Goal: Task Accomplishment & Management: Manage account settings

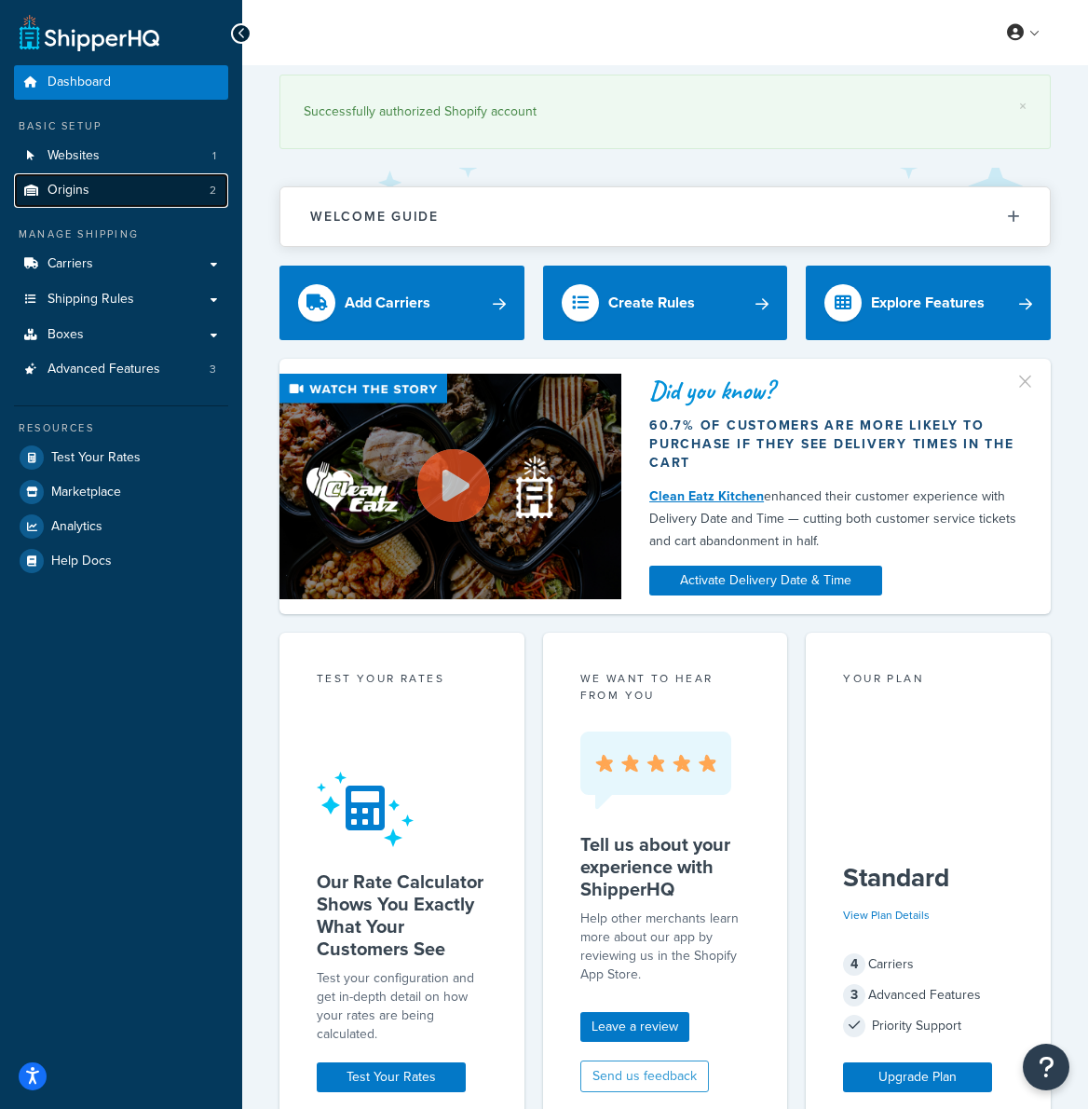
click at [143, 192] on link "Origins 2" at bounding box center [121, 190] width 214 height 34
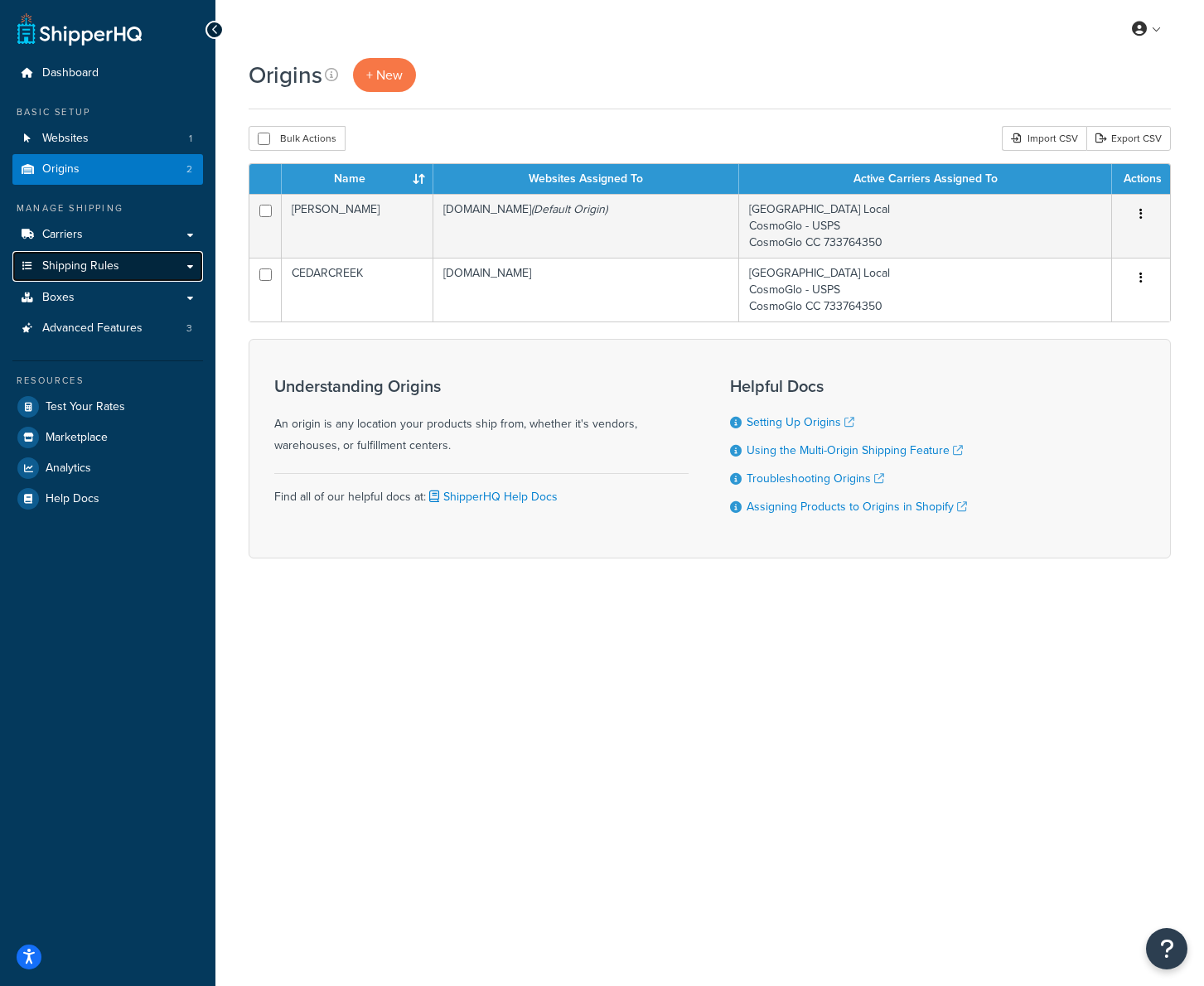
click at [108, 266] on span "Shipping Rules" at bounding box center [81, 267] width 77 height 14
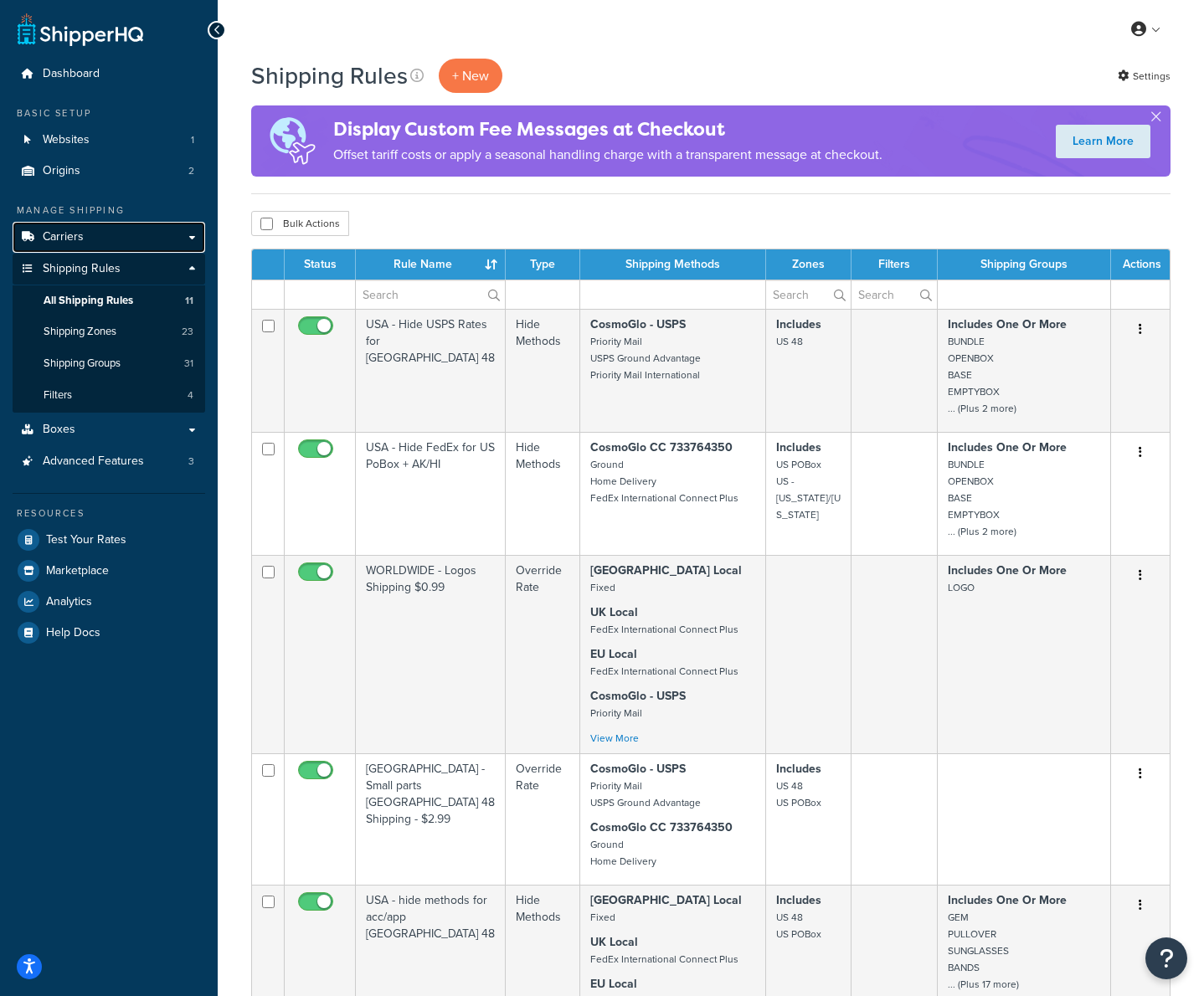
click at [84, 238] on link "Carriers" at bounding box center [109, 237] width 192 height 31
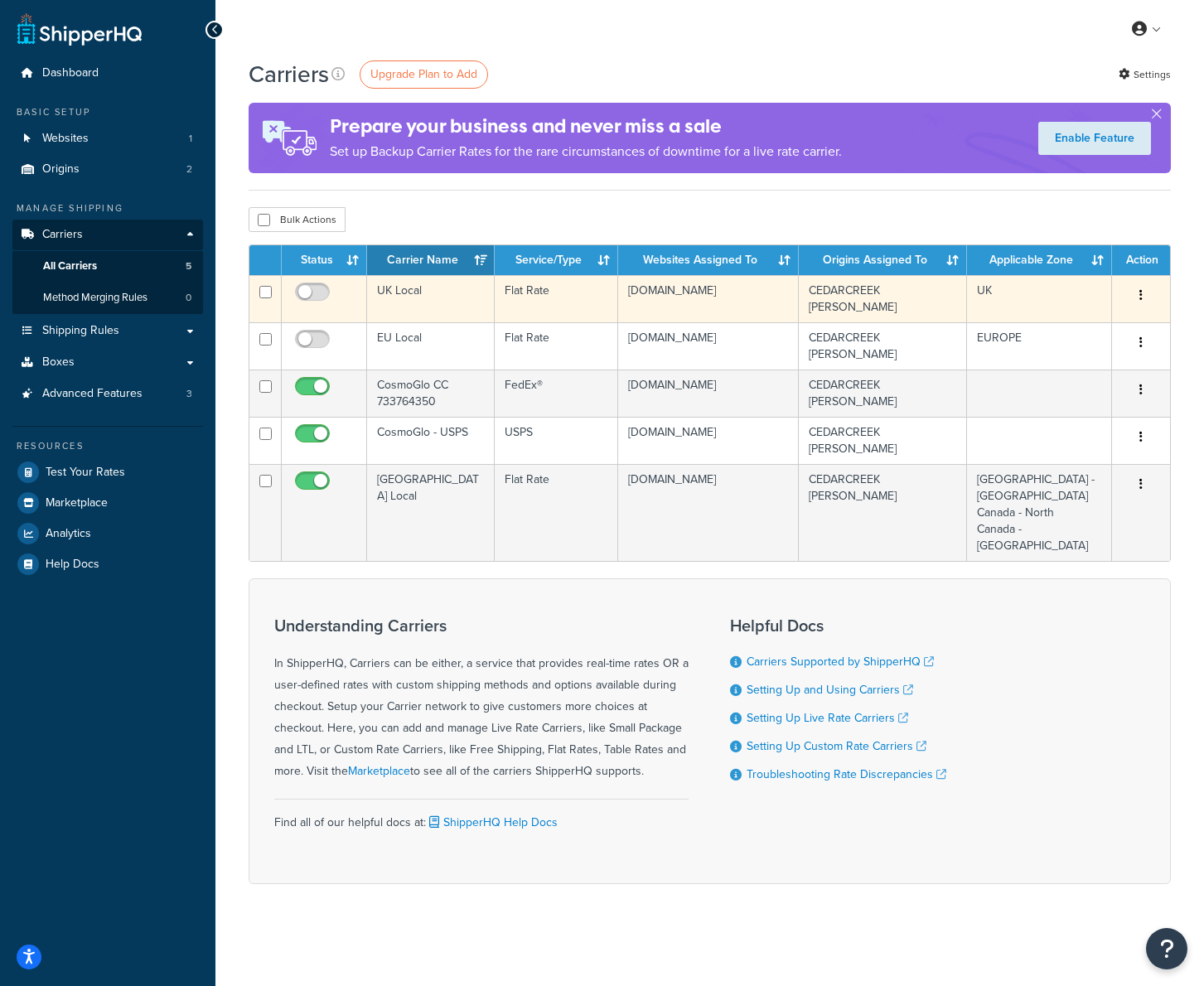
click at [1141, 295] on icon "button" at bounding box center [1141, 294] width 4 height 12
click at [1056, 361] on link "Delete" at bounding box center [1073, 362] width 131 height 34
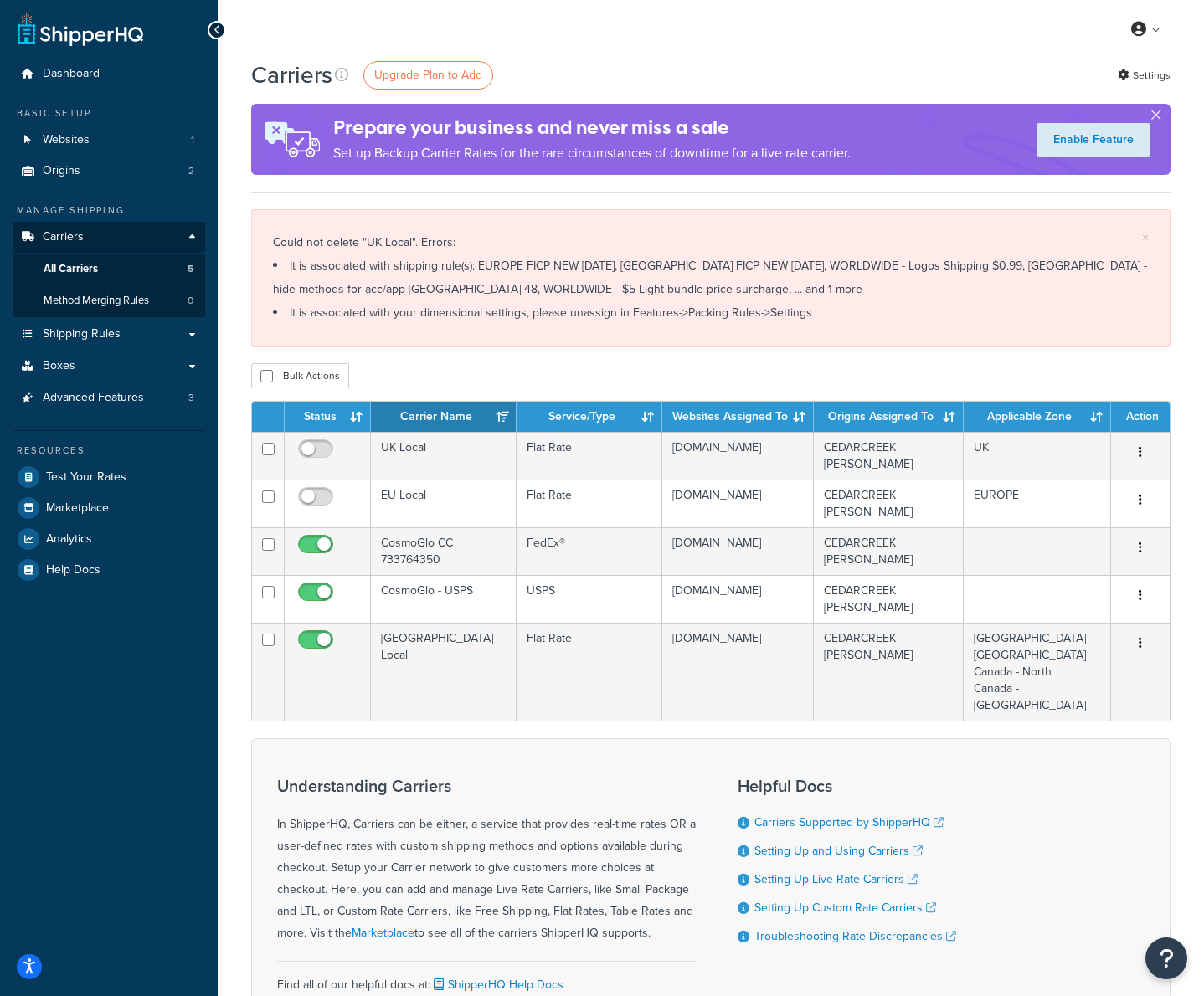
click at [536, 295] on li "It is associated with shipping rule(s): EUROPE FICP NEW 8.29.25, UK FICP NEW 8.…" at bounding box center [711, 278] width 875 height 47
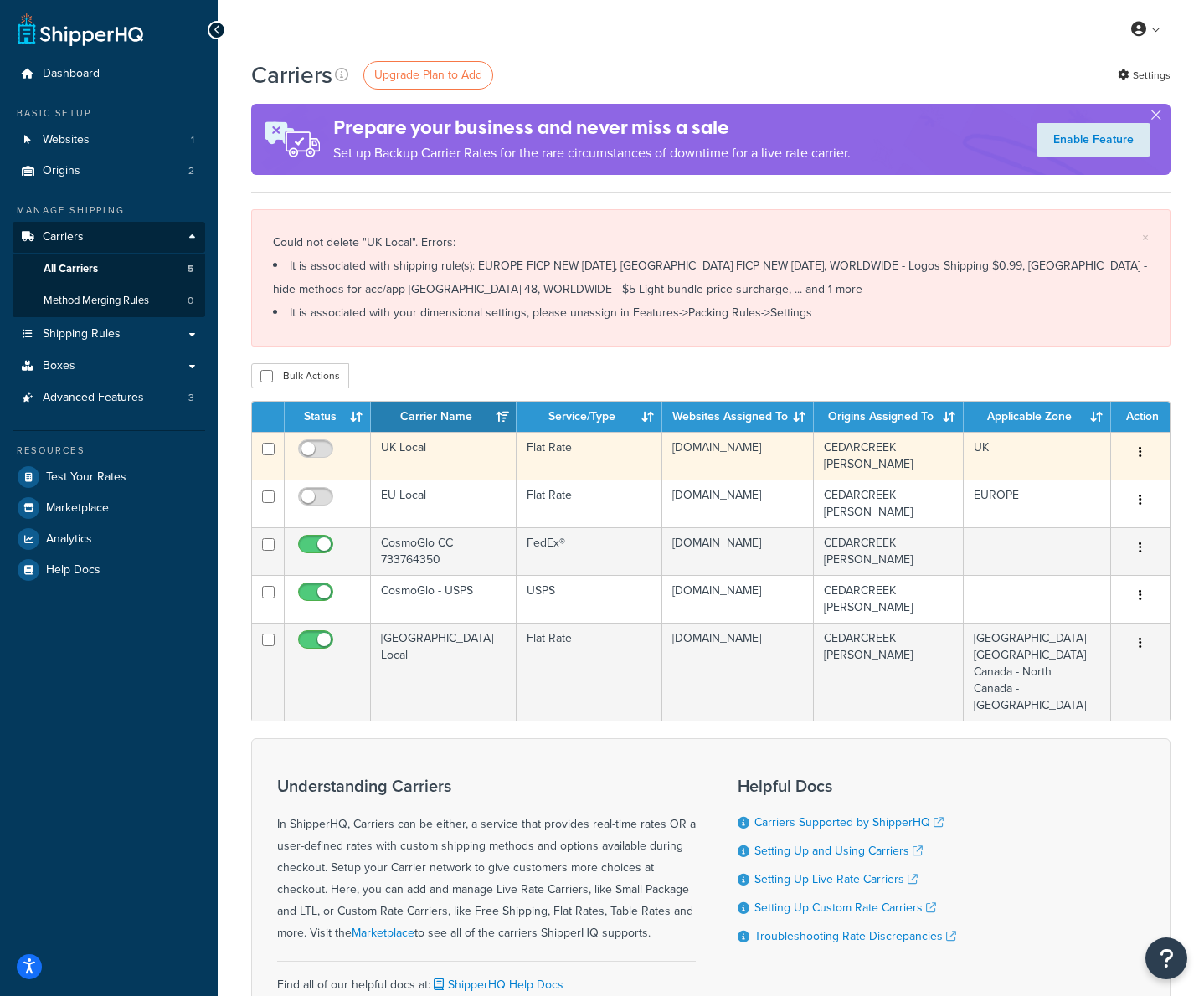
click at [474, 459] on td "UK Local" at bounding box center [444, 455] width 146 height 48
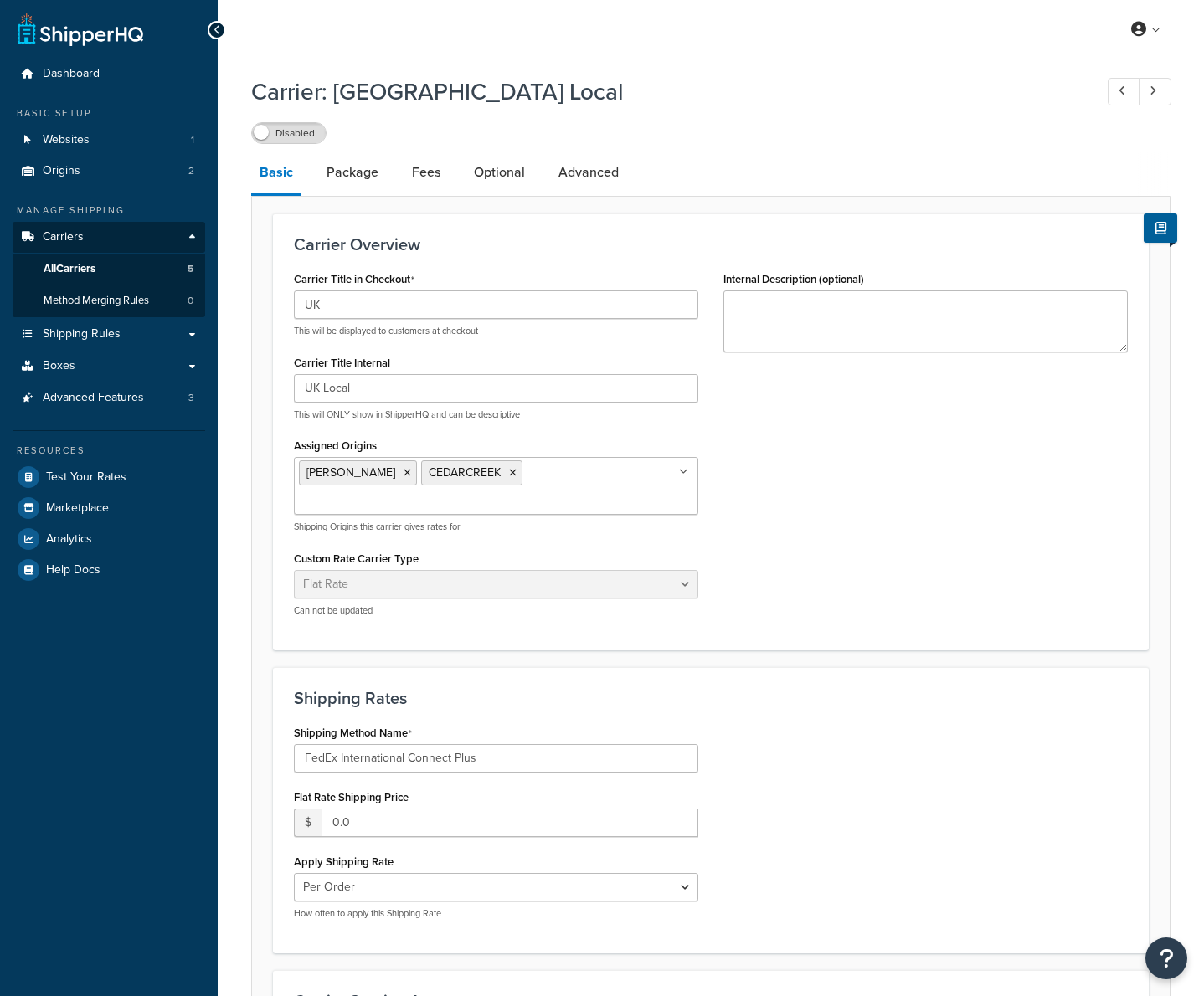
select select "flat"
click at [68, 269] on span "All Carriers" at bounding box center [69, 269] width 52 height 14
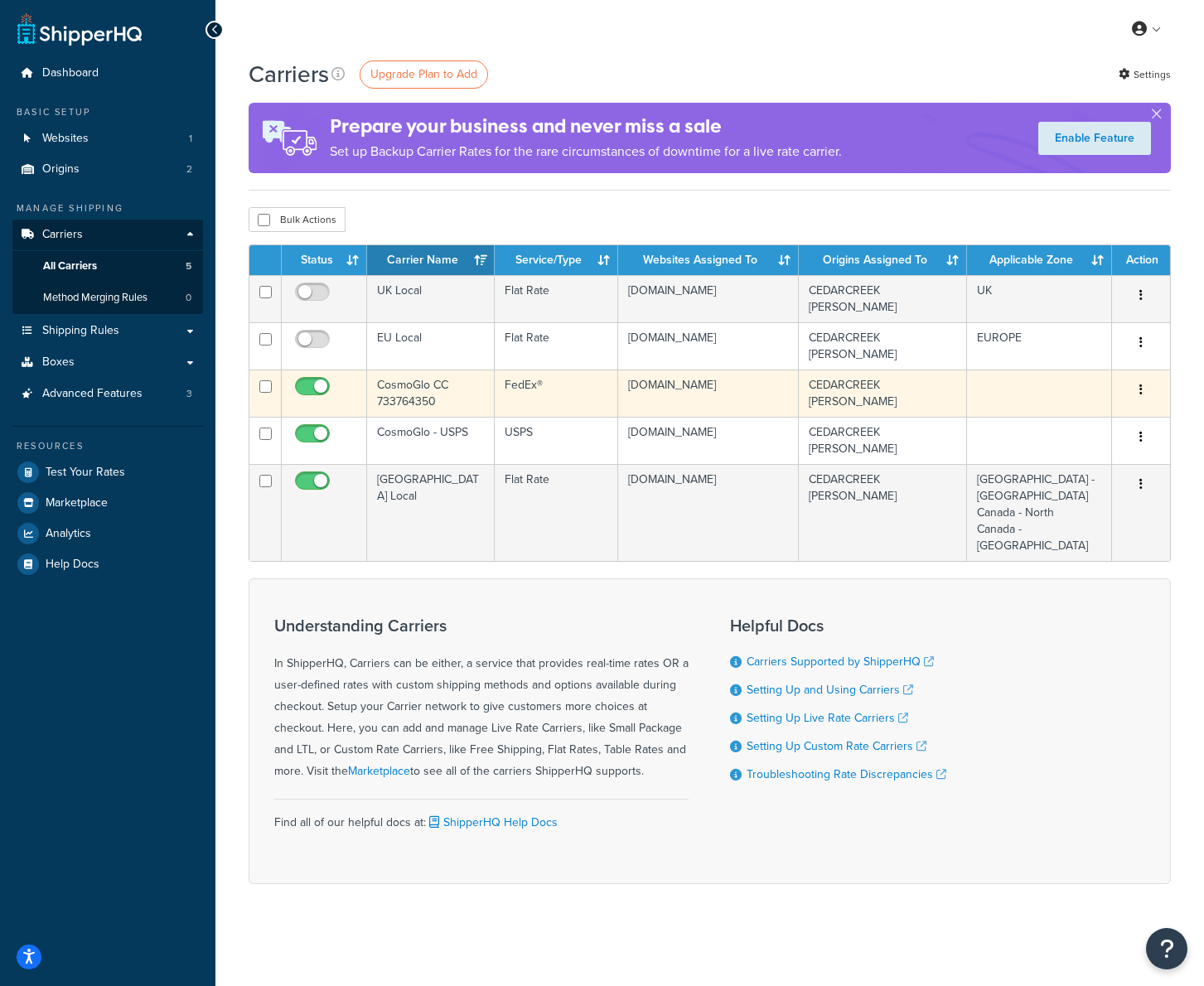
click at [506, 394] on td "FedEx®" at bounding box center [556, 392] width 124 height 47
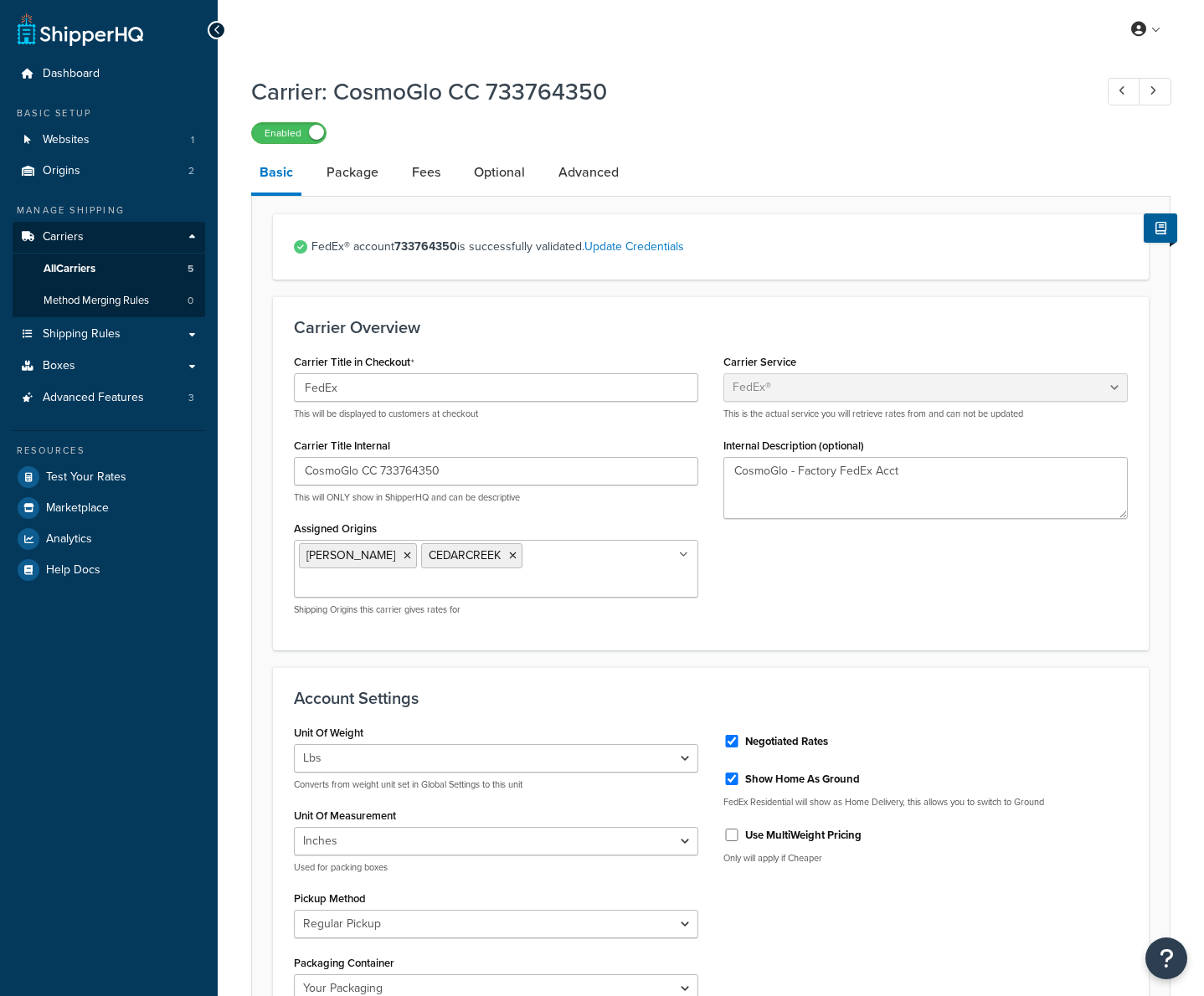
select select "fedEx"
select select "REGULAR_PICKUP"
select select "YOUR_PACKAGING"
click at [67, 273] on span "All Carriers" at bounding box center [69, 269] width 52 height 14
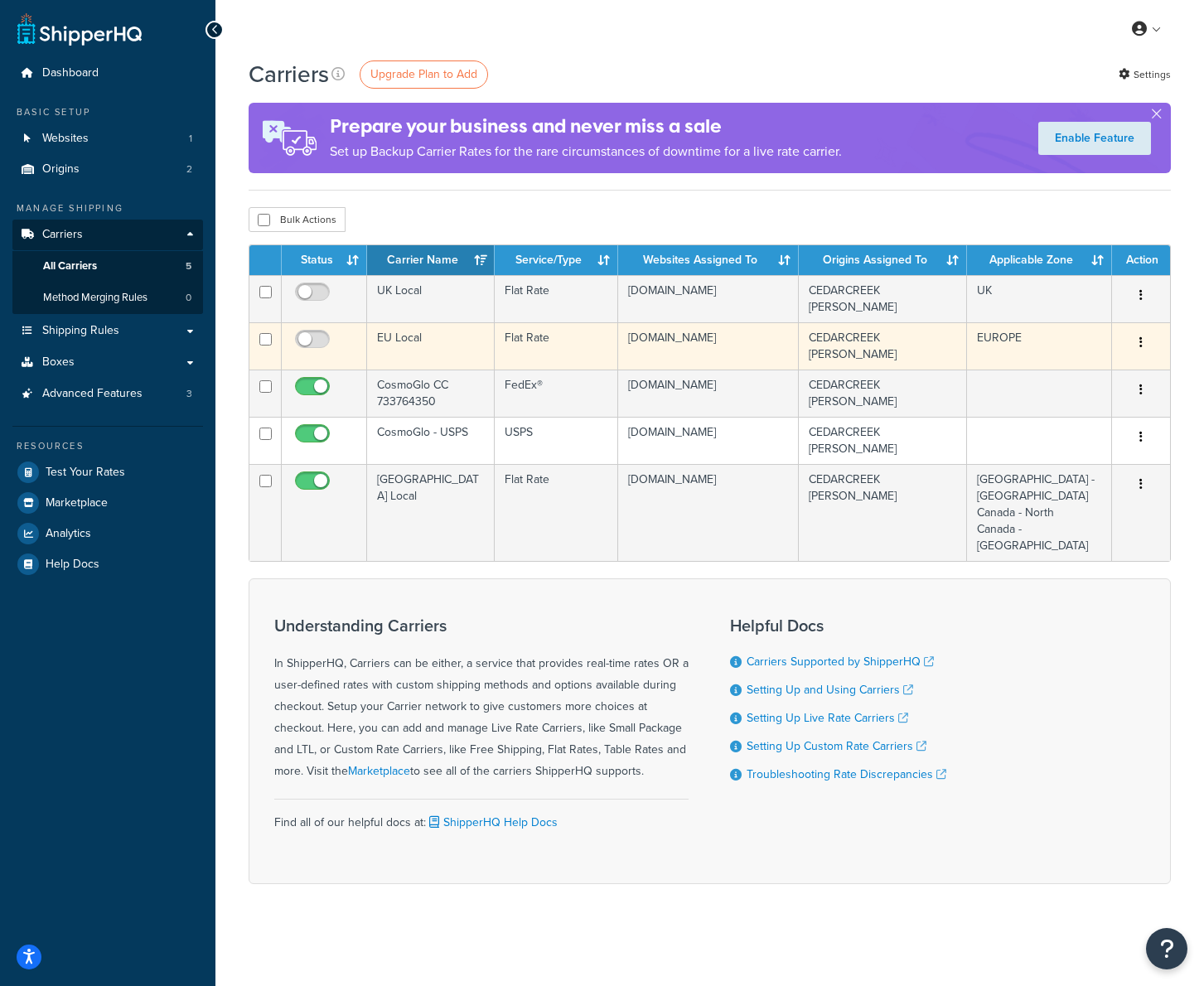
click at [539, 338] on td "Flat Rate" at bounding box center [556, 345] width 124 height 47
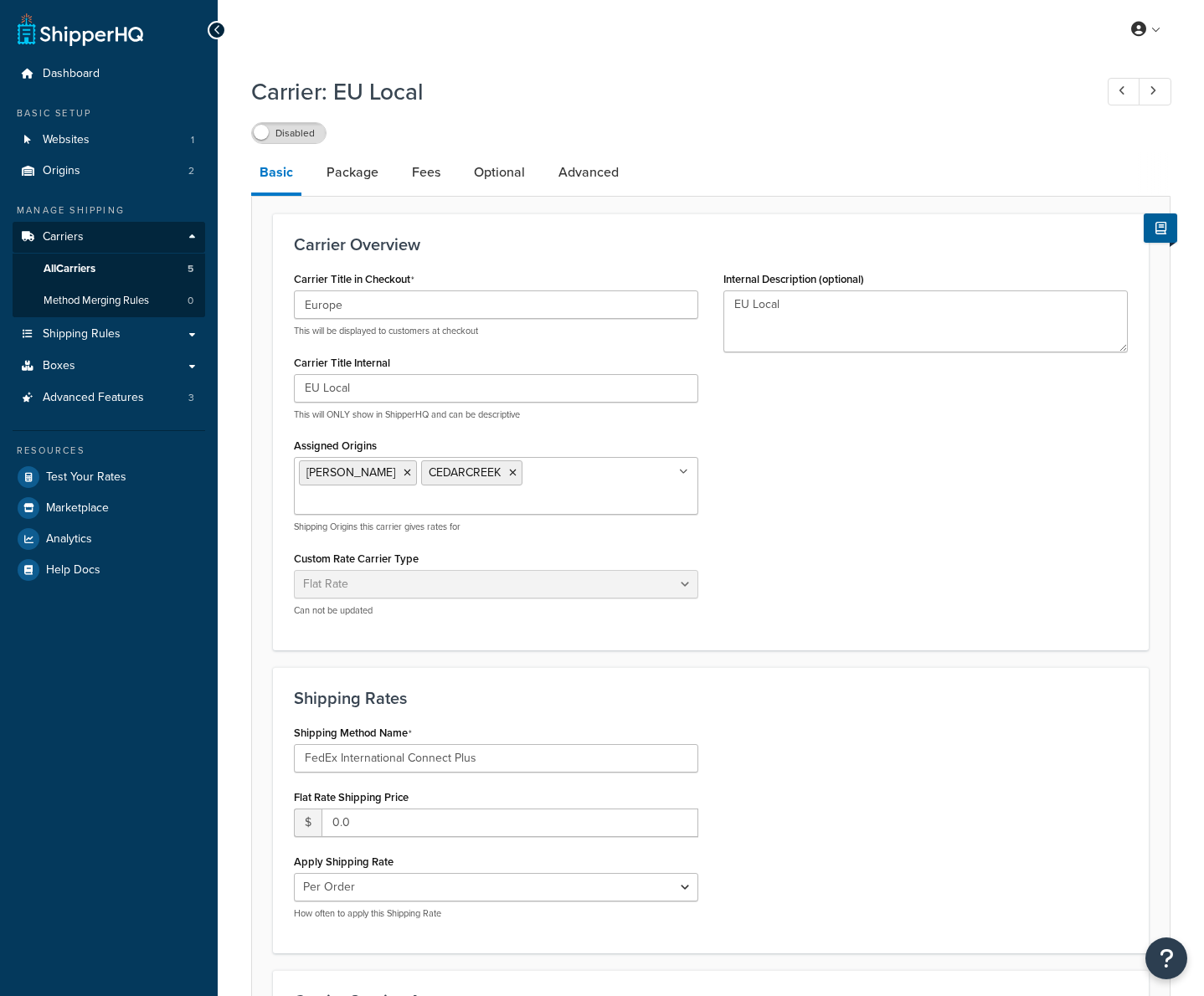
select select "flat"
click at [363, 165] on link "Package" at bounding box center [352, 172] width 68 height 40
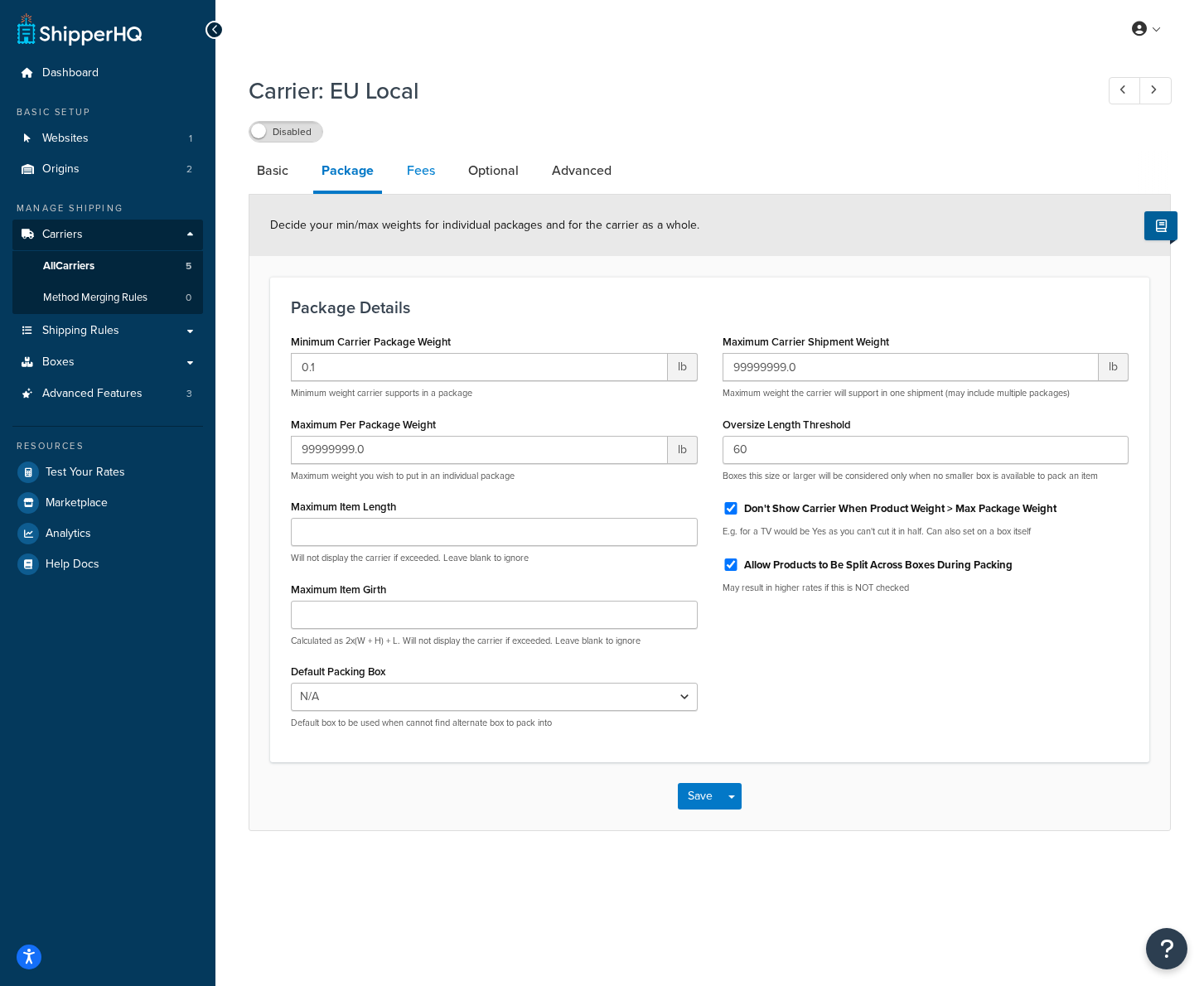
click at [422, 168] on link "Fees" at bounding box center [421, 171] width 44 height 40
select select "AFTER"
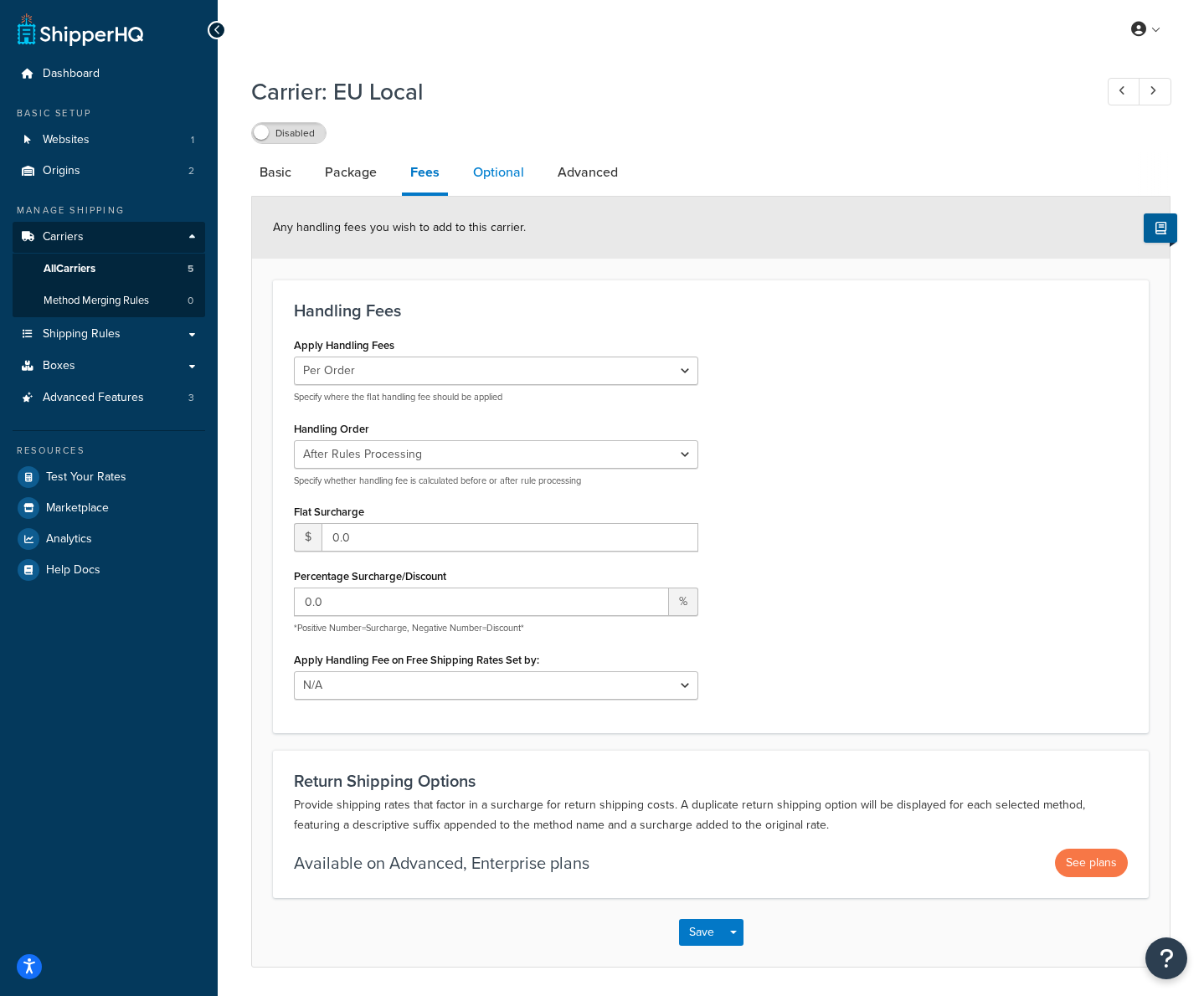
click at [482, 174] on link "Optional" at bounding box center [498, 172] width 67 height 40
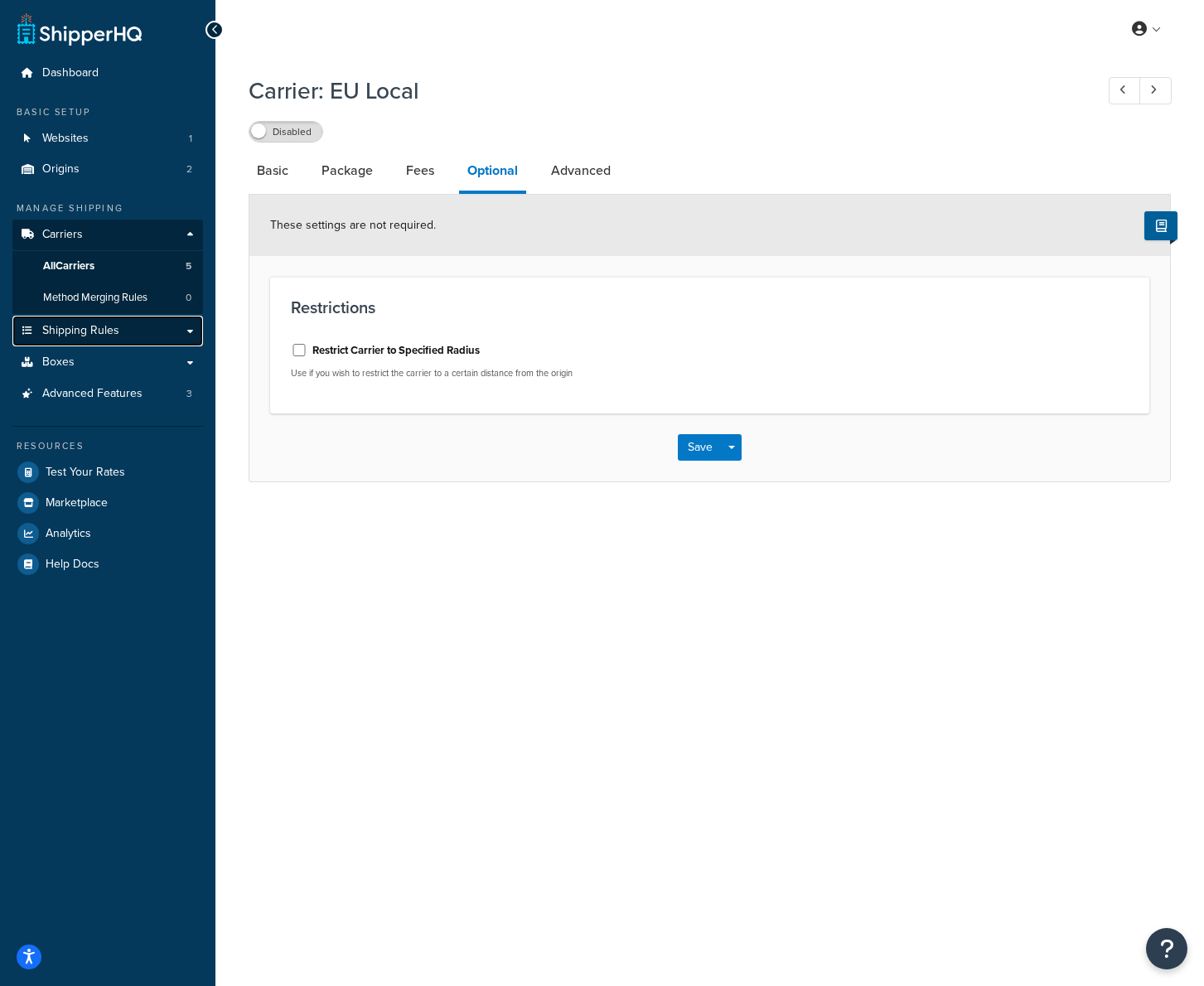
click at [91, 333] on span "Shipping Rules" at bounding box center [81, 331] width 77 height 14
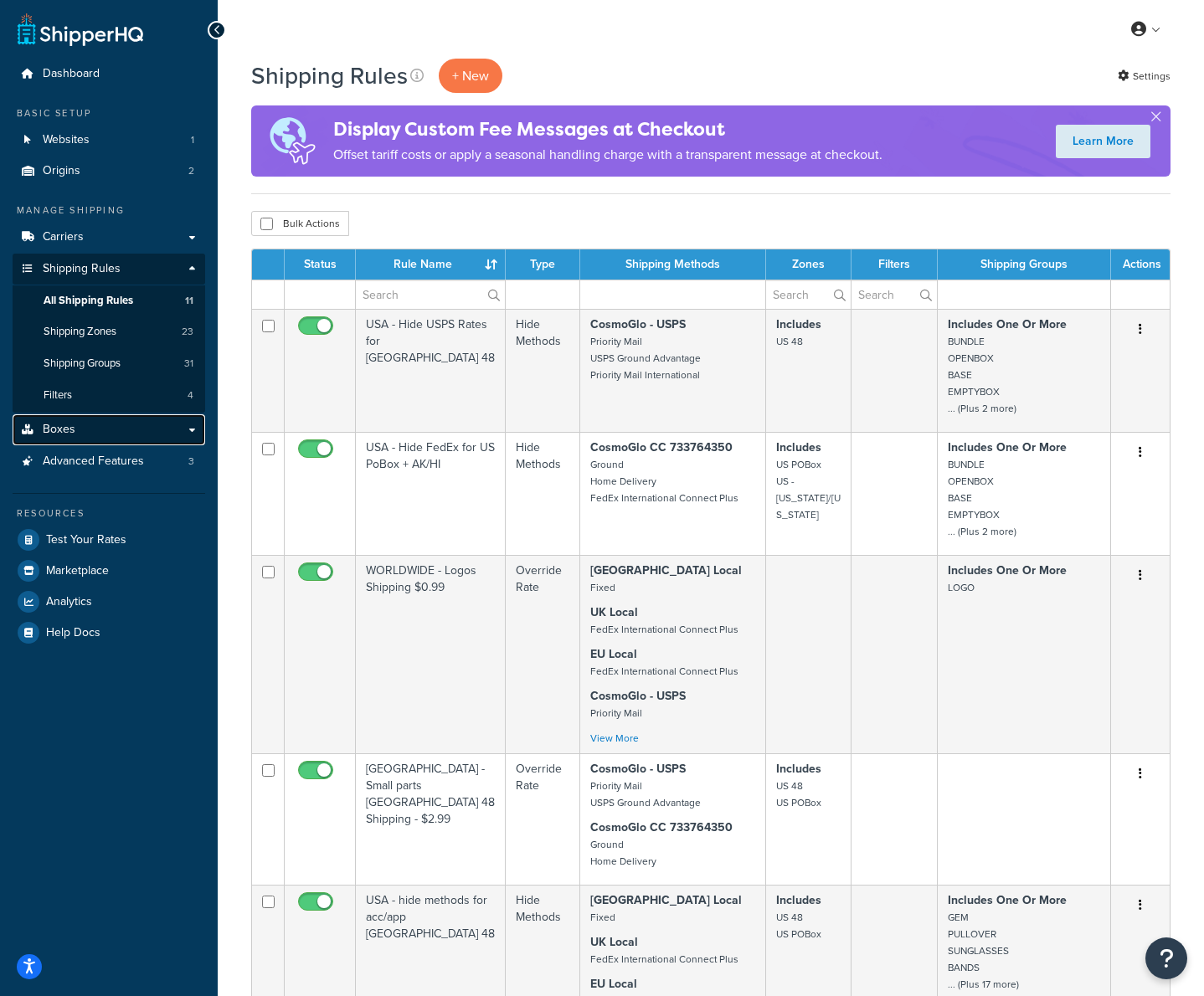
click at [128, 431] on link "Boxes" at bounding box center [109, 429] width 192 height 31
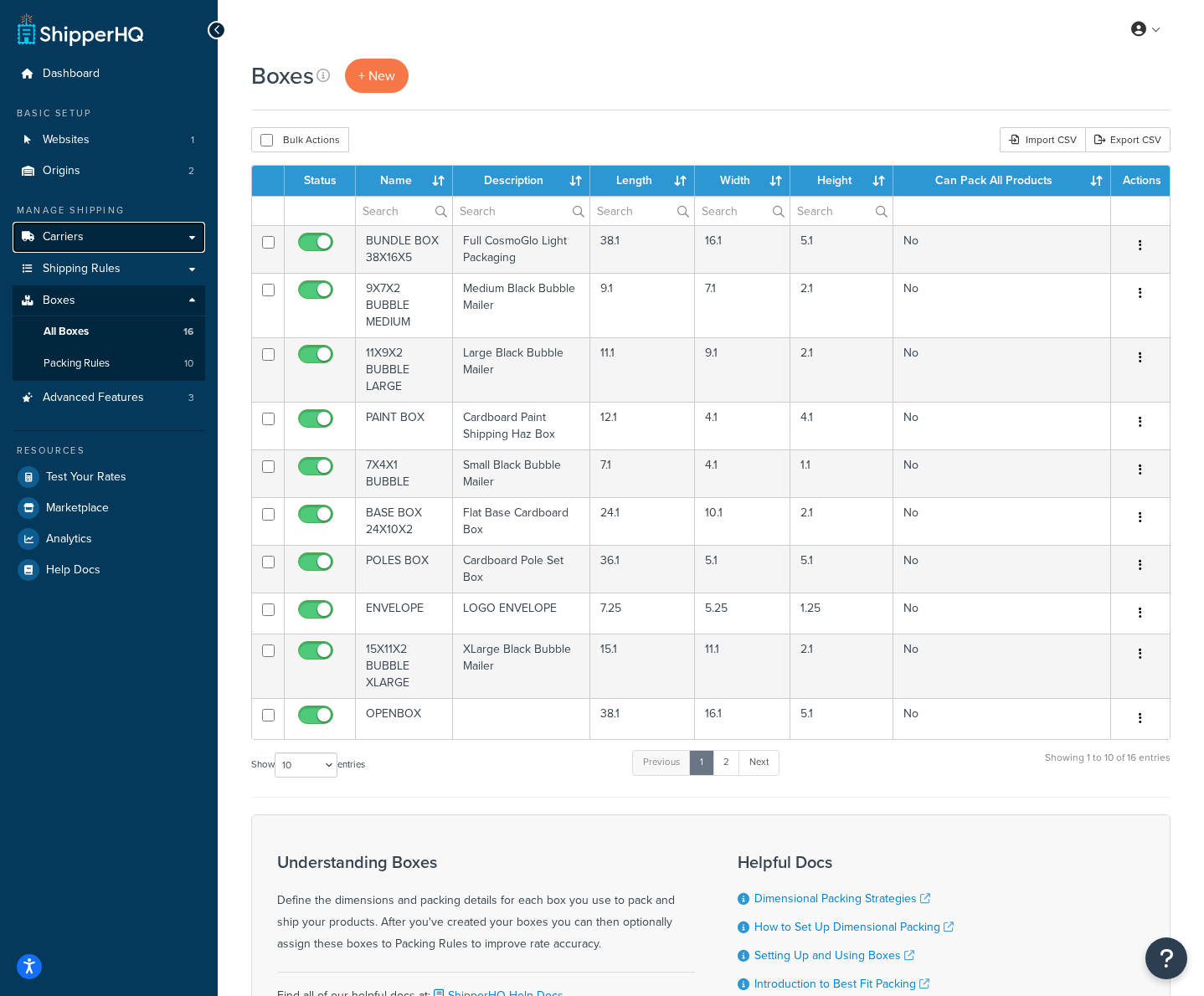
click at [65, 230] on span "Carriers" at bounding box center [64, 237] width 41 height 14
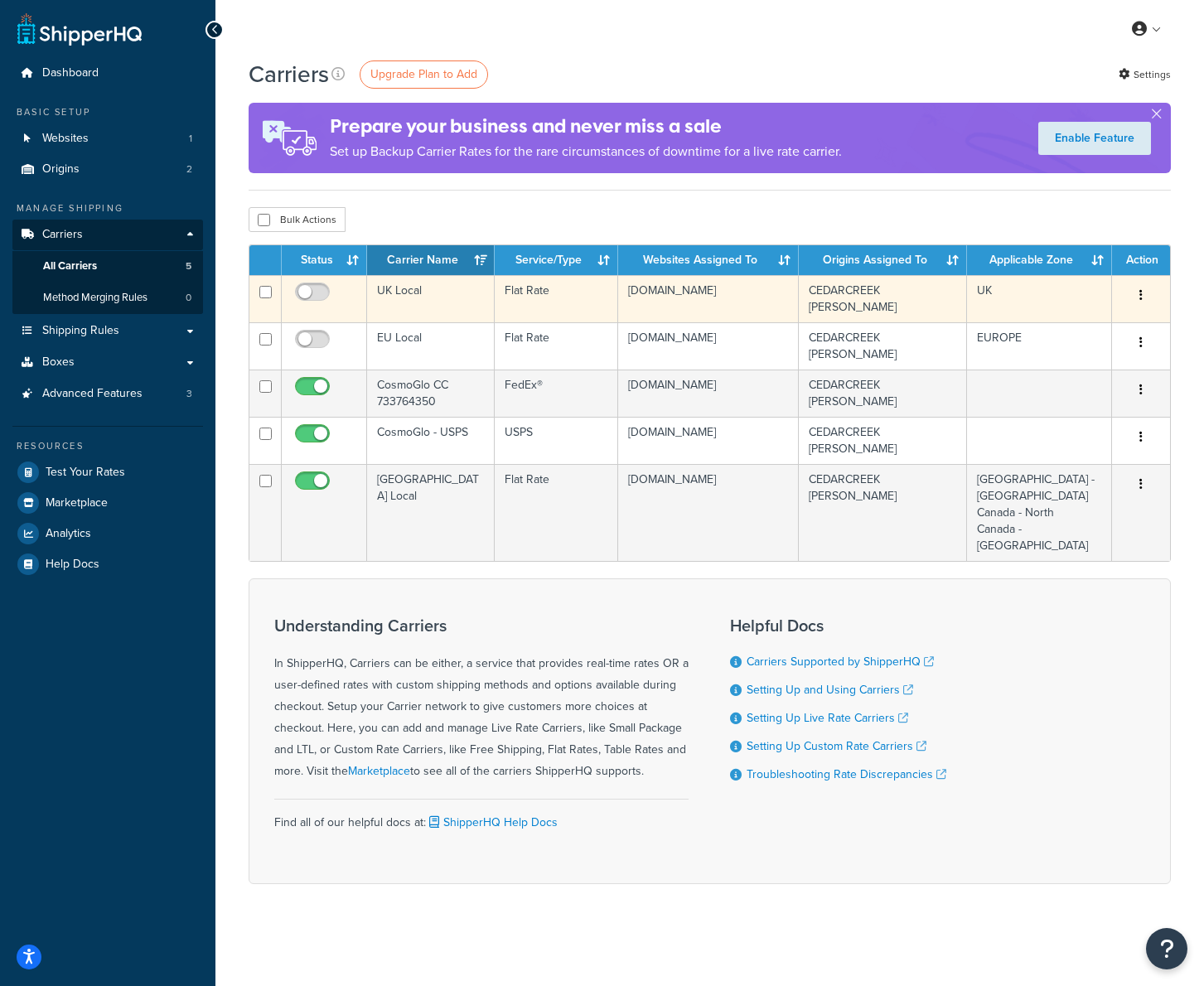
click at [399, 288] on td "UK Local" at bounding box center [430, 298] width 127 height 47
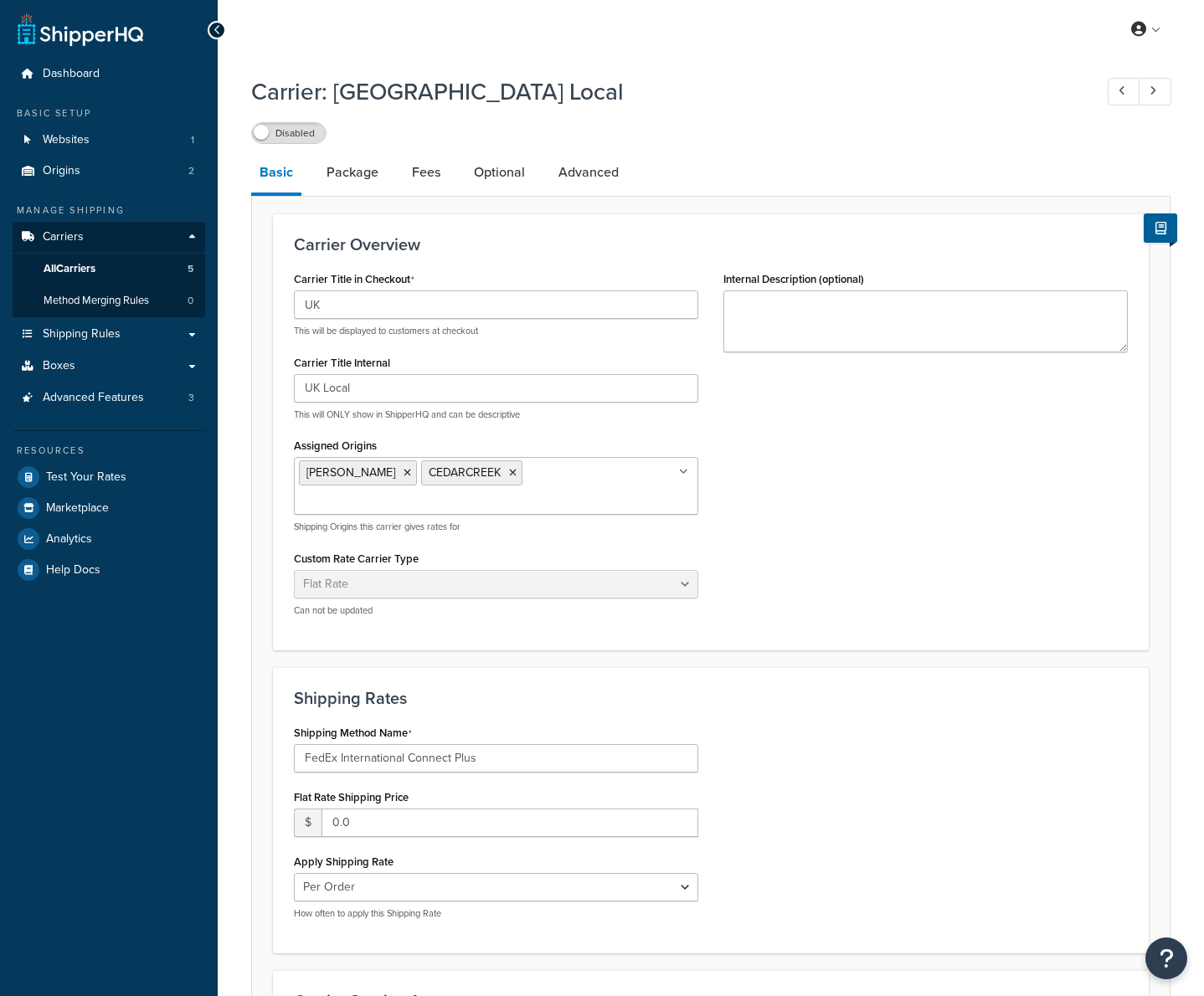
select select "flat"
click at [79, 260] on span "All Carriers" at bounding box center [69, 268] width 52 height 14
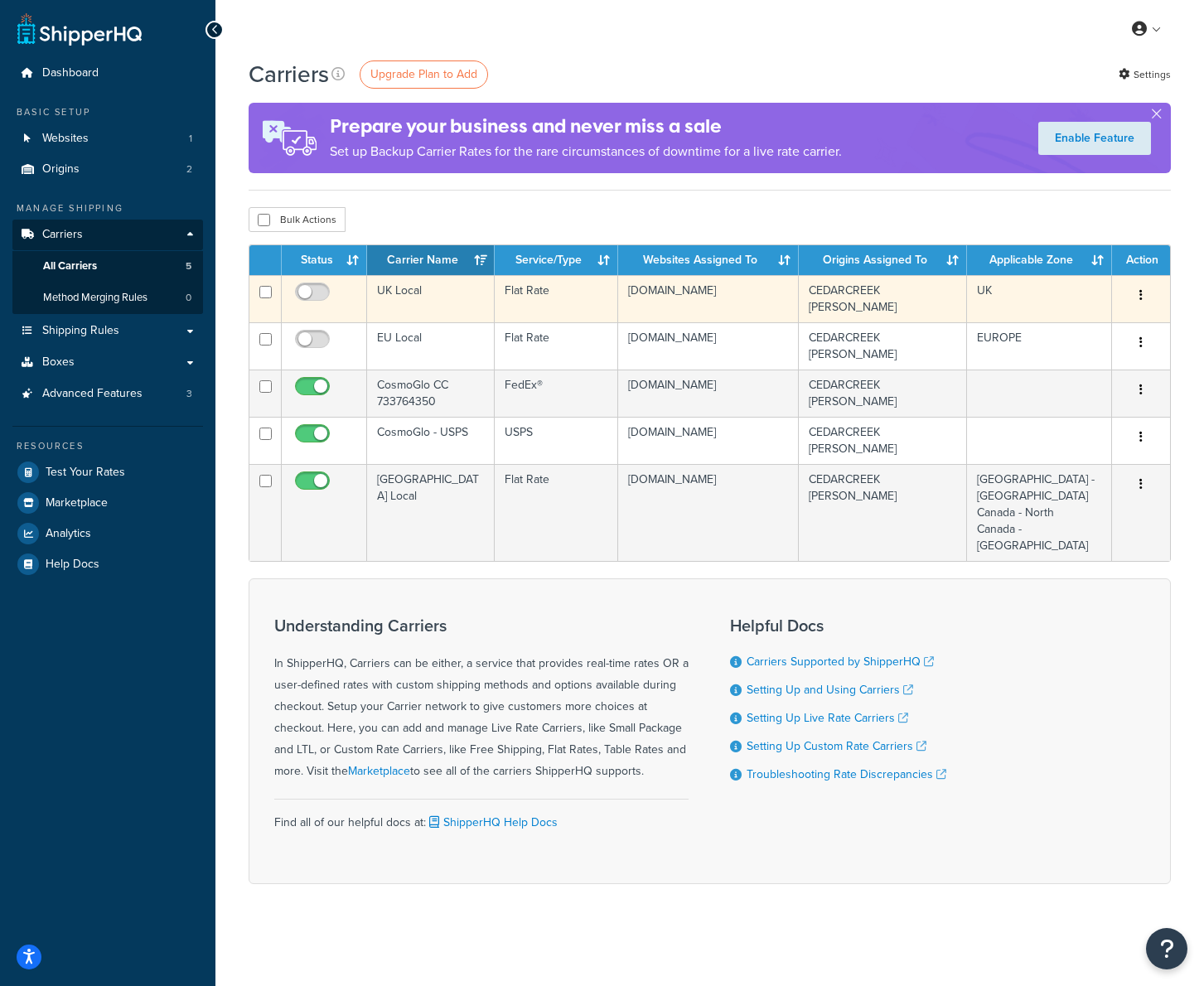
click at [1144, 293] on button "button" at bounding box center [1141, 296] width 23 height 27
click at [1045, 357] on link "Delete" at bounding box center [1073, 362] width 131 height 34
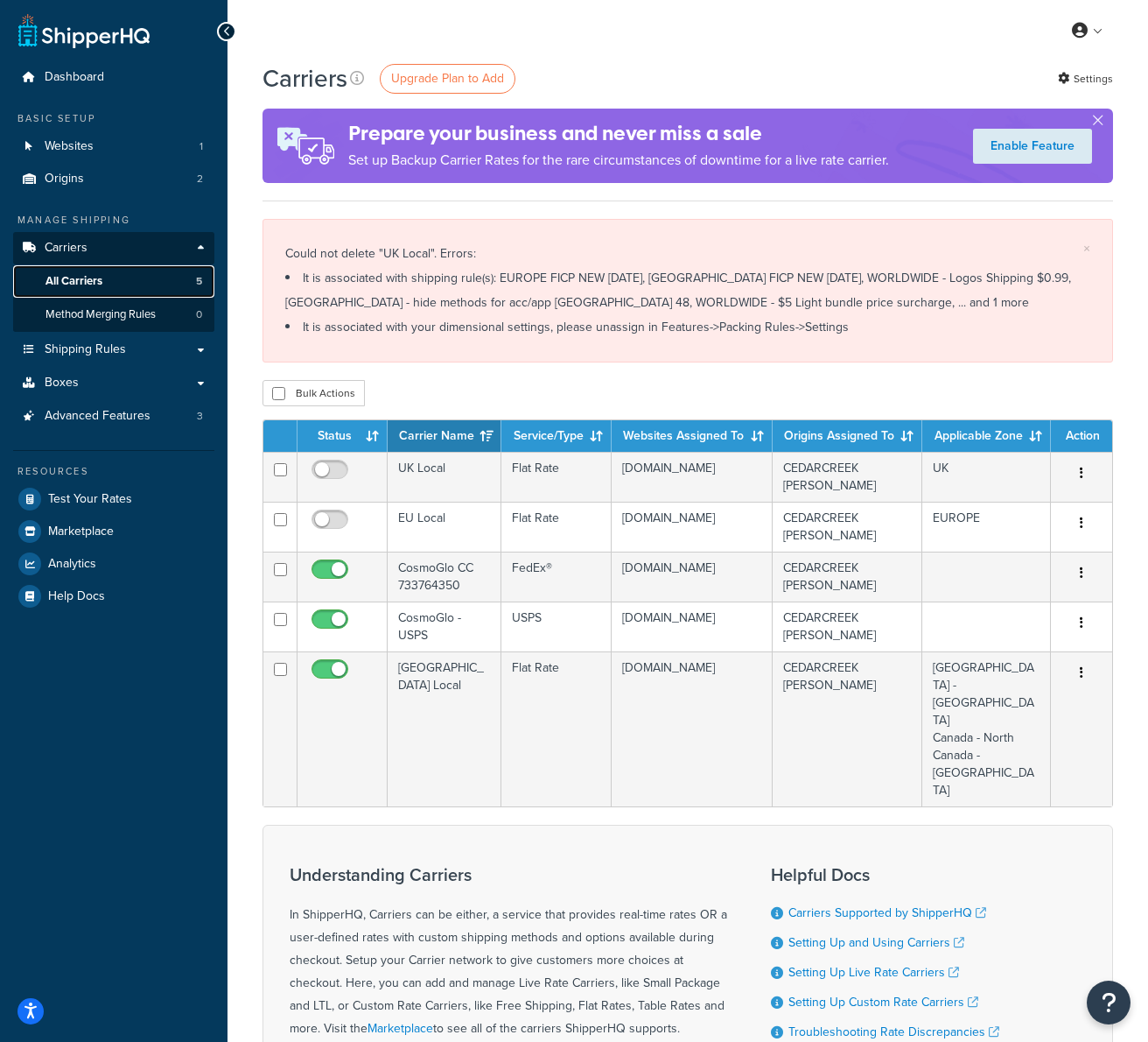
click at [128, 286] on link "All Carriers 5" at bounding box center [114, 281] width 201 height 32
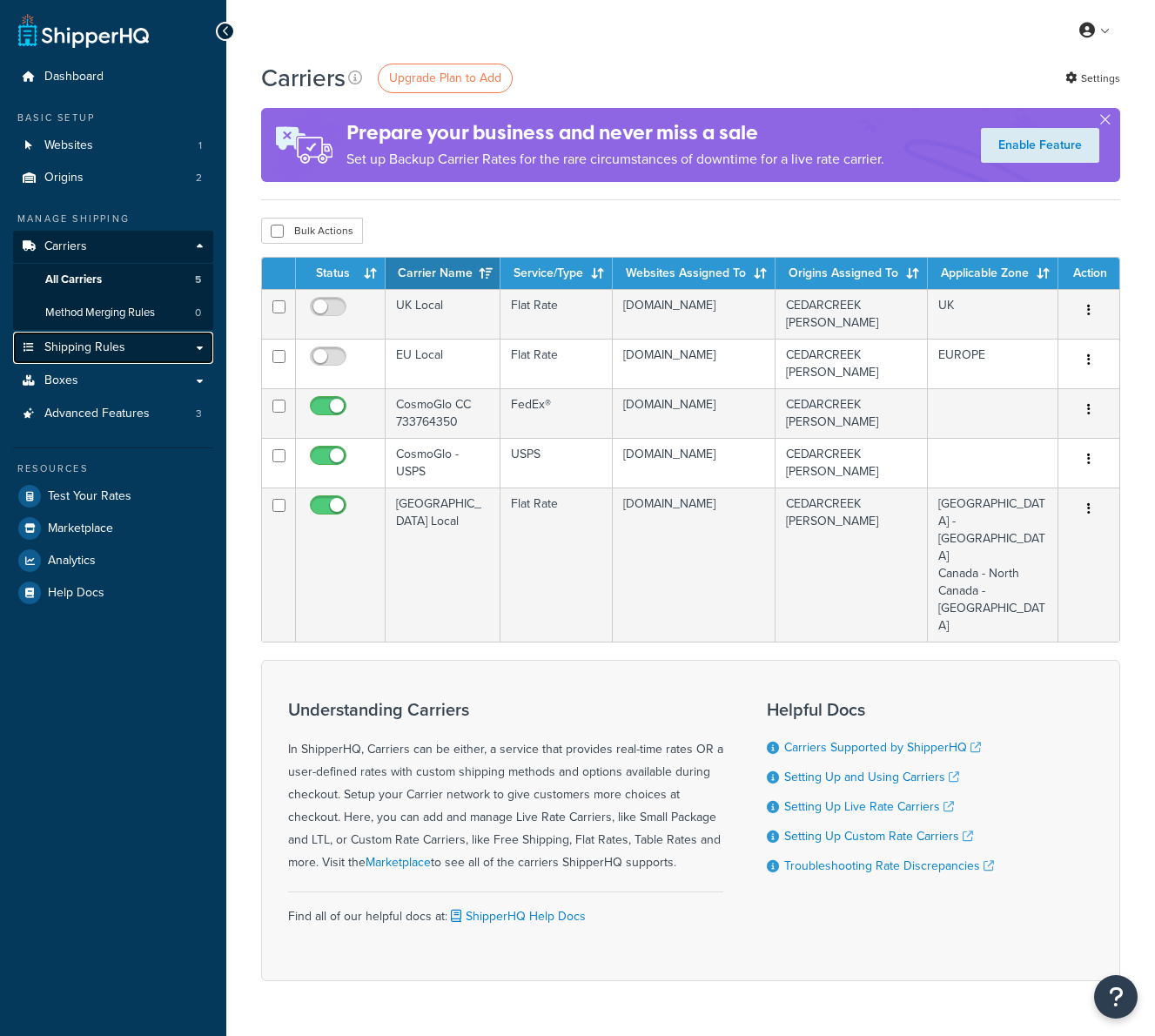
click at [112, 345] on span "Shipping Rules" at bounding box center [85, 348] width 81 height 15
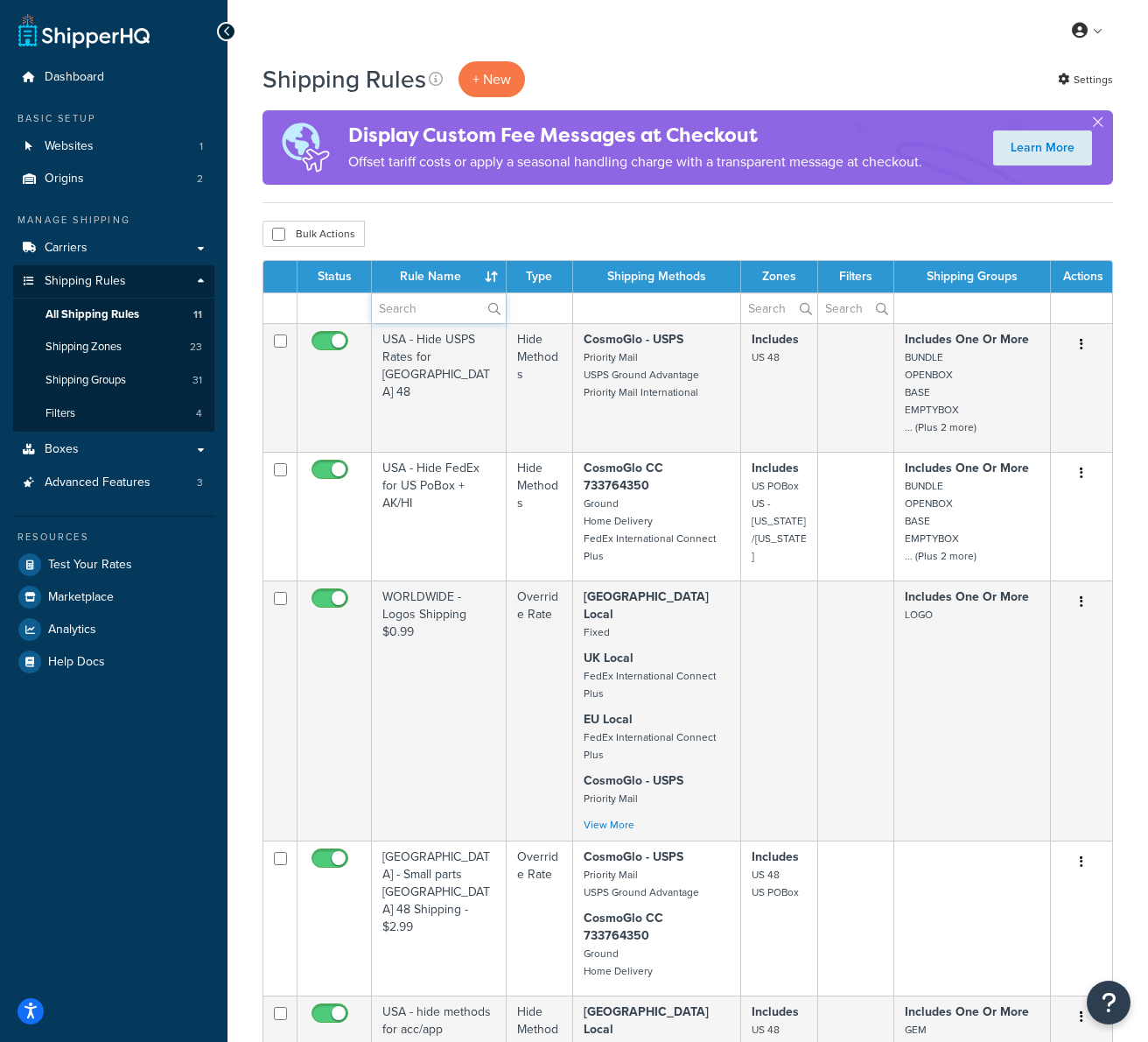
click at [431, 307] on input "text" at bounding box center [439, 308] width 134 height 30
type input "europe"
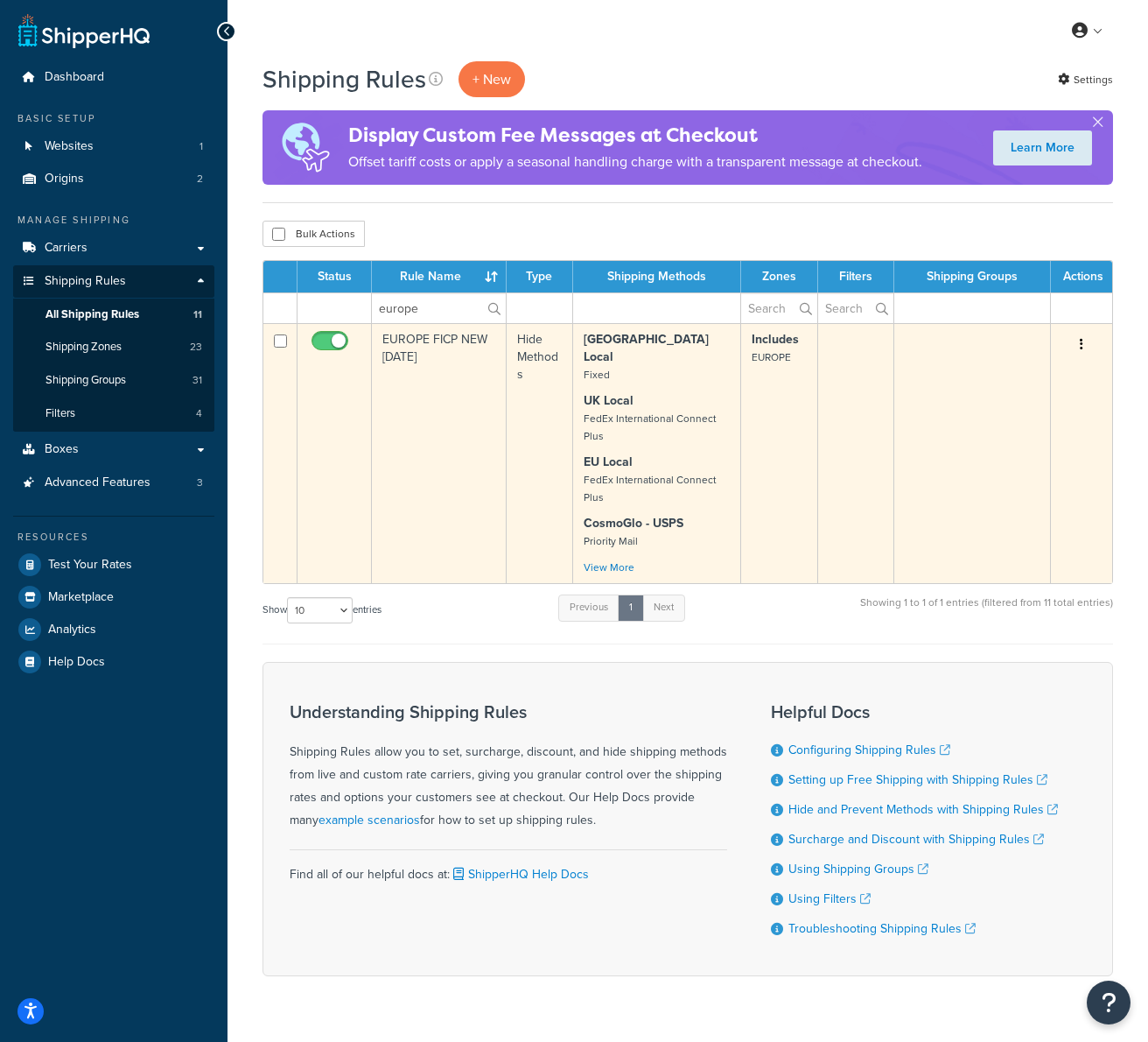
click at [403, 350] on td "EUROPE FICP NEW [DATE]" at bounding box center [439, 453] width 134 height 260
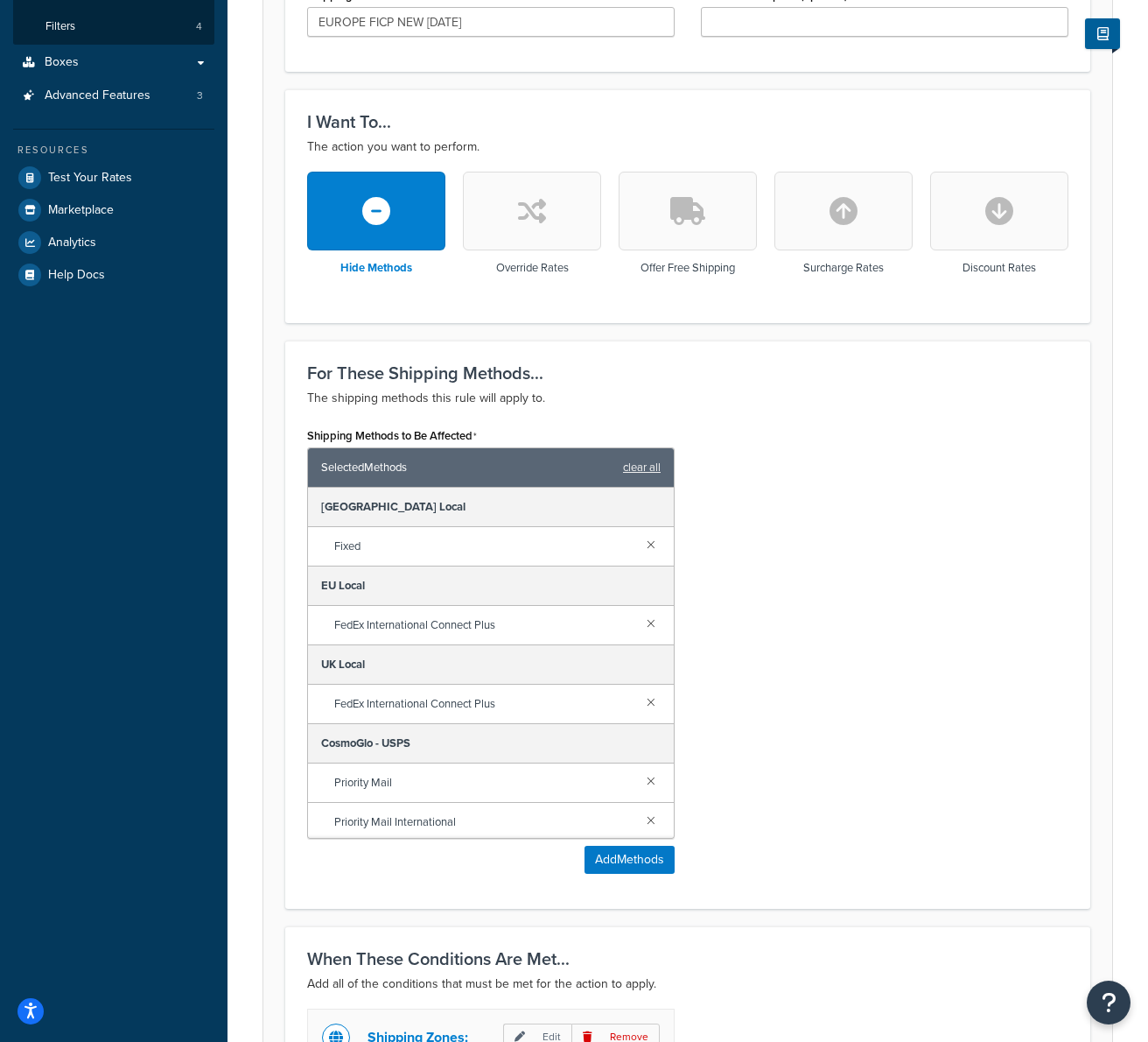
scroll to position [404, 0]
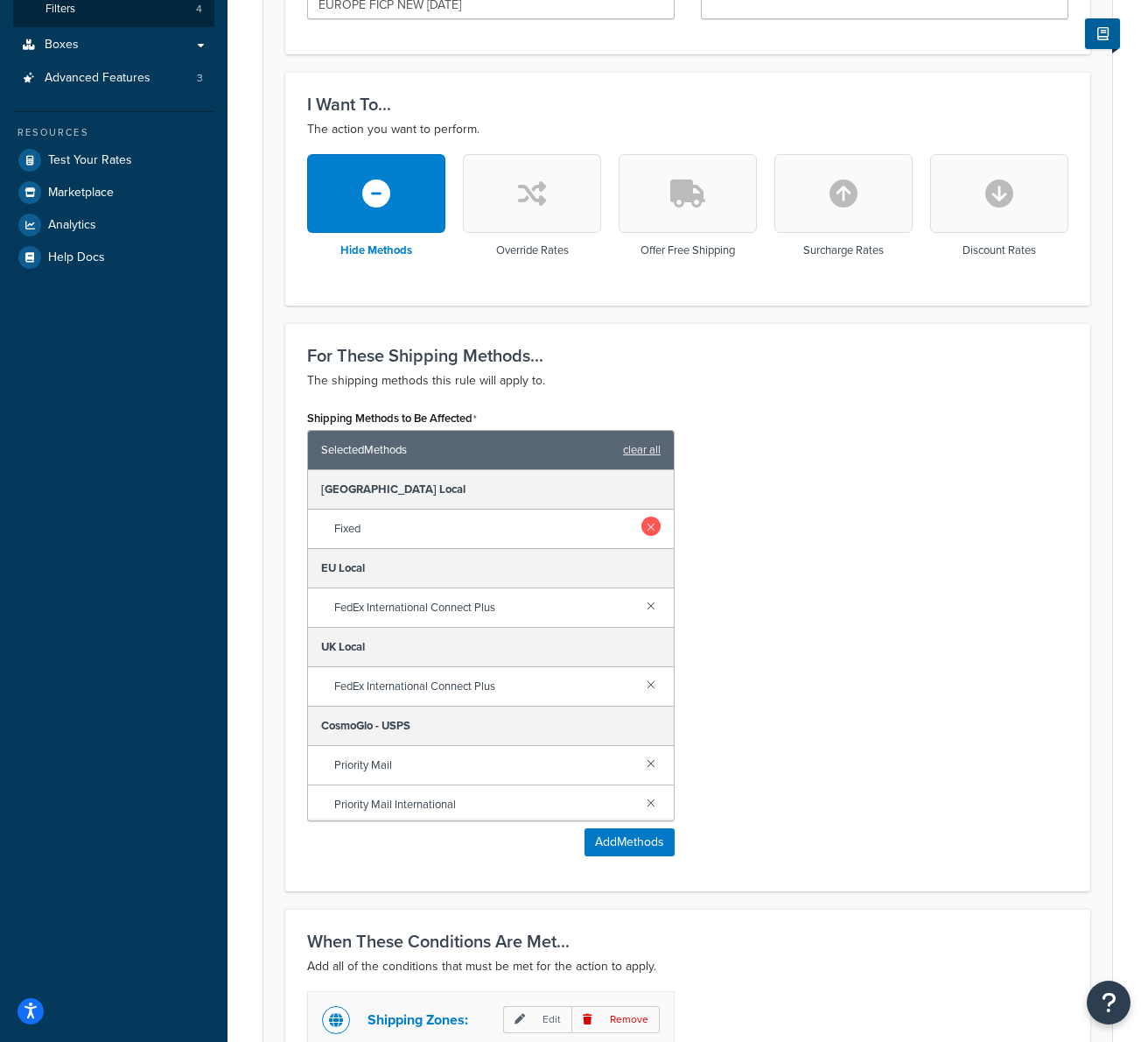
click at [642, 527] on link at bounding box center [651, 526] width 19 height 19
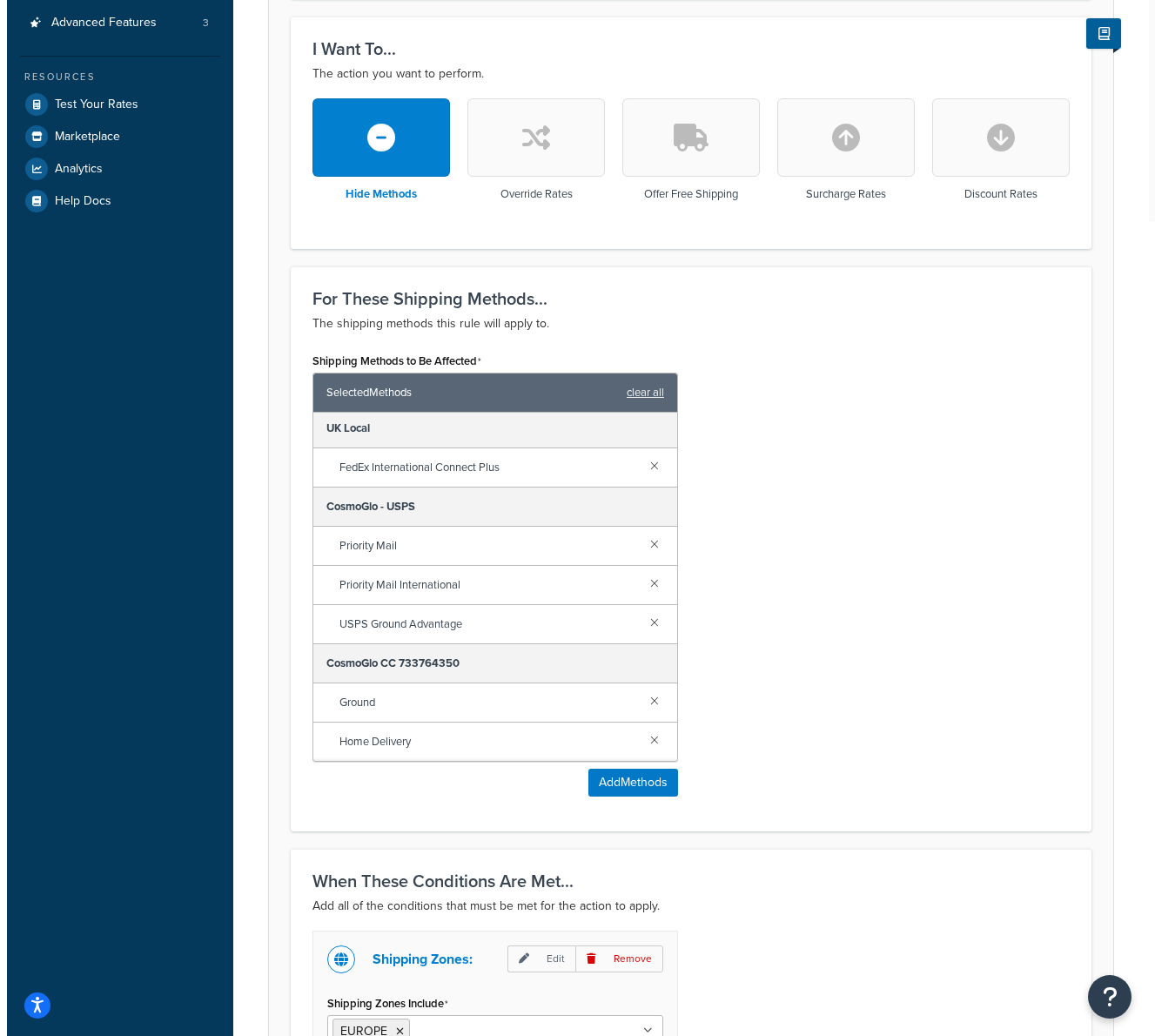
scroll to position [0, 0]
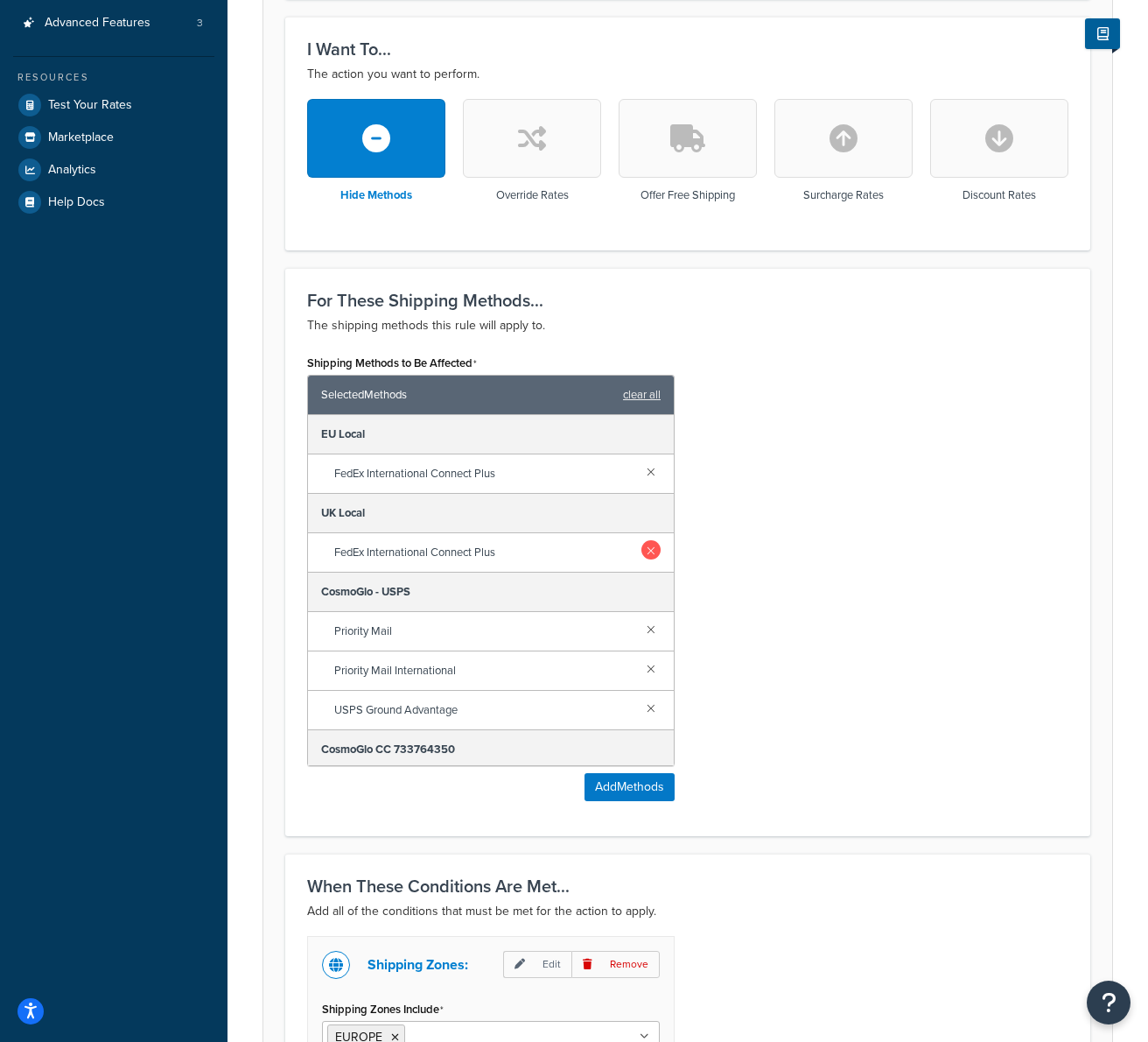
click at [642, 551] on link at bounding box center [651, 550] width 19 height 19
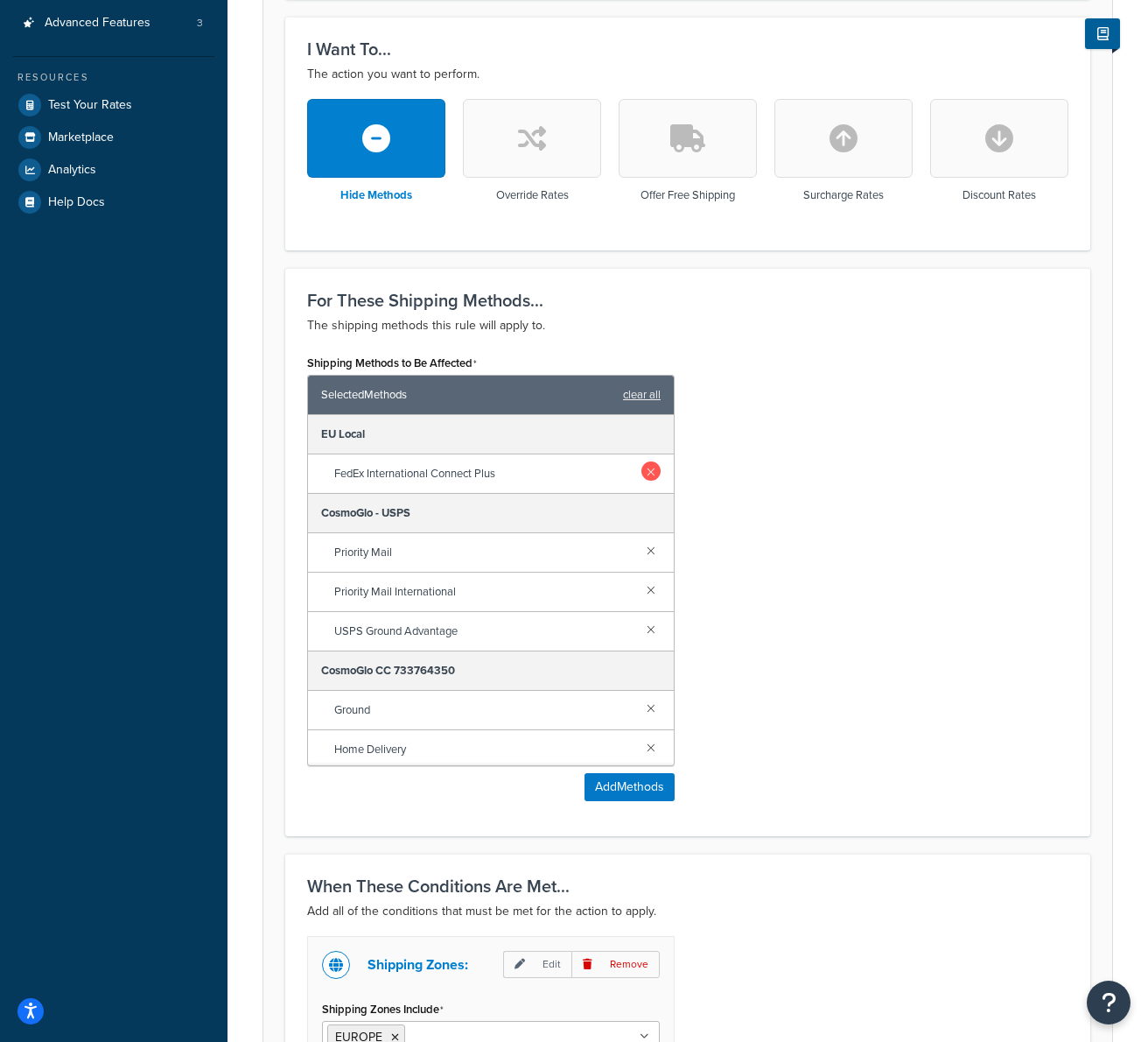
click at [642, 474] on link at bounding box center [651, 471] width 19 height 19
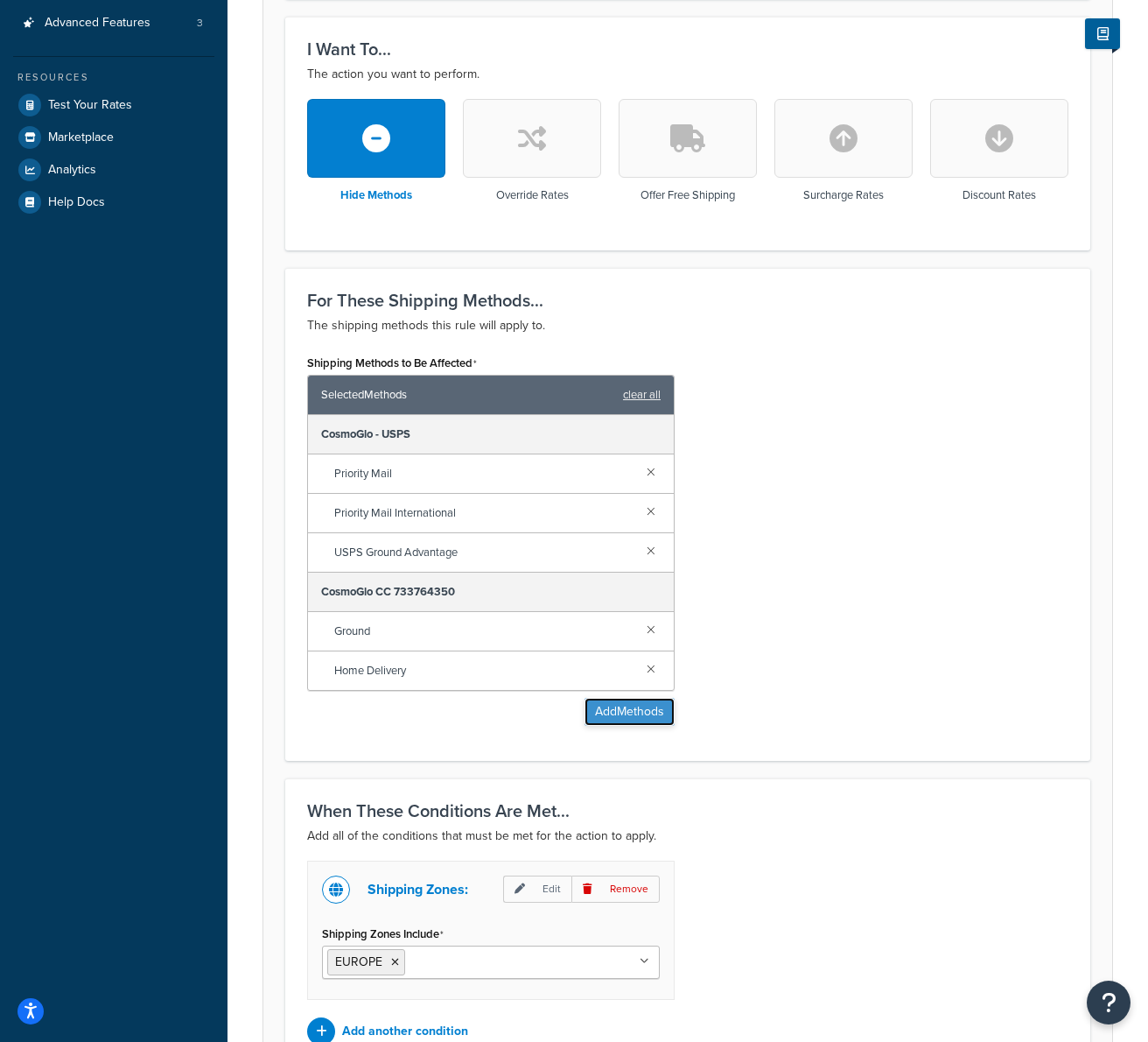
click at [623, 705] on button "Add Methods" at bounding box center [629, 711] width 90 height 28
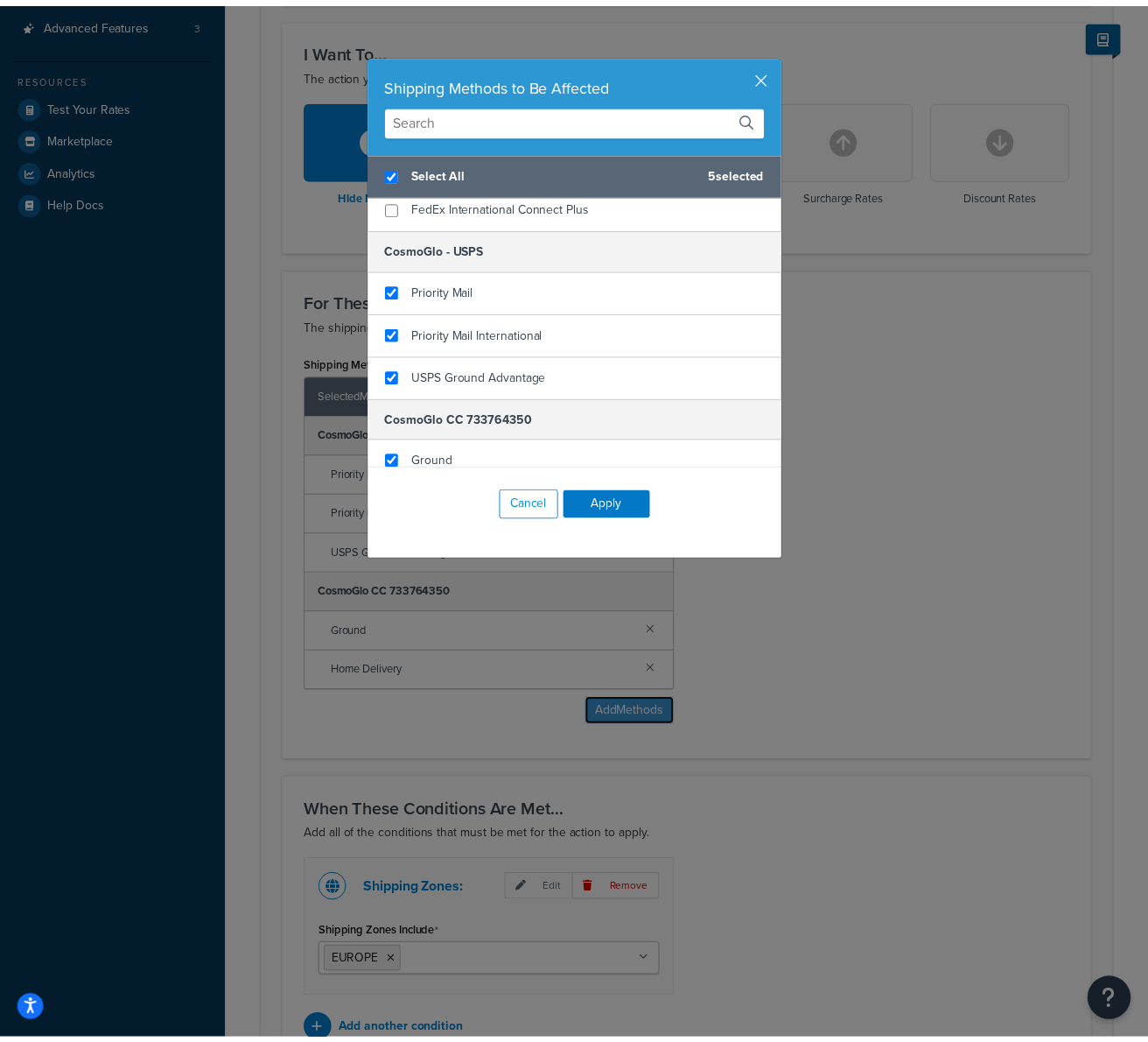
scroll to position [316, 0]
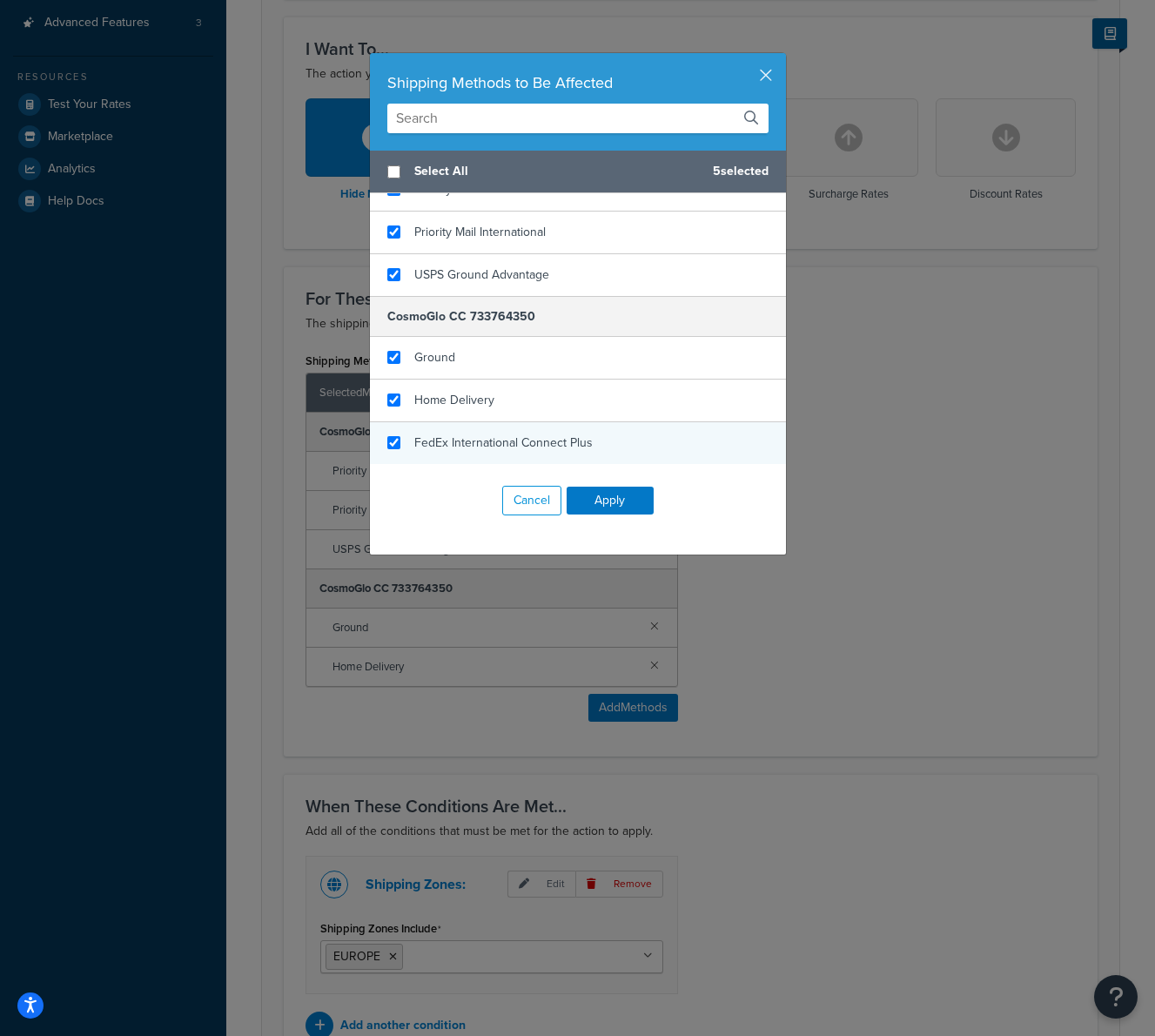
checkbox input "false"
checkbox input "true"
click at [520, 444] on span "FedEx International Connect Plus" at bounding box center [503, 443] width 178 height 19
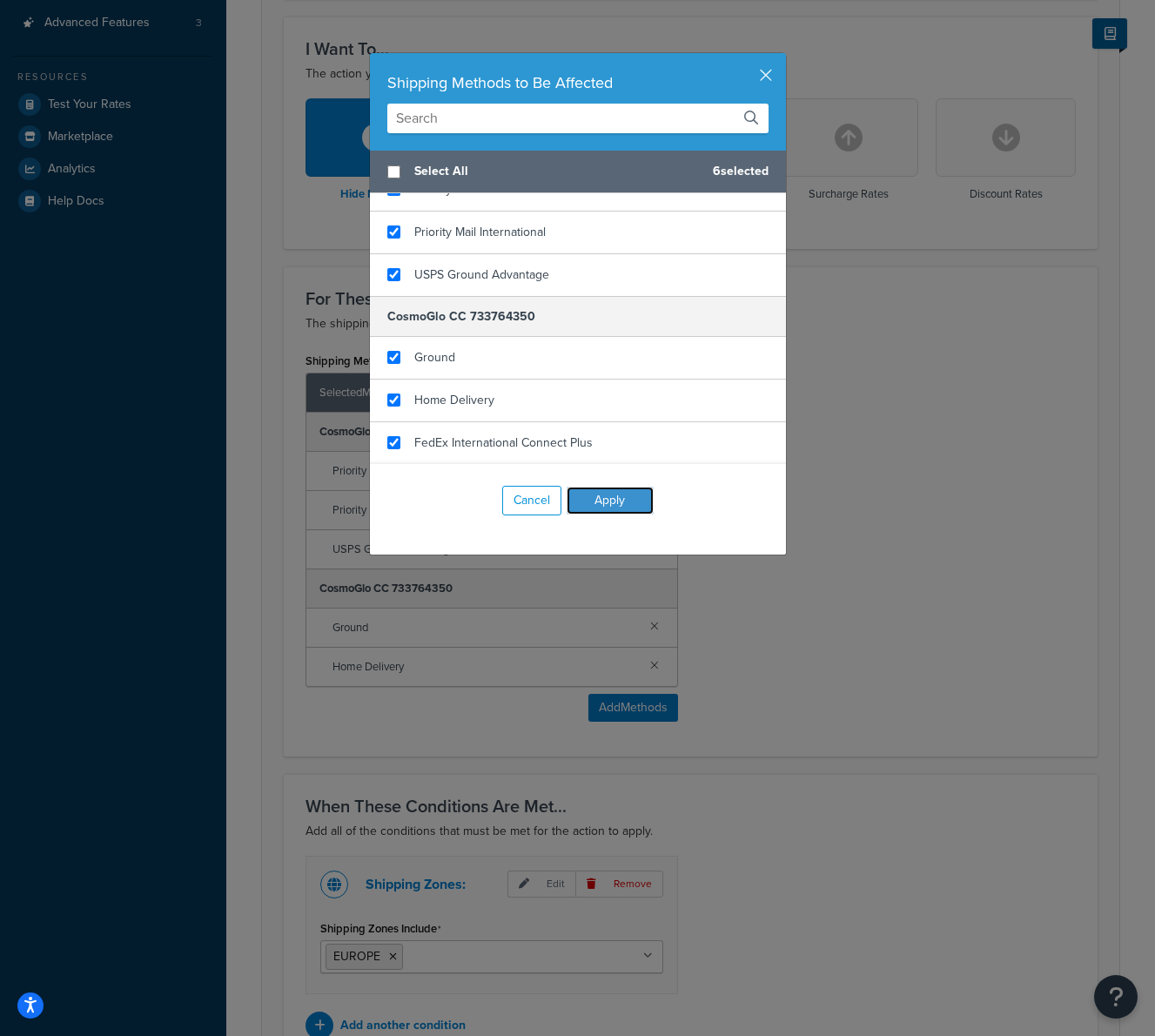
click at [613, 491] on button "Apply" at bounding box center [609, 501] width 87 height 28
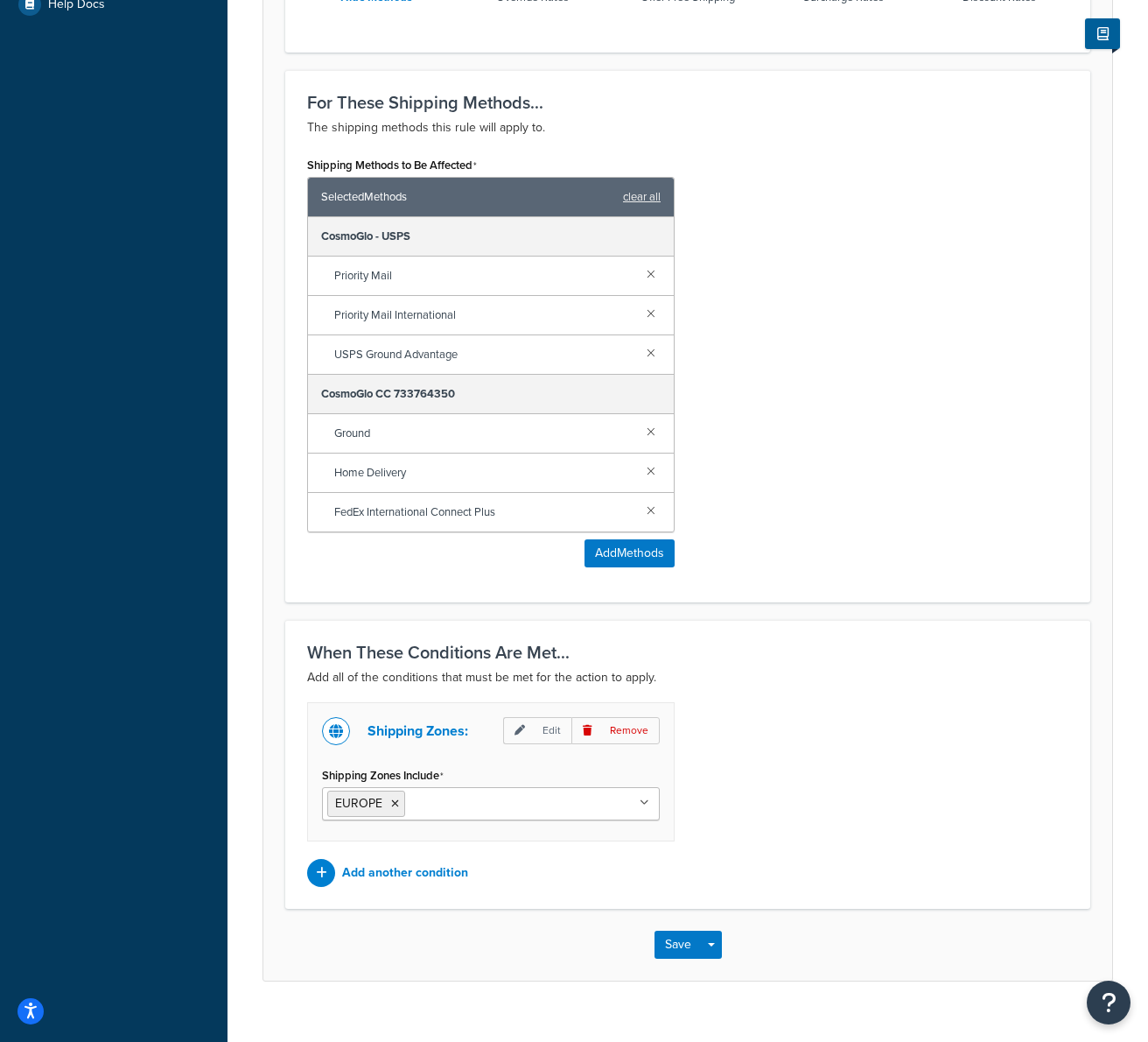
scroll to position [685, 0]
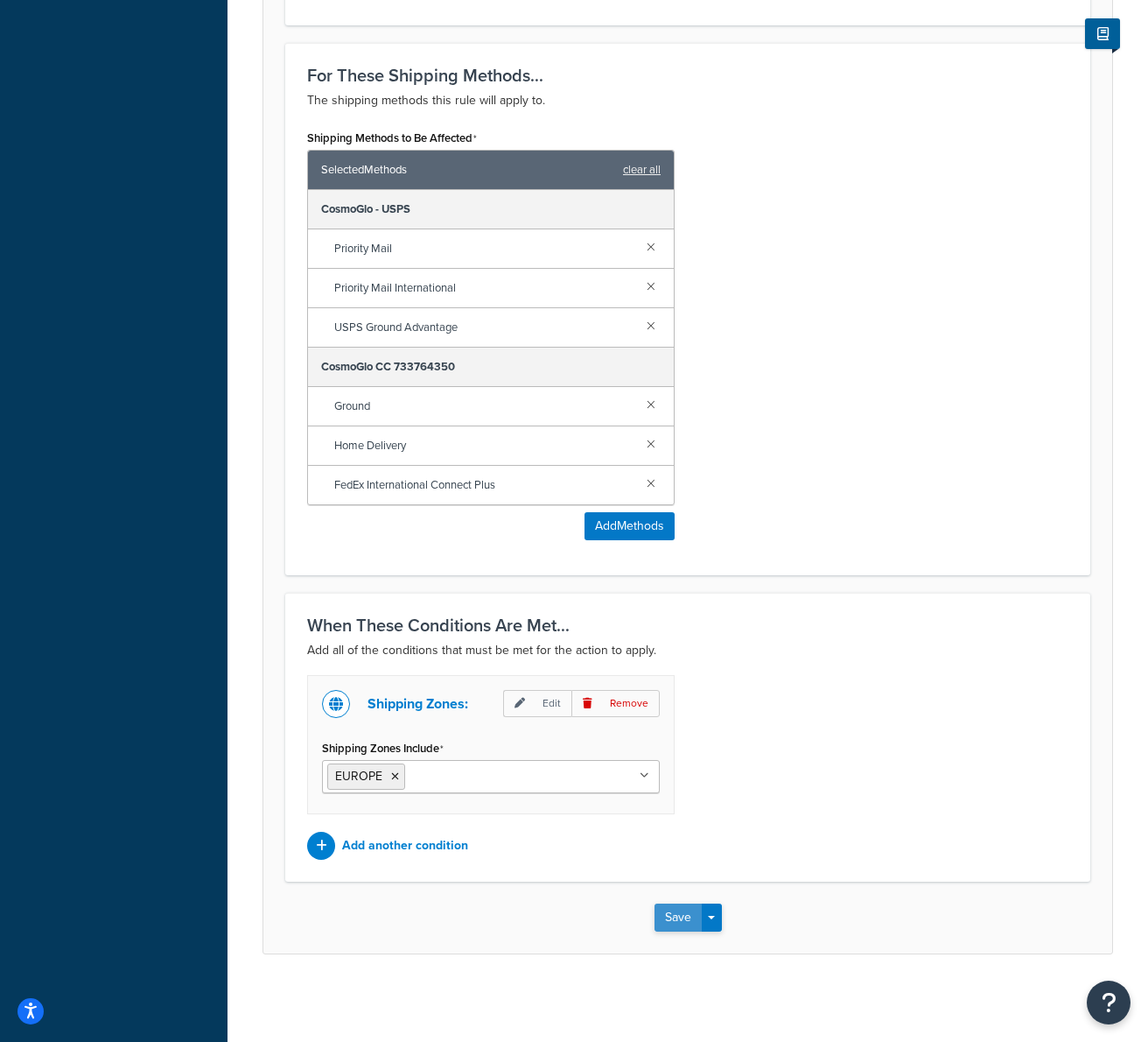
click at [683, 909] on button "Save" at bounding box center [678, 917] width 47 height 28
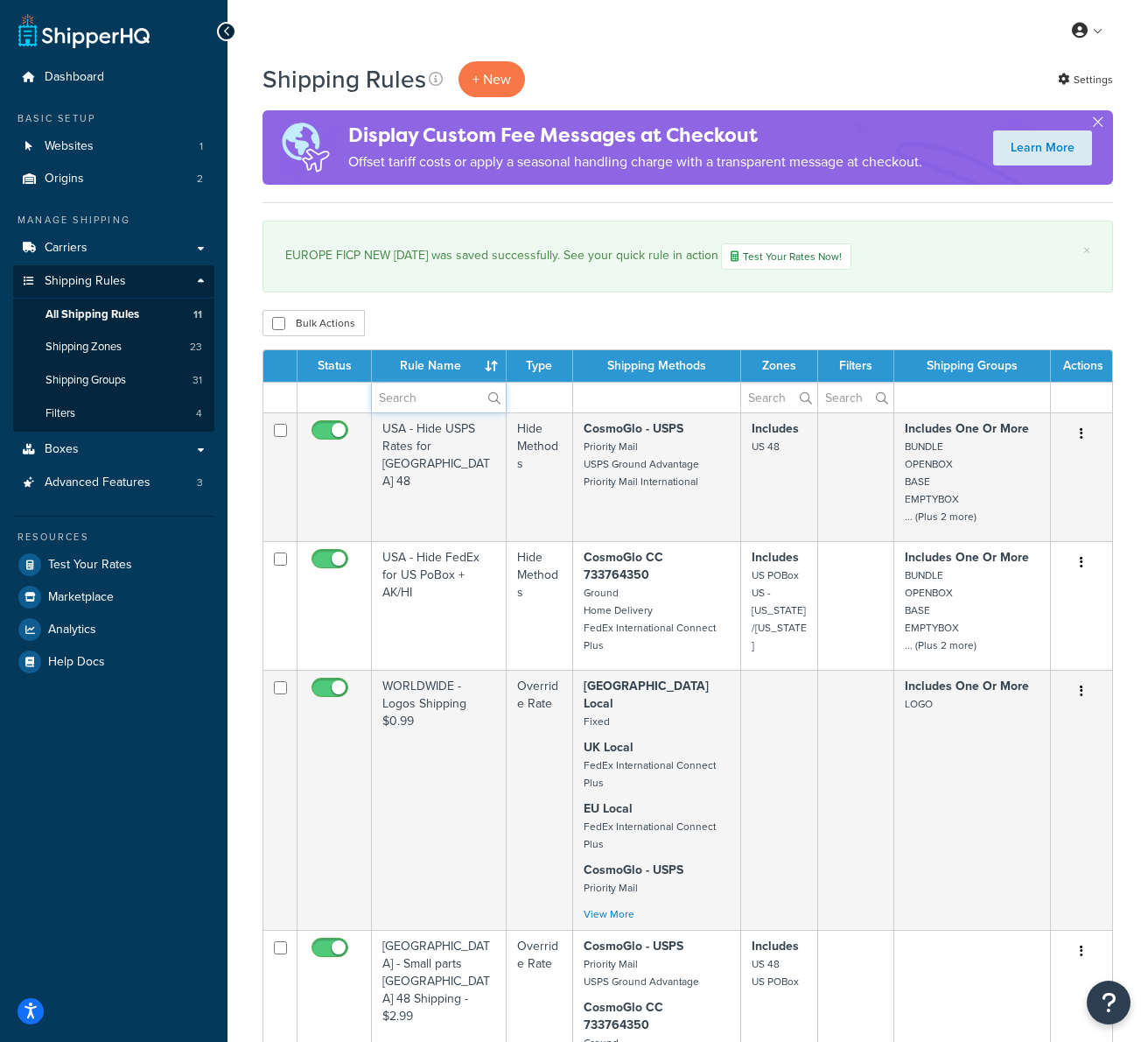
click at [424, 400] on input "text" at bounding box center [439, 397] width 134 height 30
type input "FICP"
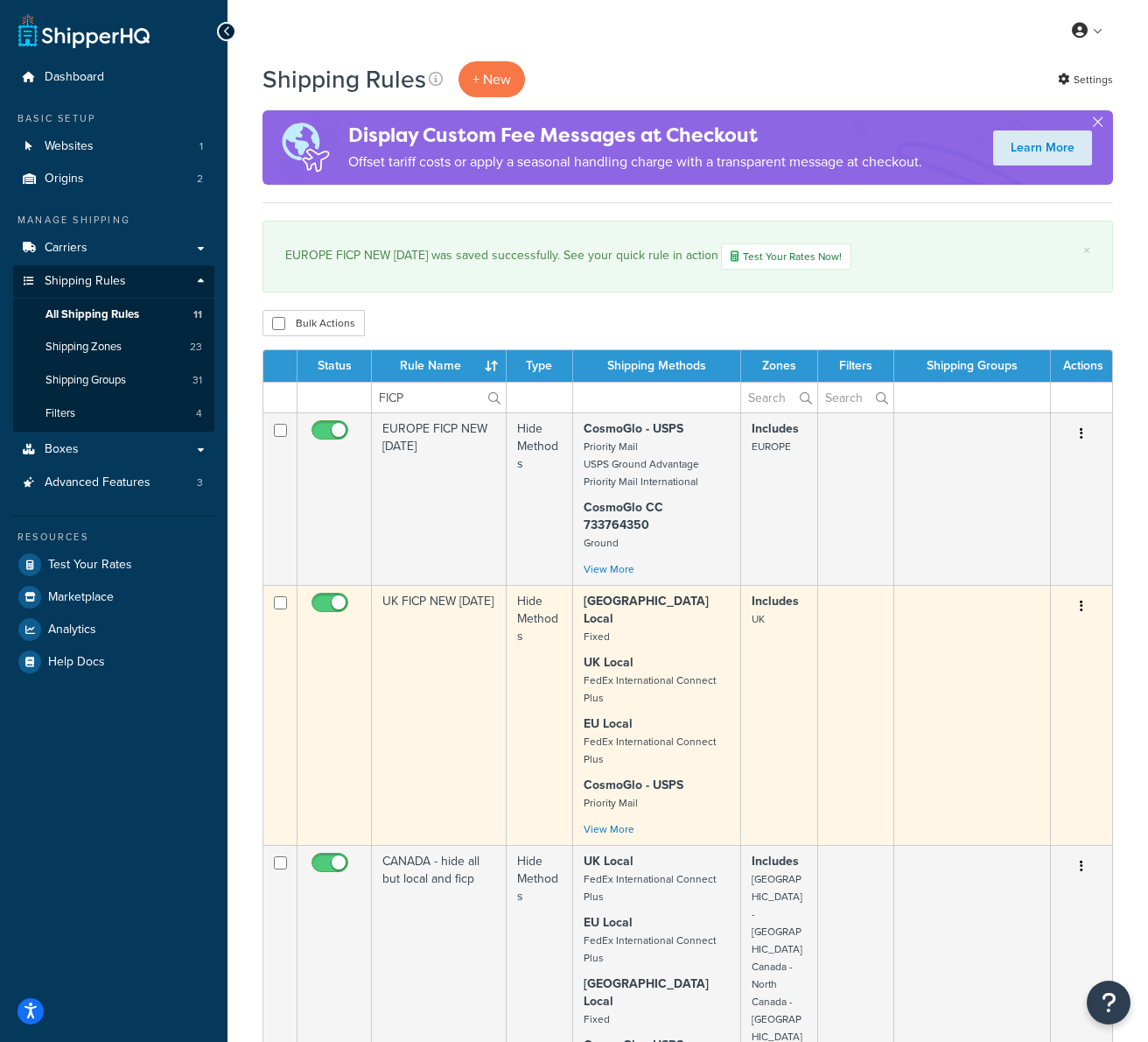
click at [442, 631] on td "UK FICP NEW [DATE]" at bounding box center [439, 714] width 134 height 260
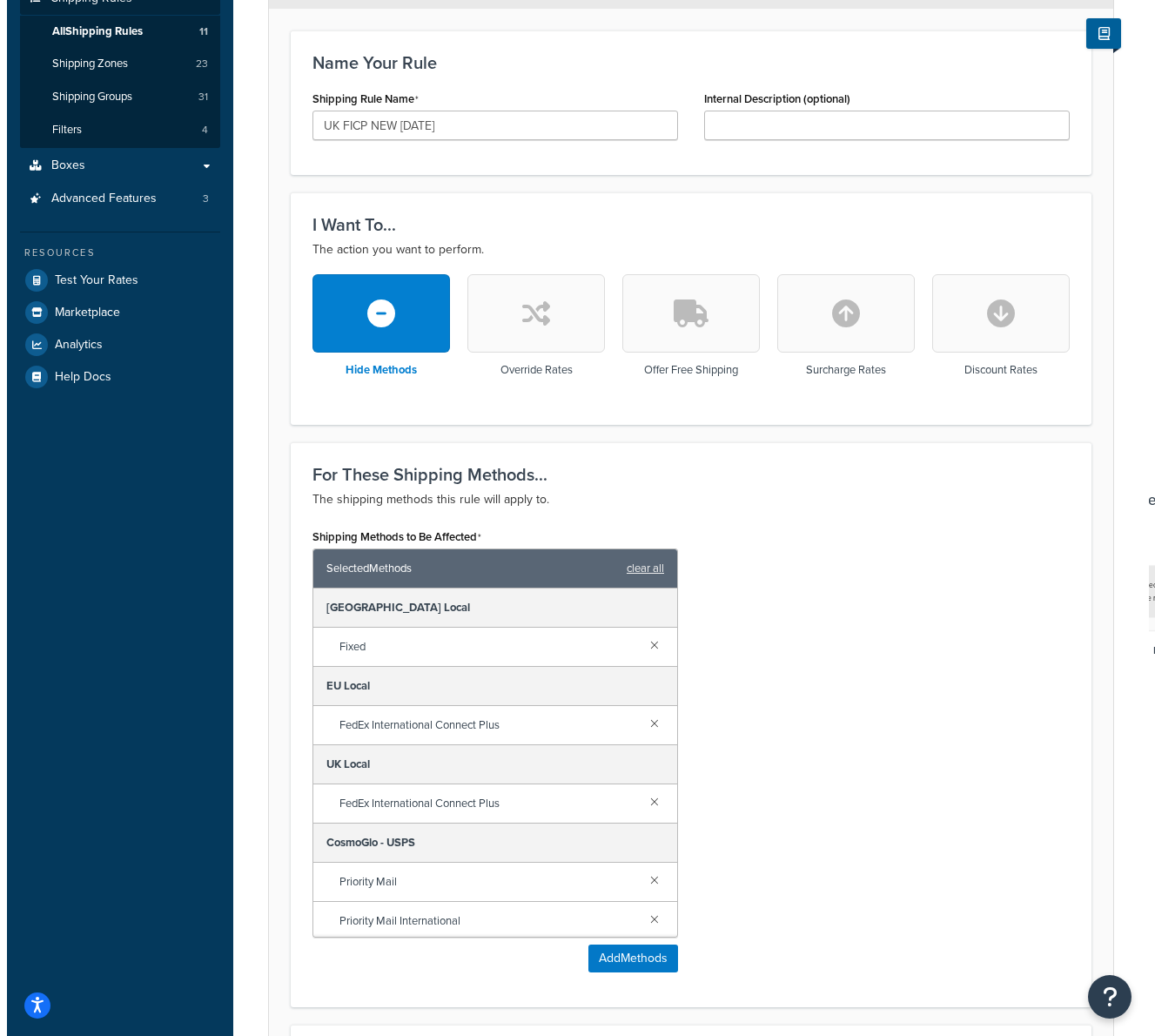
scroll to position [280, 0]
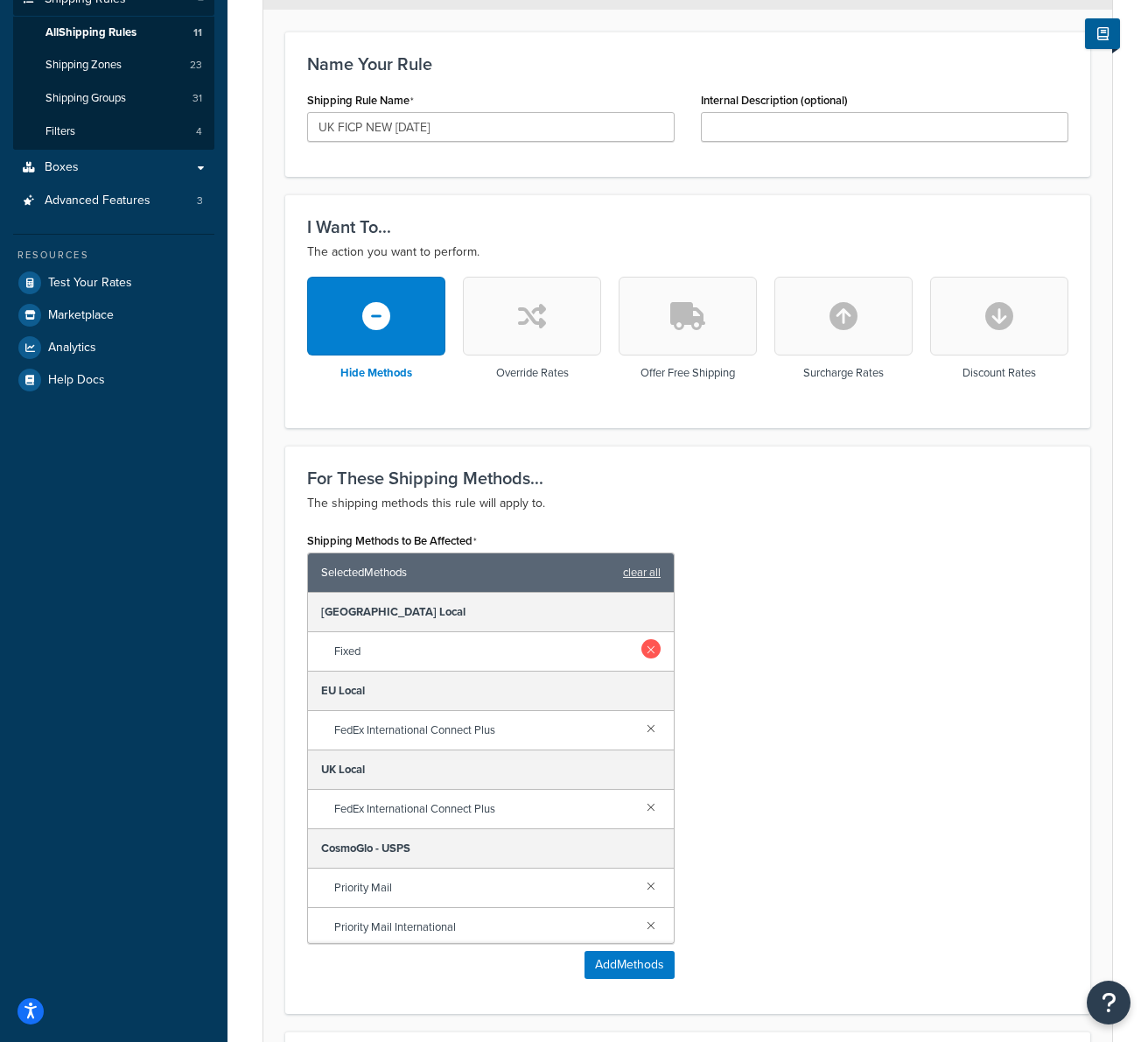
click at [642, 649] on link at bounding box center [651, 648] width 19 height 19
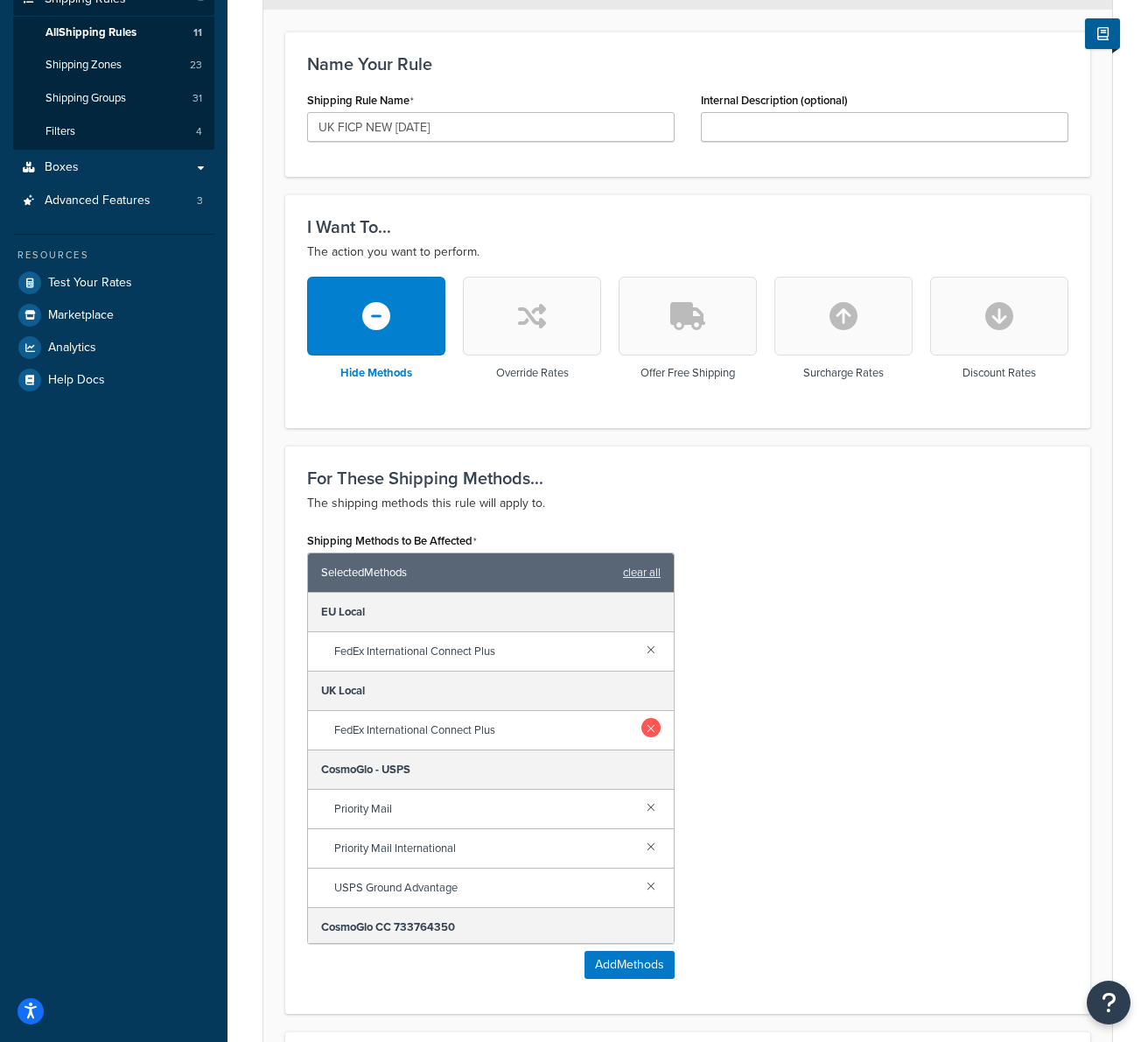
click at [642, 649] on link at bounding box center [651, 648] width 19 height 19
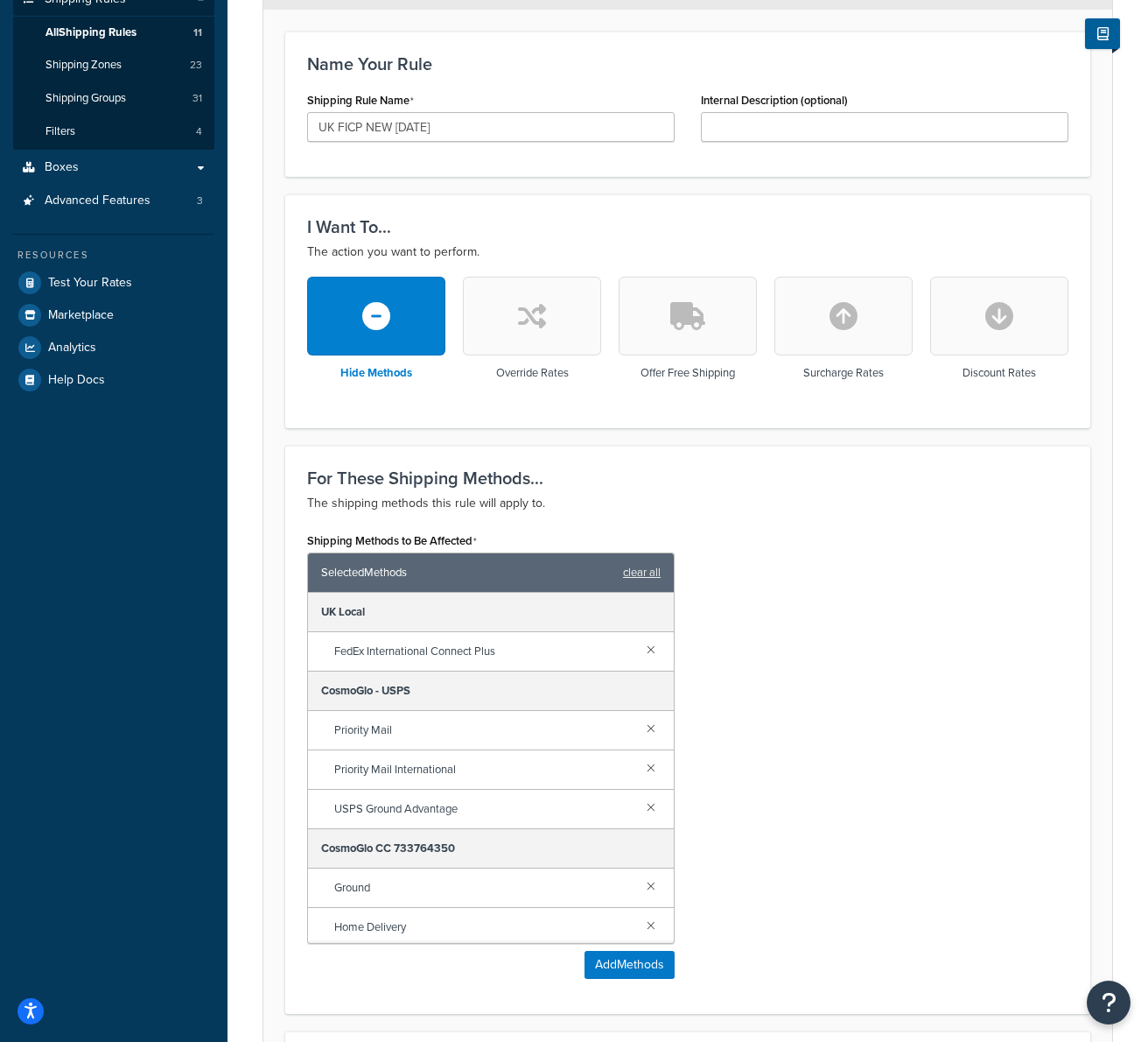
click at [642, 649] on link at bounding box center [651, 648] width 19 height 19
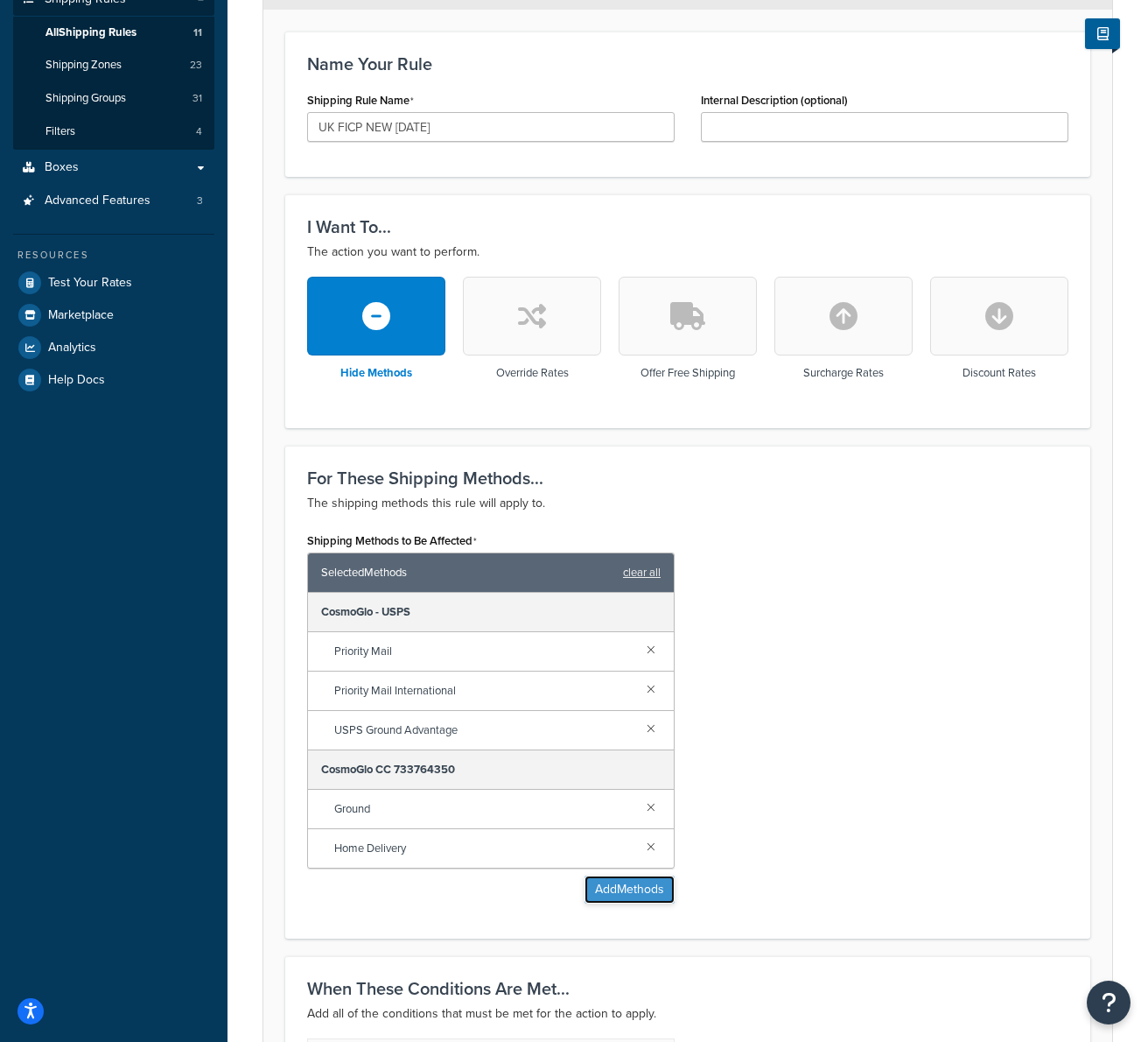
click at [627, 888] on button "Add Methods" at bounding box center [629, 890] width 90 height 28
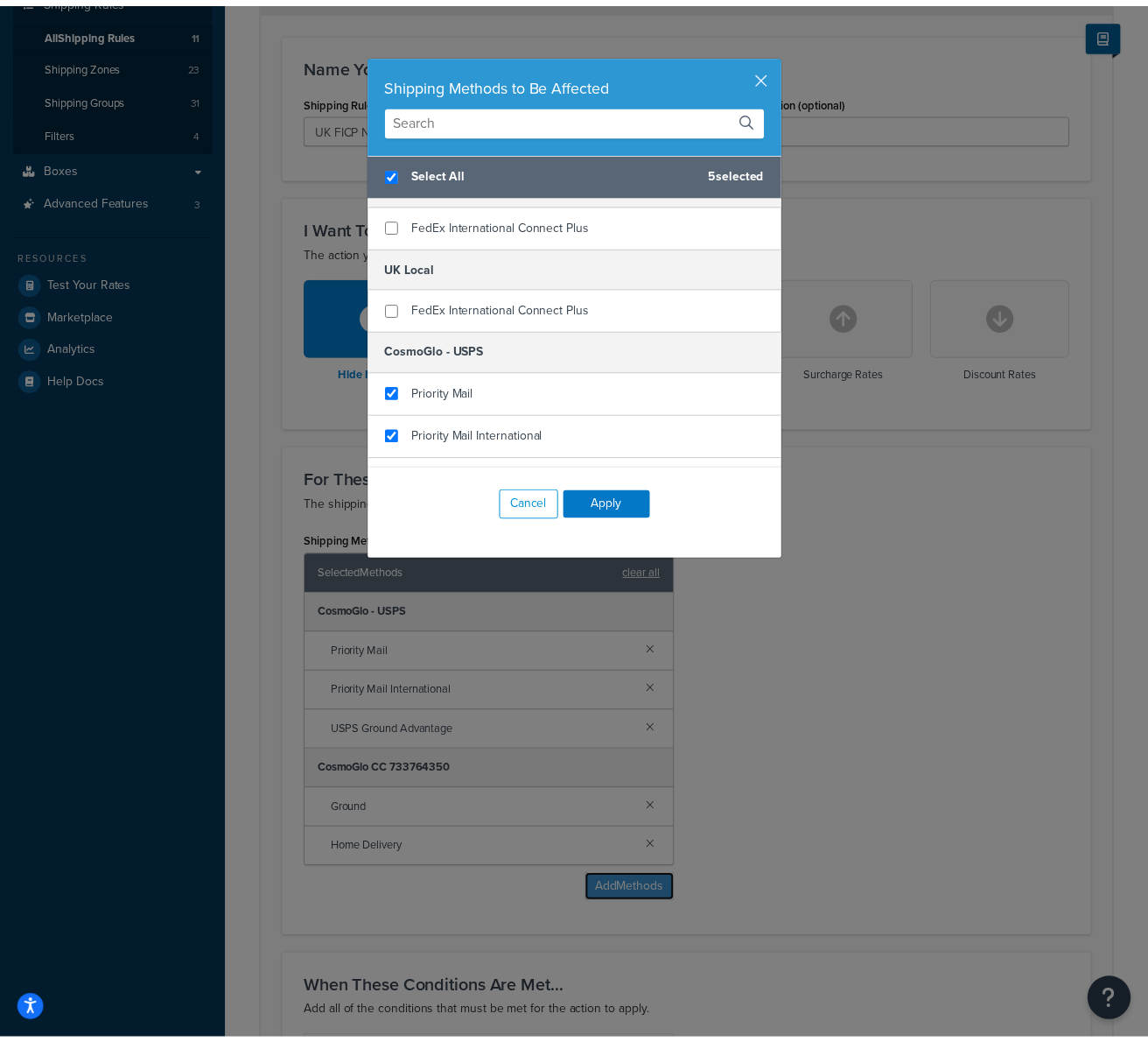
scroll to position [298, 0]
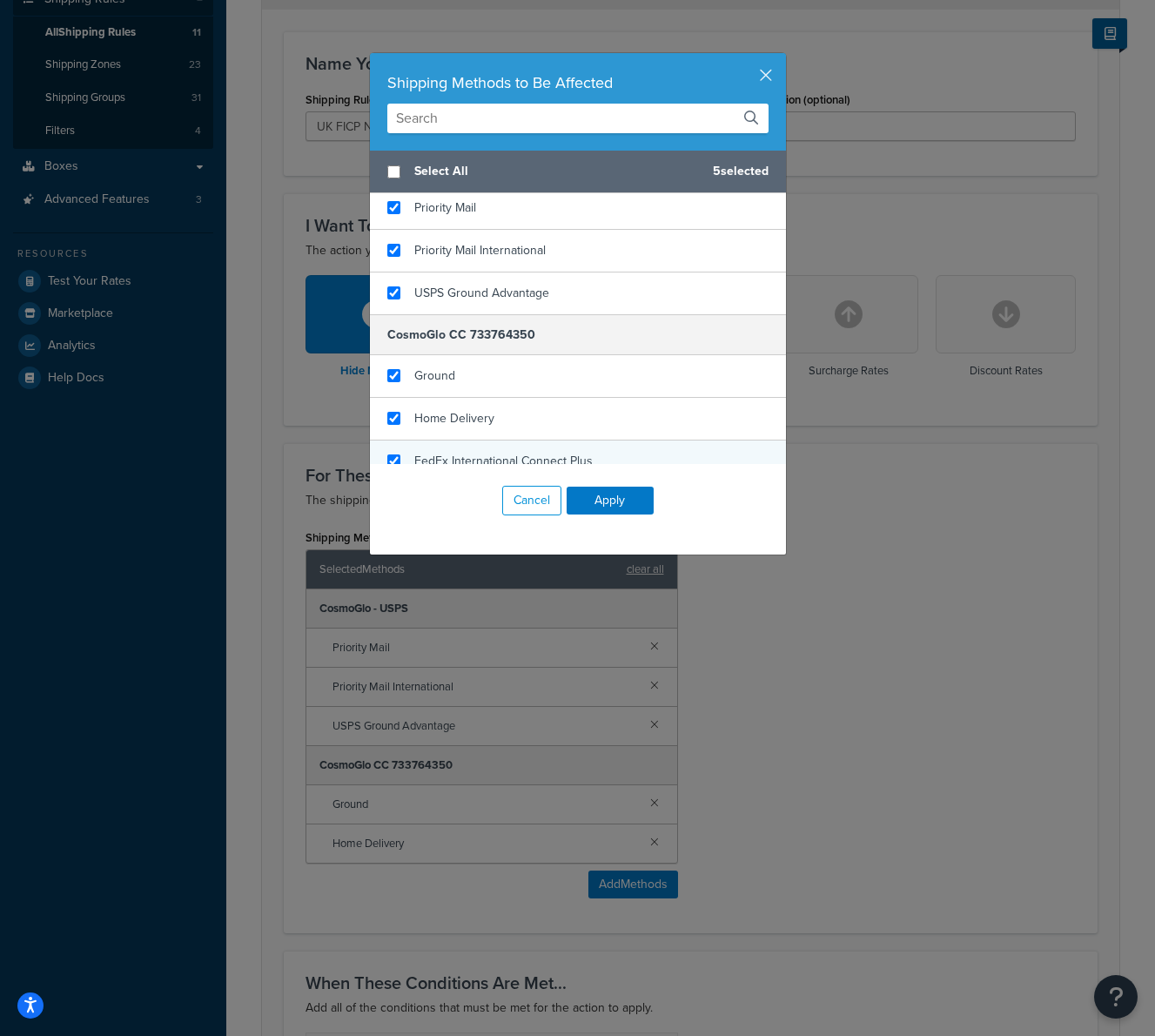
checkbox input "false"
checkbox input "true"
click at [495, 457] on span "FedEx International Connect Plus" at bounding box center [503, 461] width 178 height 19
click at [604, 493] on button "Apply" at bounding box center [609, 501] width 87 height 28
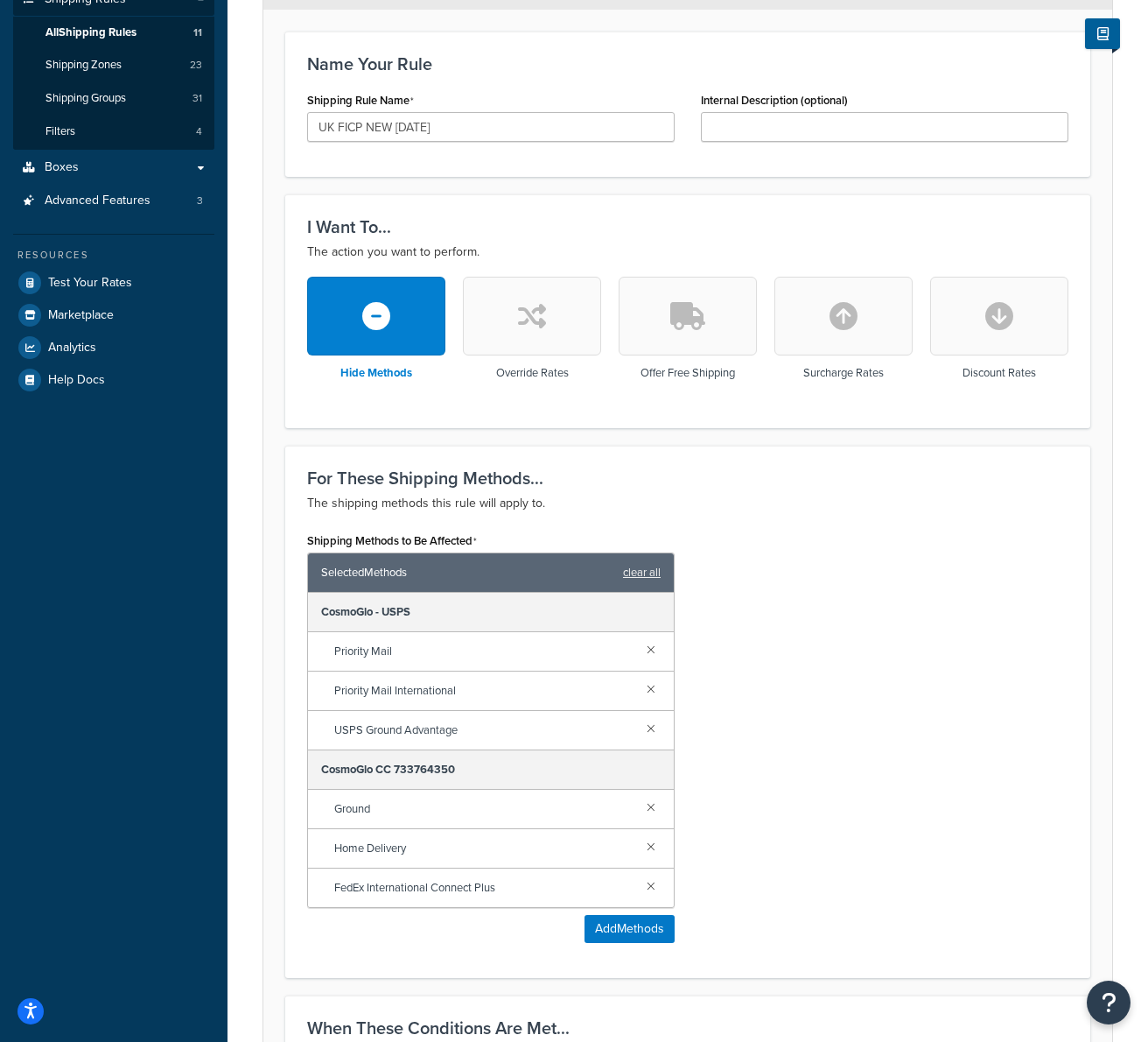
scroll to position [685, 0]
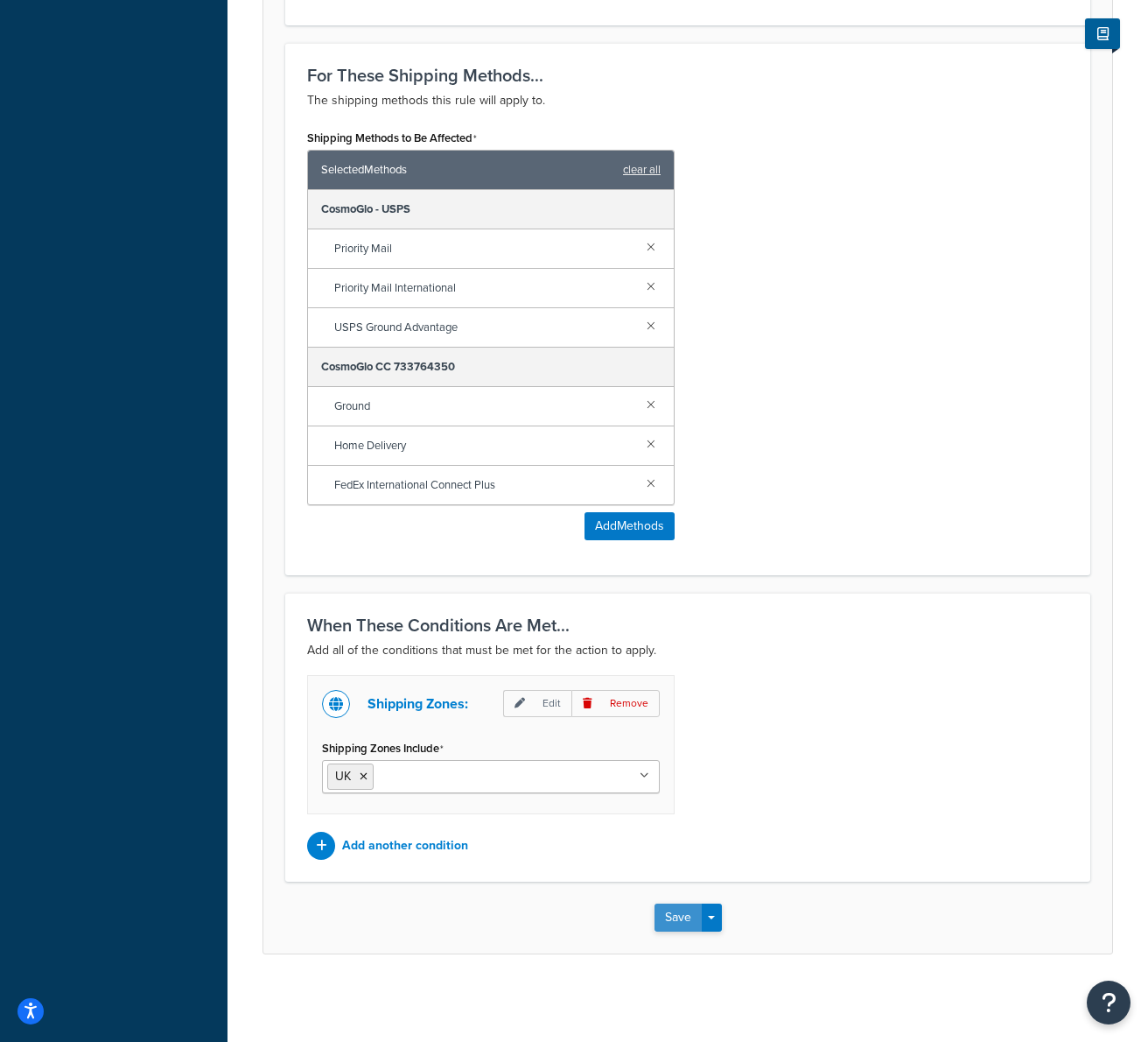
click at [675, 917] on button "Save" at bounding box center [678, 917] width 47 height 28
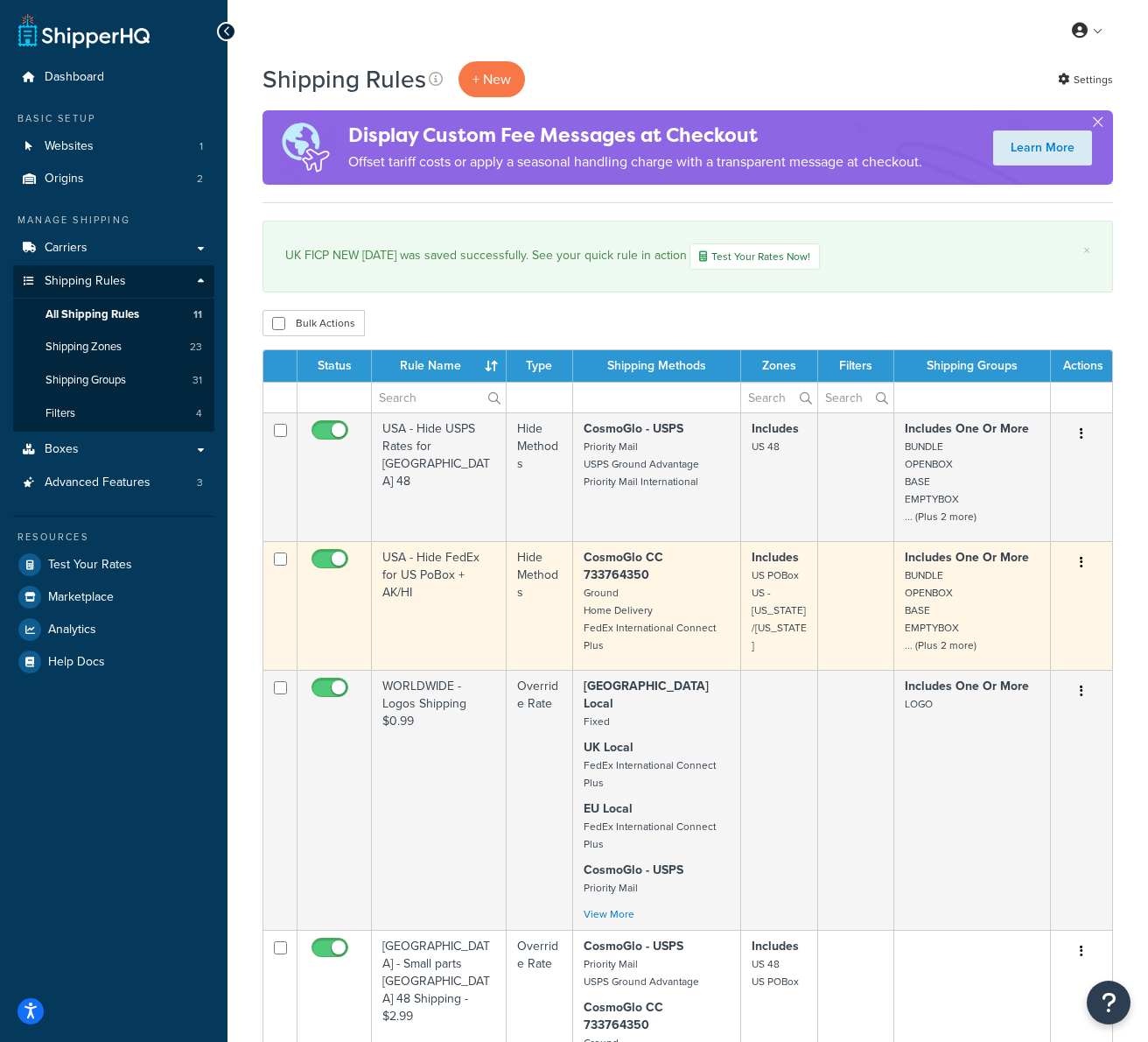
scroll to position [19, 0]
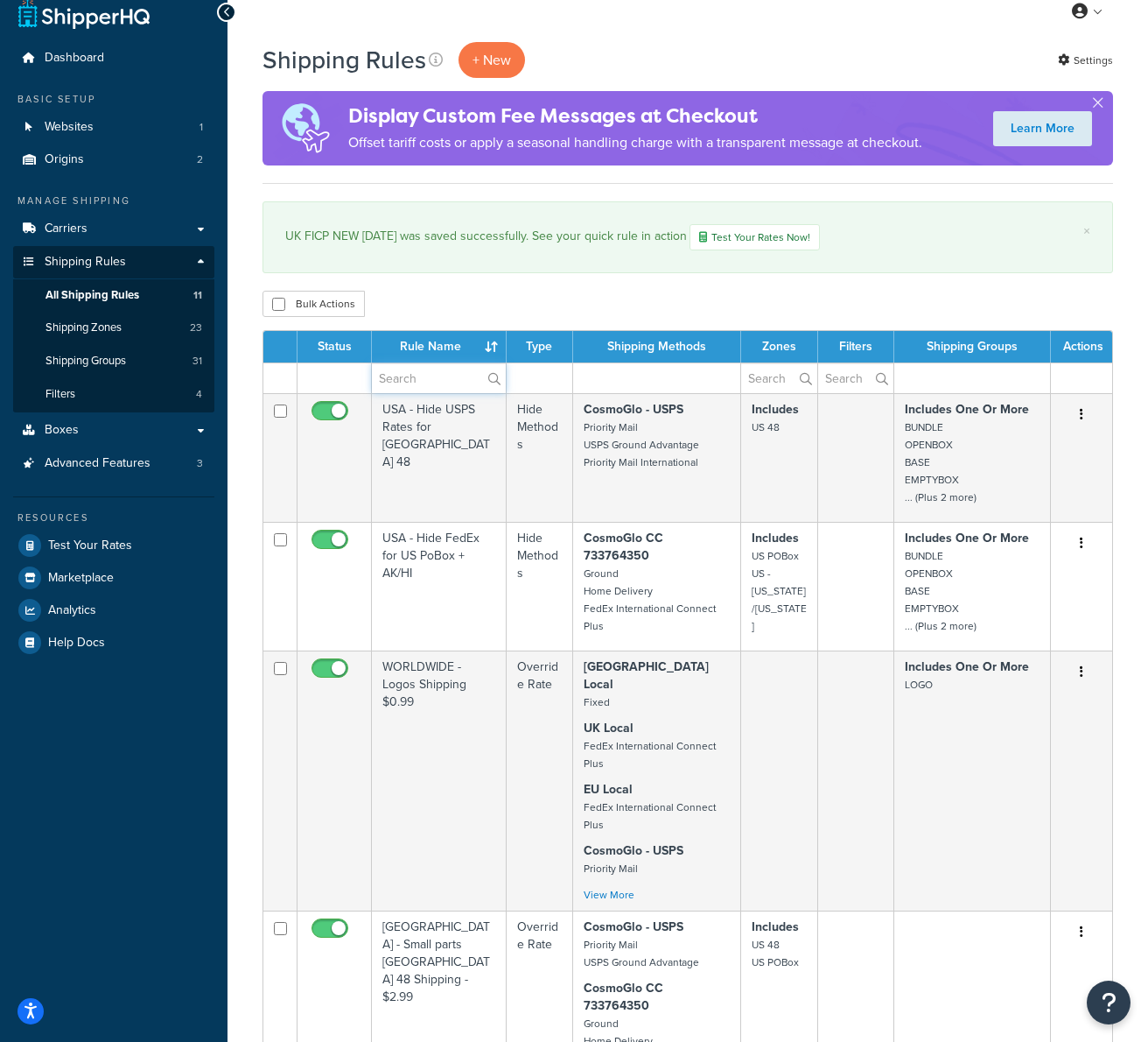
click at [409, 376] on input "text" at bounding box center [439, 379] width 134 height 30
type input "FICP"
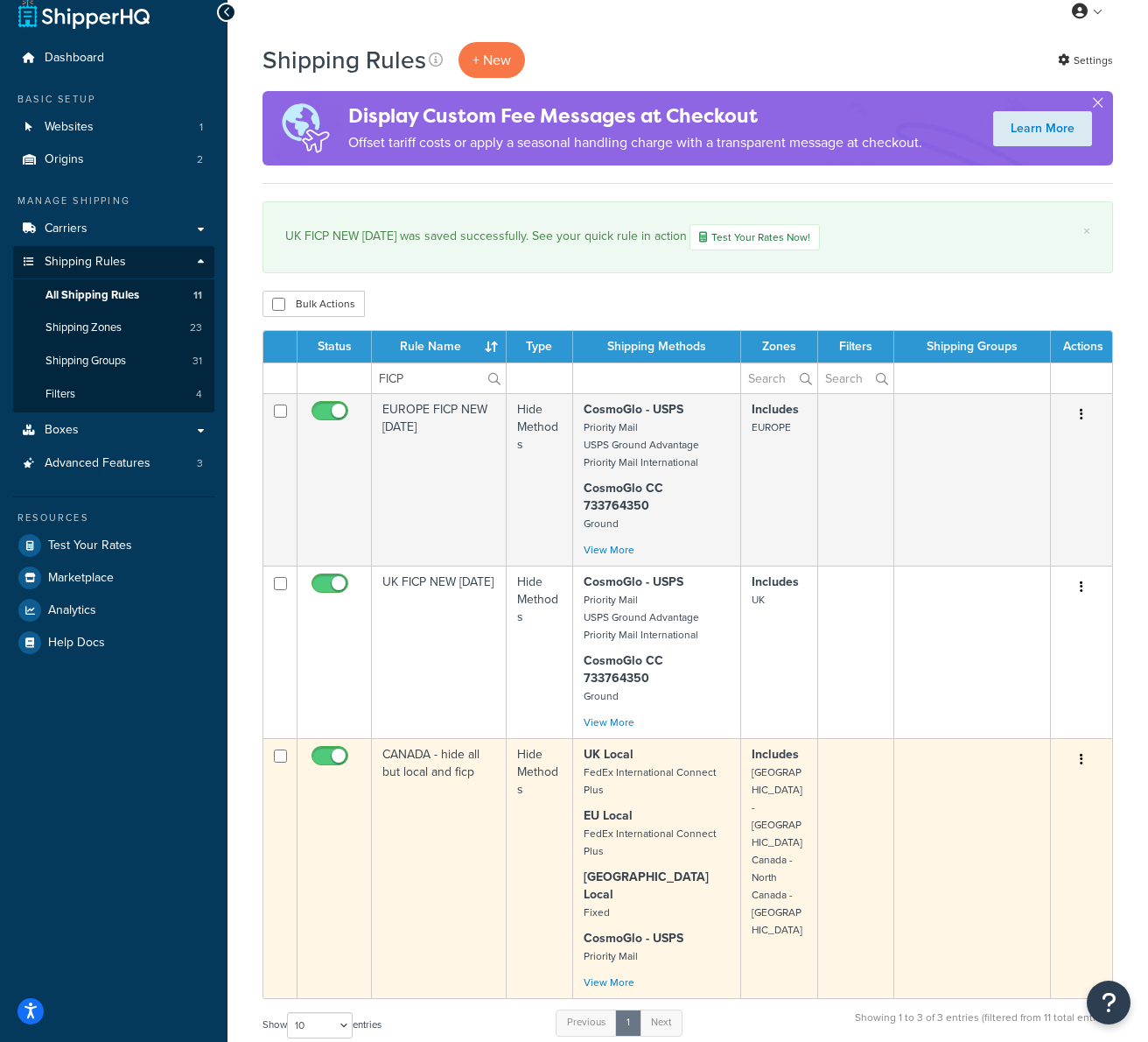
click at [442, 777] on td "CANADA - hide all but local and ficp" at bounding box center [439, 867] width 134 height 260
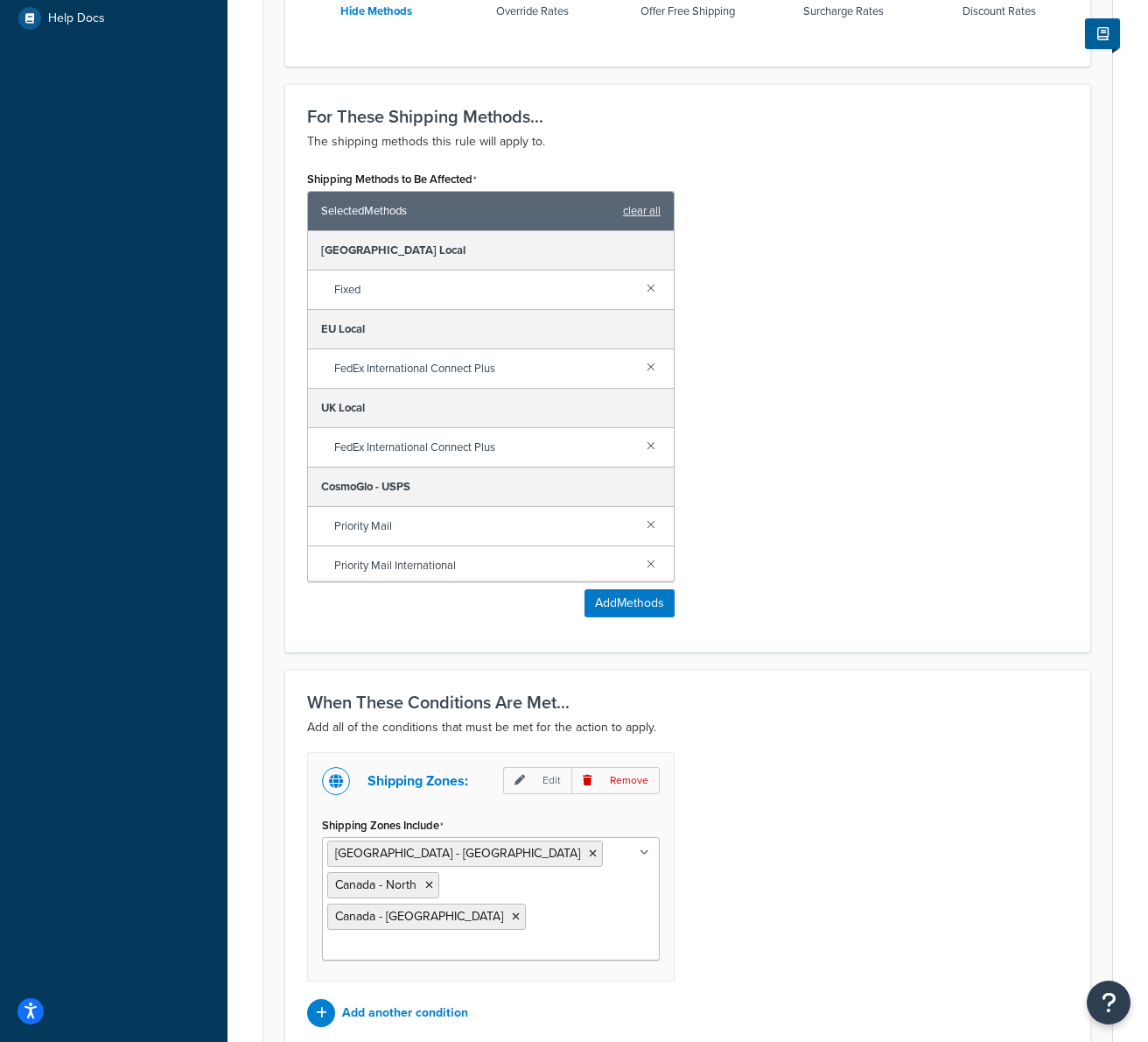
scroll to position [738, 0]
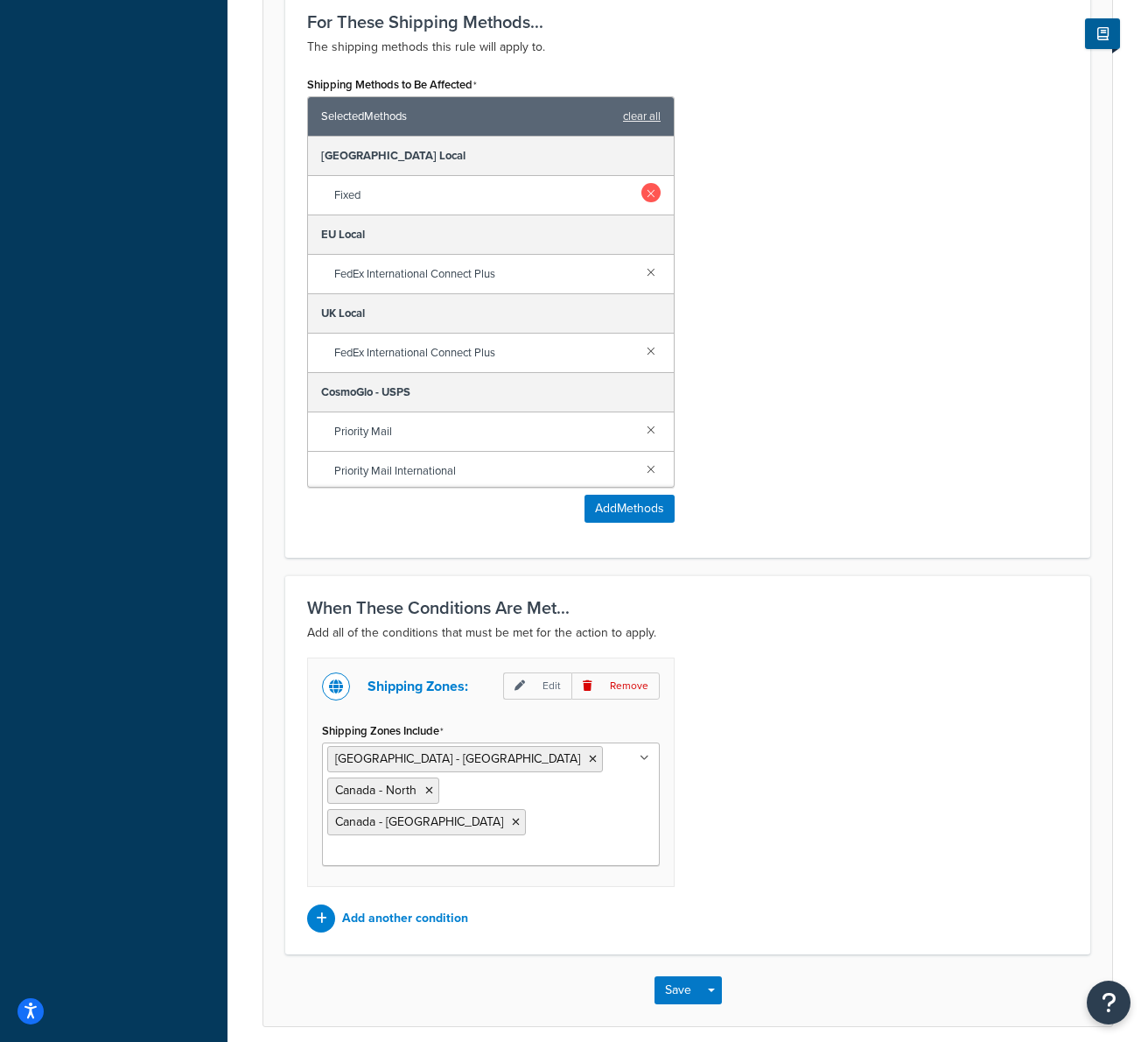
click at [642, 193] on link at bounding box center [651, 193] width 19 height 19
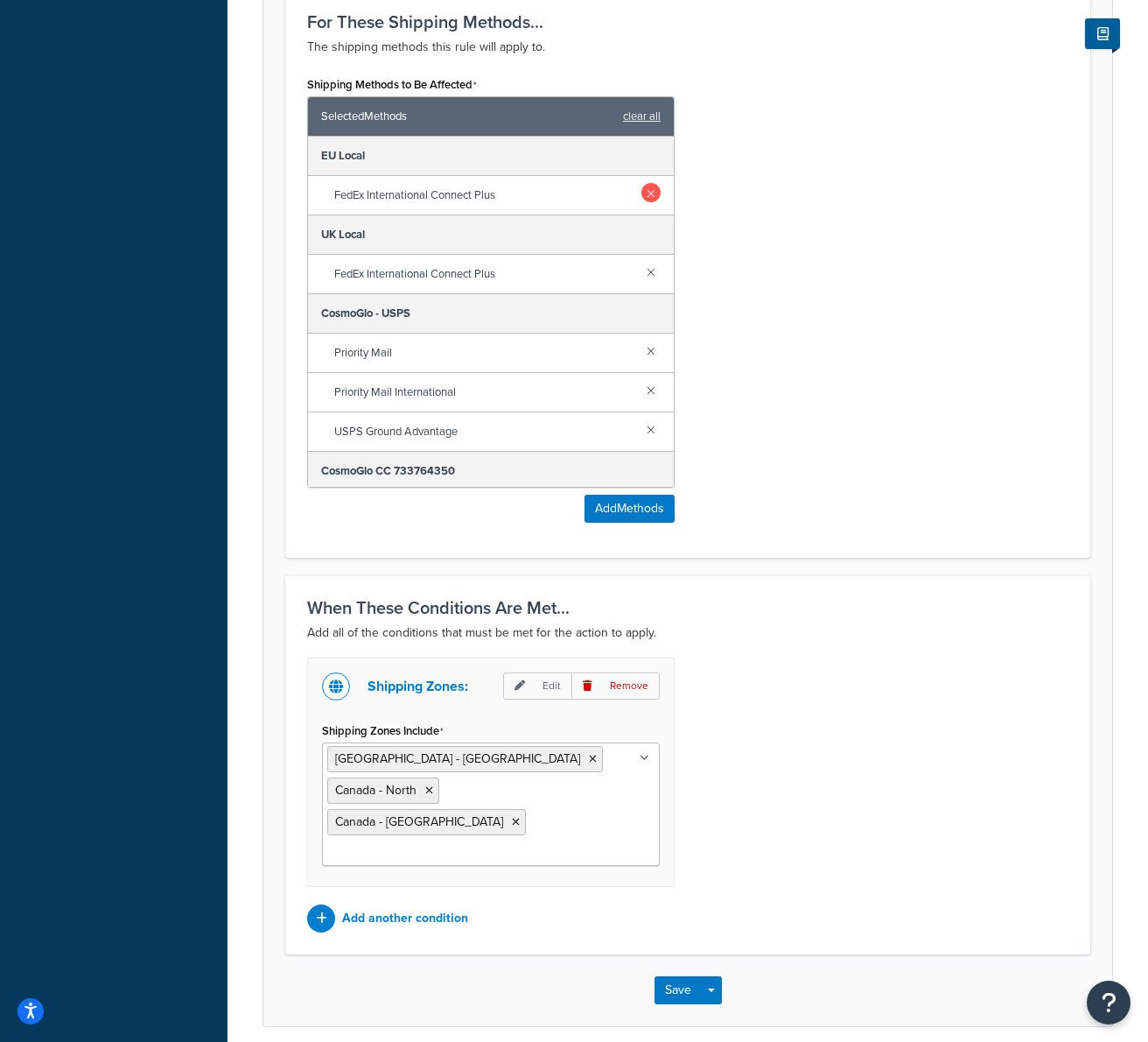
click at [642, 193] on link at bounding box center [651, 193] width 19 height 19
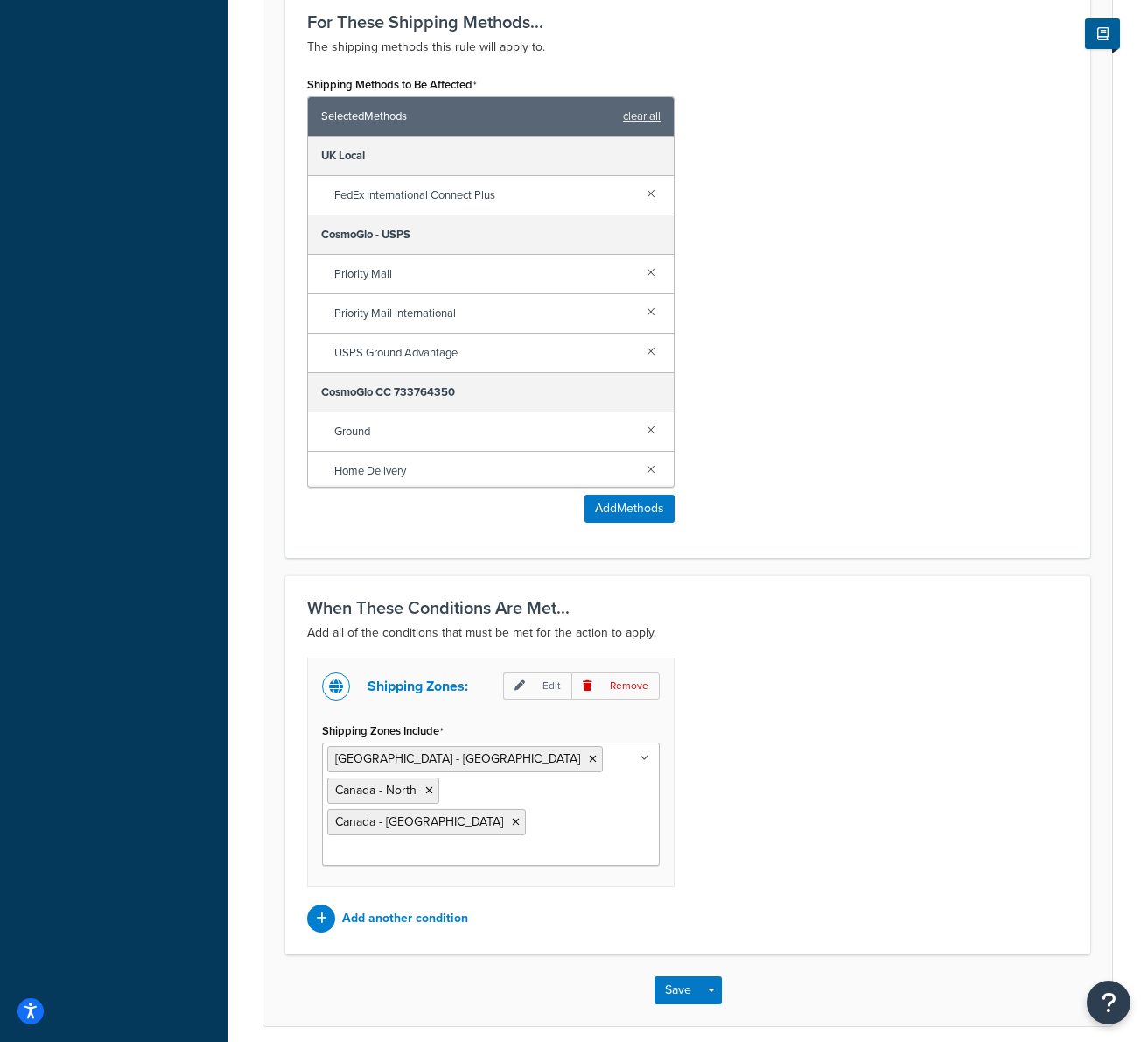
click at [642, 193] on link at bounding box center [651, 193] width 19 height 19
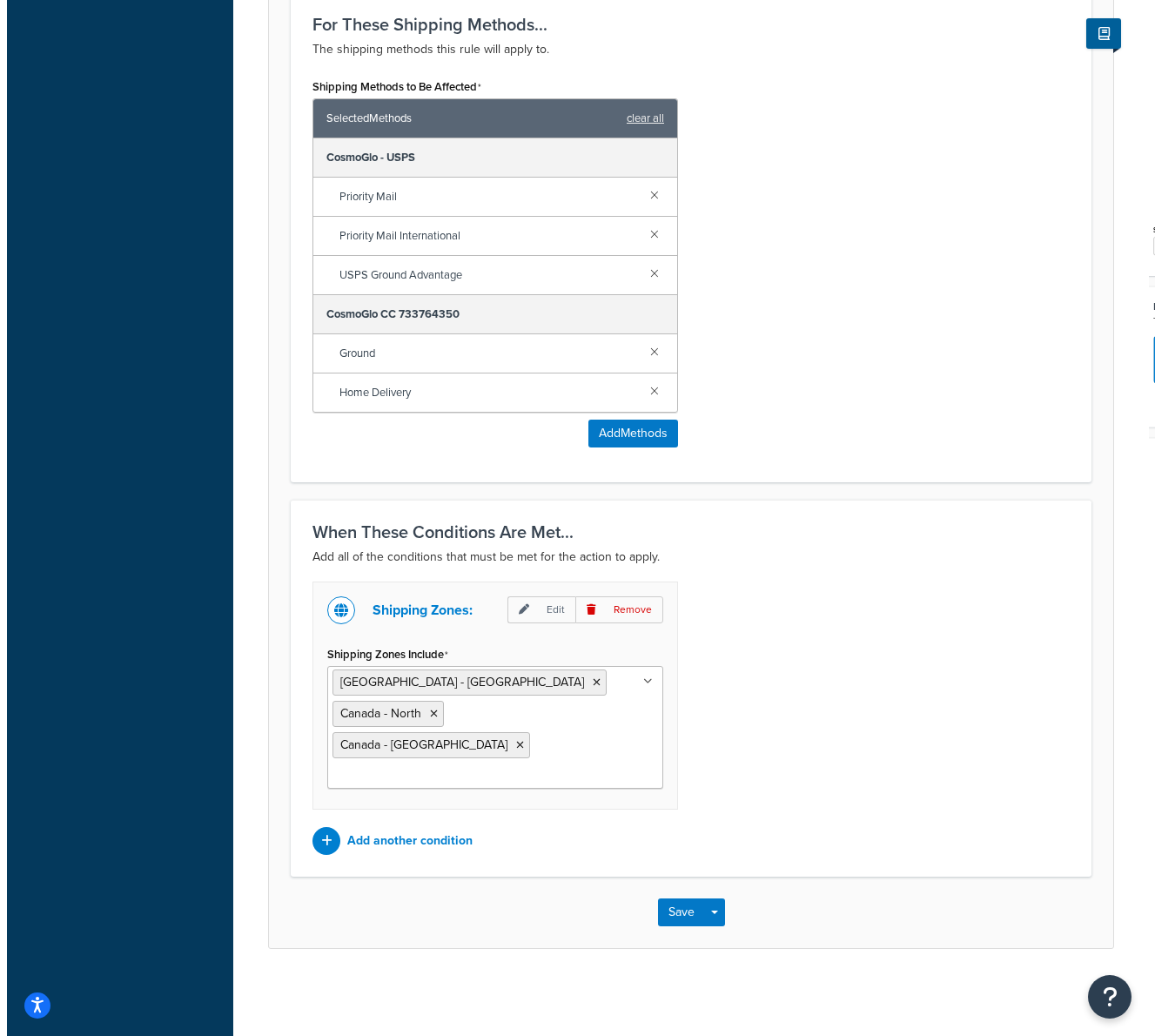
scroll to position [673, 0]
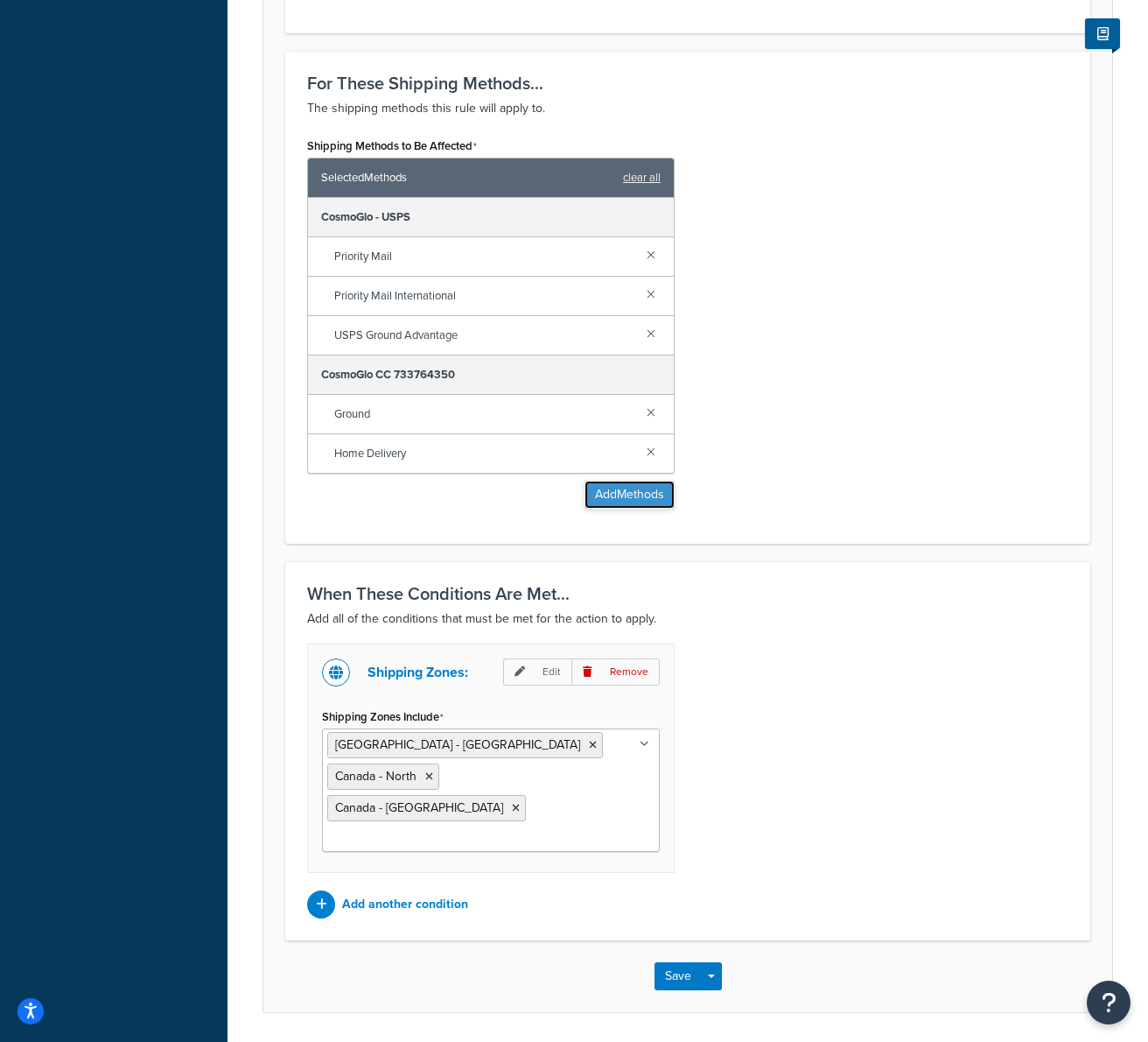
click at [628, 492] on button "Add Methods" at bounding box center [629, 494] width 90 height 28
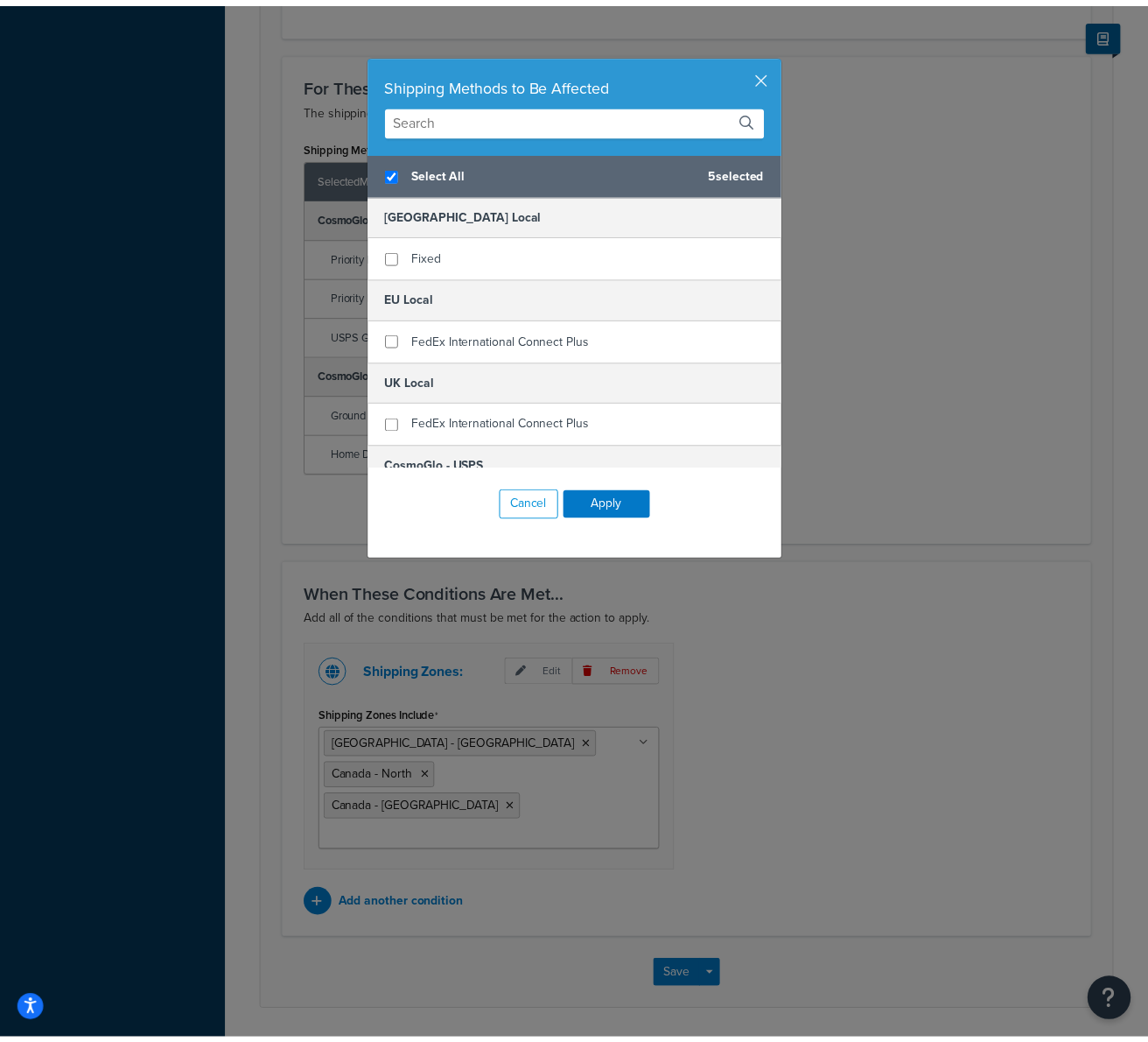
scroll to position [316, 0]
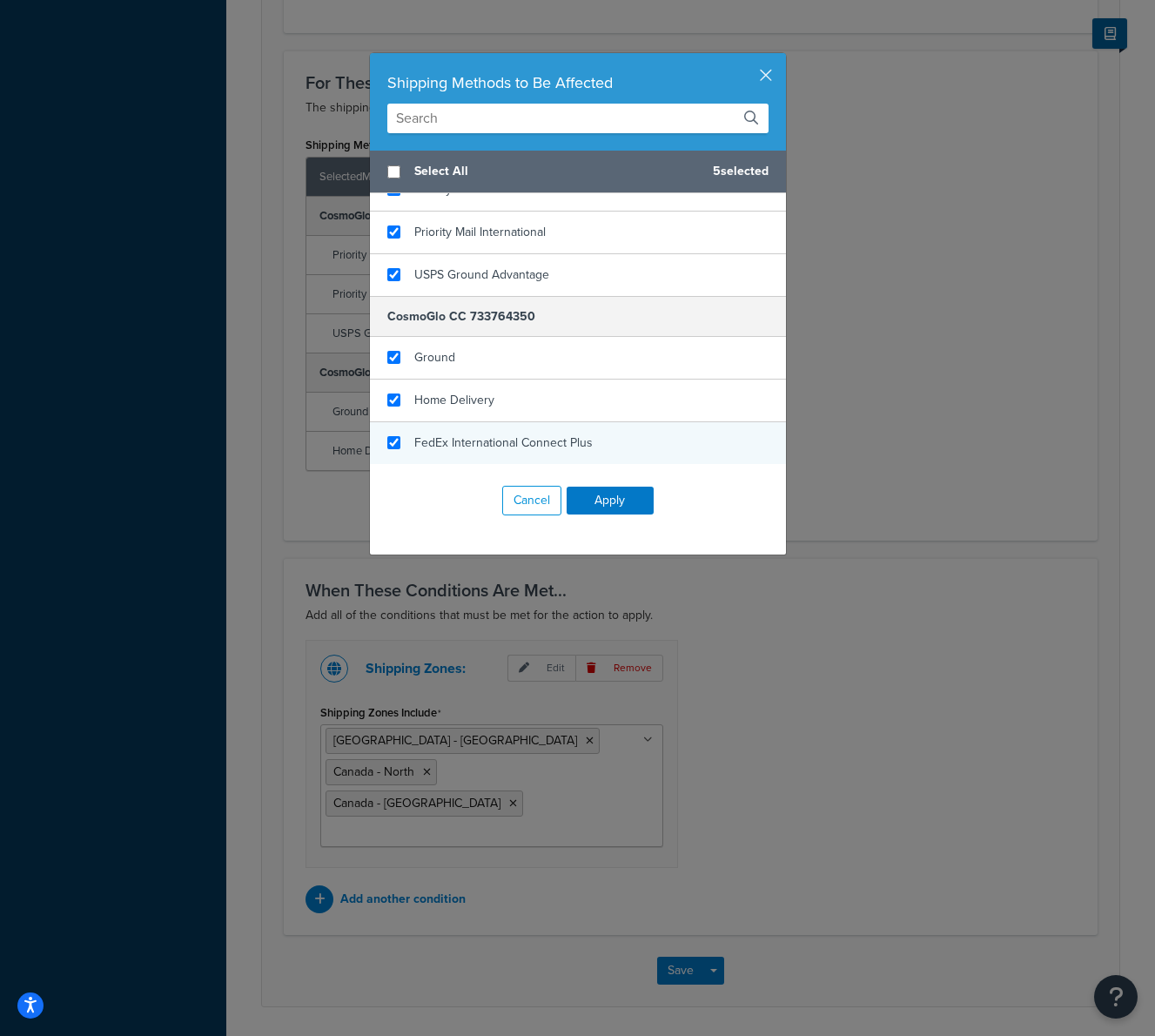
checkbox input "false"
checkbox input "true"
drag, startPoint x: 435, startPoint y: 445, endPoint x: 448, endPoint y: 450, distance: 13.9
click at [435, 444] on span "FedEx International Connect Plus" at bounding box center [503, 443] width 178 height 19
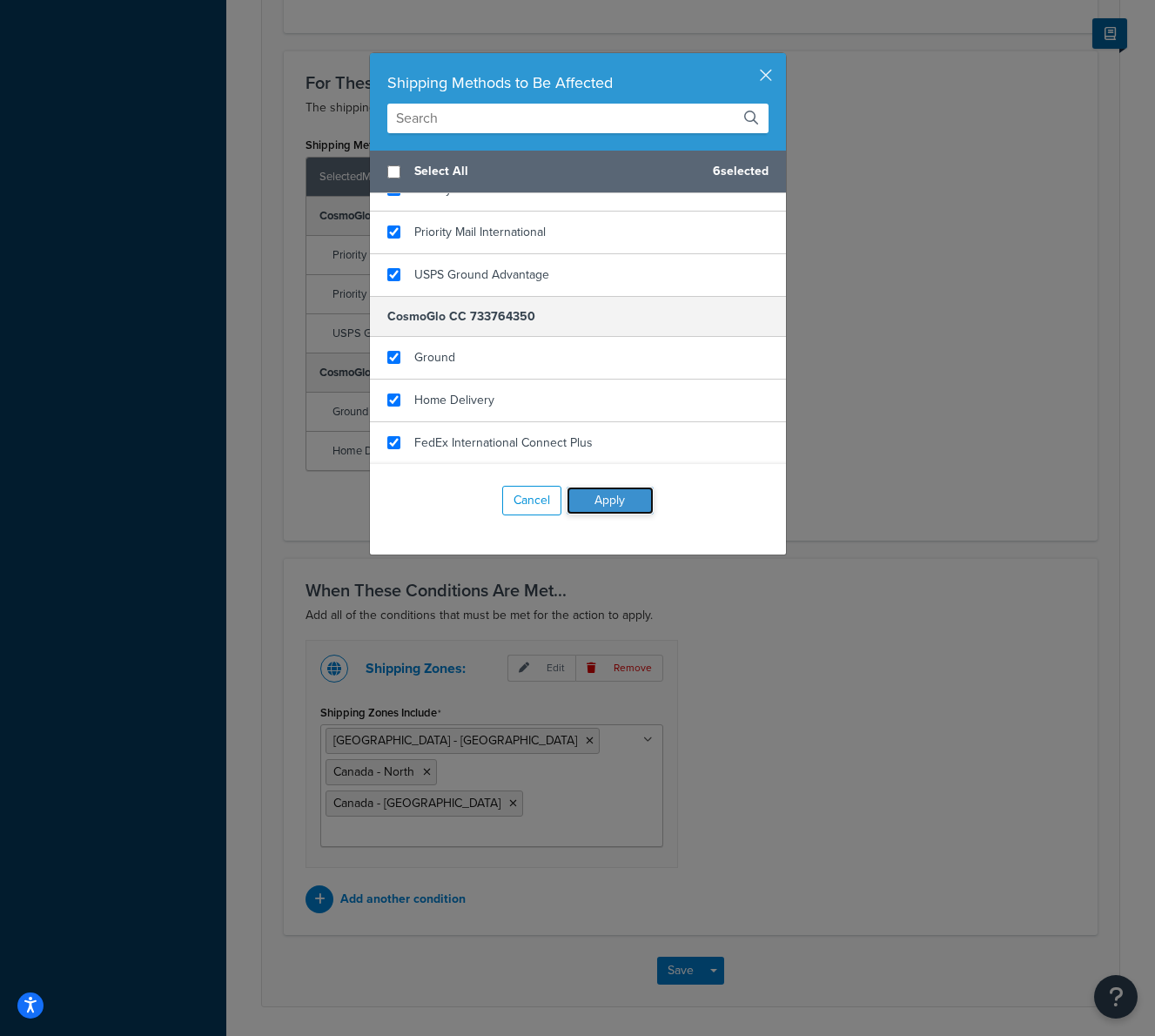
click at [604, 502] on button "Apply" at bounding box center [609, 501] width 87 height 28
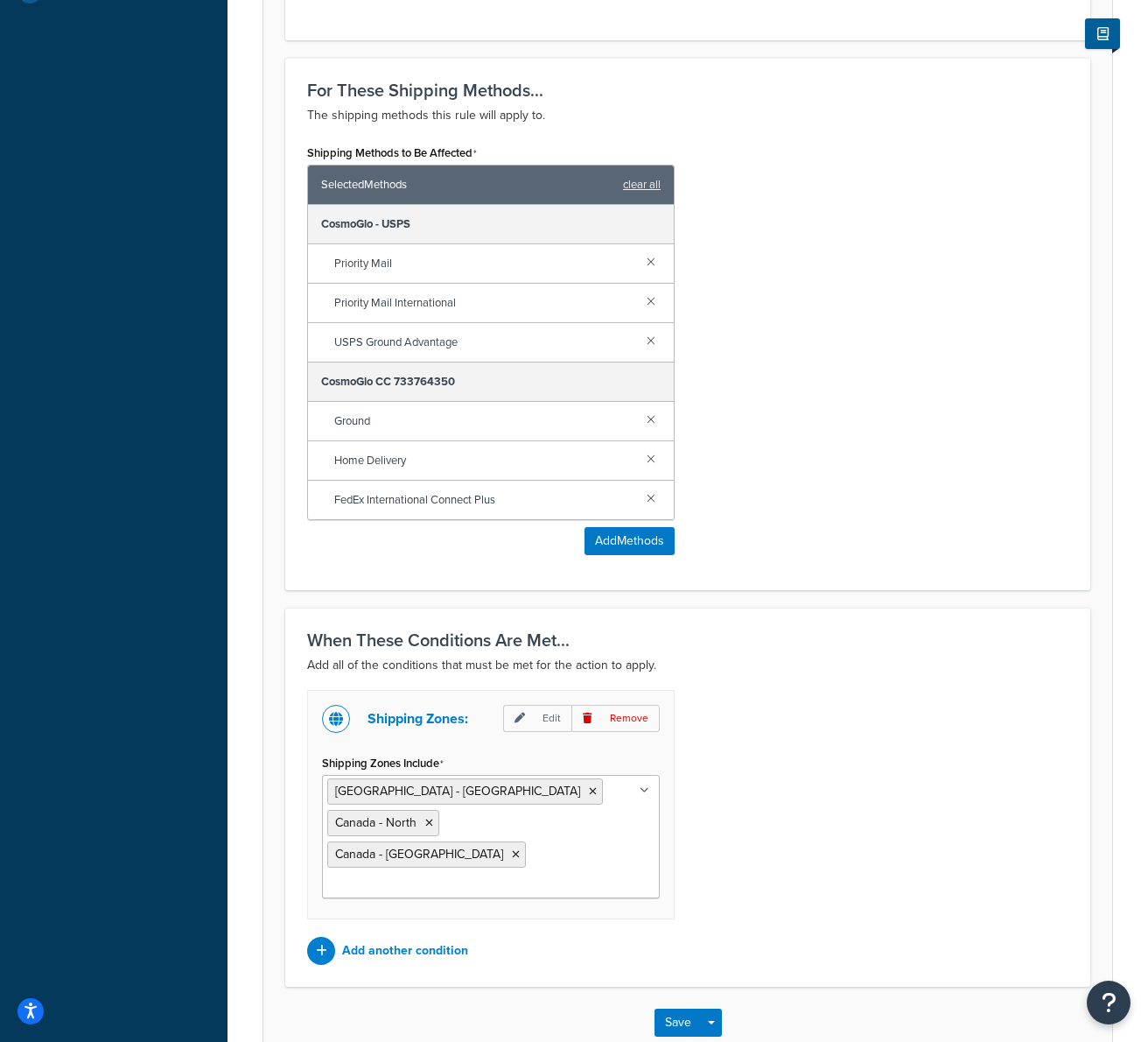
scroll to position [716, 0]
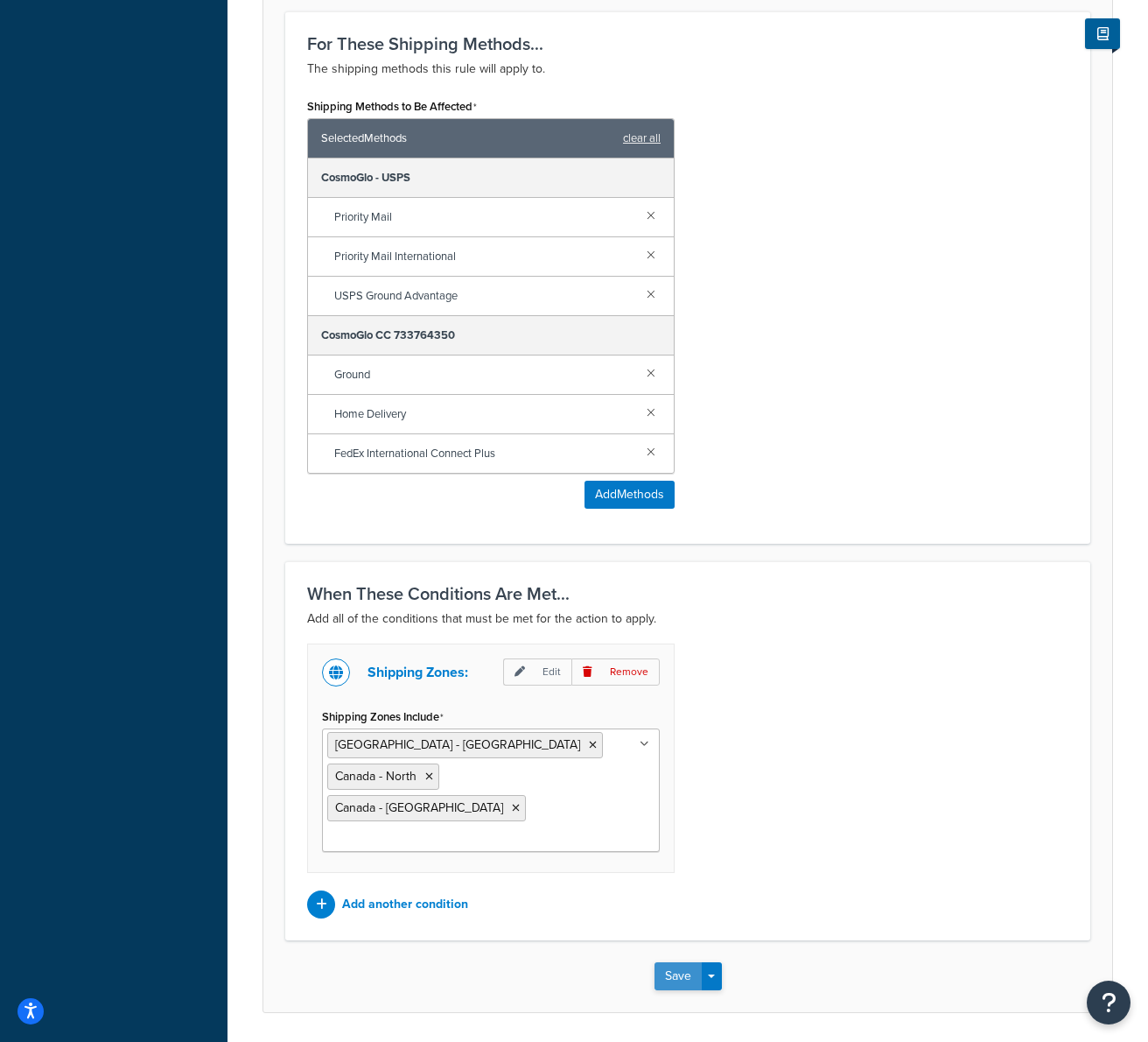
click at [683, 962] on button "Save" at bounding box center [678, 976] width 47 height 28
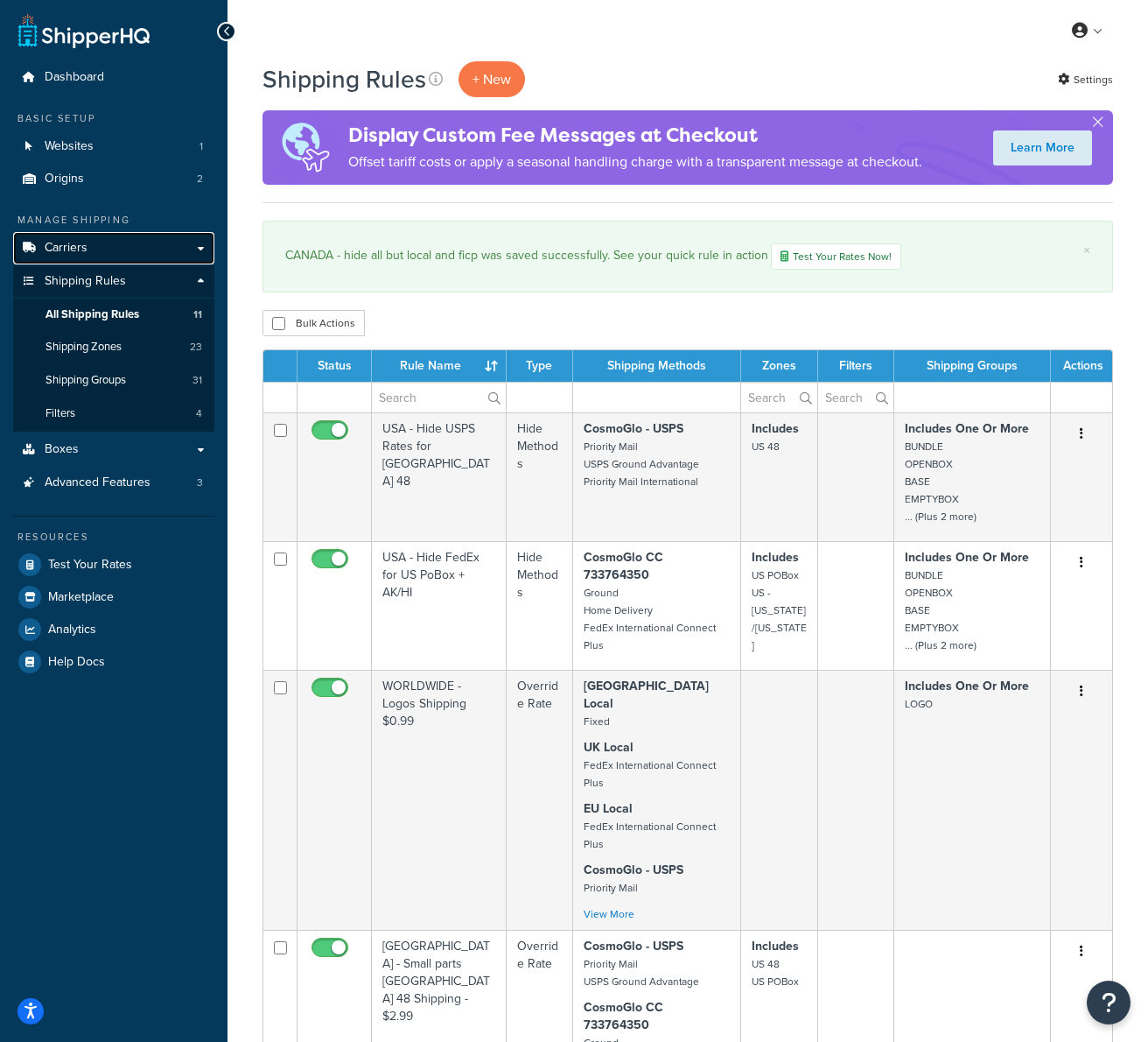
click at [96, 248] on link "Carriers" at bounding box center [114, 248] width 201 height 32
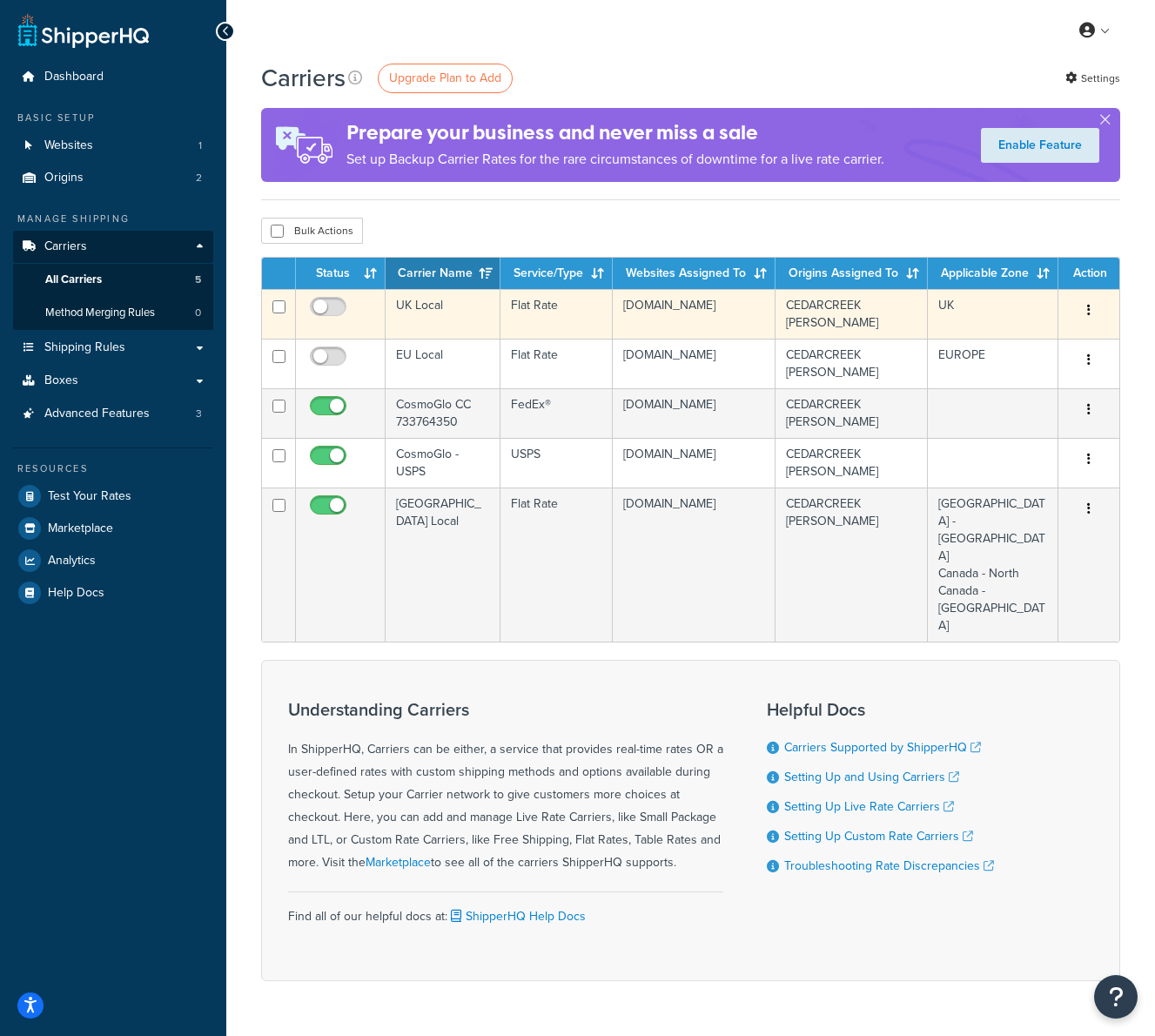
click at [1088, 305] on icon "button" at bounding box center [1090, 309] width 4 height 12
click at [994, 378] on link "Delete" at bounding box center [1018, 380] width 137 height 35
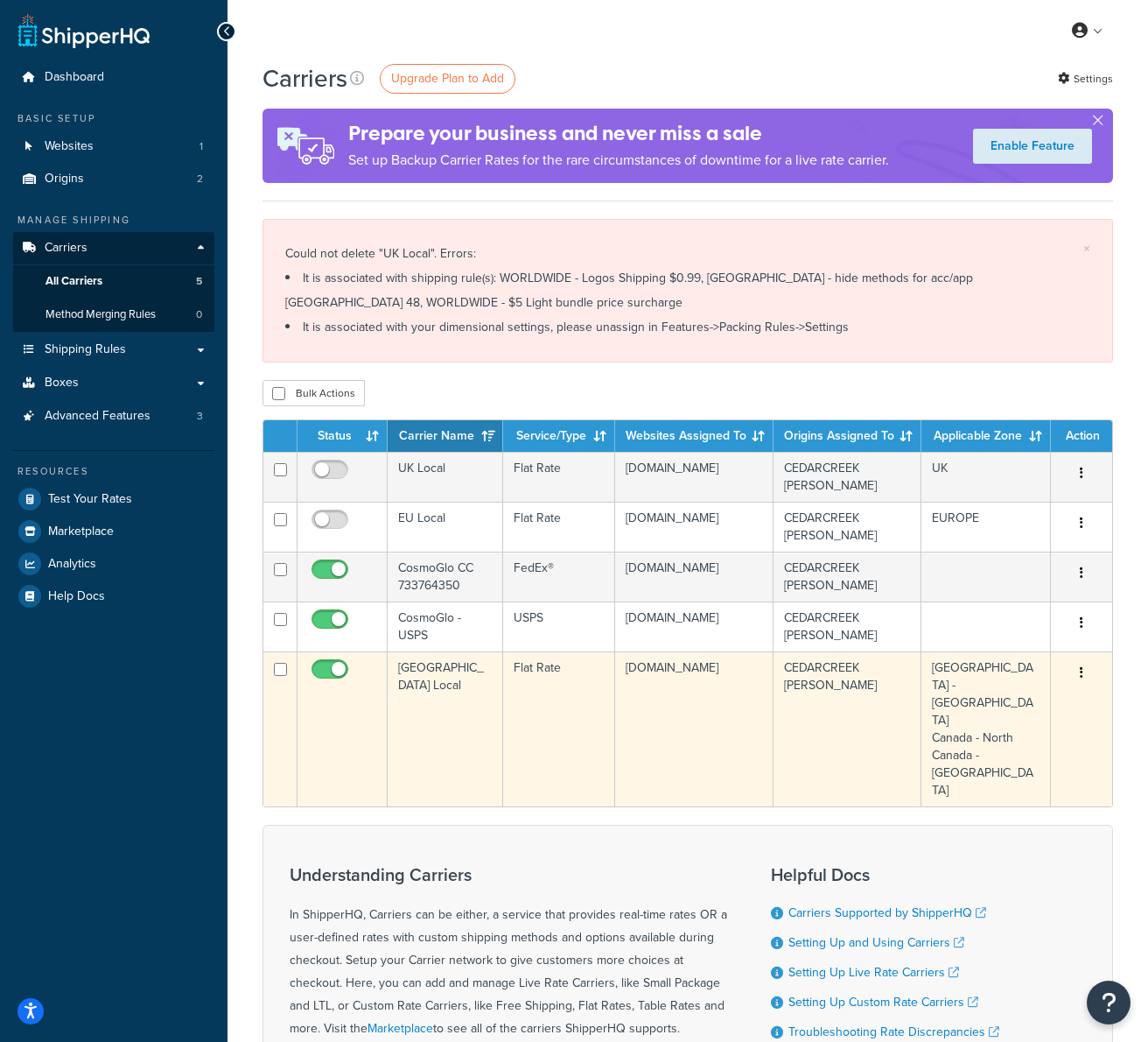
click at [768, 677] on td "[DOMAIN_NAME]" at bounding box center [694, 728] width 159 height 155
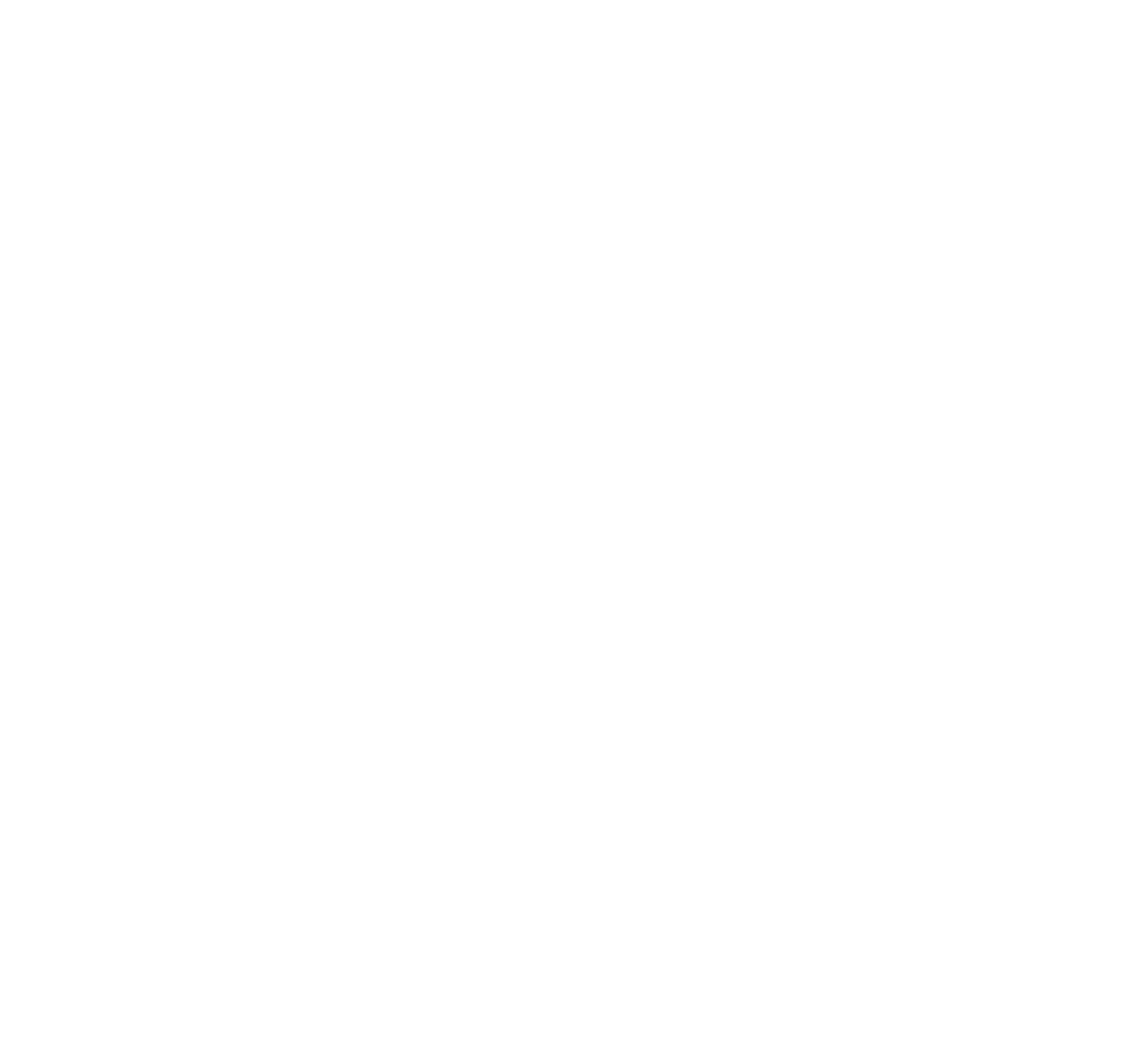
select select "flat"
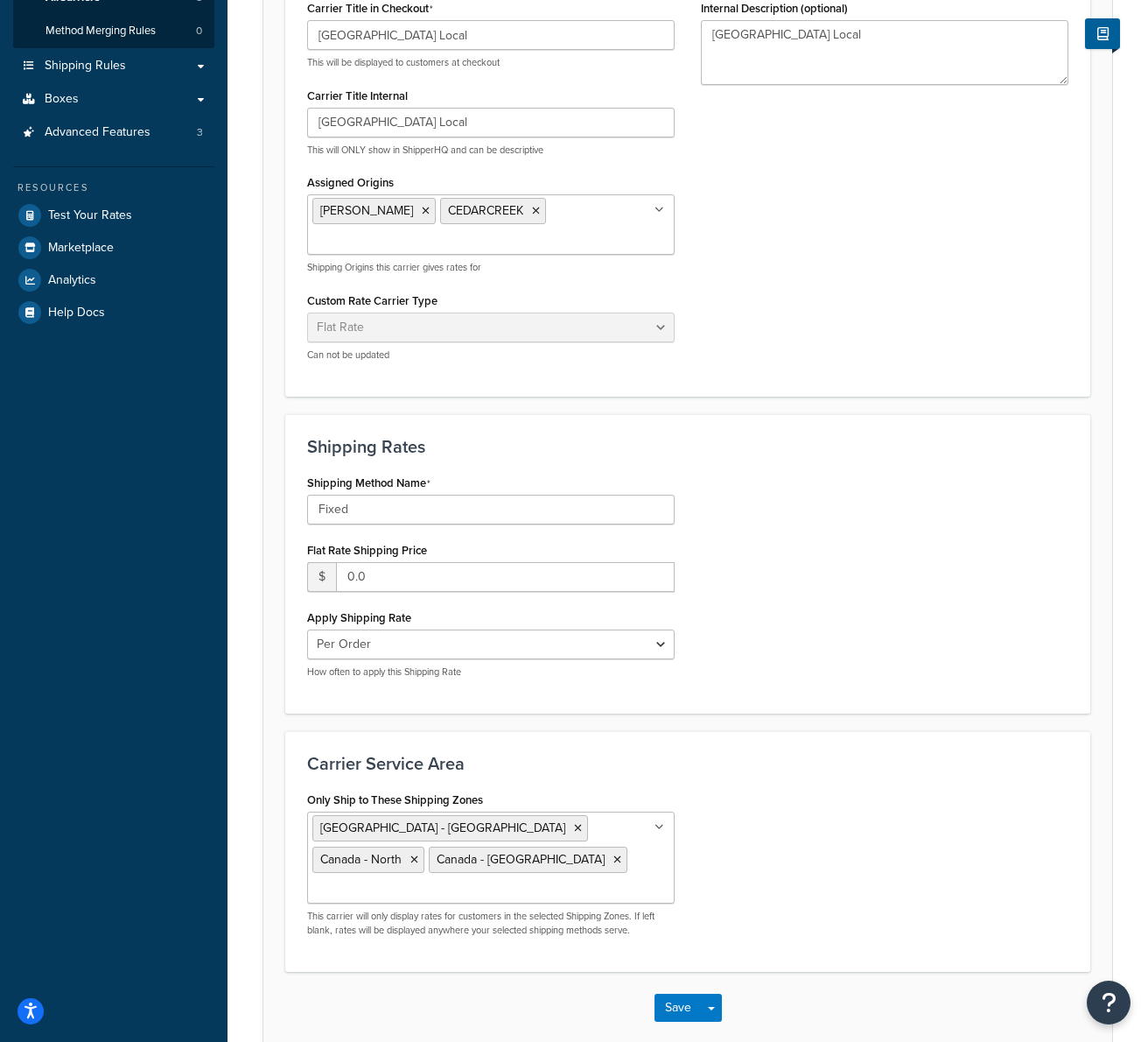
scroll to position [308, 0]
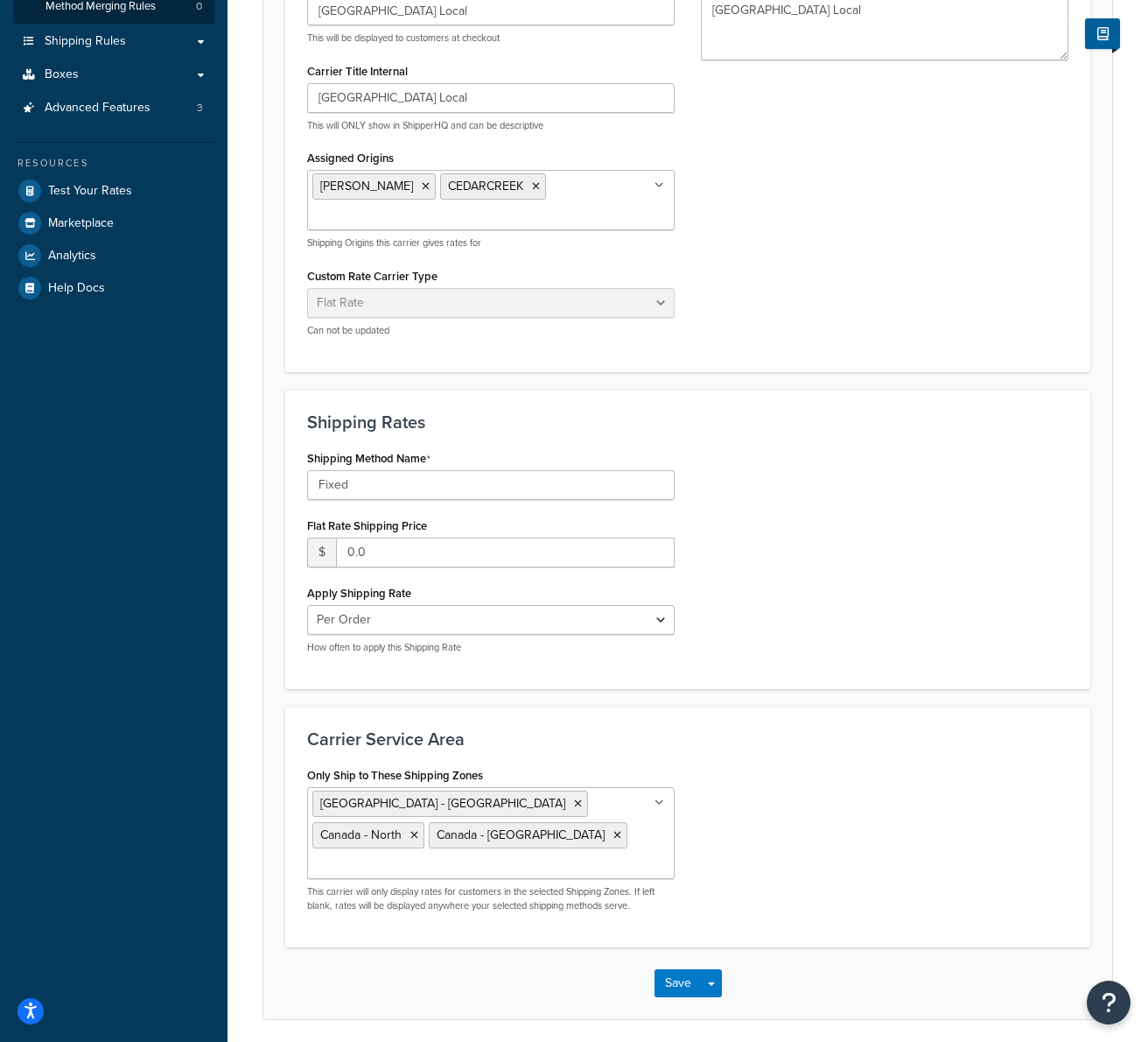
drag, startPoint x: 416, startPoint y: 545, endPoint x: 391, endPoint y: 531, distance: 28.7
click at [414, 543] on div "Shipping Method Name Fixed Flat Rate Shipping Price $ 0.0 Apply Shipping Rate P…" at bounding box center [490, 556] width 394 height 222
drag, startPoint x: 320, startPoint y: 520, endPoint x: 282, endPoint y: 516, distance: 38.2
click at [282, 516] on form "Carrier Overview Carrier Title in Checkout Canada Local This will be displayed …" at bounding box center [688, 467] width 849 height 1104
type input "89.99"
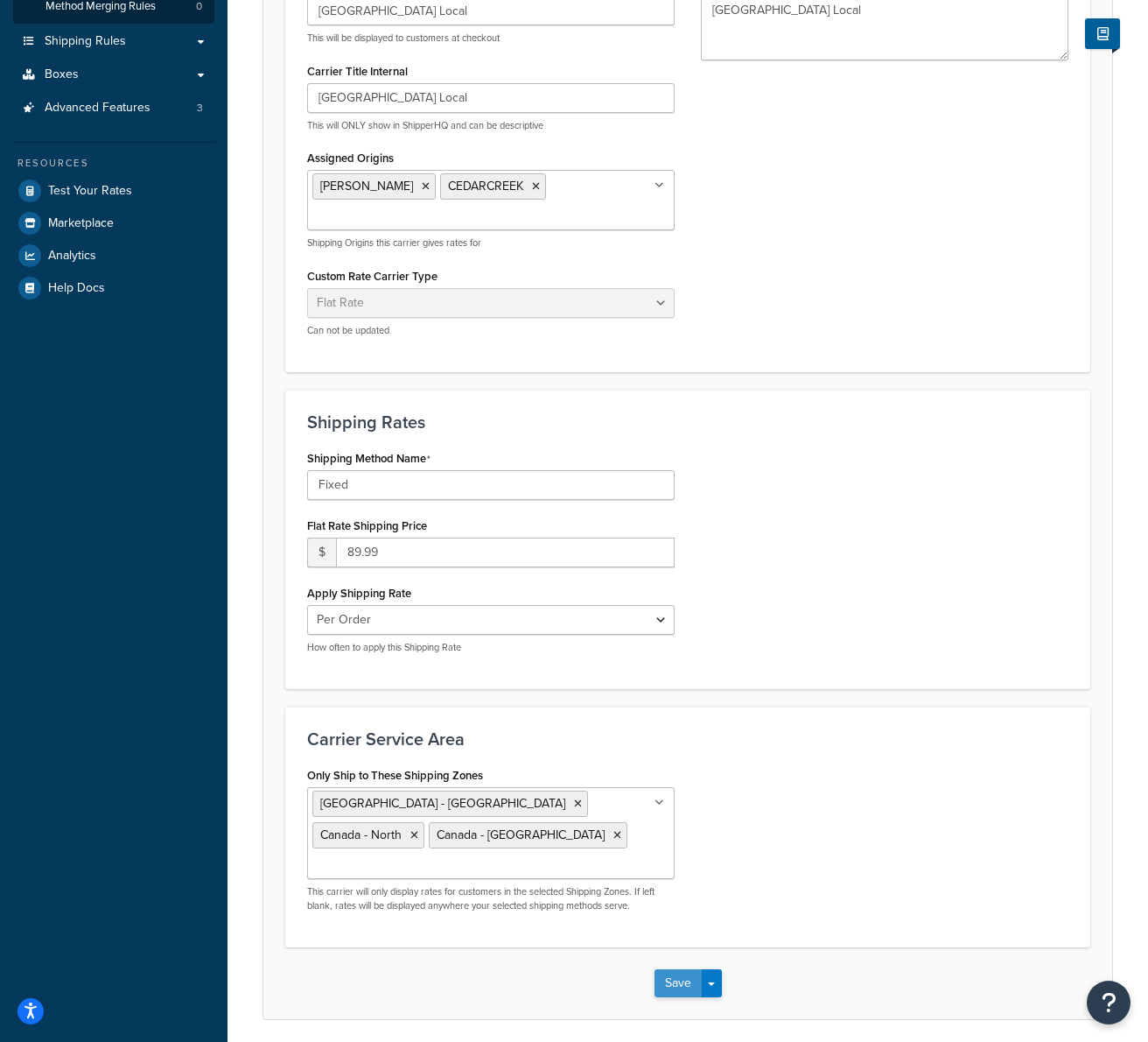
click at [680, 969] on button "Save" at bounding box center [678, 983] width 47 height 28
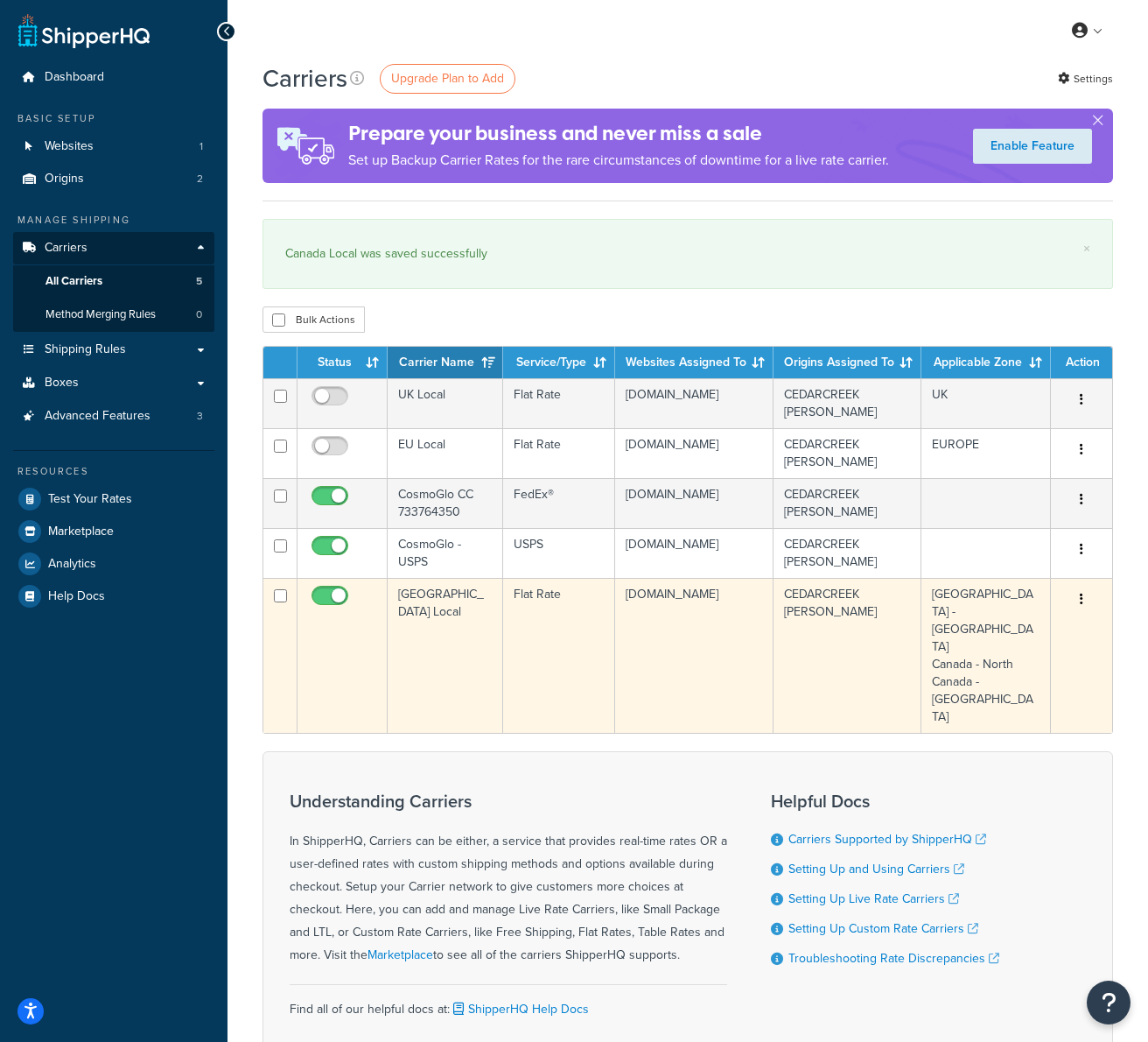
click at [458, 612] on td "[GEOGRAPHIC_DATA] Local" at bounding box center [445, 655] width 116 height 155
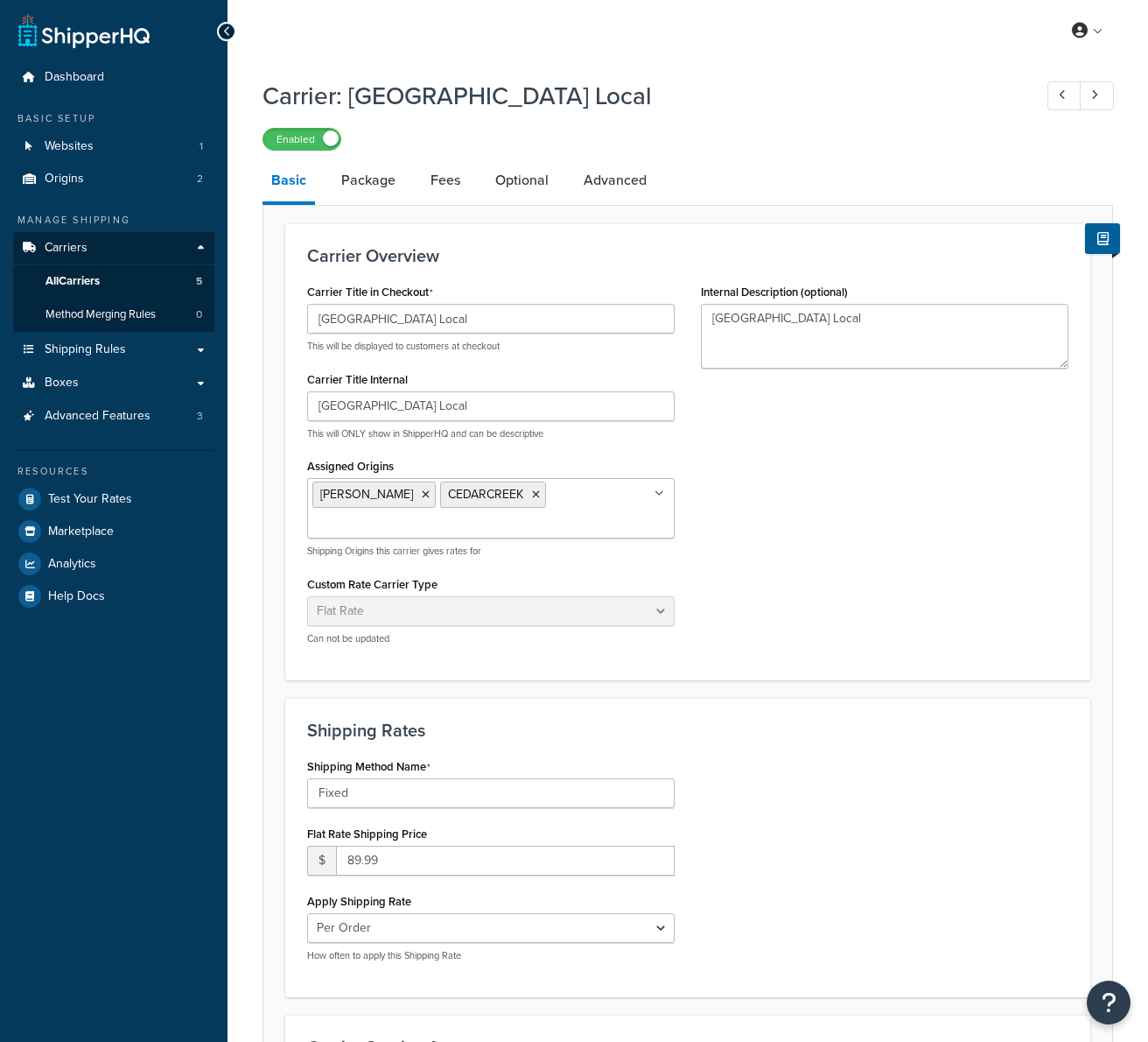
select select "flat"
click at [323, 138] on span at bounding box center [331, 138] width 16 height 16
click at [96, 276] on span "All Carriers" at bounding box center [72, 282] width 54 height 15
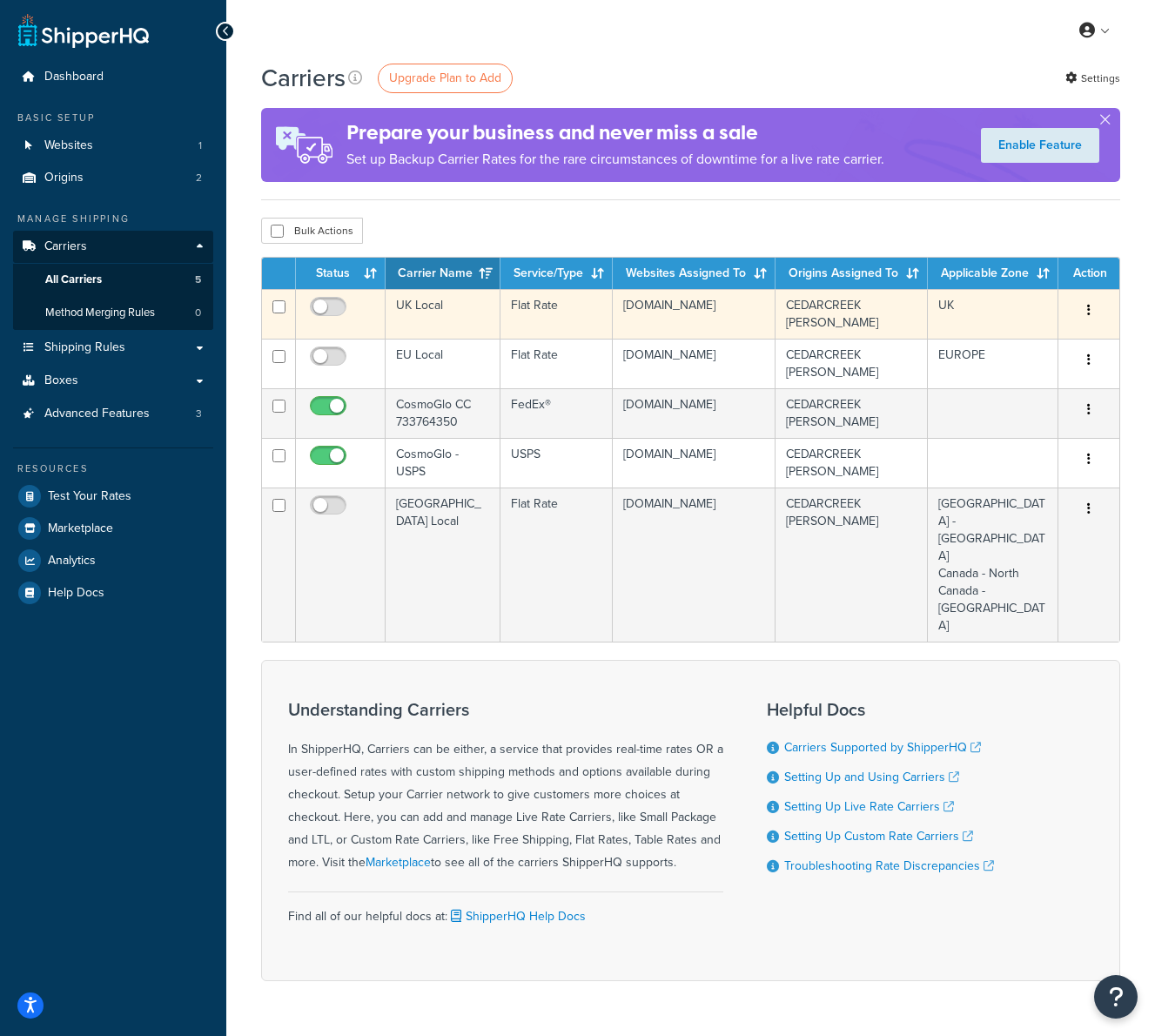
click at [1086, 305] on button "button" at bounding box center [1089, 311] width 24 height 28
click at [995, 376] on link "Delete" at bounding box center [1018, 380] width 137 height 35
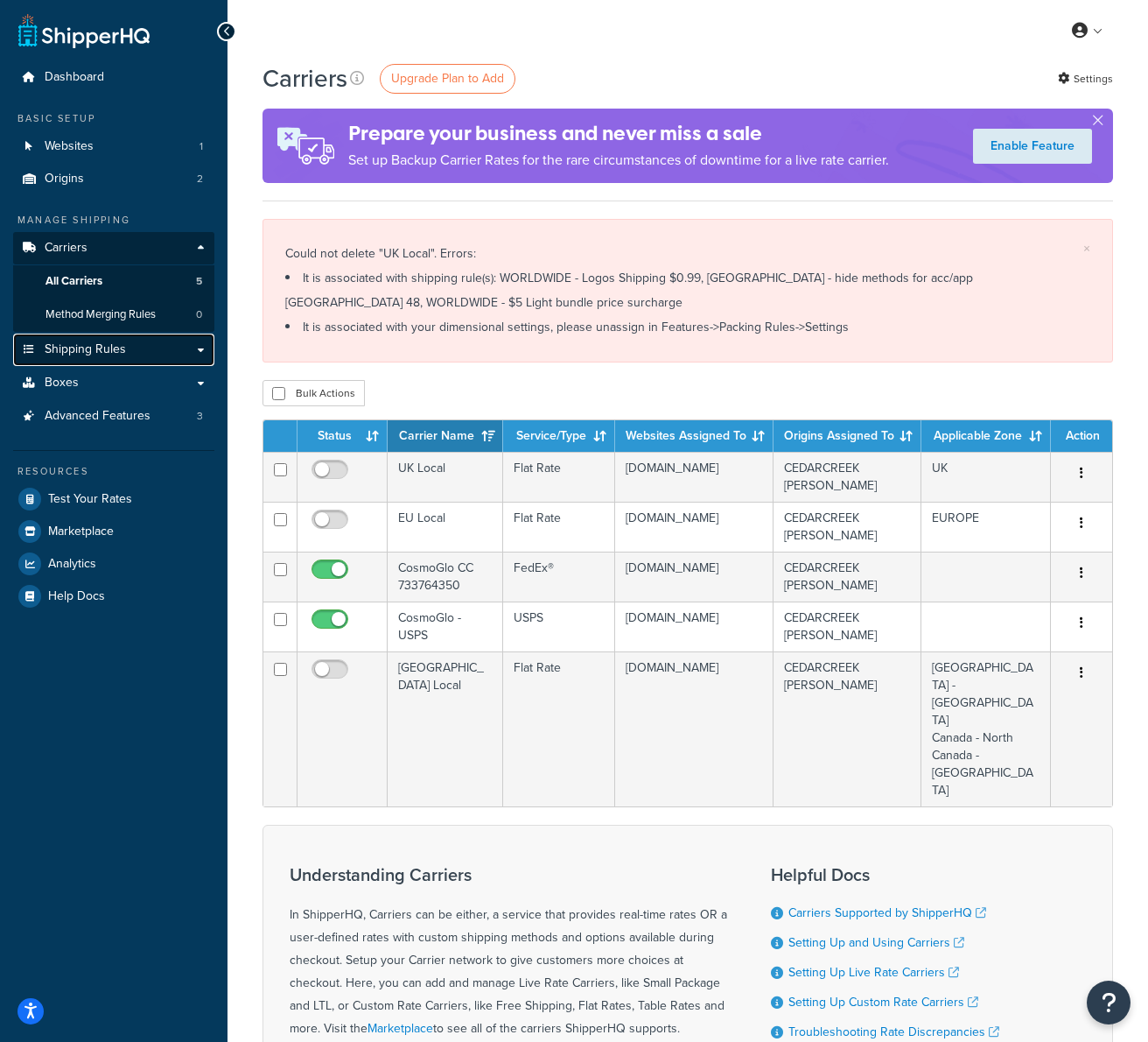
click at [139, 350] on link "Shipping Rules" at bounding box center [114, 350] width 201 height 32
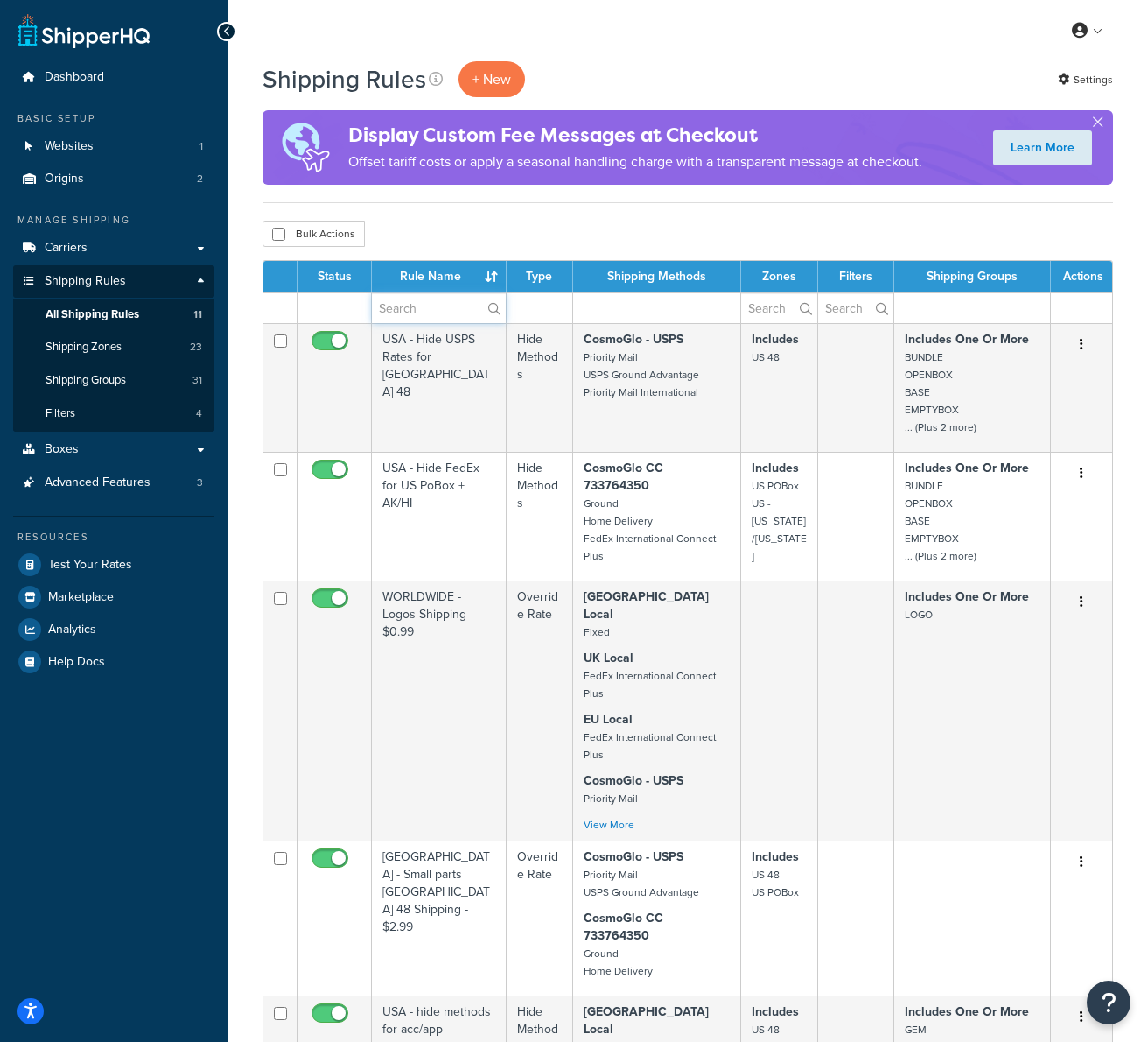
click at [414, 306] on input "text" at bounding box center [439, 308] width 134 height 30
type input "WORLDWIDE"
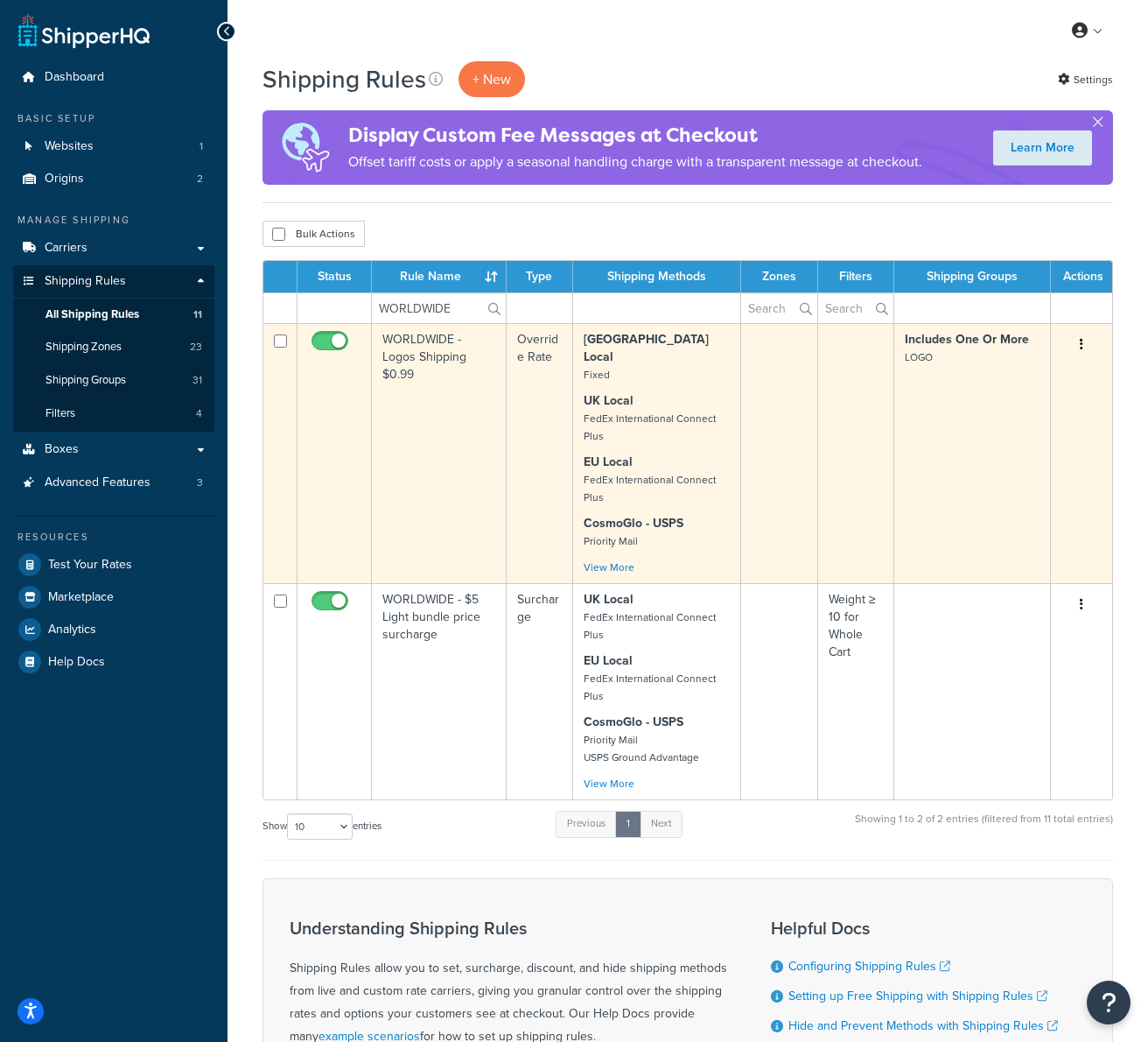
click at [458, 395] on td "WORLDWIDE - Logos Shipping $0.99" at bounding box center [439, 453] width 134 height 260
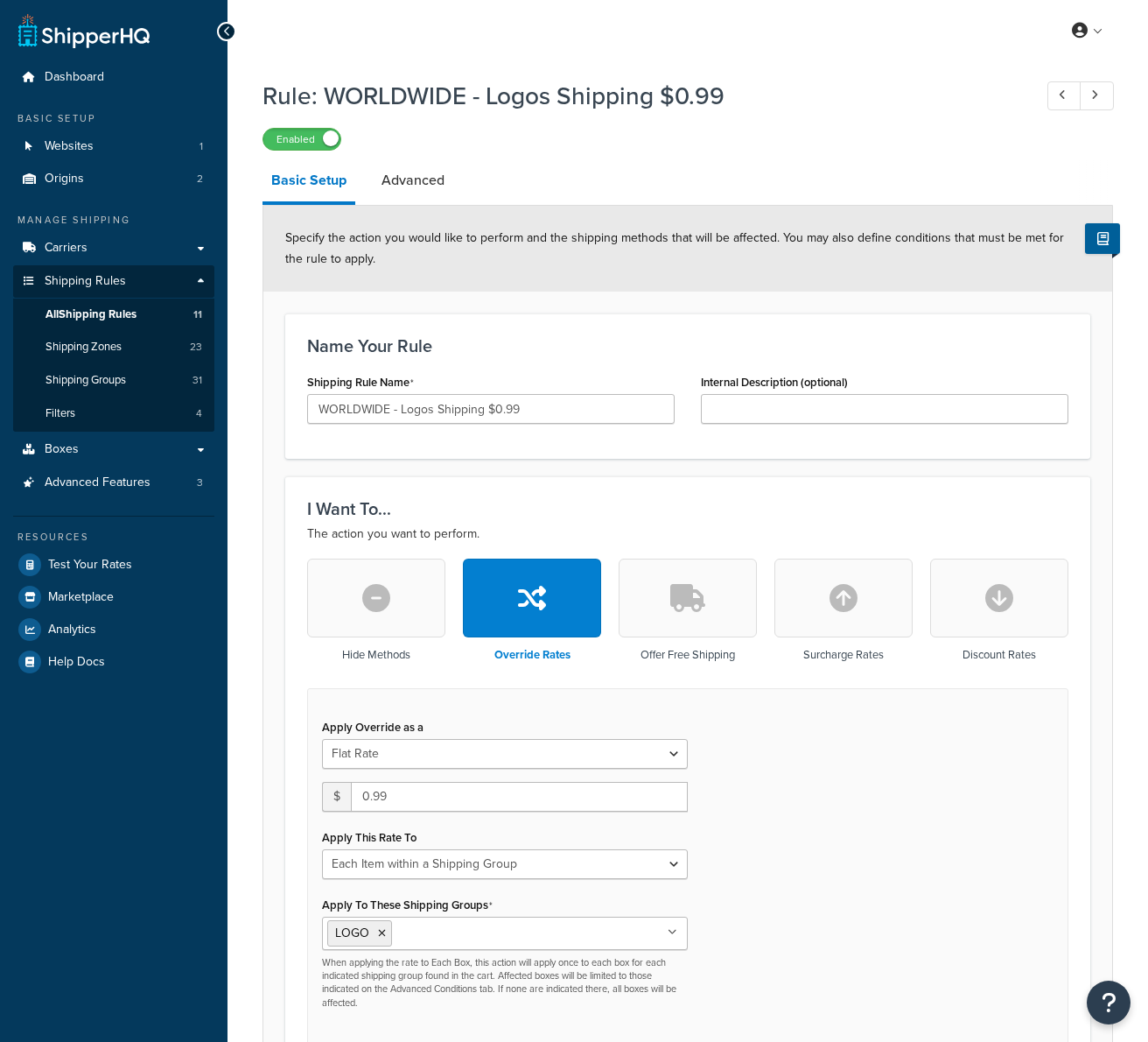
select select "ITEM"
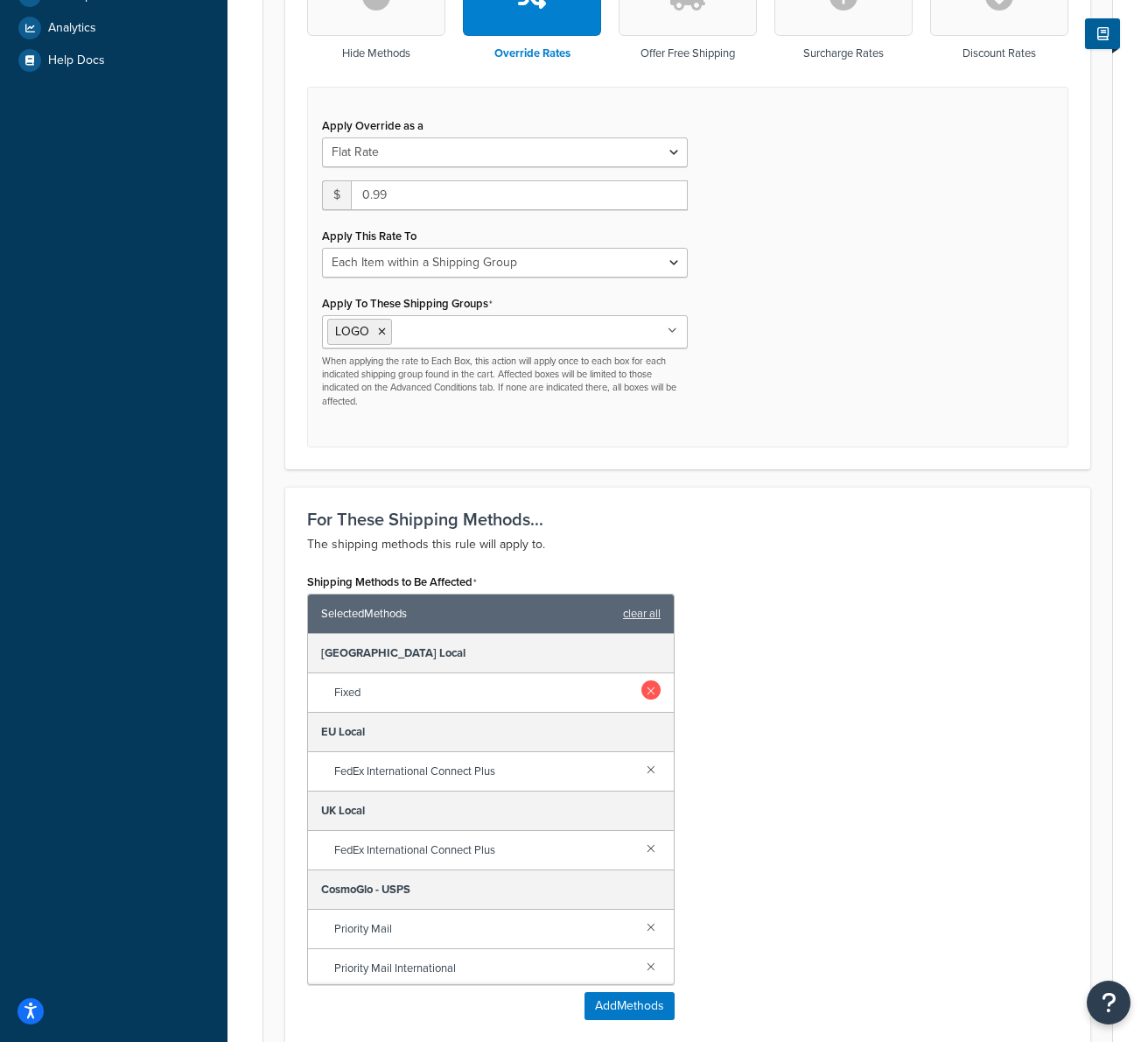
click at [642, 687] on link at bounding box center [651, 690] width 19 height 19
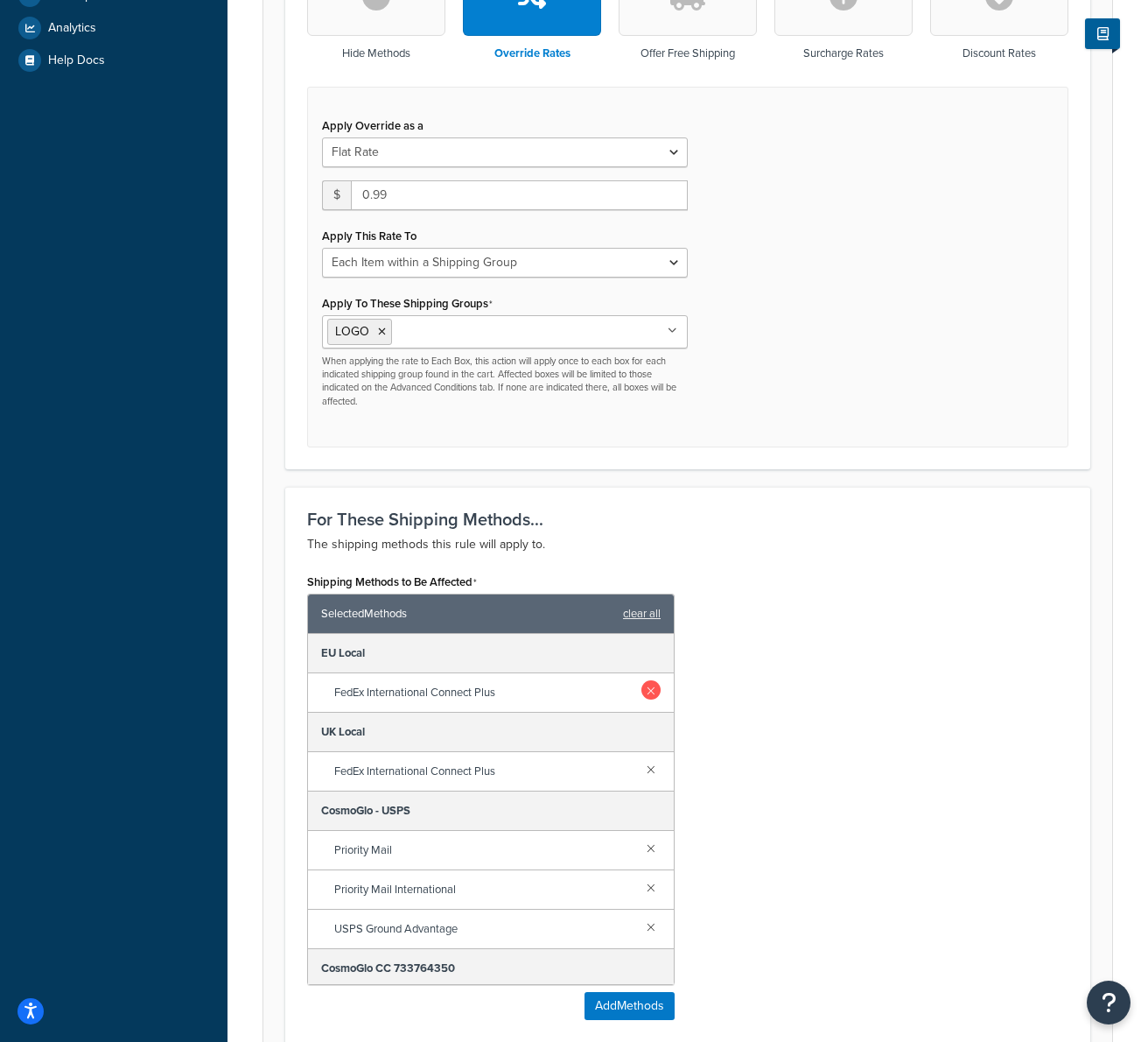
click at [642, 687] on link at bounding box center [651, 690] width 19 height 19
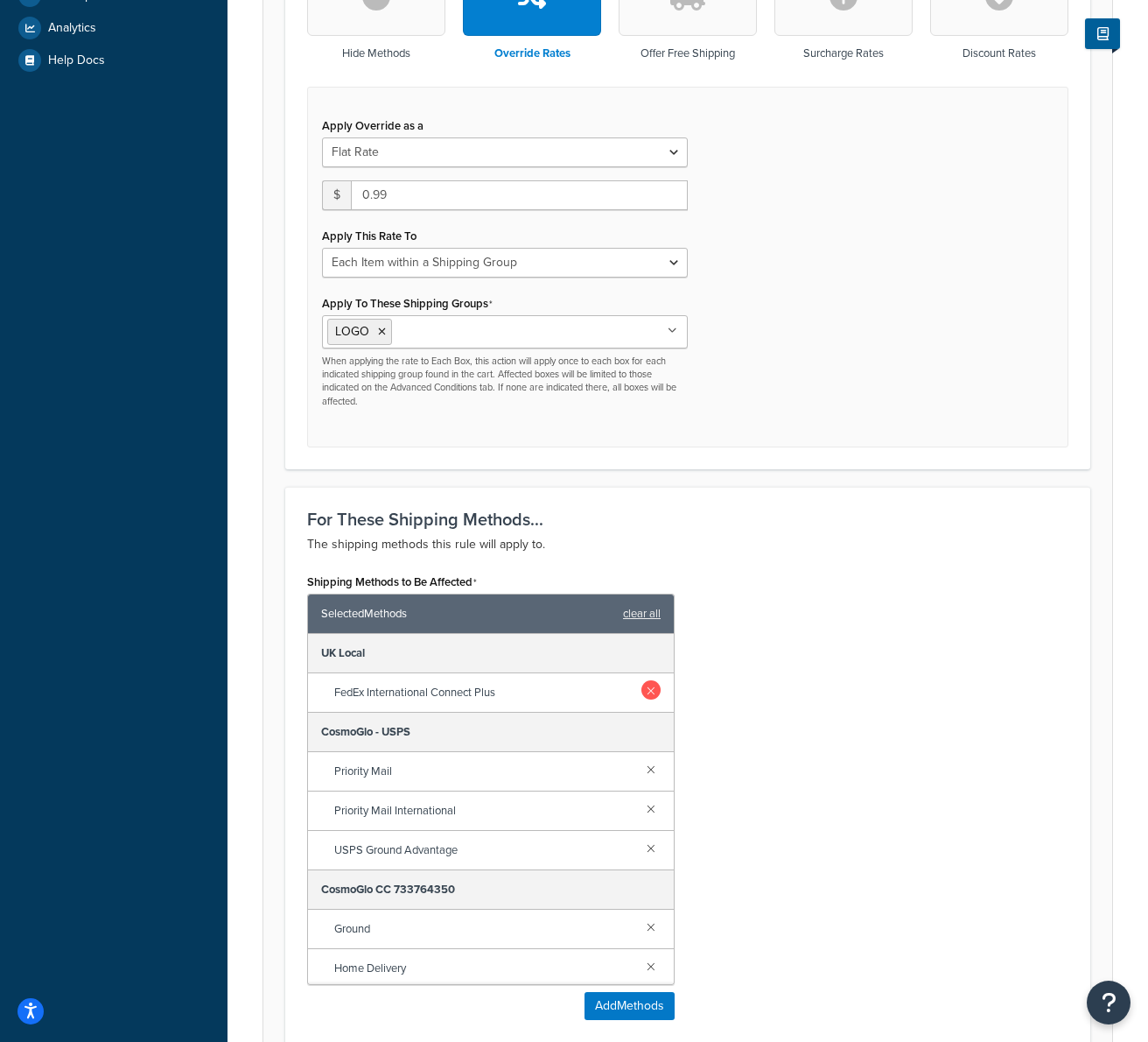
click at [642, 687] on link at bounding box center [651, 690] width 19 height 19
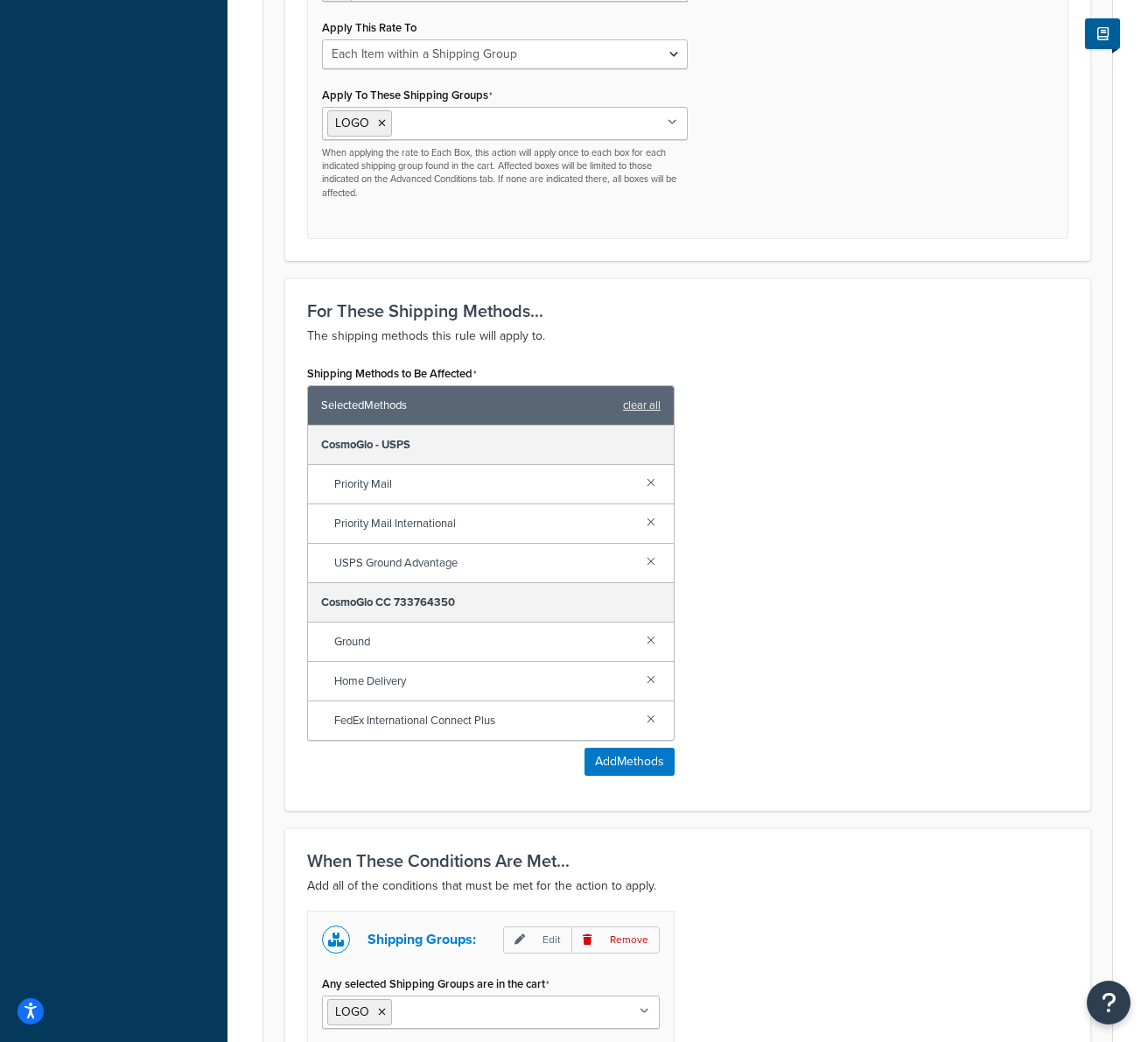
scroll to position [1045, 0]
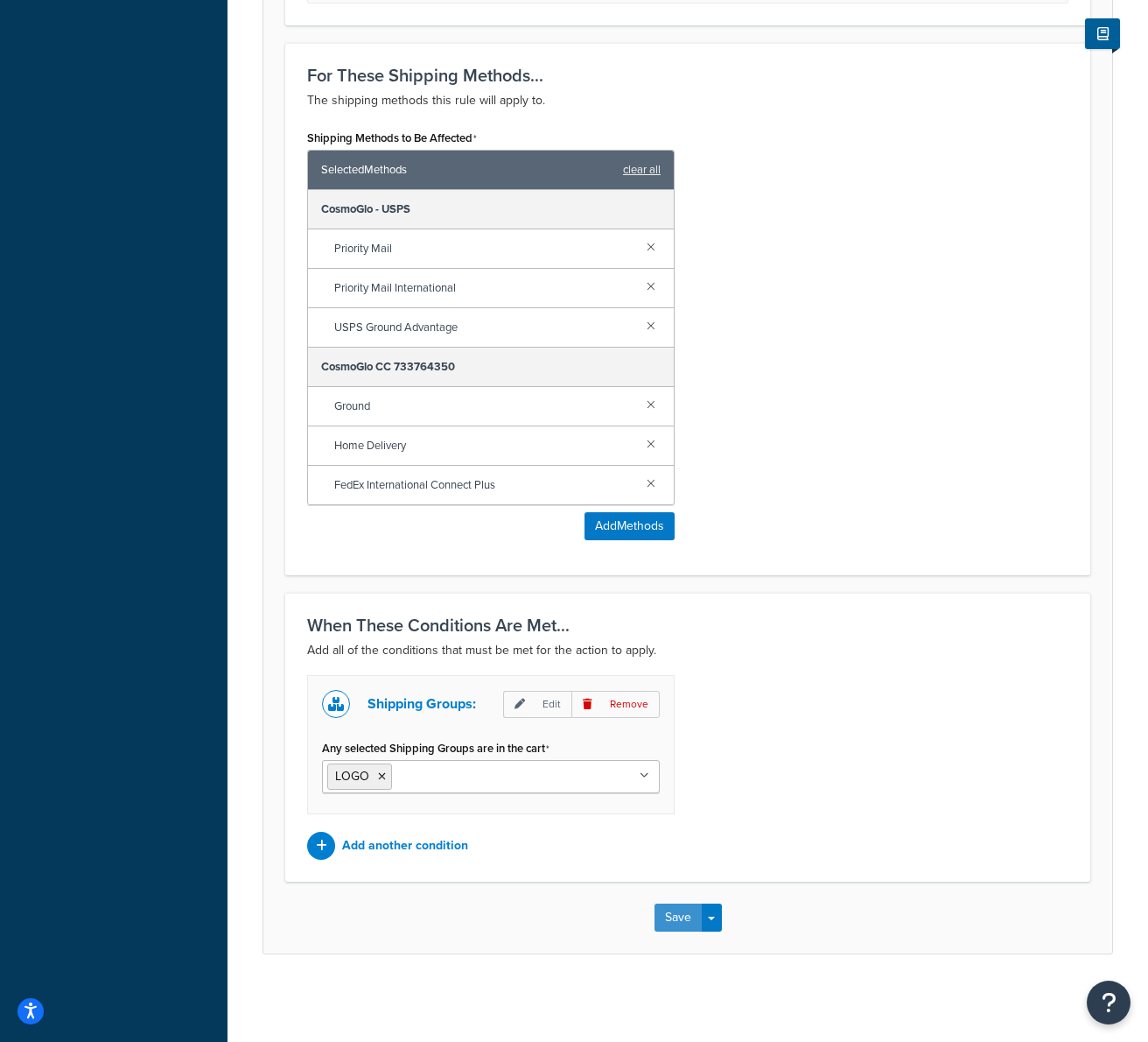
click at [666, 915] on button "Save" at bounding box center [678, 917] width 47 height 28
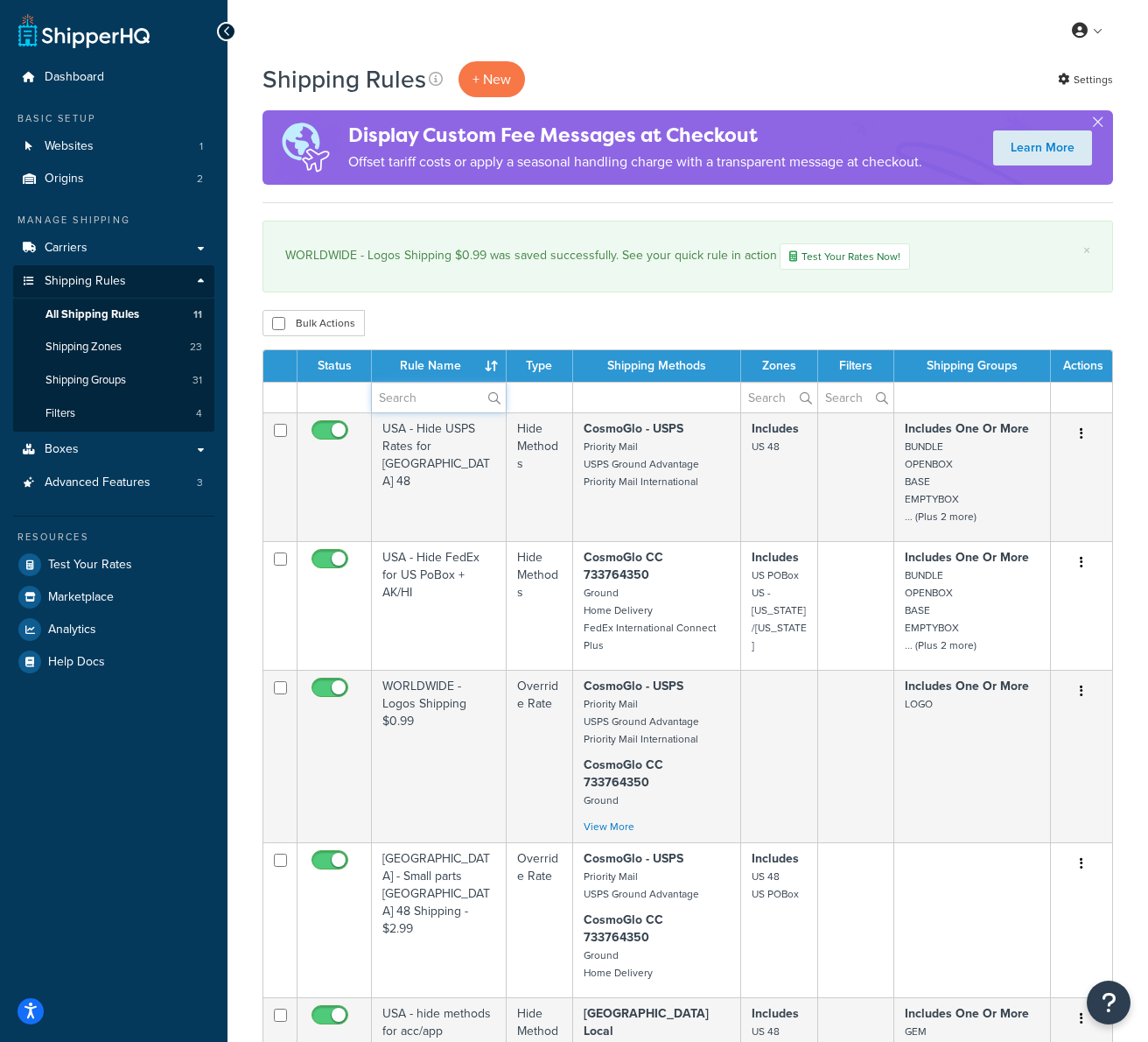
click at [414, 395] on input "text" at bounding box center [439, 397] width 134 height 30
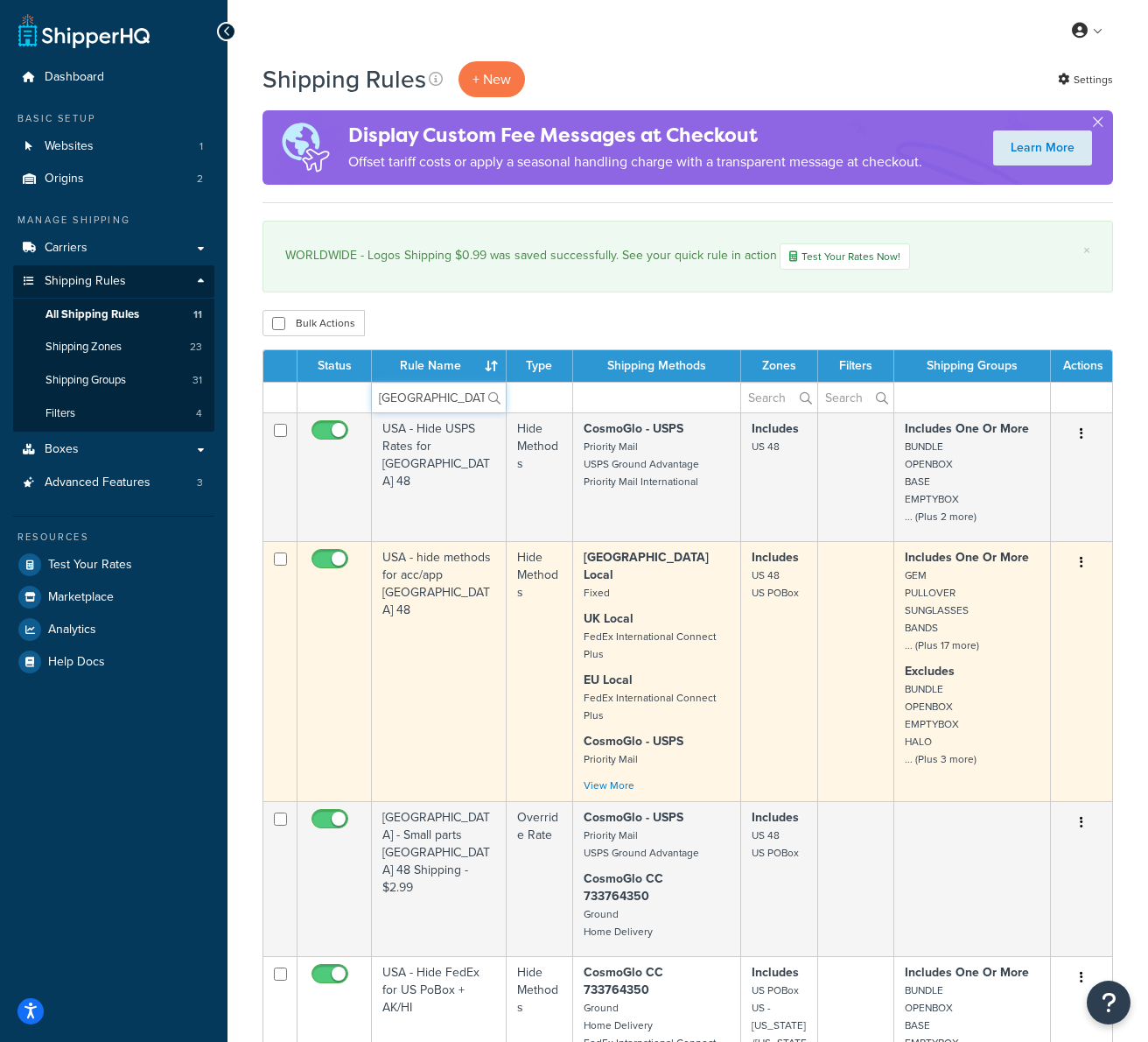
type input "[GEOGRAPHIC_DATA]"
click at [433, 583] on td "USA - hide methods for acc/app [GEOGRAPHIC_DATA] 48" at bounding box center [439, 671] width 134 height 260
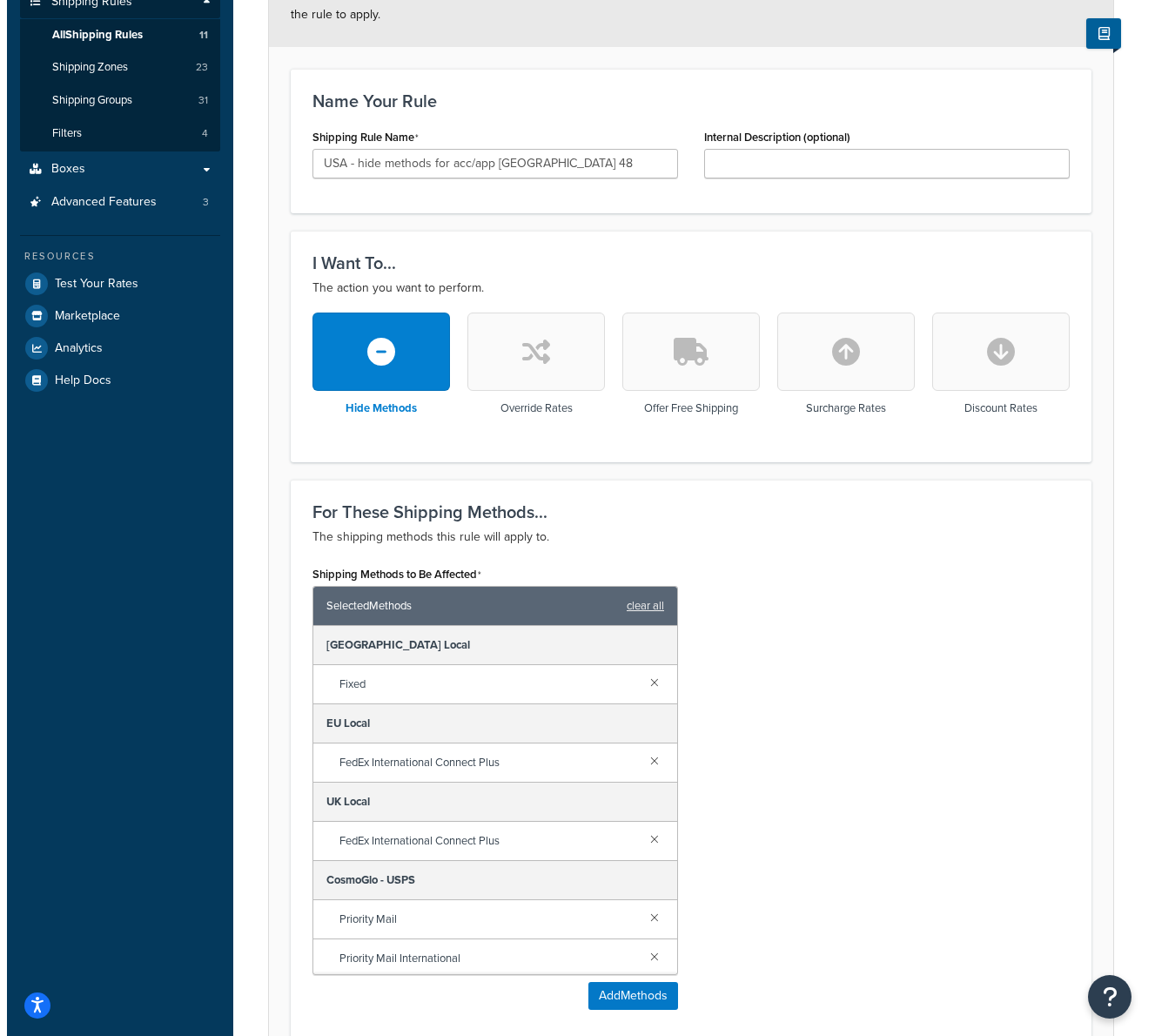
scroll to position [318, 0]
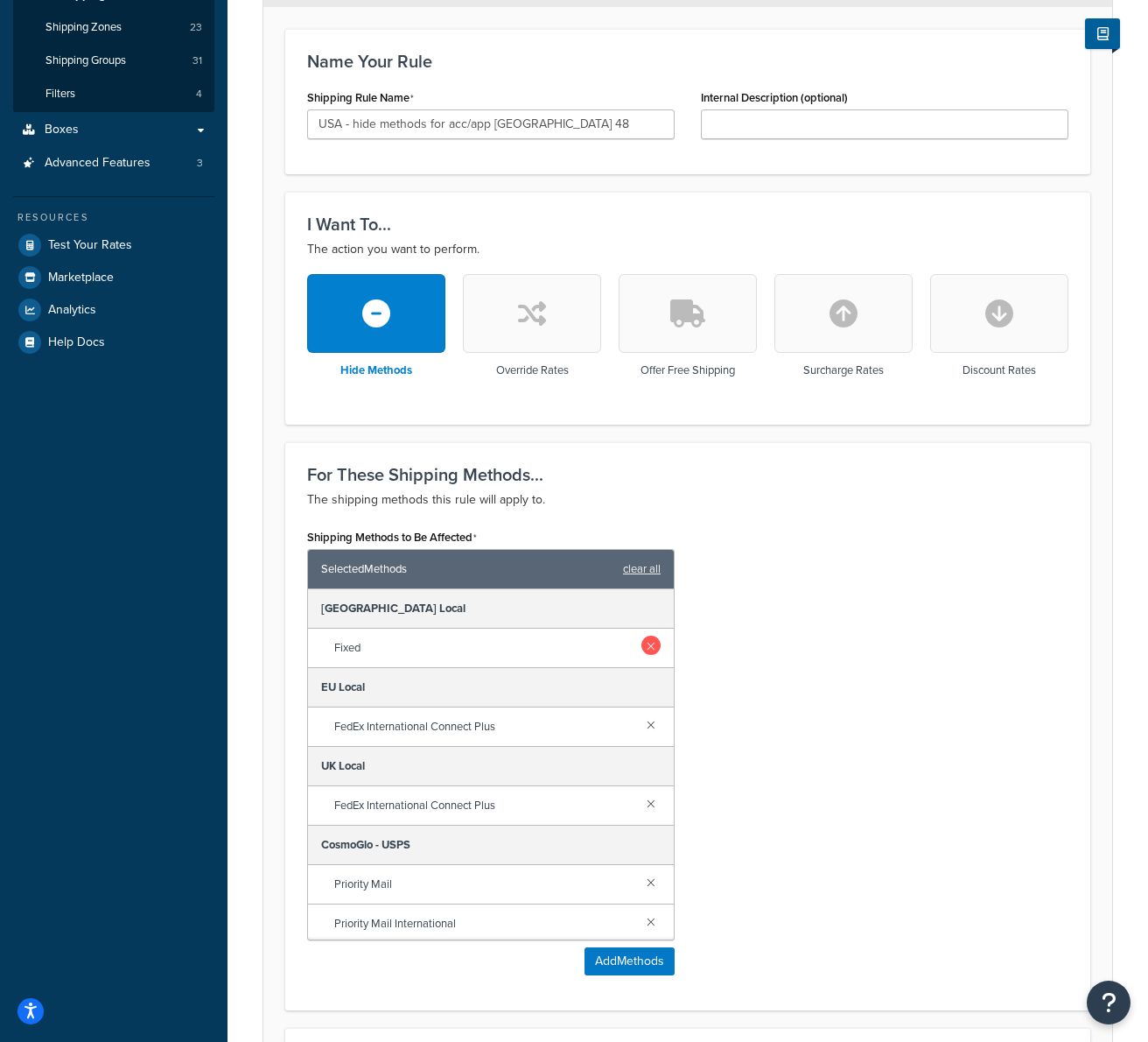
click at [642, 635] on link at bounding box center [651, 645] width 19 height 19
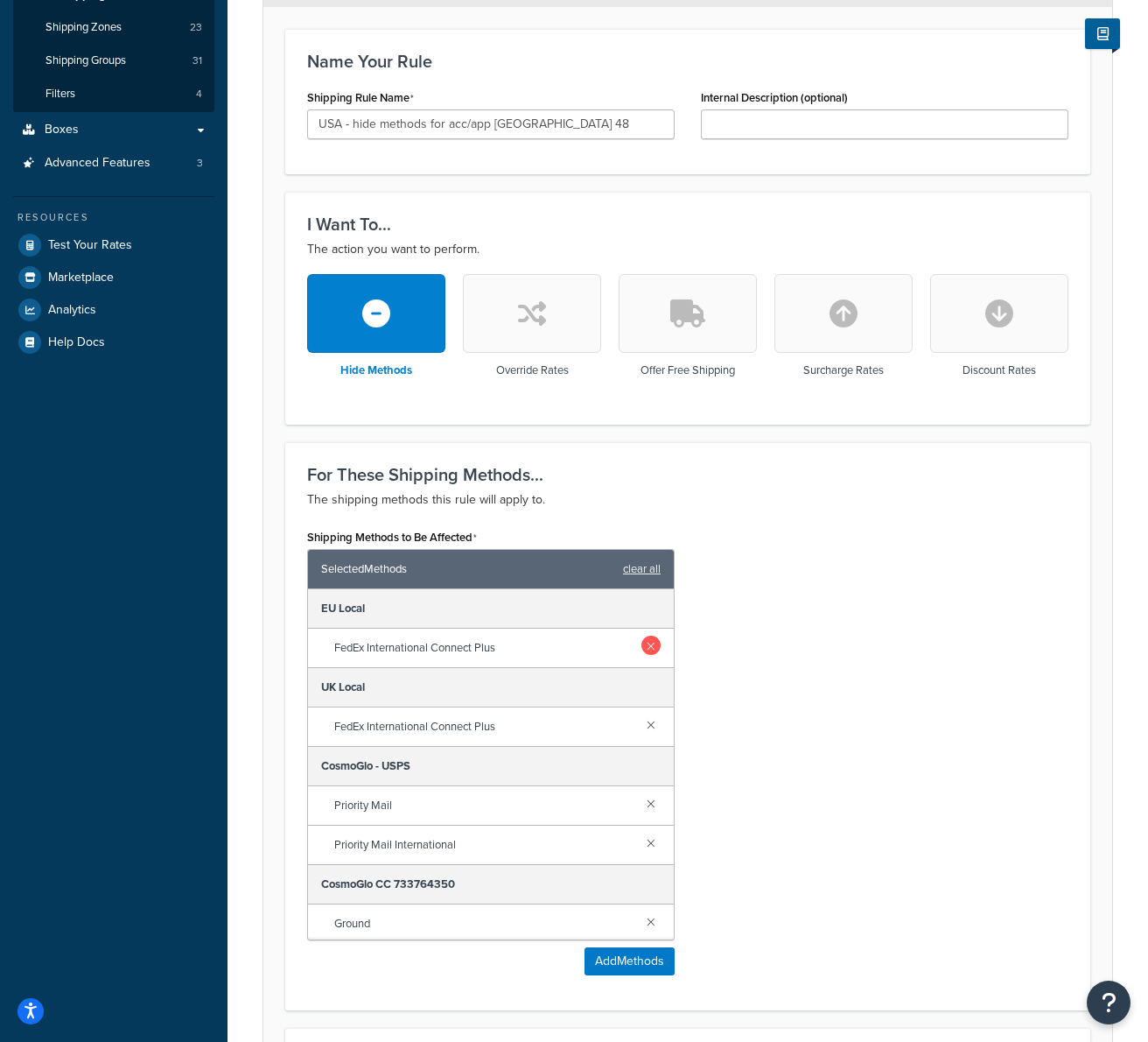
click at [642, 635] on link at bounding box center [651, 645] width 19 height 19
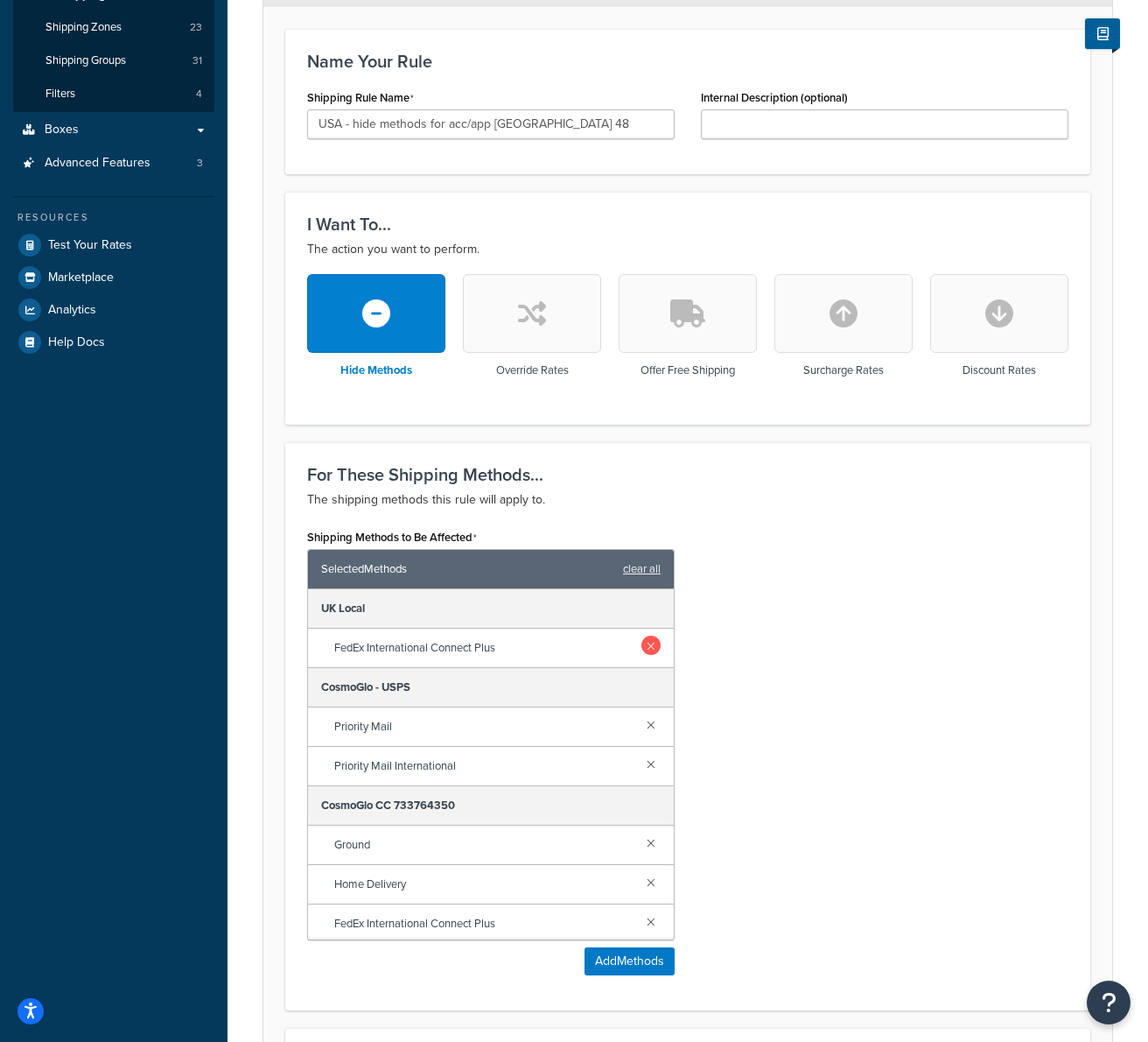
click at [642, 635] on link at bounding box center [651, 645] width 19 height 19
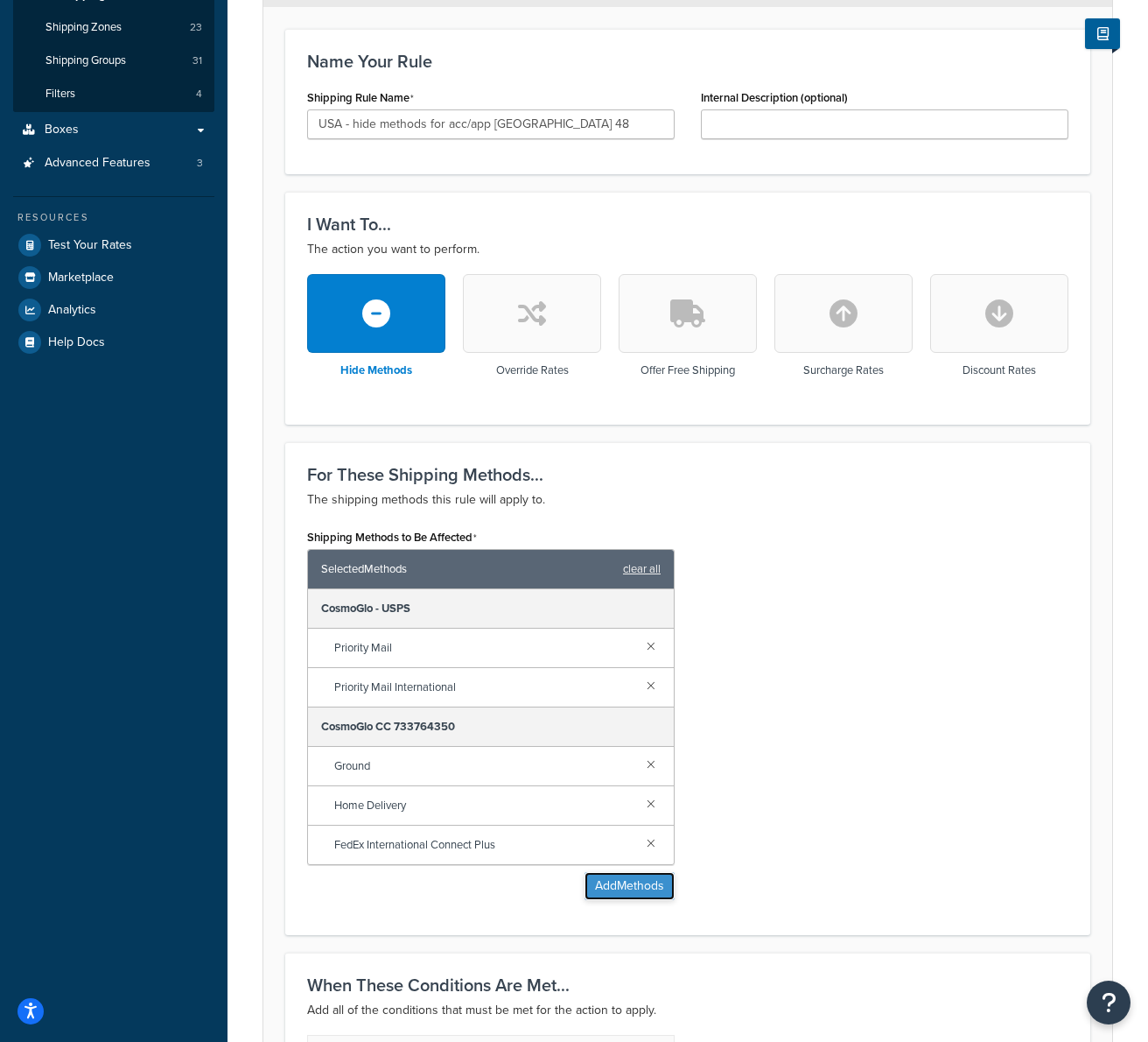
click at [628, 872] on button "Add Methods" at bounding box center [629, 886] width 90 height 28
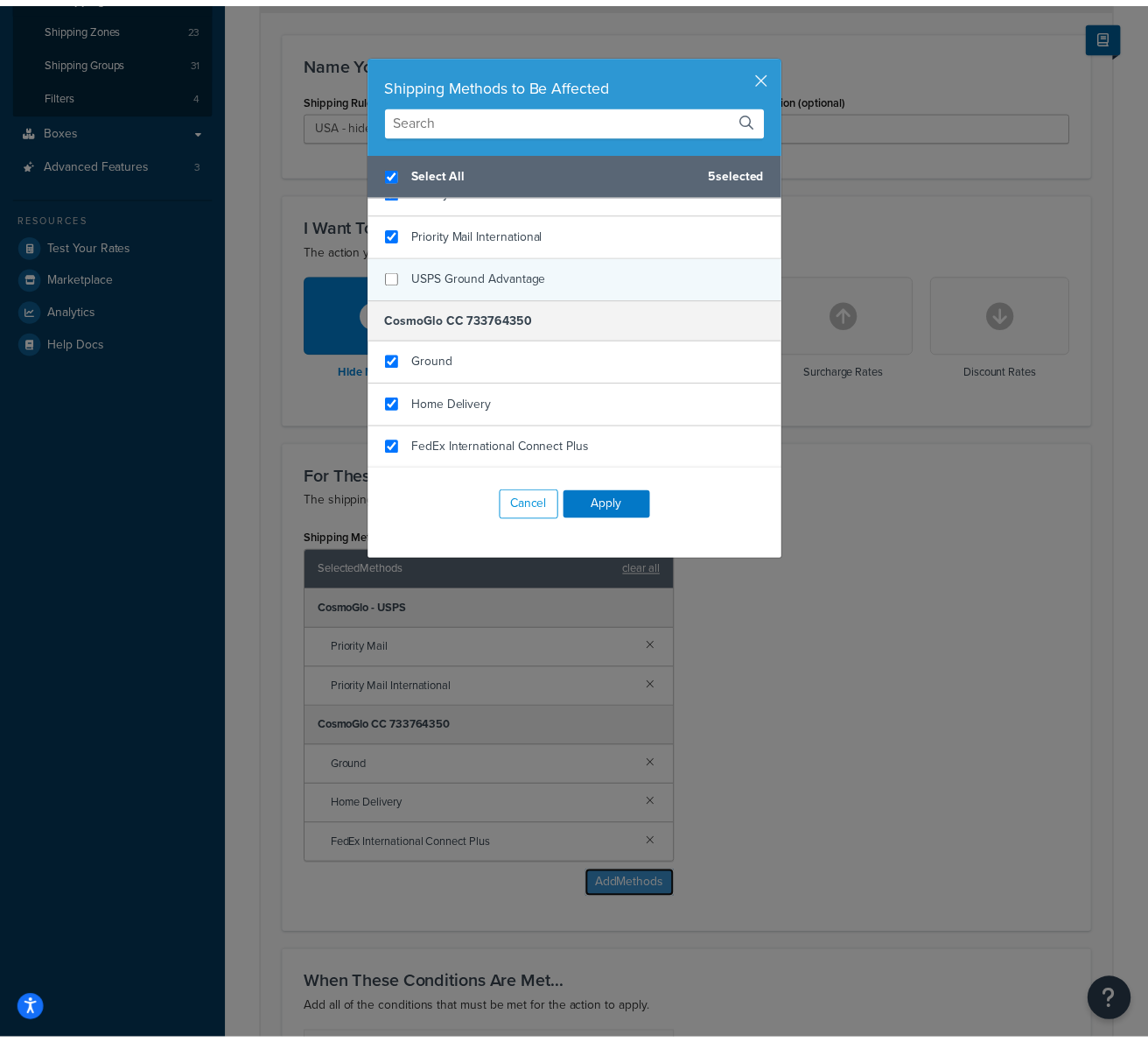
scroll to position [234, 0]
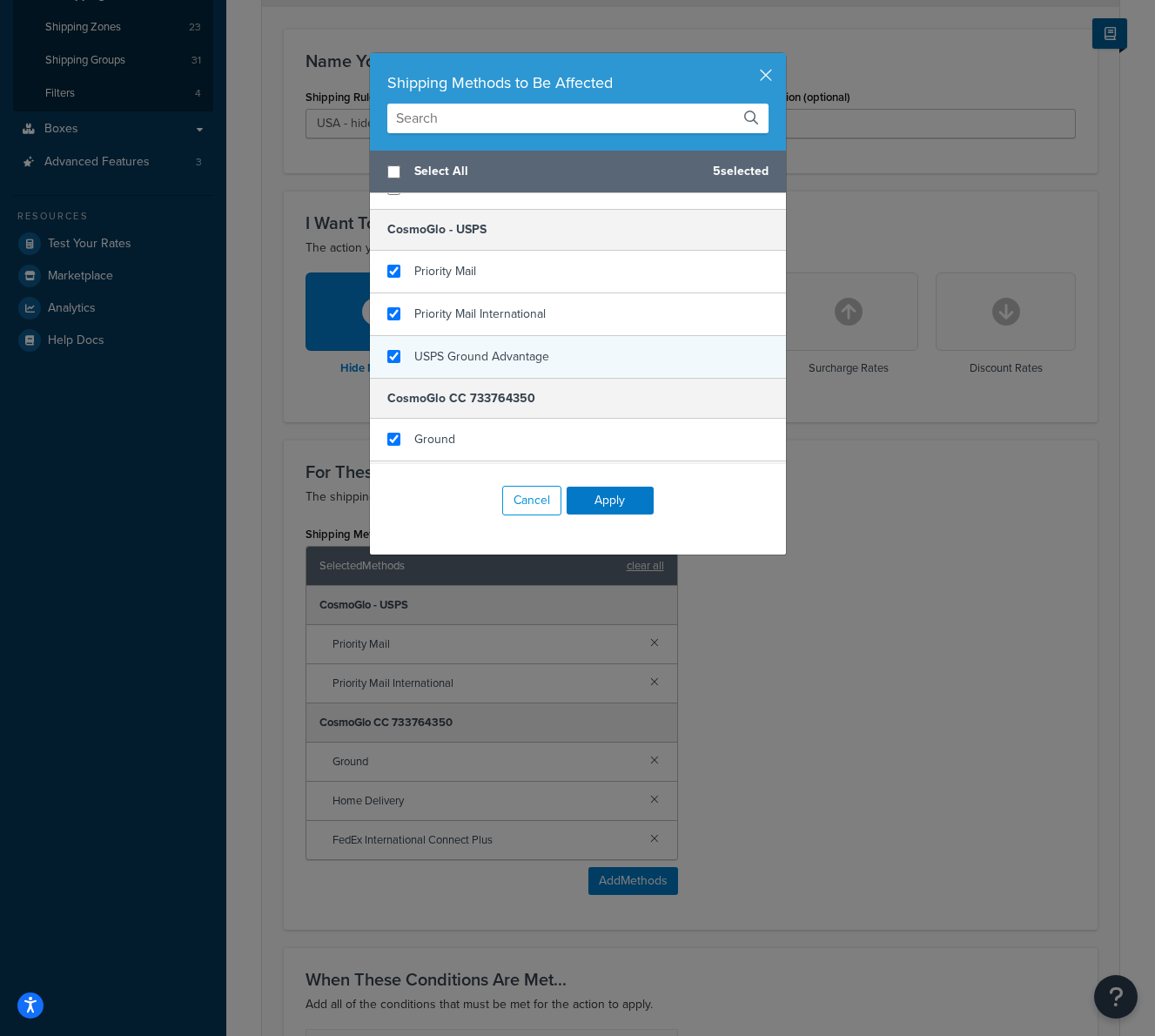
checkbox input "false"
checkbox input "true"
click at [521, 362] on span "USPS Ground Advantage" at bounding box center [481, 357] width 135 height 19
checkbox input "true"
checkbox input "false"
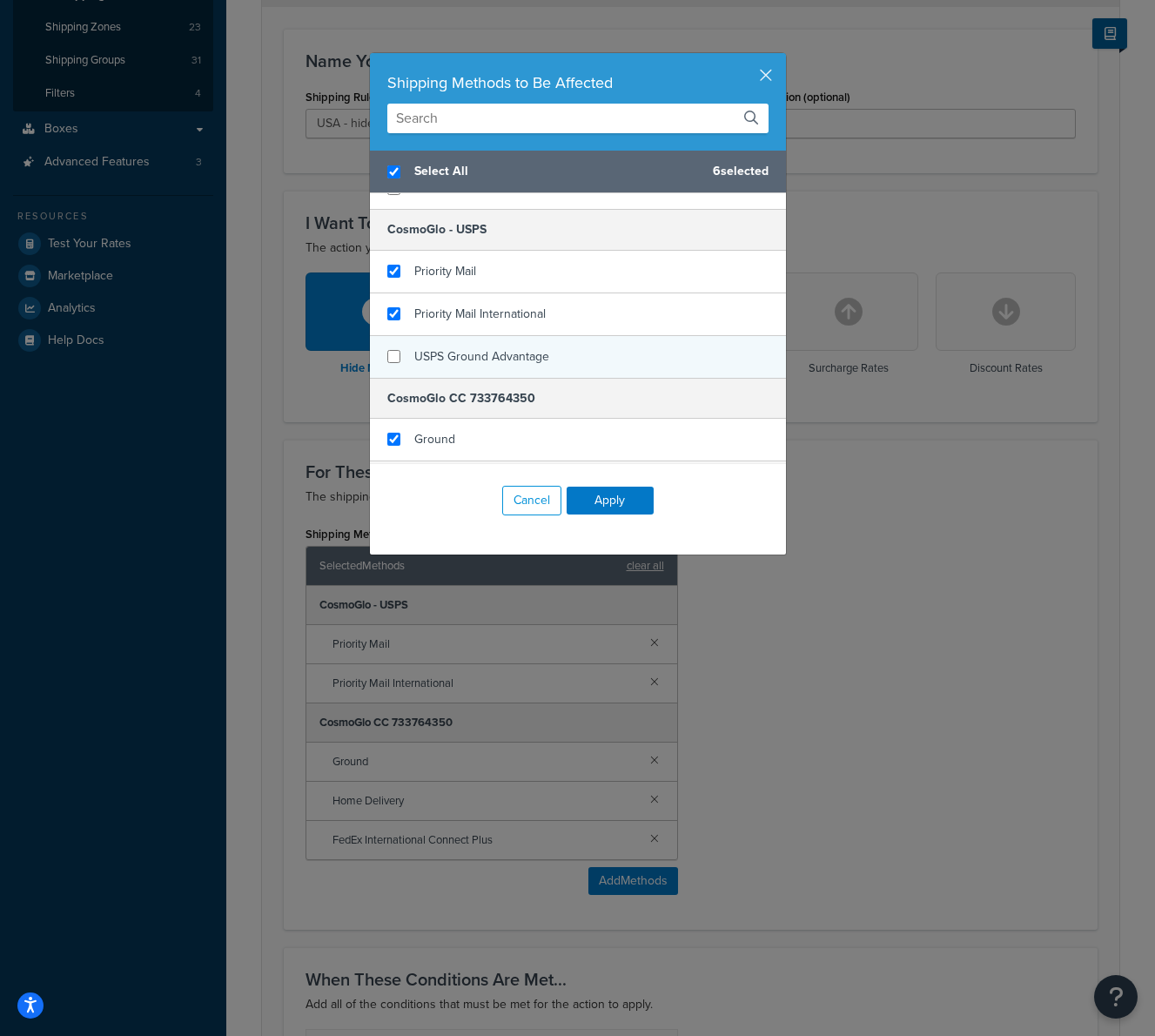
click at [516, 359] on span "USPS Ground Advantage" at bounding box center [481, 357] width 135 height 19
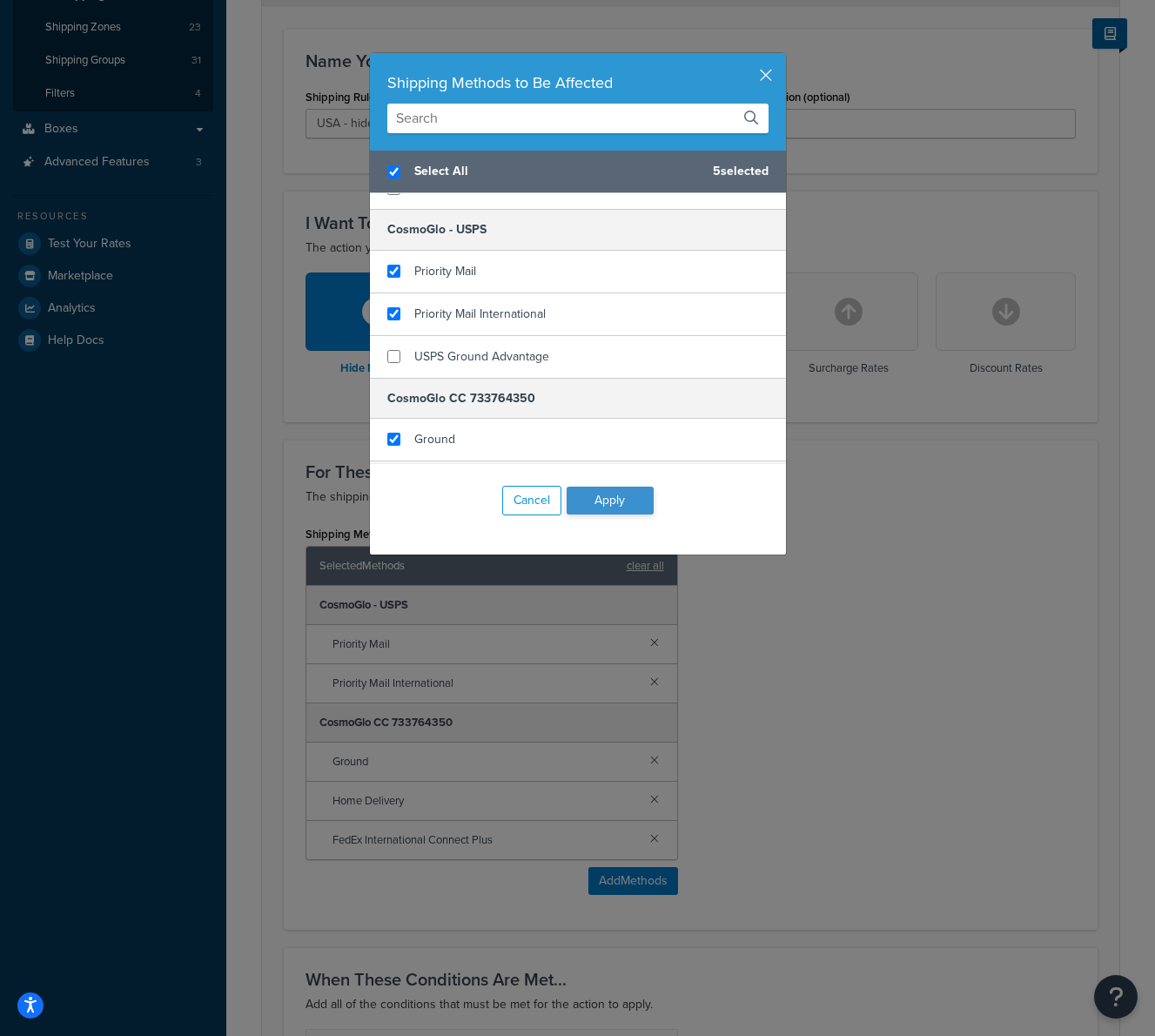
click at [587, 484] on div "Cancel Apply" at bounding box center [578, 501] width 416 height 73
click at [615, 499] on button "Apply" at bounding box center [609, 501] width 87 height 28
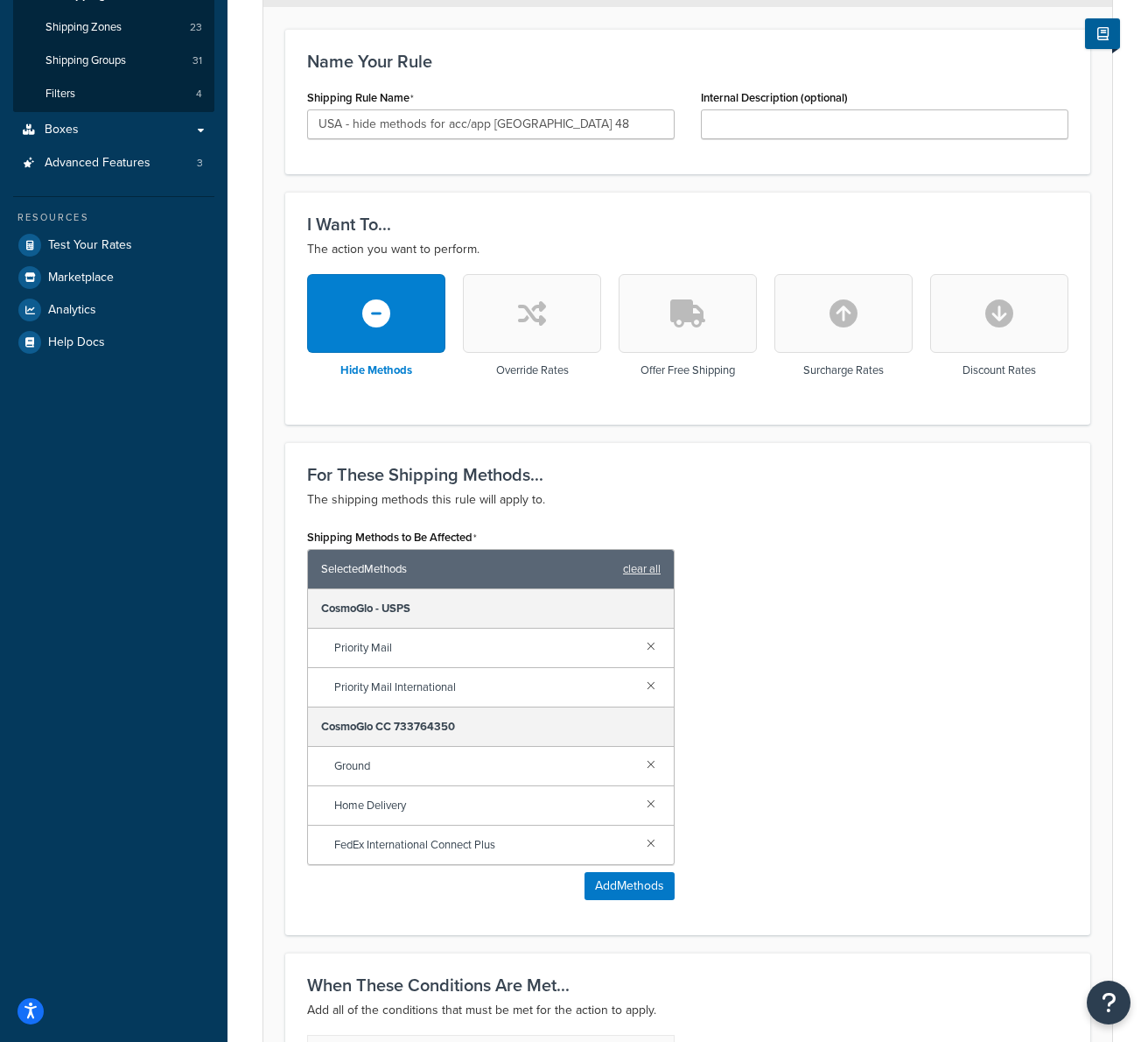
scroll to position [1177, 0]
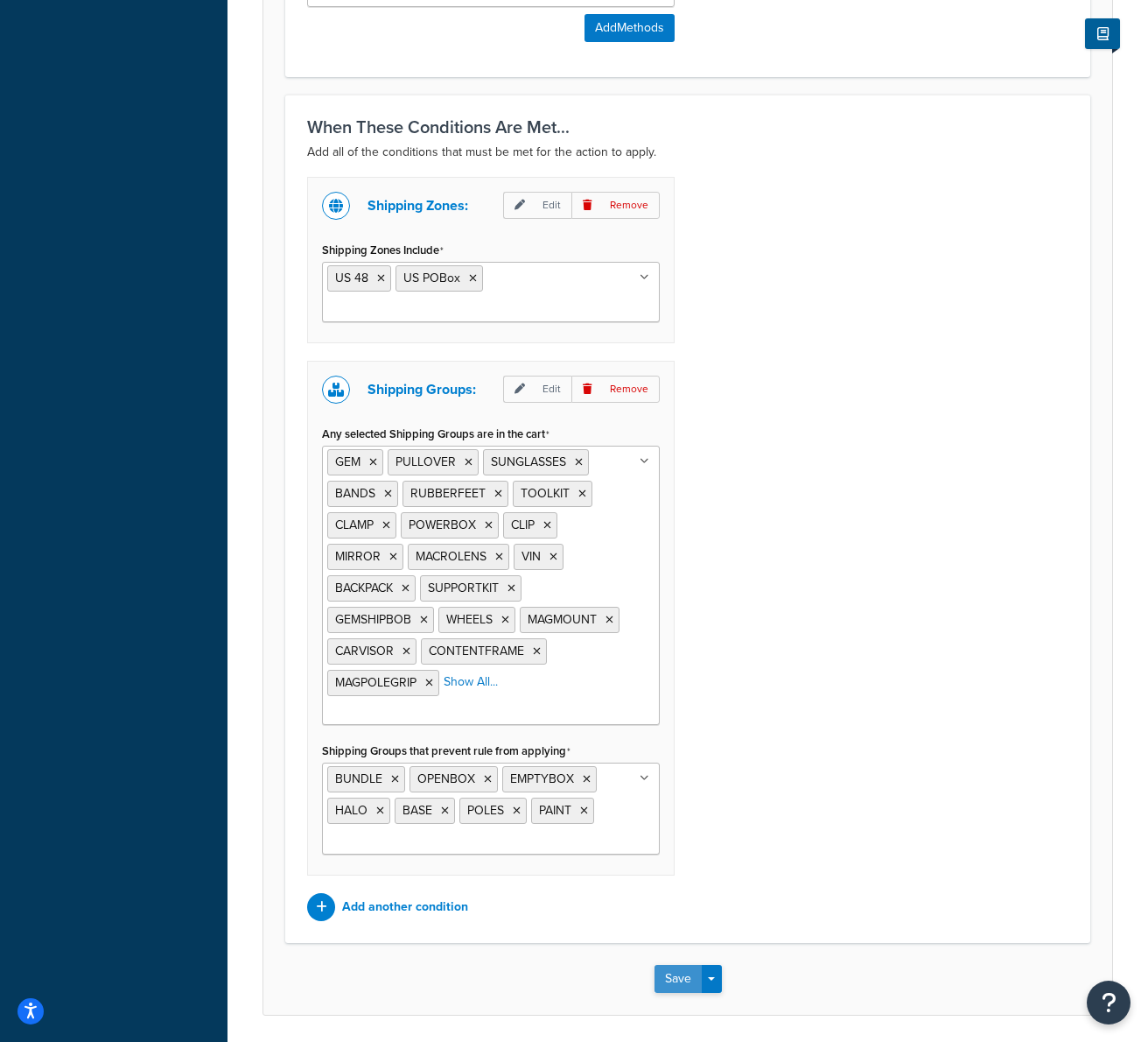
click at [674, 965] on button "Save" at bounding box center [678, 979] width 47 height 28
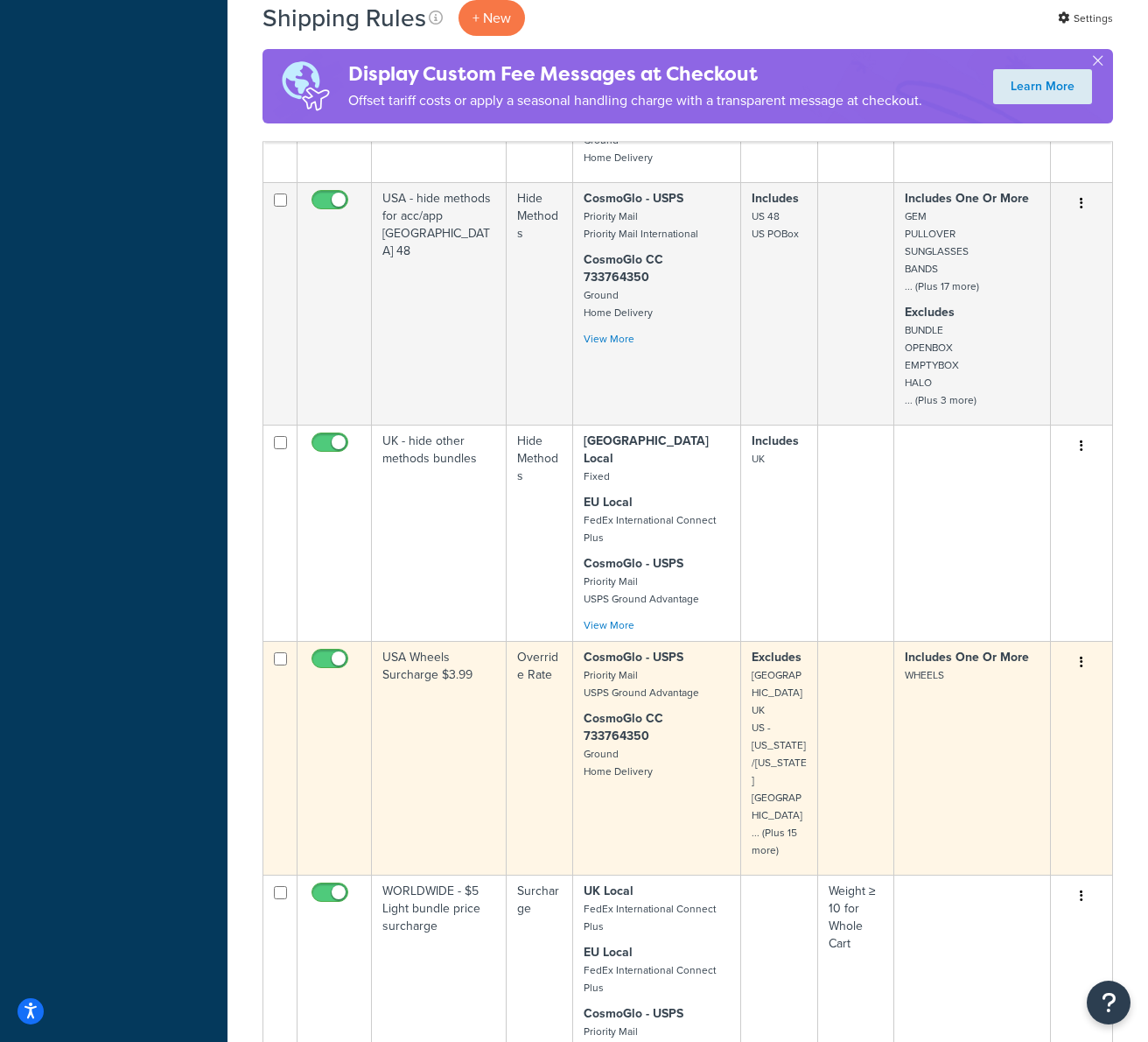
scroll to position [839, 0]
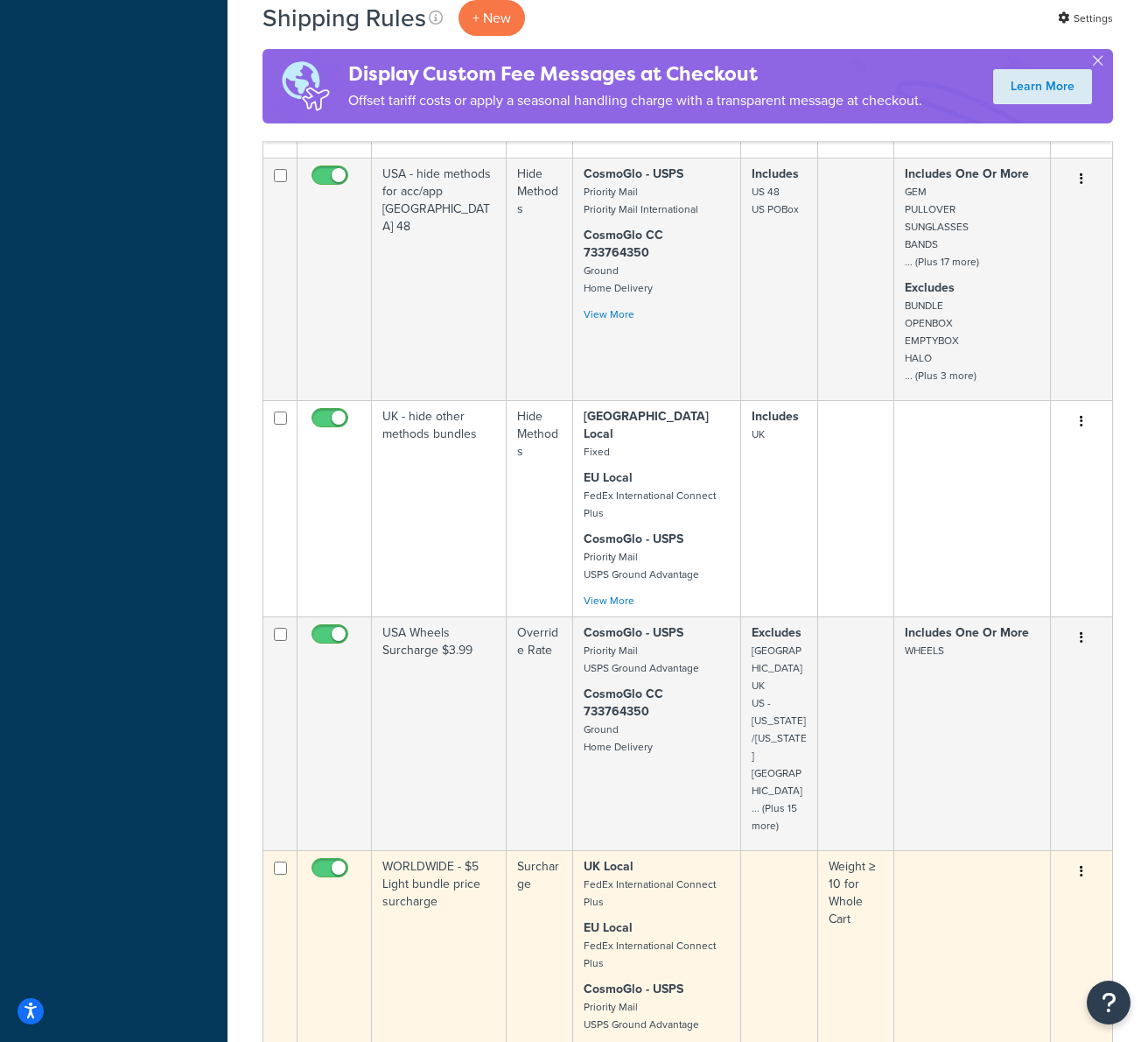
click at [434, 866] on td "WORLDWIDE - $5 Light bundle price surcharge" at bounding box center [439, 958] width 134 height 216
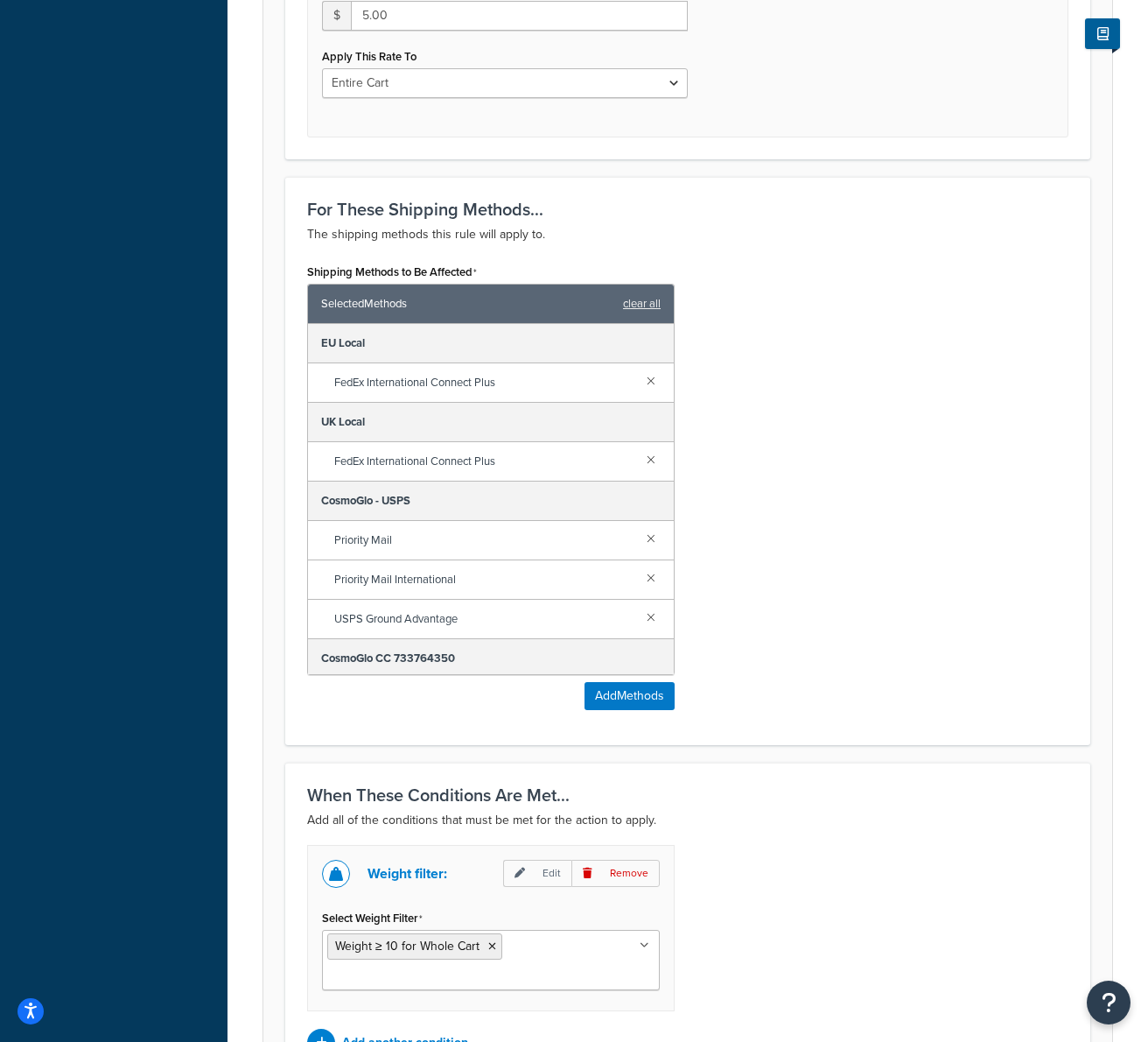
scroll to position [757, 0]
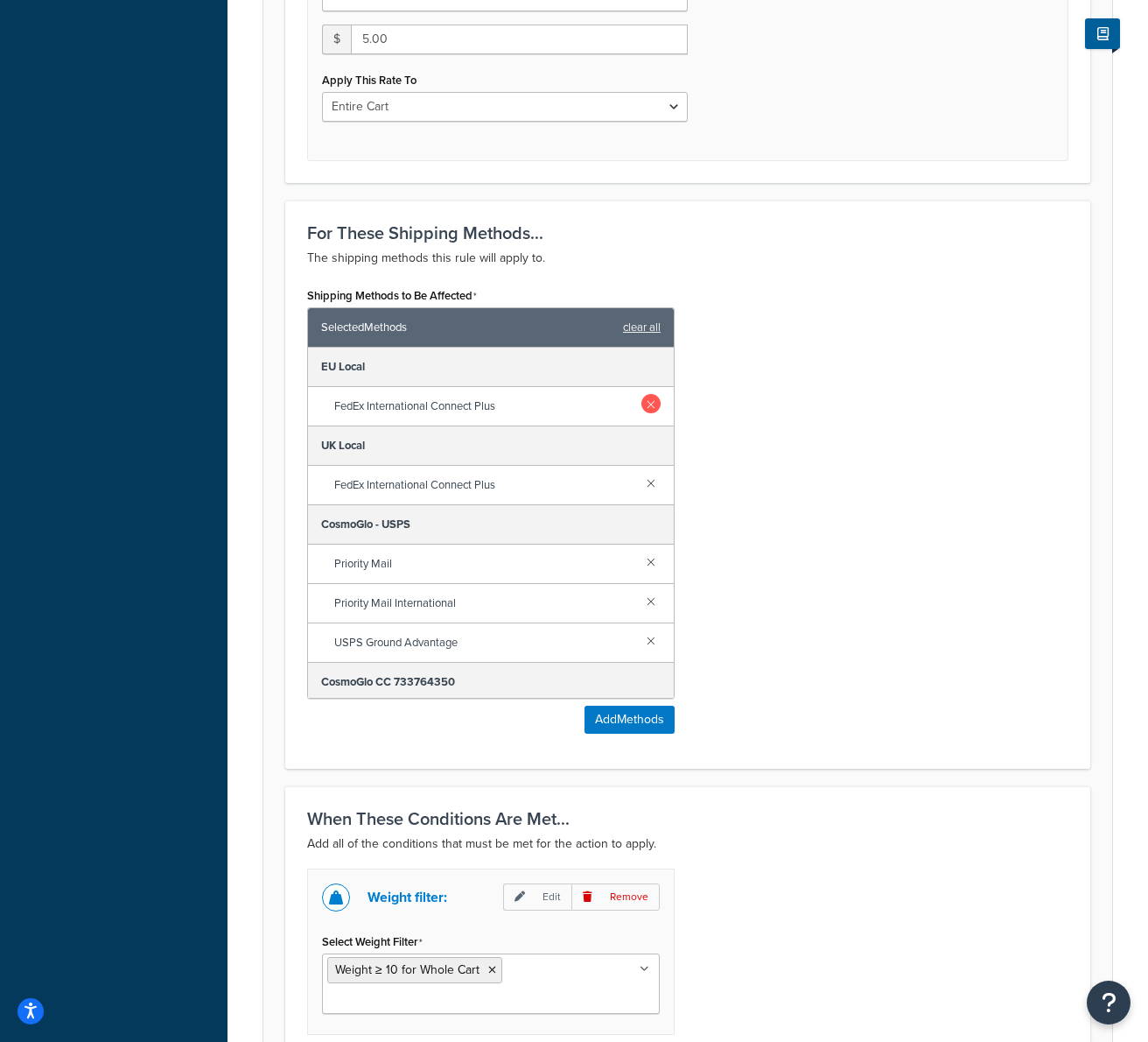
click at [642, 403] on link at bounding box center [651, 403] width 19 height 19
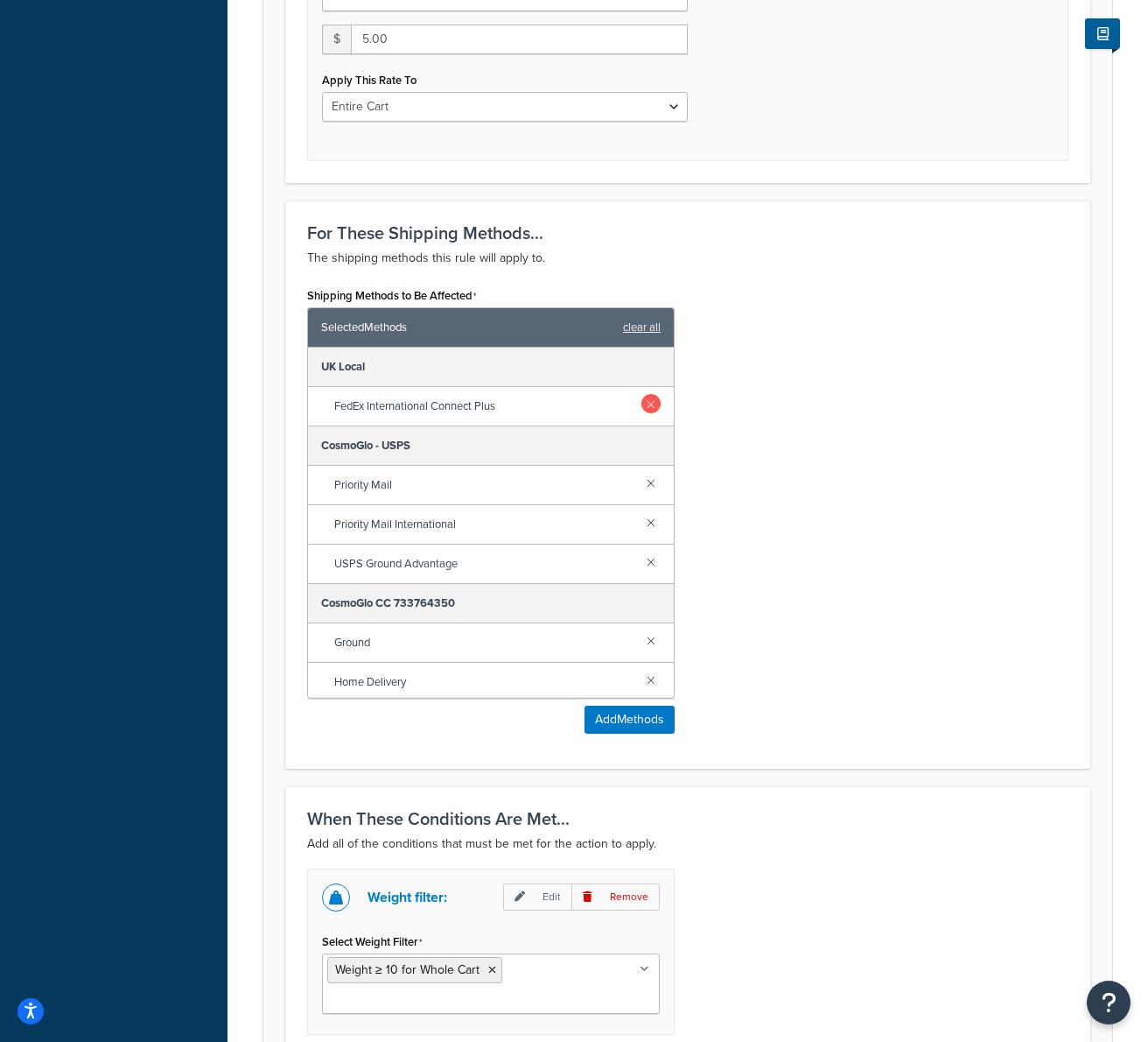
click at [642, 403] on link at bounding box center [651, 403] width 19 height 19
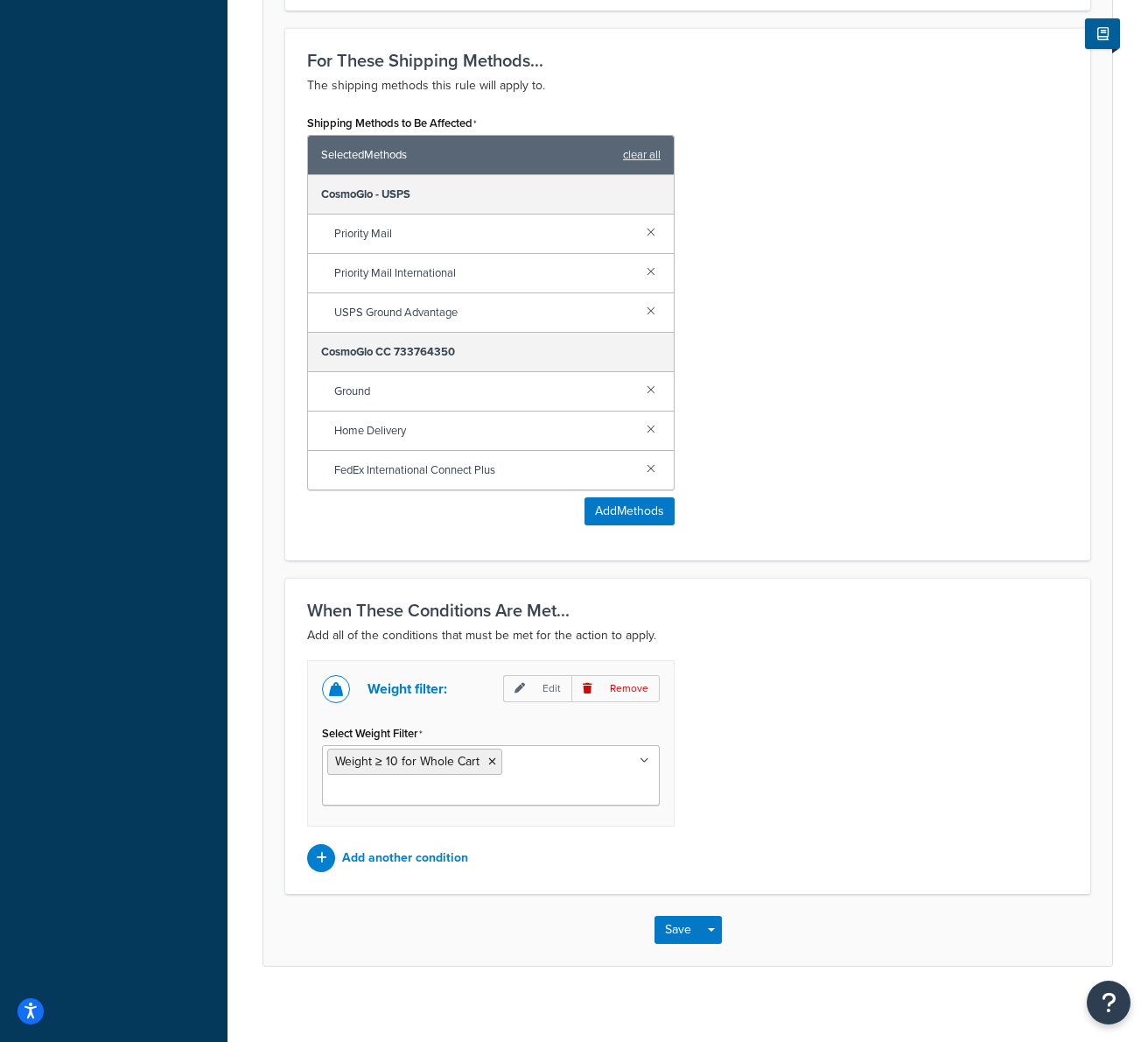
scroll to position [941, 0]
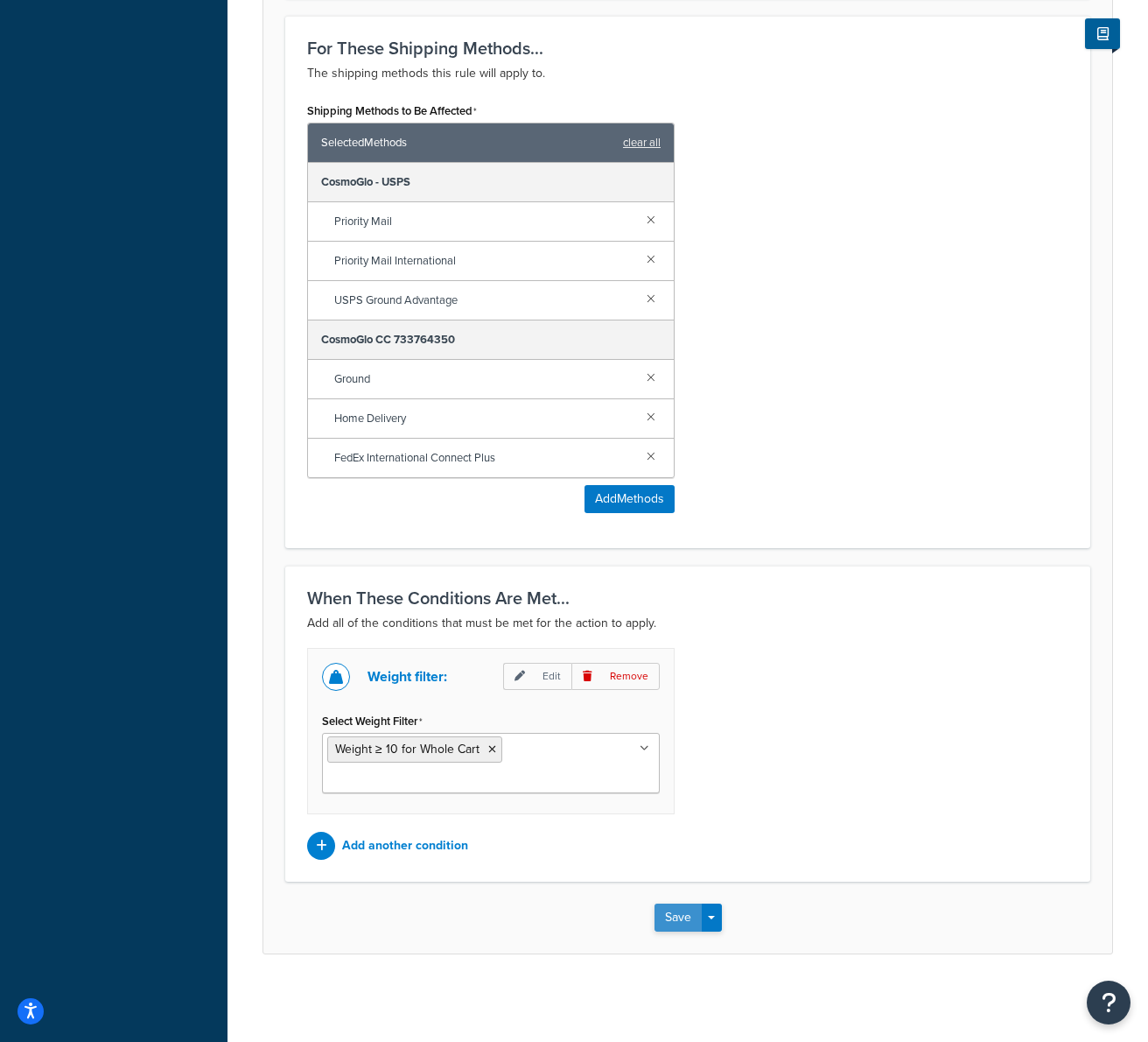
click at [690, 927] on button "Save" at bounding box center [678, 917] width 47 height 28
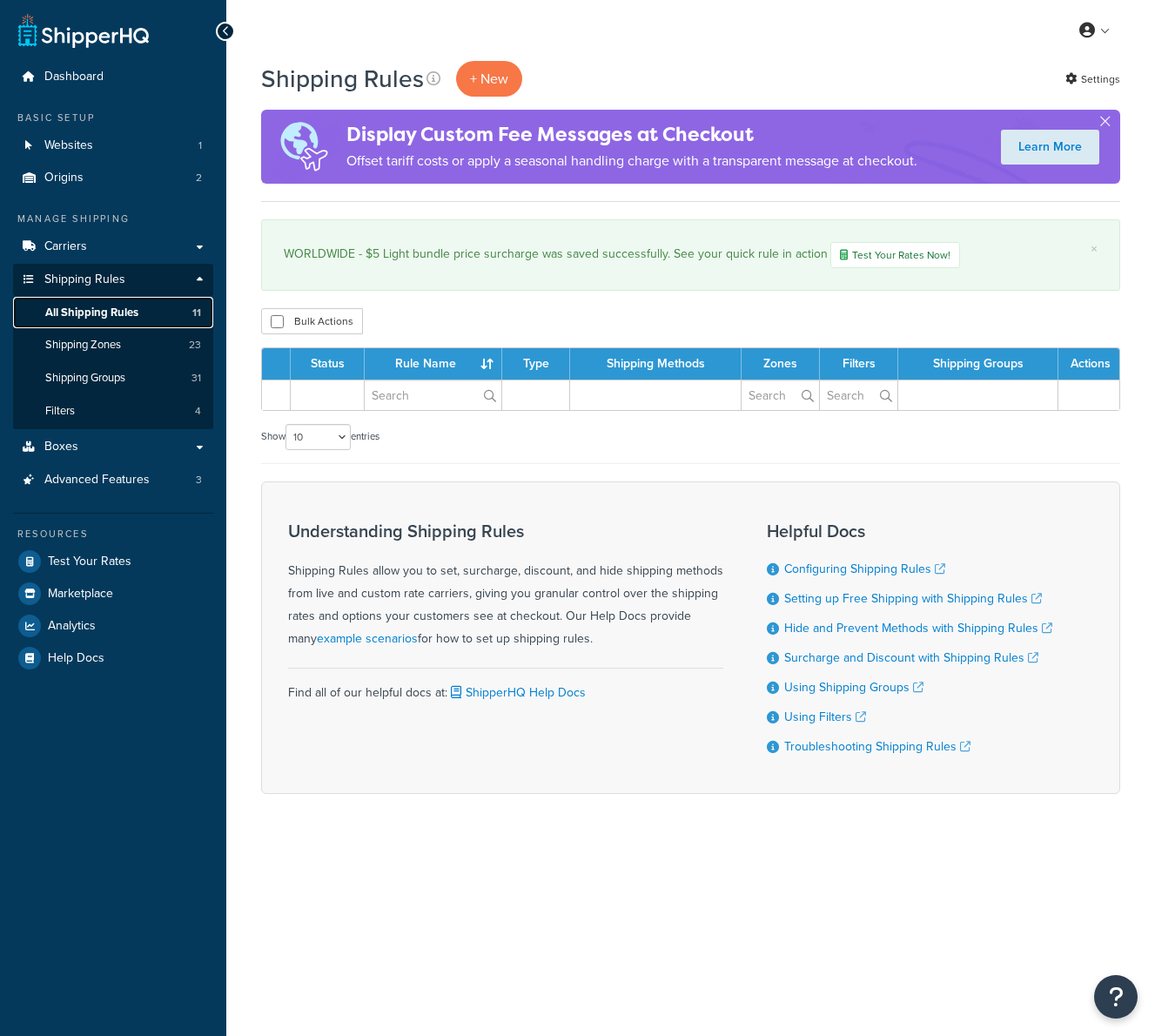
drag, startPoint x: 0, startPoint y: 0, endPoint x: 114, endPoint y: 313, distance: 333.1
click at [114, 313] on span "All Shipping Rules" at bounding box center [92, 313] width 93 height 15
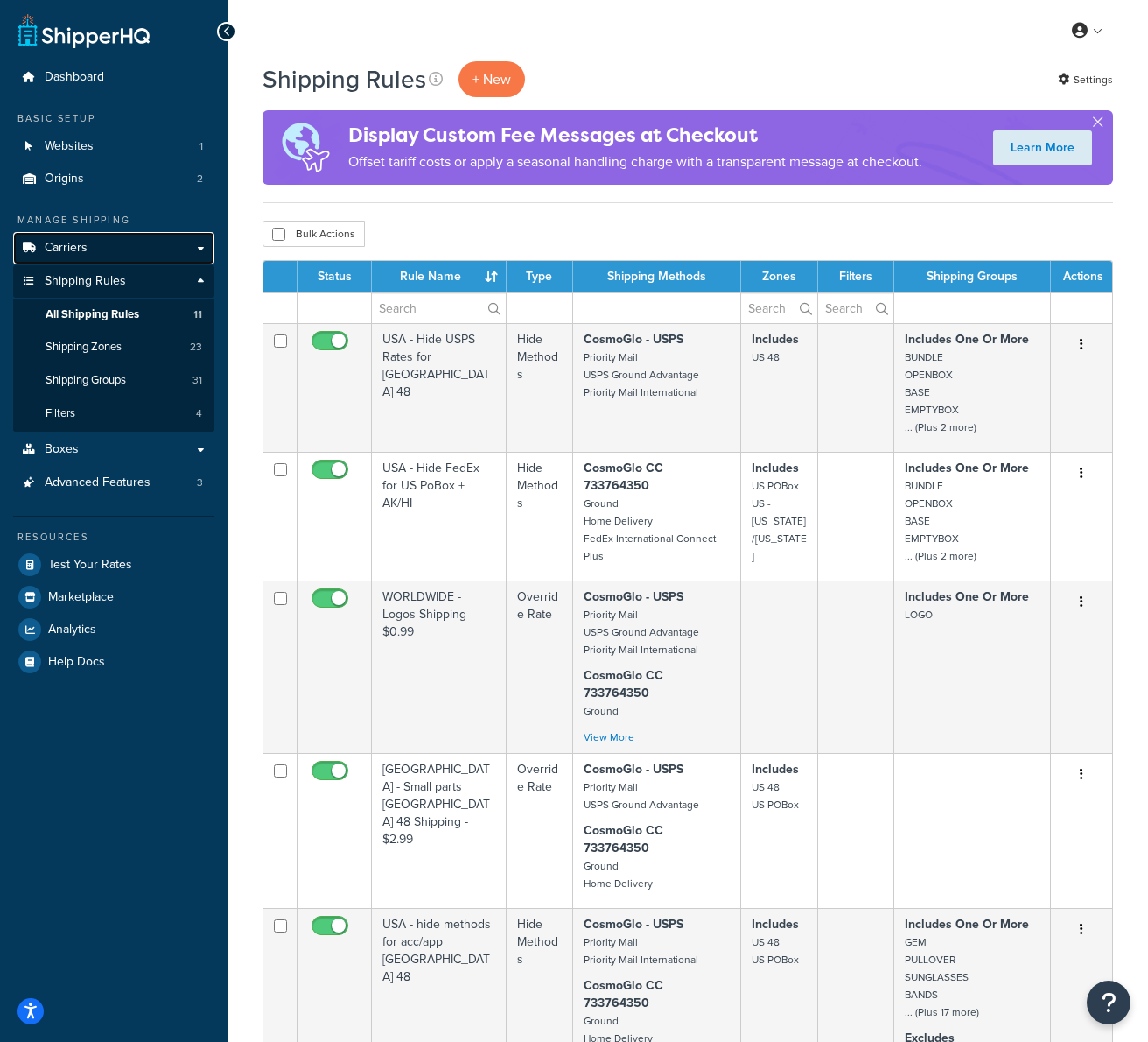
click at [80, 250] on span "Carriers" at bounding box center [67, 248] width 43 height 15
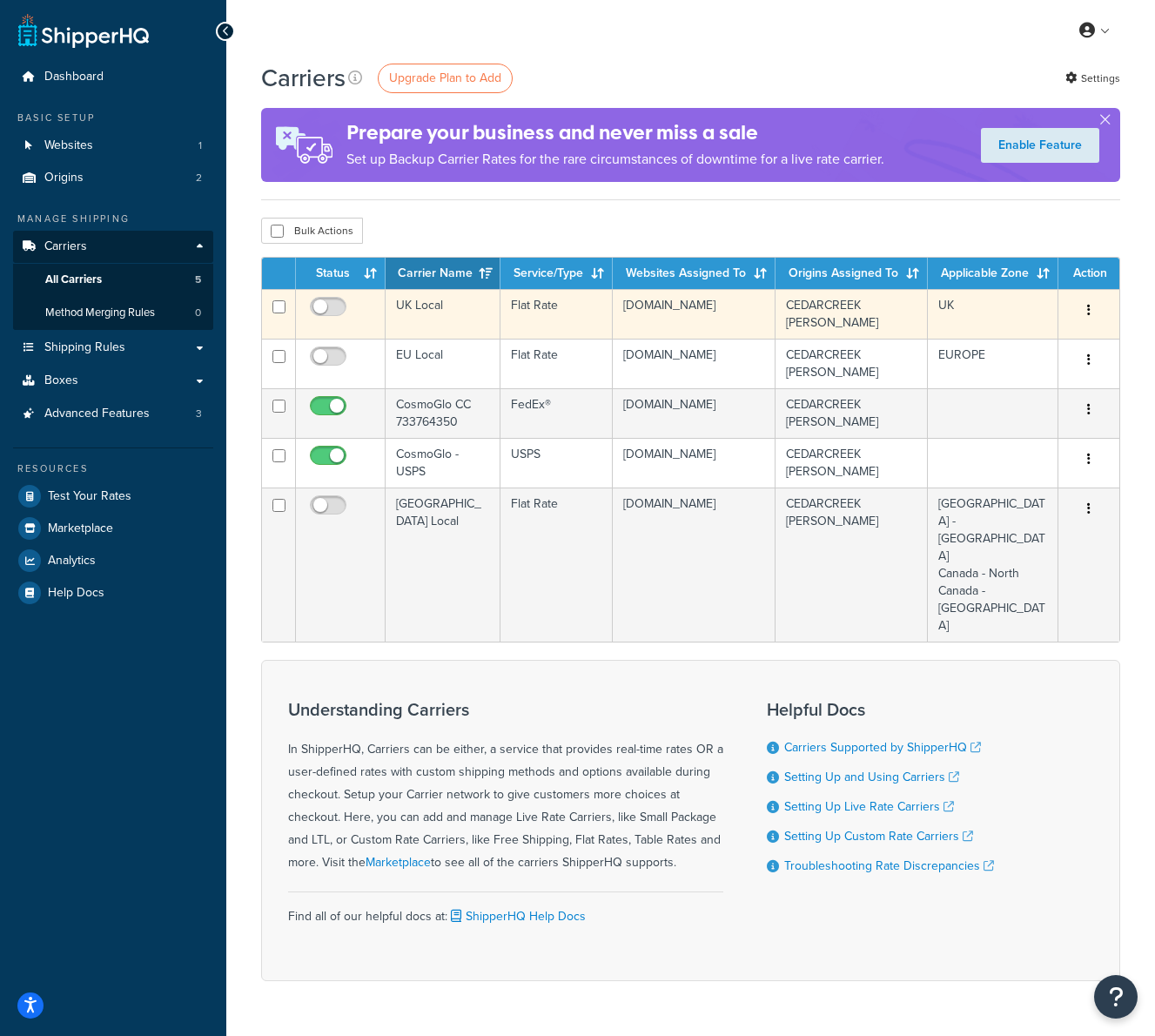
click at [1086, 312] on button "button" at bounding box center [1089, 311] width 24 height 28
click at [1014, 378] on link "Delete" at bounding box center [1018, 380] width 137 height 35
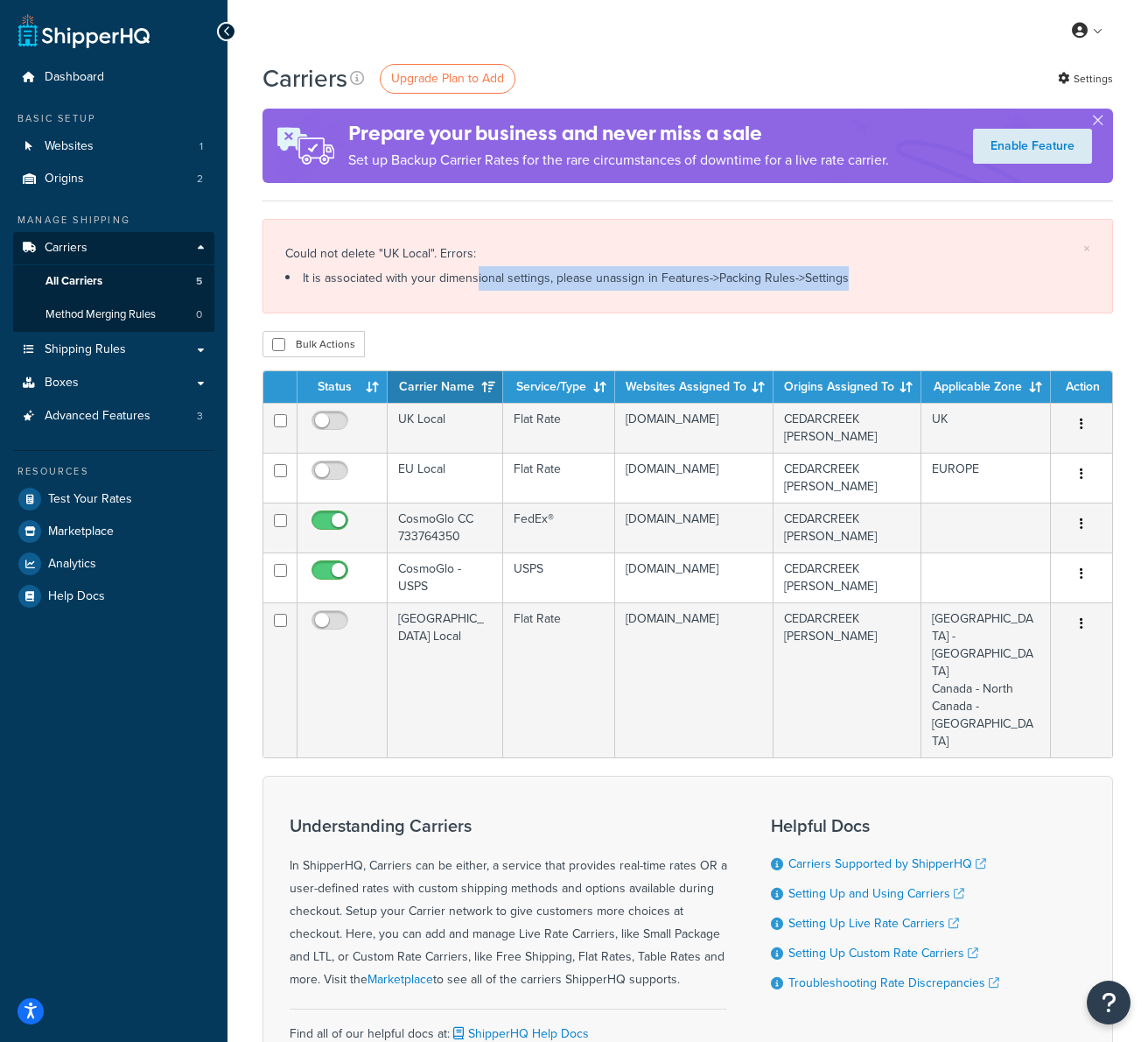
drag, startPoint x: 467, startPoint y: 272, endPoint x: 927, endPoint y: 284, distance: 460.2
click at [927, 284] on li "It is associated with your dimensional settings, please unassign in Features->P…" at bounding box center [688, 278] width 805 height 24
drag, startPoint x: 642, startPoint y: 280, endPoint x: 769, endPoint y: 304, distance: 129.2
click at [841, 281] on li "It is associated with your dimensional settings, please unassign in Features->P…" at bounding box center [688, 278] width 805 height 24
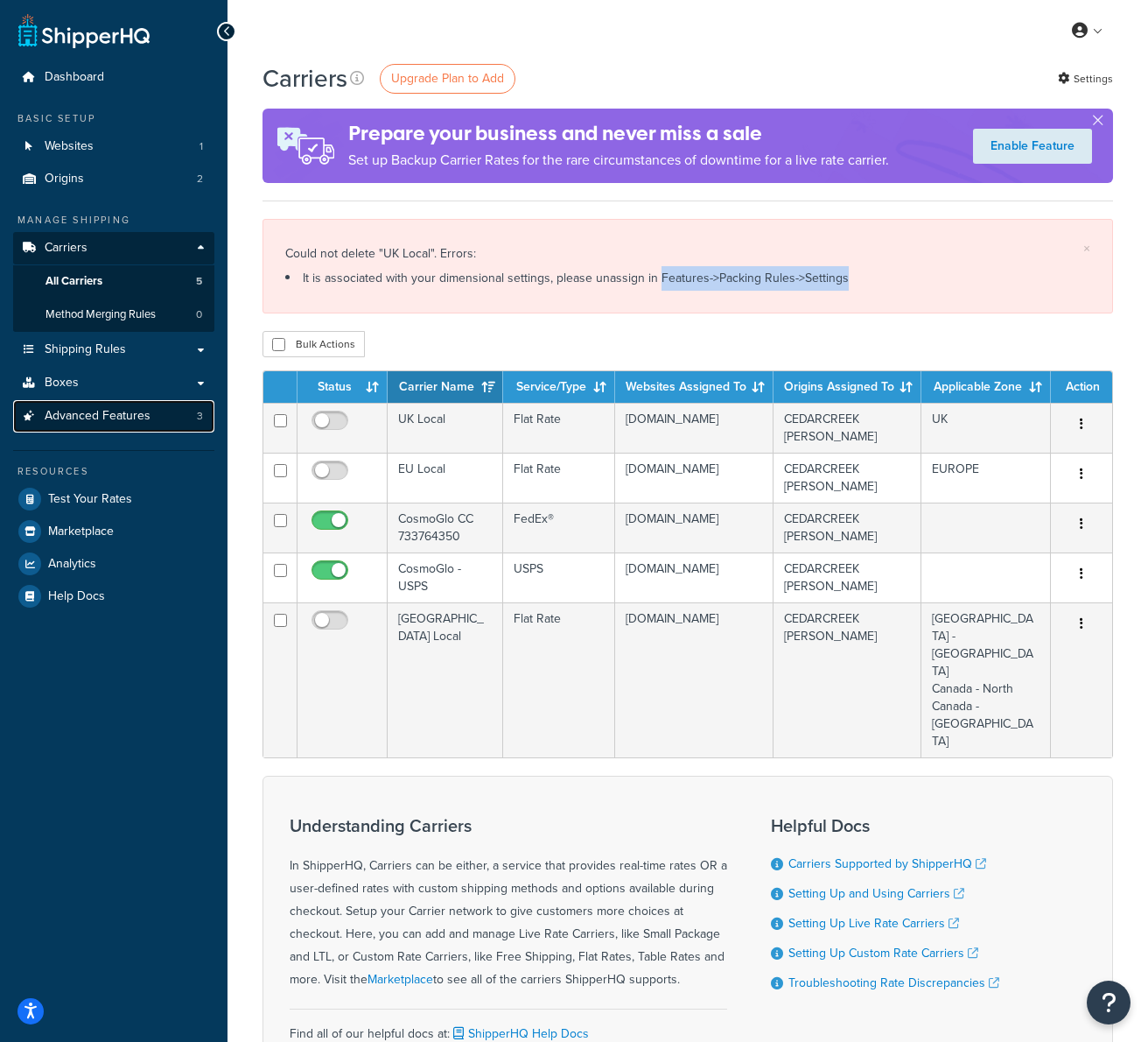
click at [109, 416] on span "Advanced Features" at bounding box center [98, 416] width 106 height 15
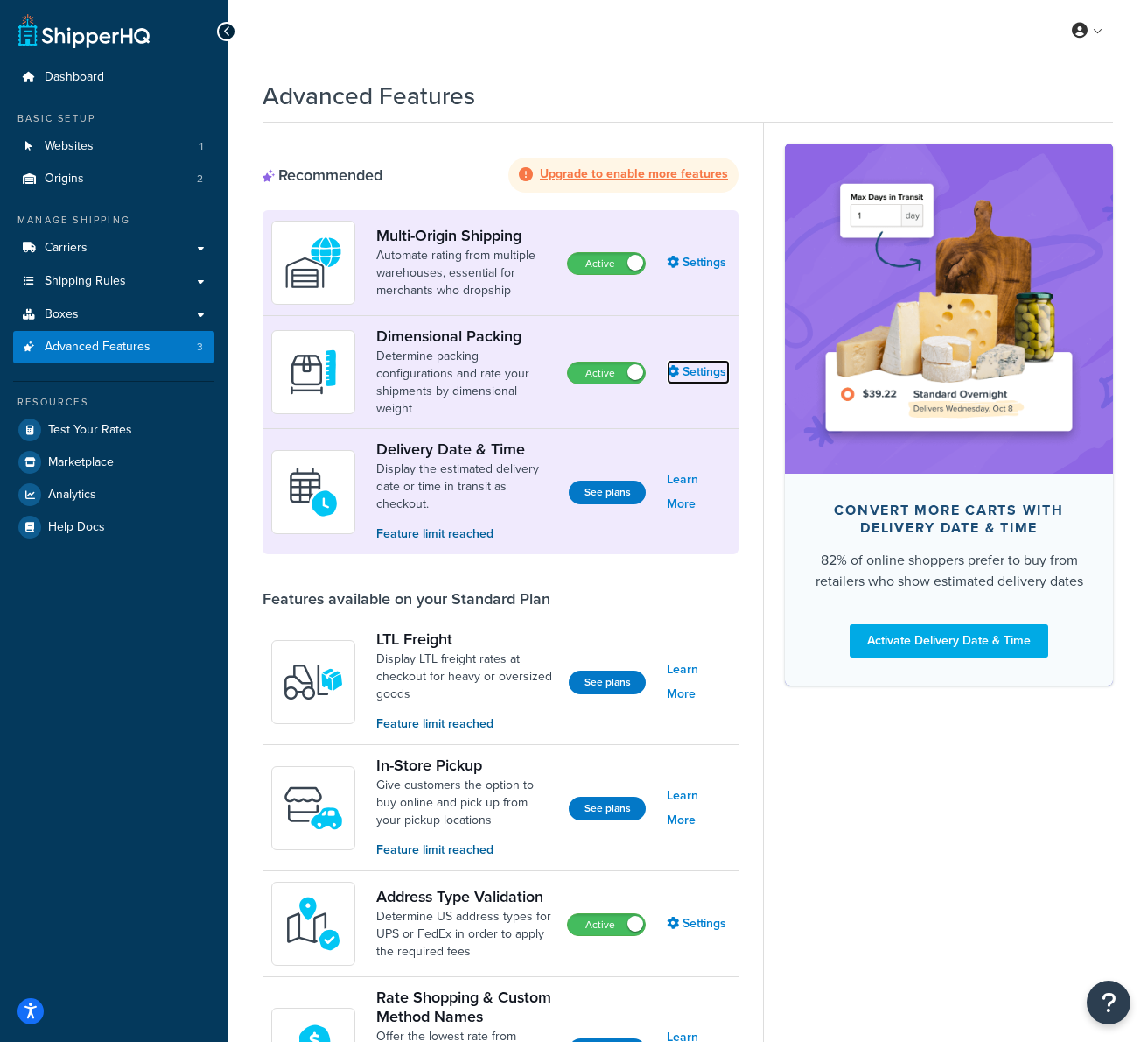
click at [701, 373] on link "Settings" at bounding box center [698, 372] width 63 height 24
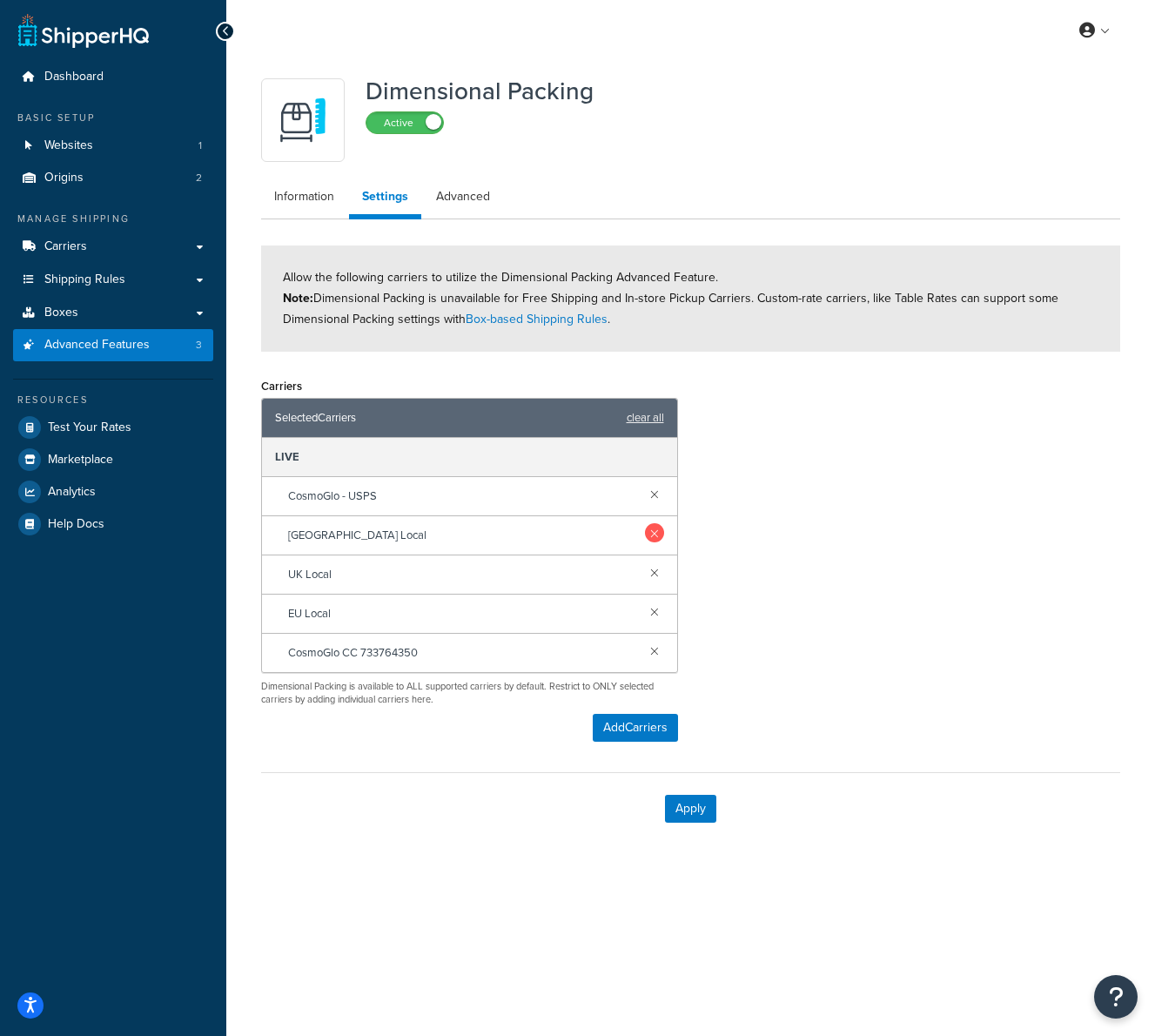
click at [655, 533] on link at bounding box center [654, 532] width 19 height 19
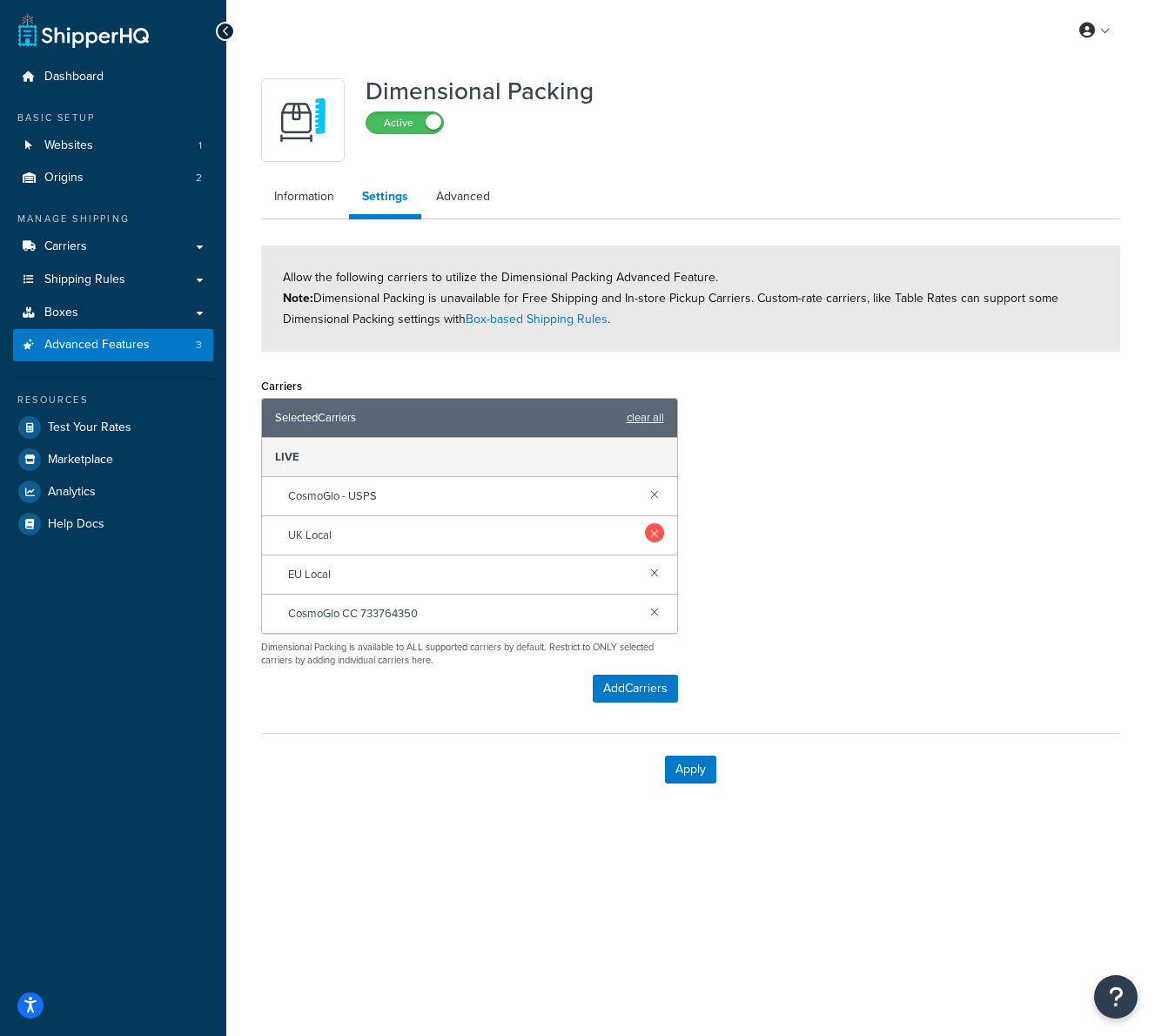
click at [655, 532] on link at bounding box center [654, 532] width 19 height 19
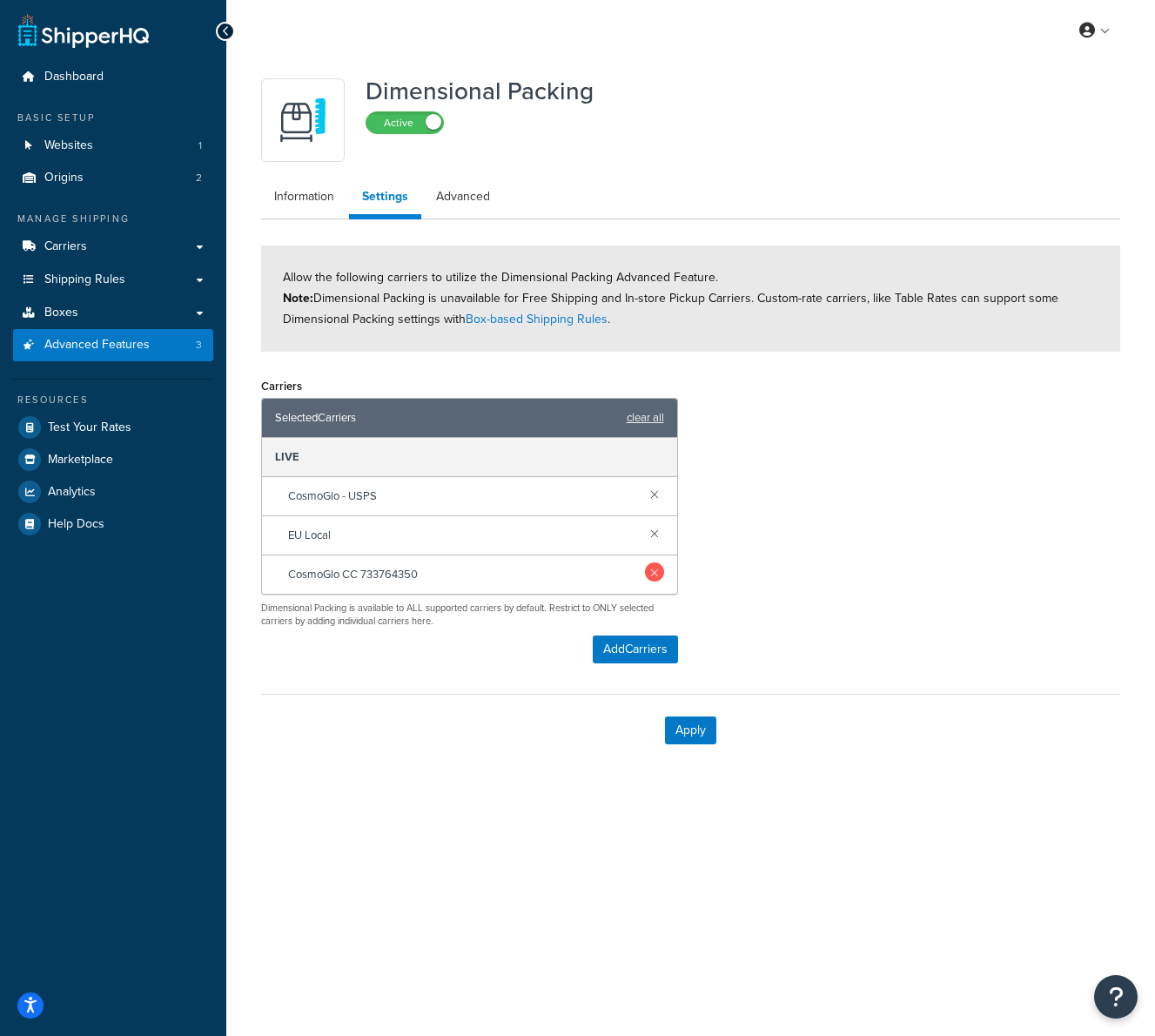
click at [655, 536] on link at bounding box center [654, 532] width 19 height 19
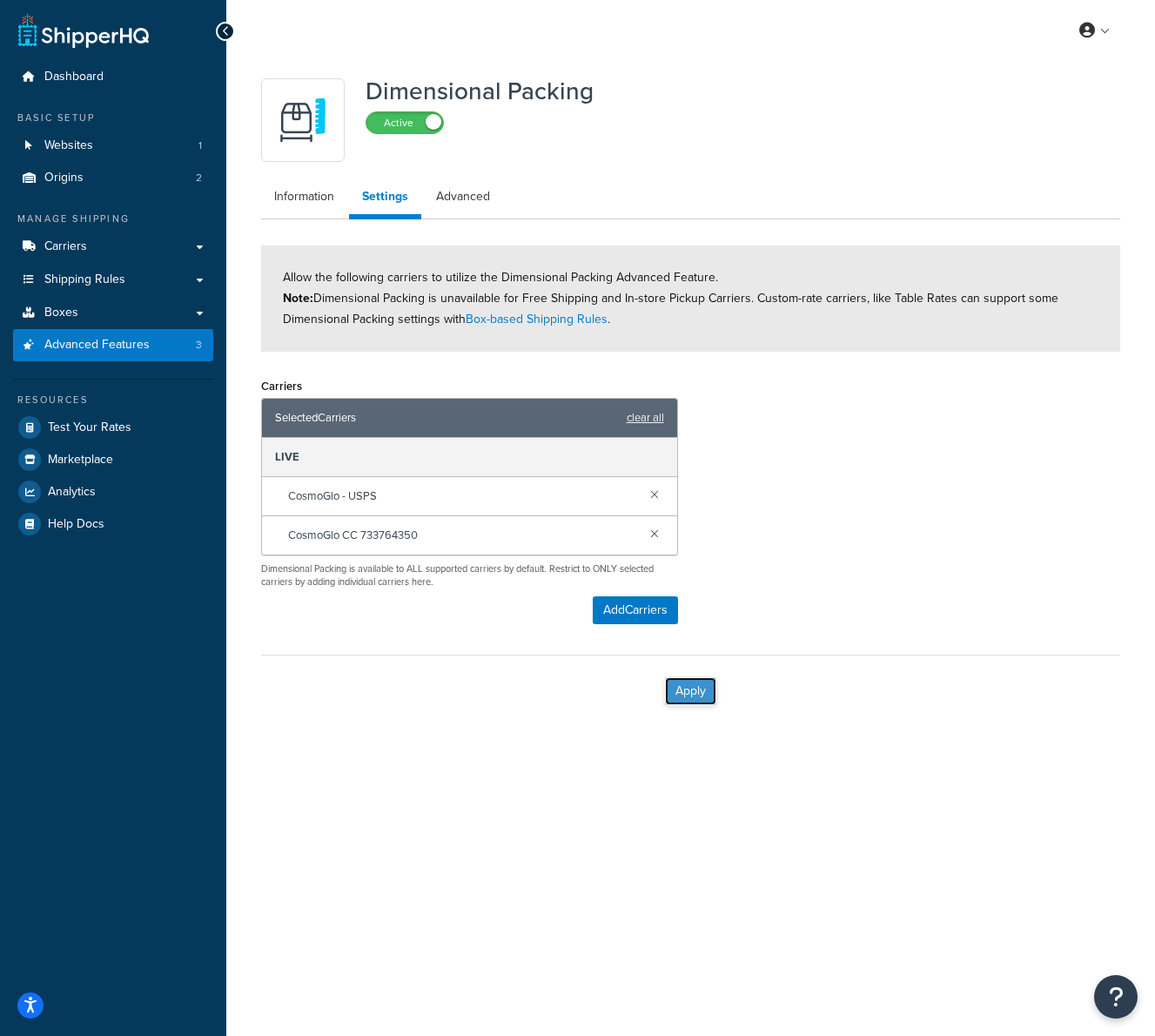
click at [693, 693] on button "Apply" at bounding box center [691, 691] width 51 height 28
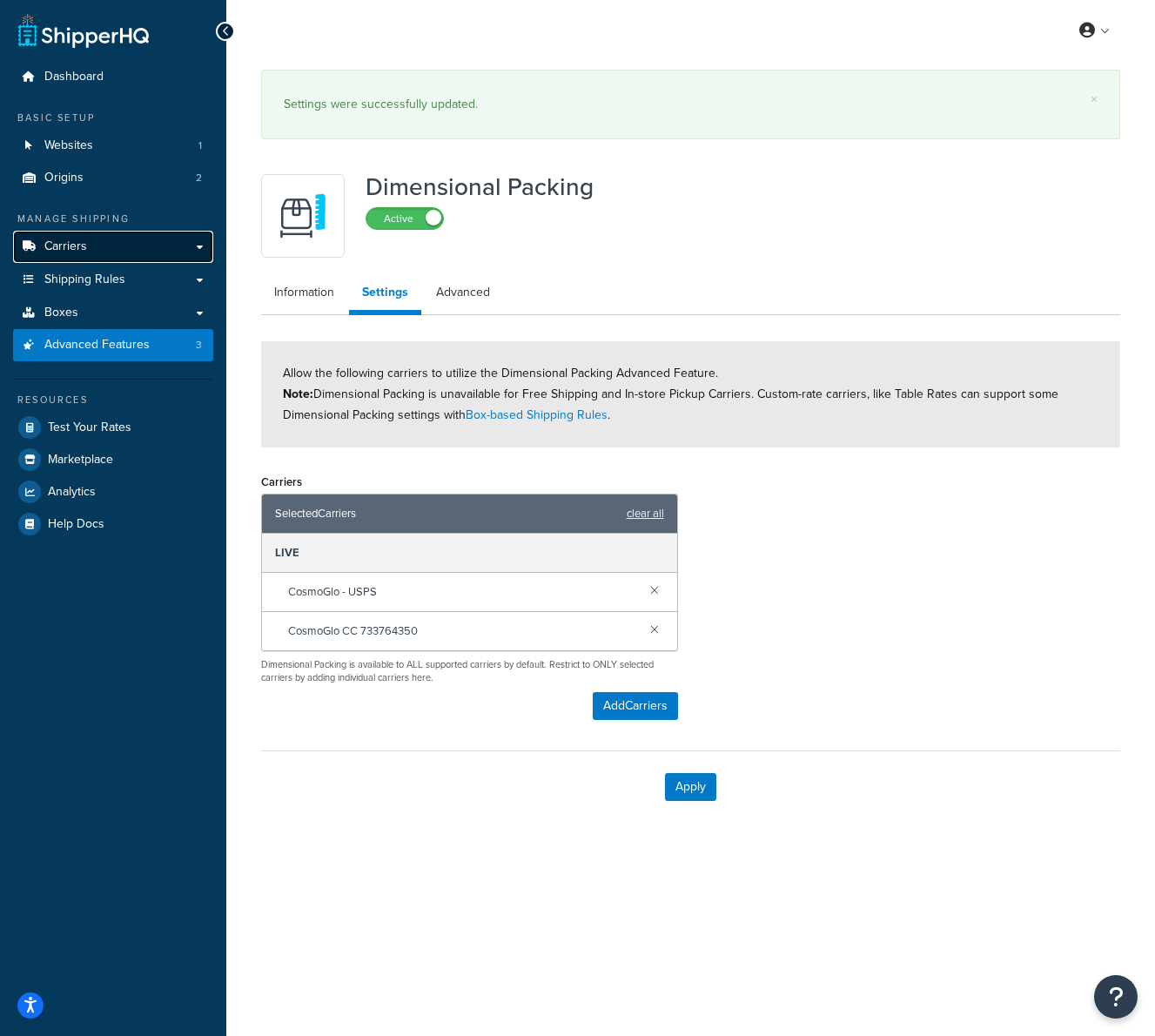
click at [93, 248] on link "Carriers" at bounding box center [113, 247] width 200 height 32
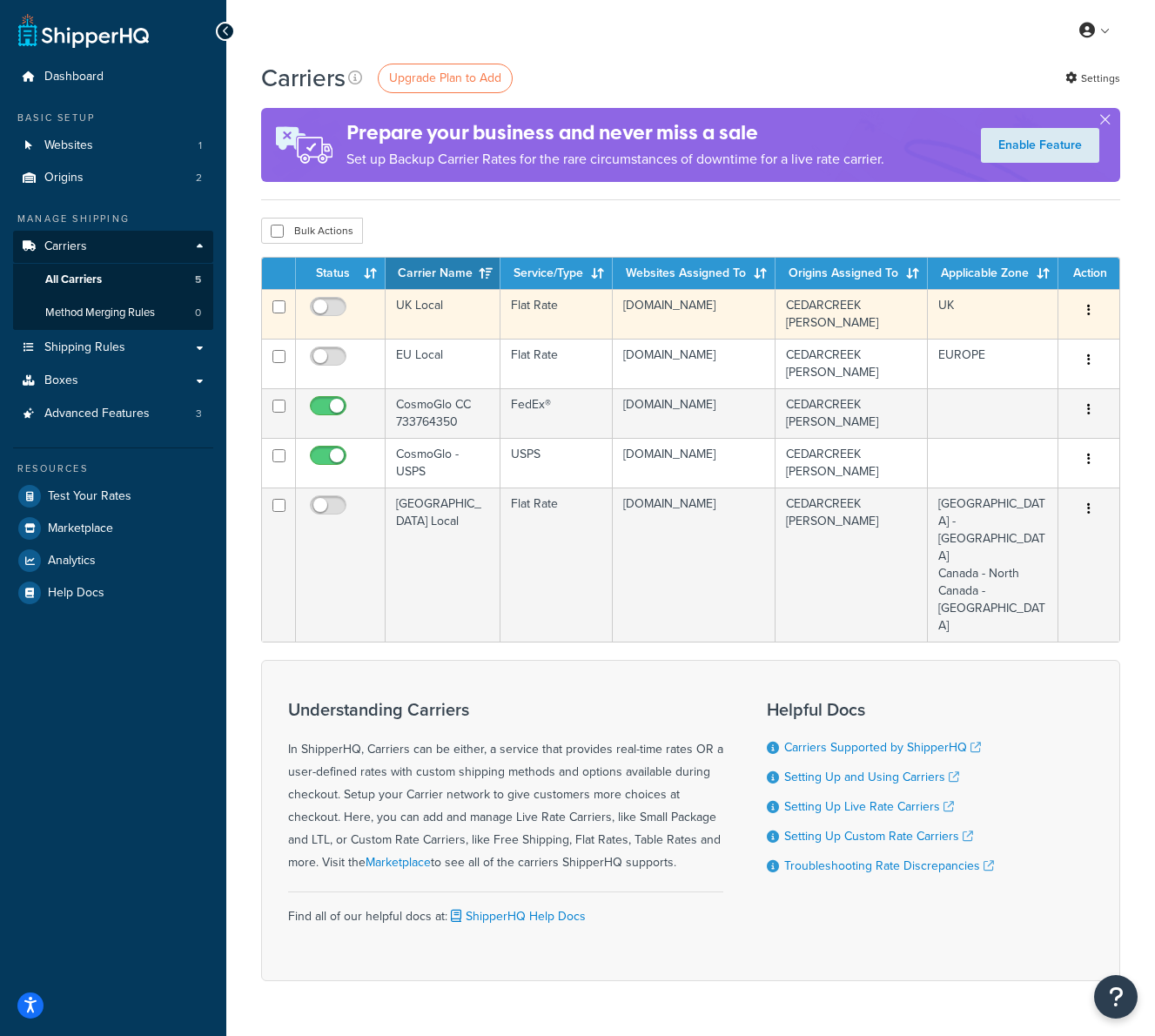
click at [1089, 308] on icon "button" at bounding box center [1090, 309] width 4 height 12
click at [1012, 382] on link "Delete" at bounding box center [1018, 380] width 137 height 35
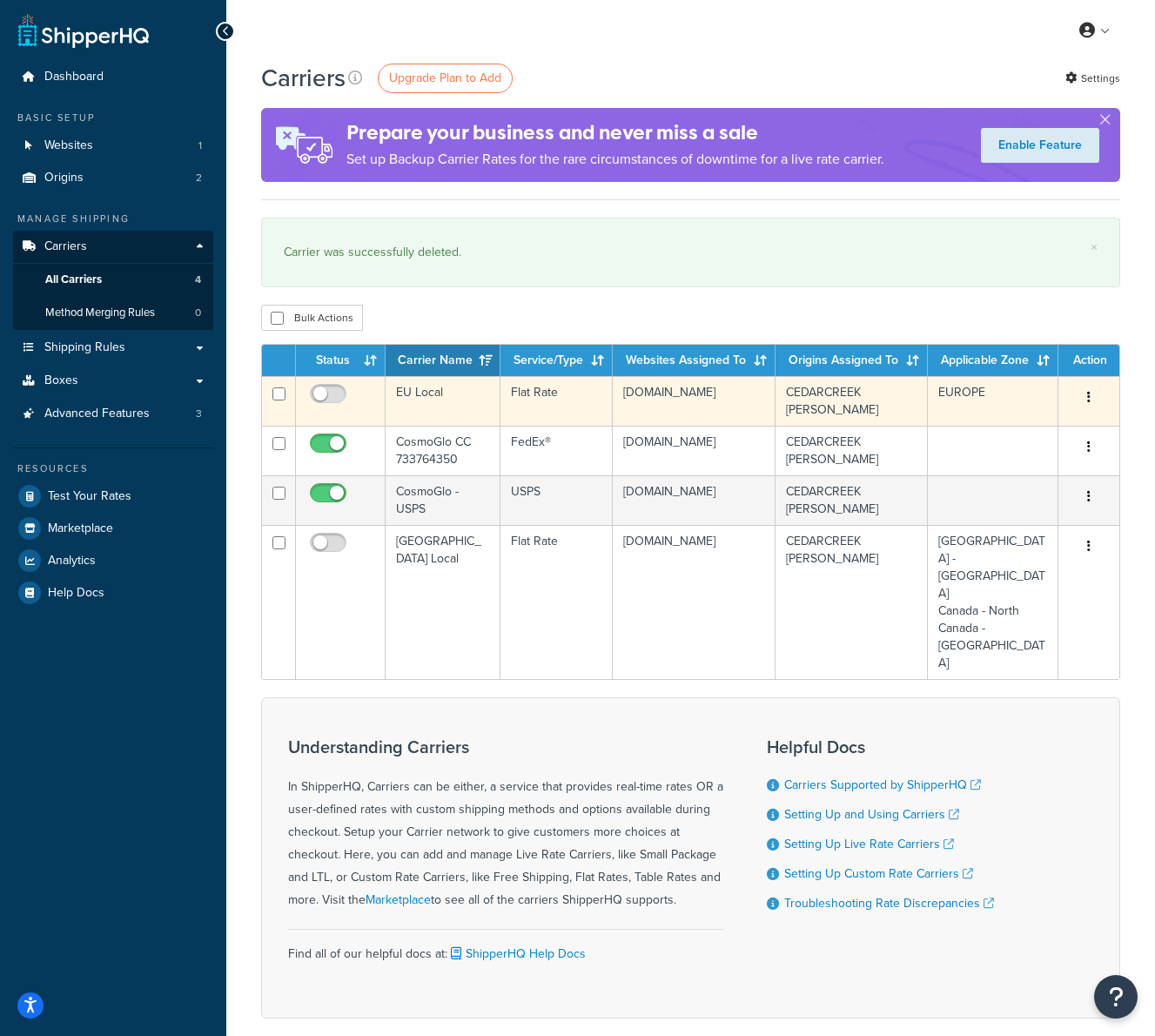
click at [1092, 393] on button "button" at bounding box center [1089, 398] width 24 height 28
click at [1021, 471] on link "Delete" at bounding box center [1018, 468] width 137 height 35
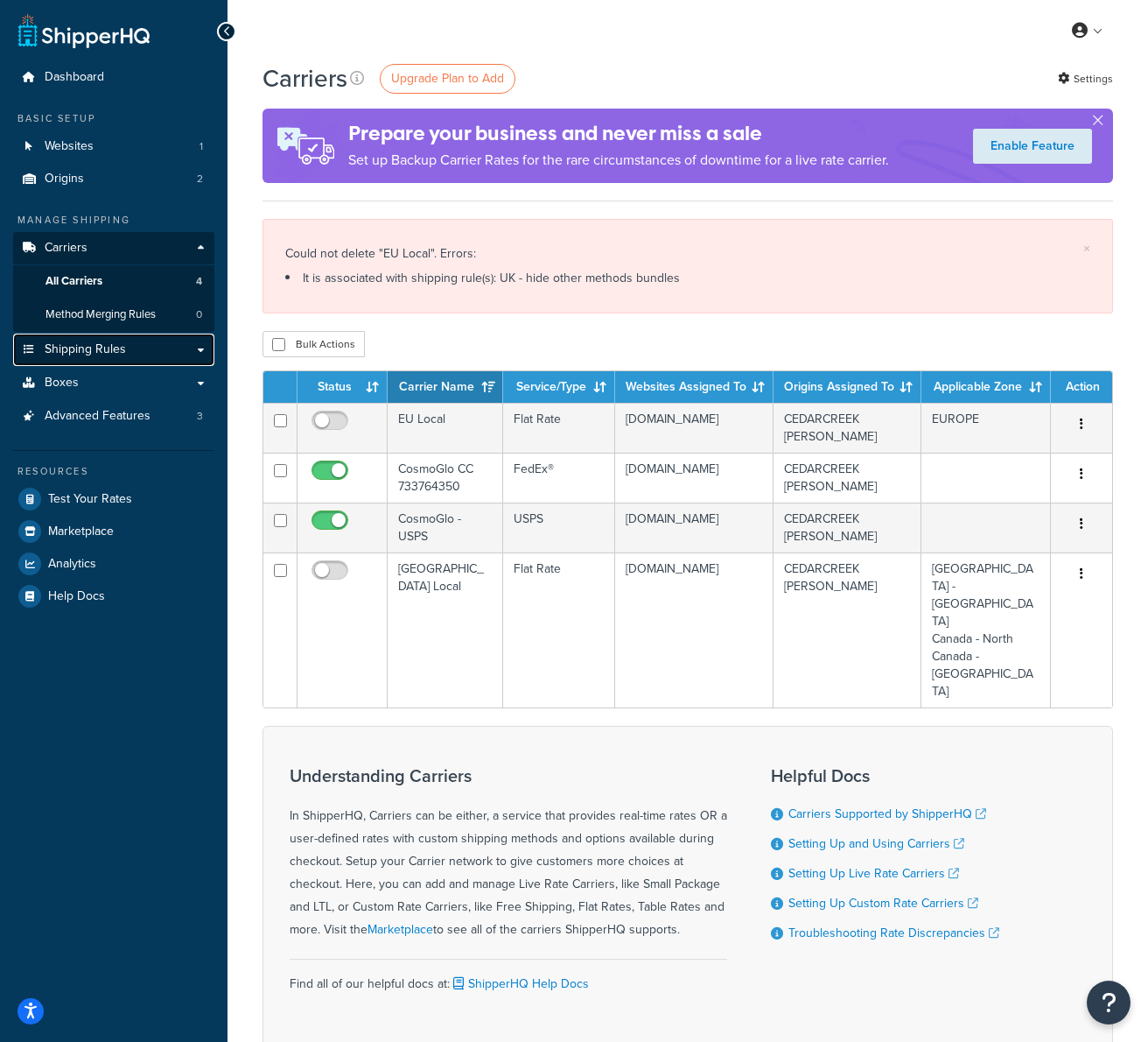
click at [132, 350] on link "Shipping Rules" at bounding box center [114, 350] width 201 height 32
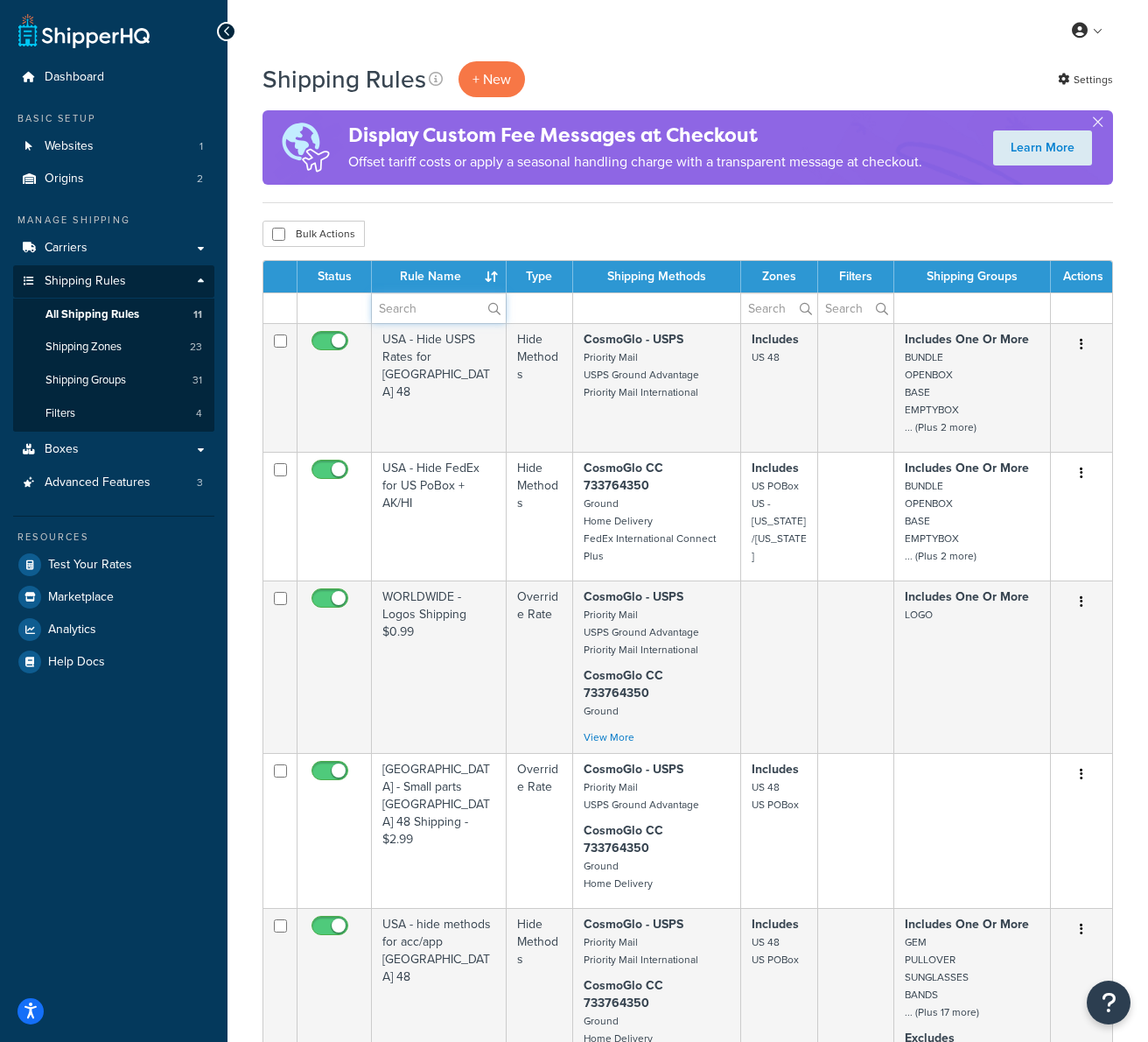
click at [422, 314] on input "text" at bounding box center [439, 308] width 134 height 30
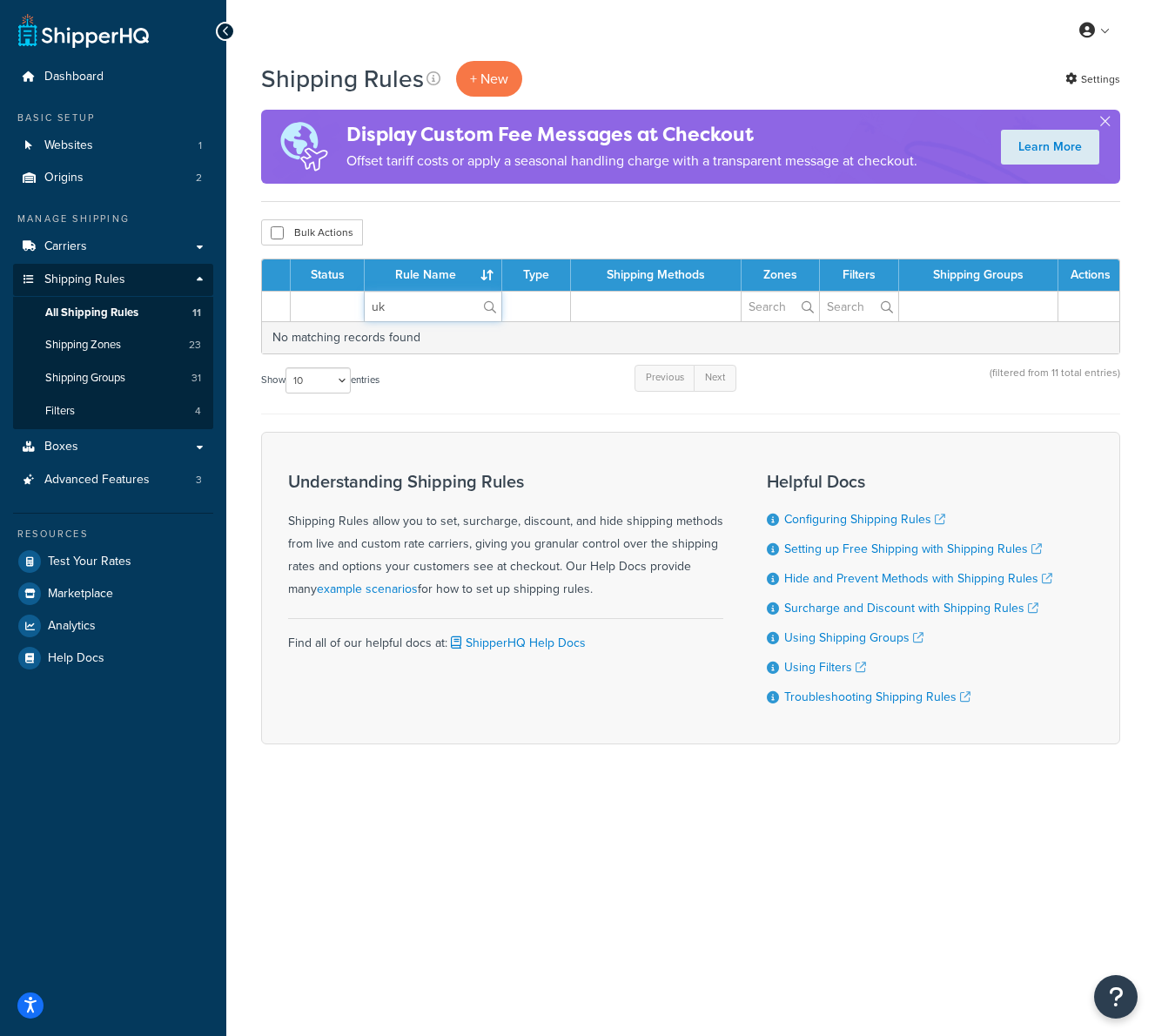
type input "u"
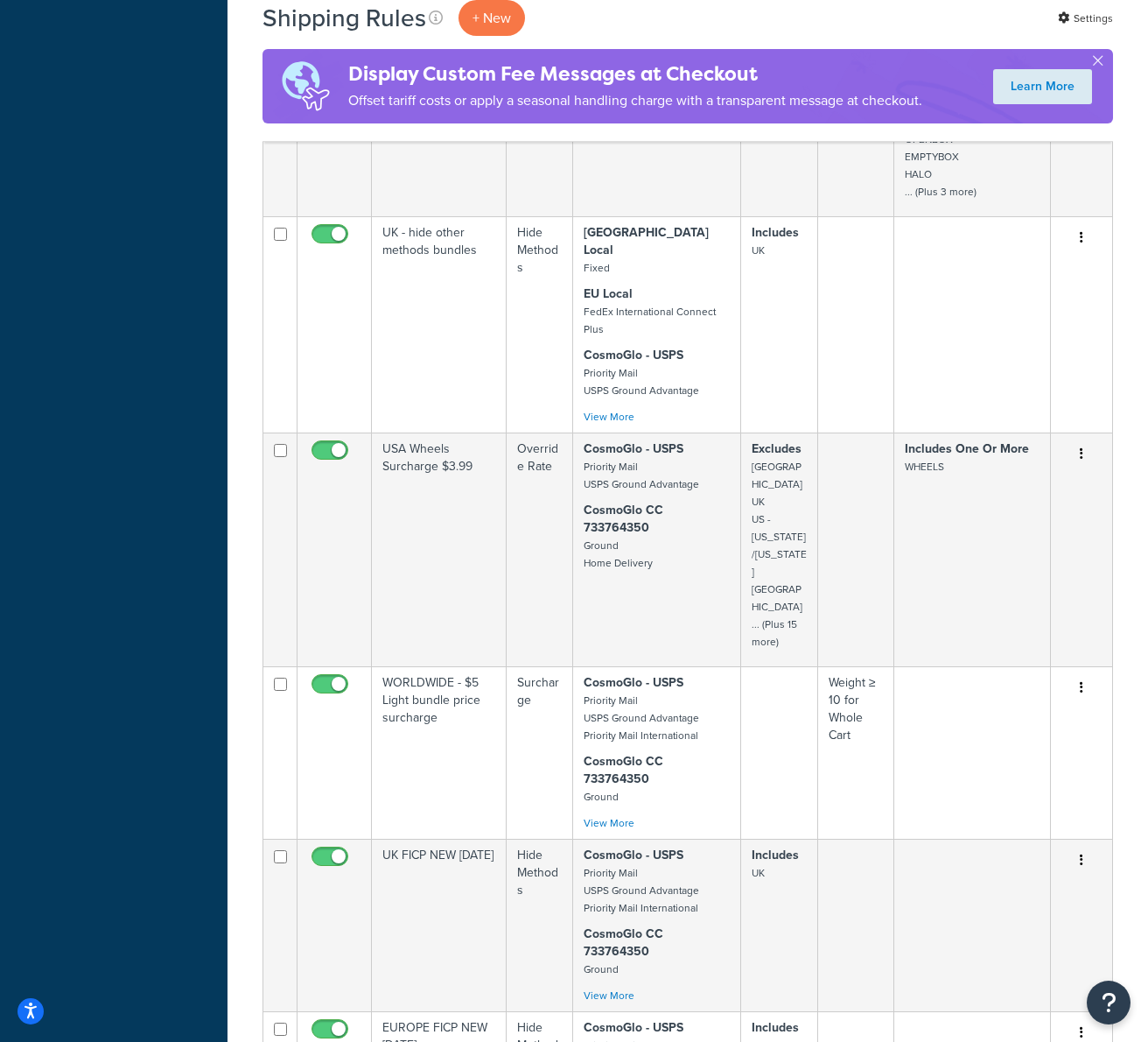
scroll to position [936, 0]
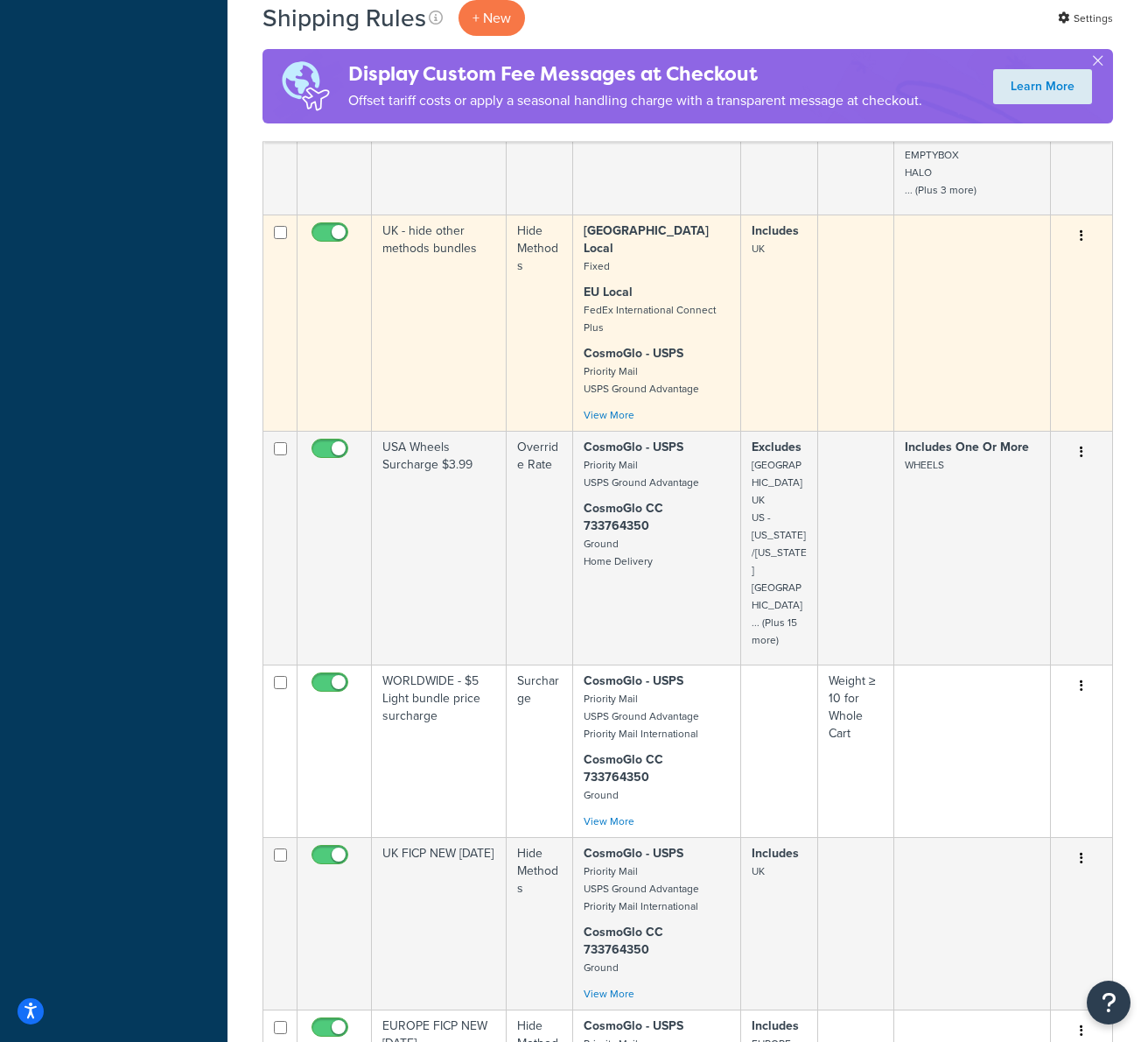
click at [415, 267] on td "UK - hide other methods bundles" at bounding box center [439, 322] width 134 height 216
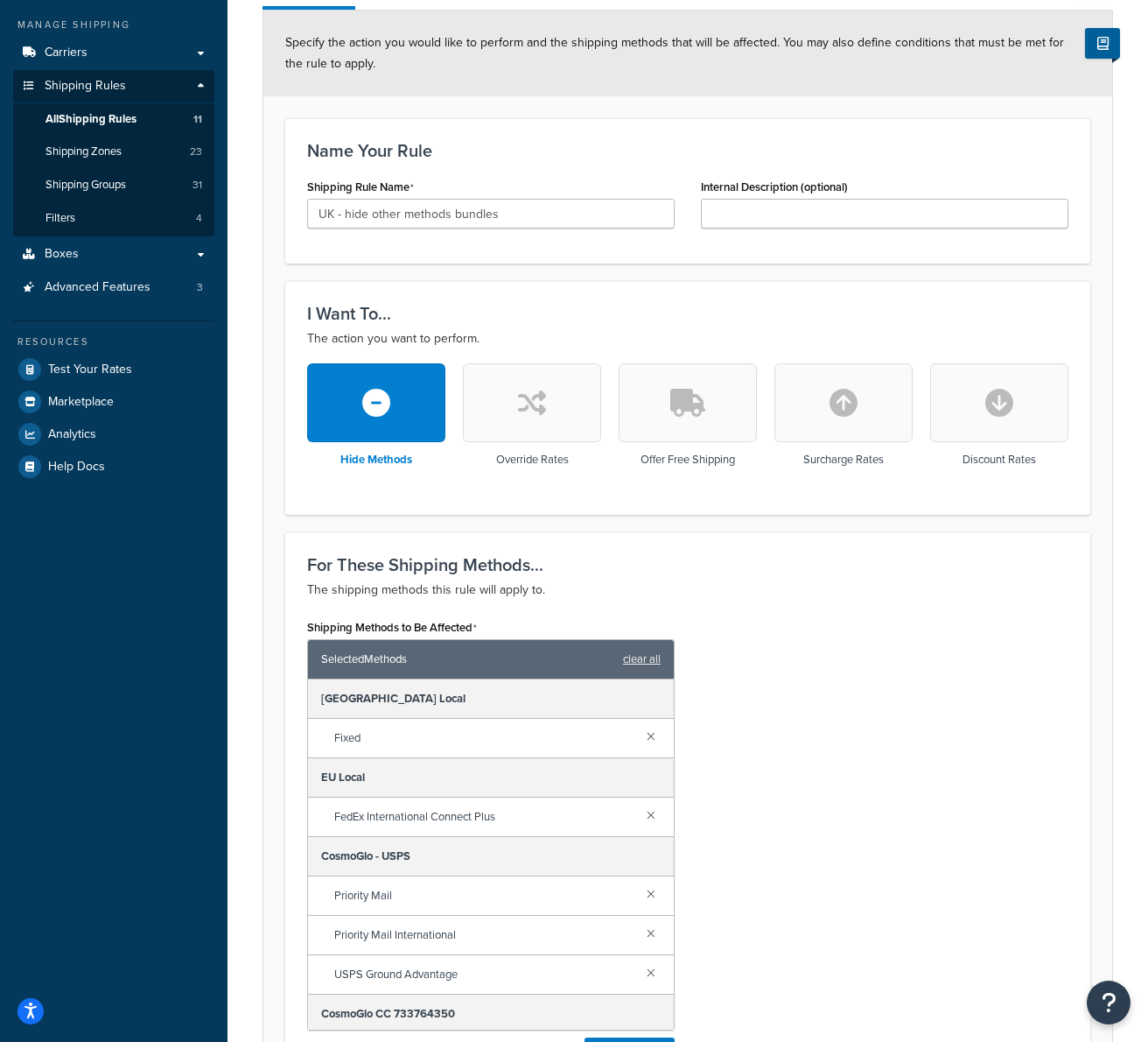
scroll to position [221, 0]
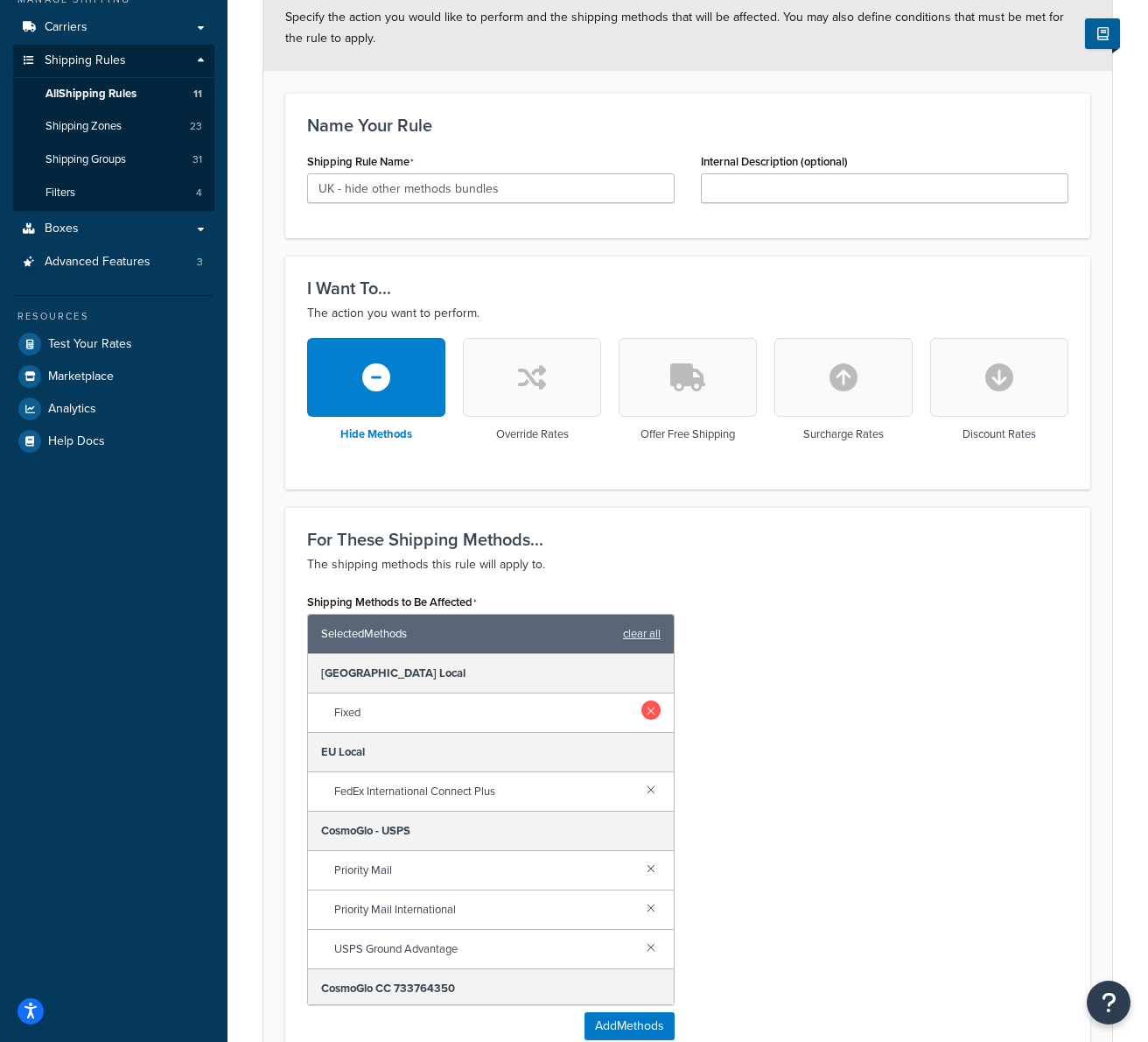
click at [642, 710] on link at bounding box center [651, 709] width 19 height 19
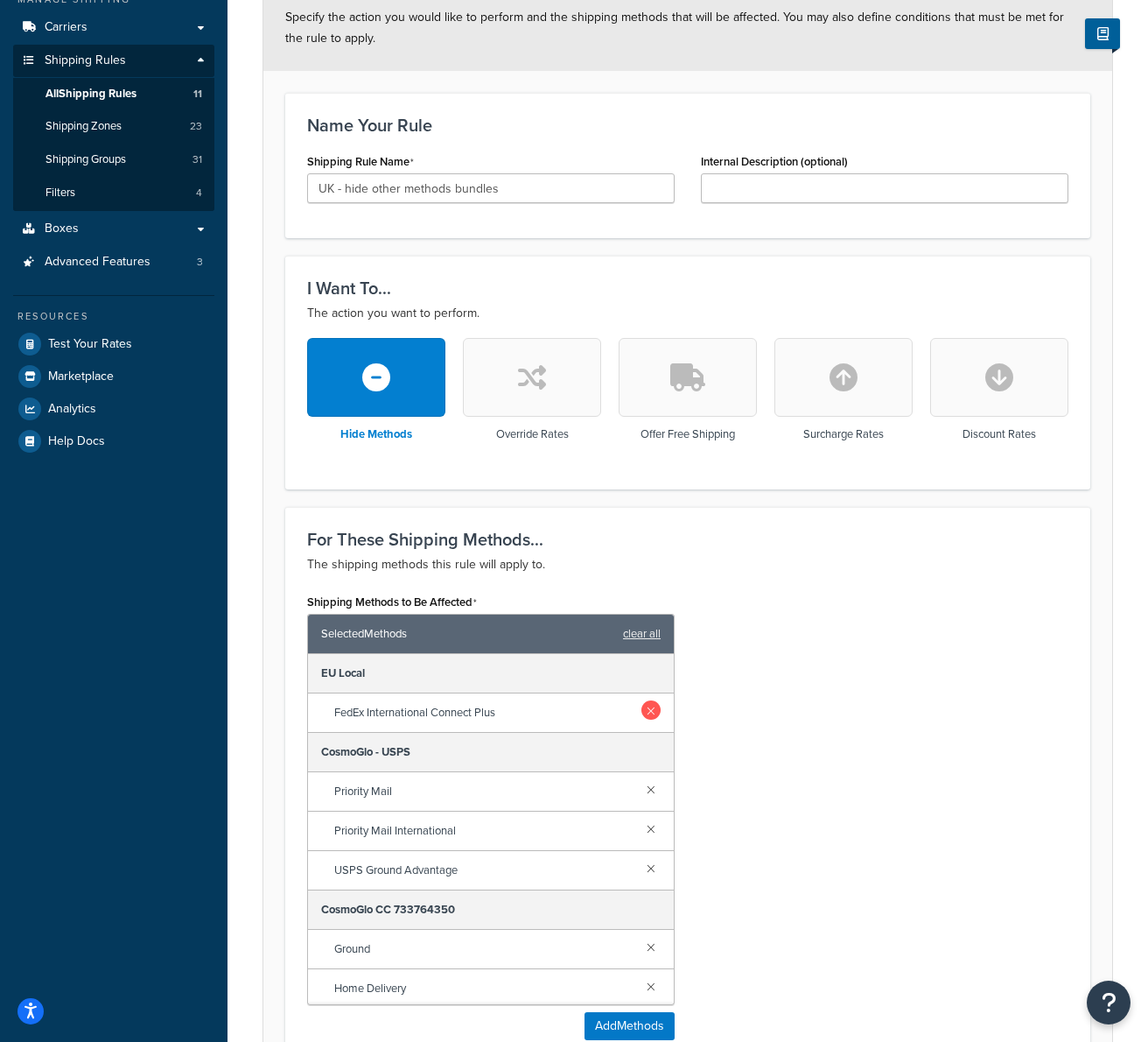
click at [642, 710] on link at bounding box center [651, 709] width 19 height 19
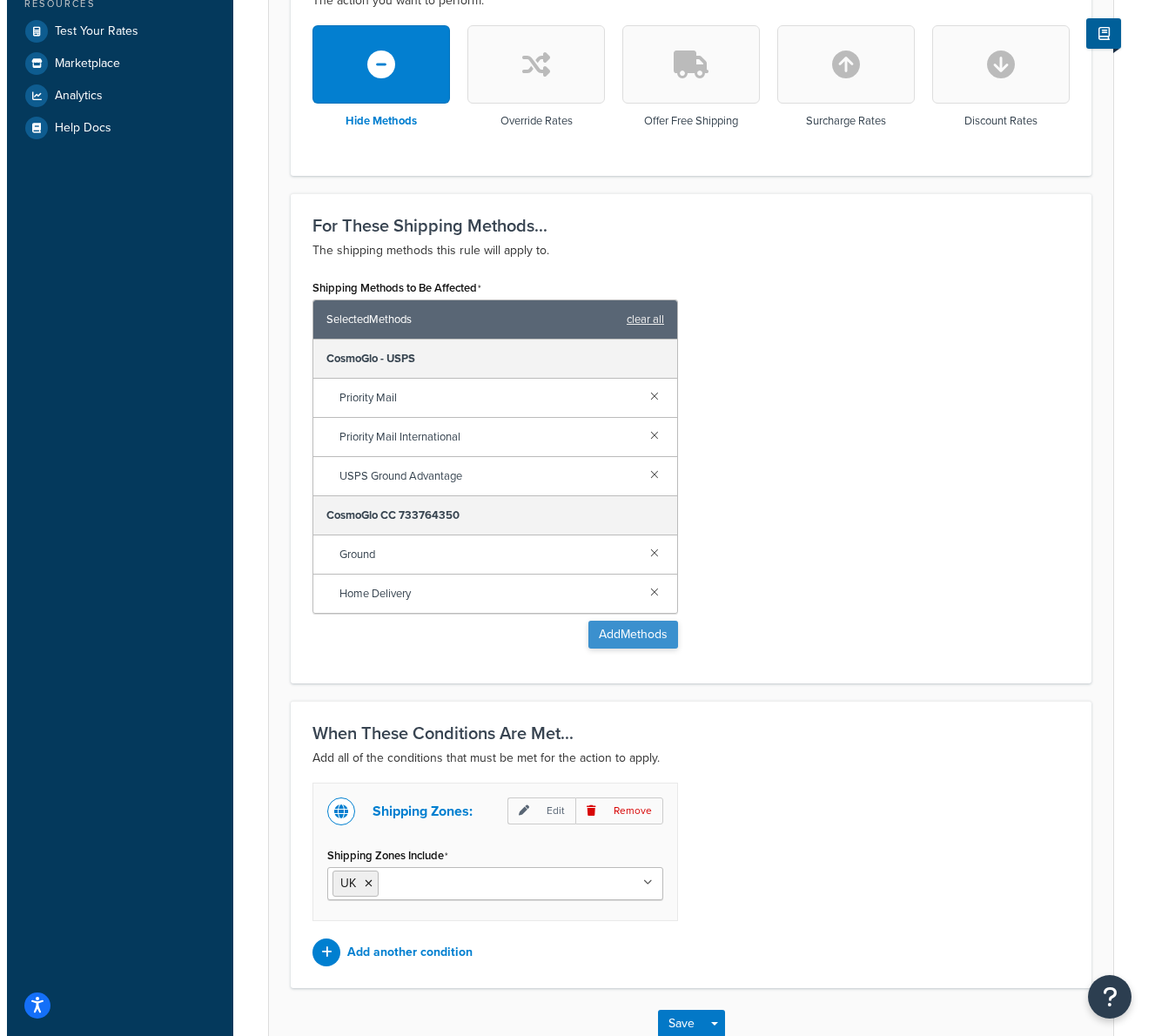
scroll to position [533, 0]
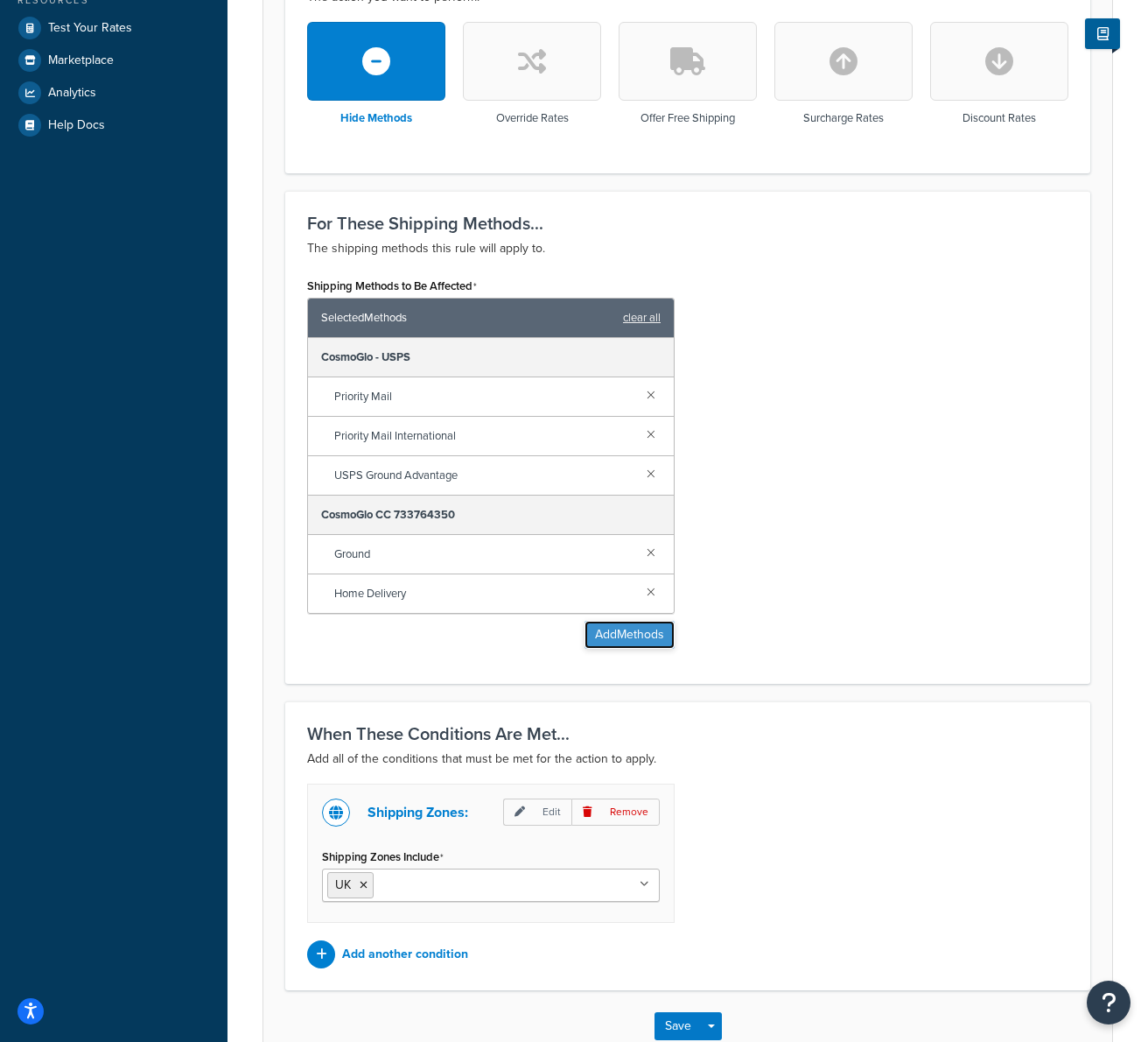
click at [629, 639] on button "Add Methods" at bounding box center [629, 634] width 90 height 28
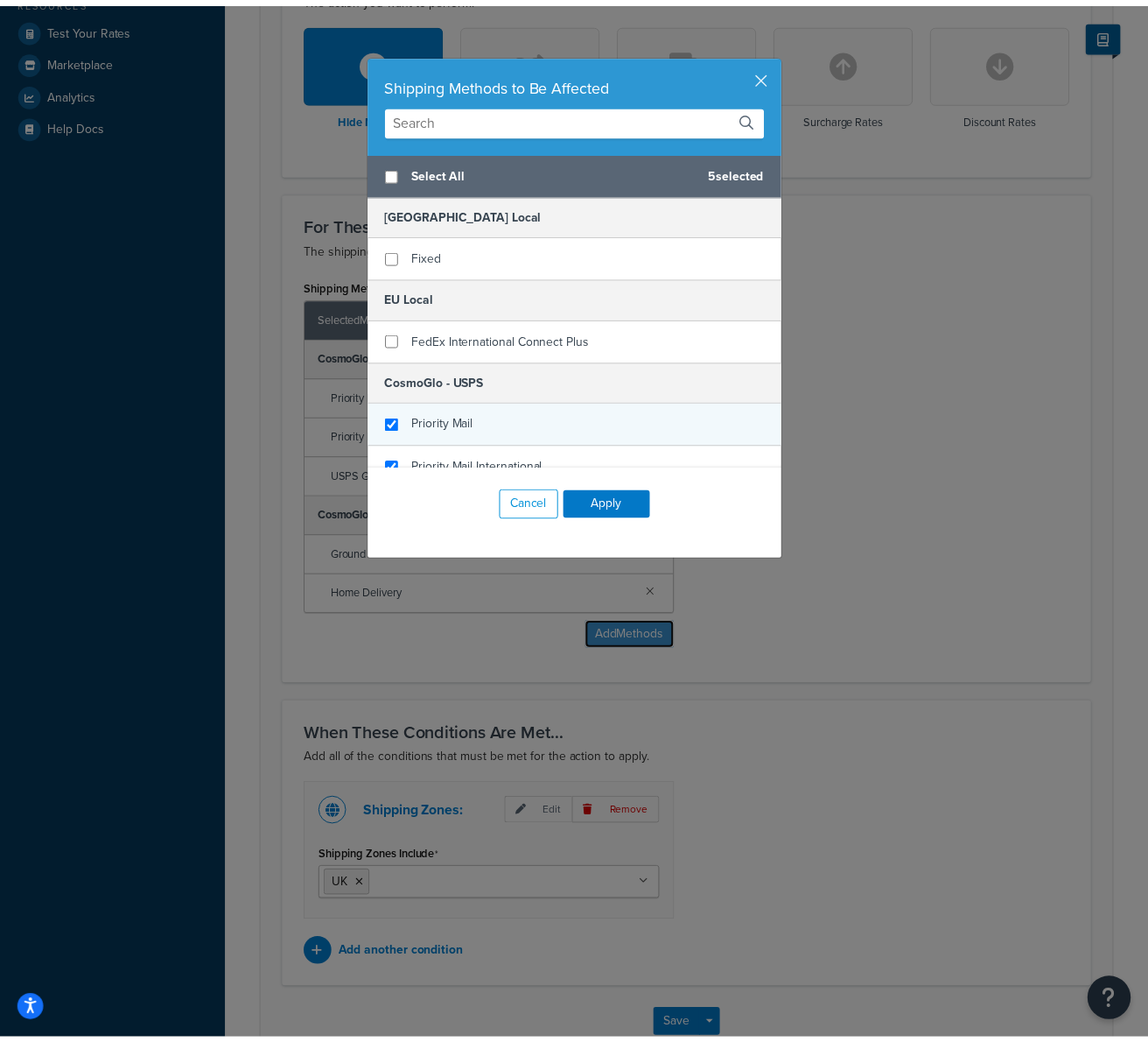
scroll to position [233, 0]
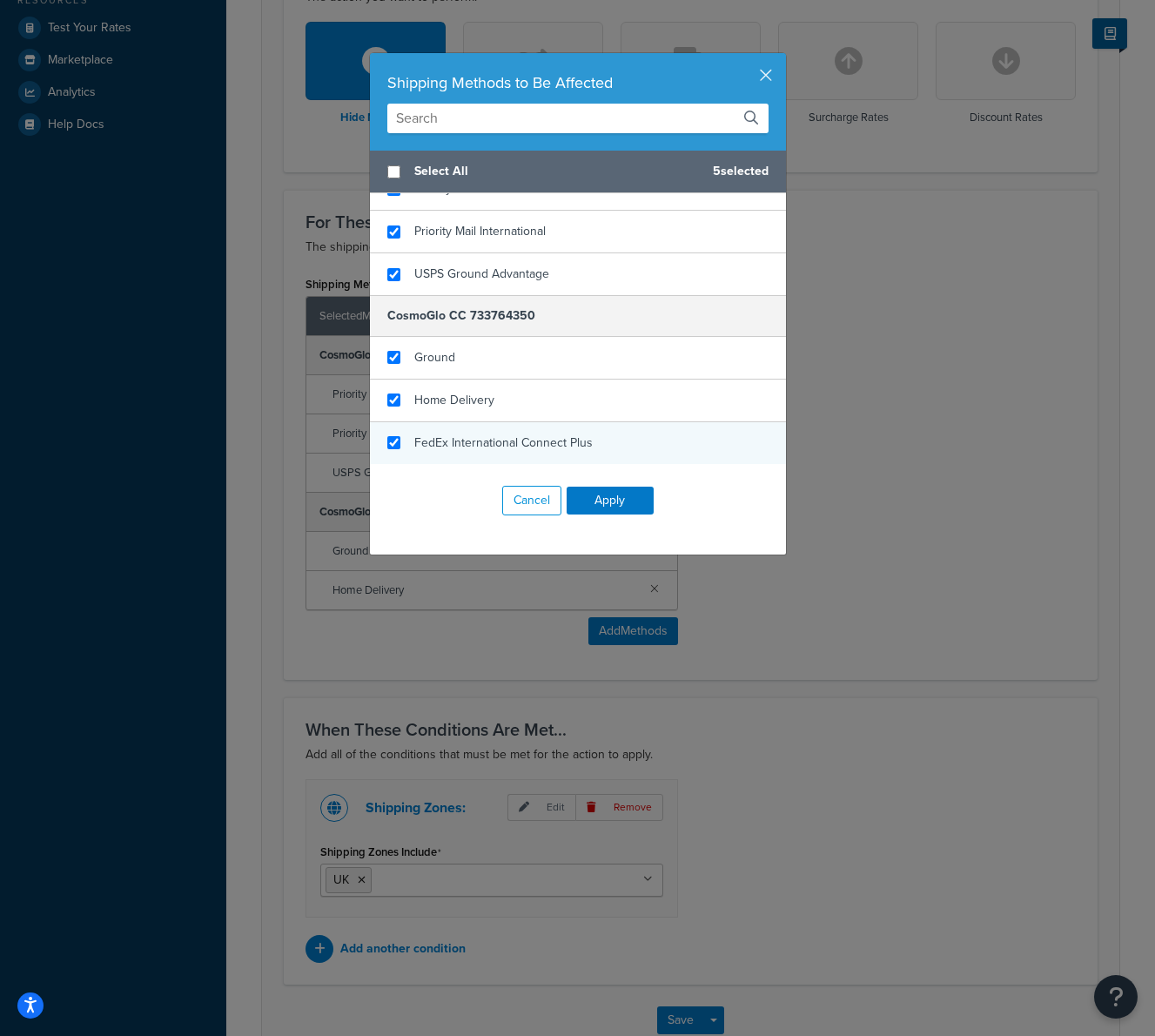
checkbox input "true"
drag, startPoint x: 455, startPoint y: 424, endPoint x: 462, endPoint y: 434, distance: 12.2
click at [455, 424] on div "FedEx International Connect Plus" at bounding box center [578, 443] width 416 height 42
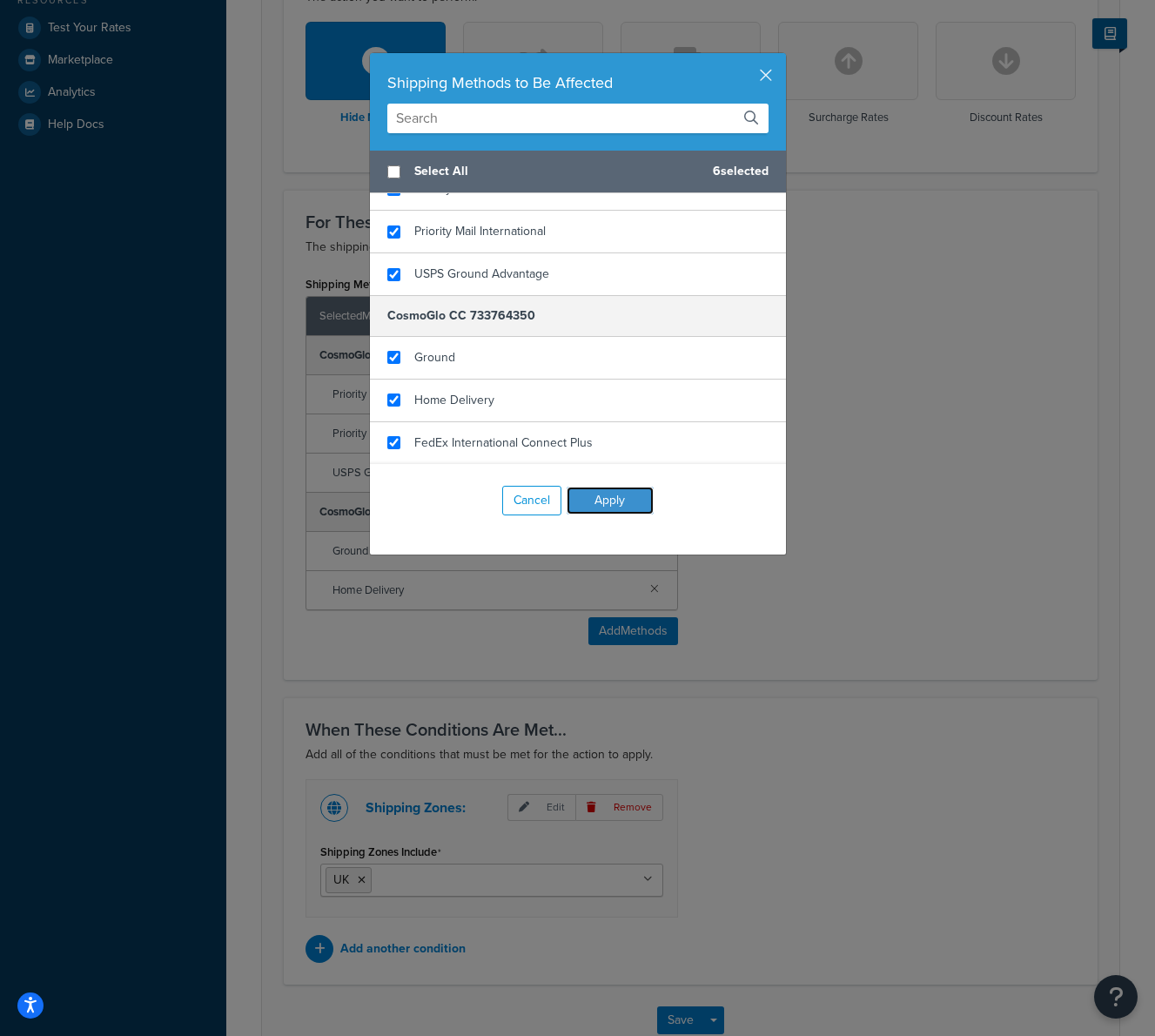
click at [605, 503] on button "Apply" at bounding box center [609, 501] width 87 height 28
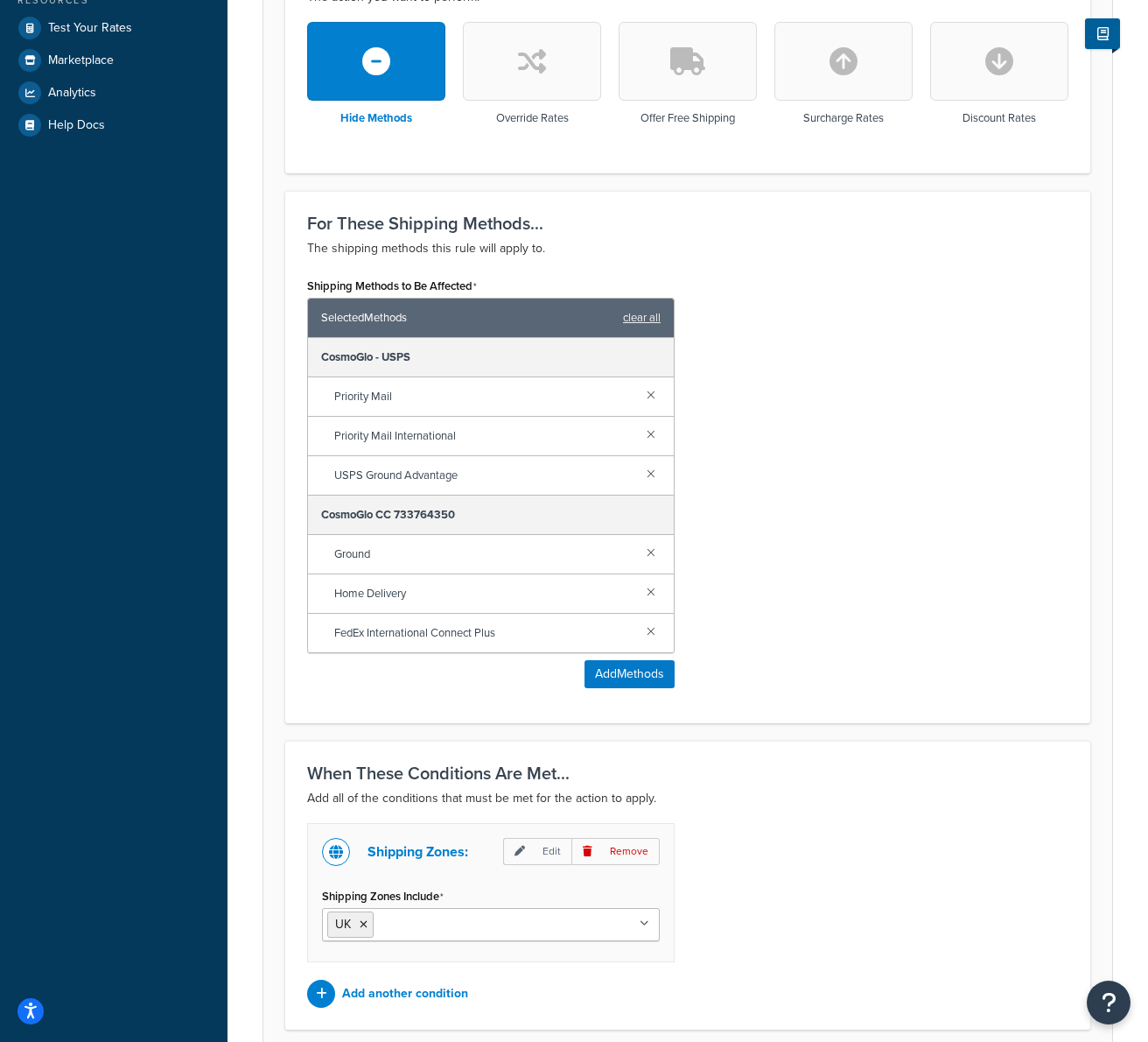
scroll to position [685, 0]
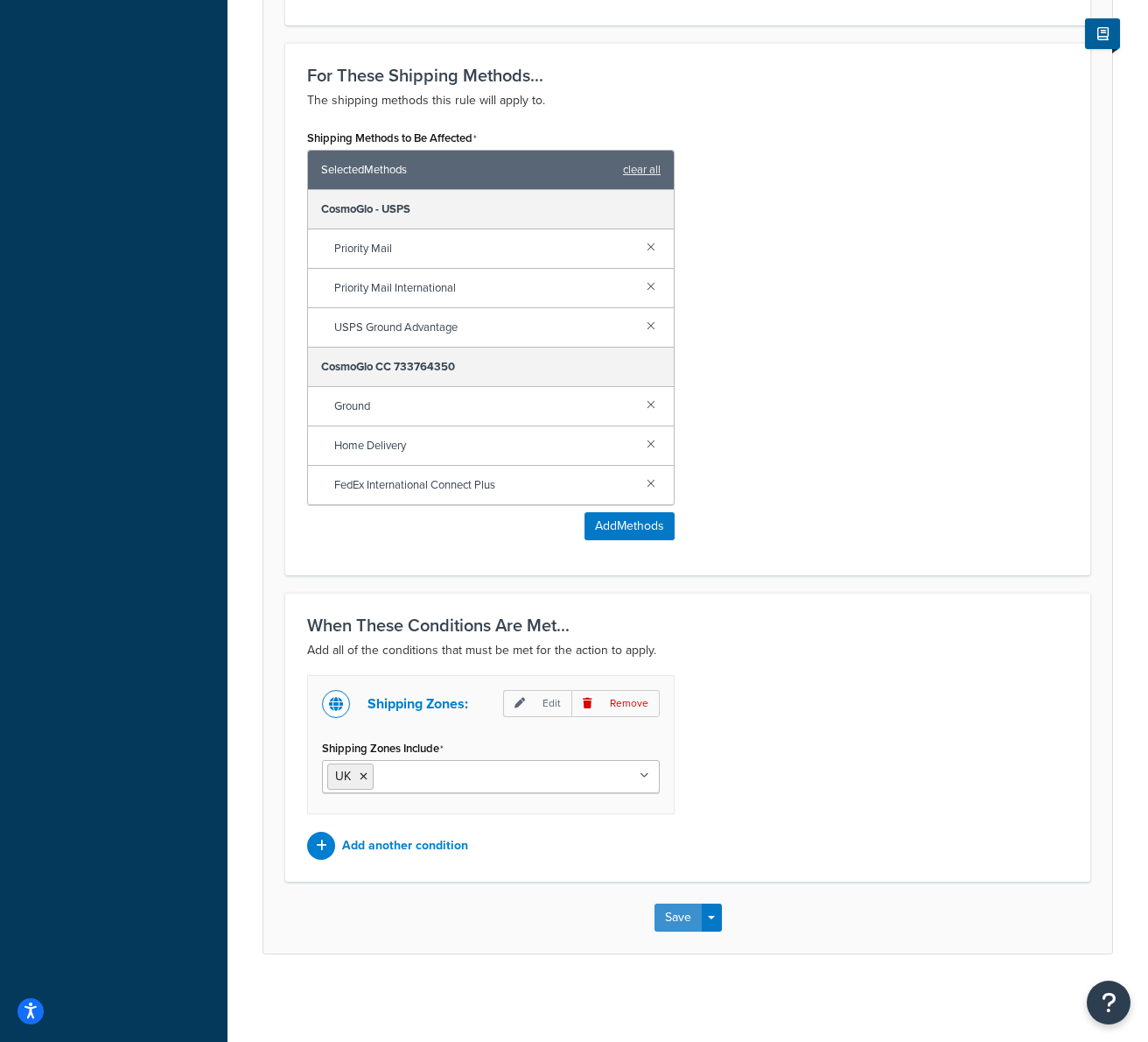
click at [670, 907] on button "Save" at bounding box center [678, 917] width 47 height 28
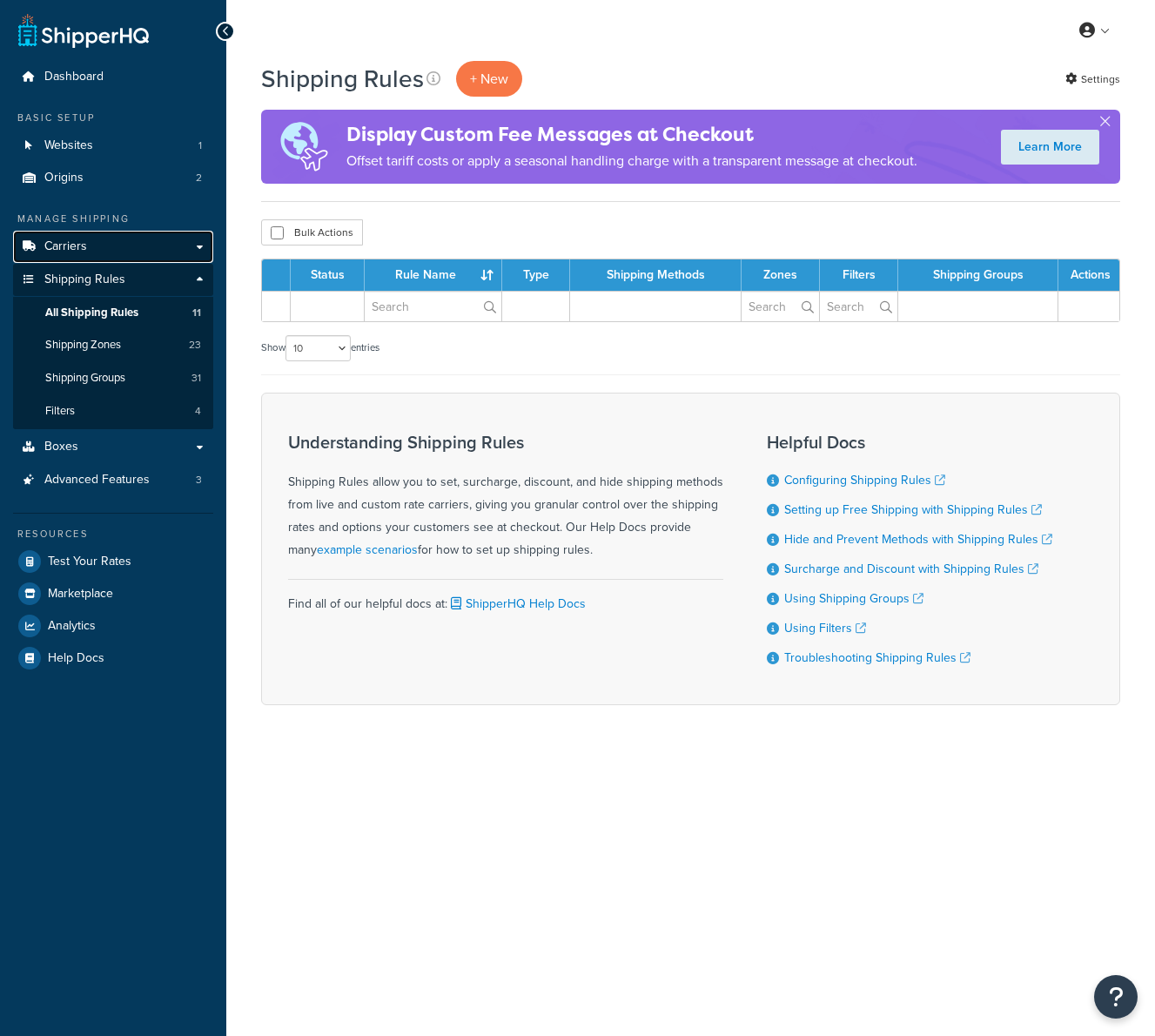
click at [78, 245] on span "Carriers" at bounding box center [66, 247] width 43 height 15
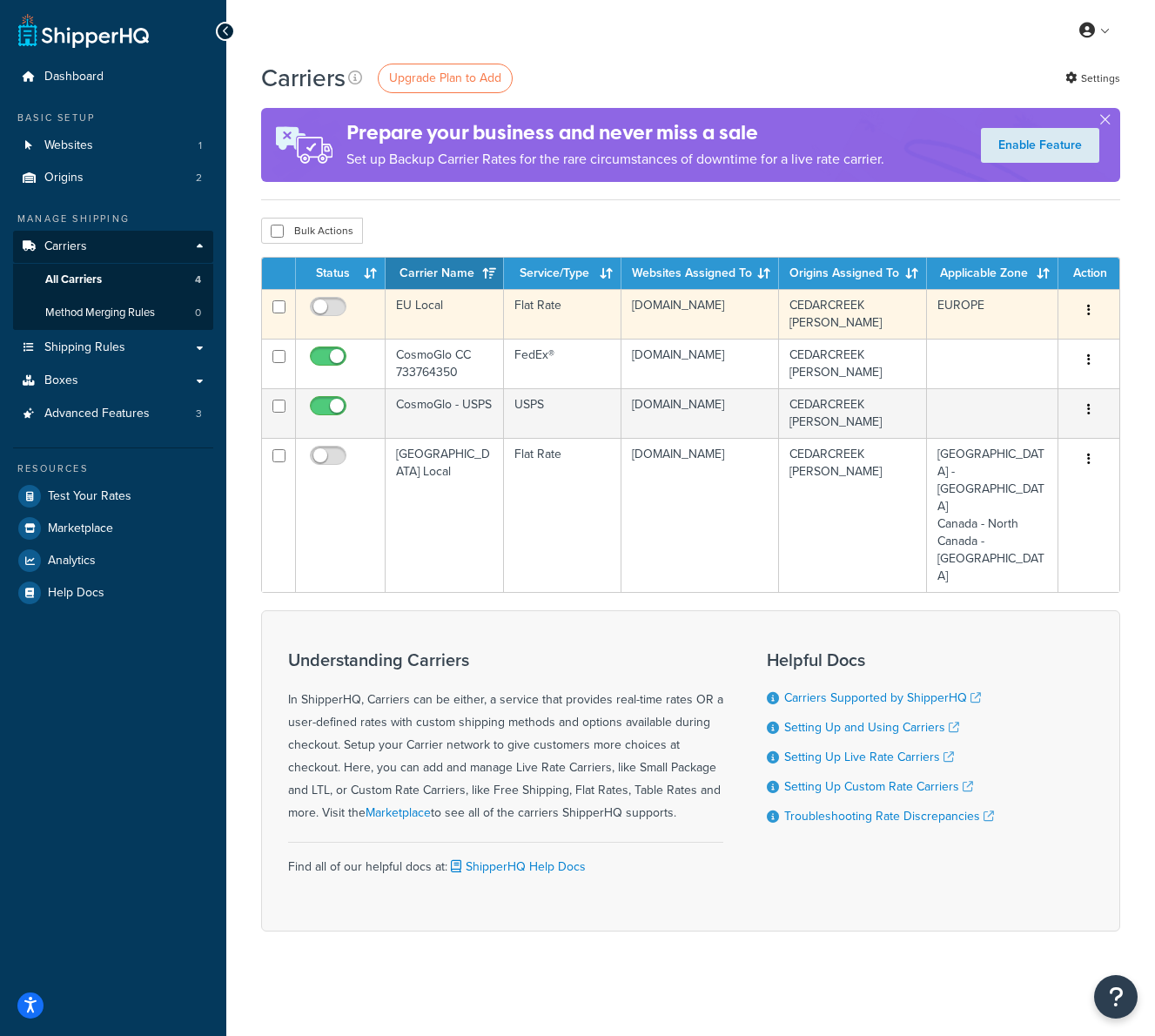
click at [1088, 308] on icon "button" at bounding box center [1090, 309] width 4 height 12
click at [1012, 388] on link "Delete" at bounding box center [1018, 380] width 137 height 35
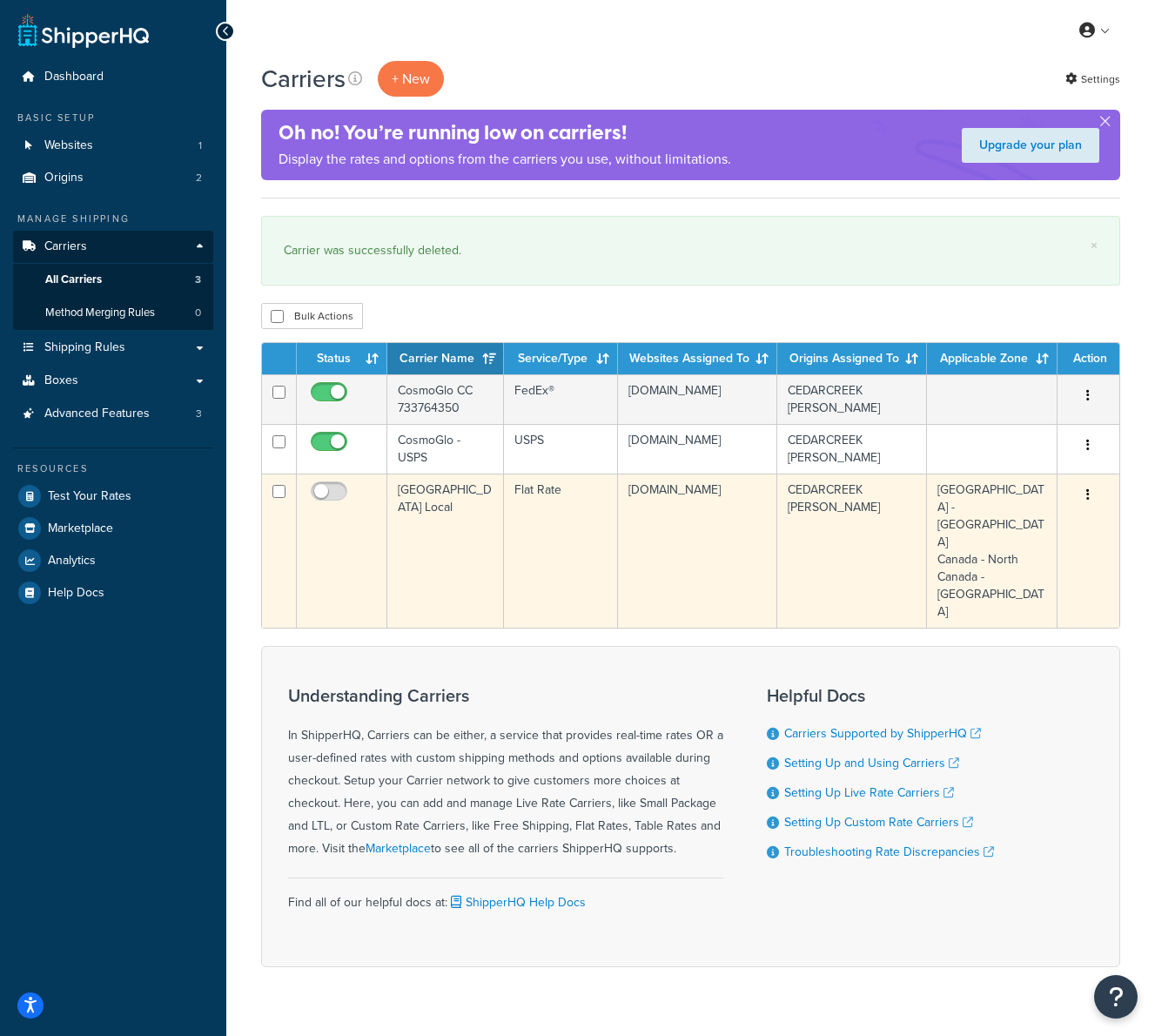
click at [595, 507] on td "Flat Rate" at bounding box center [561, 550] width 114 height 154
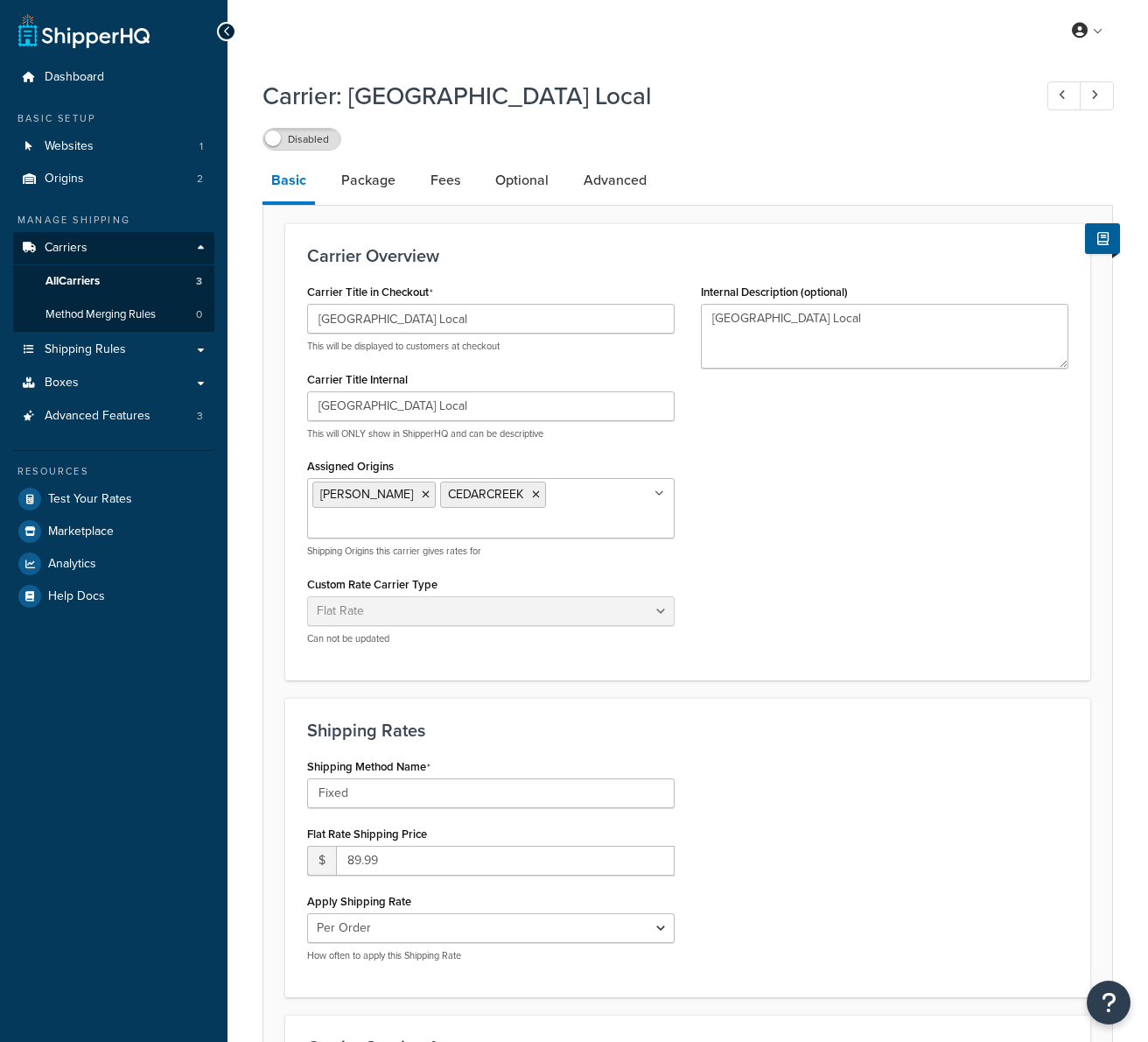
select select "flat"
click at [387, 778] on input "Fixed" at bounding box center [490, 793] width 367 height 30
click at [872, 721] on h3 "Shipping Rates" at bounding box center [688, 730] width 761 height 19
drag, startPoint x: 442, startPoint y: 319, endPoint x: 206, endPoint y: 306, distance: 236.4
click at [206, 306] on div "Dashboard Basic Setup Websites 1 Origins 2 Manage Shipping Carriers Carriers Al…" at bounding box center [574, 708] width 1148 height 1415
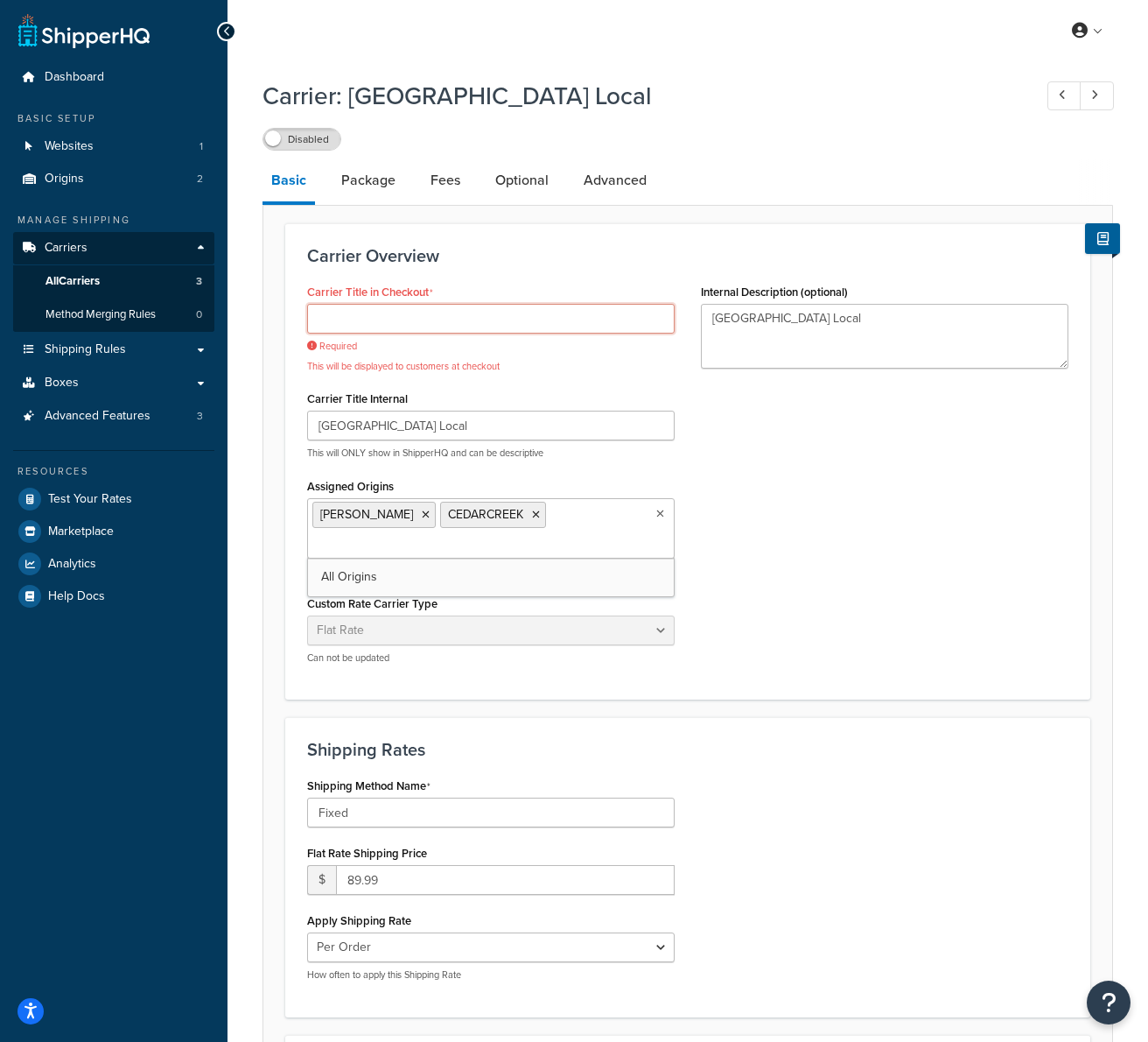
drag, startPoint x: 394, startPoint y: 304, endPoint x: 397, endPoint y: 323, distance: 19.2
click at [394, 304] on input "Carrier Title in Checkout" at bounding box center [490, 319] width 367 height 30
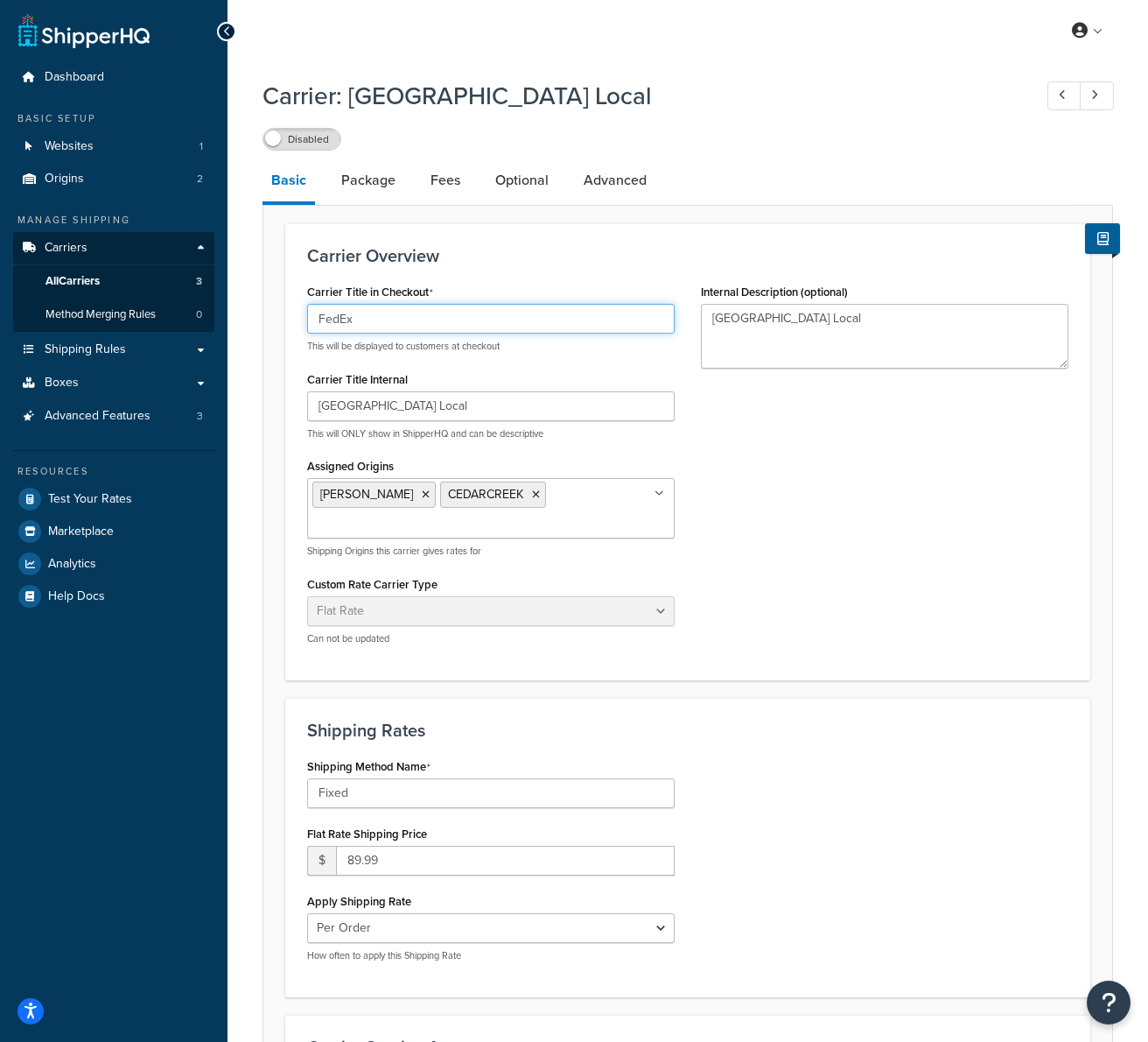
scroll to position [18, 0]
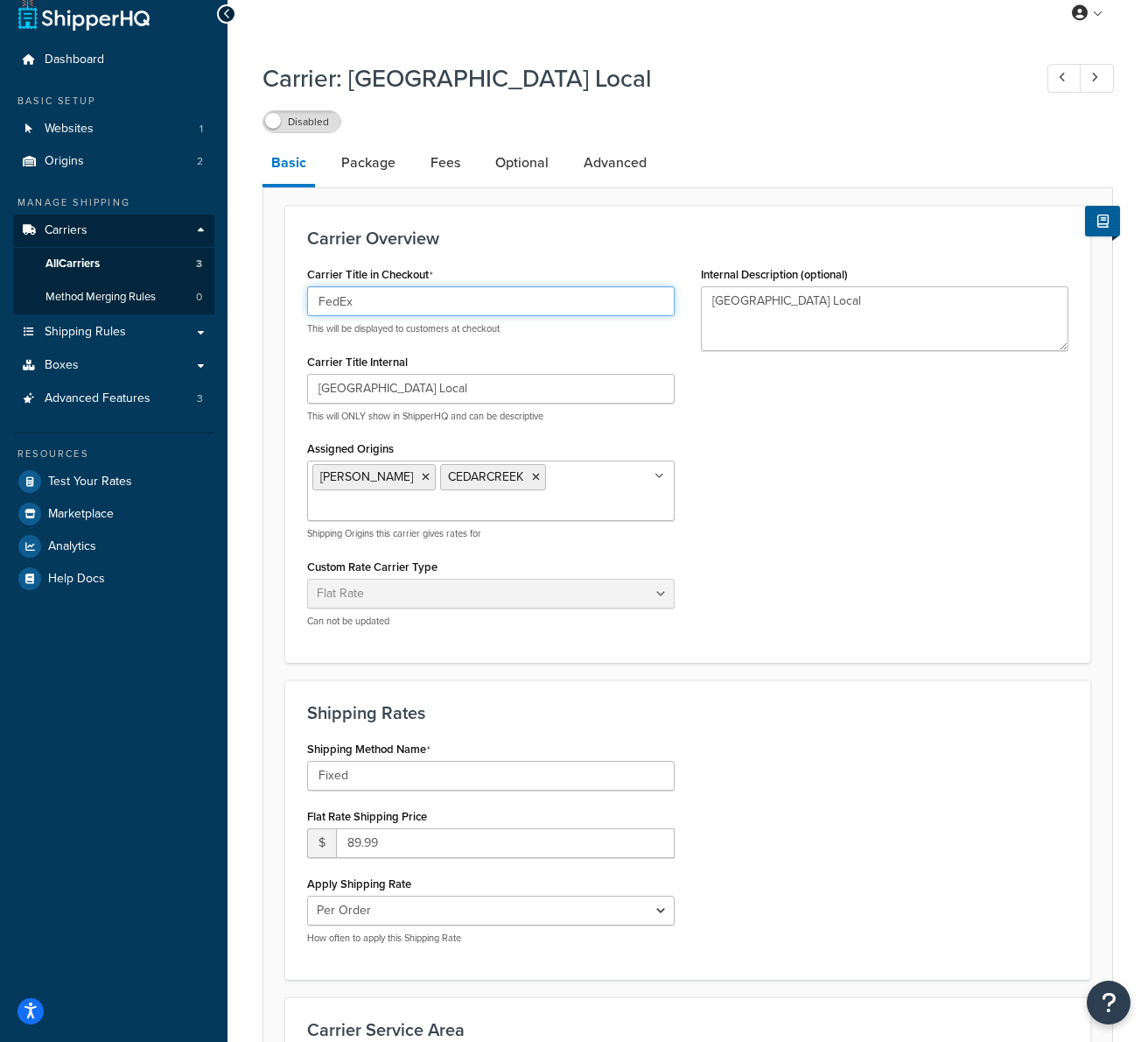
type input "FedEx"
click at [111, 250] on link "All Carriers 3" at bounding box center [114, 264] width 201 height 32
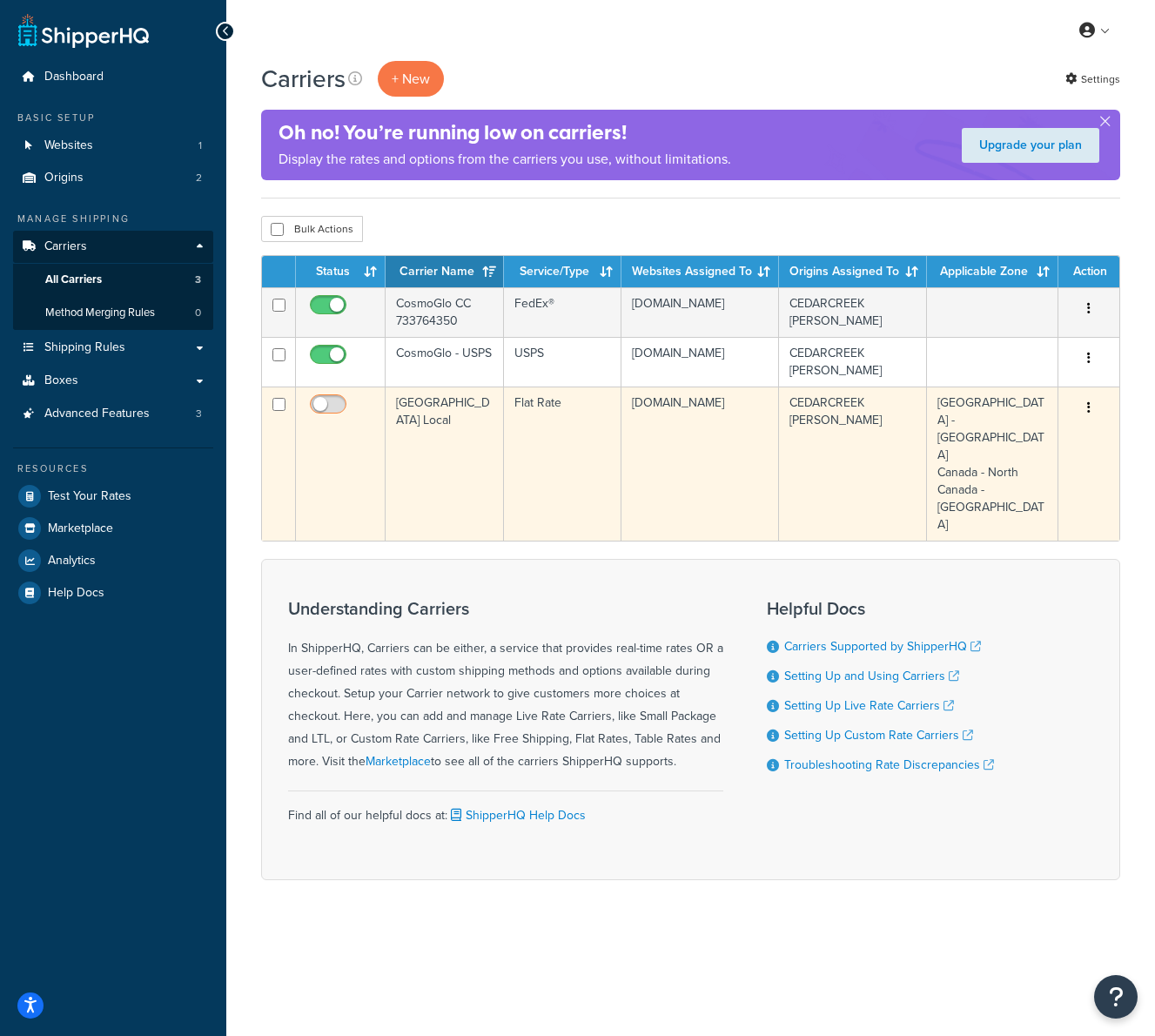
click at [321, 403] on input "checkbox" at bounding box center [330, 408] width 48 height 21
checkbox input "true"
click at [1093, 405] on button "button" at bounding box center [1089, 408] width 24 height 28
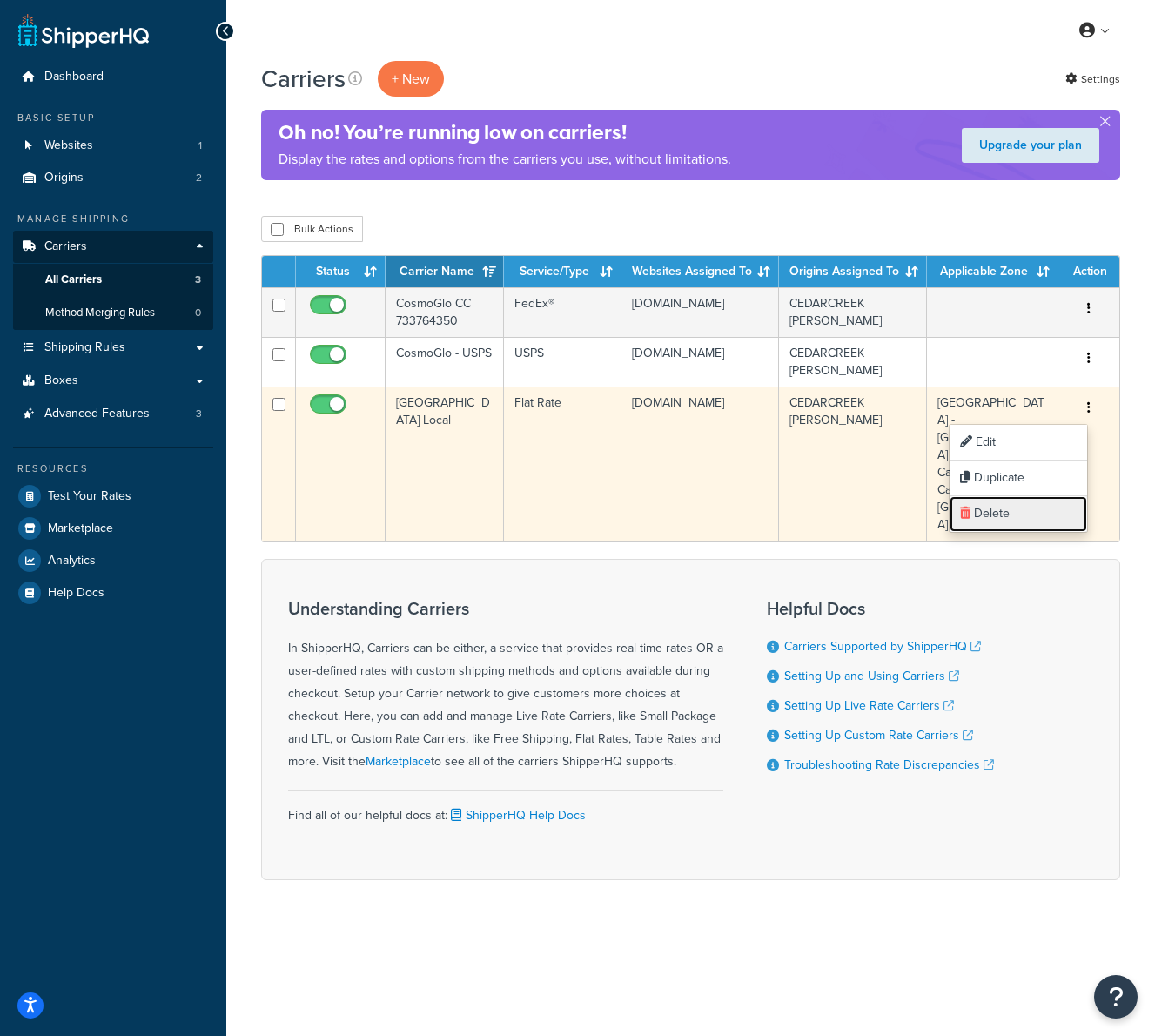
click at [1002, 520] on link "Delete" at bounding box center [1018, 514] width 137 height 35
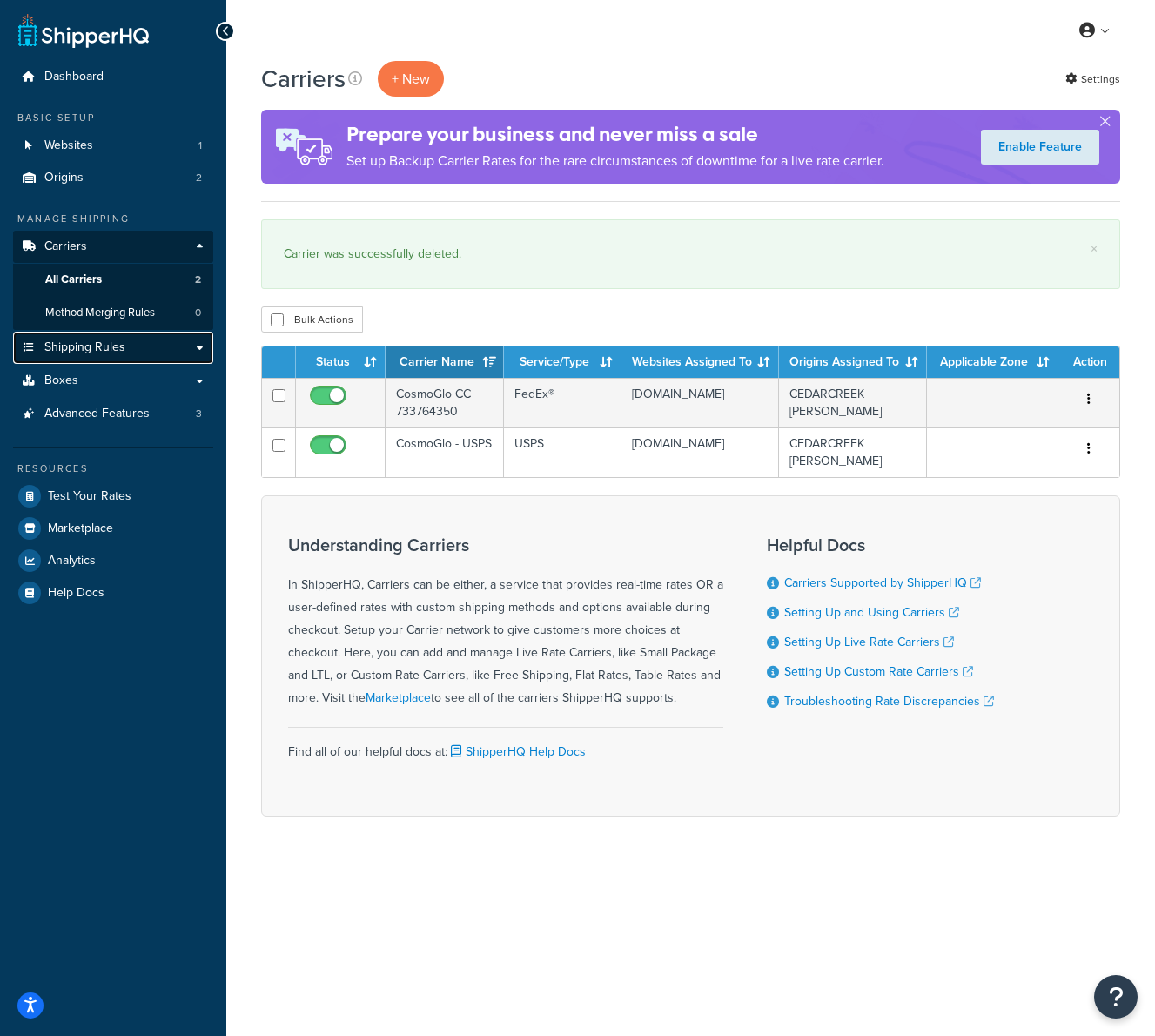
click at [107, 344] on span "Shipping Rules" at bounding box center [85, 348] width 81 height 15
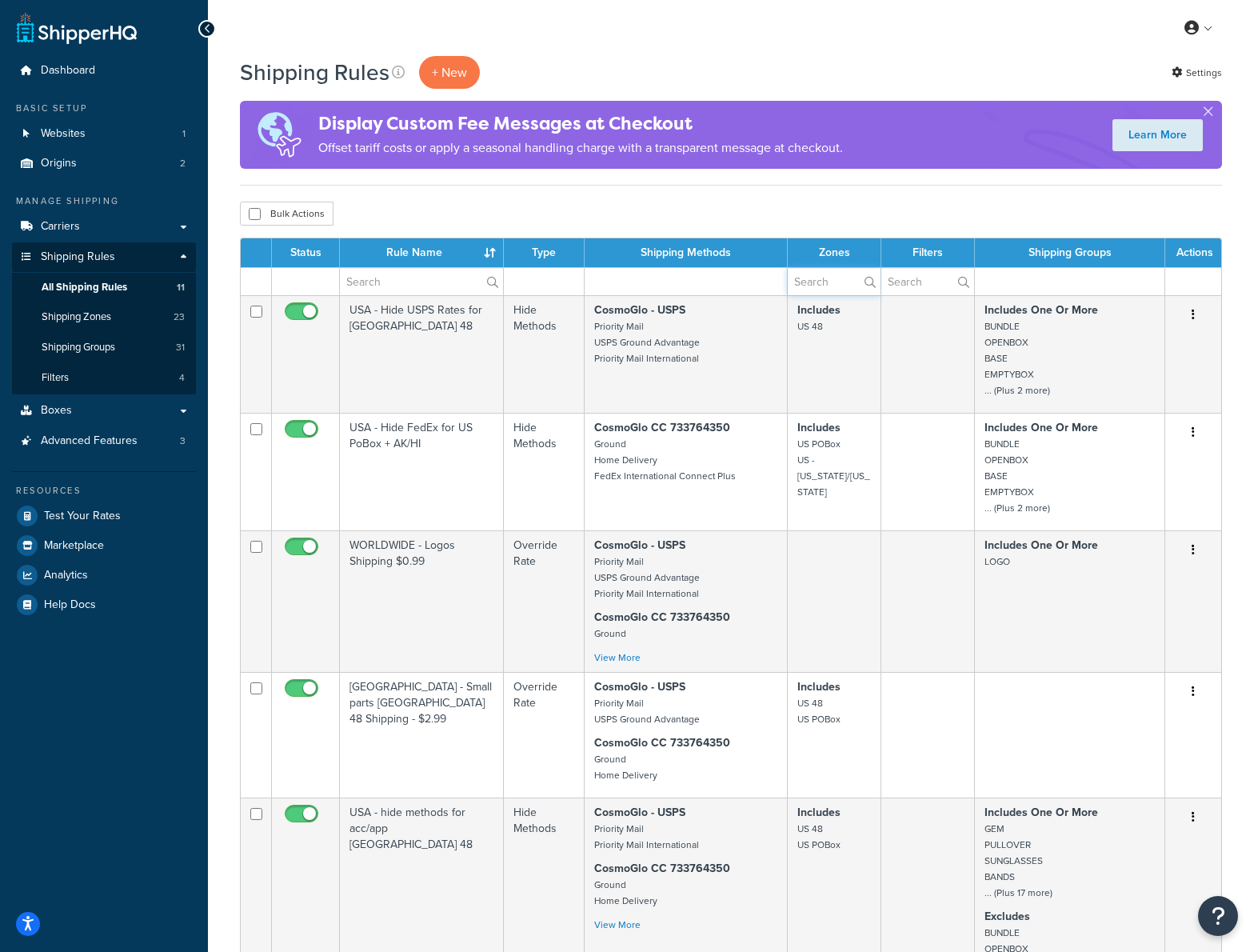
click at [832, 282] on input "text" at bounding box center [834, 282] width 93 height 27
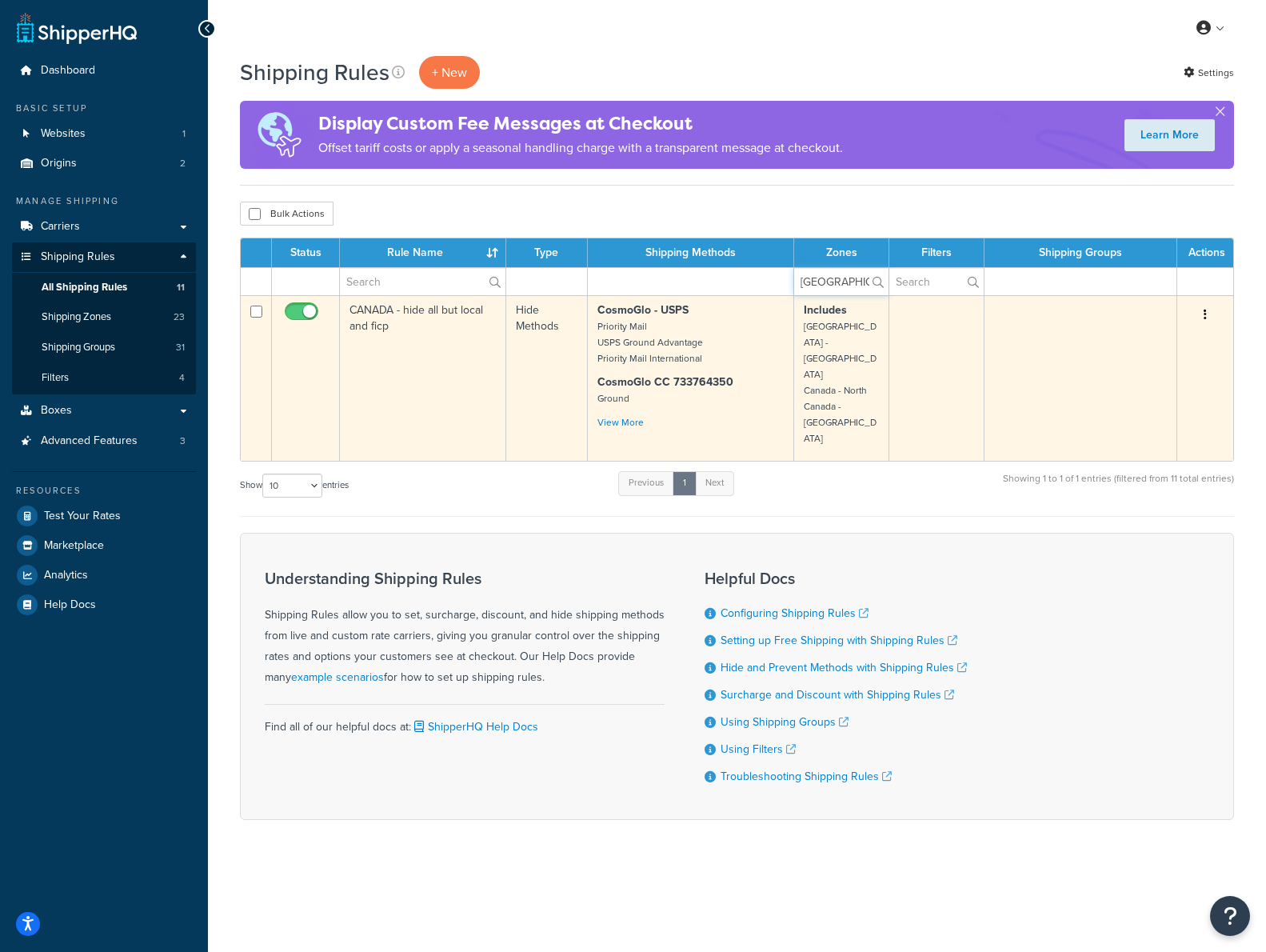
type input "canada"
click at [427, 306] on td "CANADA - hide all but local and ficp" at bounding box center [423, 378] width 167 height 166
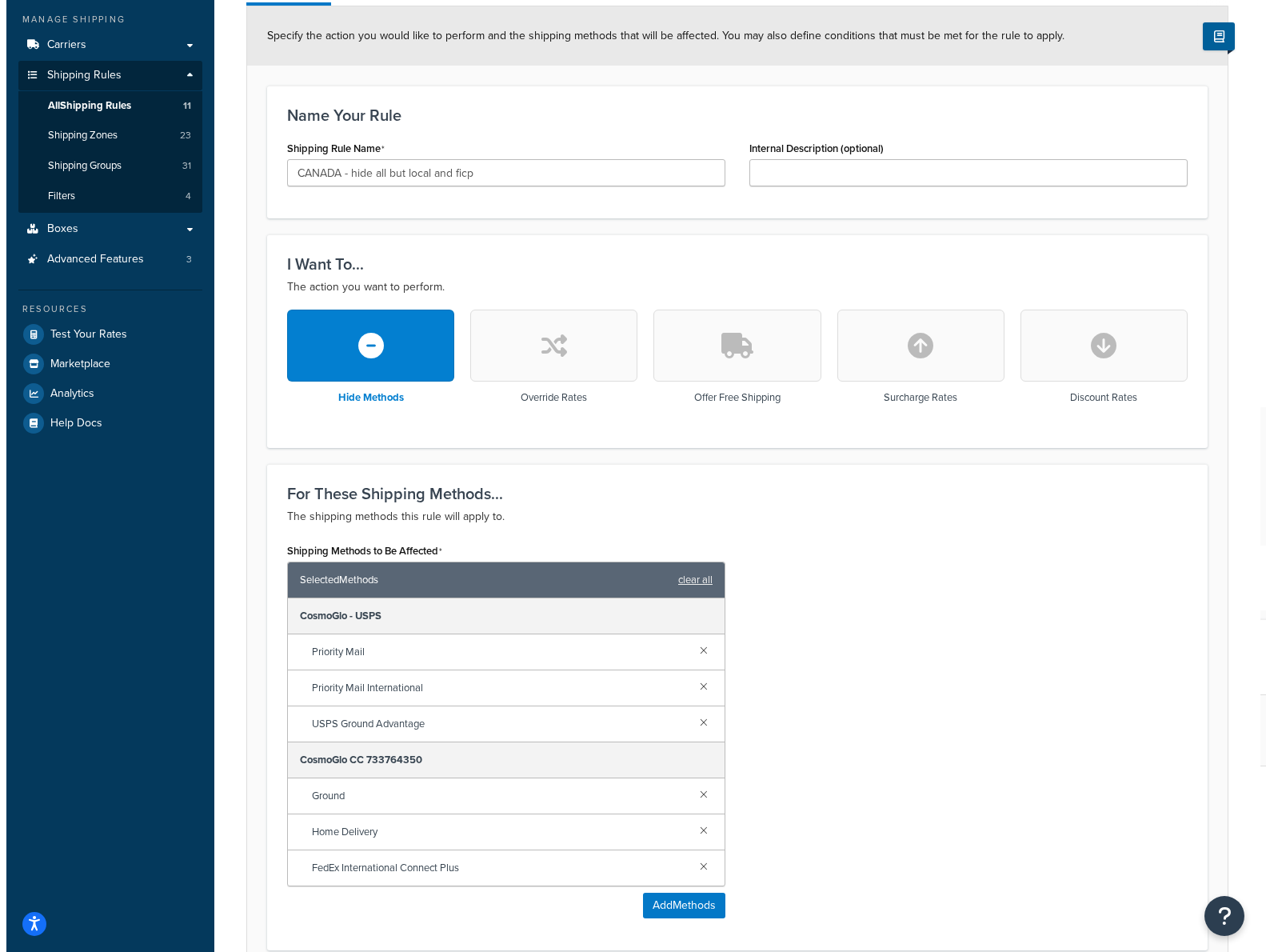
scroll to position [240, 0]
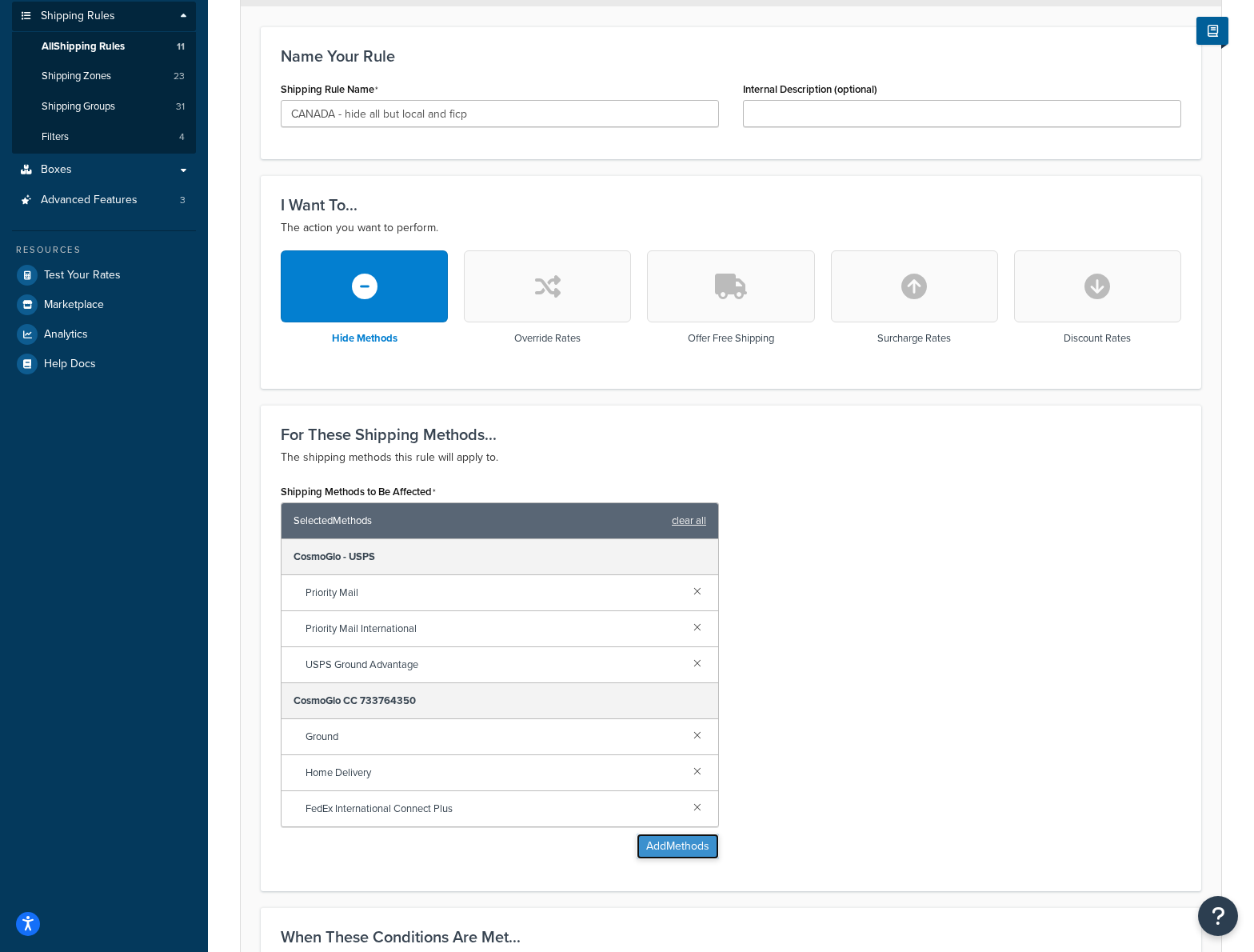
click at [668, 847] on button "Add Methods" at bounding box center [678, 846] width 82 height 26
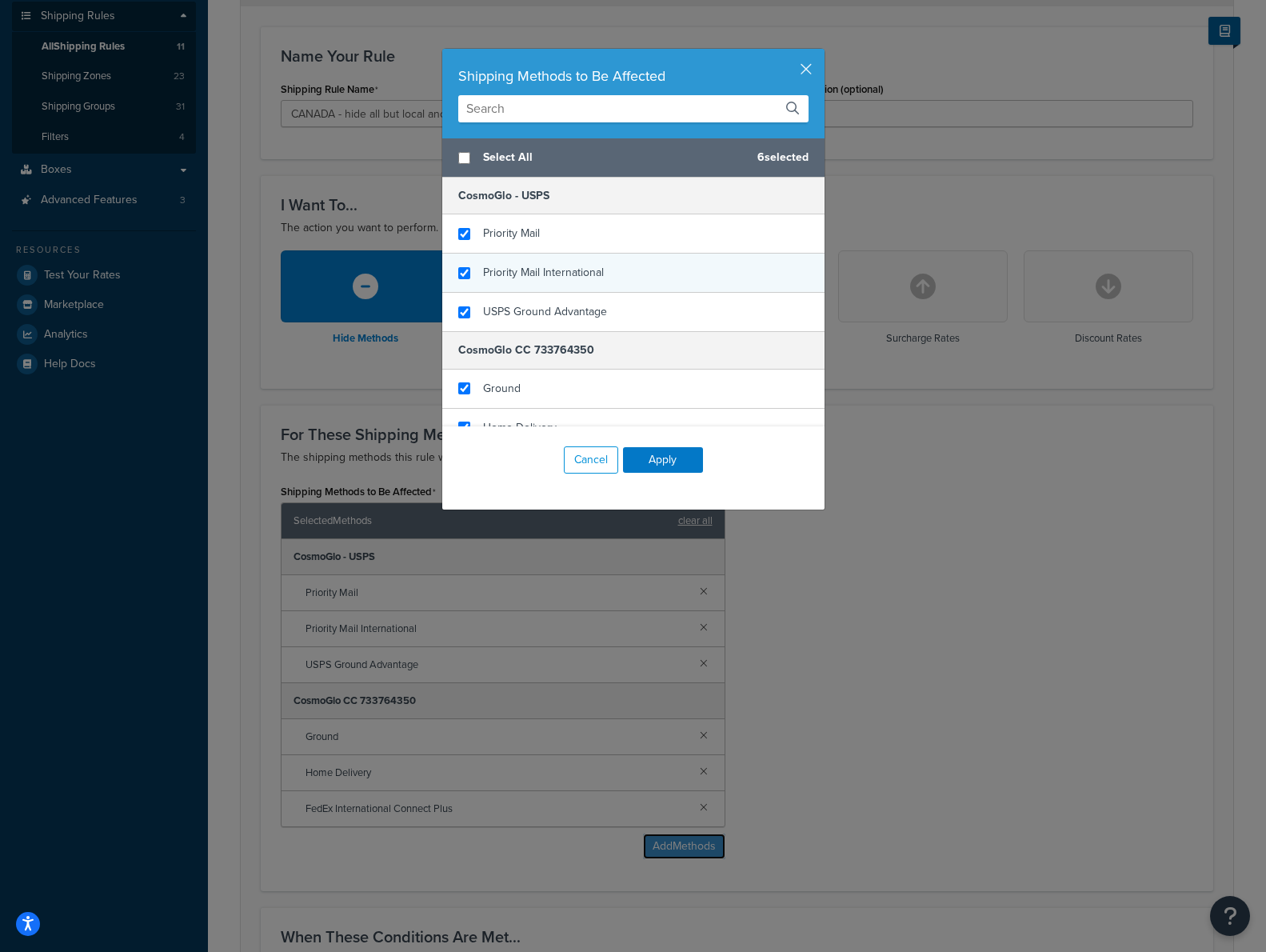
scroll to position [60, 0]
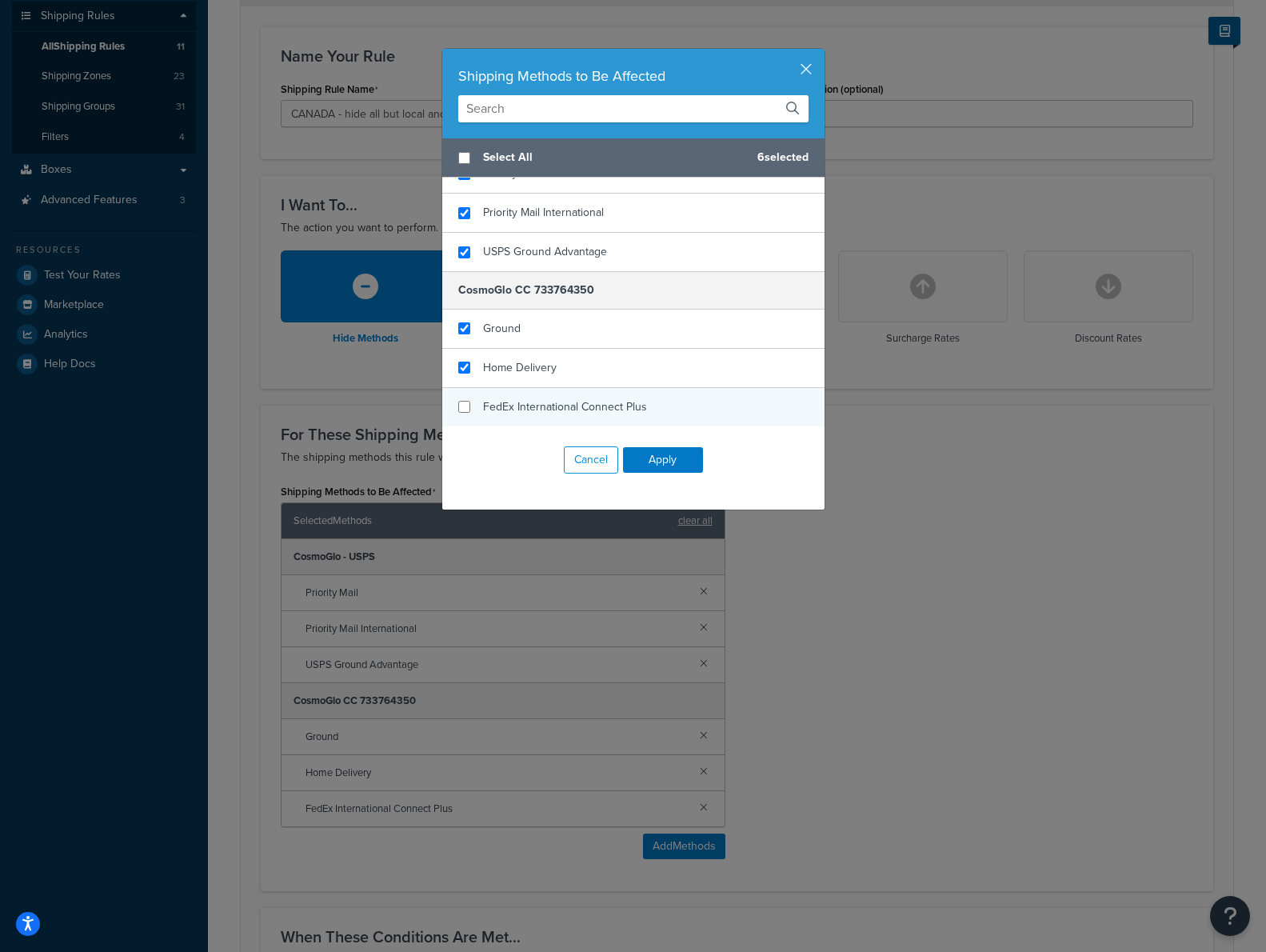
checkbox input "false"
drag, startPoint x: 522, startPoint y: 408, endPoint x: 530, endPoint y: 415, distance: 10.6
click at [521, 408] on span "FedEx International Connect Plus" at bounding box center [565, 407] width 164 height 17
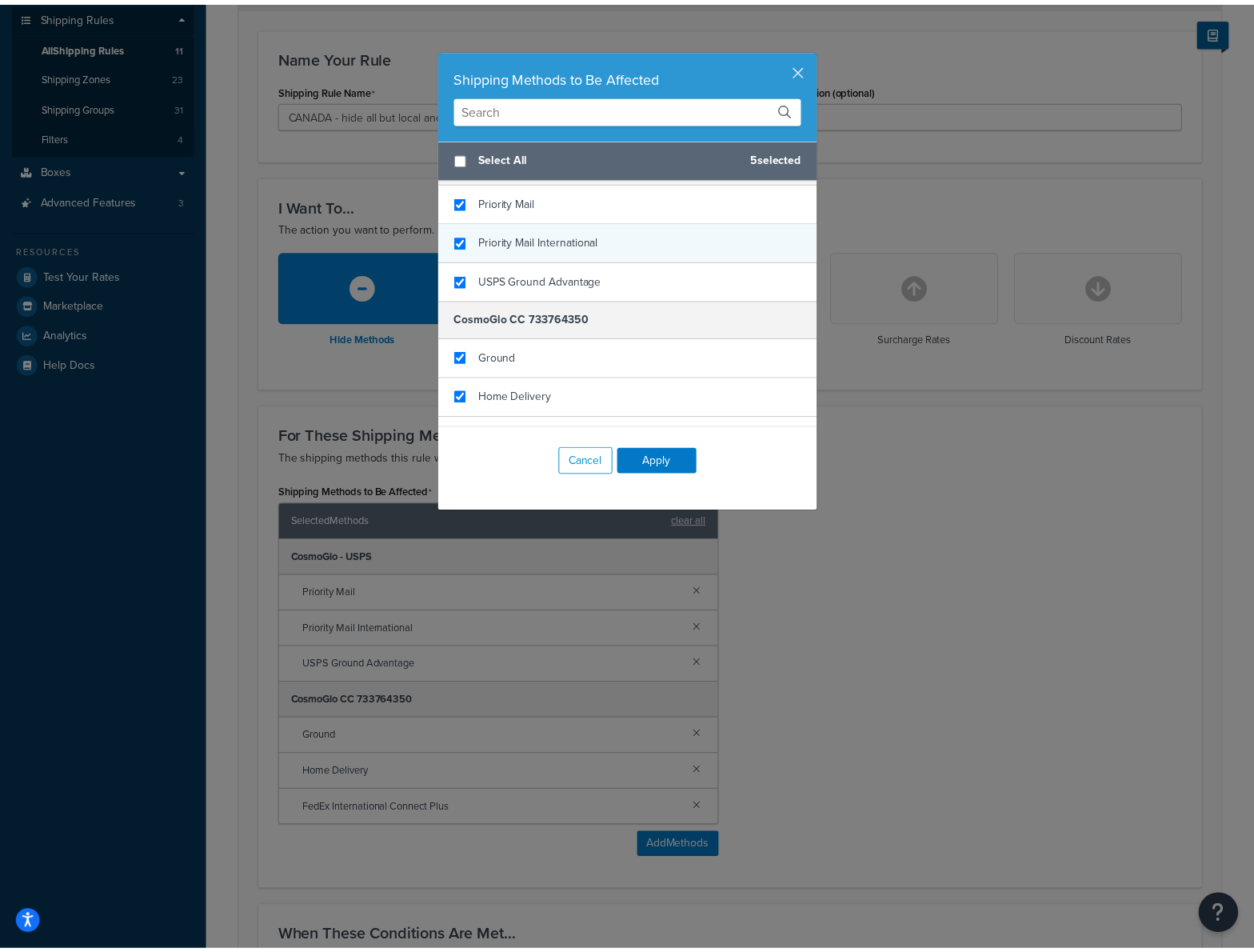
scroll to position [0, 0]
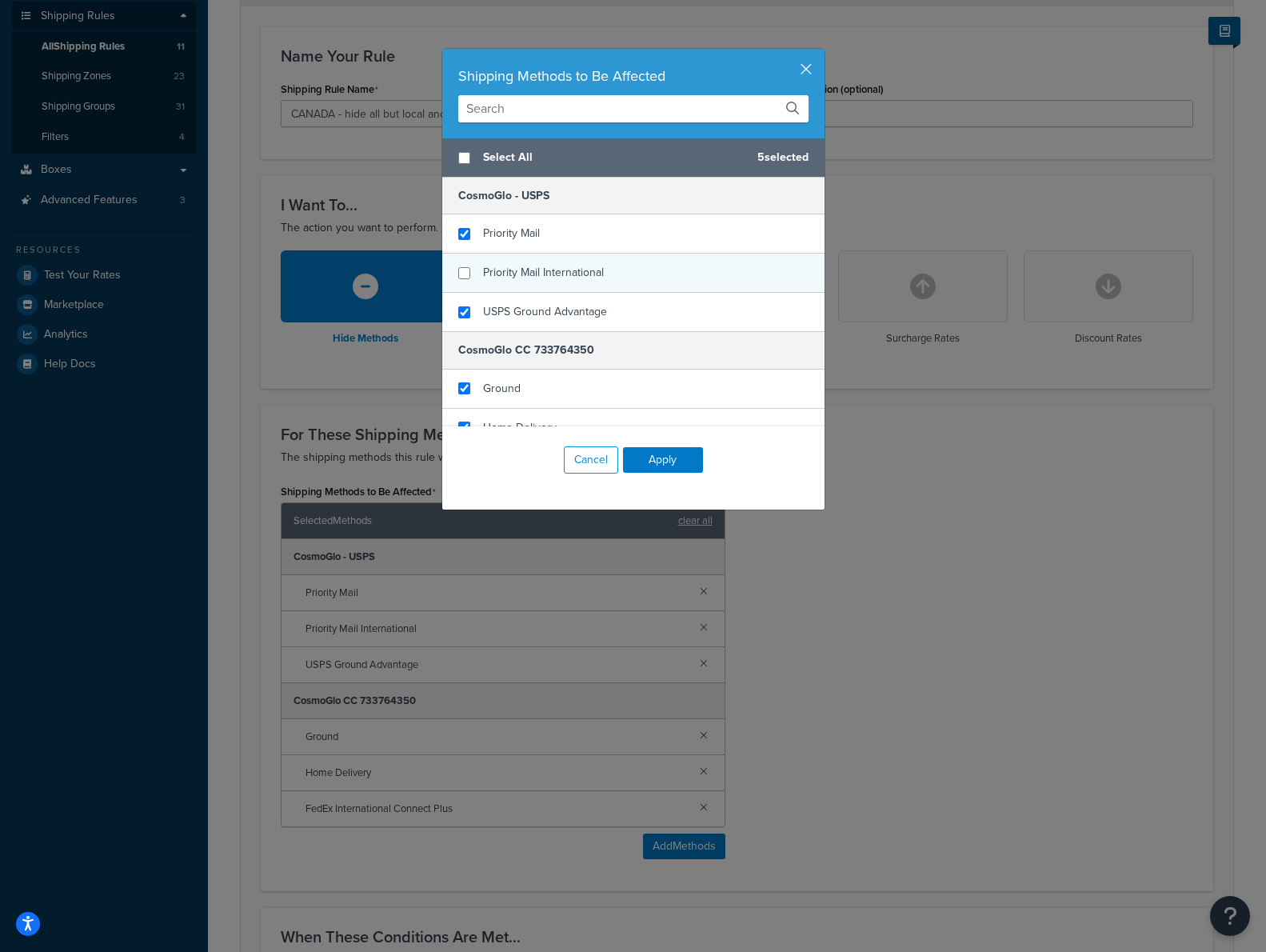
checkbox input "false"
click at [614, 274] on div "Priority Mail International" at bounding box center [633, 273] width 382 height 39
click at [663, 459] on button "Apply" at bounding box center [663, 460] width 80 height 26
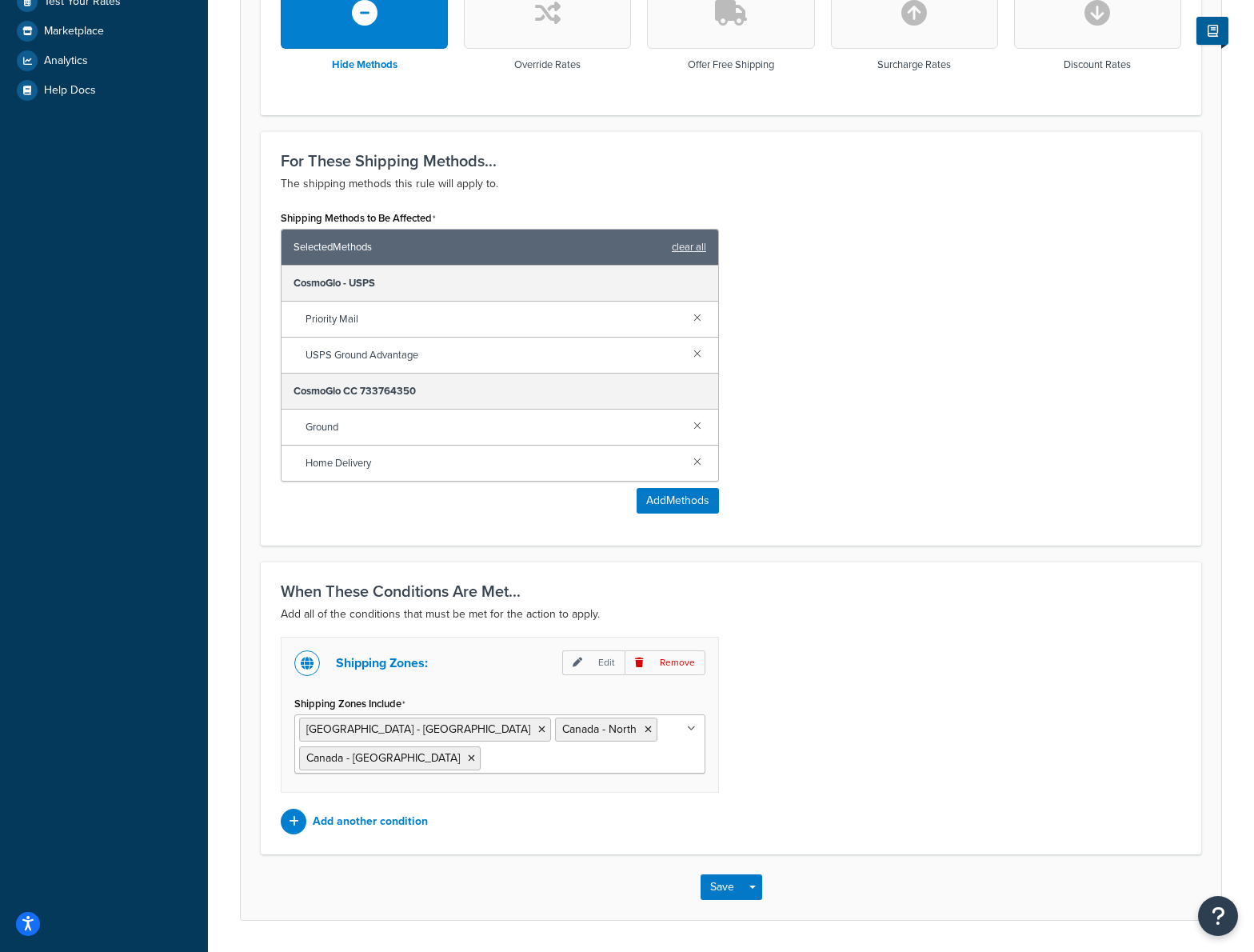
scroll to position [559, 0]
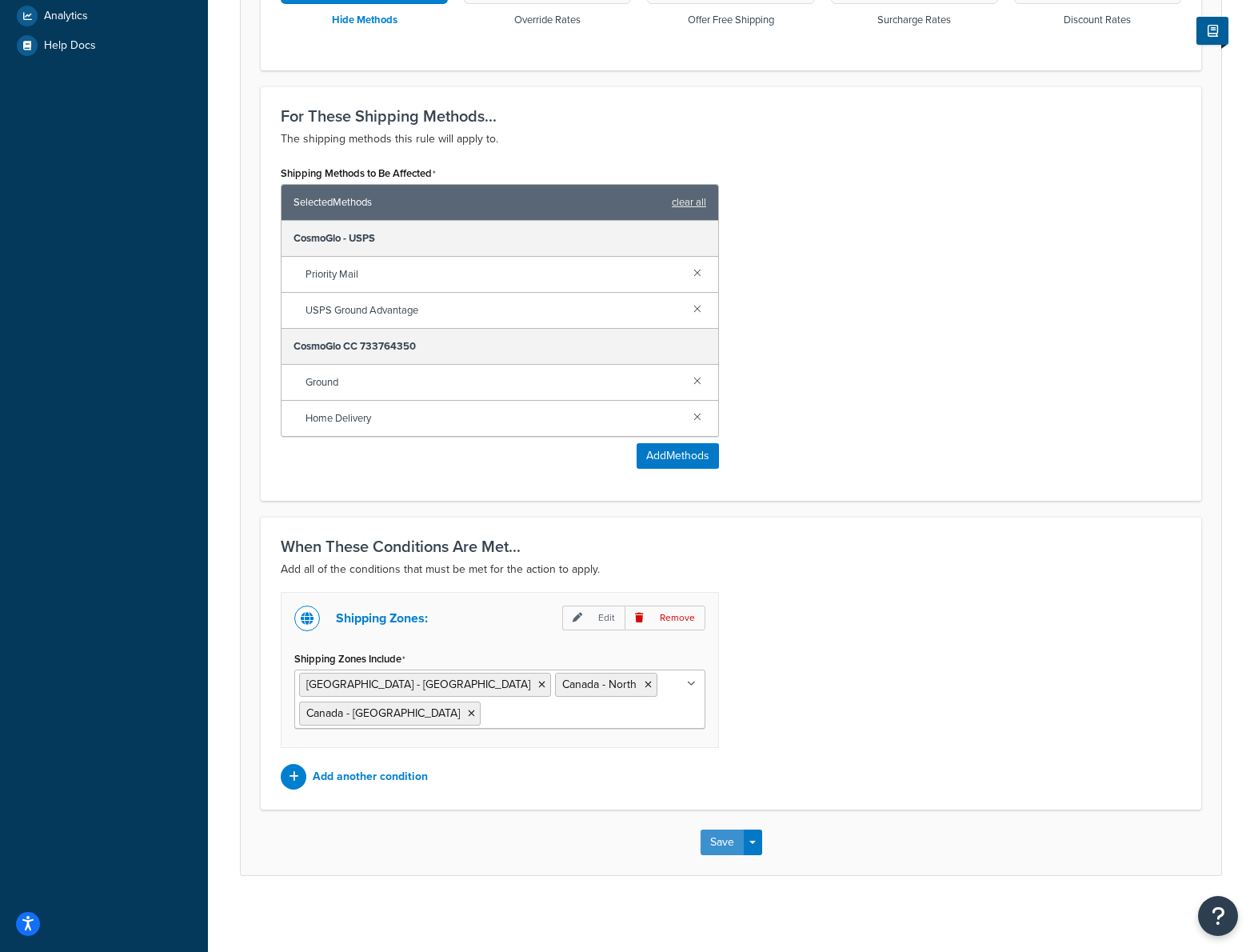
click at [729, 840] on button "Save" at bounding box center [722, 842] width 43 height 26
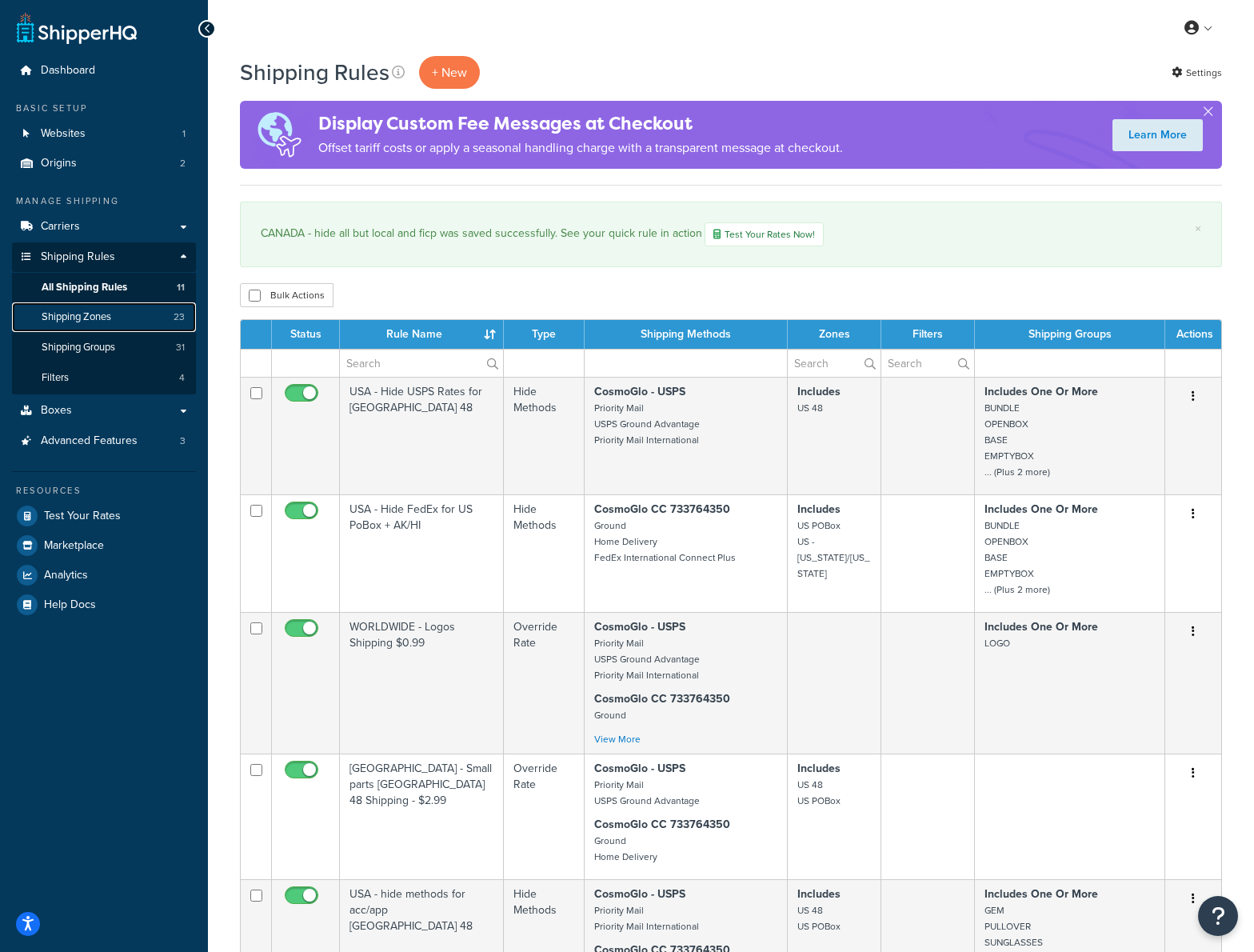
click at [104, 317] on span "Shipping Zones" at bounding box center [76, 317] width 70 height 14
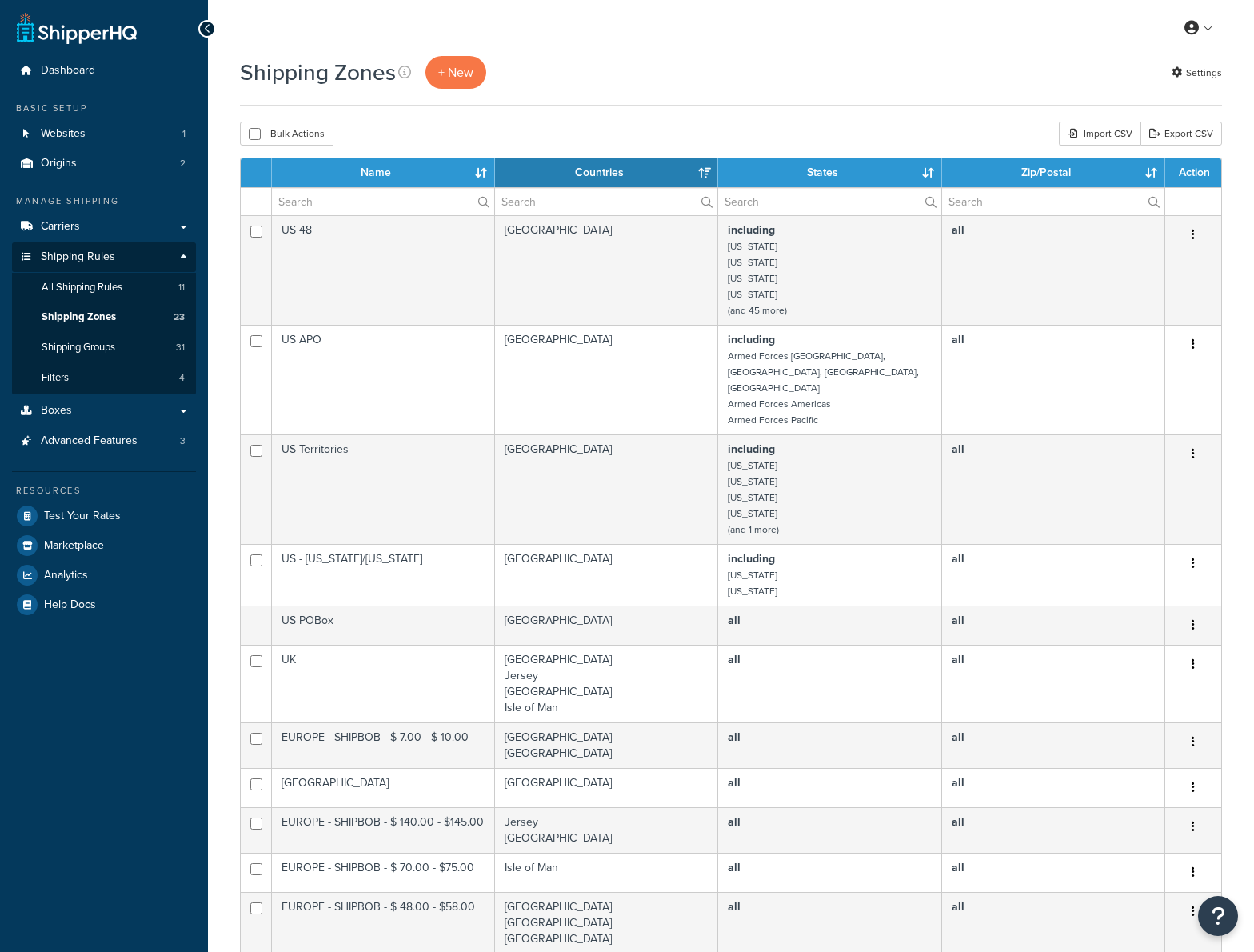
select select "15"
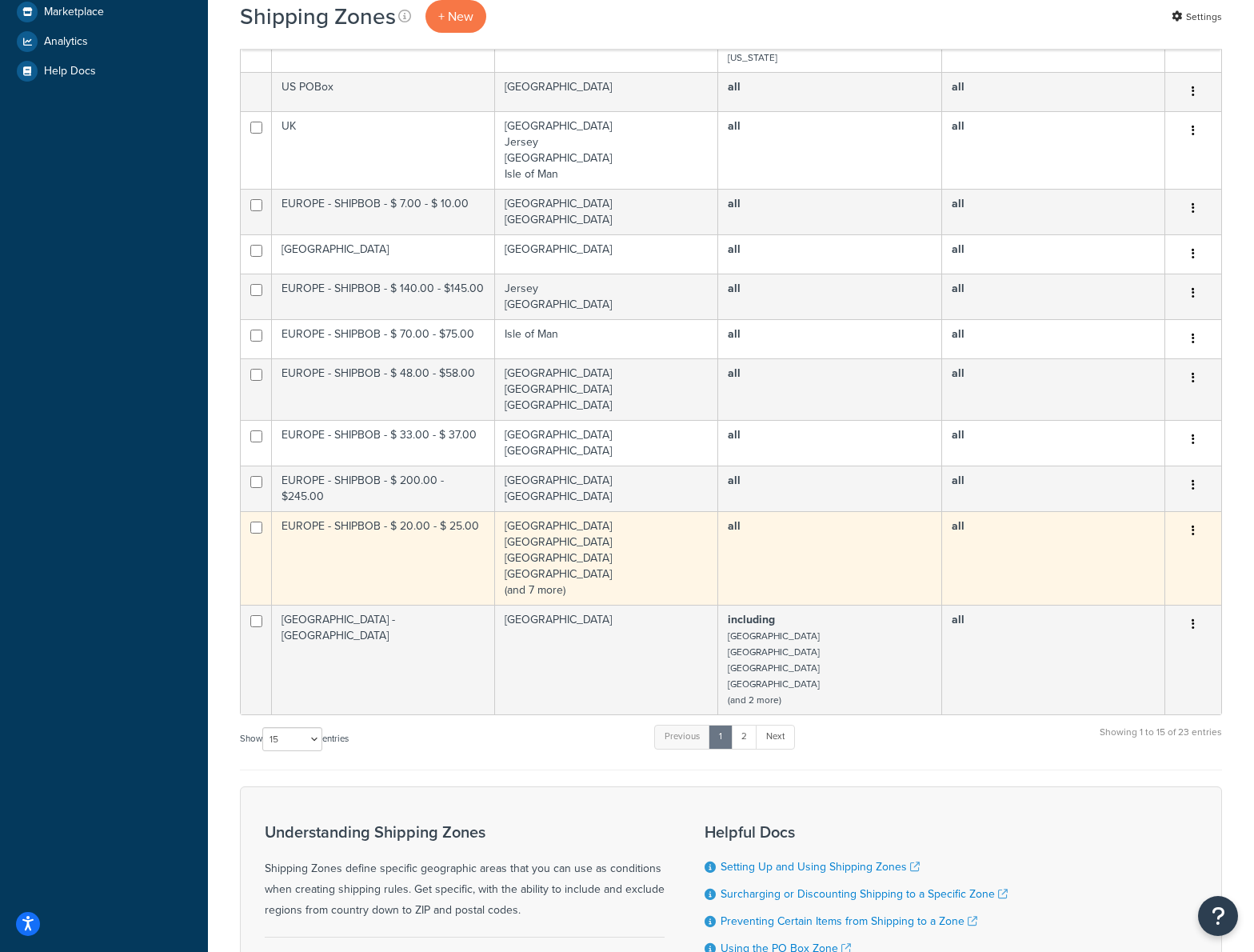
scroll to position [521, 0]
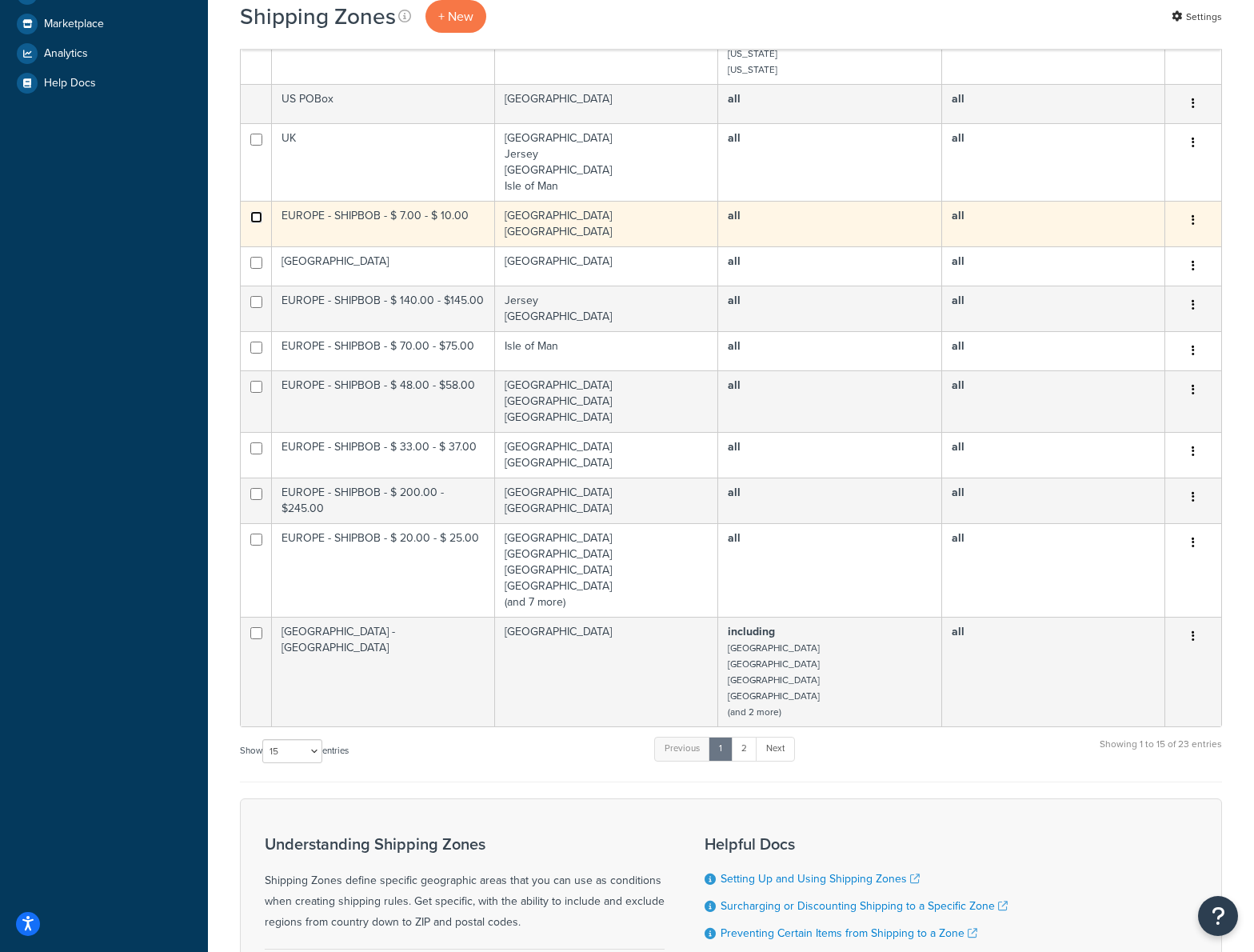
click at [256, 211] on input "checkbox" at bounding box center [257, 217] width 12 height 12
checkbox input "true"
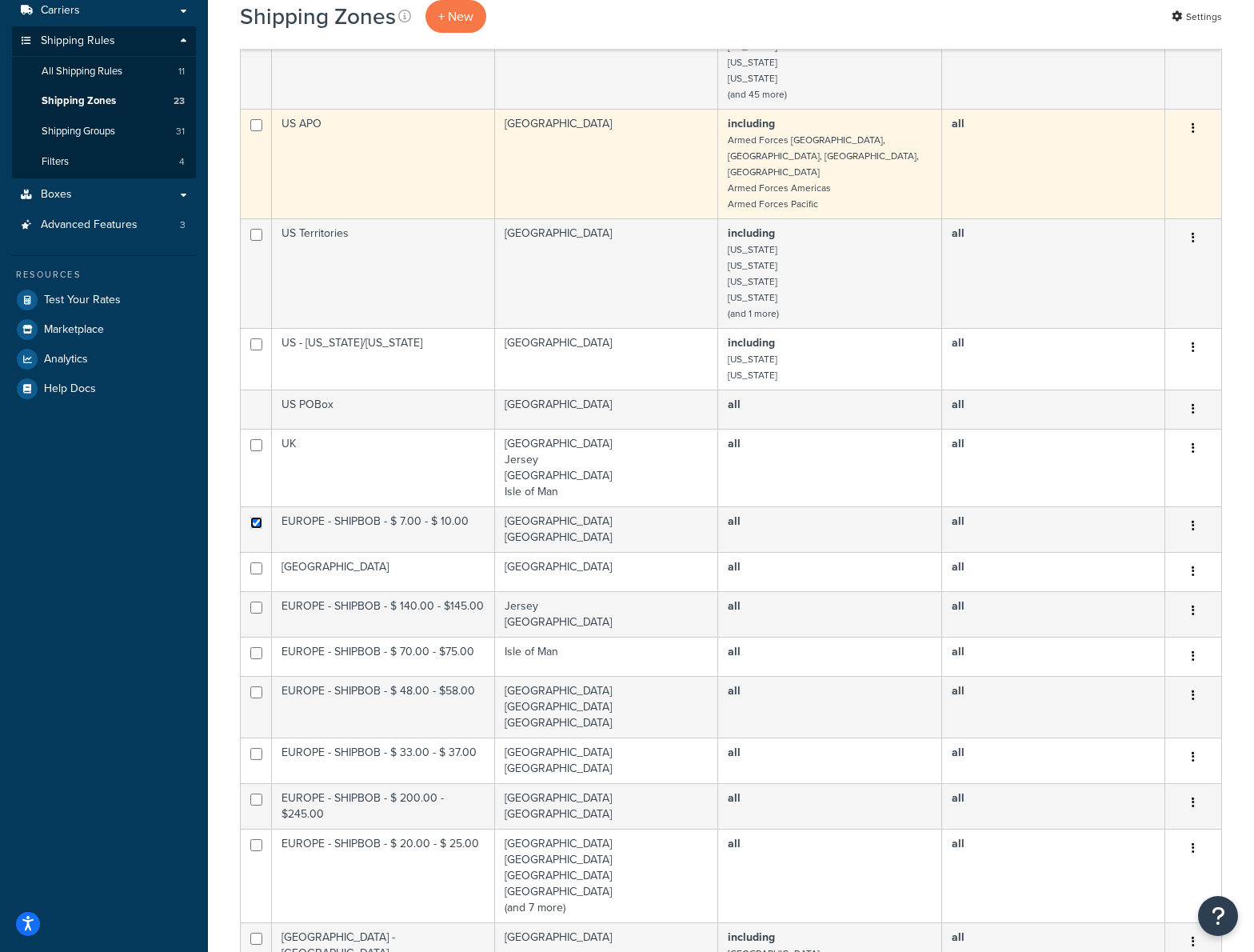
scroll to position [0, 0]
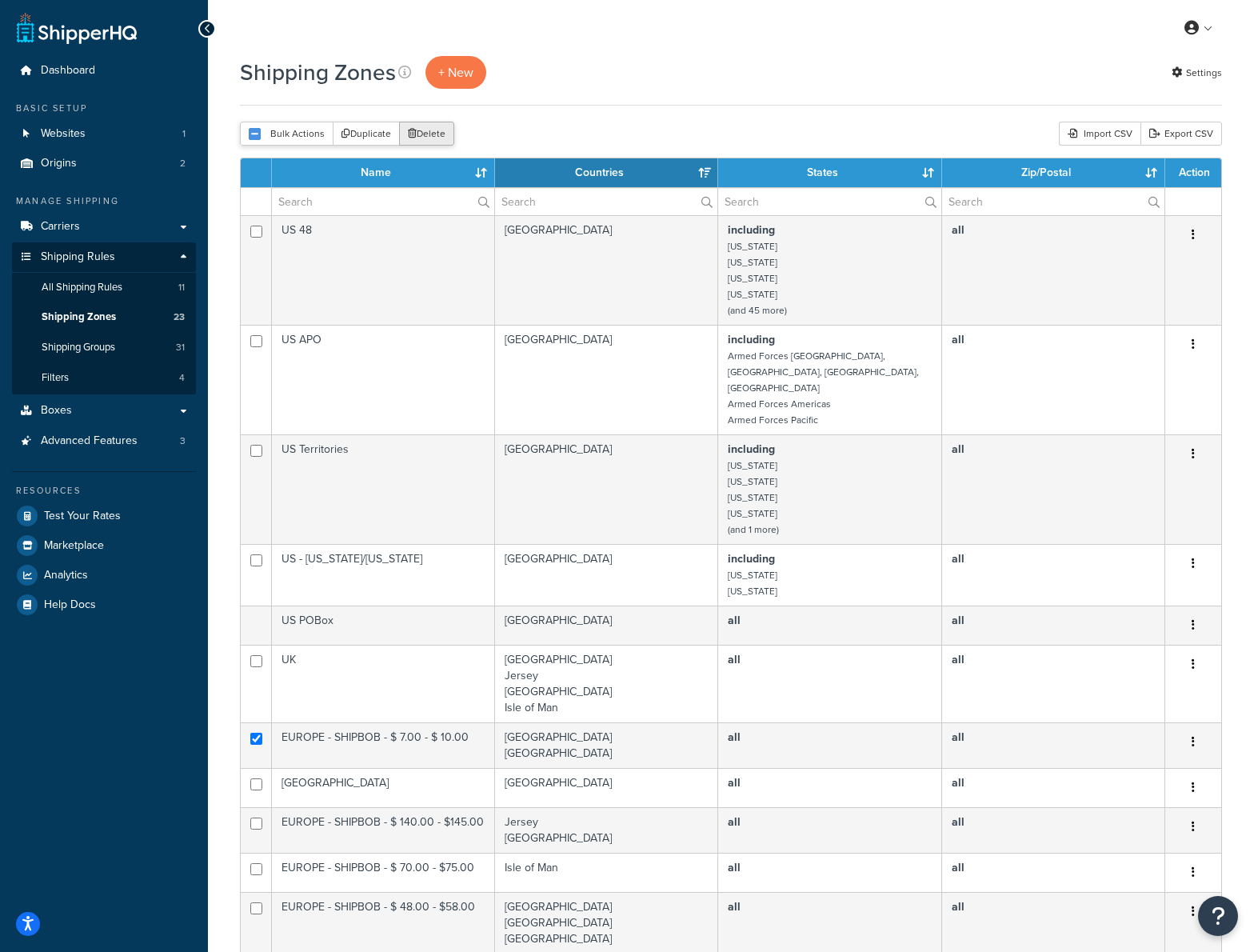
click at [437, 135] on button "Delete" at bounding box center [427, 134] width 55 height 24
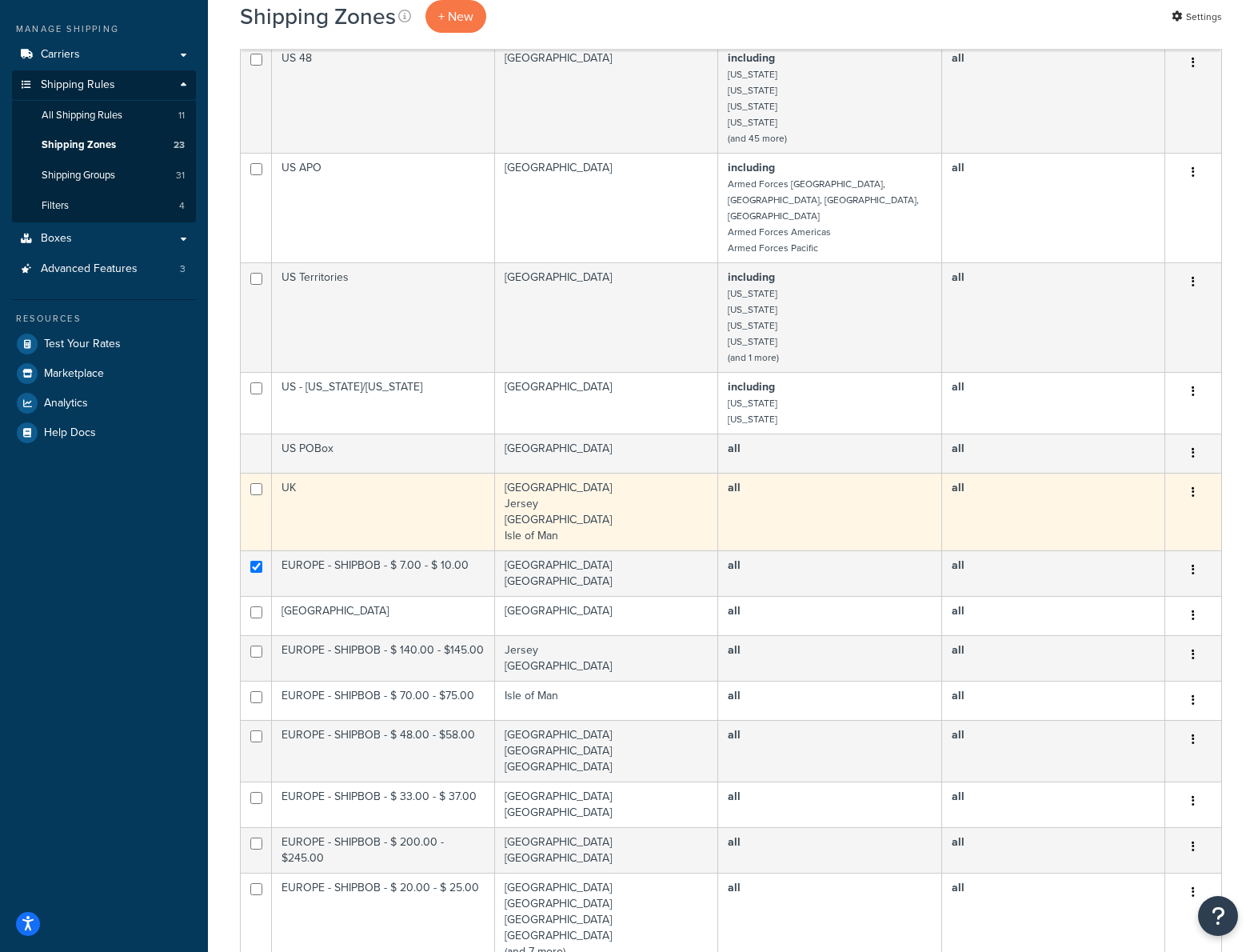
scroll to position [175, 0]
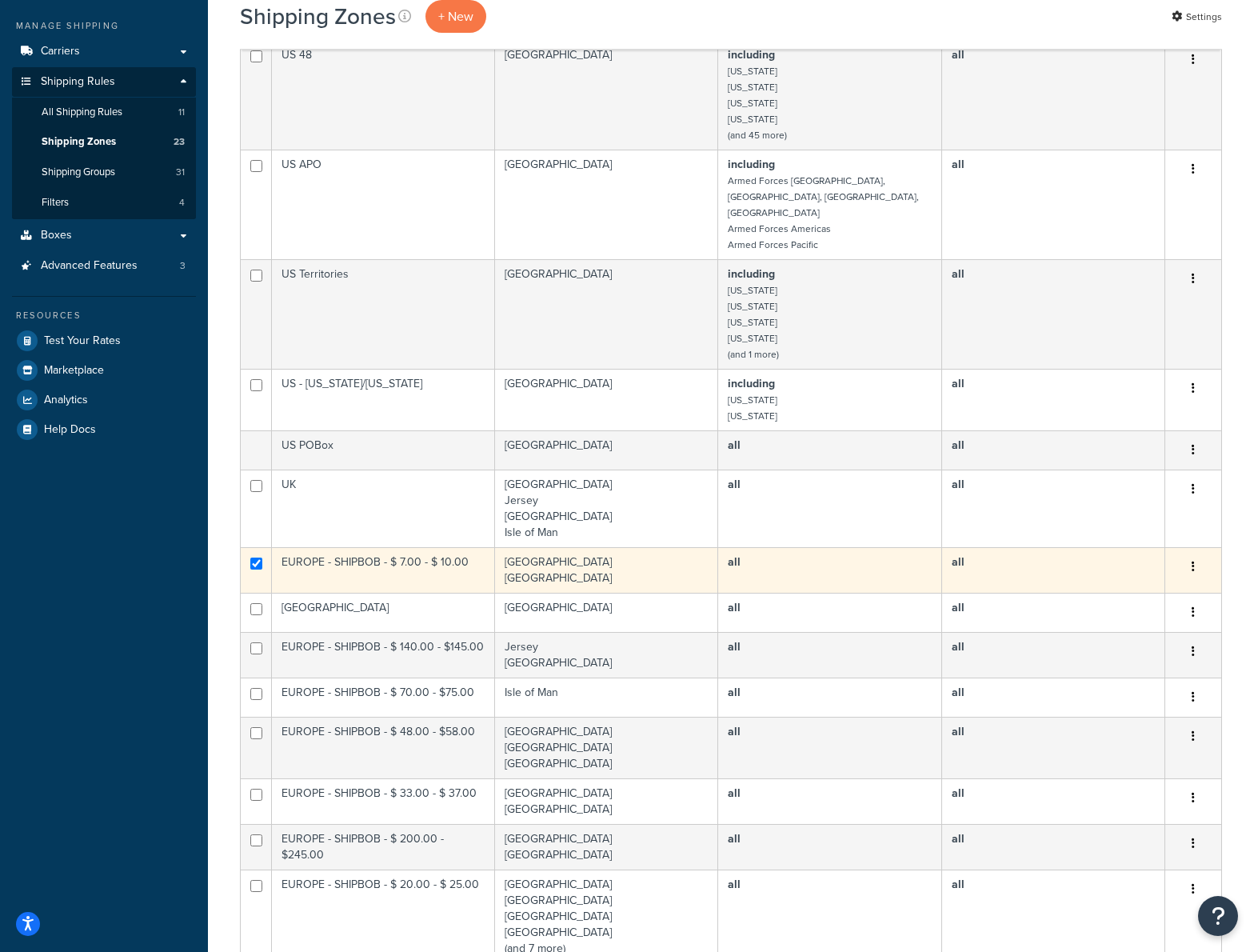
click at [403, 555] on td "EUROPE - SHIPBOB - $ 7.00 - $ 10.00" at bounding box center [384, 569] width 223 height 45
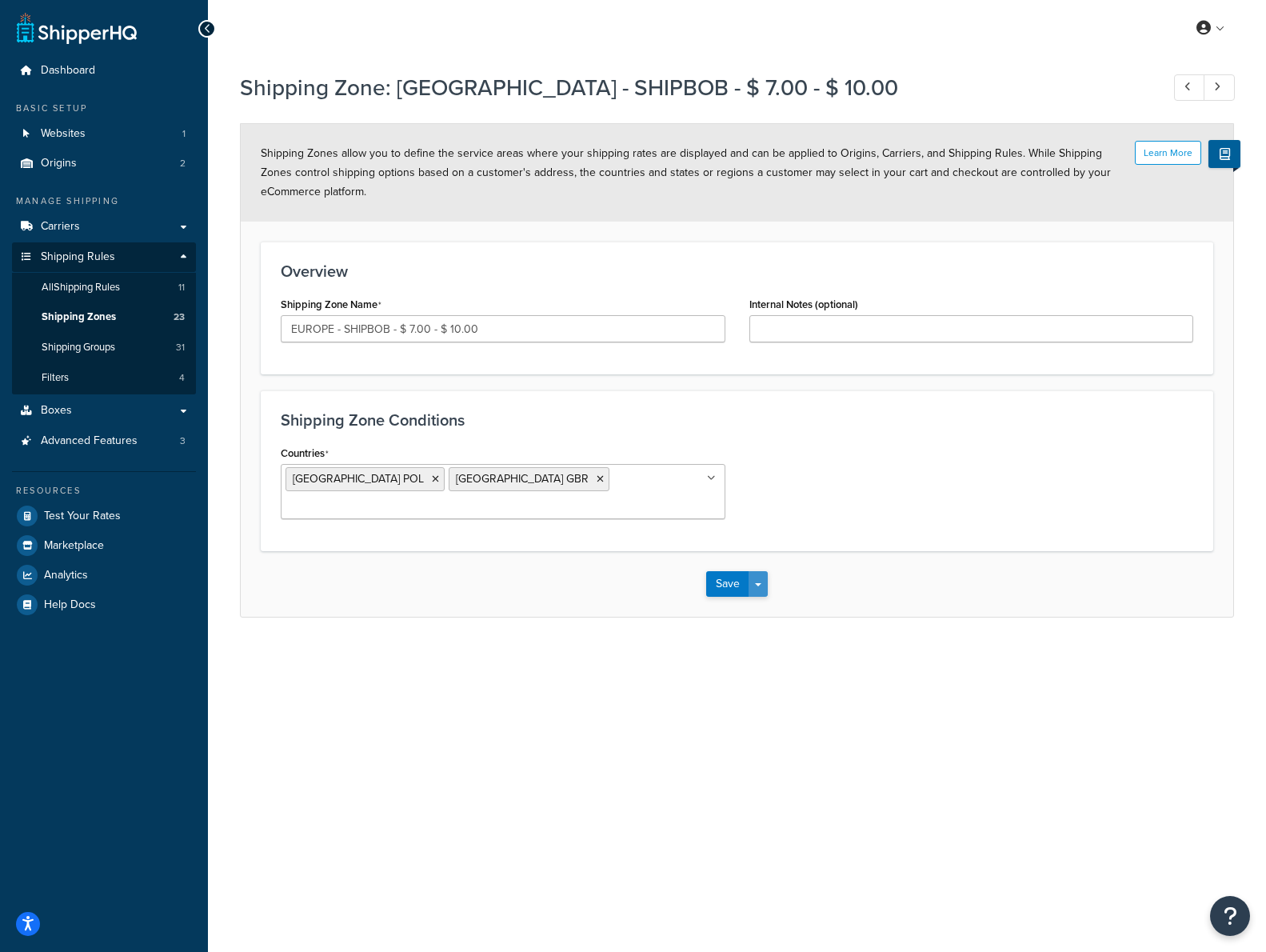
click at [763, 571] on button "Save Dropdown" at bounding box center [758, 584] width 19 height 26
drag, startPoint x: 592, startPoint y: 632, endPoint x: 574, endPoint y: 618, distance: 22.8
click at [585, 628] on div "Shipping Zone: EUROPE - SHIPBOB - $ 7.00 - $ 10.00 Learn More Shipping Zones al…" at bounding box center [736, 361] width 1057 height 593
click at [100, 305] on link "Shipping Zones 23" at bounding box center [104, 317] width 184 height 29
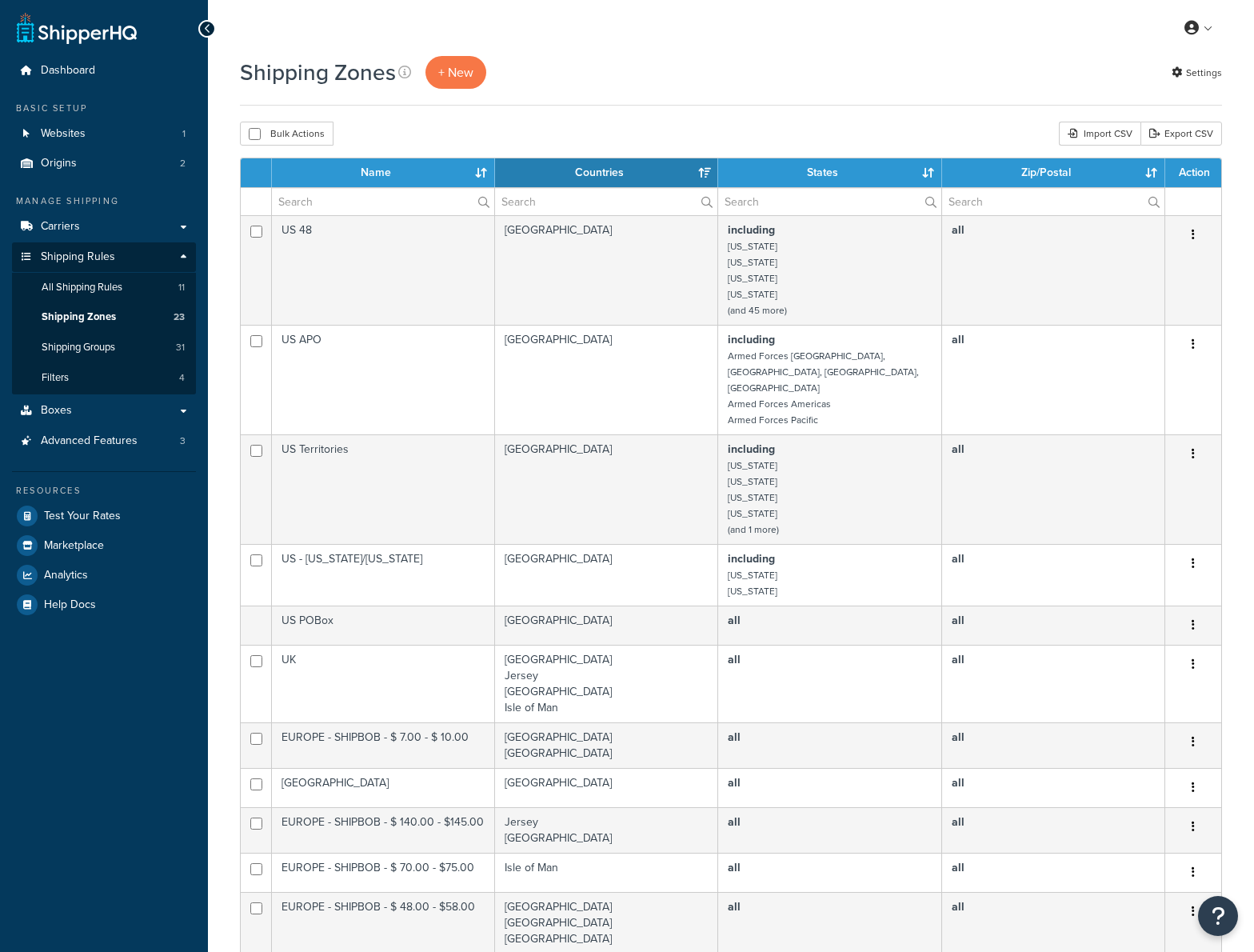
select select "15"
click at [329, 130] on button "Bulk Actions" at bounding box center [286, 134] width 94 height 24
checkbox input "true"
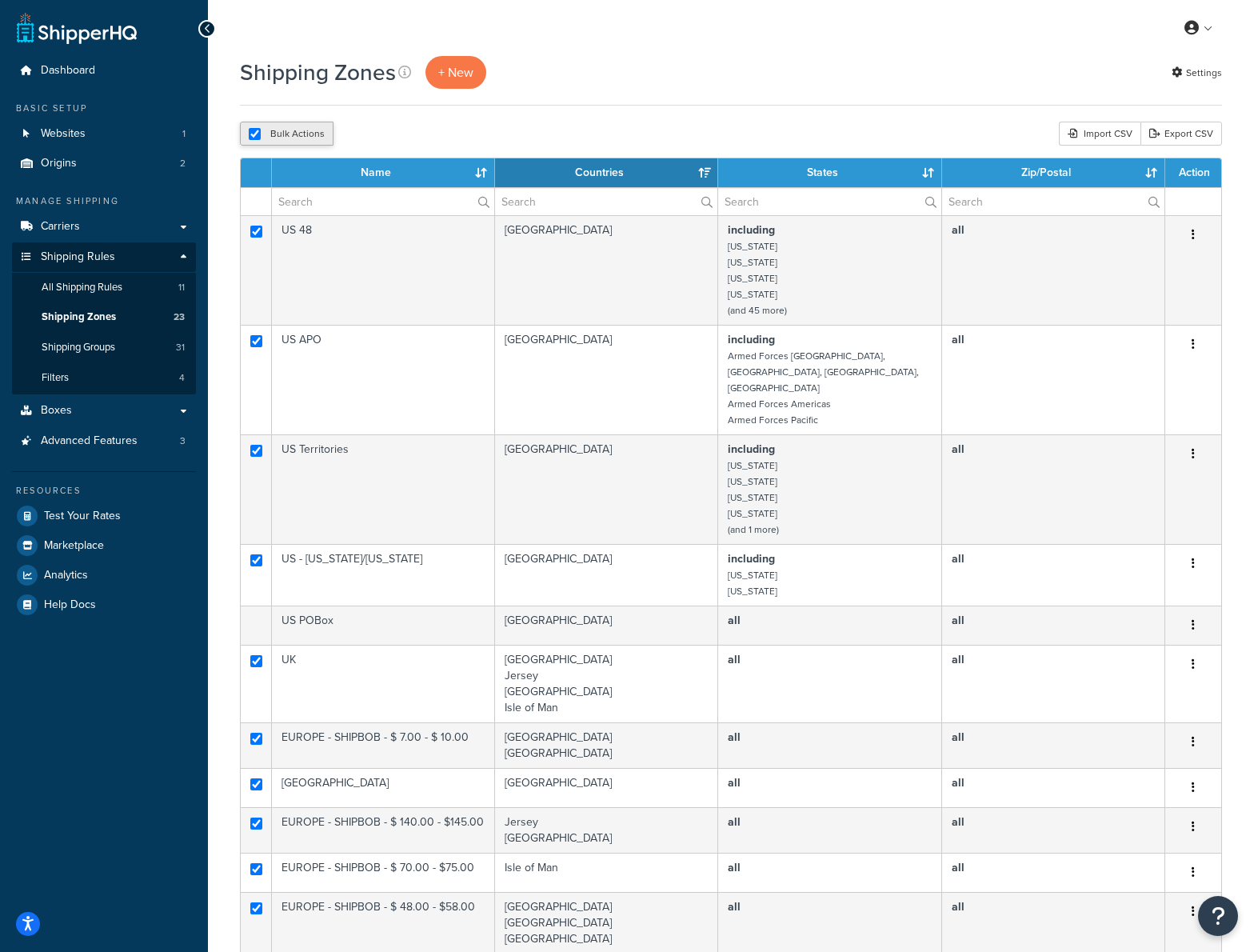
checkbox input "true"
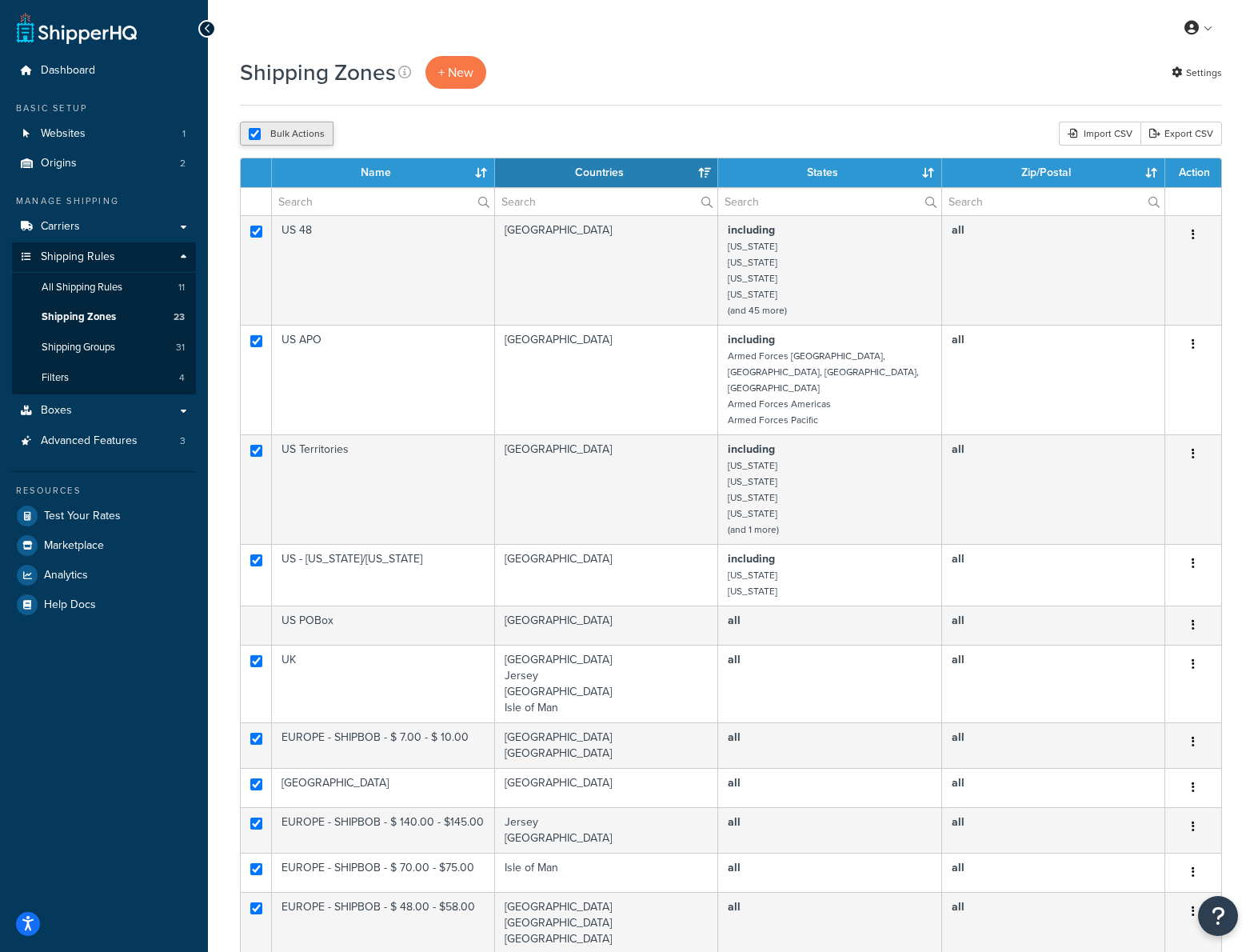
checkbox input "true"
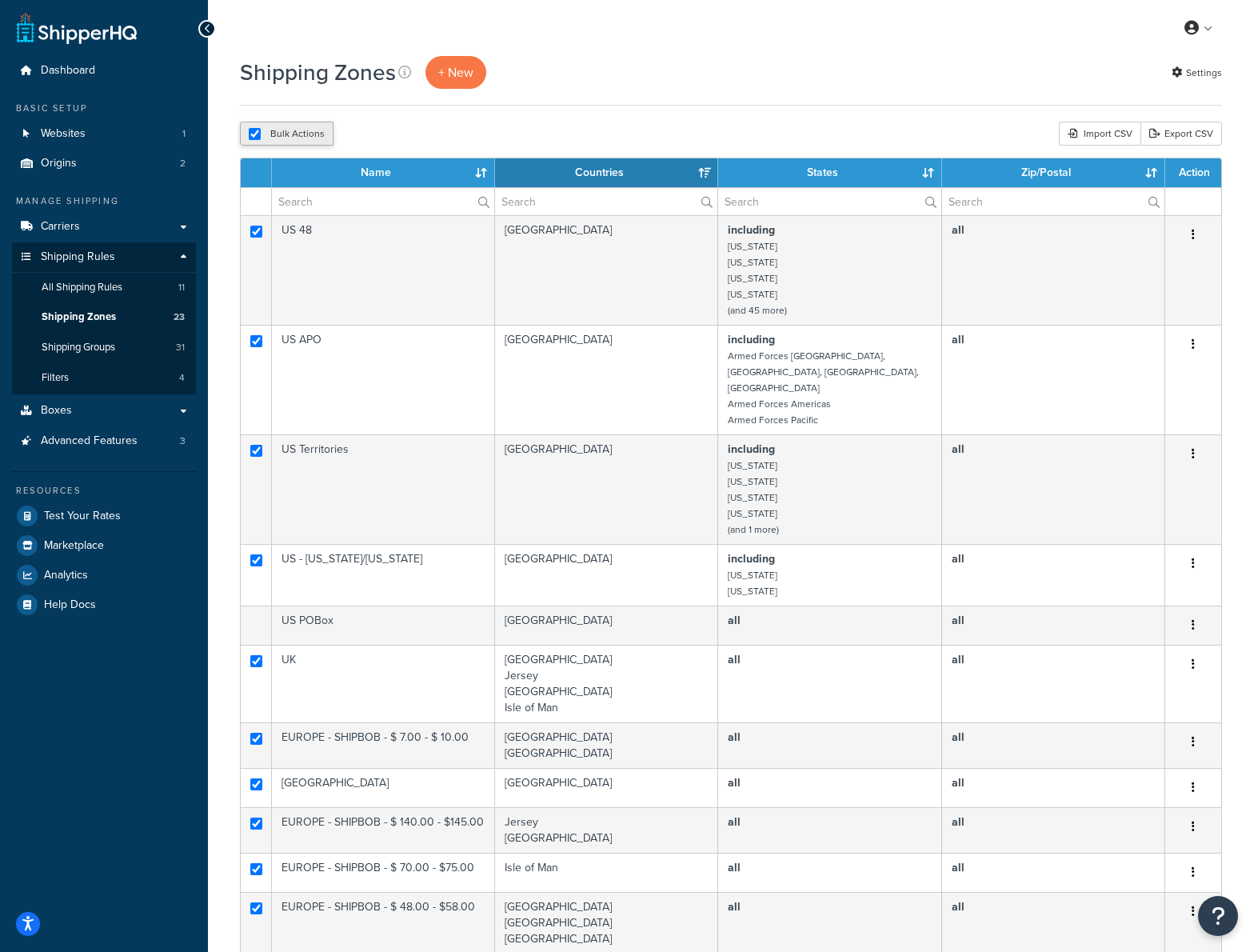
checkbox input "true"
click at [254, 133] on input "checkbox" at bounding box center [255, 134] width 12 height 12
checkbox input "false"
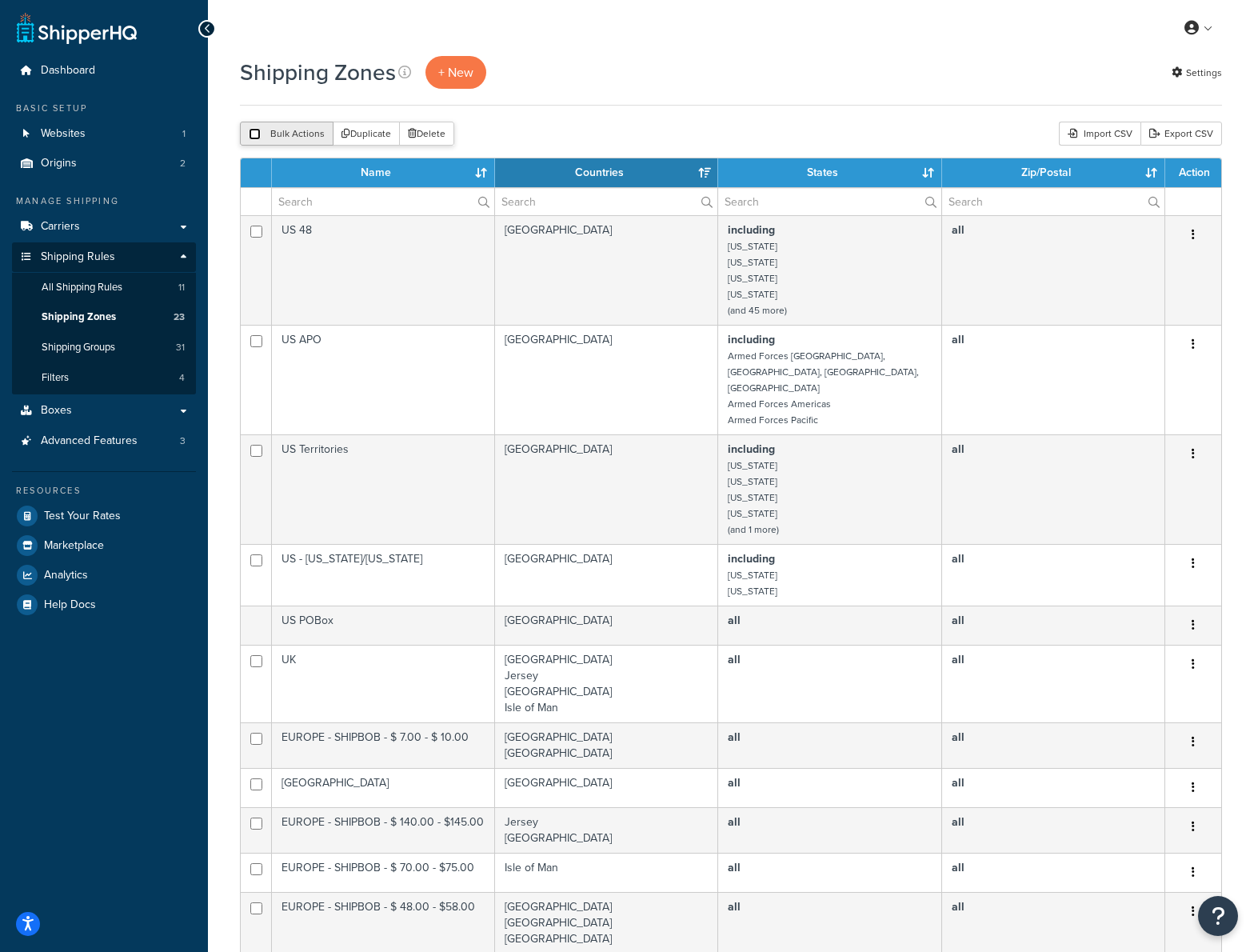
checkbox input "false"
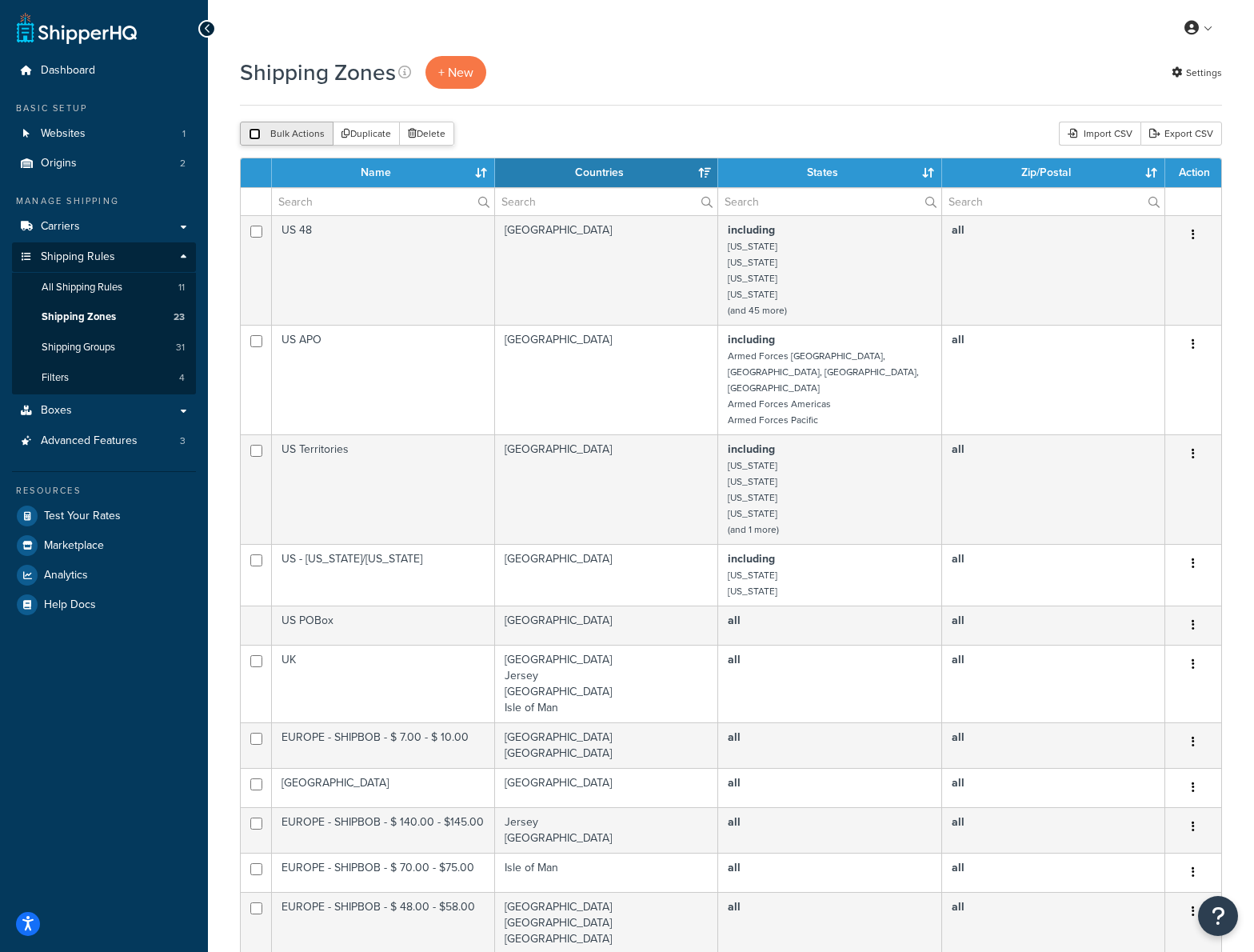
checkbox input "false"
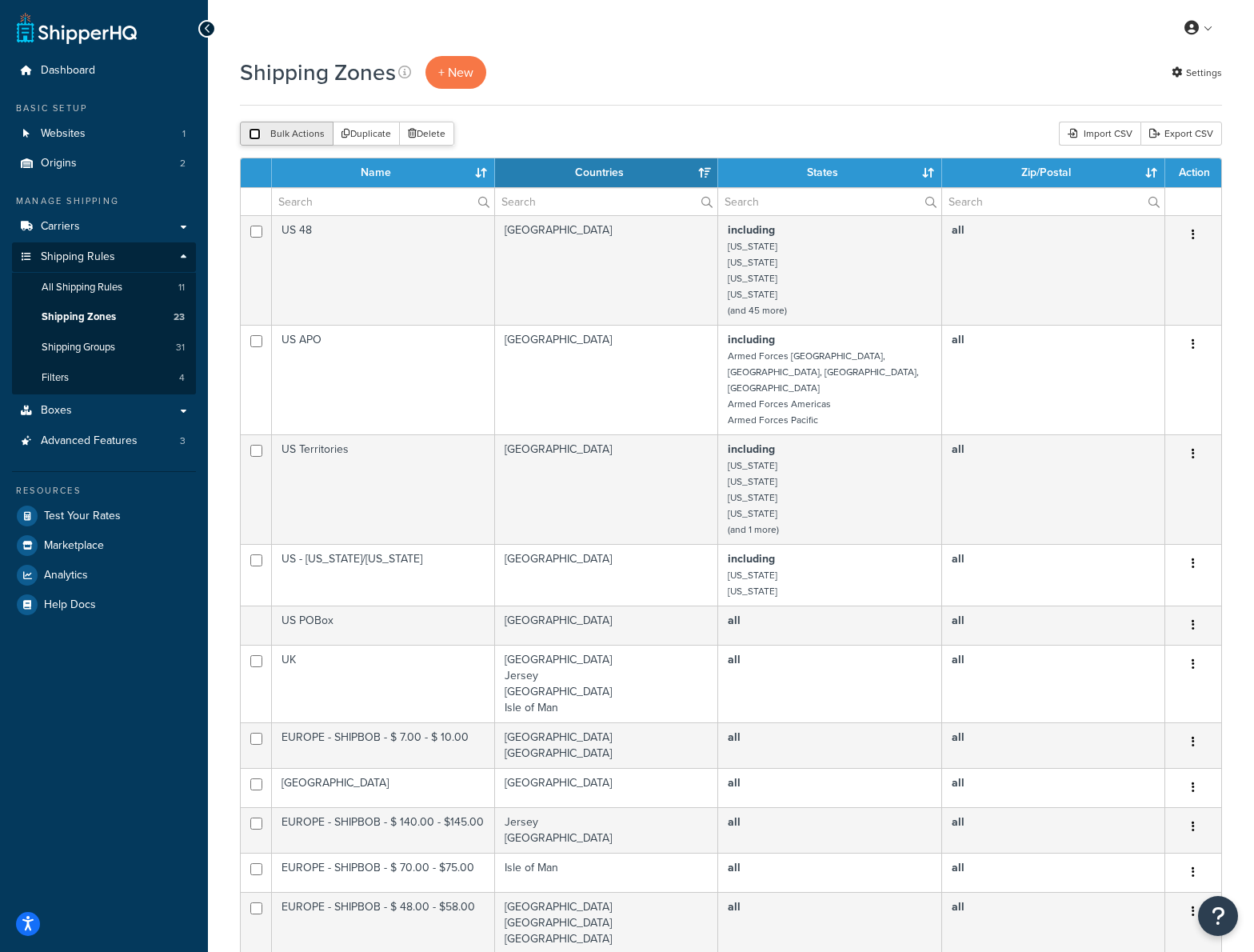
checkbox input "false"
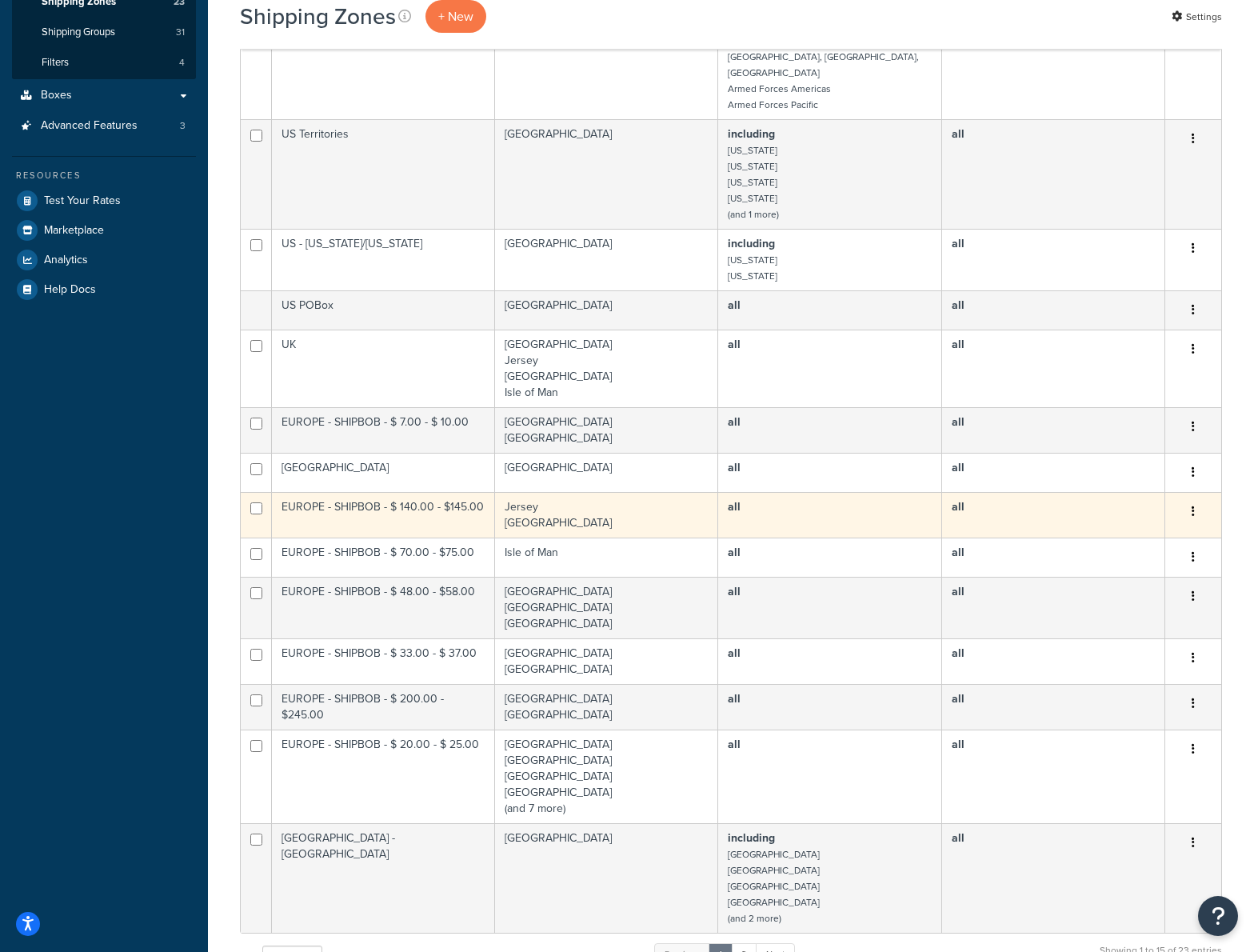
scroll to position [316, 0]
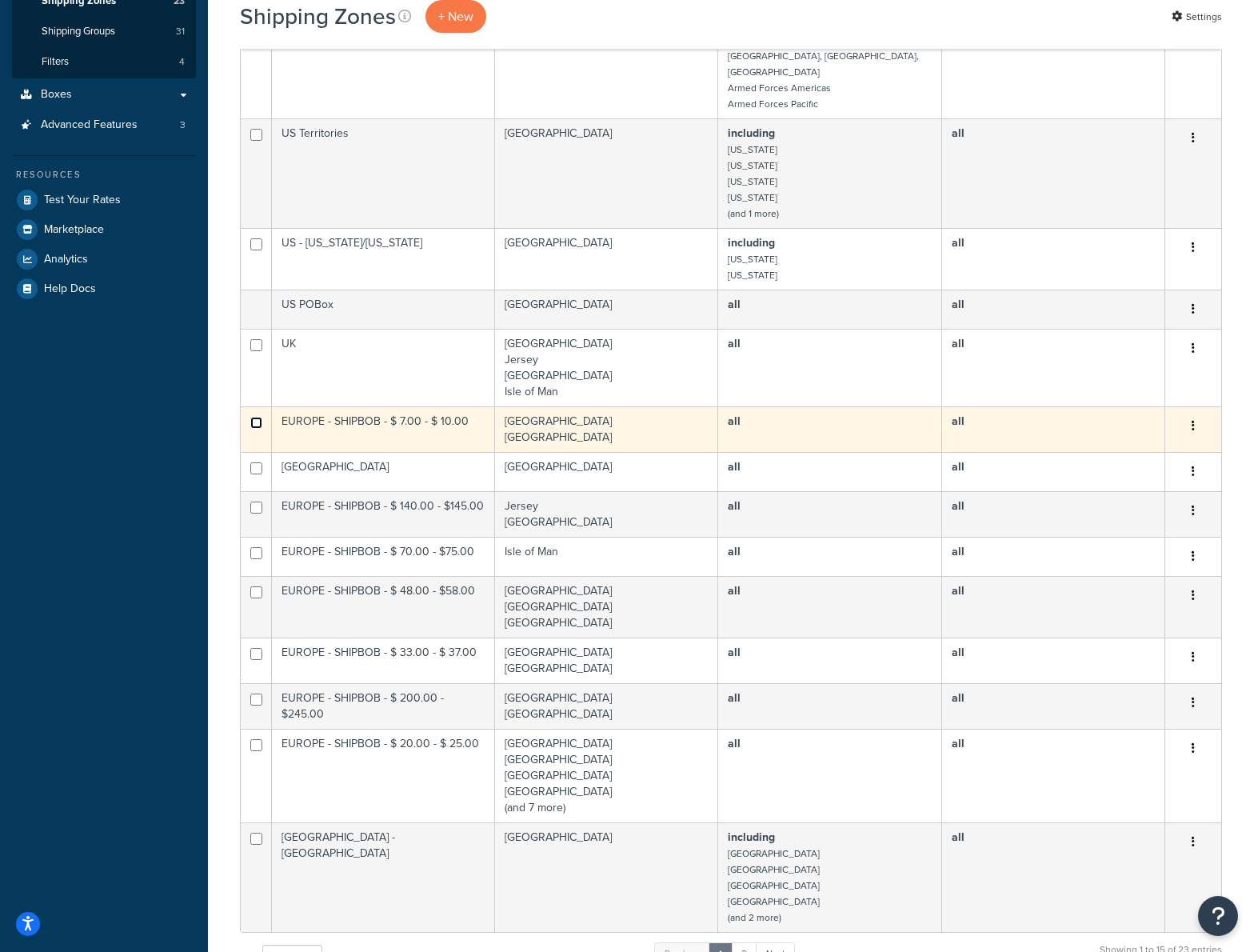
click at [251, 416] on input "checkbox" at bounding box center [257, 422] width 12 height 12
checkbox input "true"
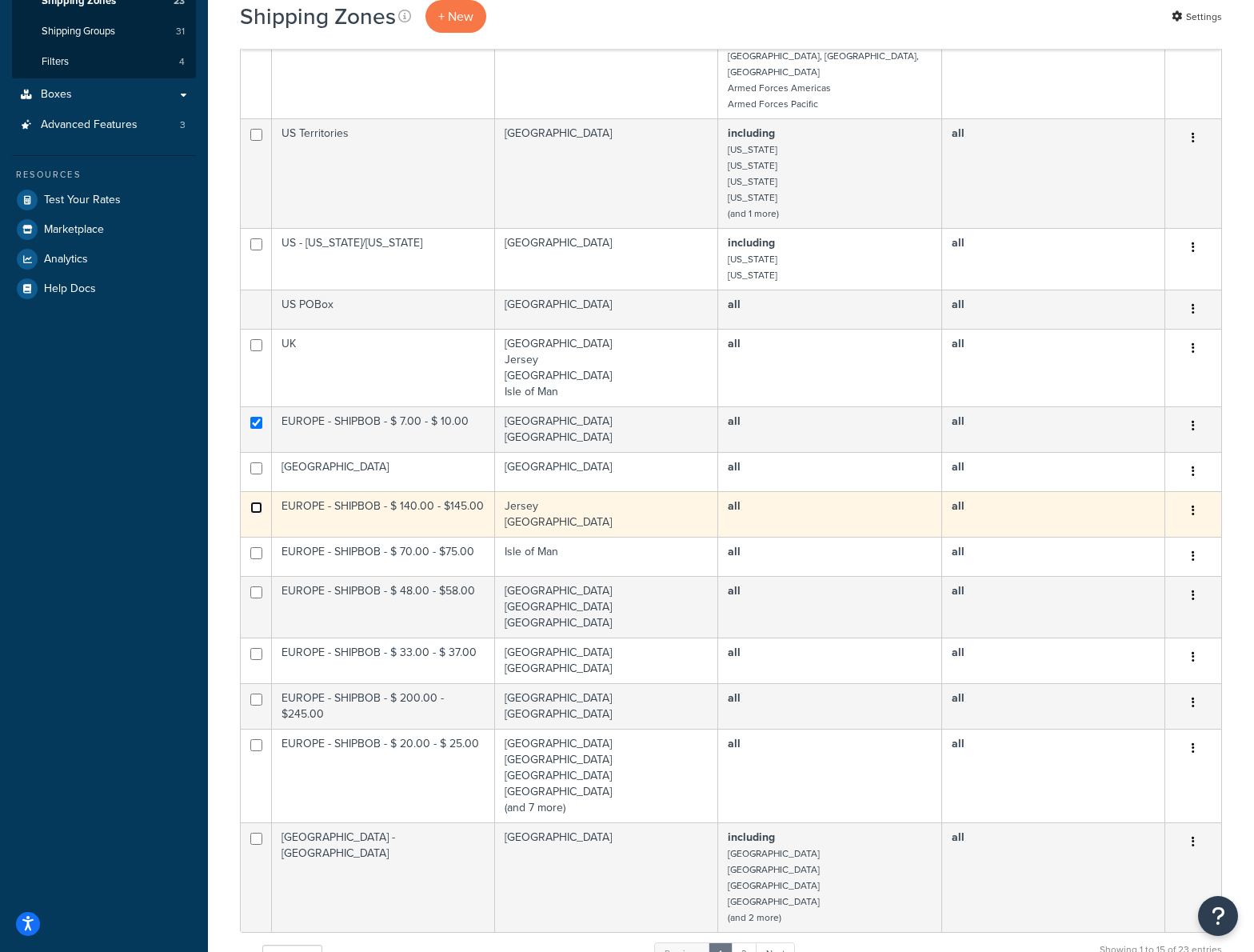
click at [256, 501] on input "checkbox" at bounding box center [257, 507] width 12 height 12
checkbox input "true"
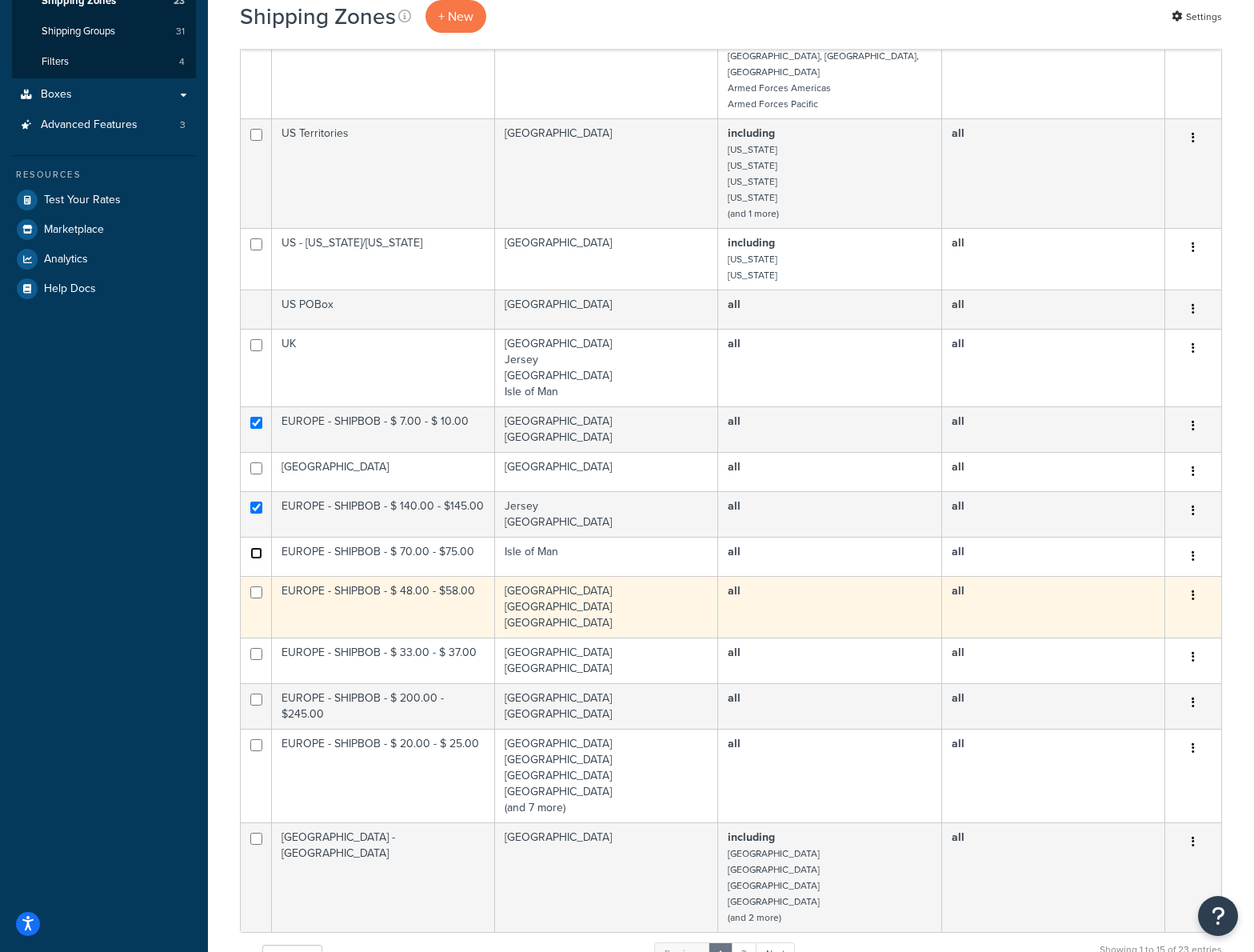
click at [254, 547] on input "checkbox" at bounding box center [257, 553] width 12 height 12
checkbox input "true"
click at [259, 586] on input "checkbox" at bounding box center [257, 592] width 12 height 12
checkbox input "true"
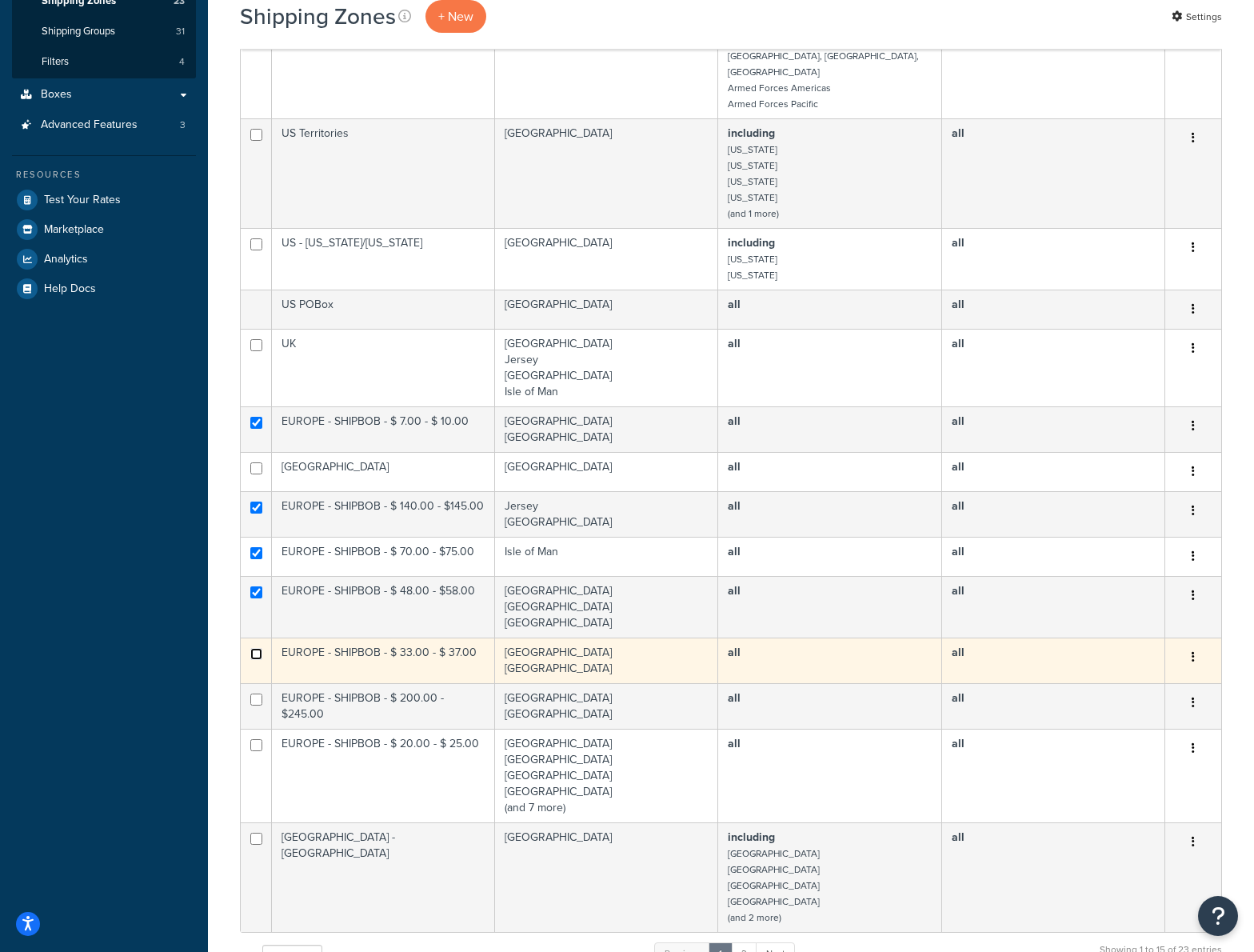
click at [258, 648] on input "checkbox" at bounding box center [257, 654] width 12 height 12
checkbox input "true"
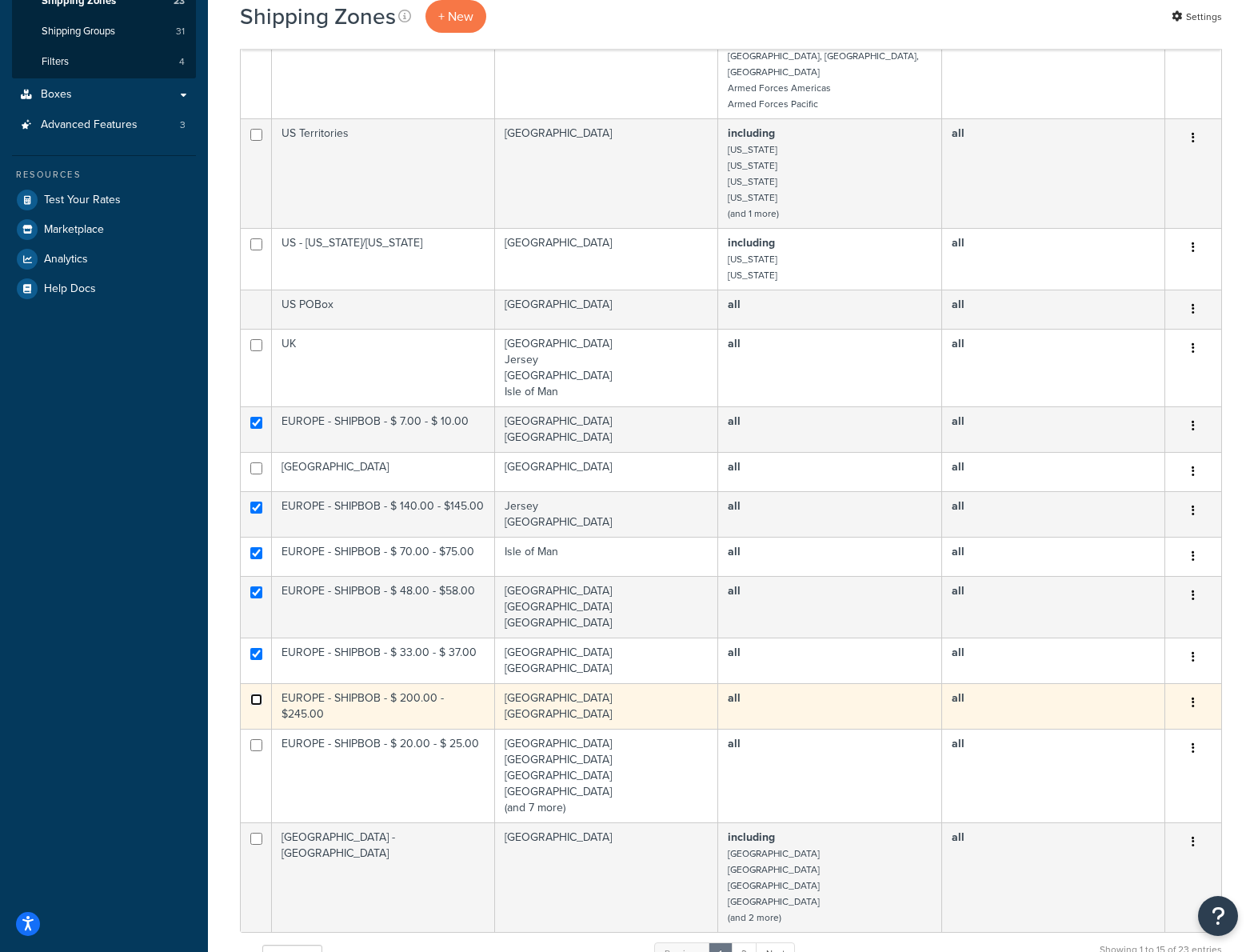
click at [254, 694] on input "checkbox" at bounding box center [257, 700] width 12 height 12
checkbox input "true"
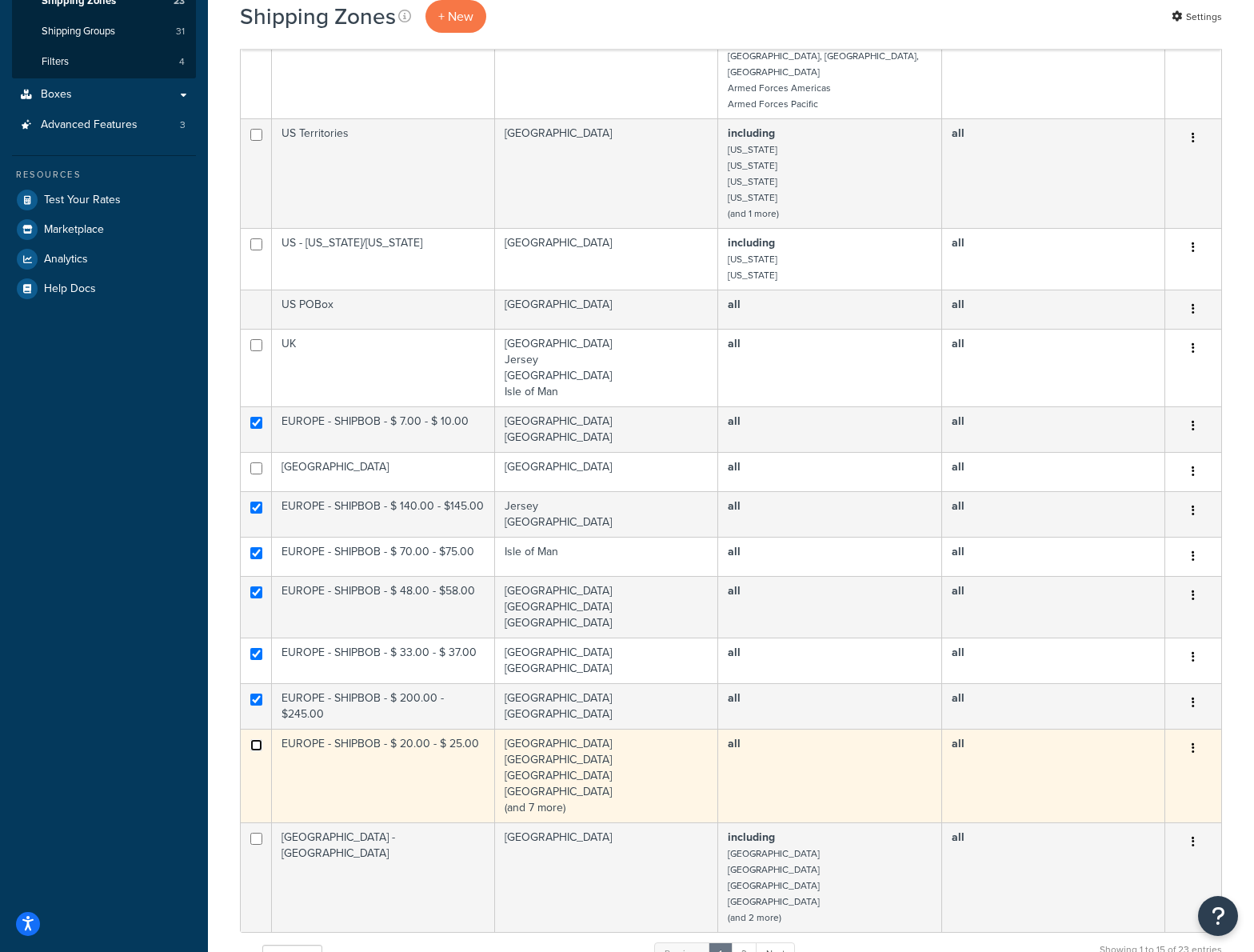
click at [257, 739] on input "checkbox" at bounding box center [257, 745] width 12 height 12
checkbox input "true"
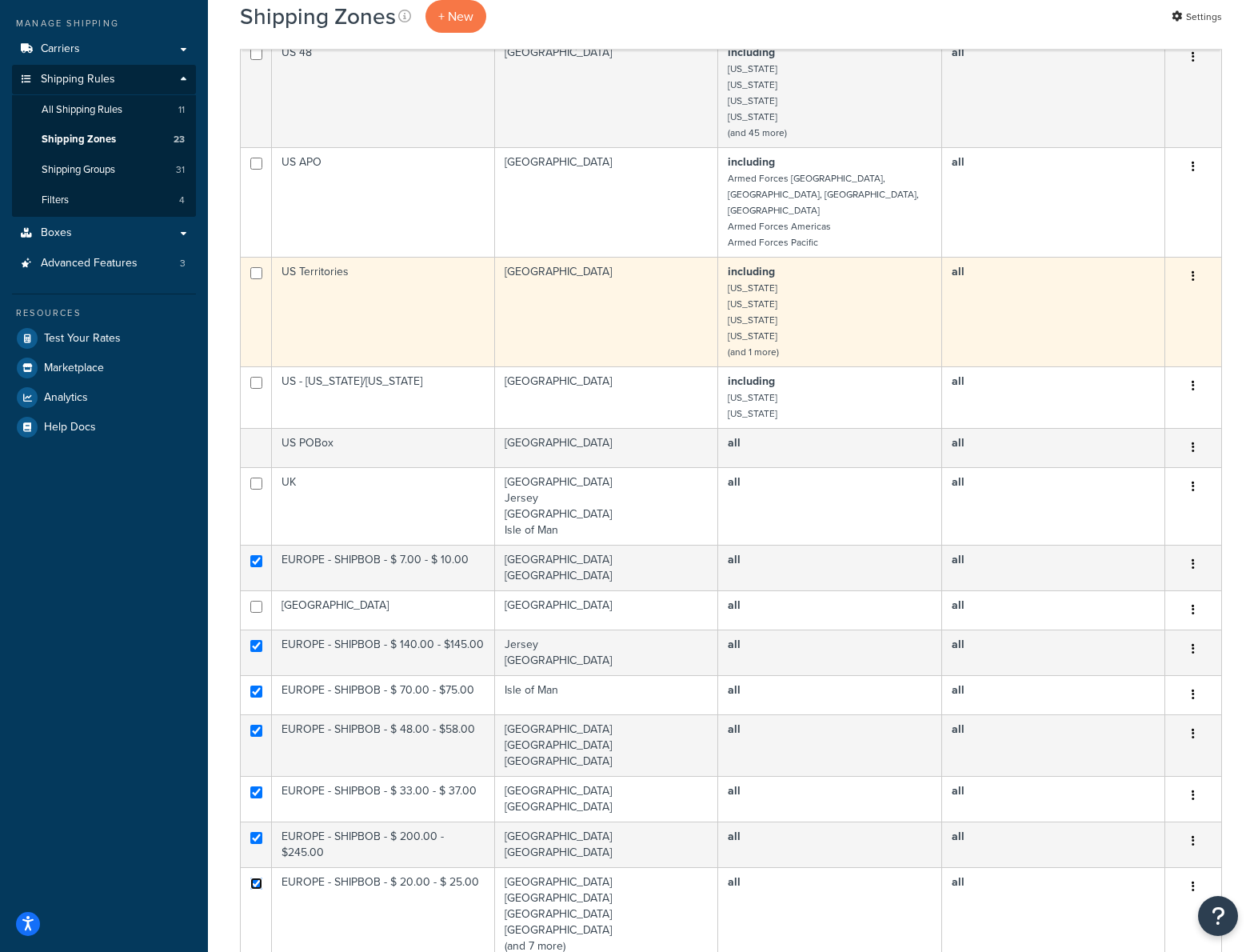
scroll to position [0, 0]
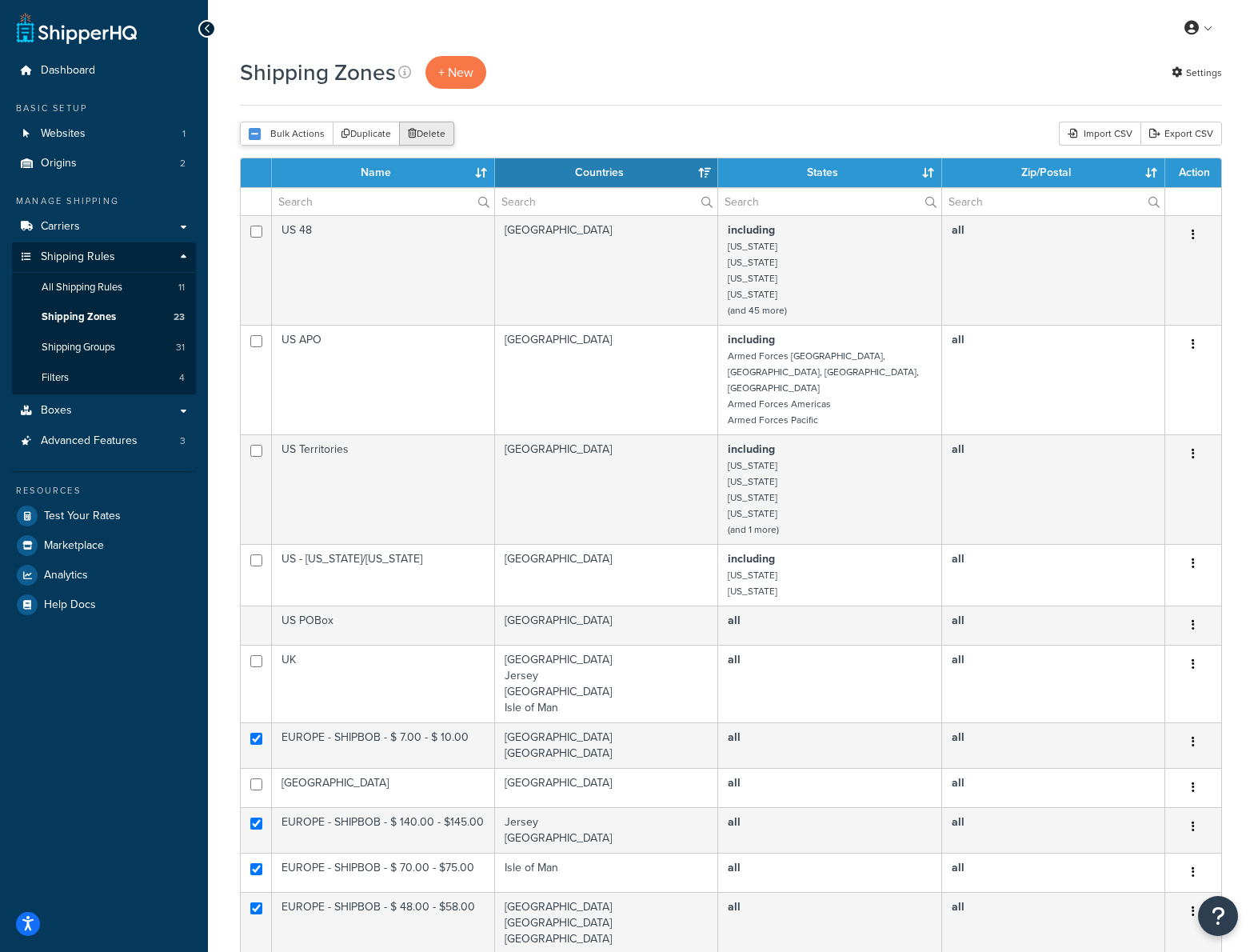
click at [430, 134] on button "Delete" at bounding box center [427, 134] width 55 height 24
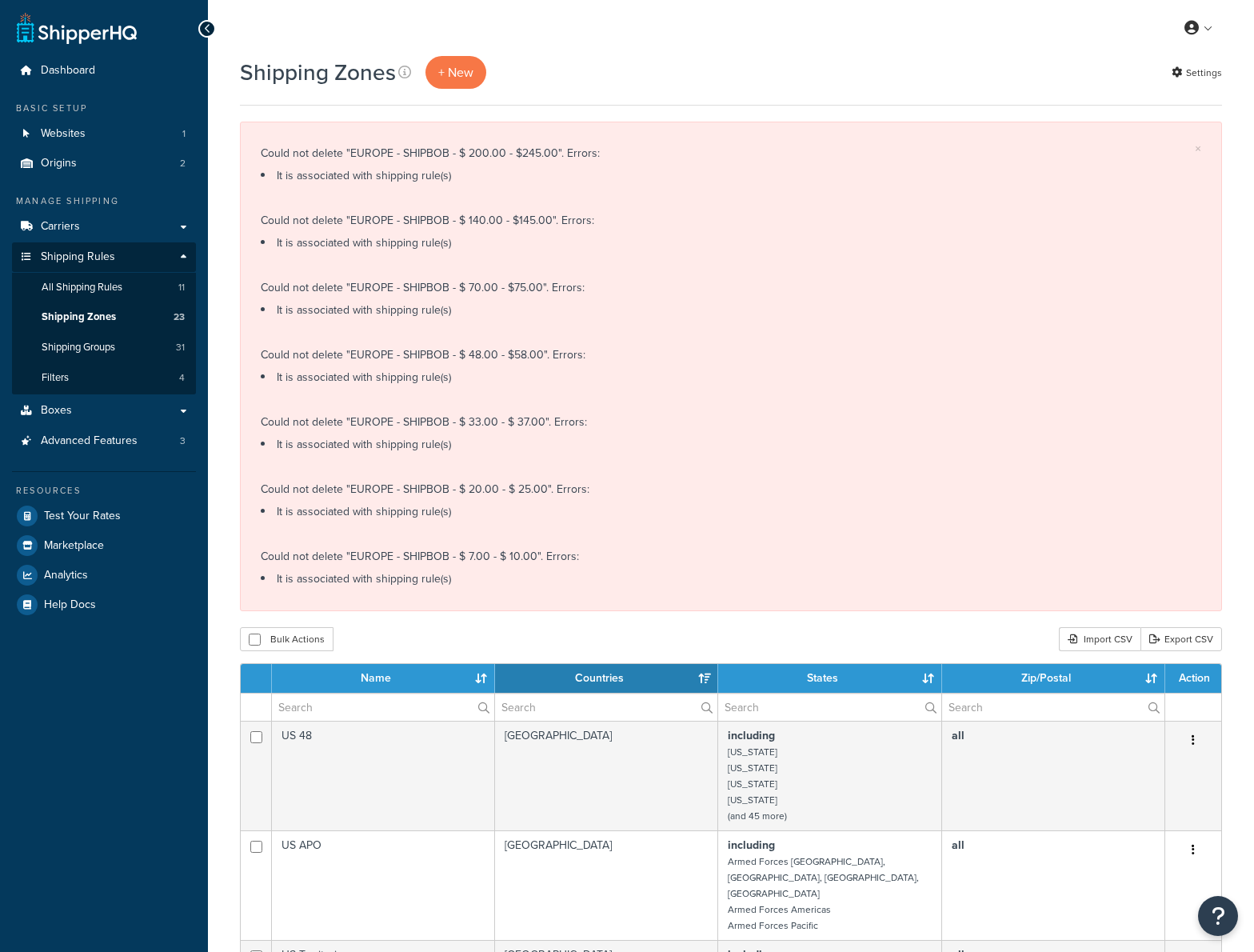
select select "15"
click at [109, 286] on span "All Shipping Rules" at bounding box center [82, 288] width 81 height 14
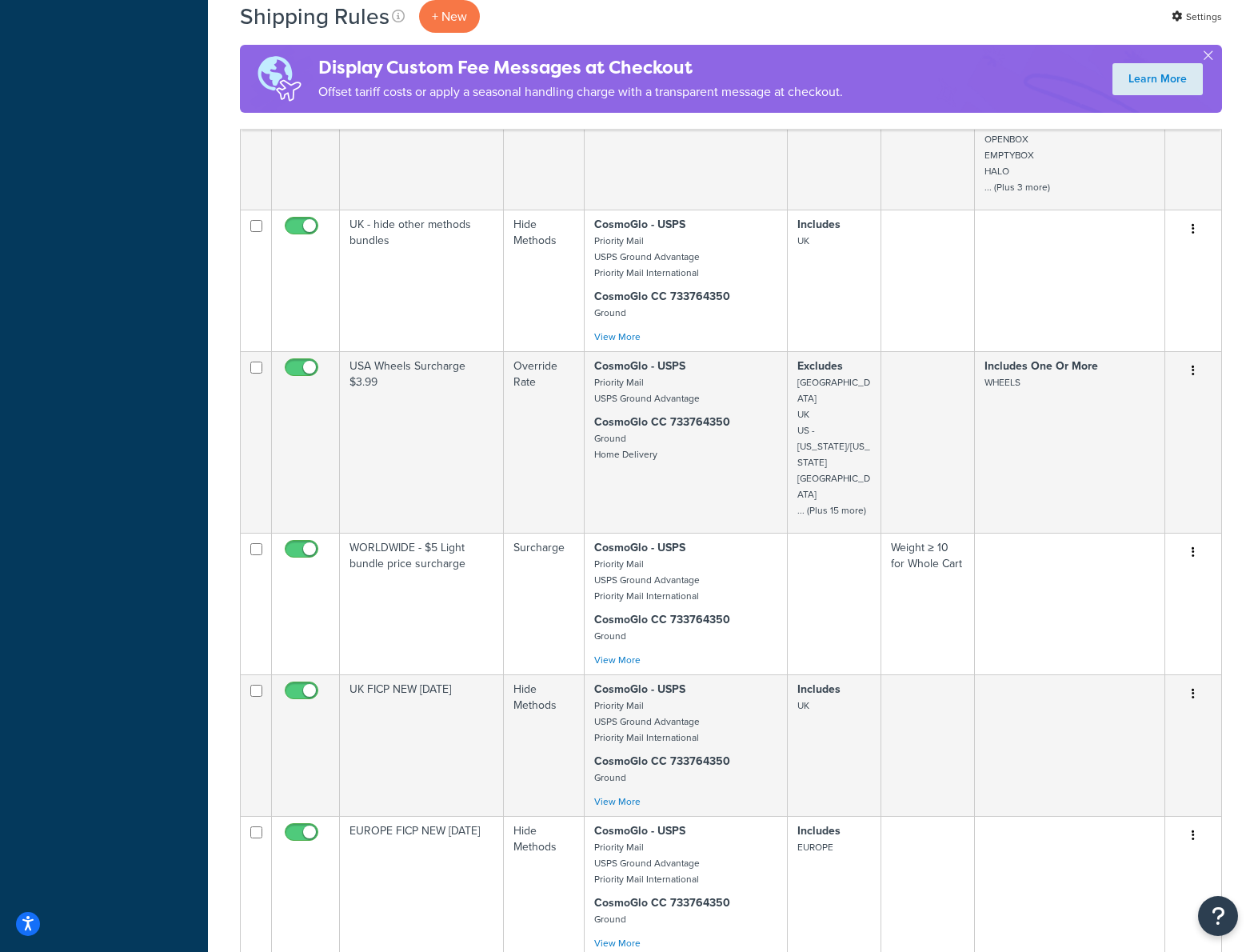
scroll to position [1222, 0]
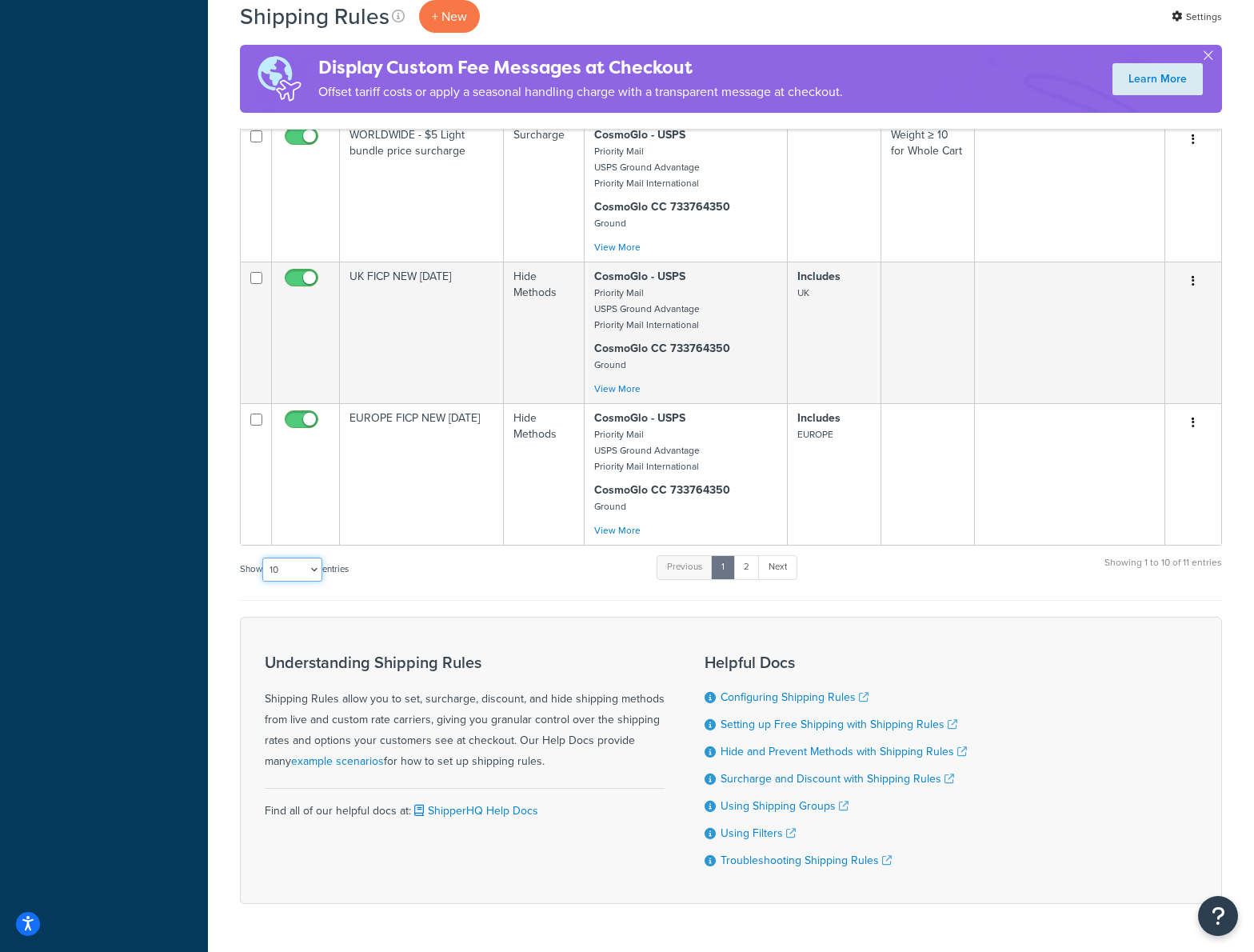
click at [287, 557] on select "10 15 25 50 100 1000" at bounding box center [293, 569] width 60 height 24
select select "15"
click at [264, 557] on select "10 15 25 50 100 1000" at bounding box center [293, 569] width 60 height 24
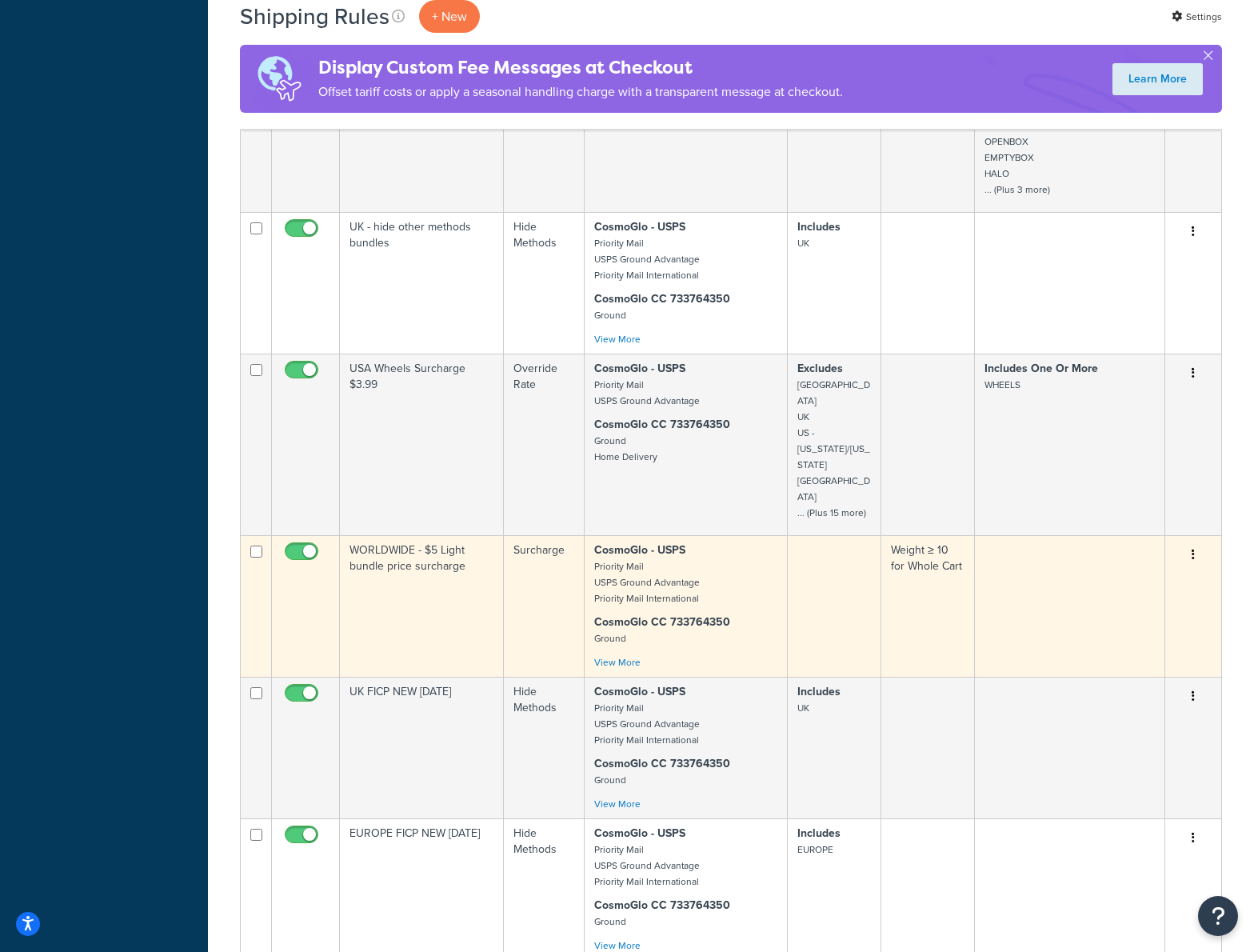
scroll to position [804, 0]
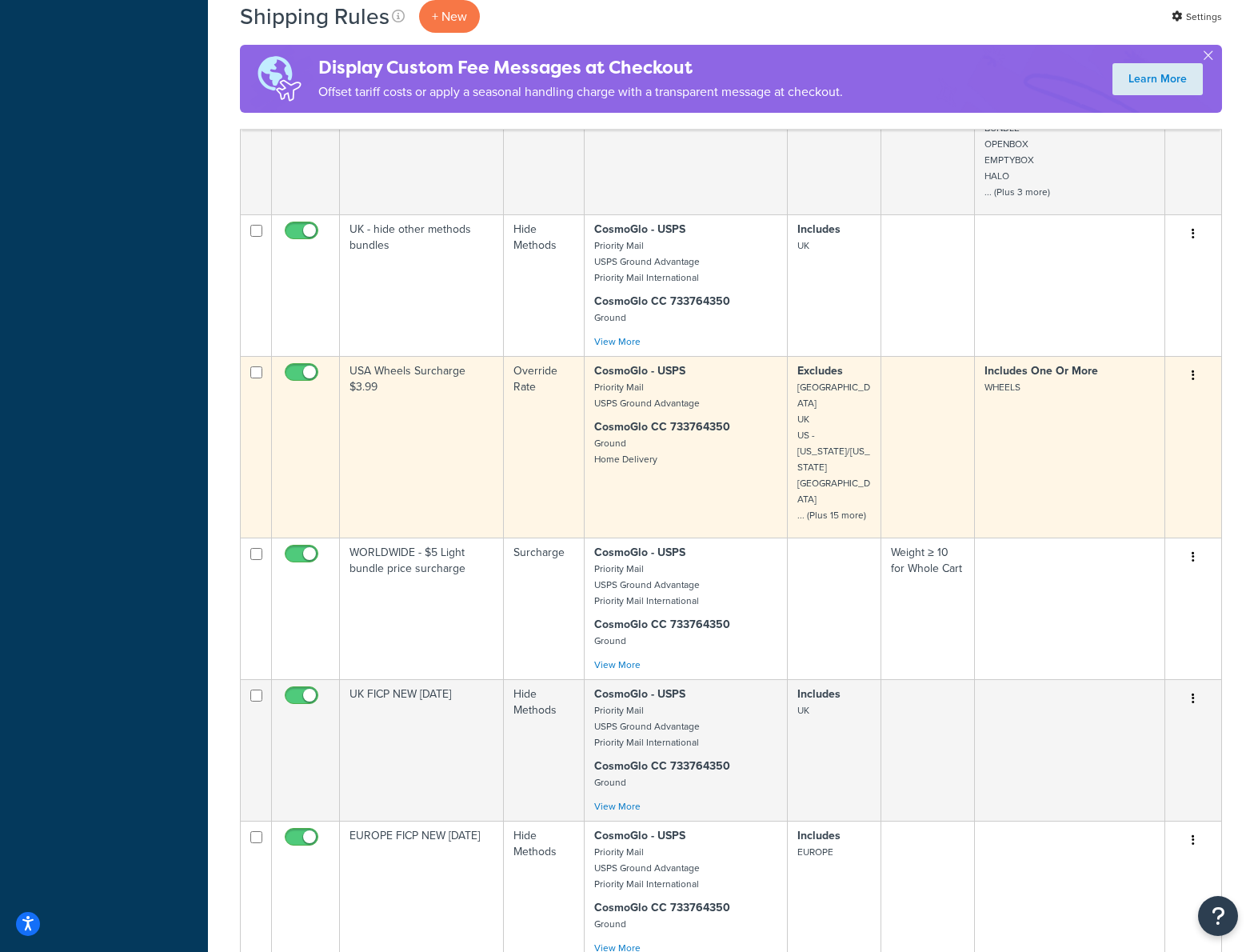
click at [742, 416] on td "CosmoGlo - USPS Priority Mail USPS Ground Advantage CosmoGlo CC 733764350 Groun…" at bounding box center [686, 446] width 203 height 181
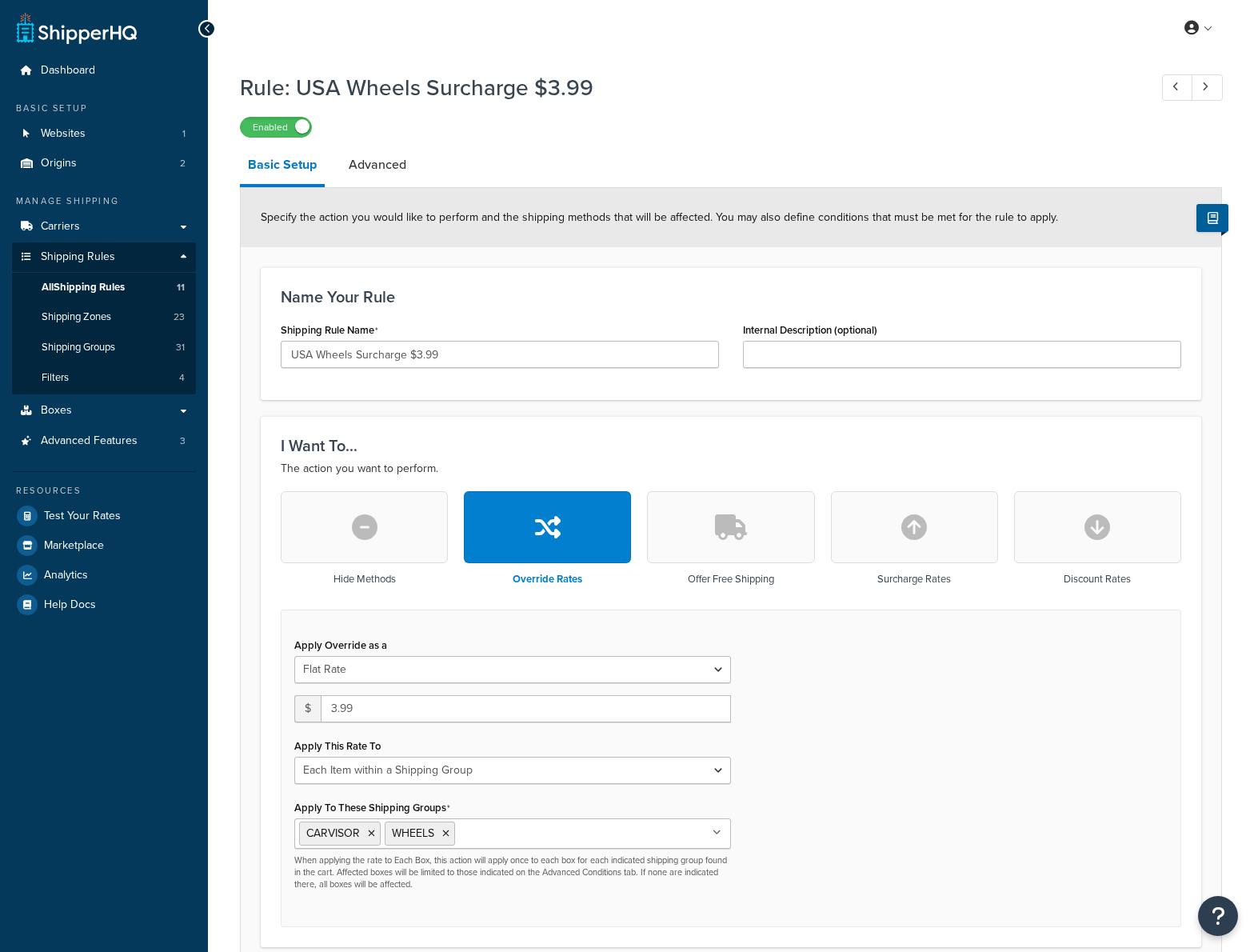
select select "ITEM"
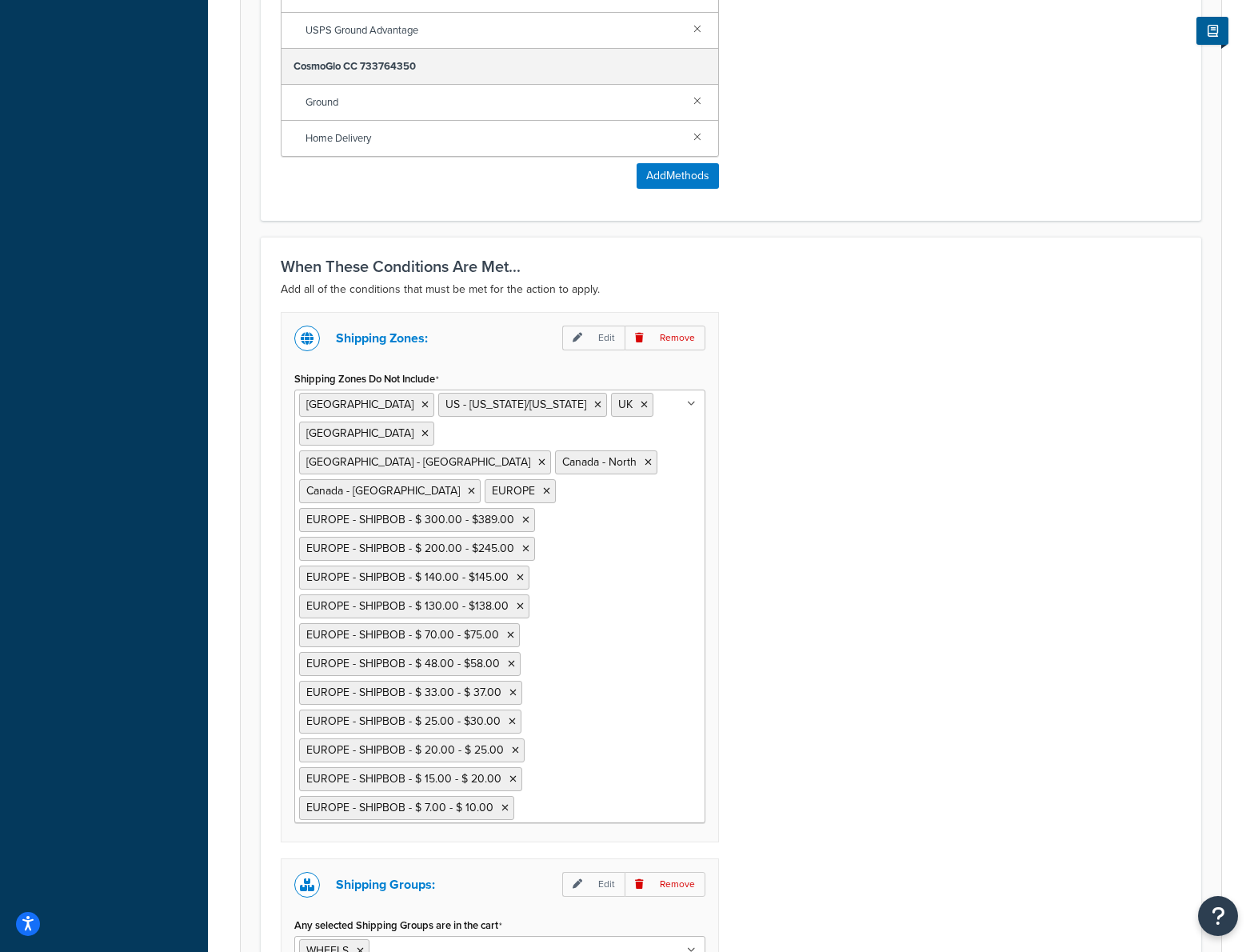
scroll to position [1162, 0]
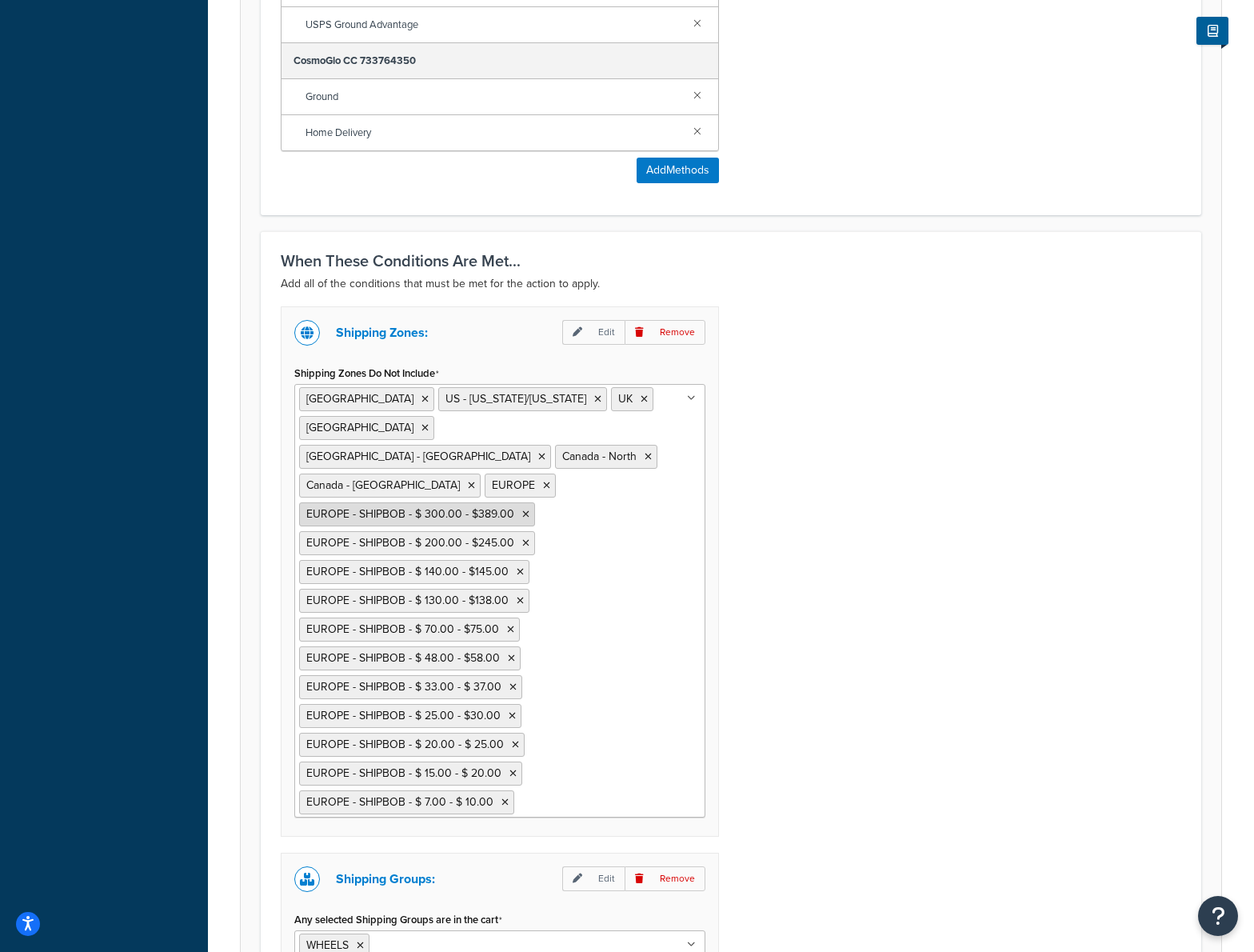
click at [530, 509] on icon at bounding box center [525, 513] width 7 height 9
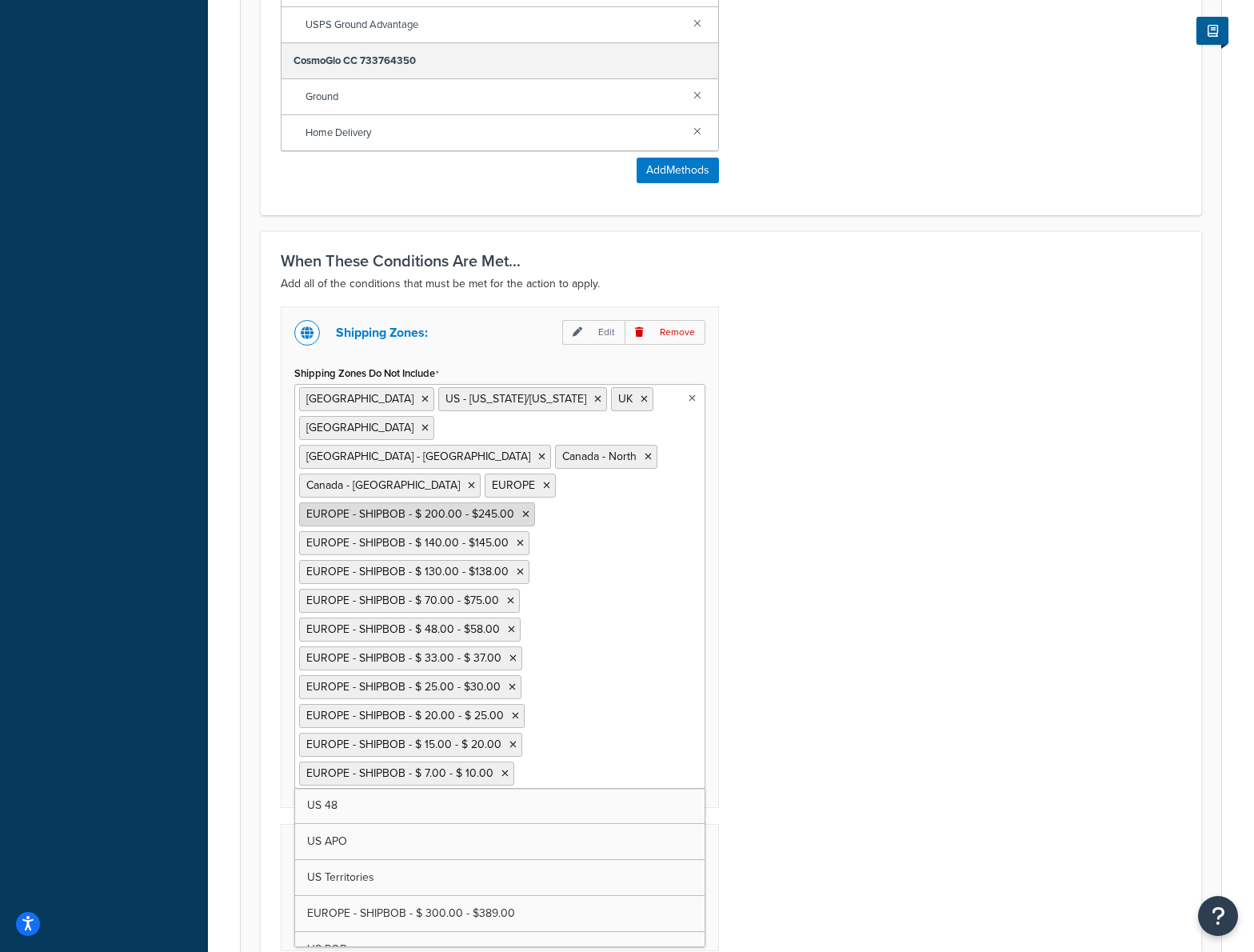
click at [530, 509] on icon at bounding box center [525, 513] width 7 height 9
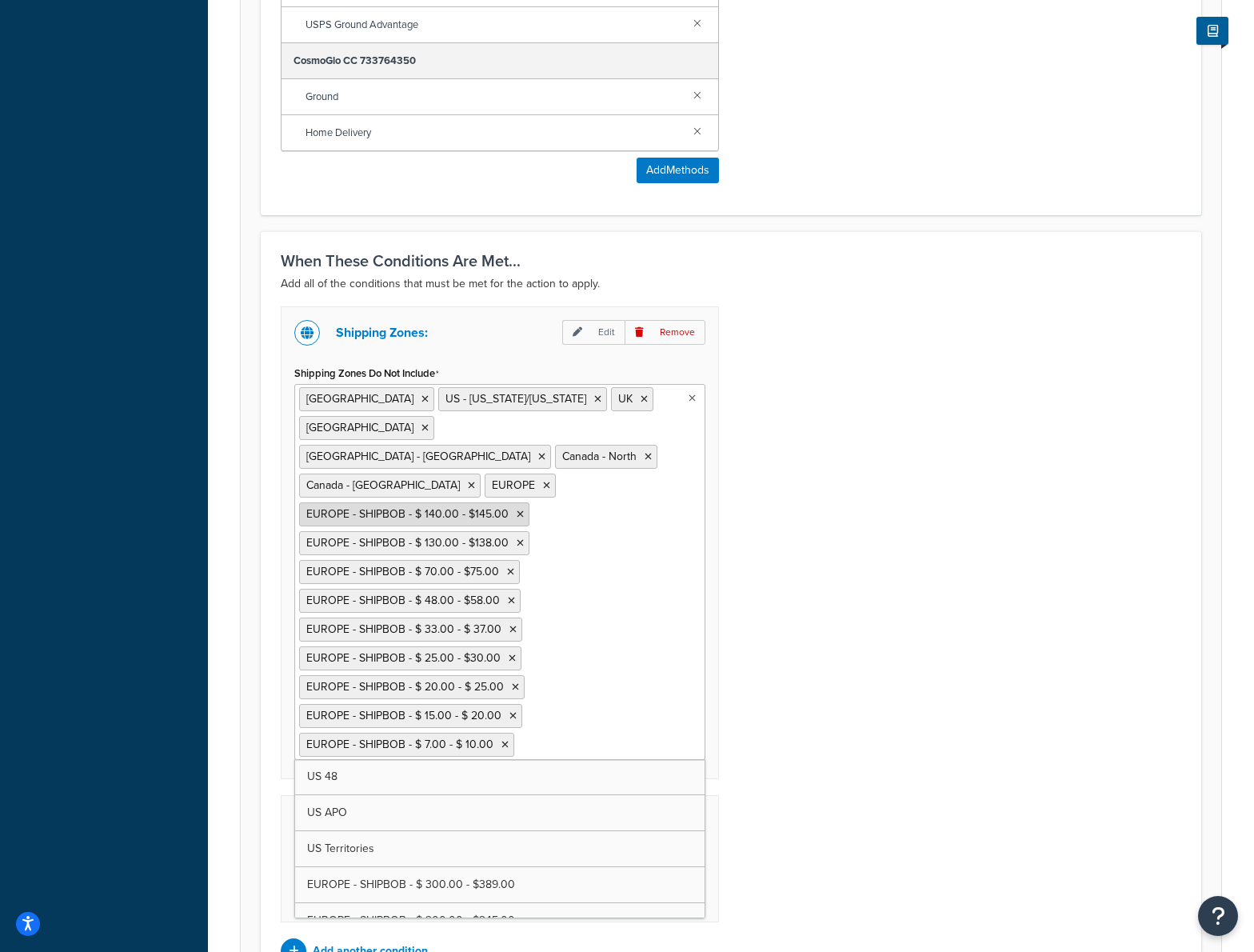
click at [530, 502] on li "EUROPE - SHIPBOB - $ 140.00 - $145.00" at bounding box center [414, 514] width 230 height 24
click at [524, 509] on icon at bounding box center [520, 513] width 7 height 9
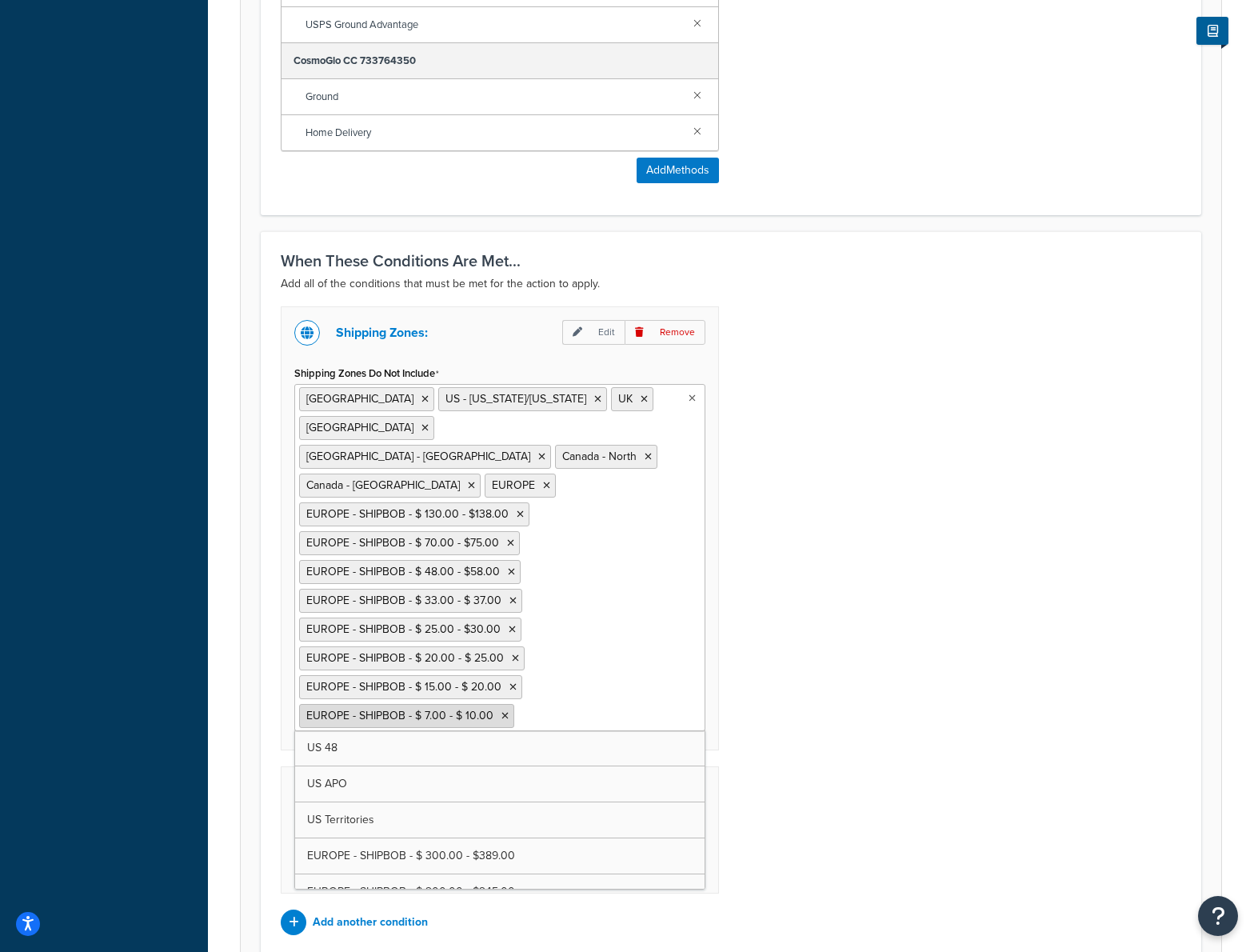
click at [501, 711] on icon at bounding box center [505, 715] width 7 height 9
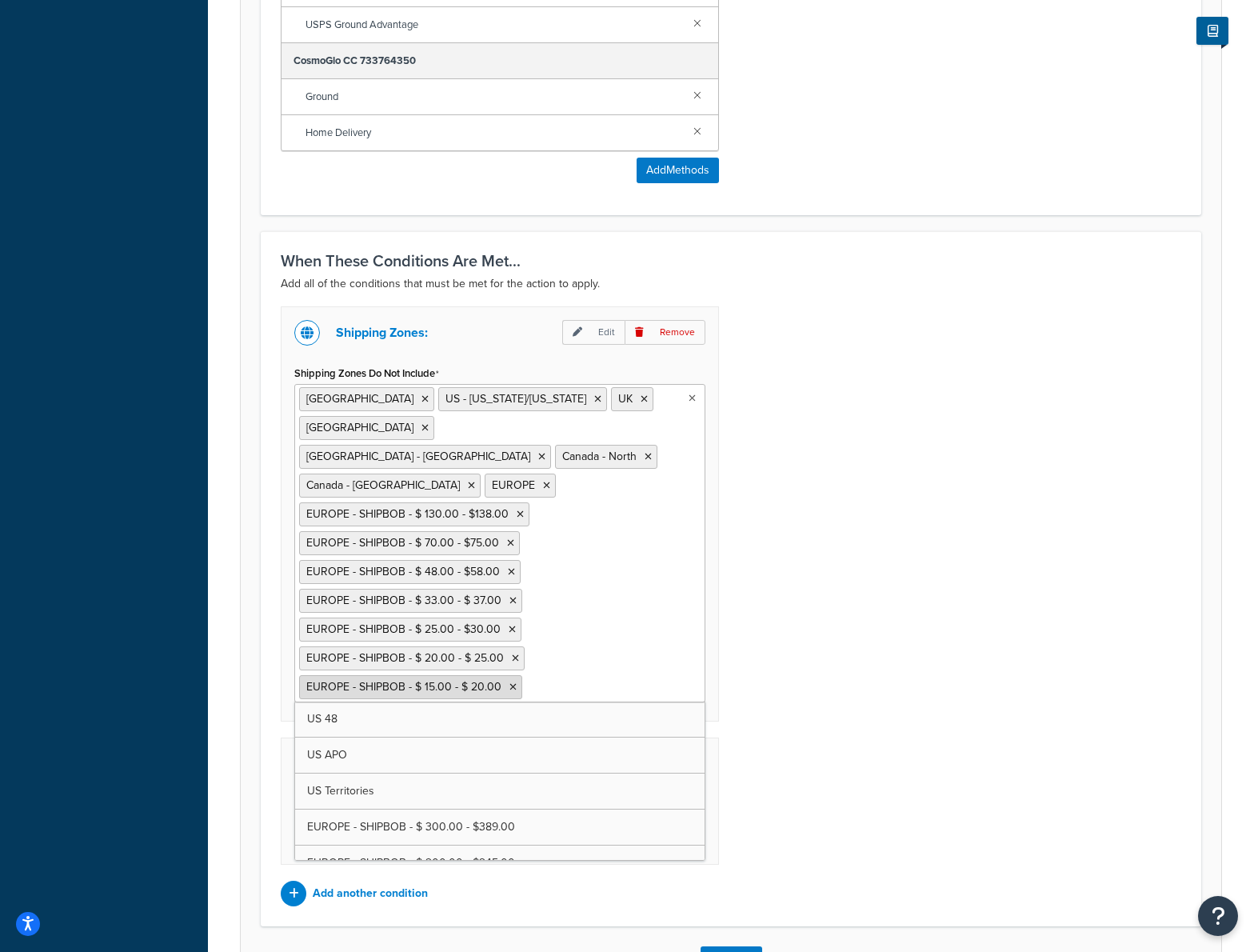
click at [509, 682] on icon at bounding box center [512, 687] width 7 height 9
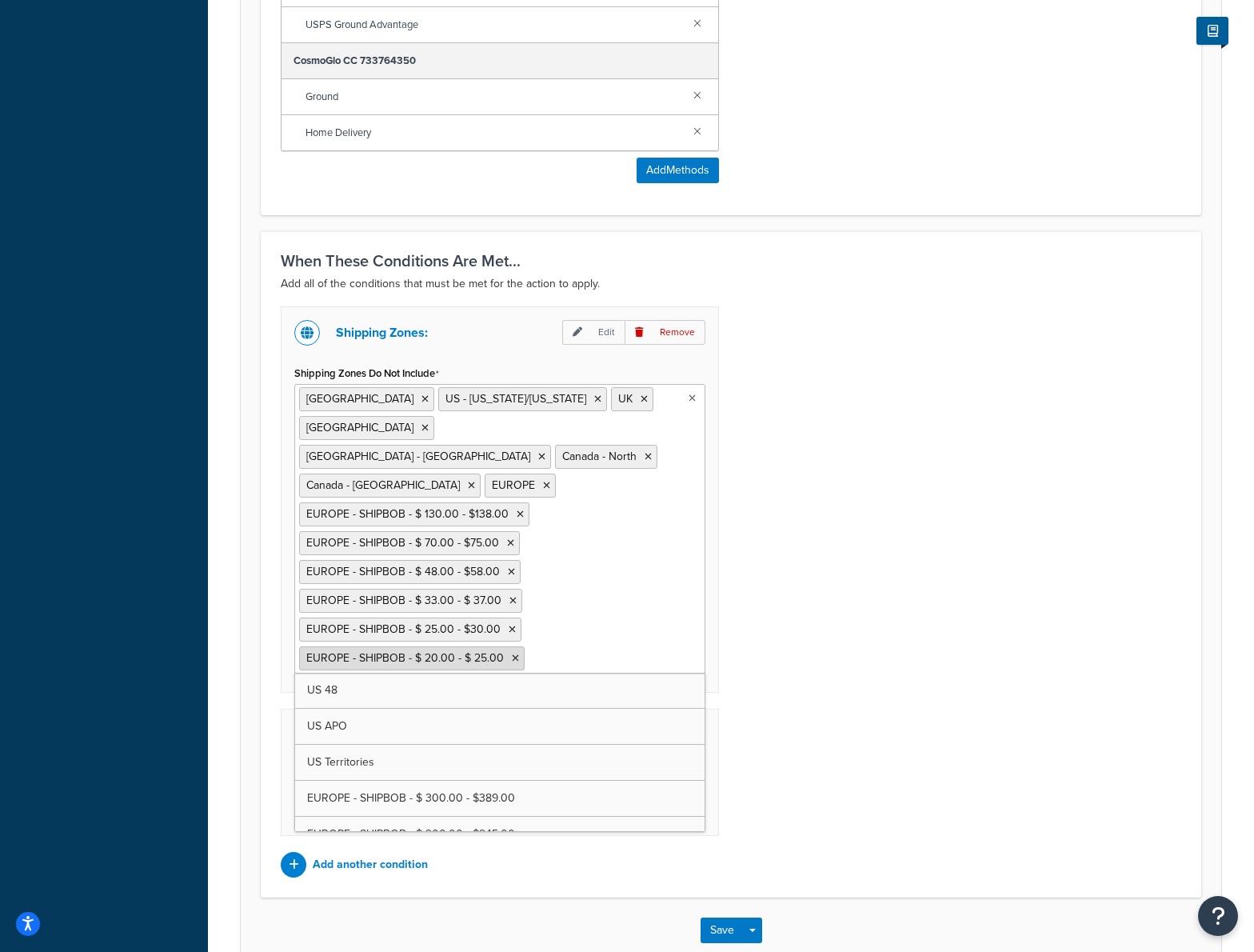
click at [512, 653] on icon at bounding box center [515, 658] width 7 height 9
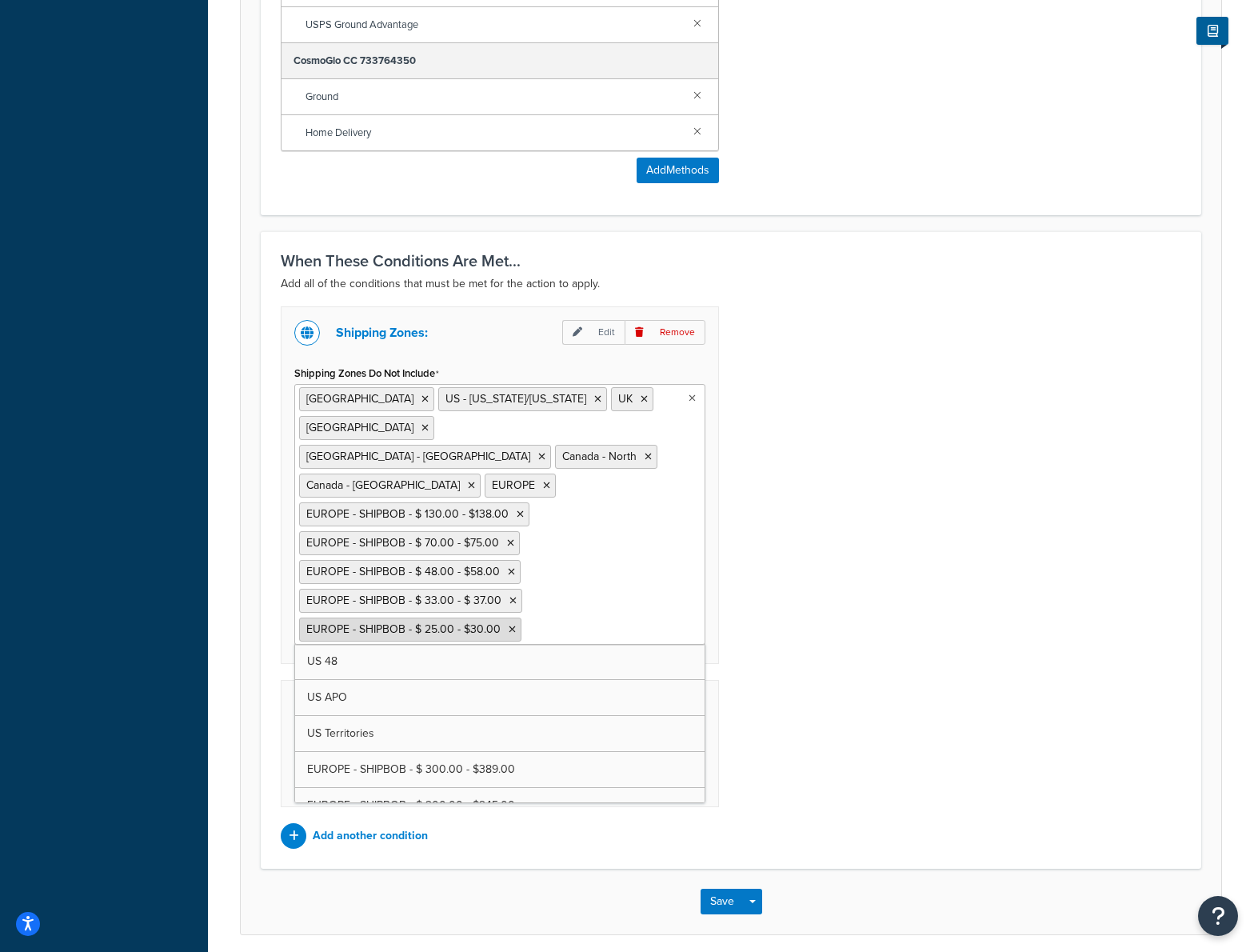
click at [511, 617] on li "EUROPE - SHIPBOB - $ 25.00 - $30.00" at bounding box center [409, 629] width 222 height 24
click at [508, 625] on icon at bounding box center [512, 629] width 7 height 9
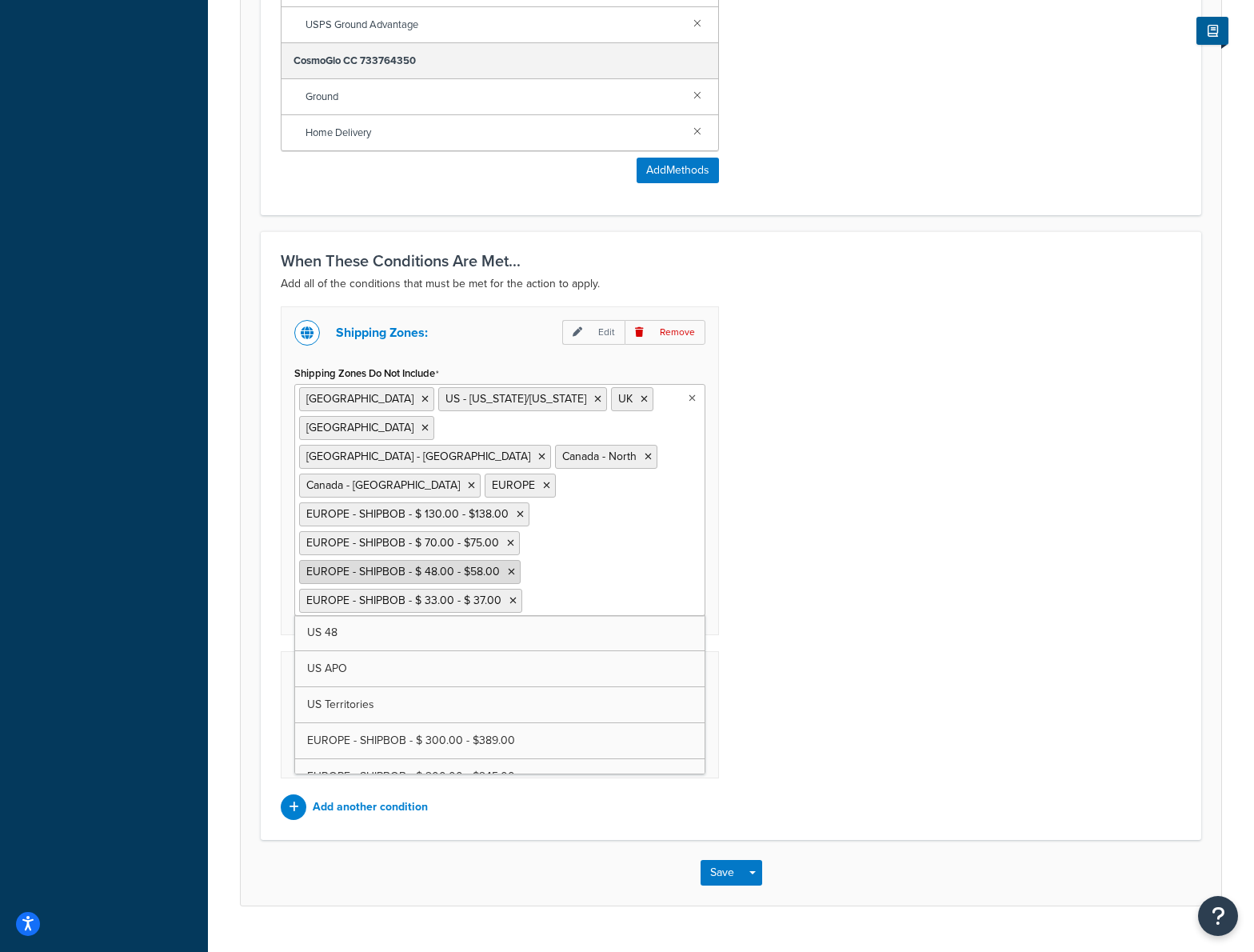
scroll to position [1139, 0]
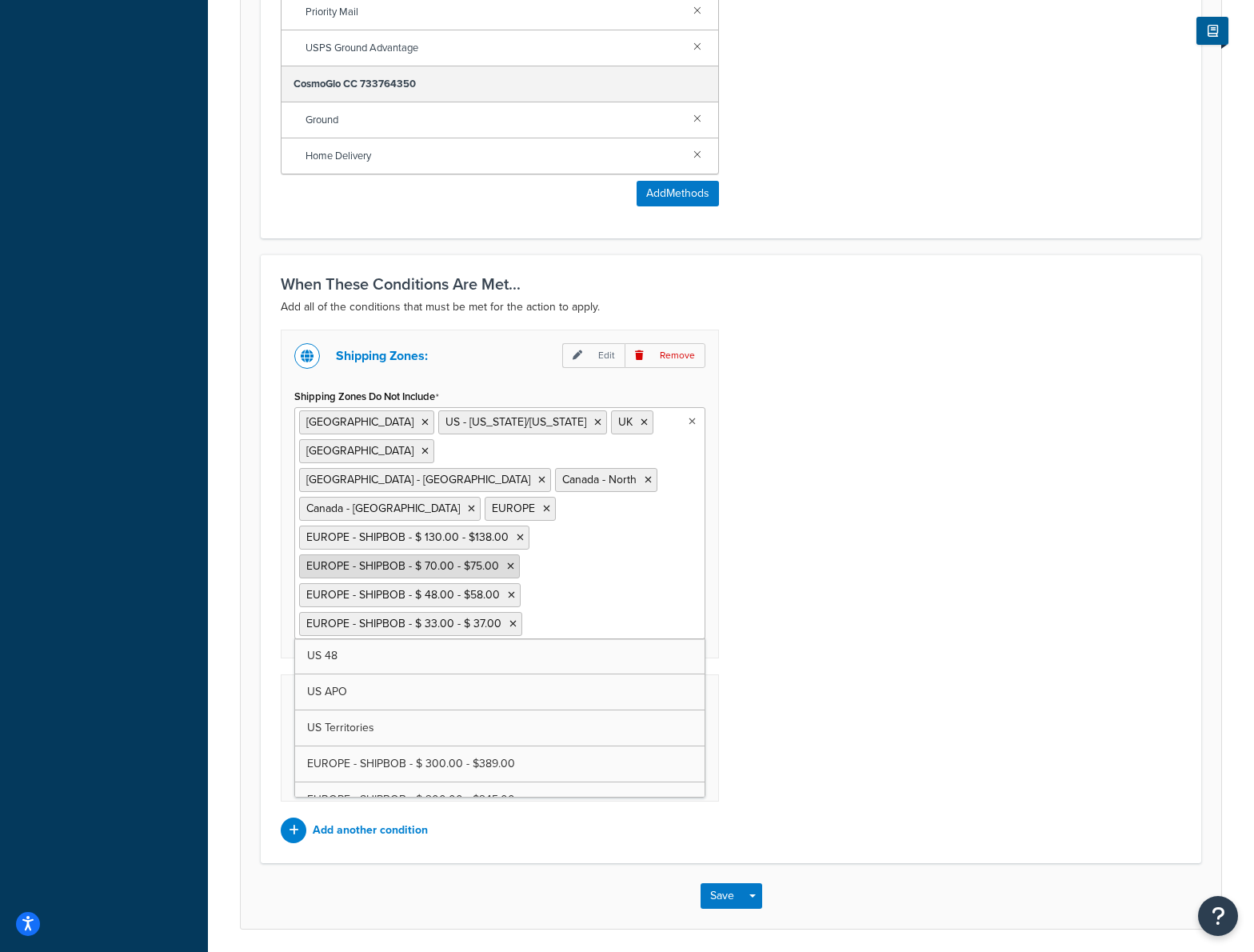
click at [508, 561] on icon at bounding box center [511, 566] width 7 height 9
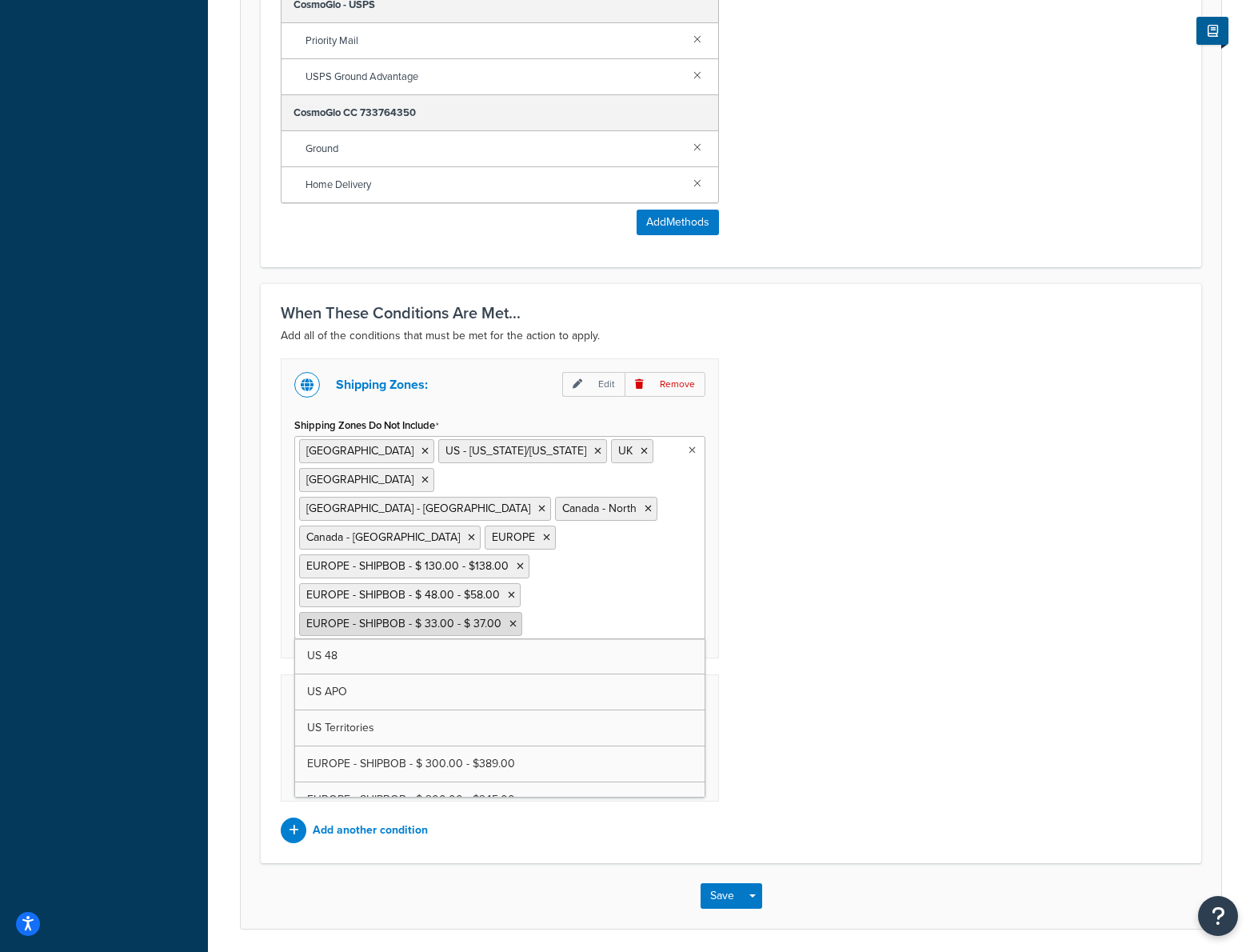
drag, startPoint x: 508, startPoint y: 537, endPoint x: 508, endPoint y: 557, distance: 20.0
click at [508, 591] on icon at bounding box center [512, 595] width 7 height 9
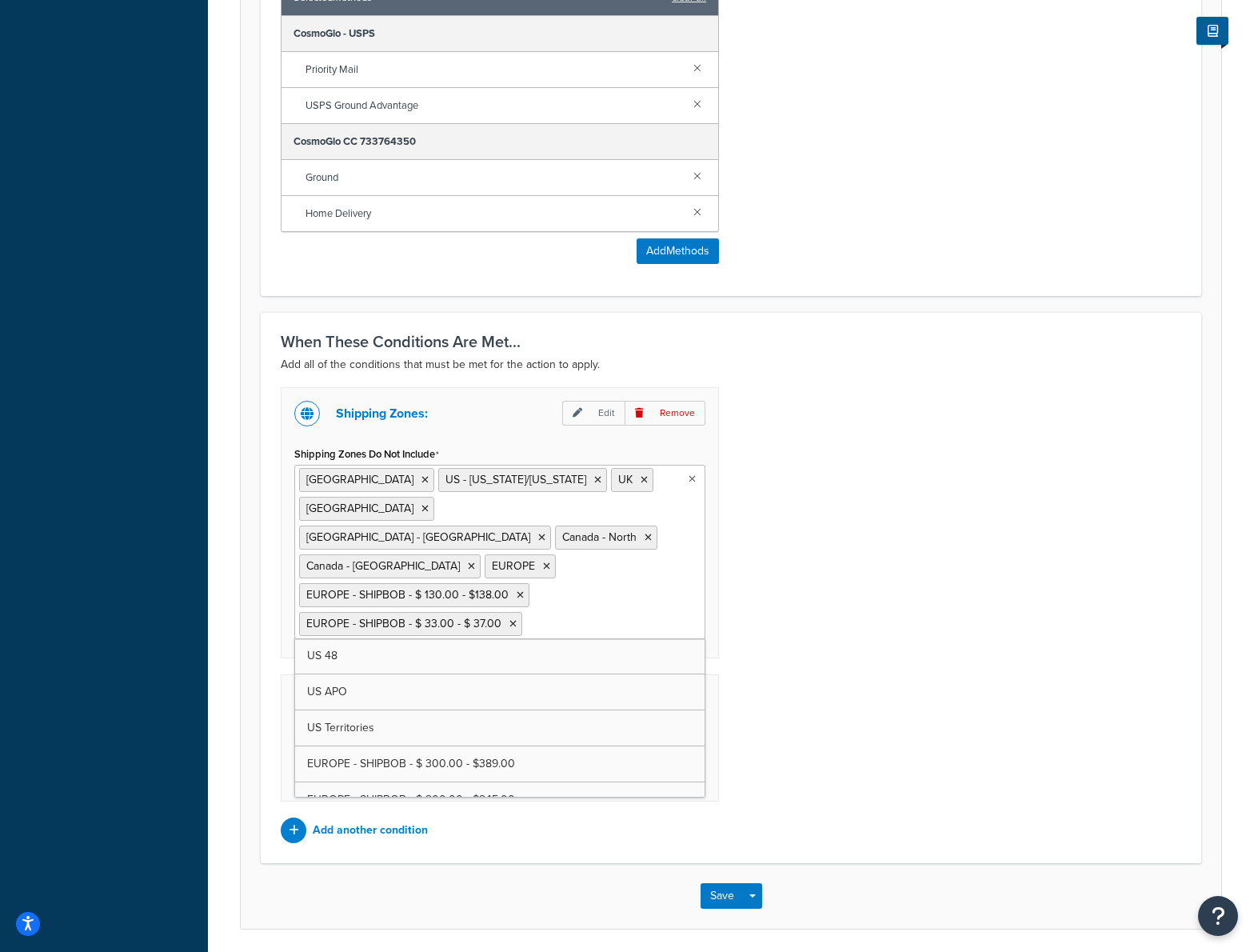
click at [509, 619] on icon at bounding box center [512, 623] width 7 height 9
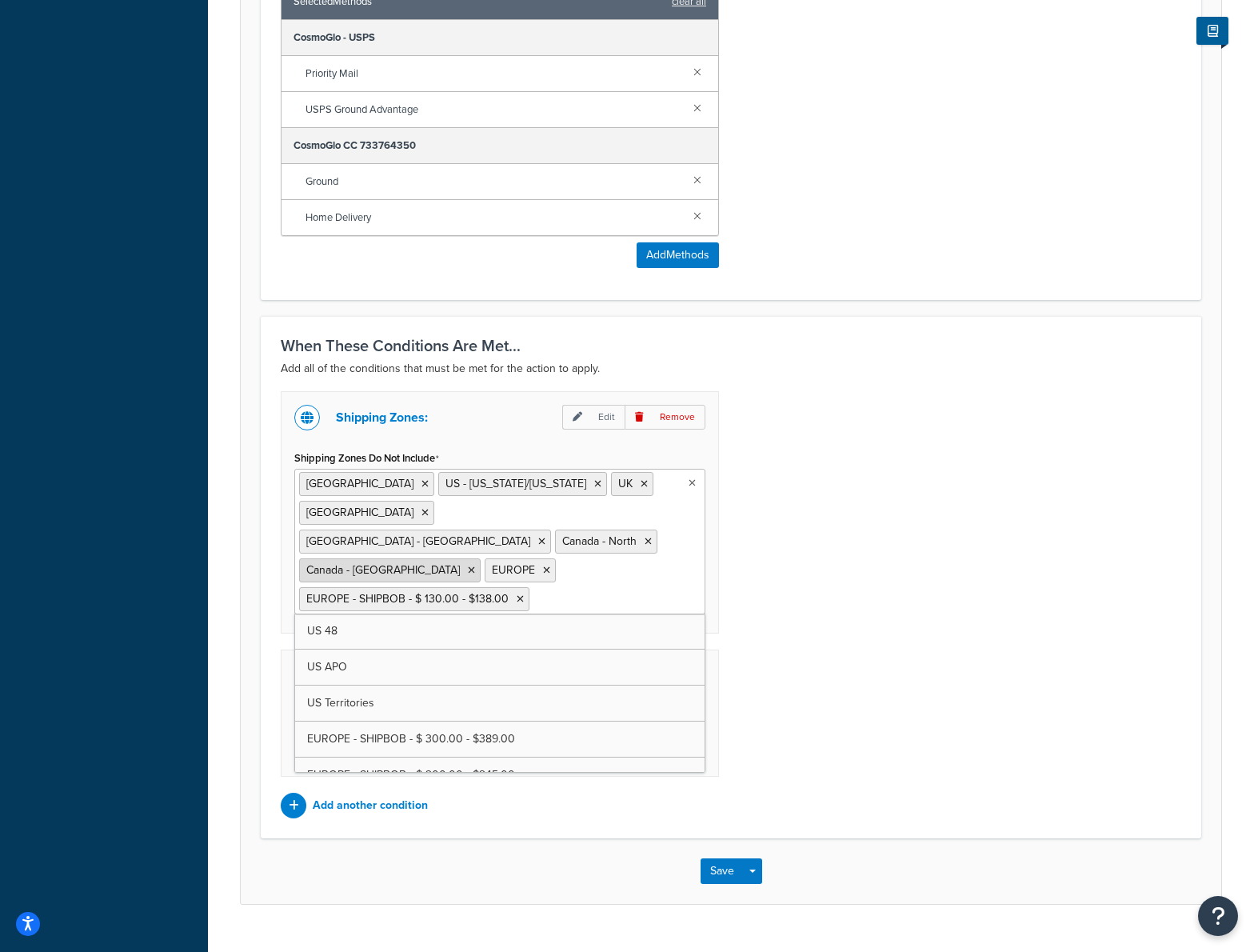
drag, startPoint x: 592, startPoint y: 543, endPoint x: 584, endPoint y: 543, distance: 8.0
click at [524, 594] on icon at bounding box center [520, 598] width 7 height 9
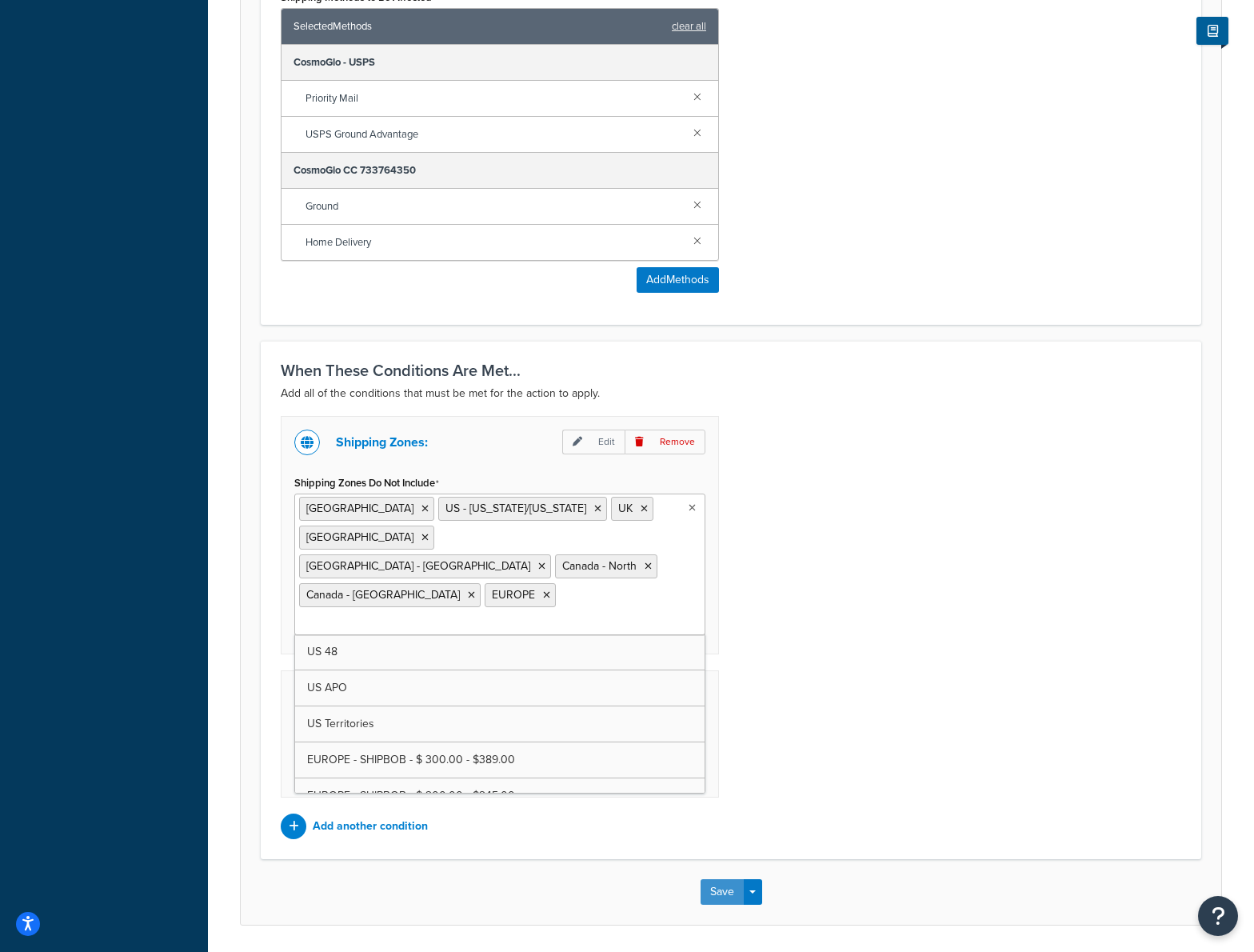
click at [726, 879] on button "Save" at bounding box center [722, 892] width 43 height 26
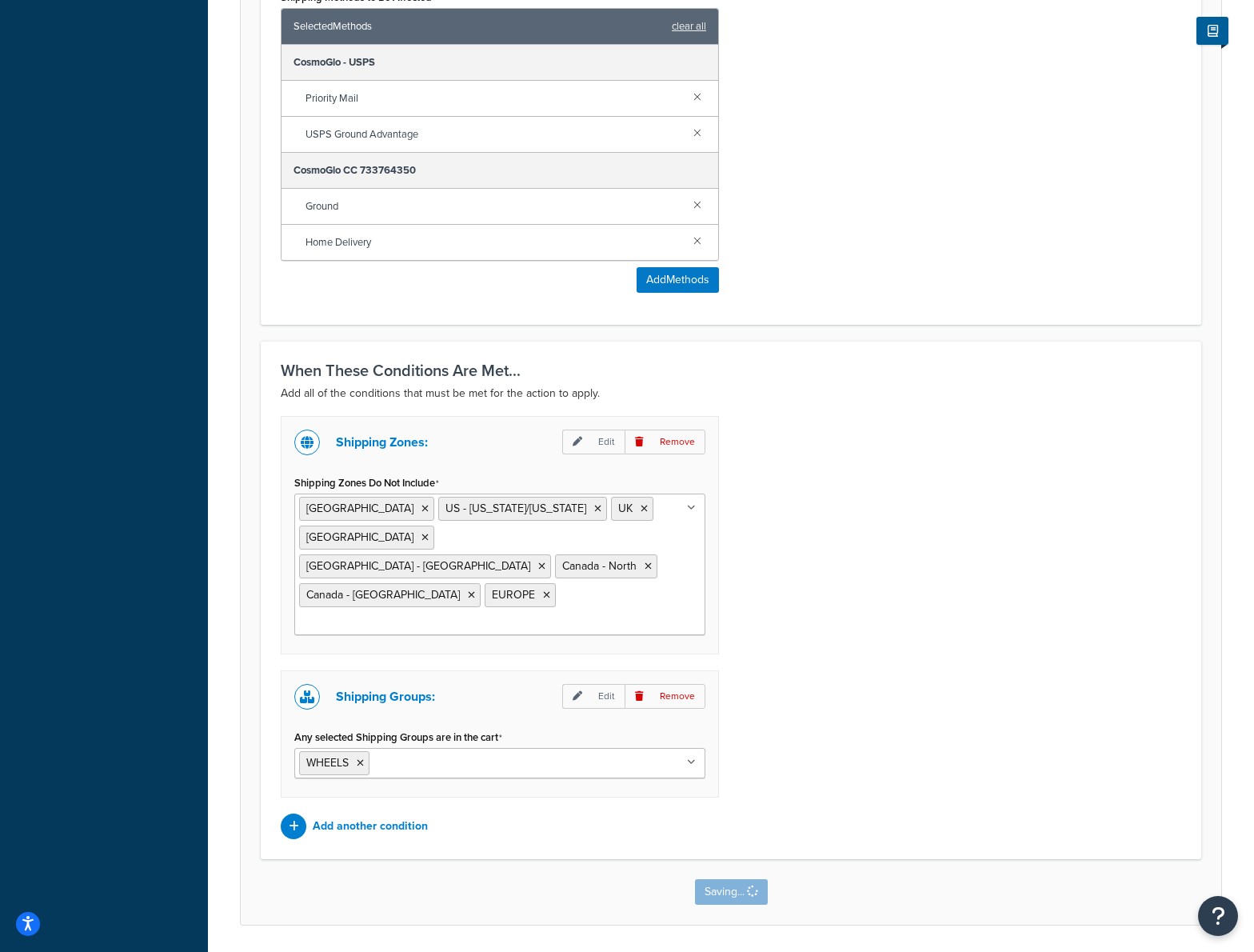
scroll to position [0, 0]
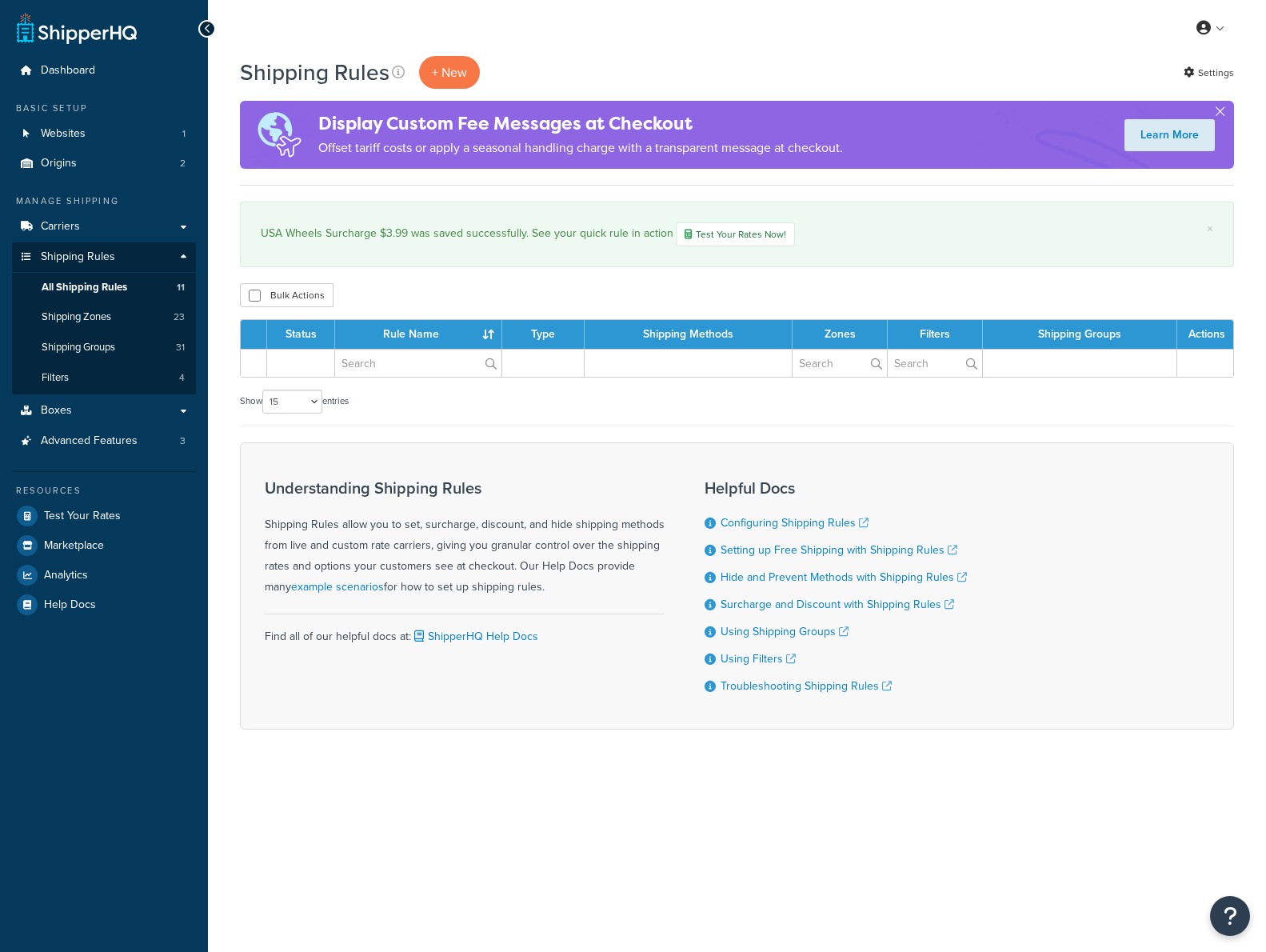
select select "15"
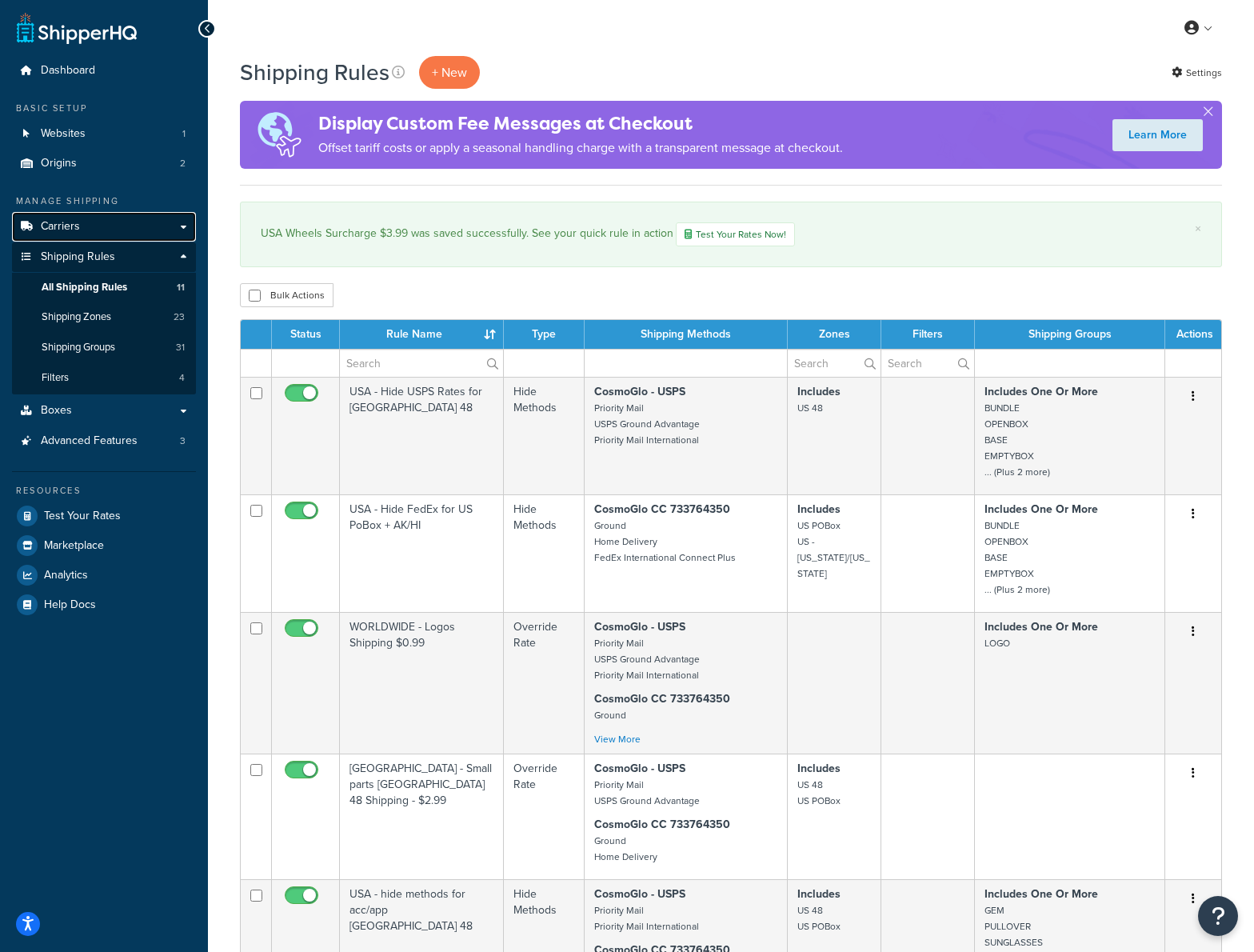
click at [80, 234] on link "Carriers" at bounding box center [104, 227] width 184 height 29
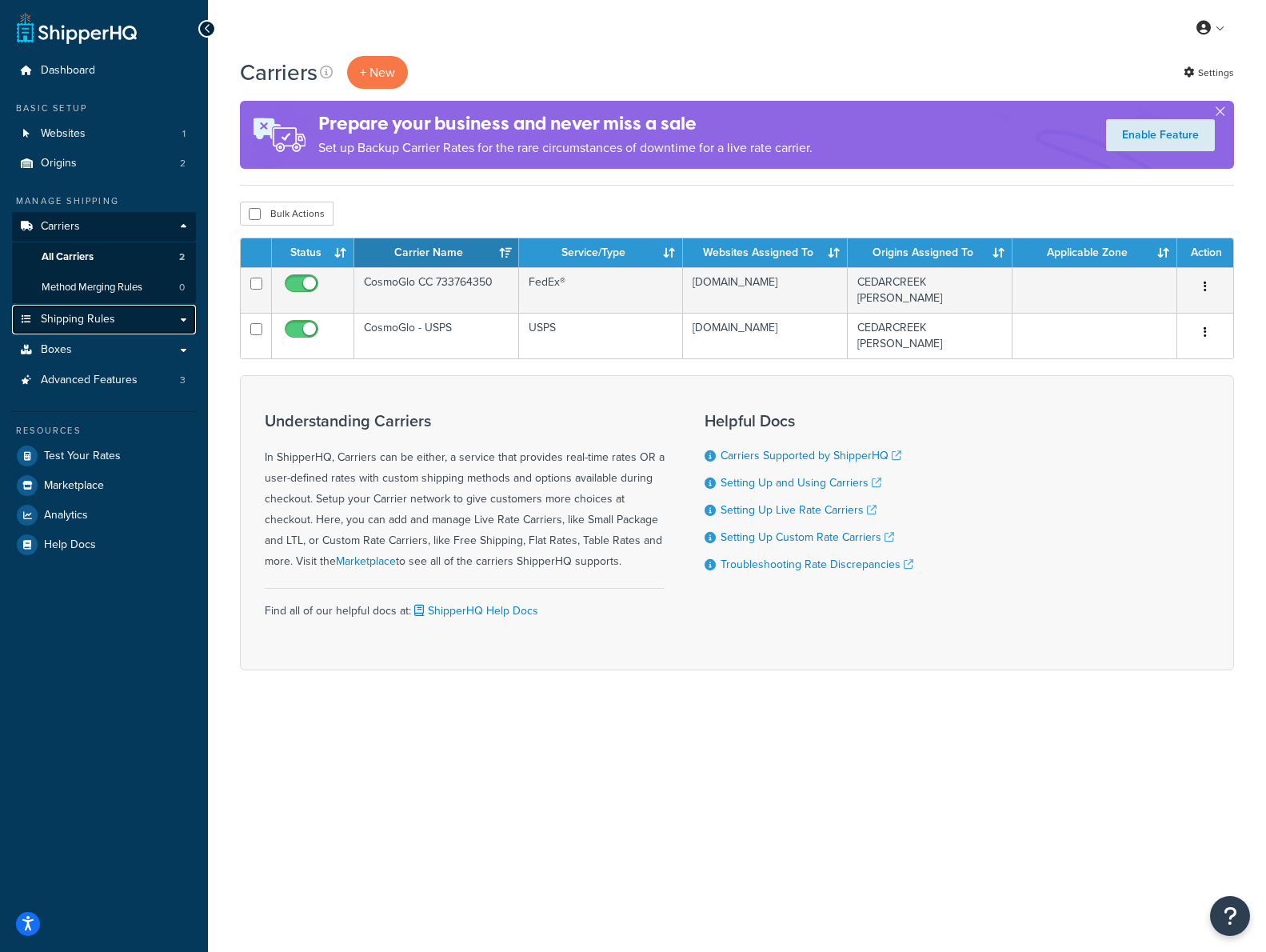
click at [95, 312] on span "Shipping Rules" at bounding box center [78, 319] width 75 height 14
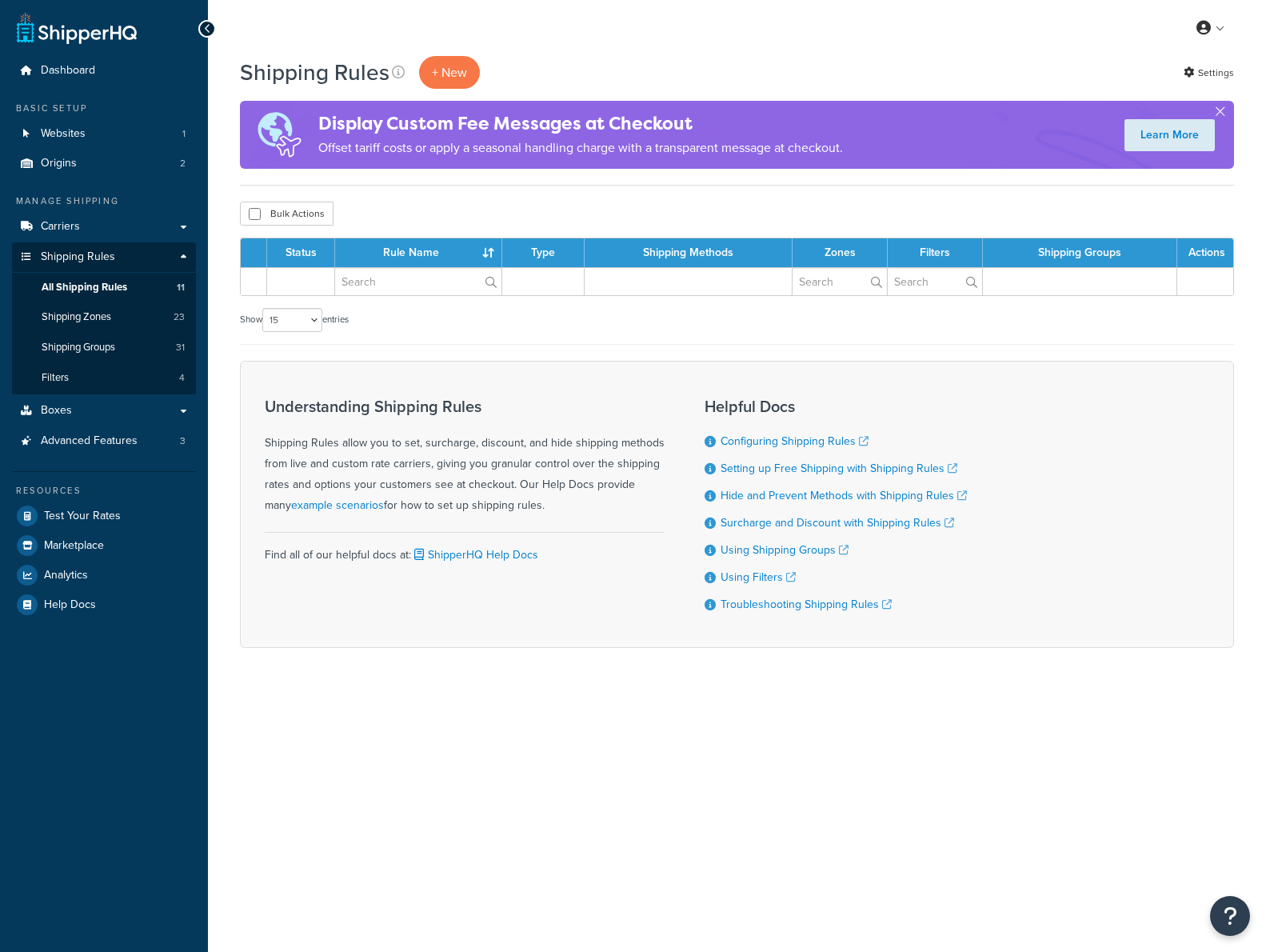
select select "15"
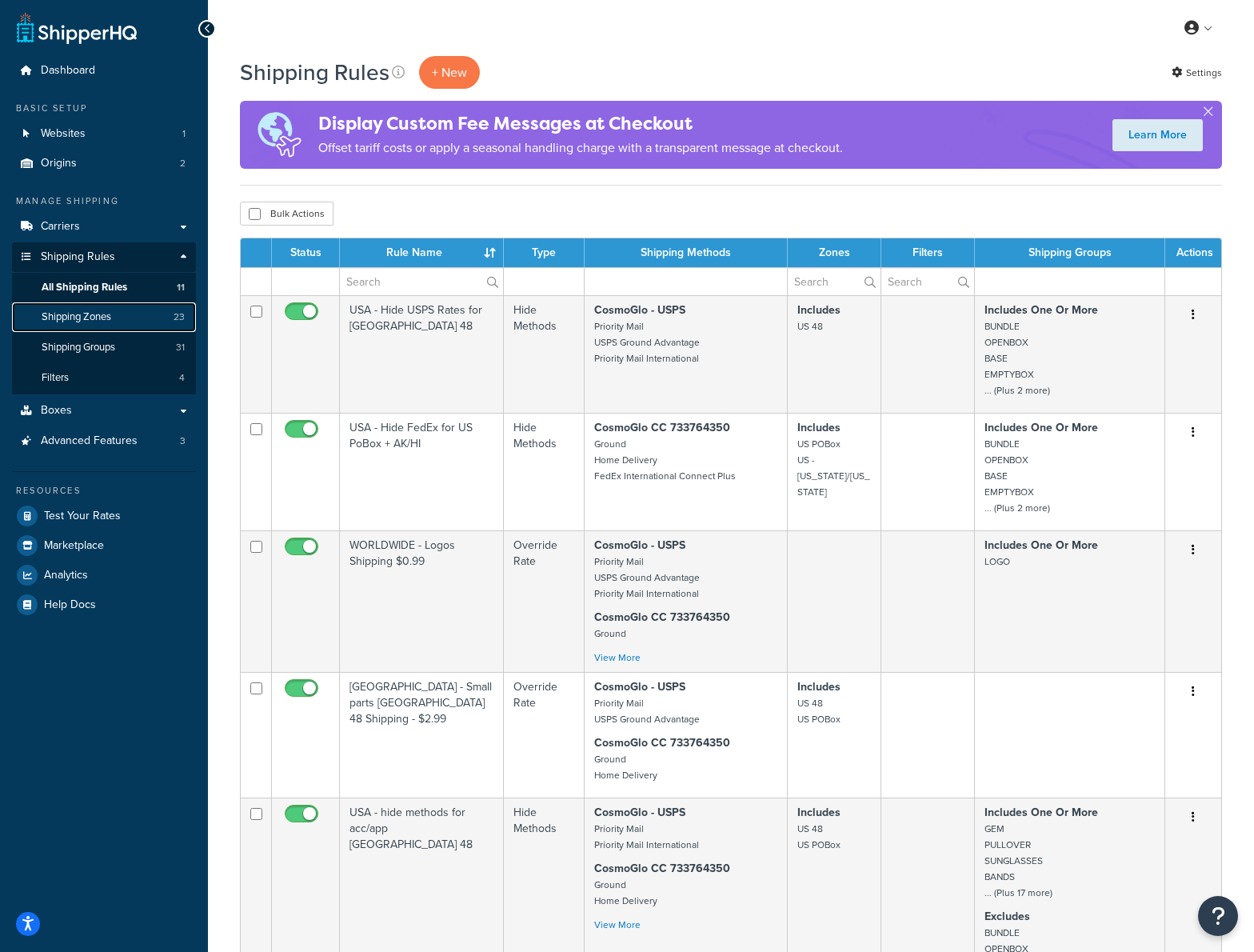
click at [93, 312] on span "Shipping Zones" at bounding box center [76, 317] width 70 height 14
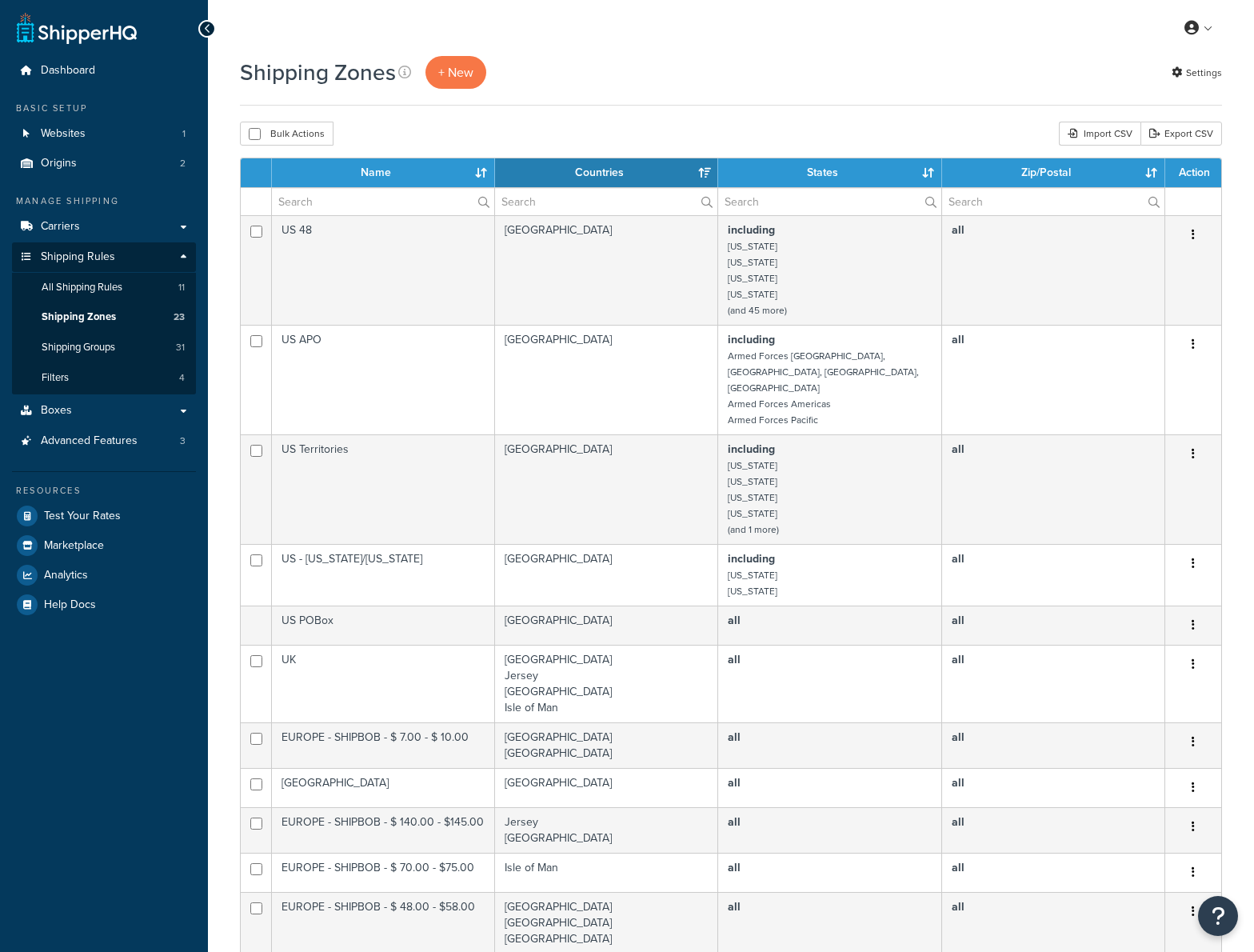
select select "15"
click at [324, 203] on input "text" at bounding box center [383, 202] width 222 height 27
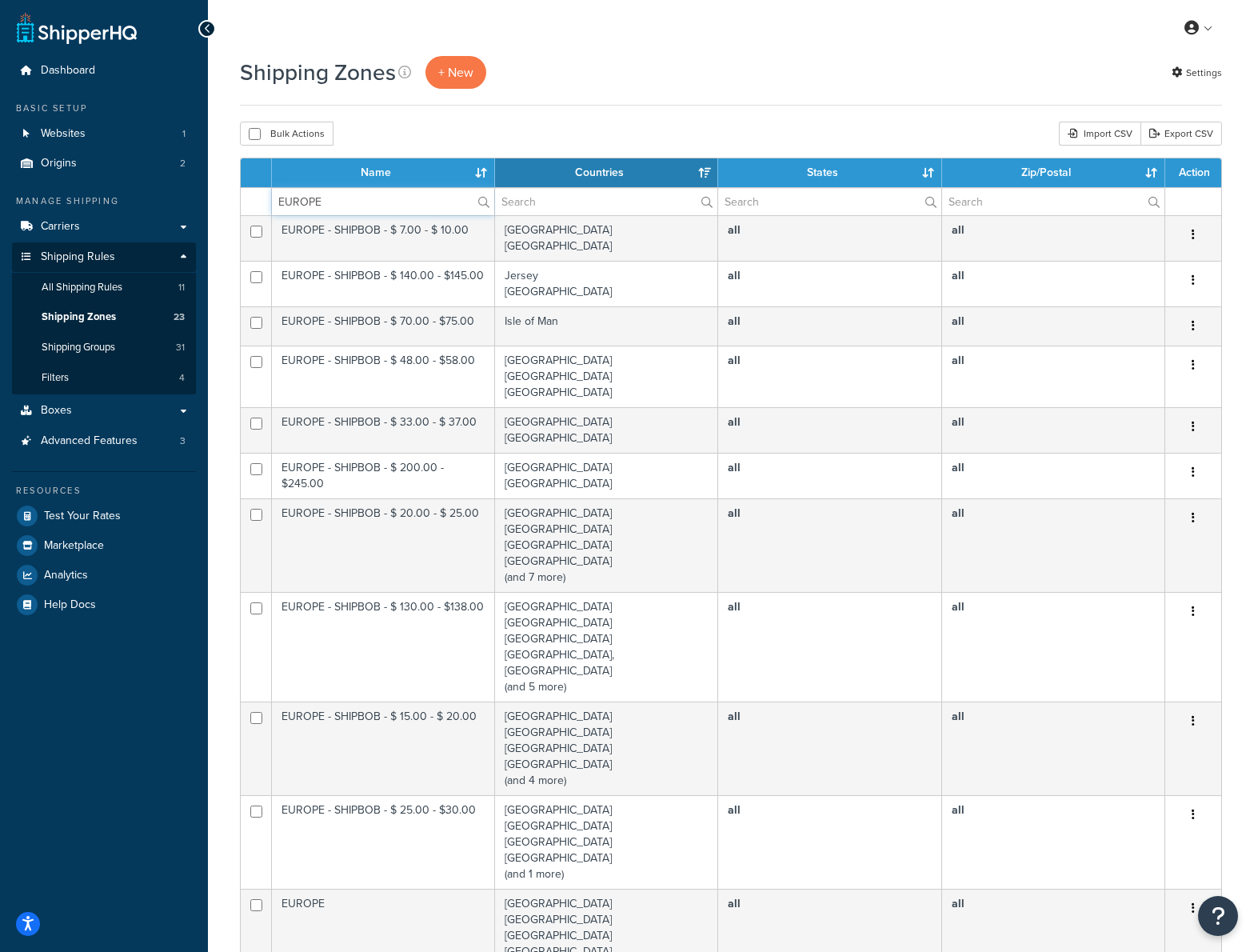
type input "EUROPE"
drag, startPoint x: 251, startPoint y: 130, endPoint x: 263, endPoint y: 204, distance: 75.0
click at [252, 132] on input "checkbox" at bounding box center [255, 134] width 12 height 12
checkbox input "true"
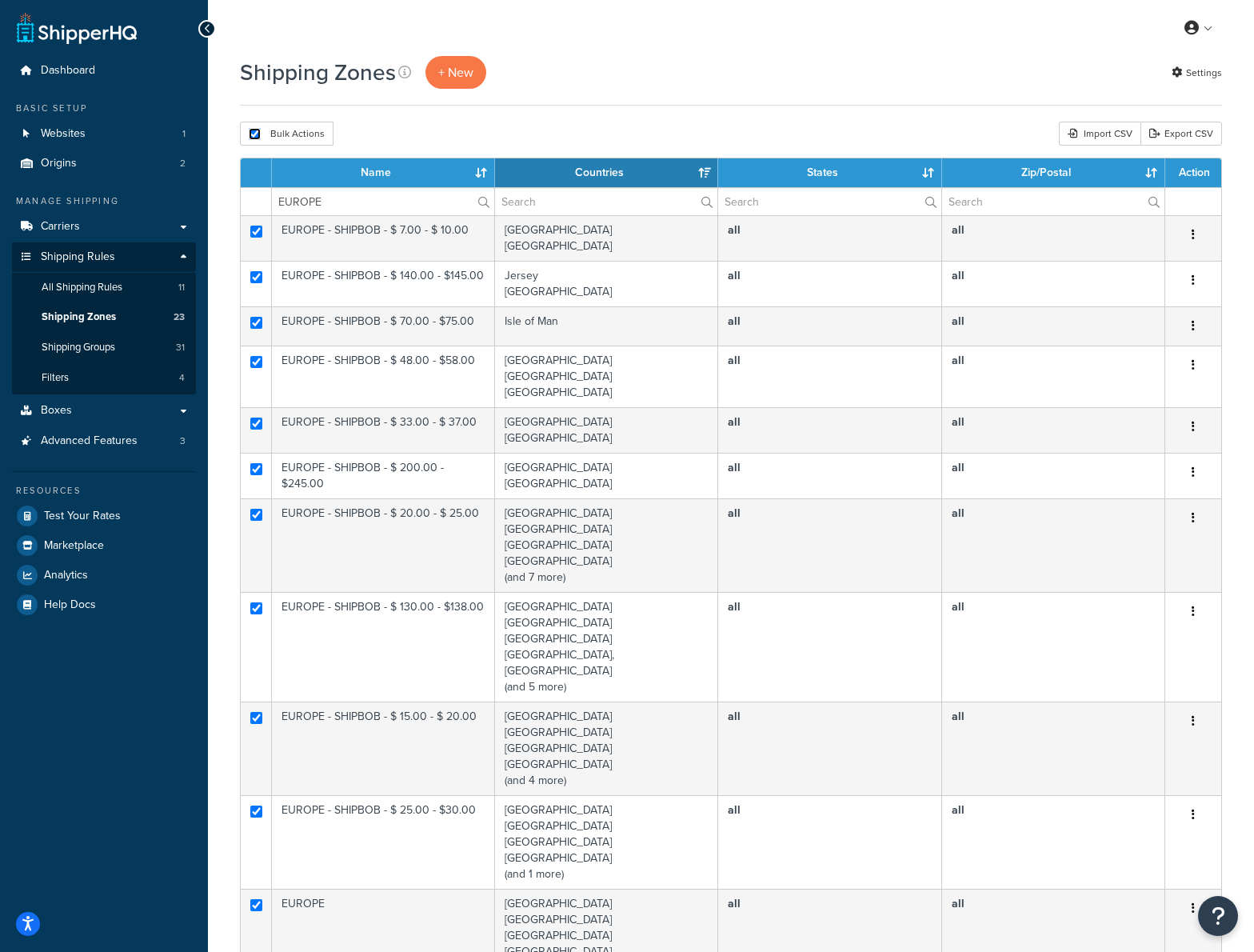
checkbox input "true"
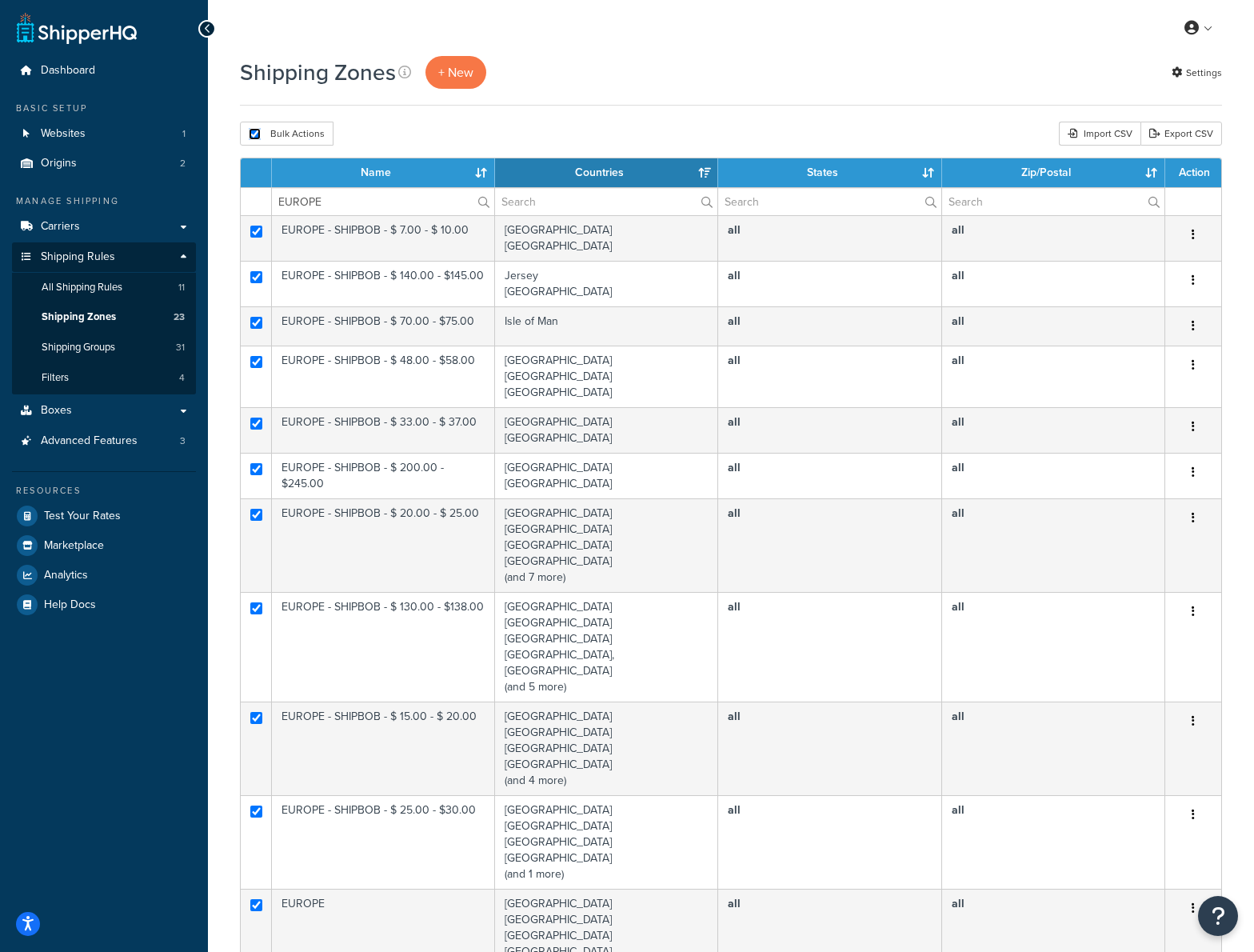
checkbox input "true"
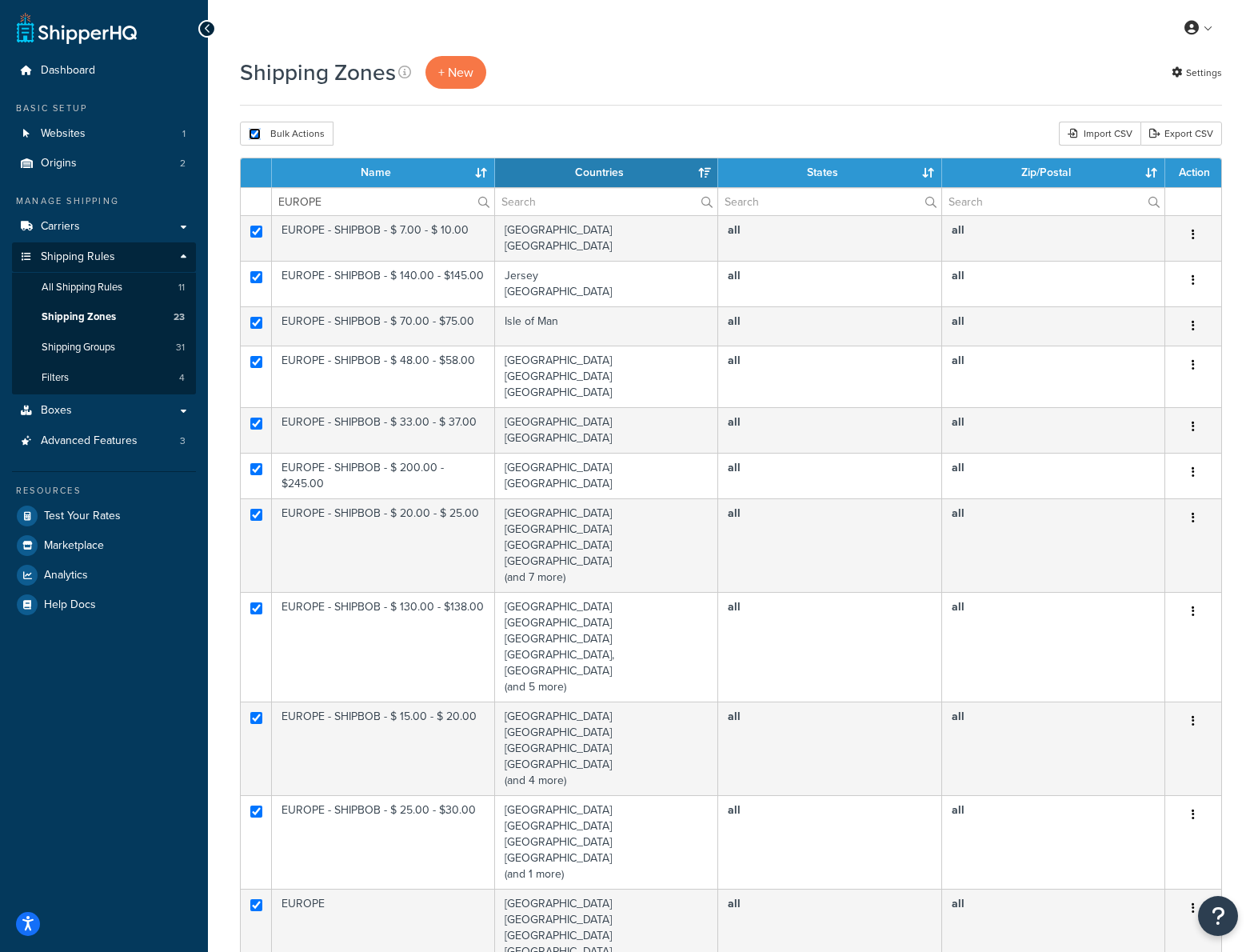
checkbox input "true"
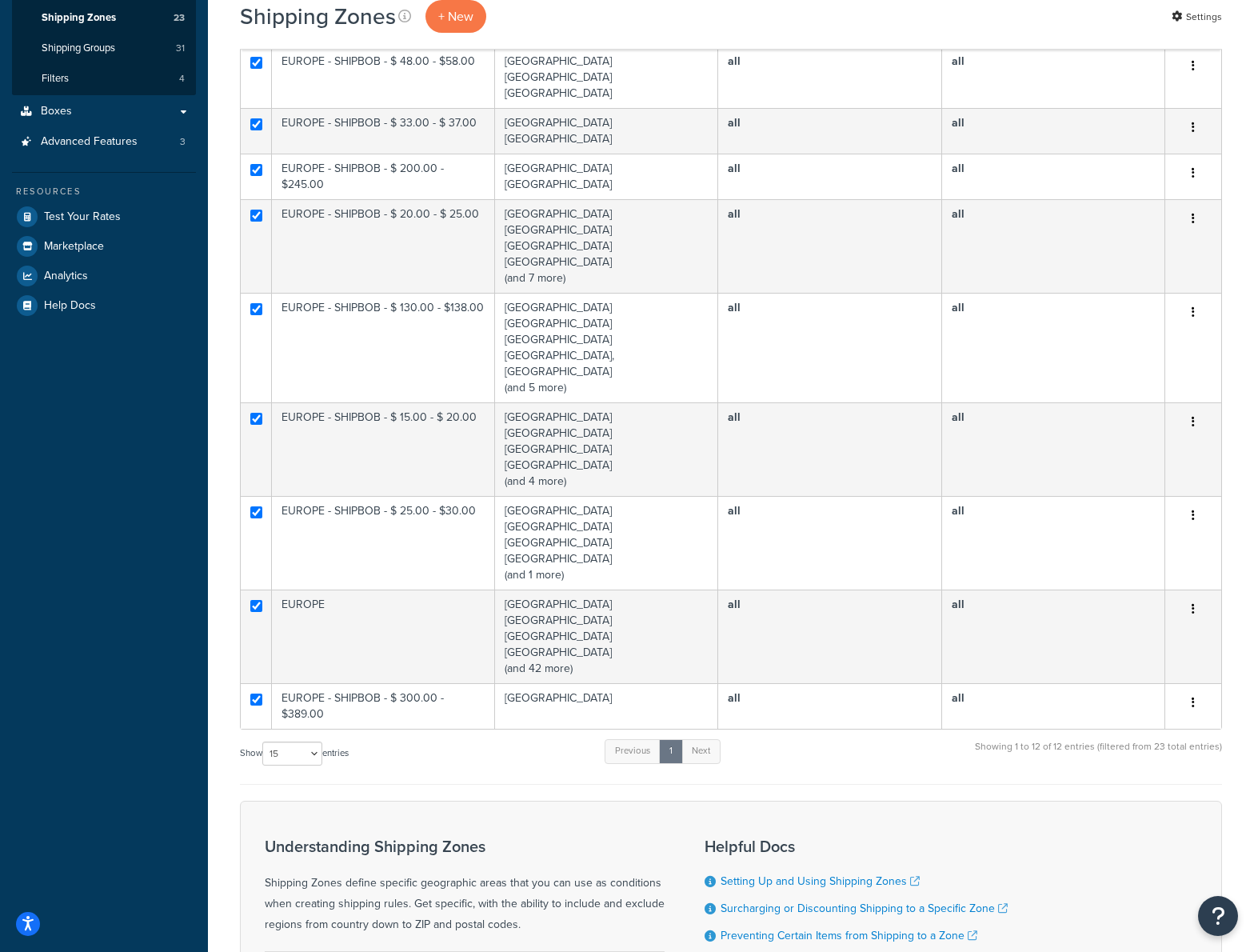
scroll to position [303, 0]
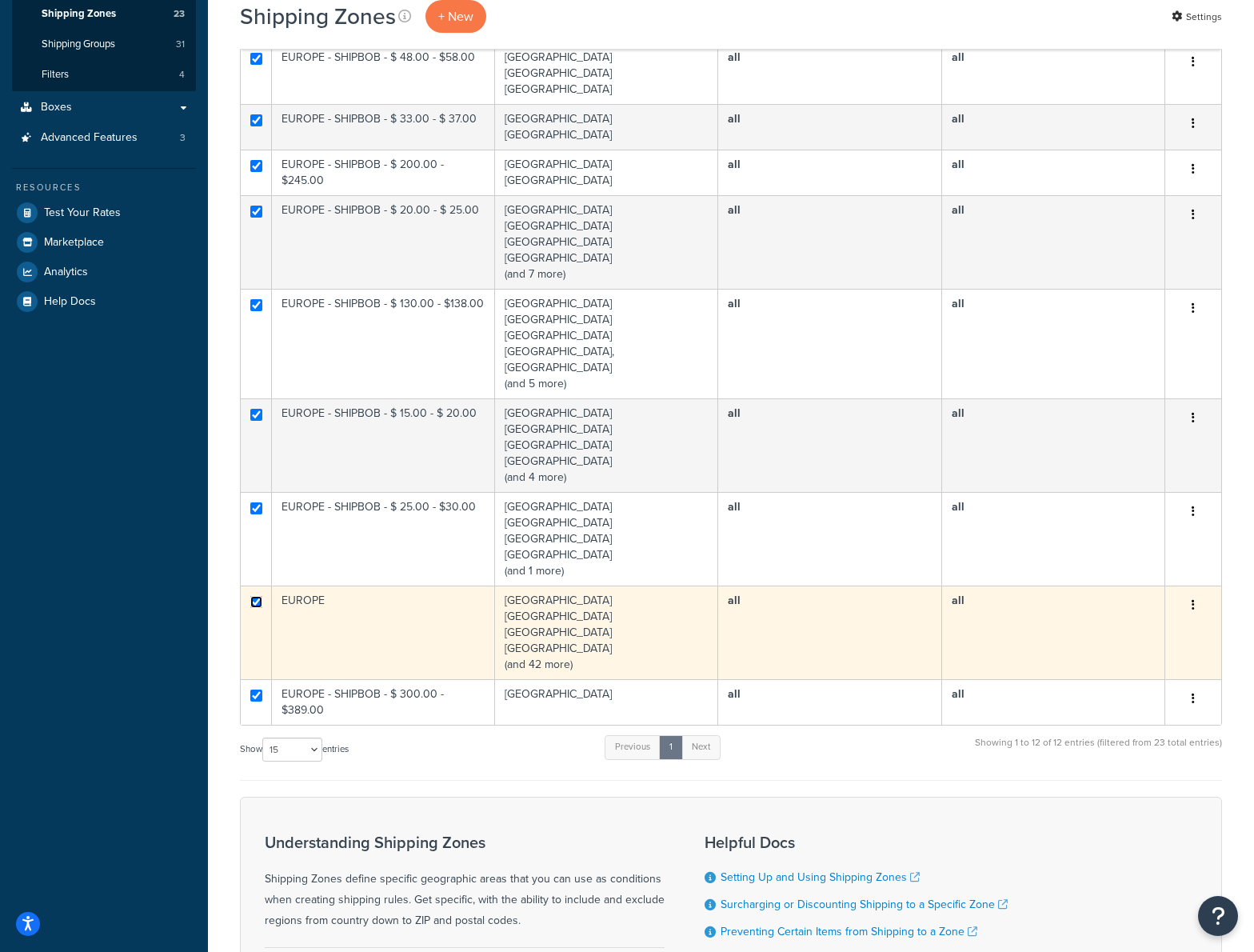
click at [252, 596] on input "checkbox" at bounding box center [257, 602] width 12 height 12
checkbox input "false"
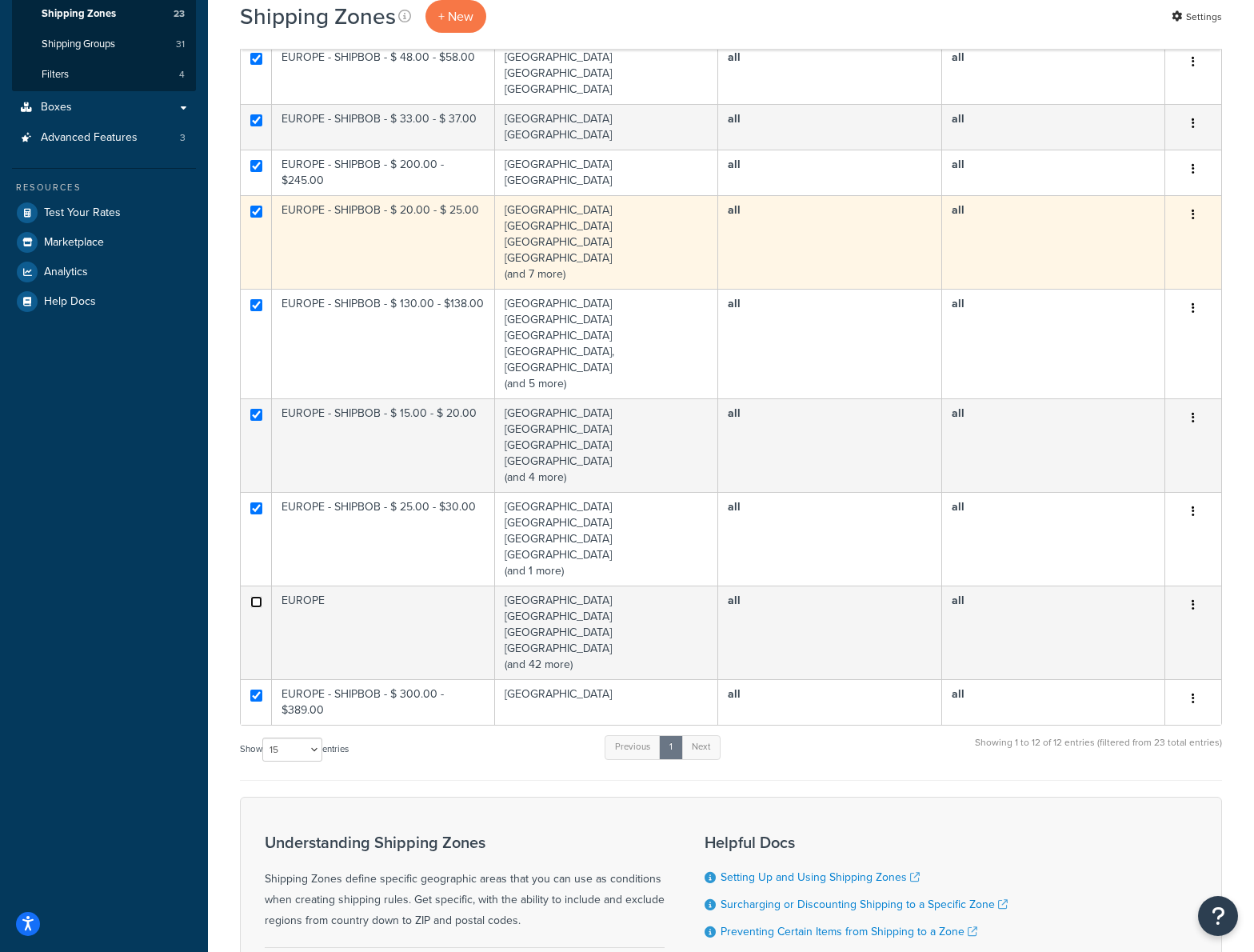
scroll to position [0, 0]
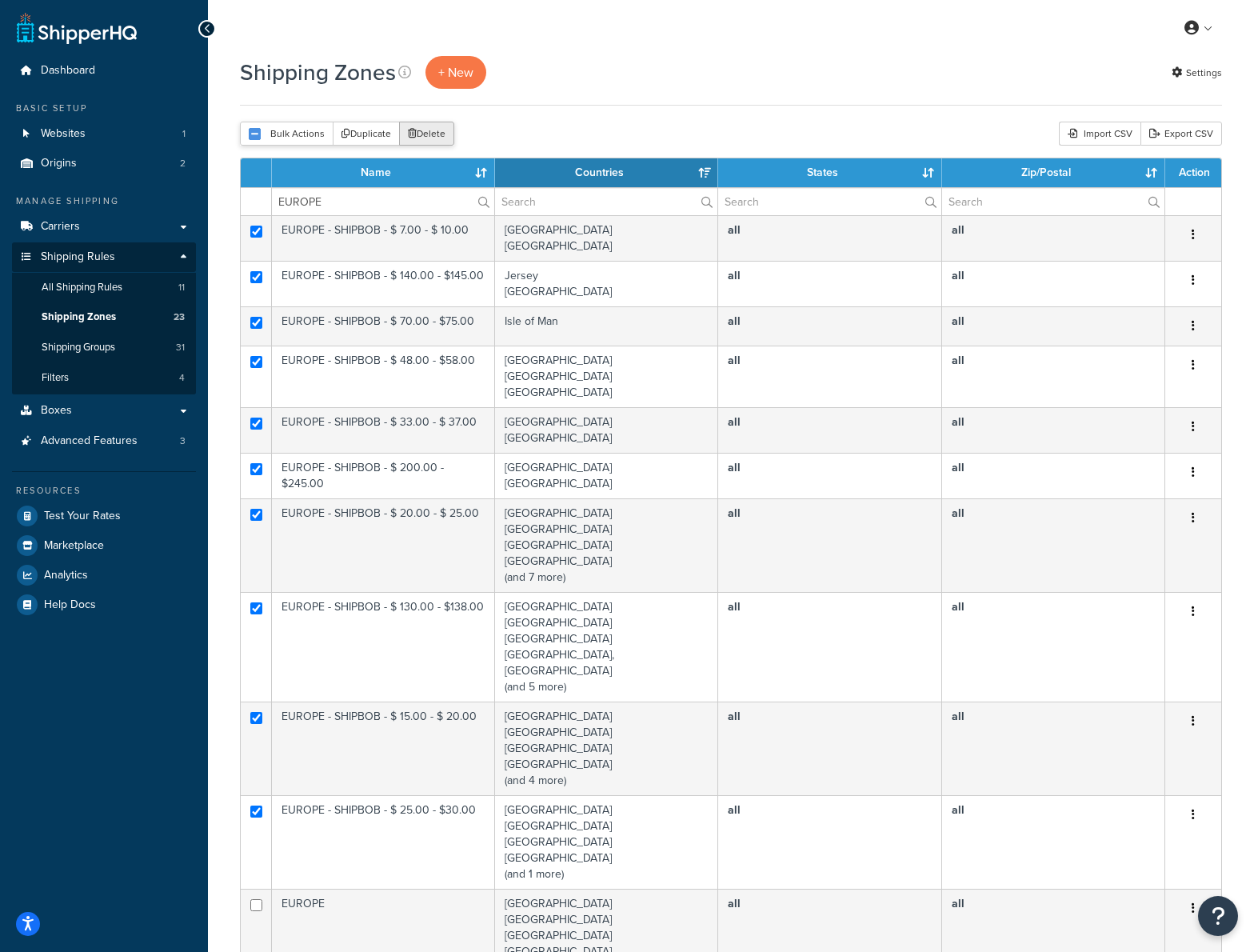
click at [427, 128] on button "Delete" at bounding box center [427, 134] width 55 height 24
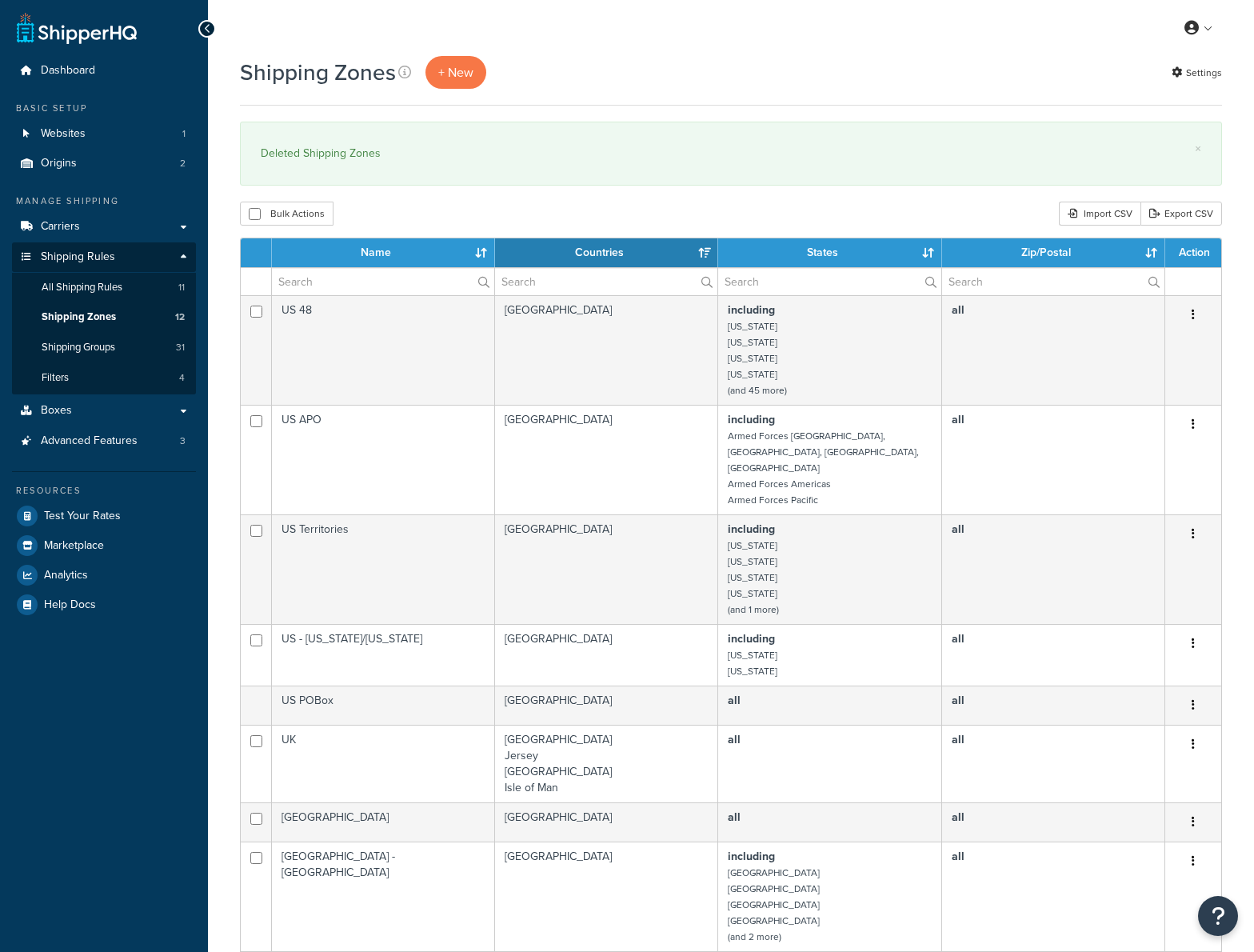
select select "15"
click at [460, 75] on span "+ New" at bounding box center [456, 72] width 35 height 18
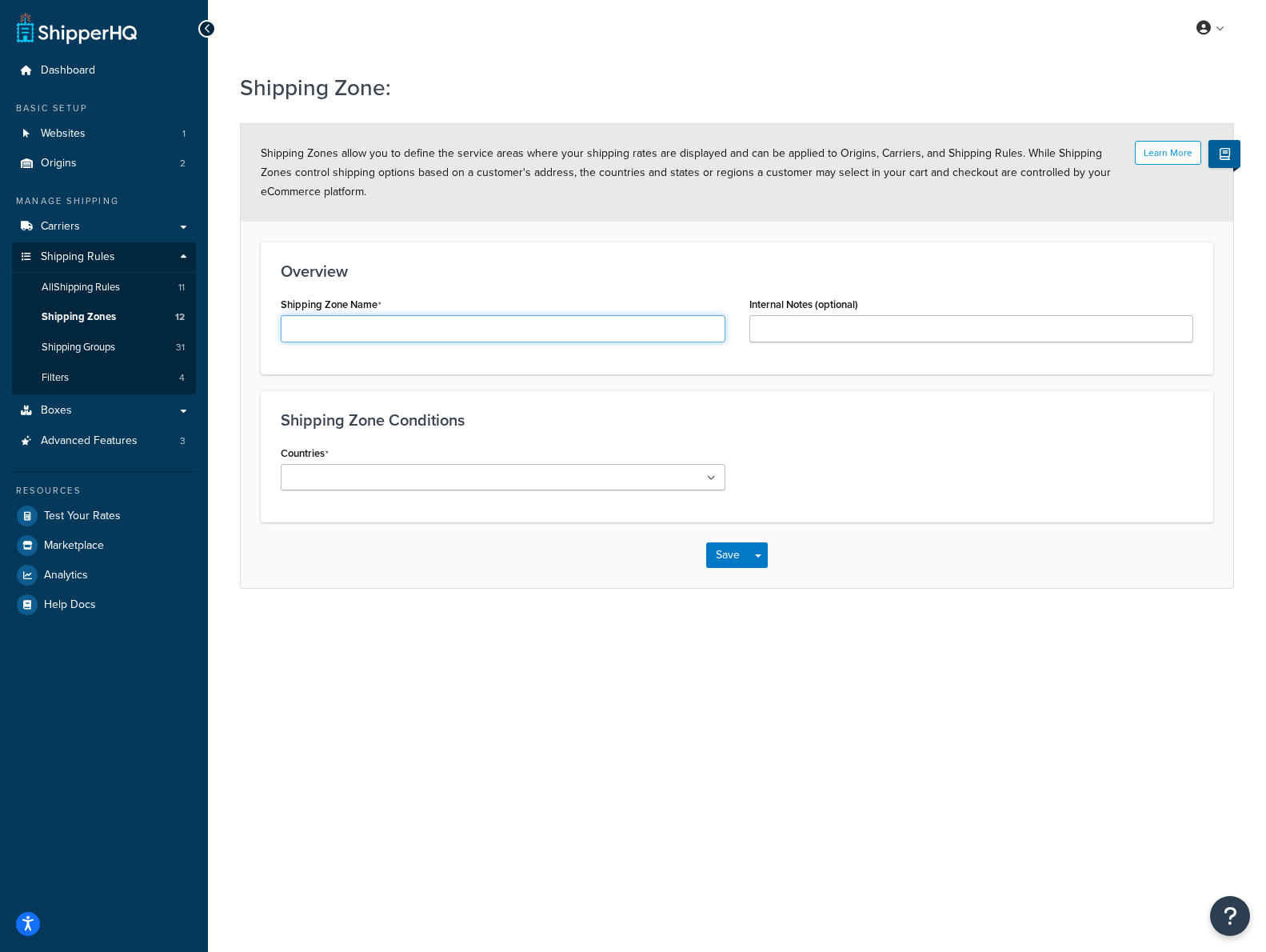
click at [439, 336] on input "Shipping Zone Name" at bounding box center [503, 329] width 445 height 27
type input "[GEOGRAPHIC_DATA]"
click at [401, 482] on input "Countries" at bounding box center [356, 478] width 142 height 17
type input "[GEOGRAPHIC_DATA]"
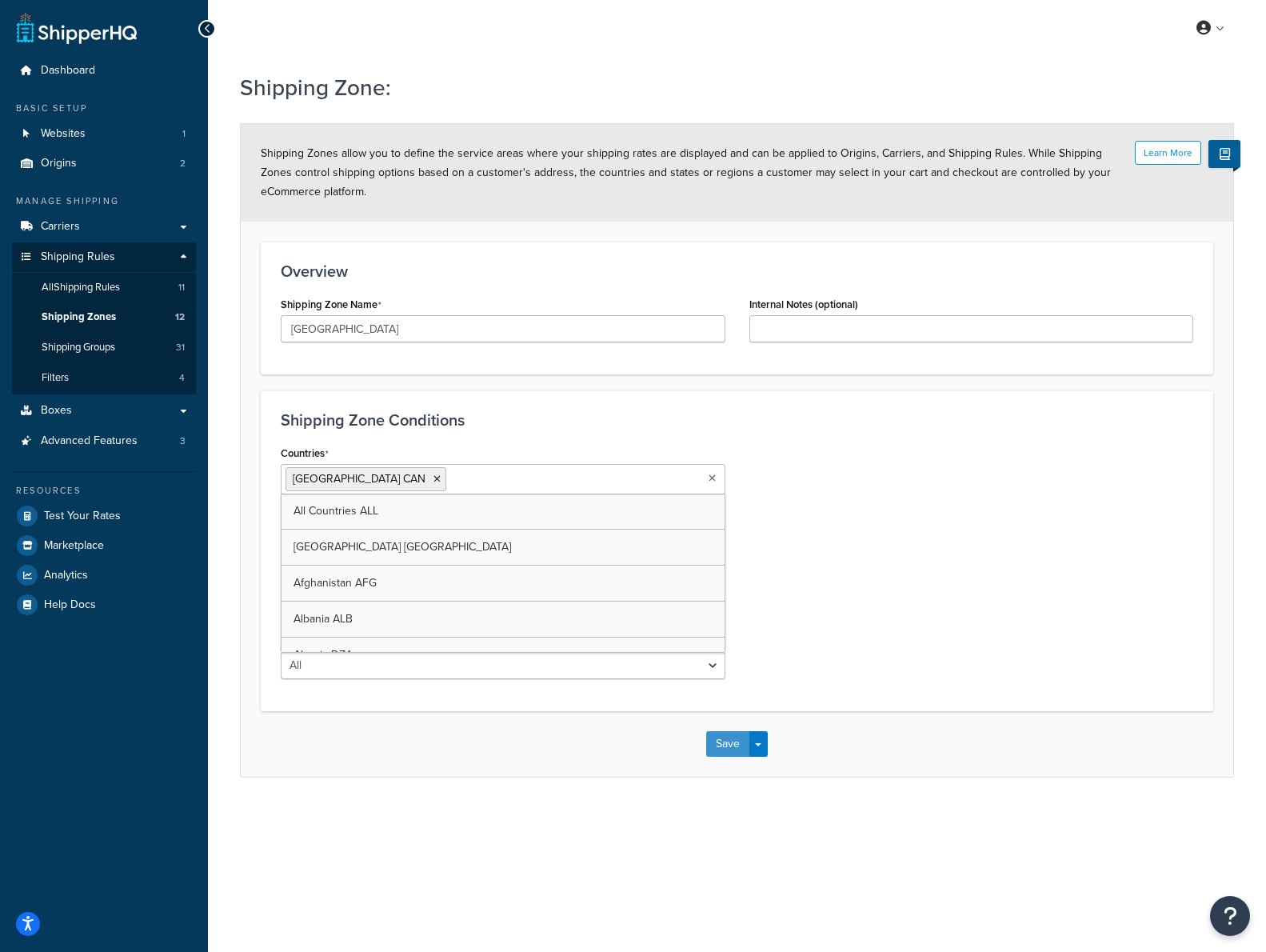
drag, startPoint x: 726, startPoint y: 743, endPoint x: 742, endPoint y: 743, distance: 16.0
click at [726, 743] on button "Save" at bounding box center [728, 743] width 43 height 26
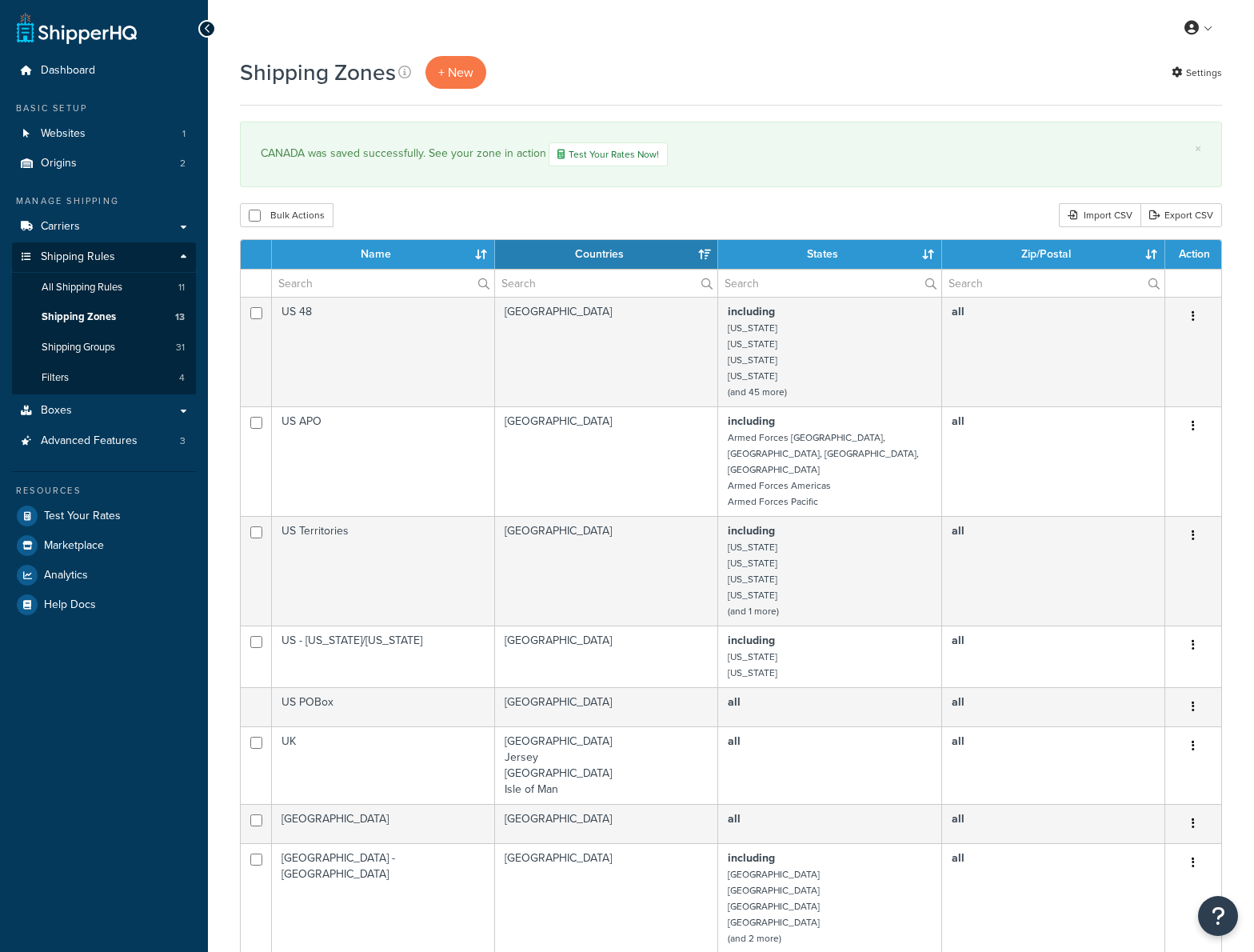
select select "15"
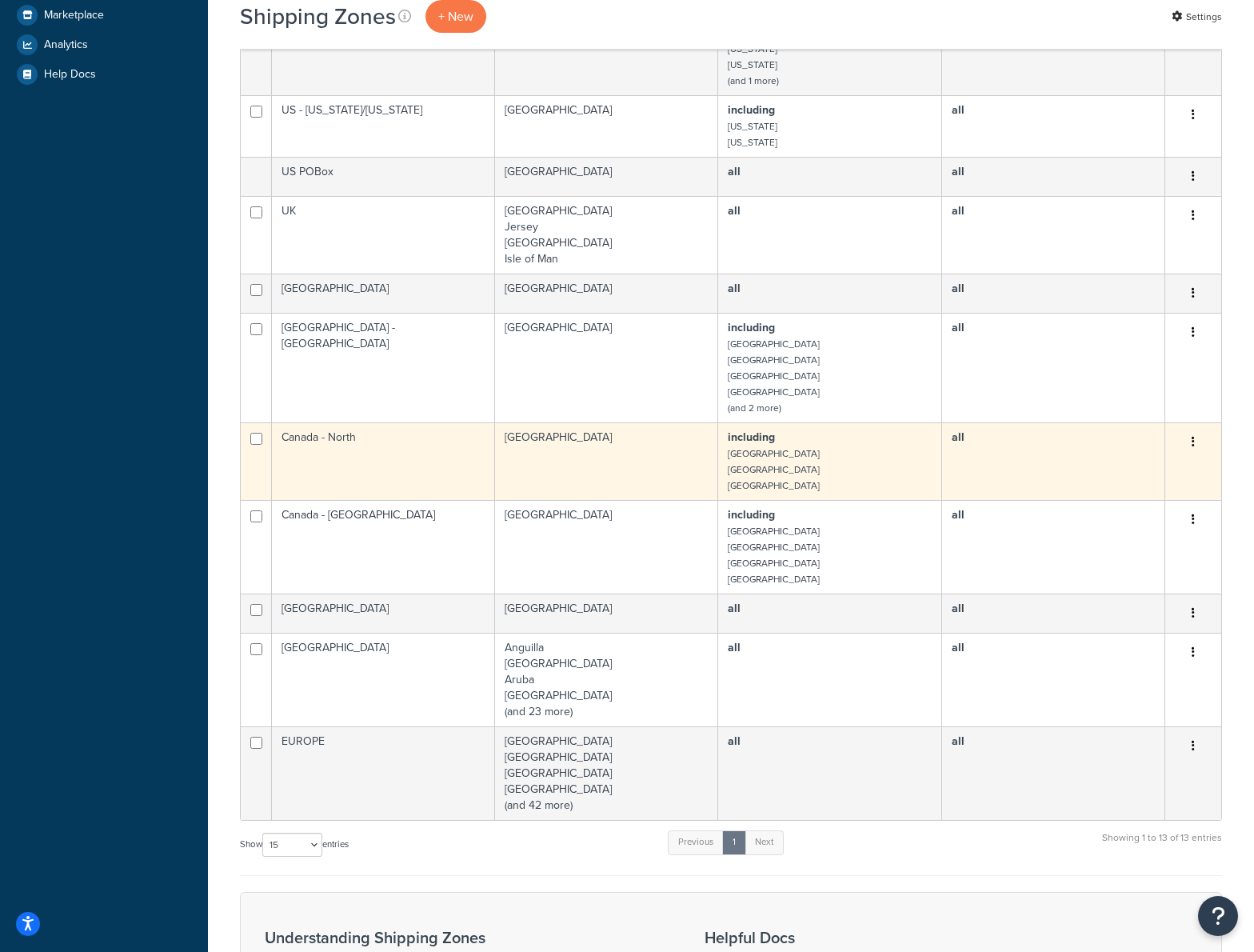
scroll to position [527, 0]
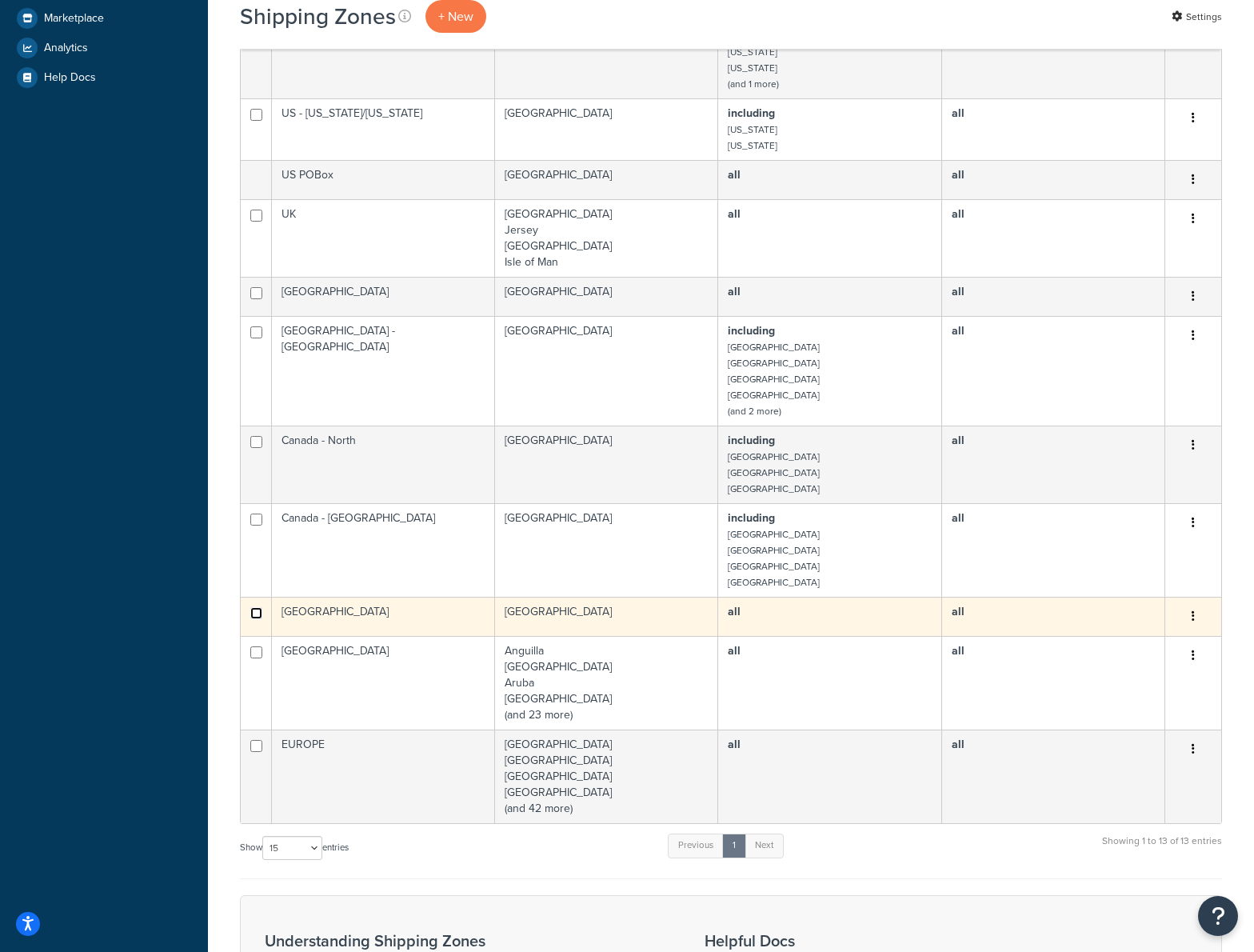
click at [259, 607] on input "checkbox" at bounding box center [257, 613] width 12 height 12
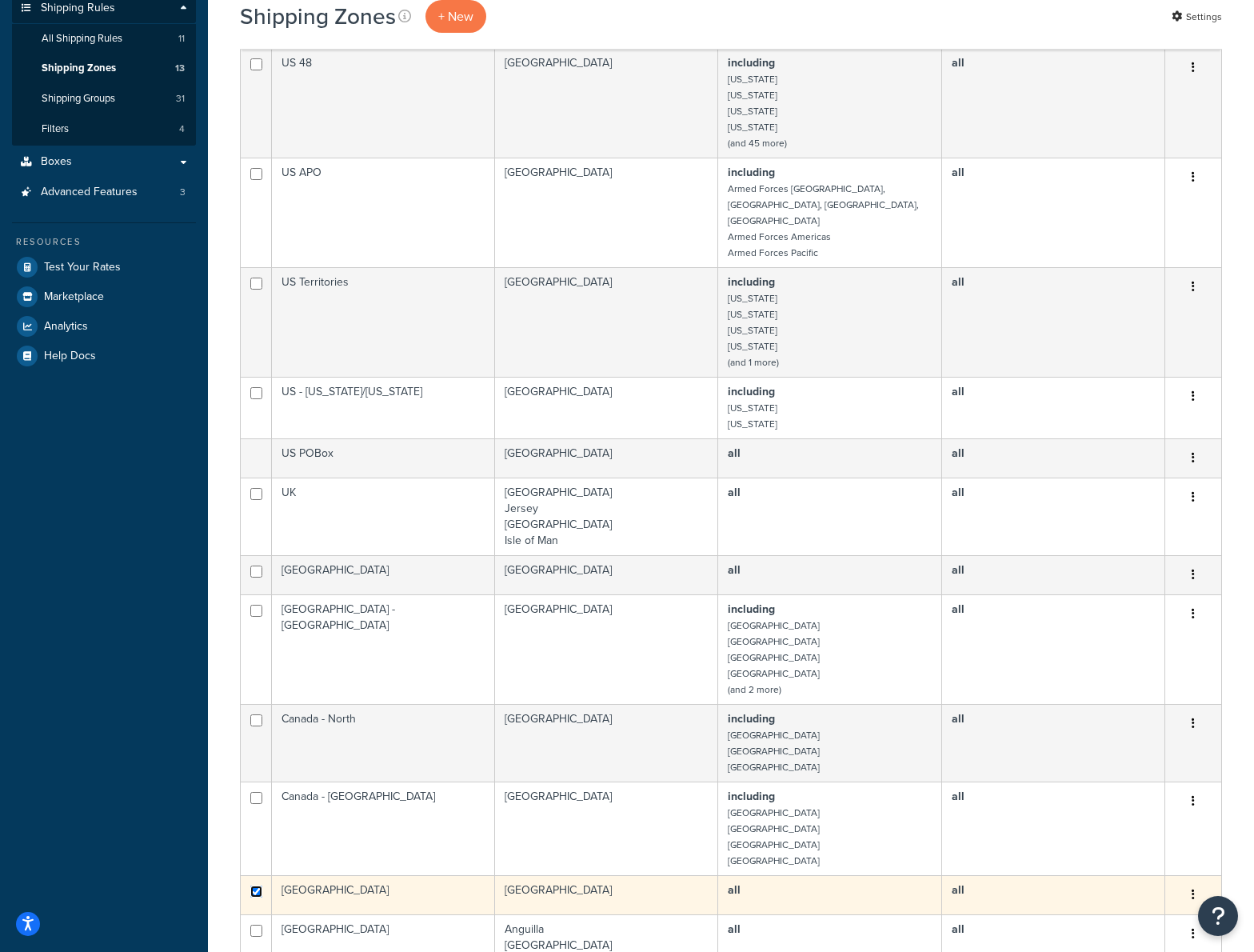
scroll to position [259, 0]
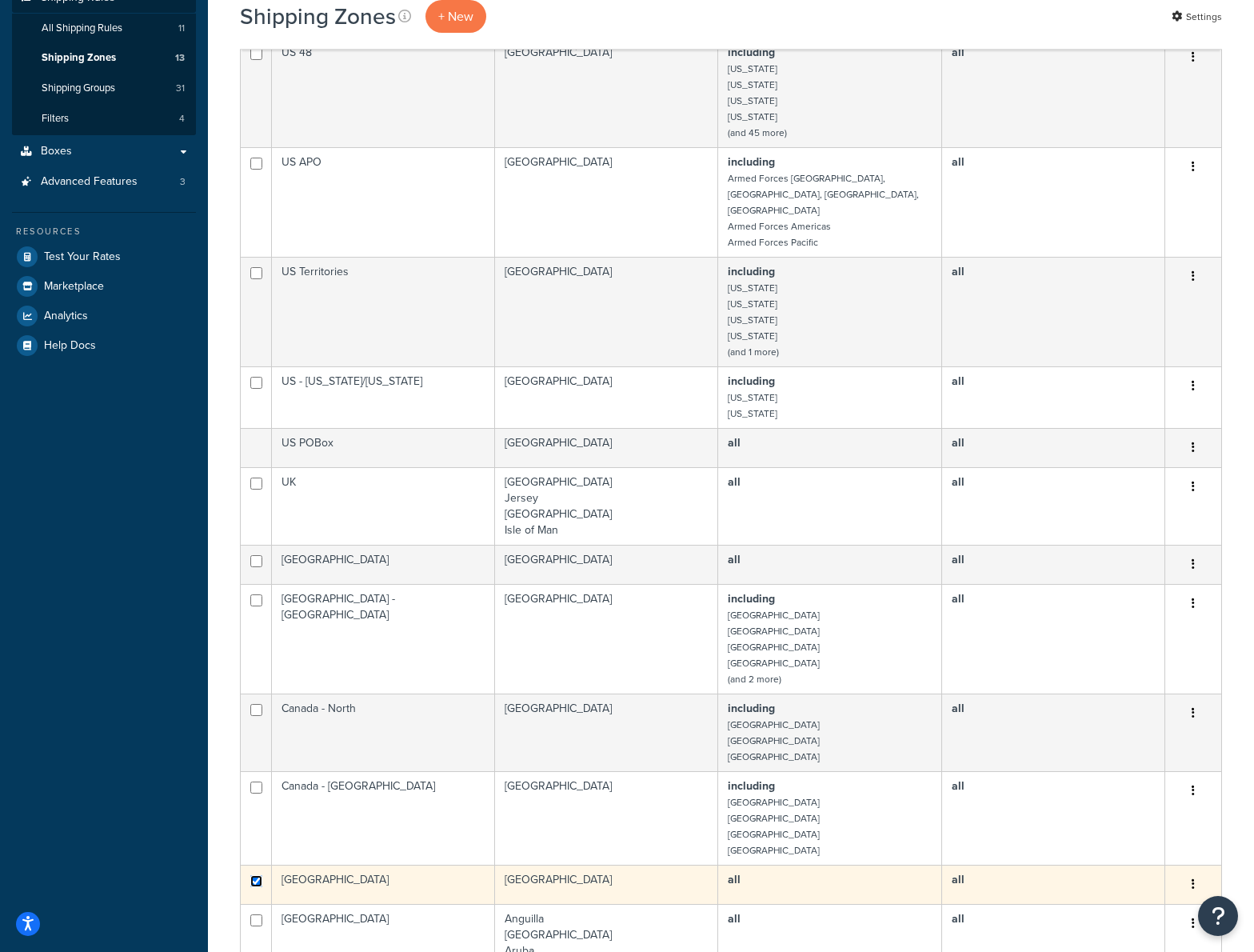
drag, startPoint x: 257, startPoint y: 862, endPoint x: 292, endPoint y: 866, distance: 35.2
click at [257, 875] on input "checkbox" at bounding box center [257, 881] width 12 height 12
checkbox input "false"
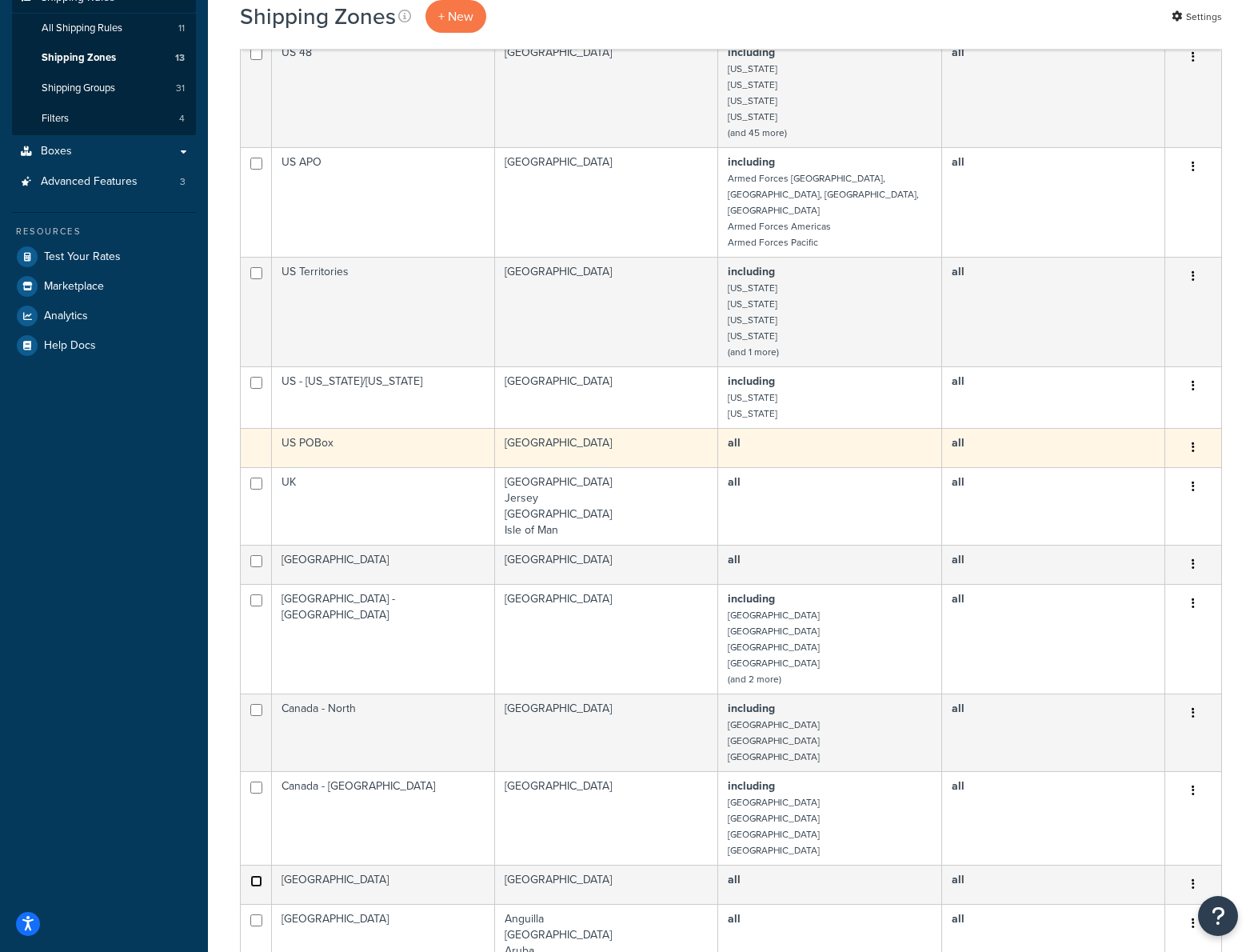
scroll to position [0, 0]
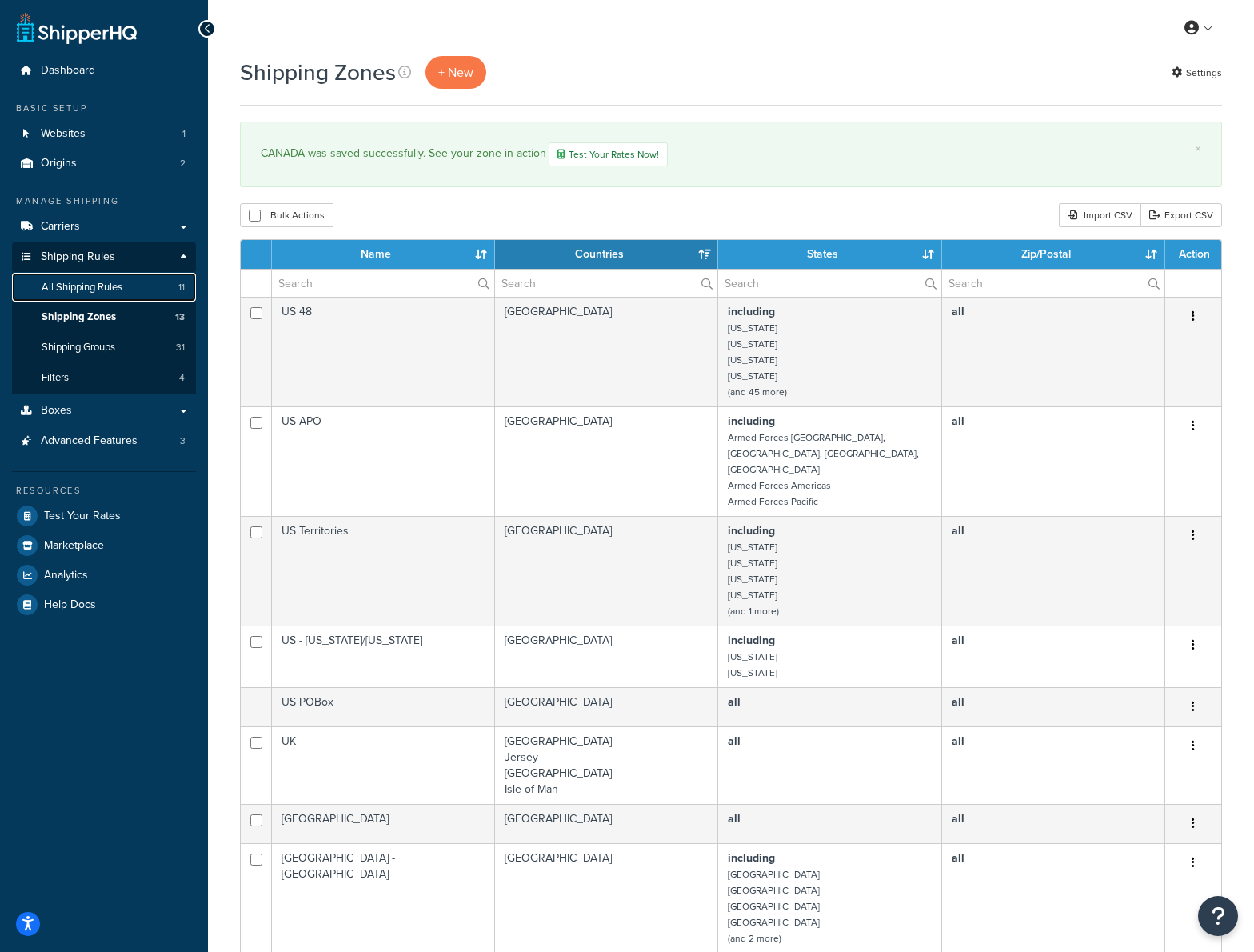
click at [114, 285] on span "All Shipping Rules" at bounding box center [82, 288] width 81 height 14
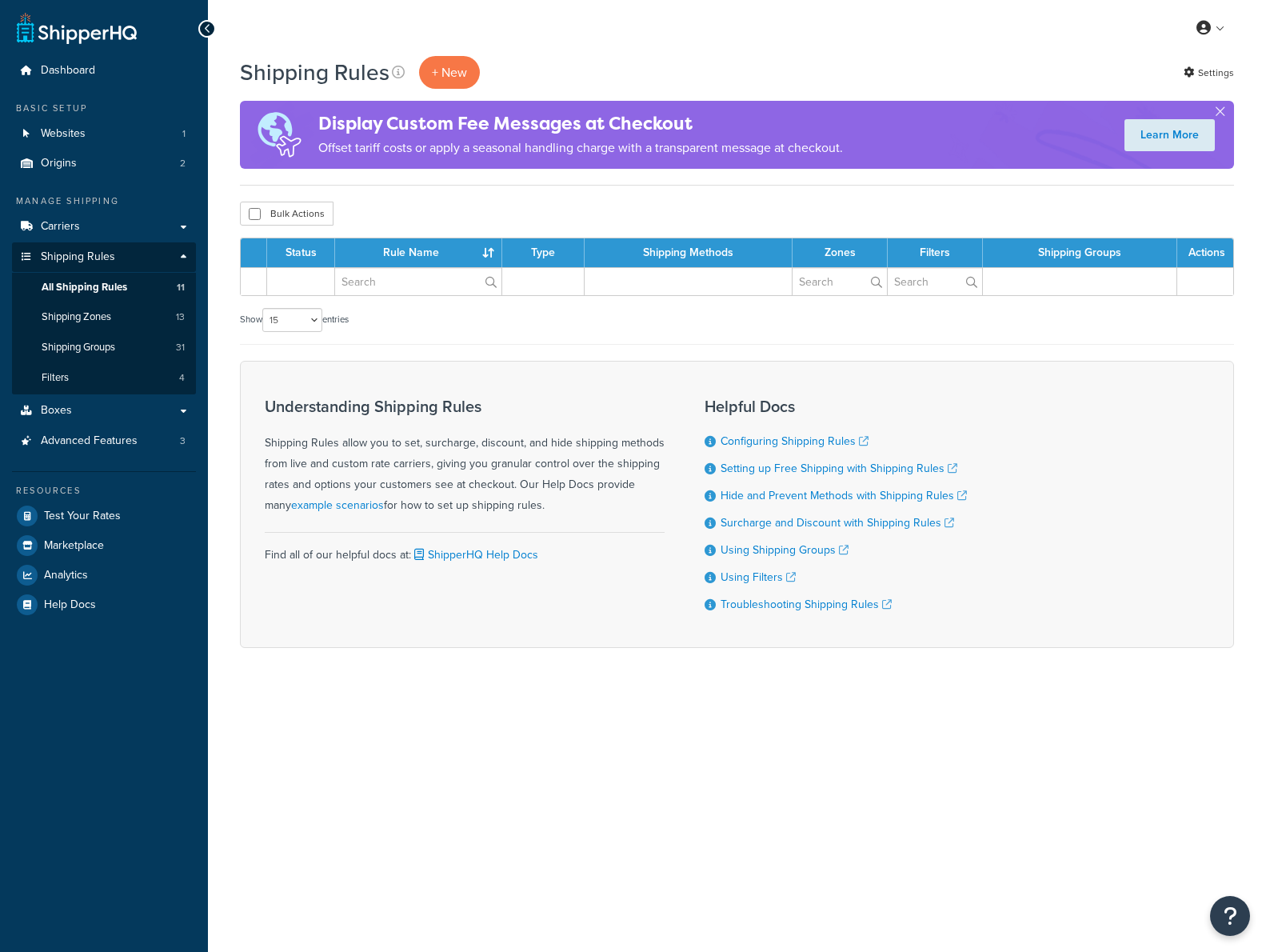
select select "15"
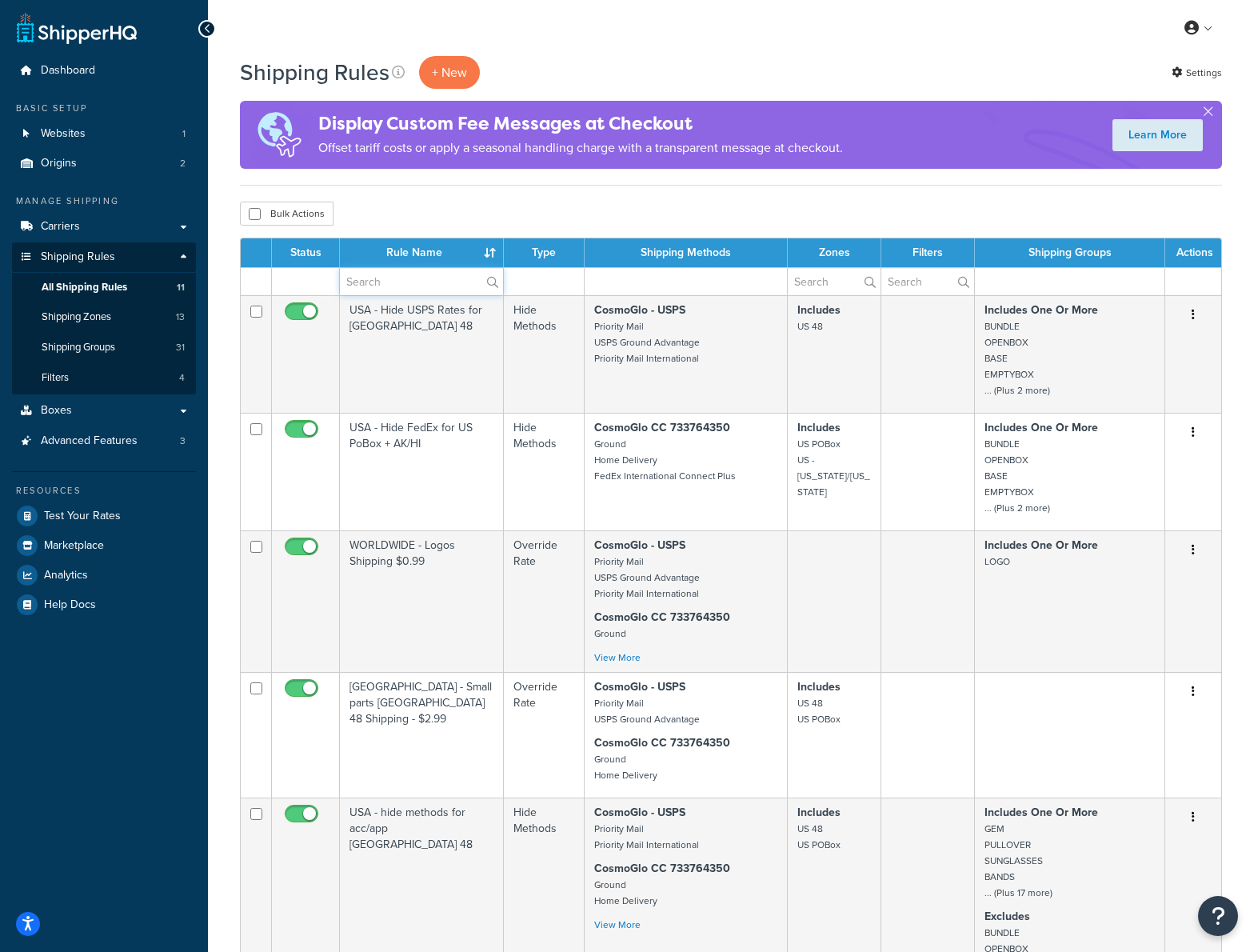
click at [411, 275] on input "text" at bounding box center [421, 282] width 163 height 27
type input "[GEOGRAPHIC_DATA]"
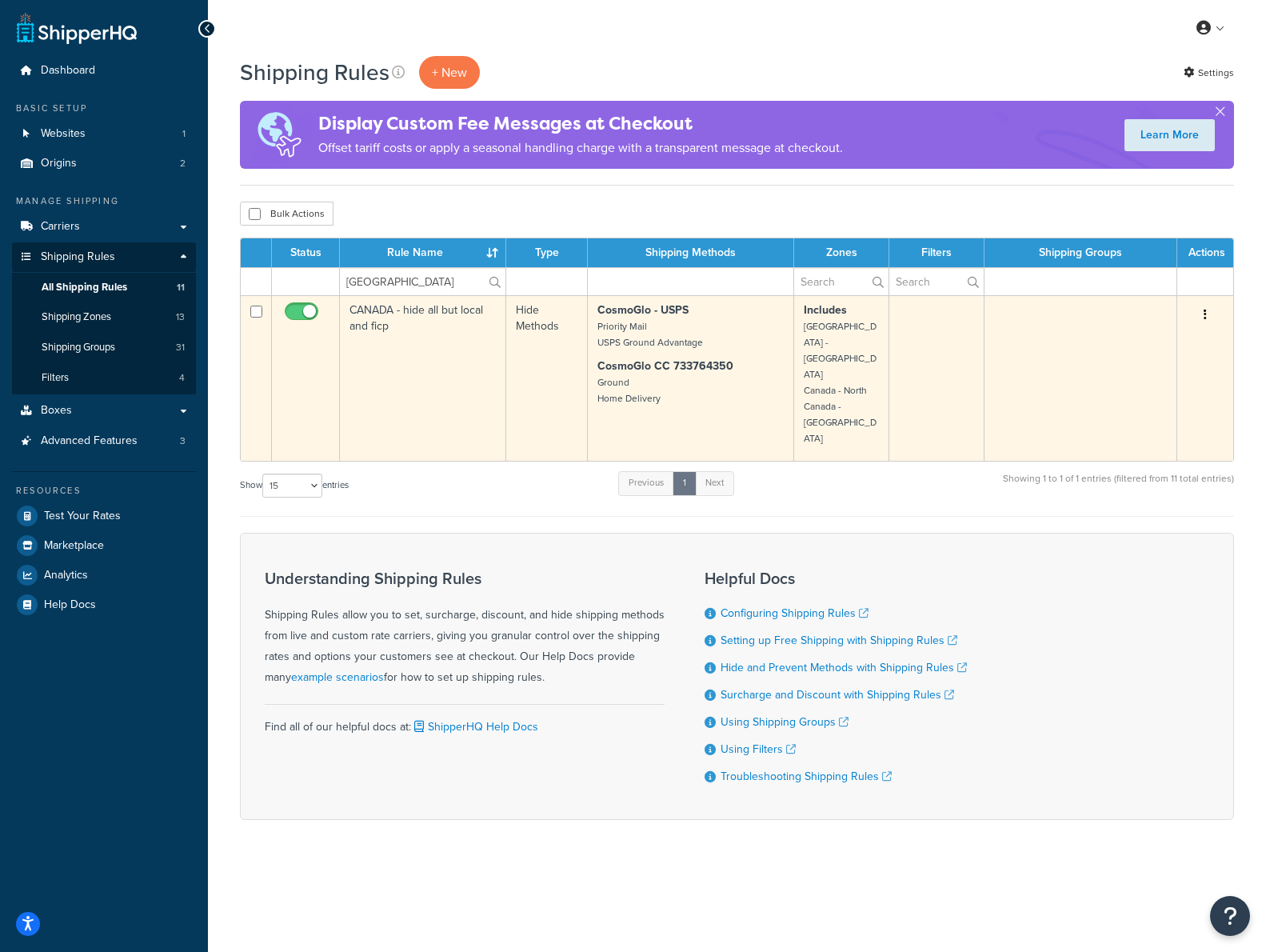
click at [421, 330] on td "CANADA - hide all but local and ficp" at bounding box center [423, 378] width 167 height 166
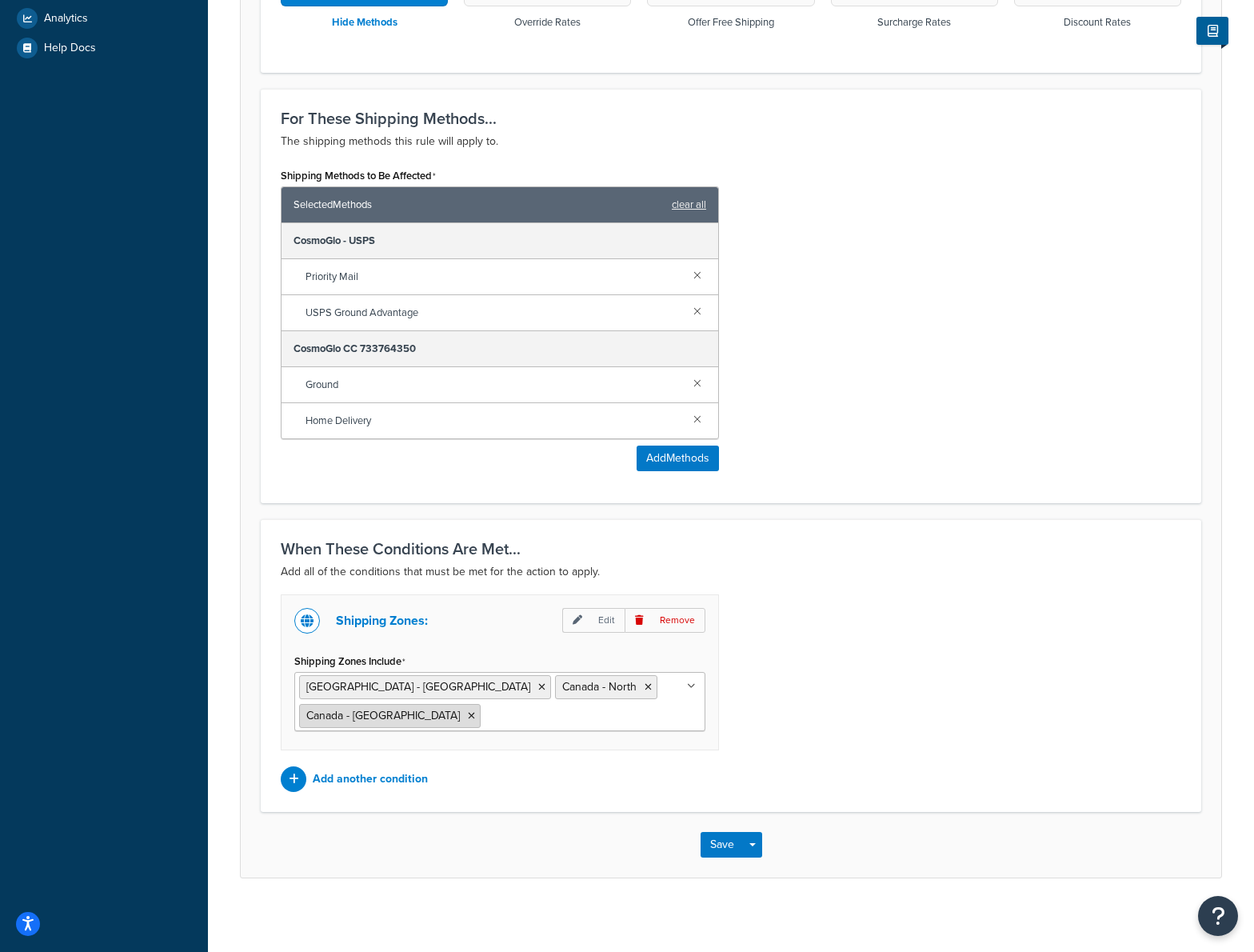
scroll to position [555, 0]
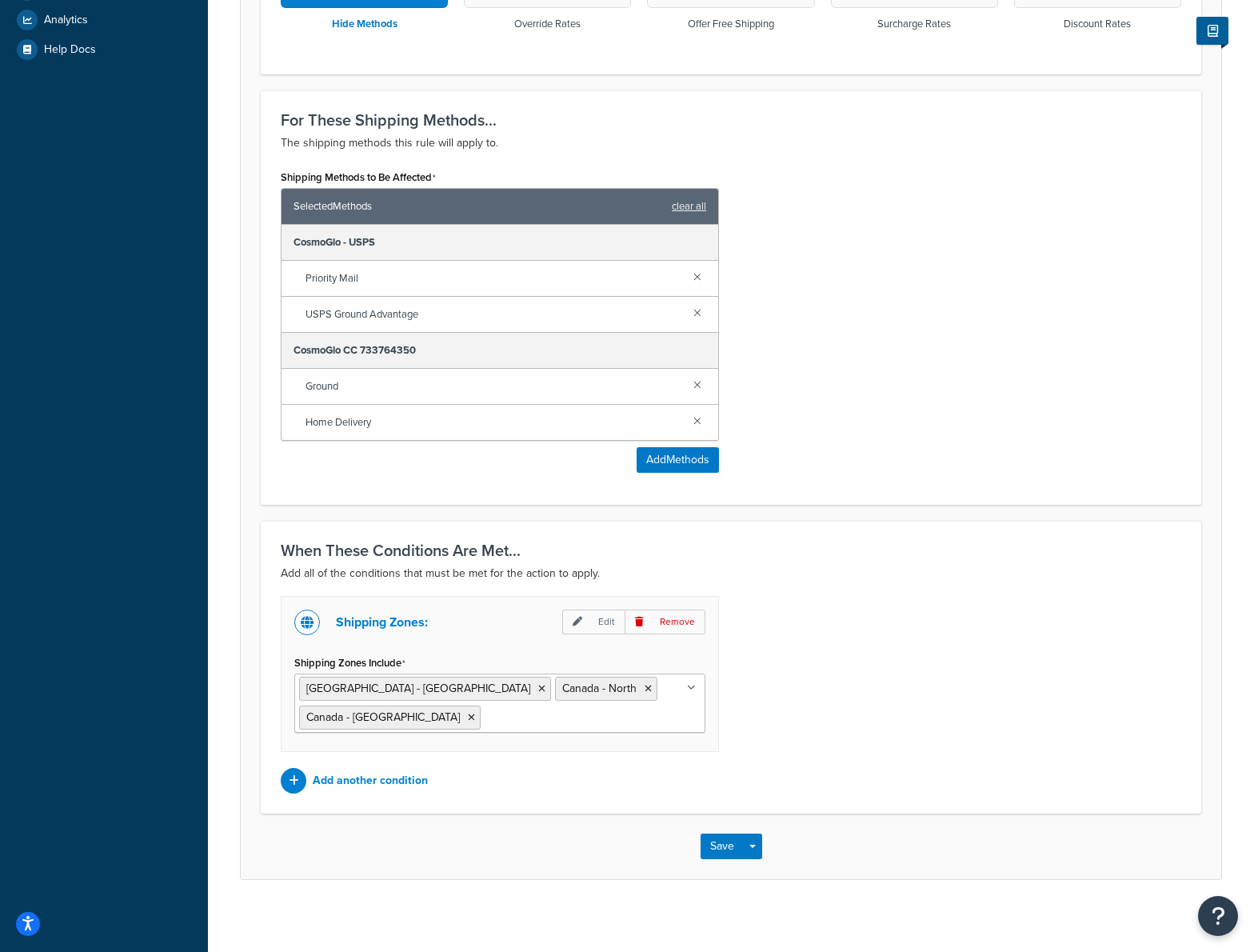
click at [649, 714] on ul "Canada - East Canada - North Canada - West" at bounding box center [500, 702] width 411 height 59
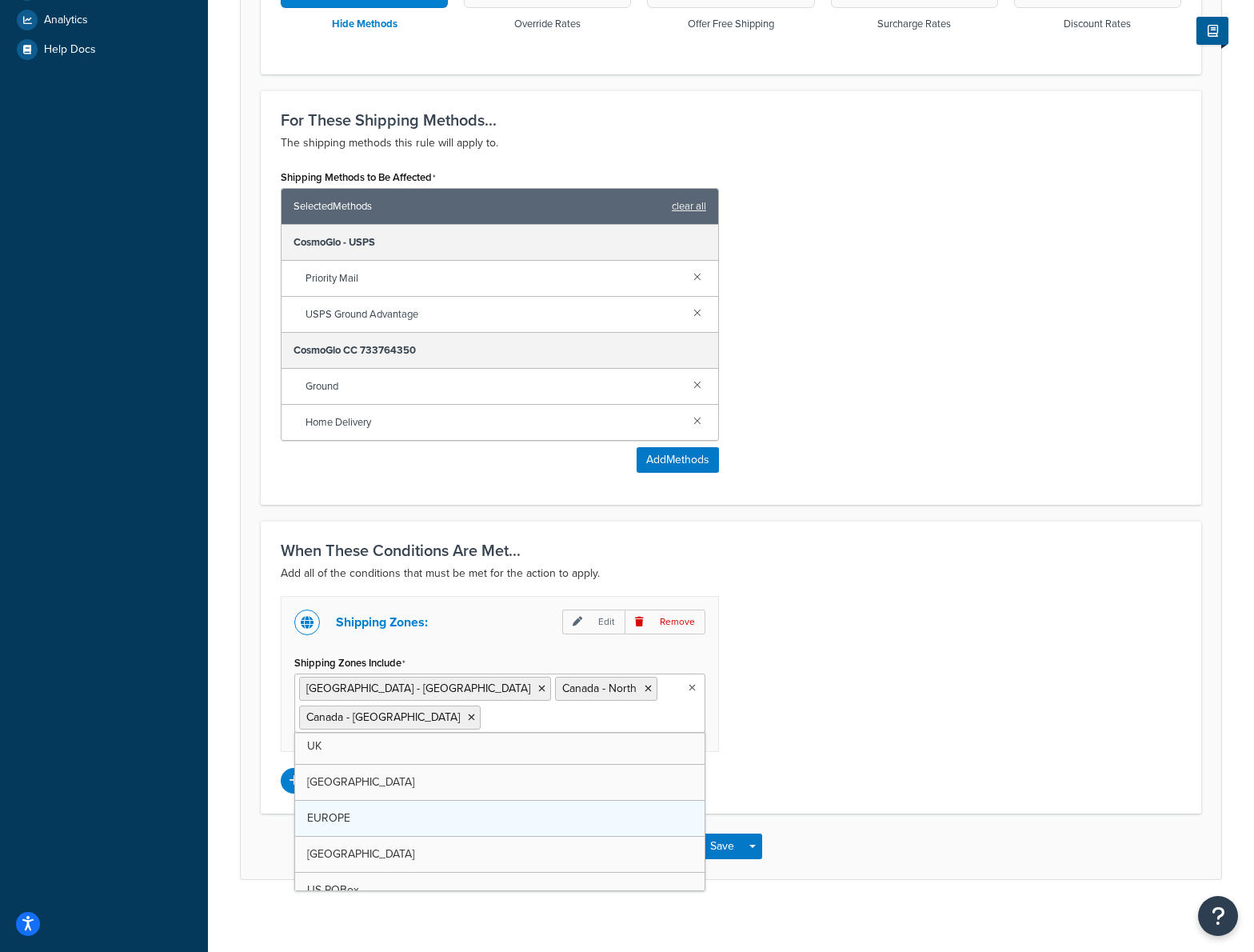
scroll to position [165, 0]
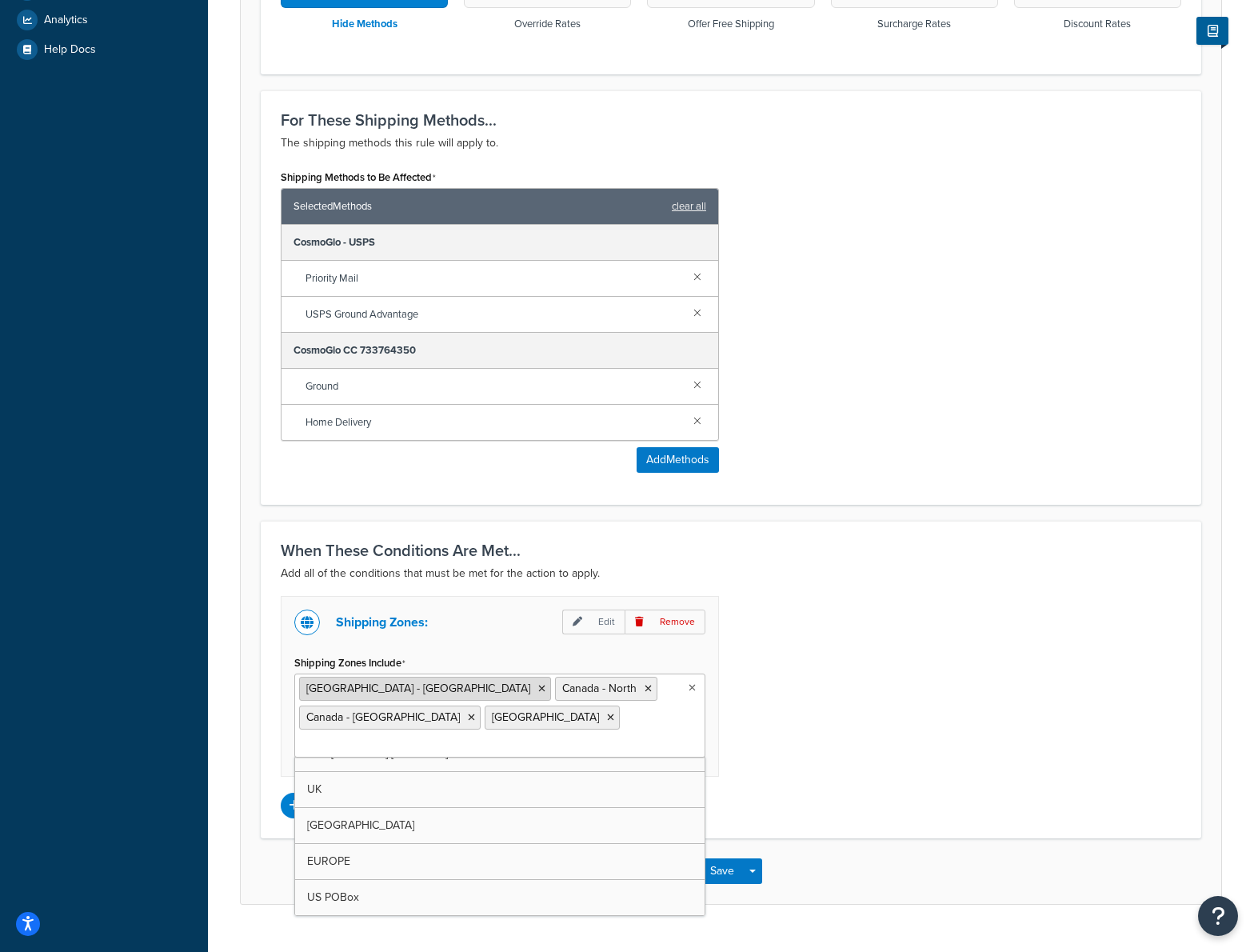
click at [538, 686] on icon at bounding box center [542, 688] width 7 height 9
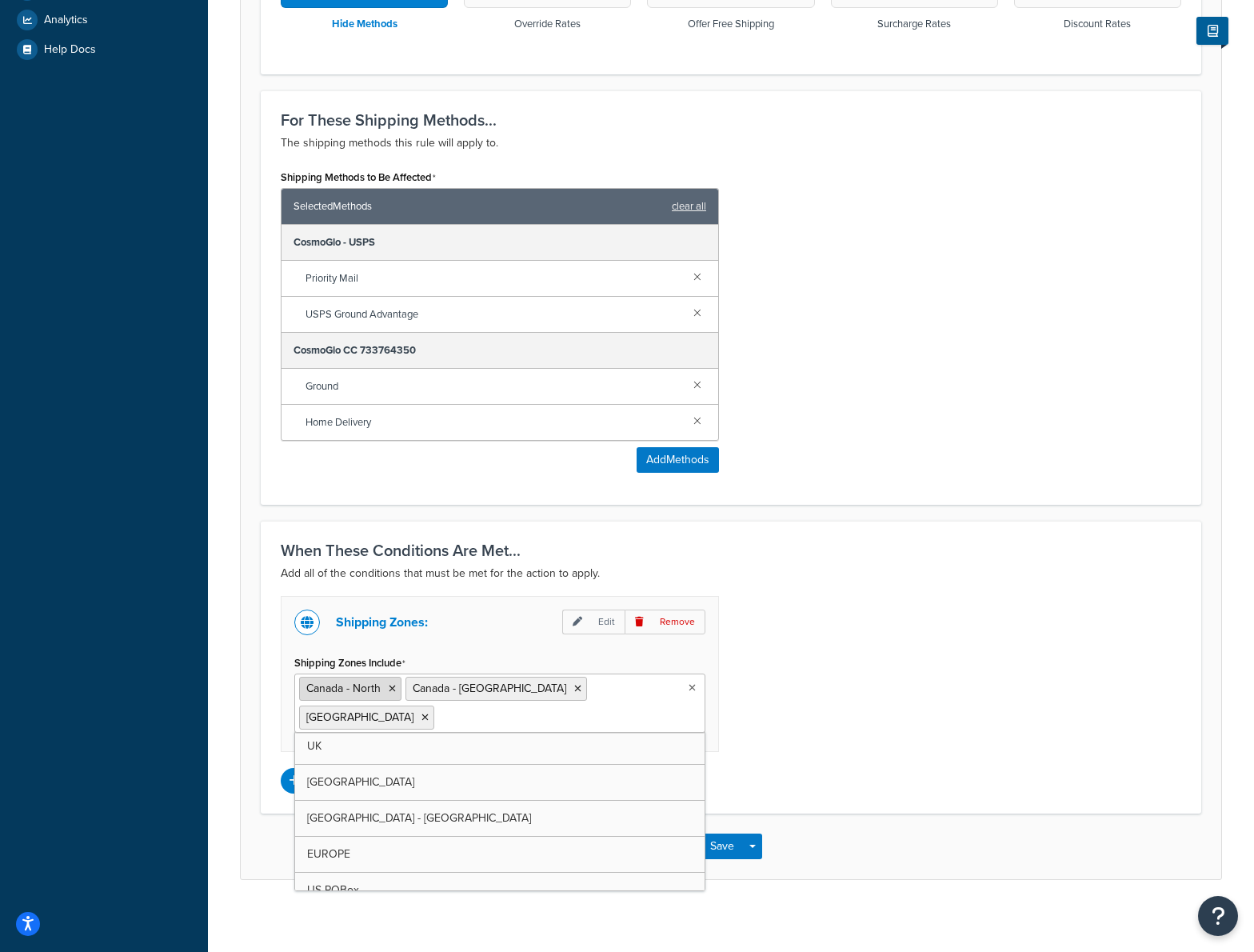
click at [385, 686] on li "Canada - North" at bounding box center [349, 688] width 102 height 24
click at [391, 687] on icon at bounding box center [392, 688] width 7 height 9
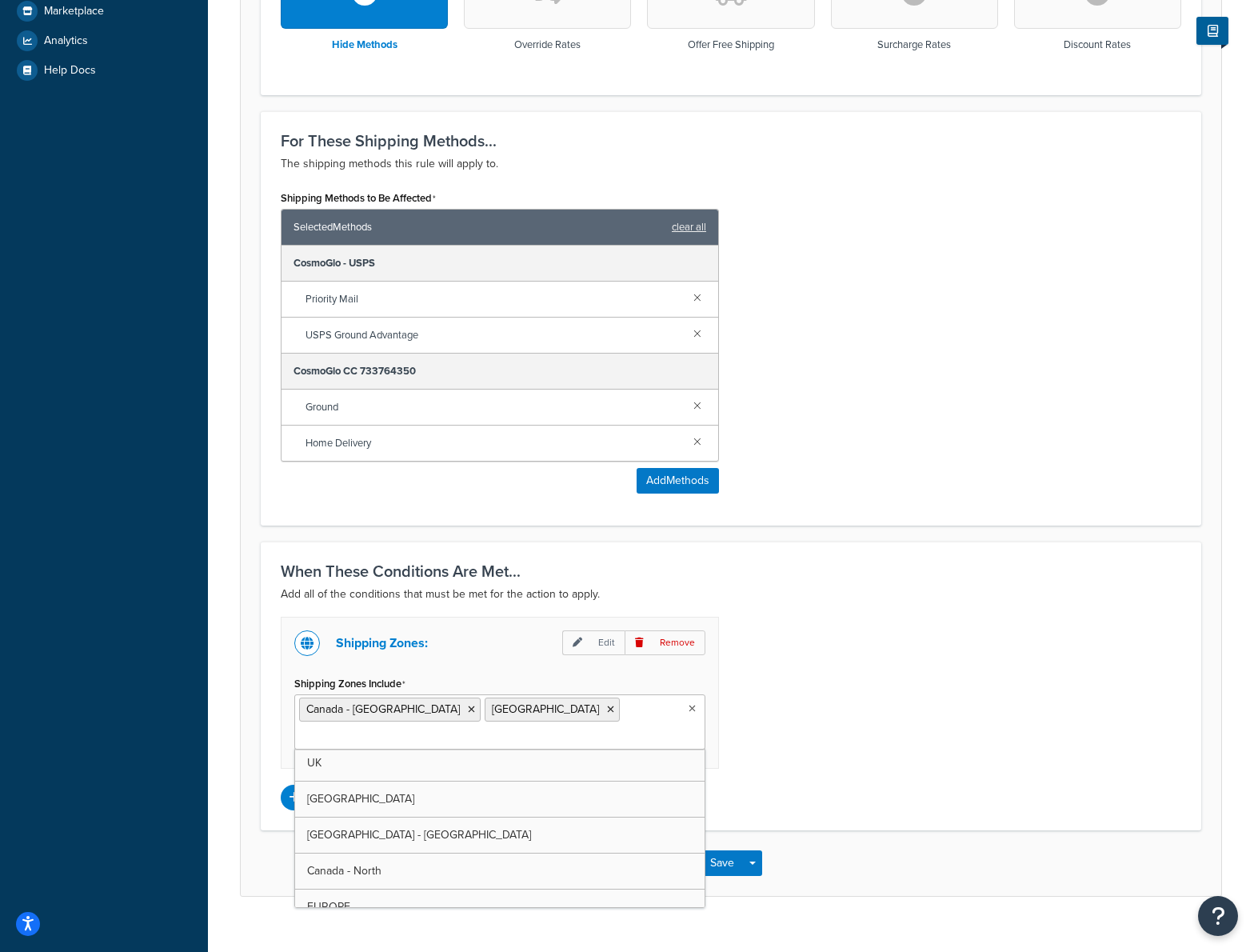
click at [468, 706] on icon at bounding box center [471, 709] width 7 height 9
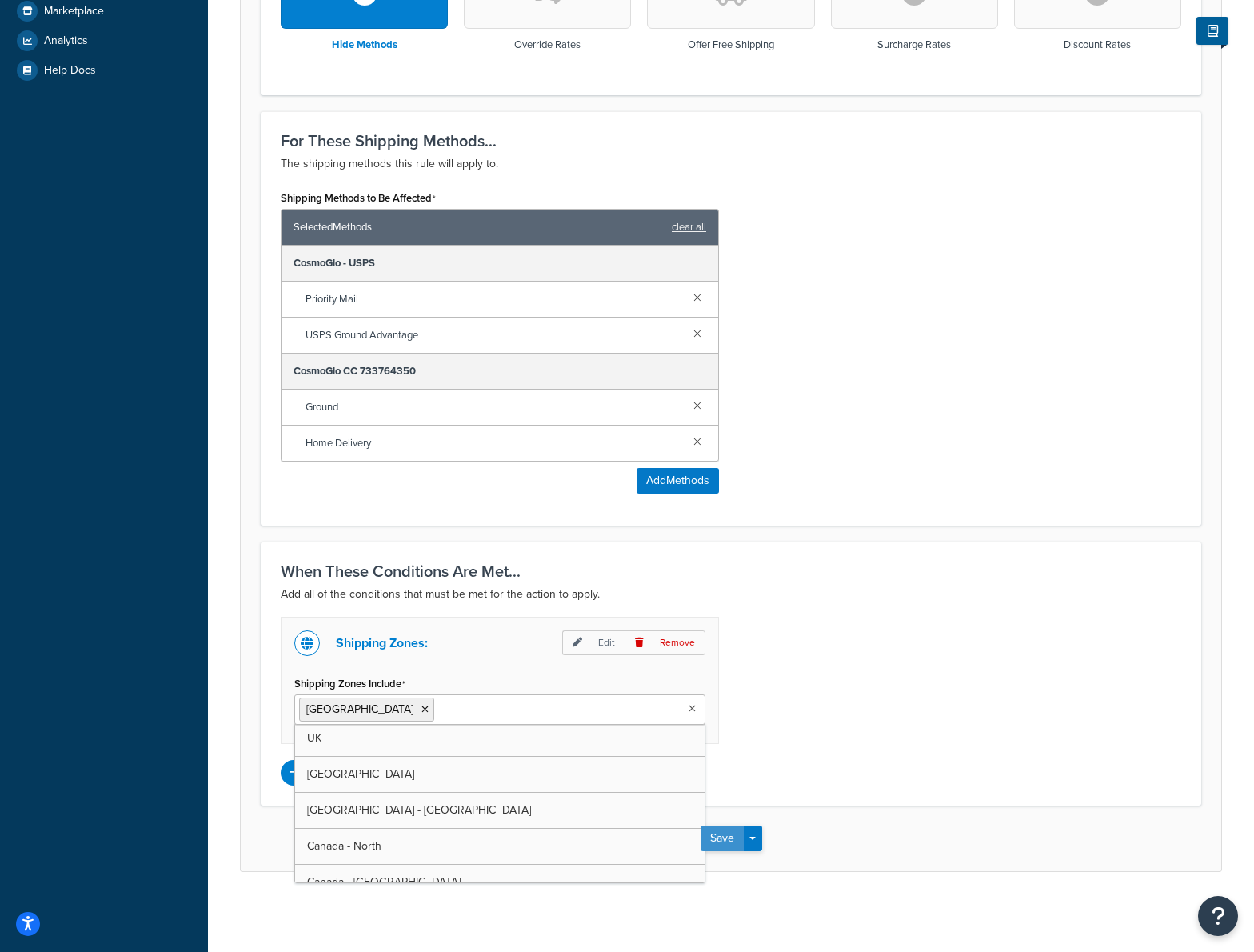
drag, startPoint x: 797, startPoint y: 748, endPoint x: 712, endPoint y: 840, distance: 125.3
click at [795, 749] on div "Shipping Zones: Edit Remove Shipping Zones Include CANADA US 48 US APO US Terri…" at bounding box center [730, 700] width 924 height 169
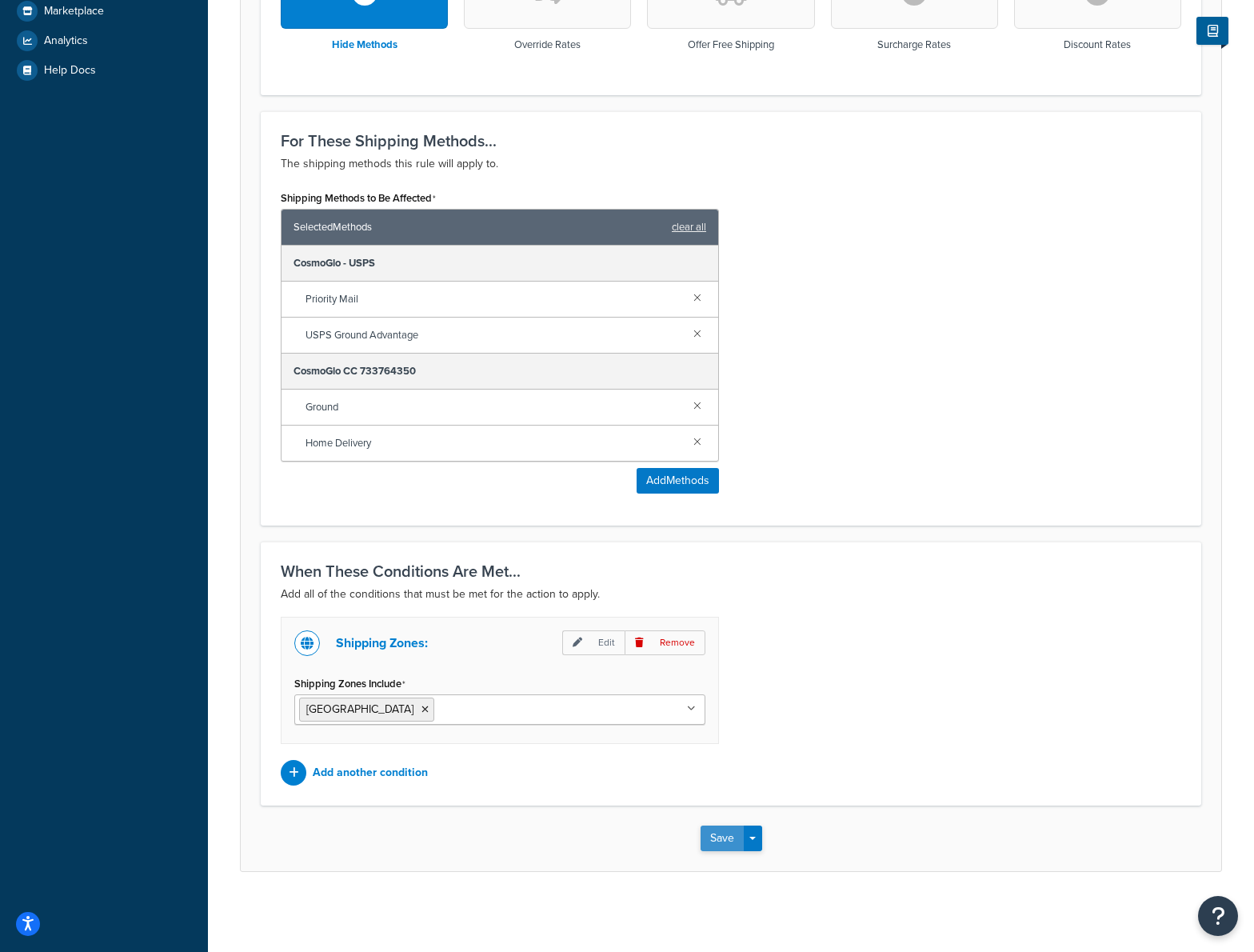
click at [711, 844] on button "Save" at bounding box center [722, 838] width 43 height 26
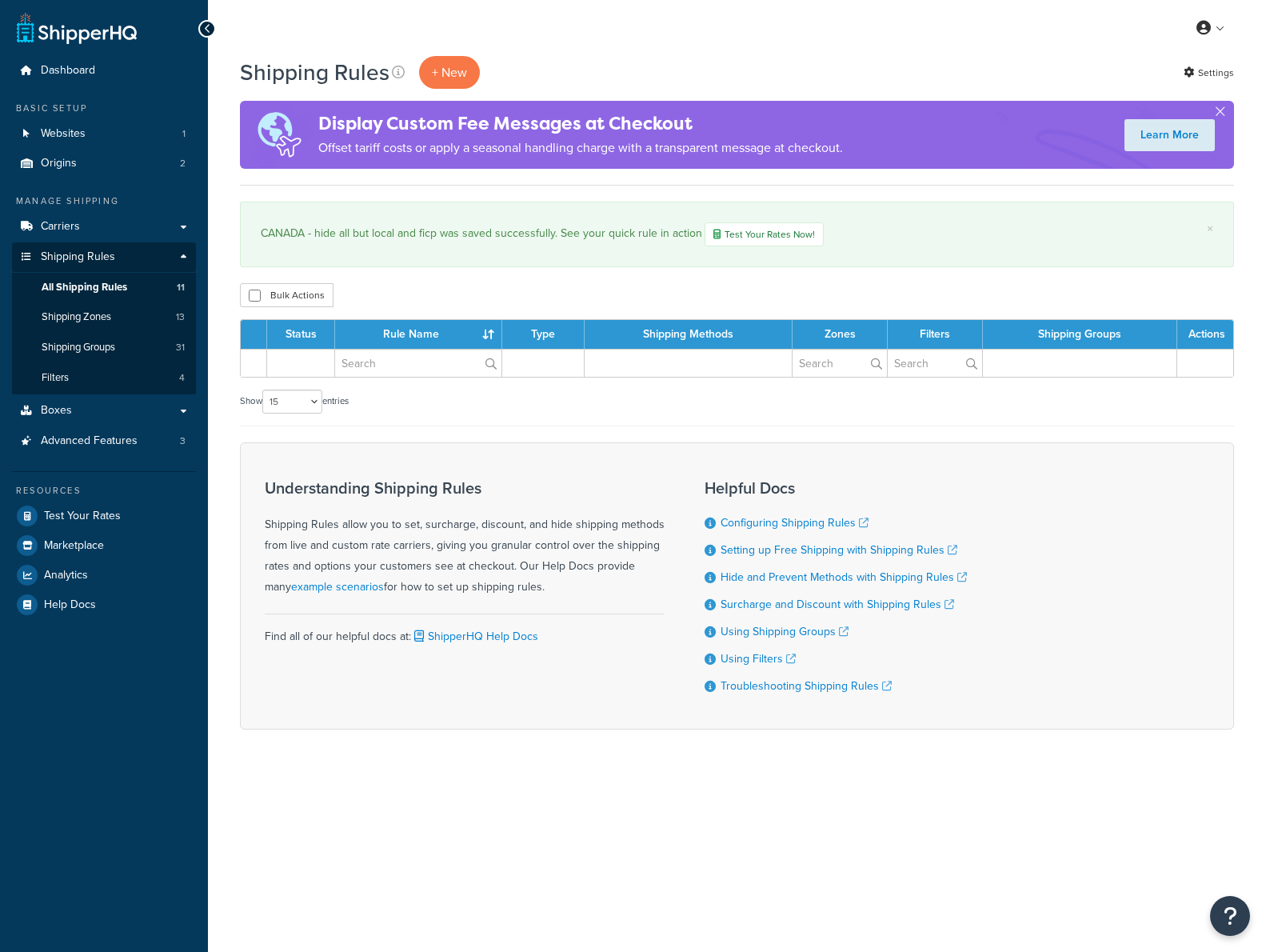
select select "15"
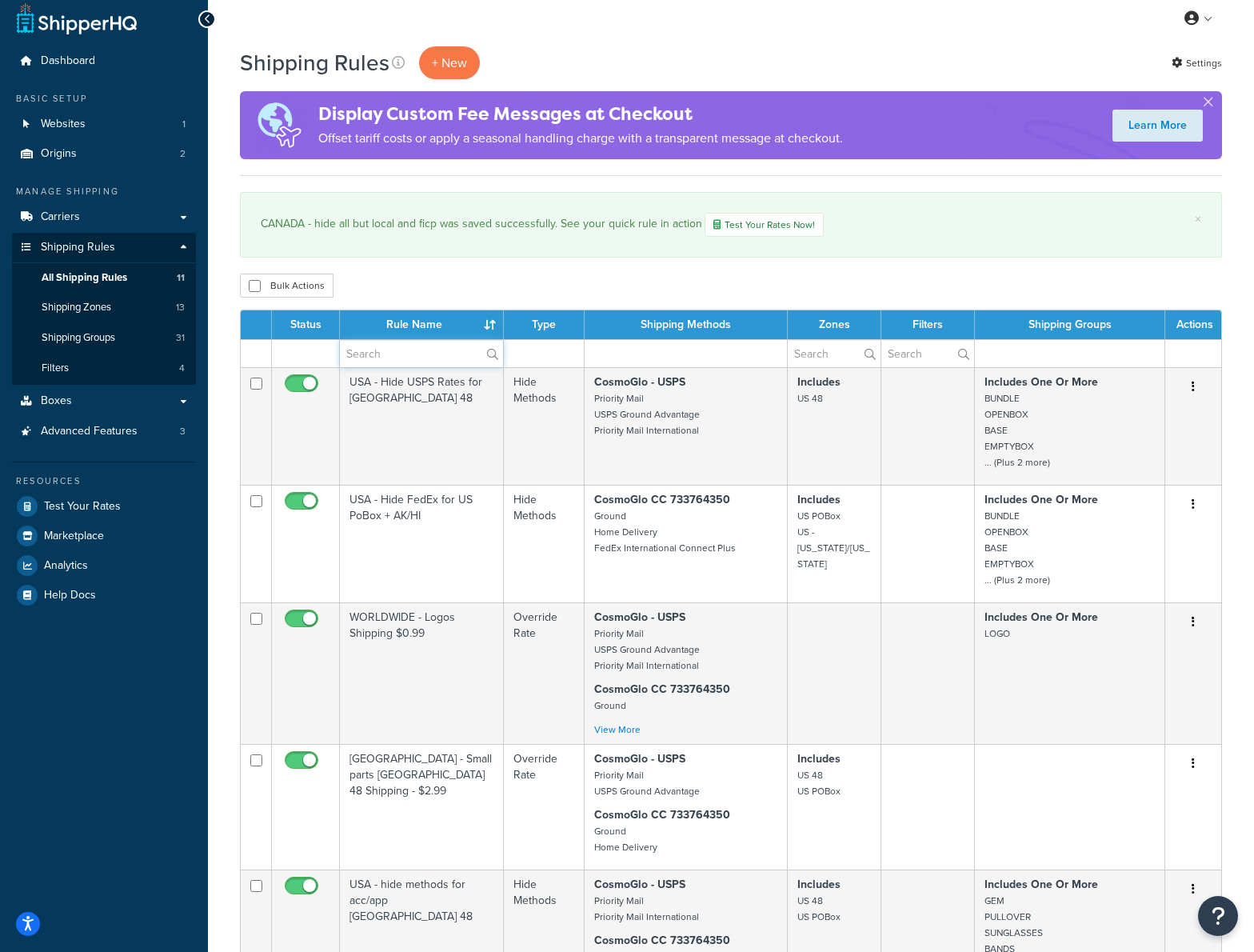
click at [393, 350] on input "text" at bounding box center [421, 354] width 163 height 27
type input "[GEOGRAPHIC_DATA]"
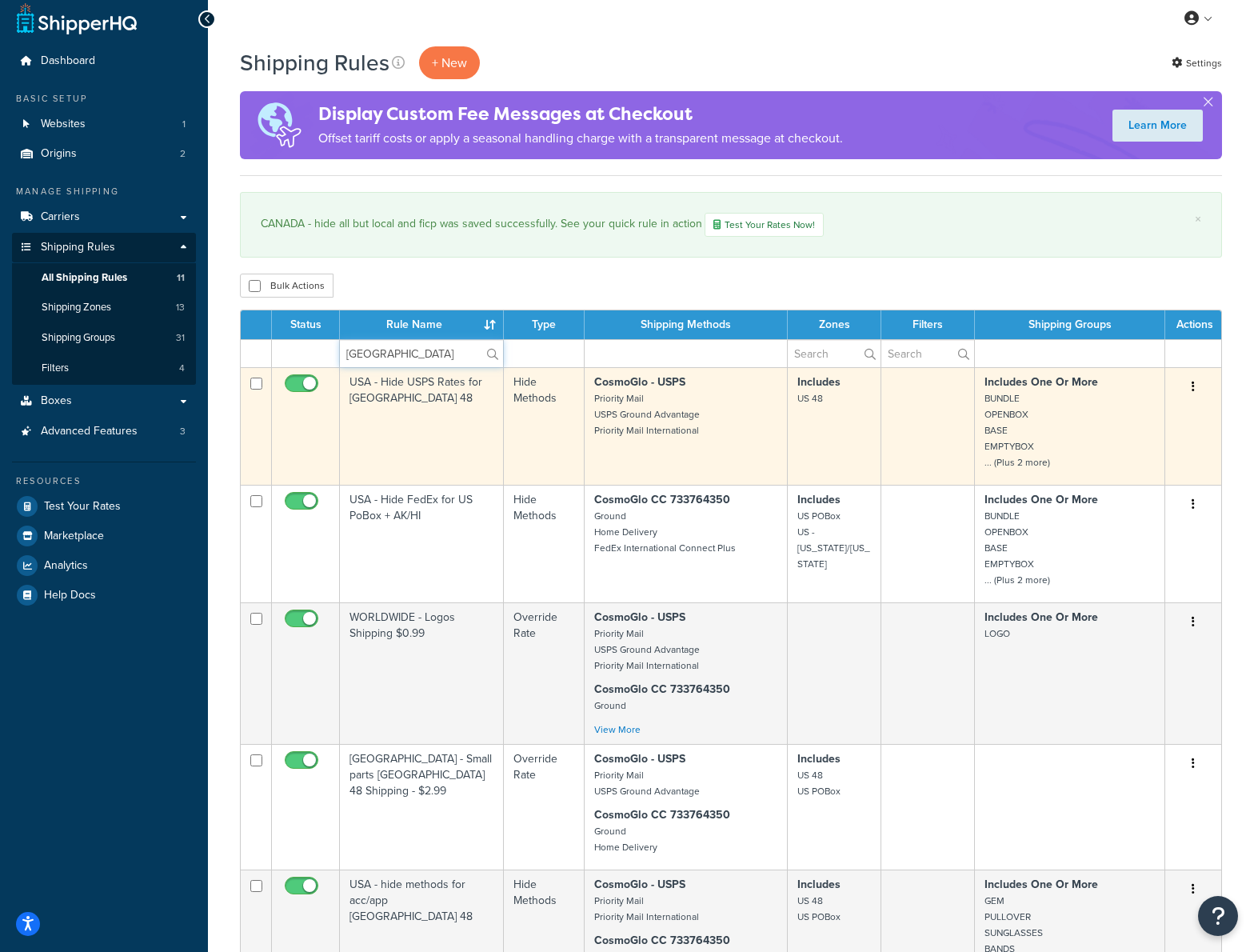
scroll to position [6, 0]
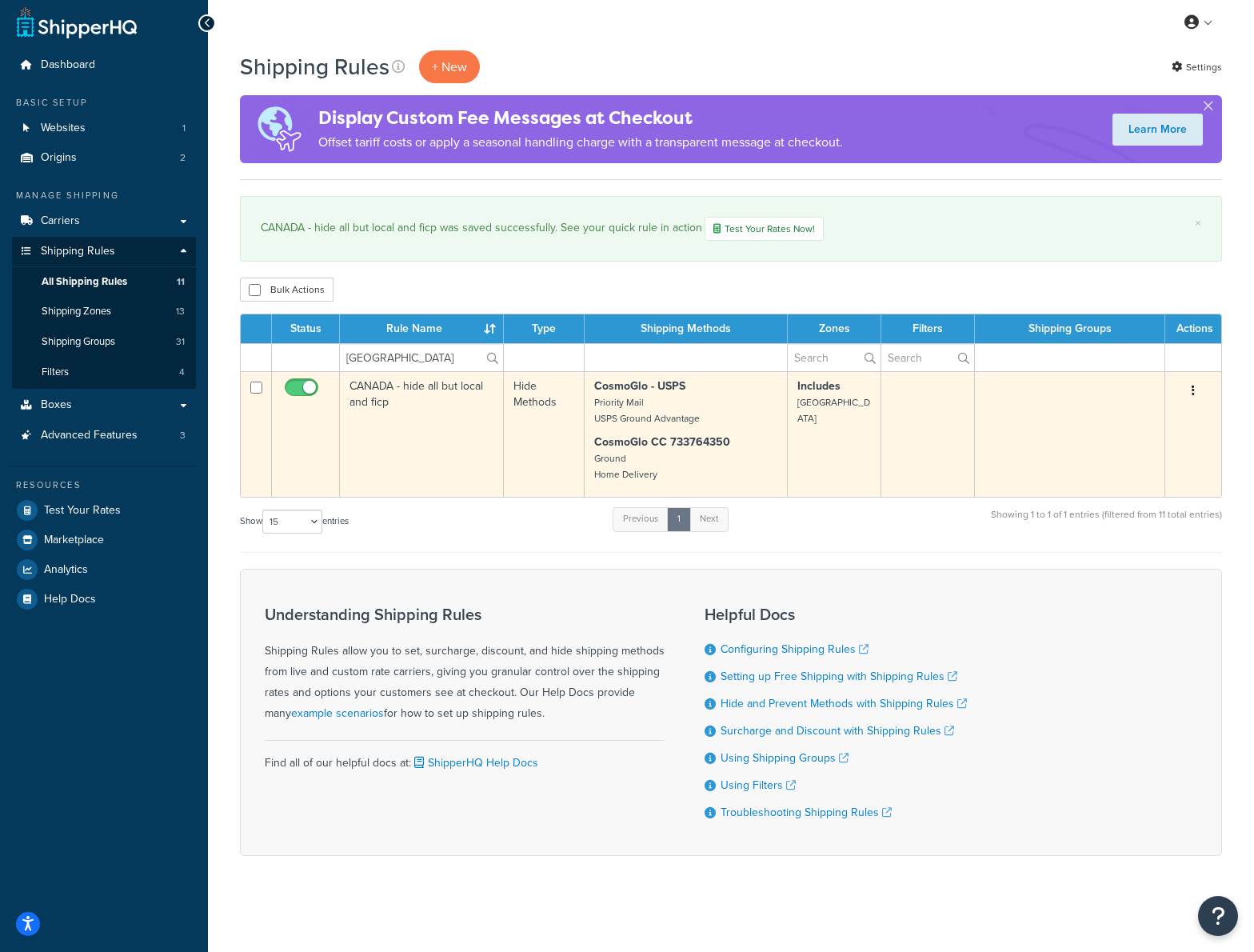
click at [422, 398] on td "CANADA - hide all but local and ficp" at bounding box center [421, 434] width 164 height 125
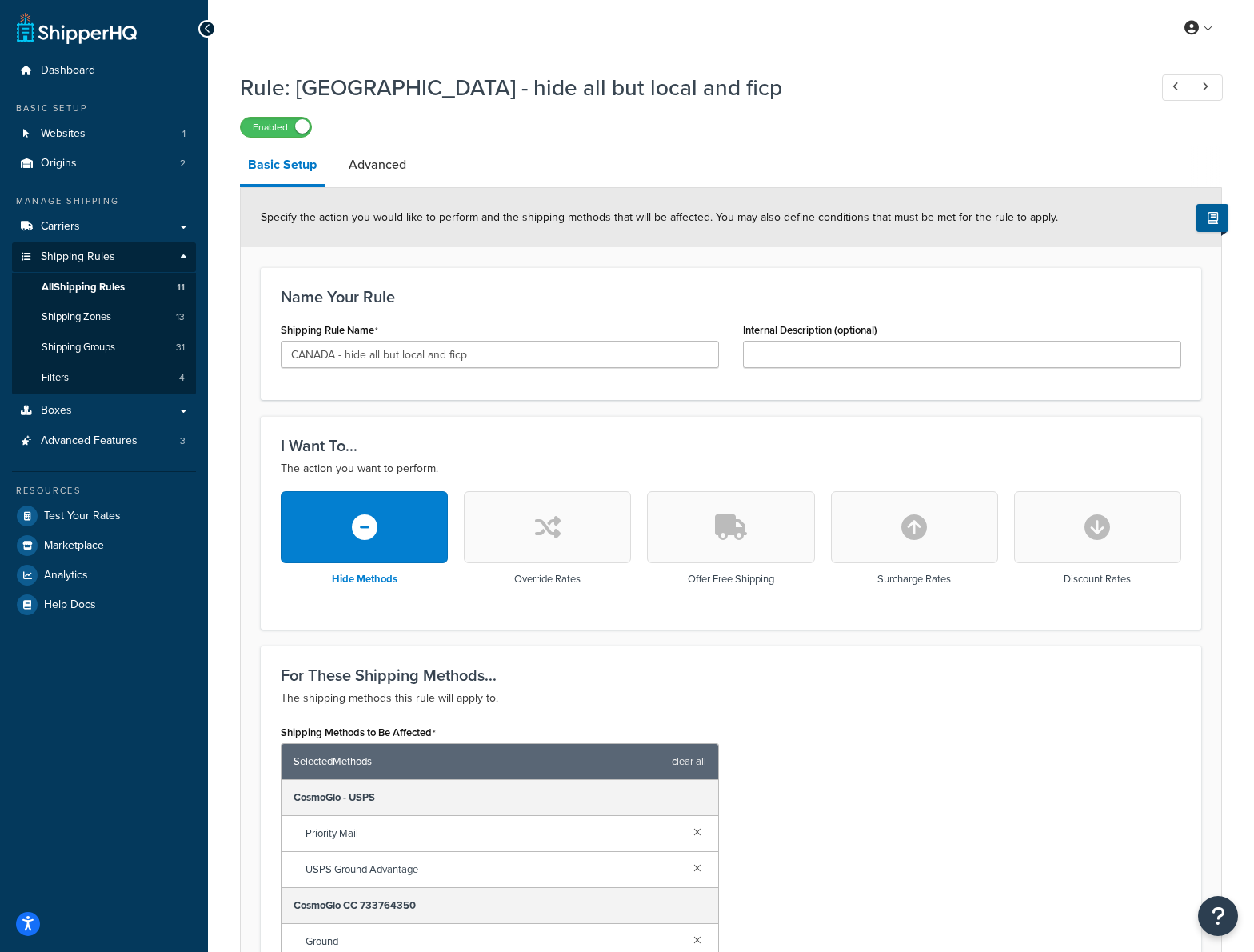
click at [537, 528] on icon "button" at bounding box center [548, 527] width 26 height 26
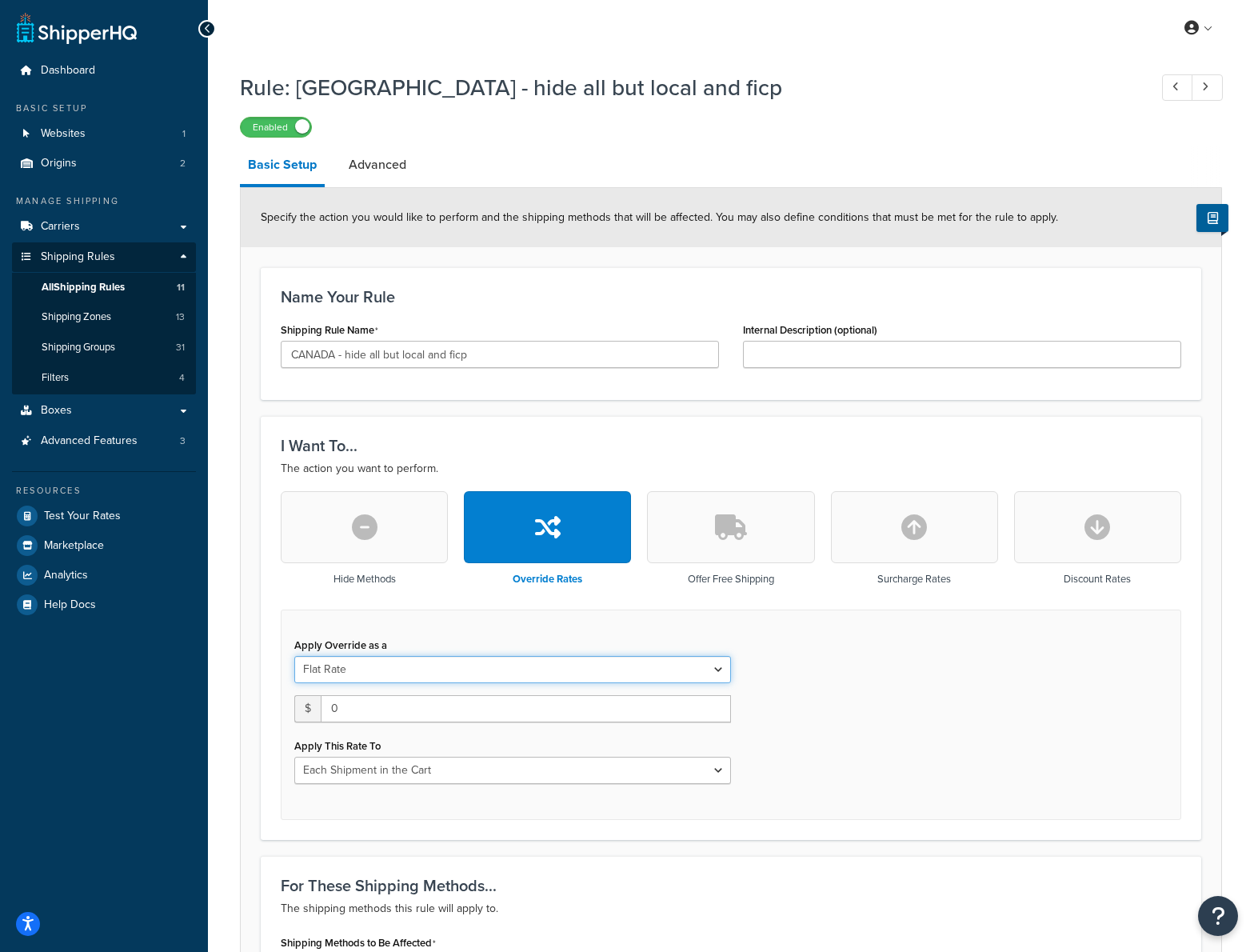
click at [355, 658] on select "Flat Rate Percentage Flat Rate & Percentage" at bounding box center [512, 670] width 437 height 27
click at [294, 656] on select "Flat Rate Percentage Flat Rate & Percentage" at bounding box center [512, 670] width 437 height 27
click at [375, 709] on input "0" at bounding box center [526, 709] width 410 height 27
click at [389, 773] on select "Each Shipment in the Cart Each Origin in the Cart Each Shipping Group in the Ca…" at bounding box center [512, 770] width 437 height 27
select select "SHIPPING_GROUP"
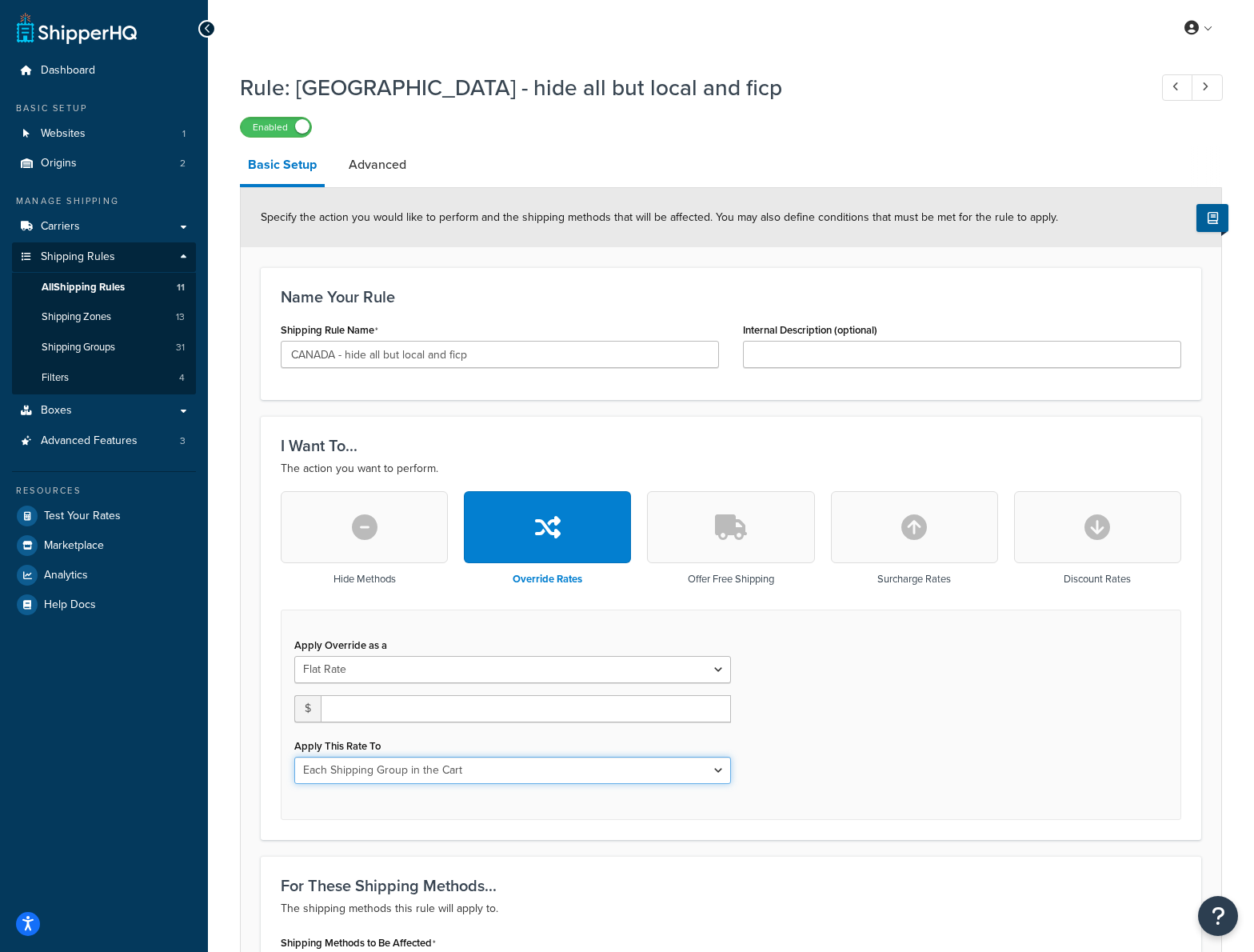
click at [294, 756] on select "Each Shipment in the Cart Each Origin in the Cart Each Shipping Group in the Ca…" at bounding box center [512, 770] width 437 height 27
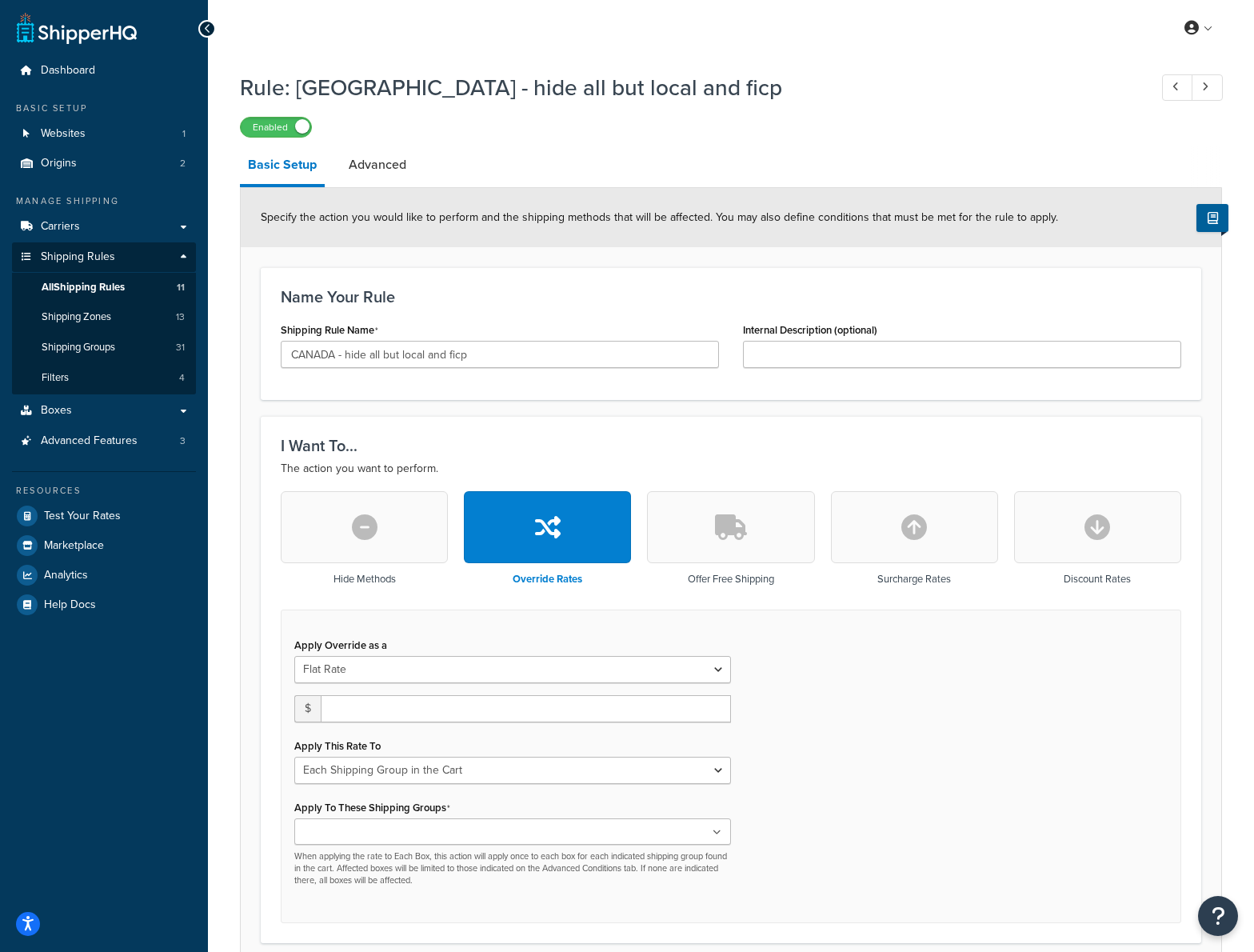
click at [413, 828] on input "Apply To These Shipping Groups" at bounding box center [369, 833] width 142 height 17
type input "bundle"
drag, startPoint x: 874, startPoint y: 825, endPoint x: 846, endPoint y: 812, distance: 30.9
click at [874, 825] on div "Apply Override as a Flat Rate Percentage Flat Rate & Percentage $ Apply This Ra…" at bounding box center [730, 768] width 900 height 318
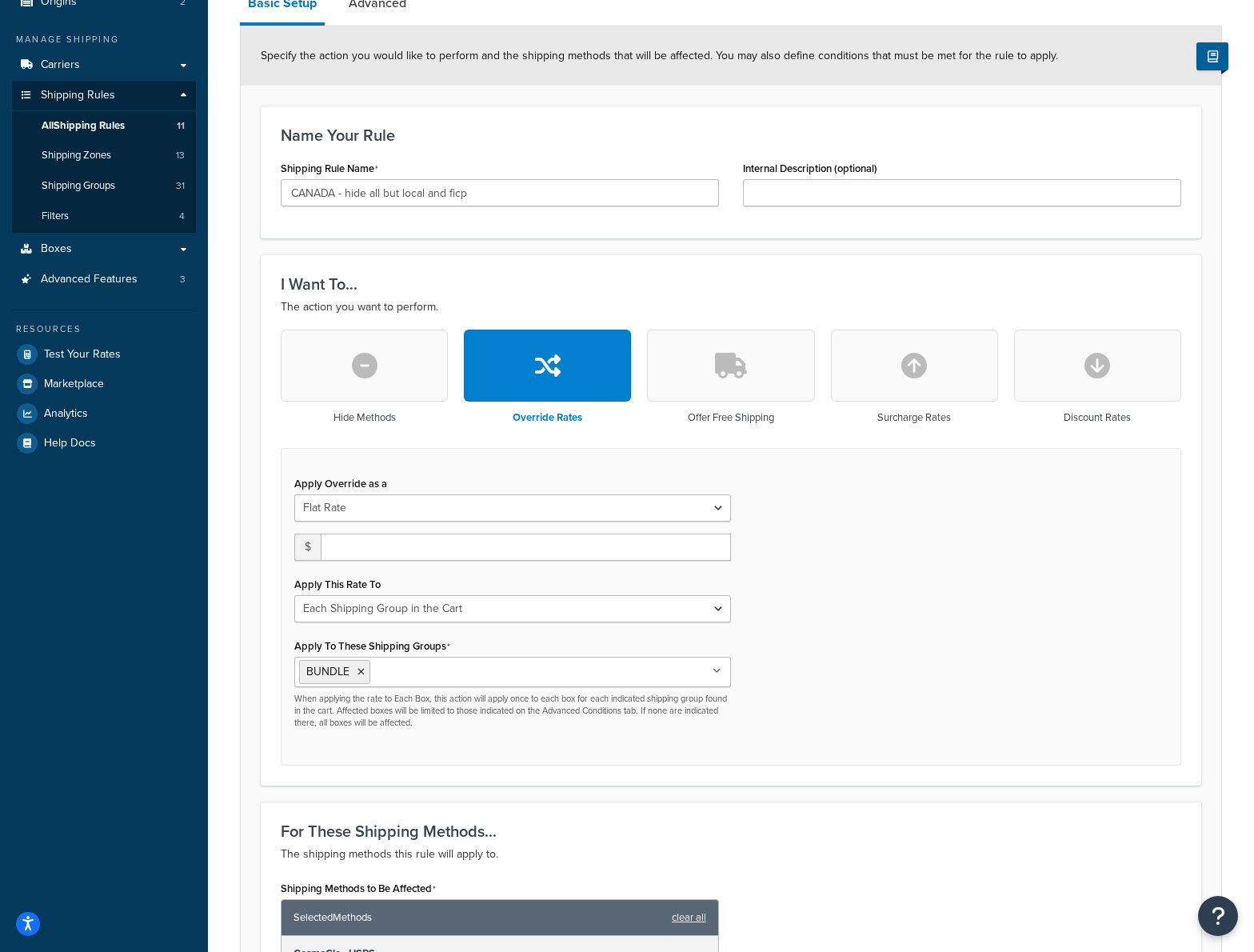
scroll to position [190, 0]
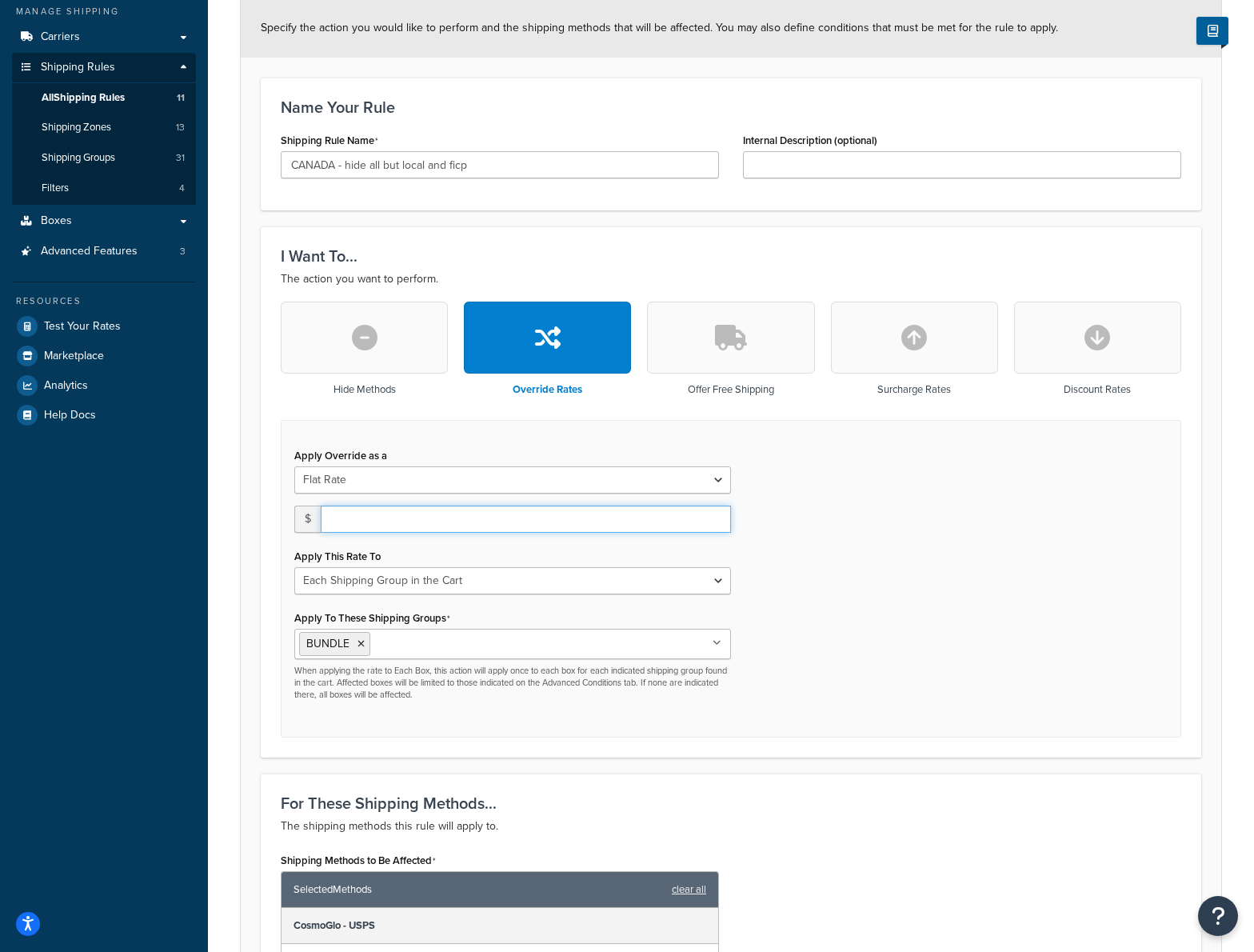
click at [370, 518] on input "number" at bounding box center [526, 519] width 410 height 27
type input "79.99"
click at [835, 653] on div "Apply Override as a Flat Rate Percentage Flat Rate & Percentage $ 79.99 Apply T…" at bounding box center [730, 579] width 900 height 318
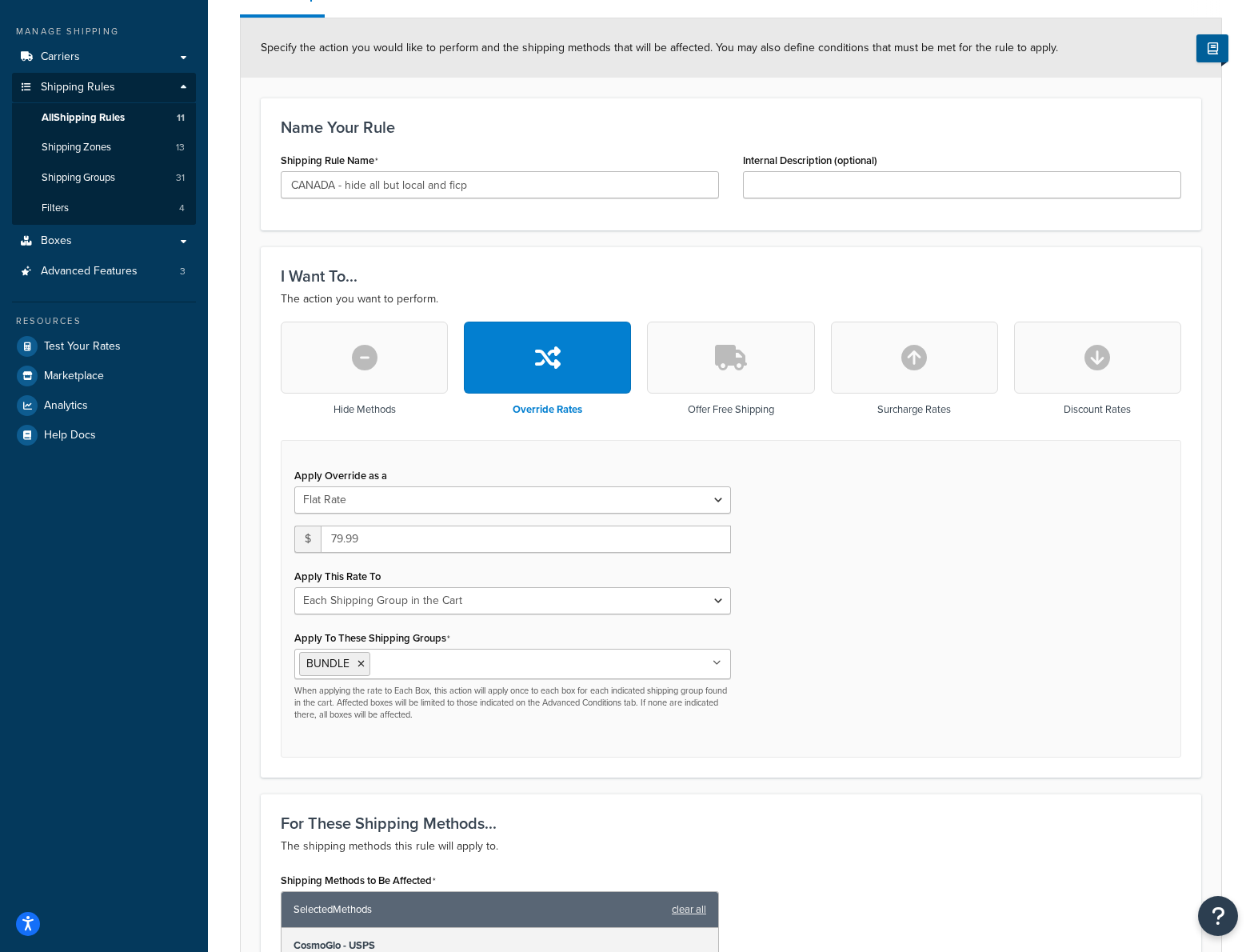
scroll to position [0, 0]
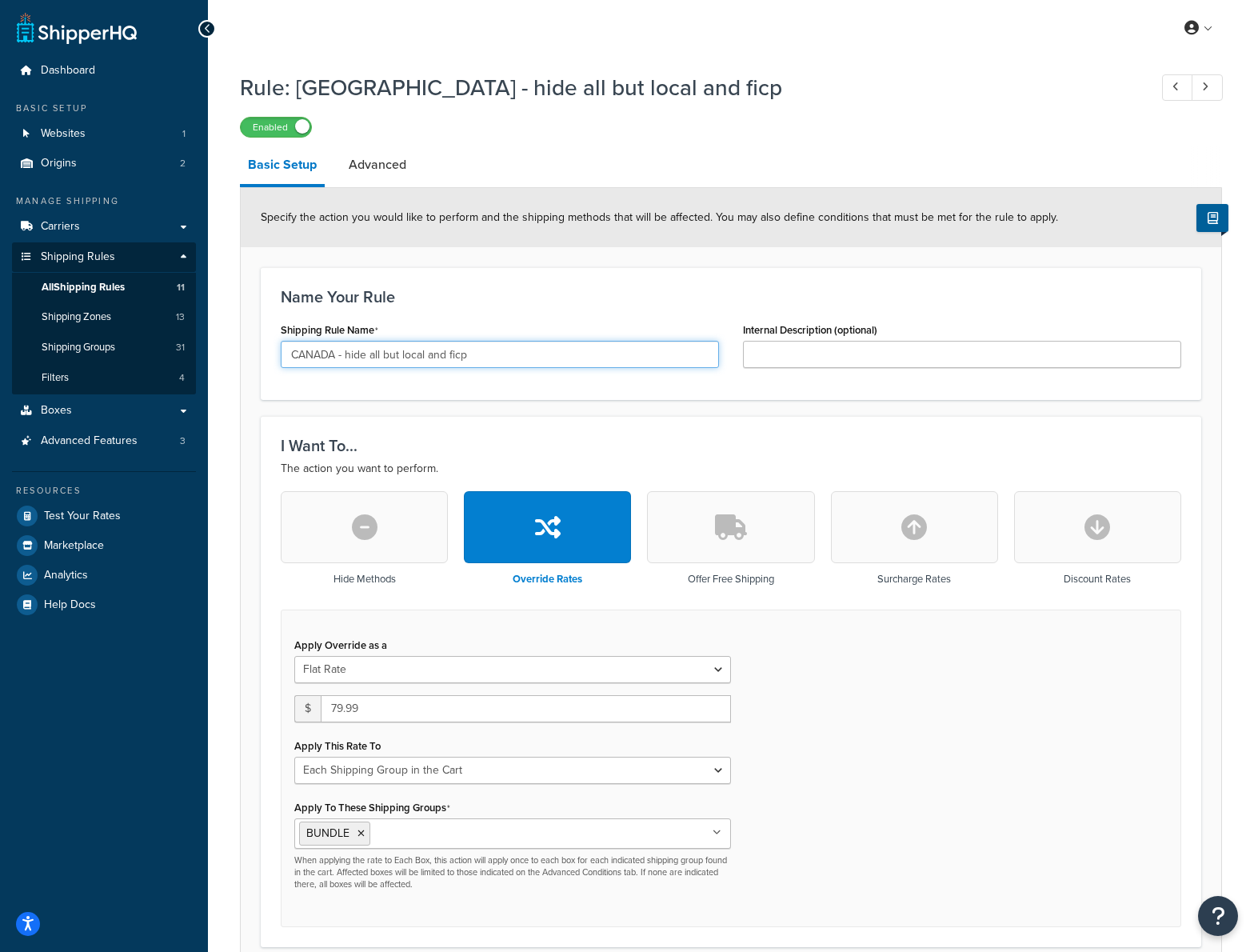
drag, startPoint x: 346, startPoint y: 354, endPoint x: 601, endPoint y: 358, distance: 255.0
click at [601, 358] on input "CANADA - hide all but local and ficp" at bounding box center [500, 355] width 439 height 27
type input "CANADA - 79.99 bundles"
click at [686, 436] on div "I Want To... The action you want to perform. Hide Methods Override Rates Offer …" at bounding box center [731, 681] width 941 height 531
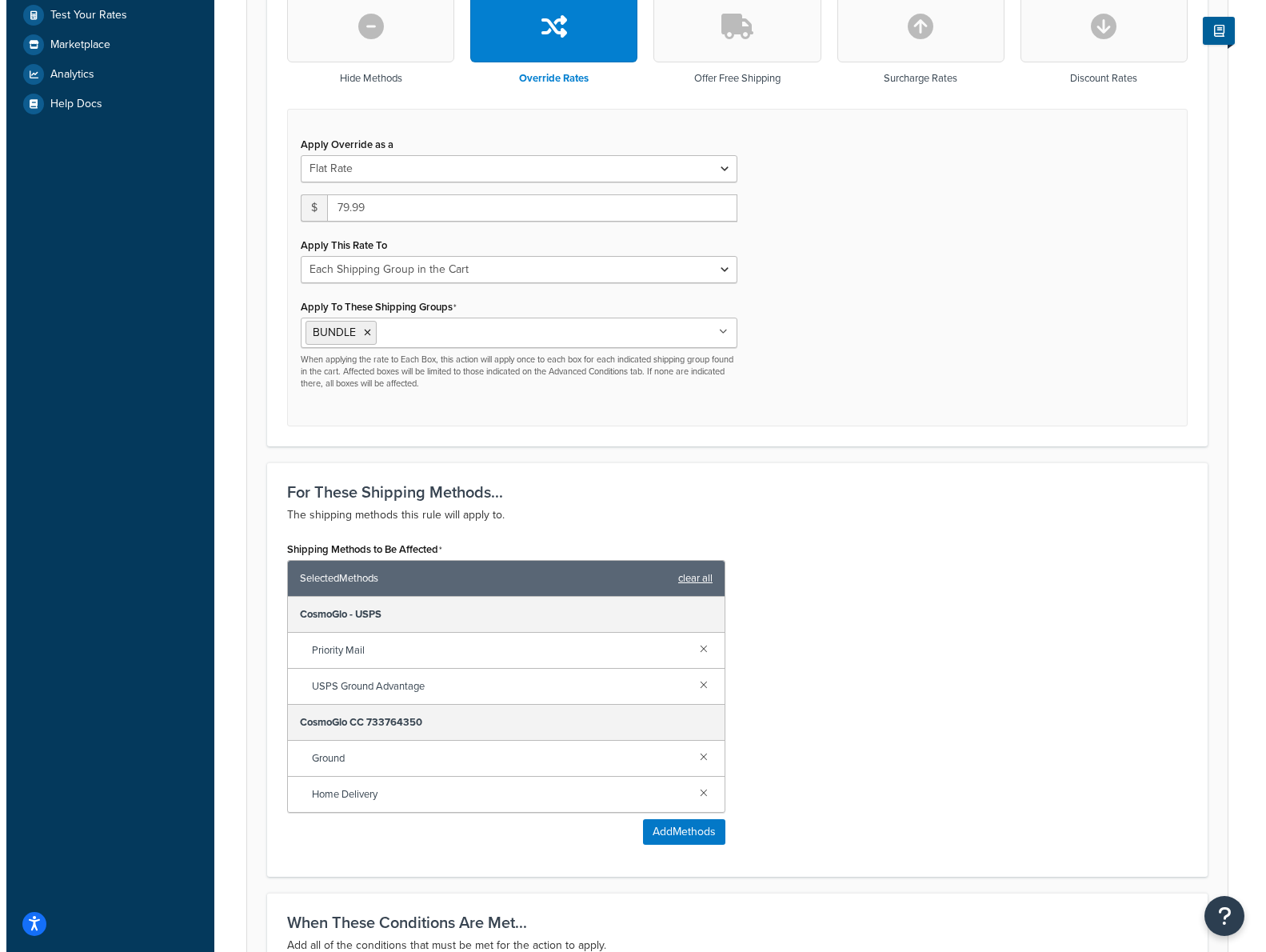
scroll to position [614, 0]
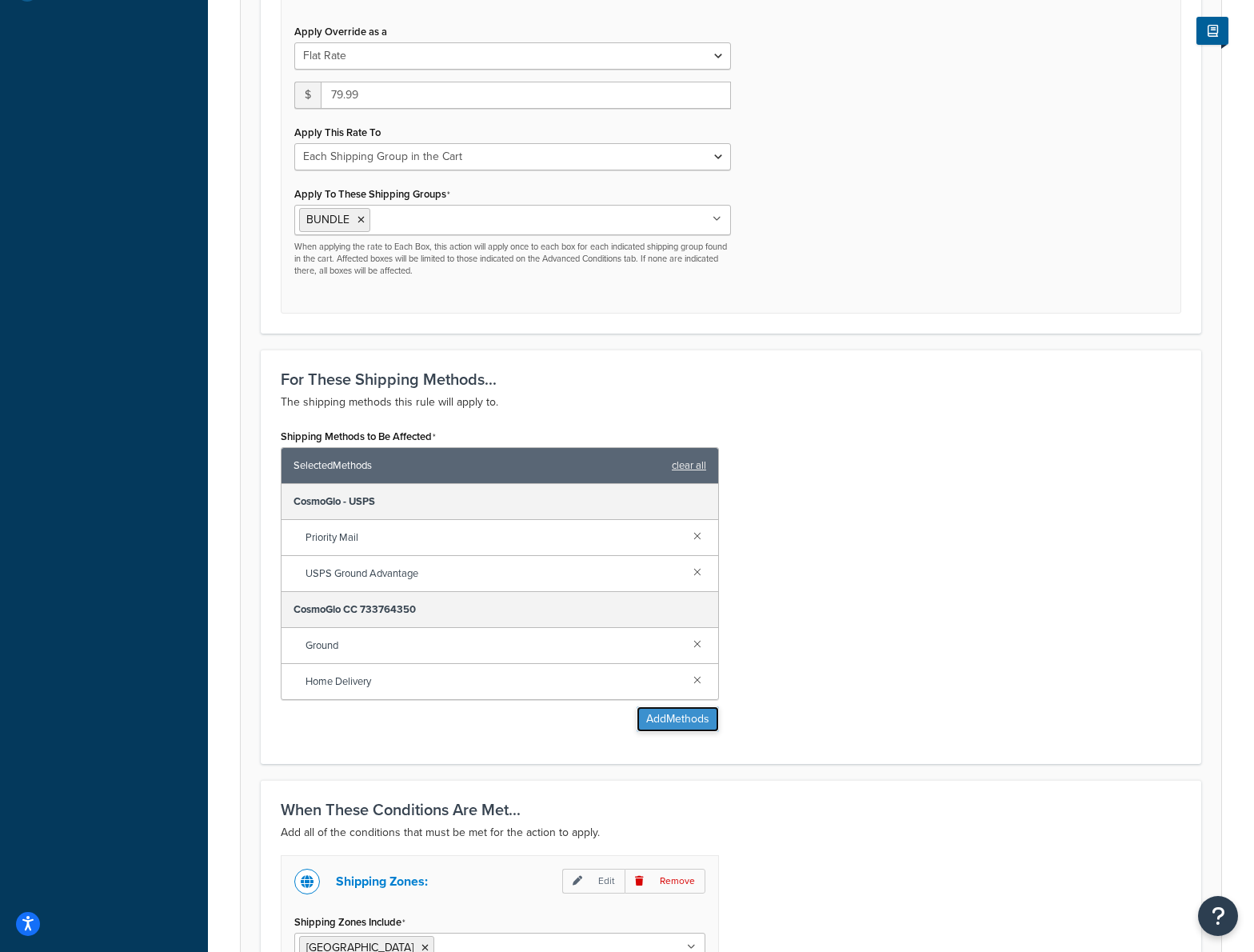
click at [666, 719] on button "Add Methods" at bounding box center [678, 719] width 82 height 26
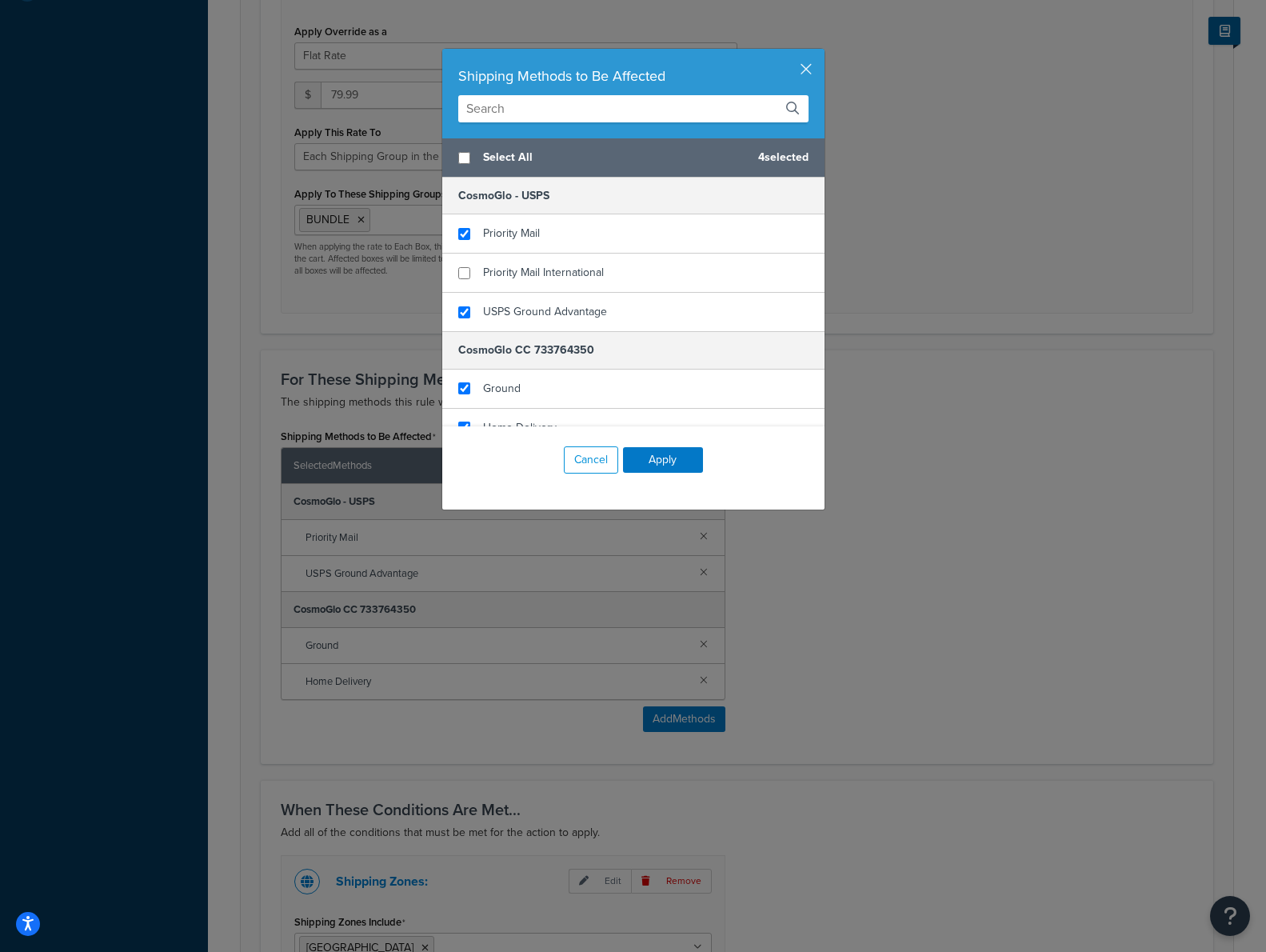
drag, startPoint x: 485, startPoint y: 157, endPoint x: 490, endPoint y: 176, distance: 19.6
click at [486, 157] on span "Select All" at bounding box center [615, 157] width 263 height 22
checkbox input "true"
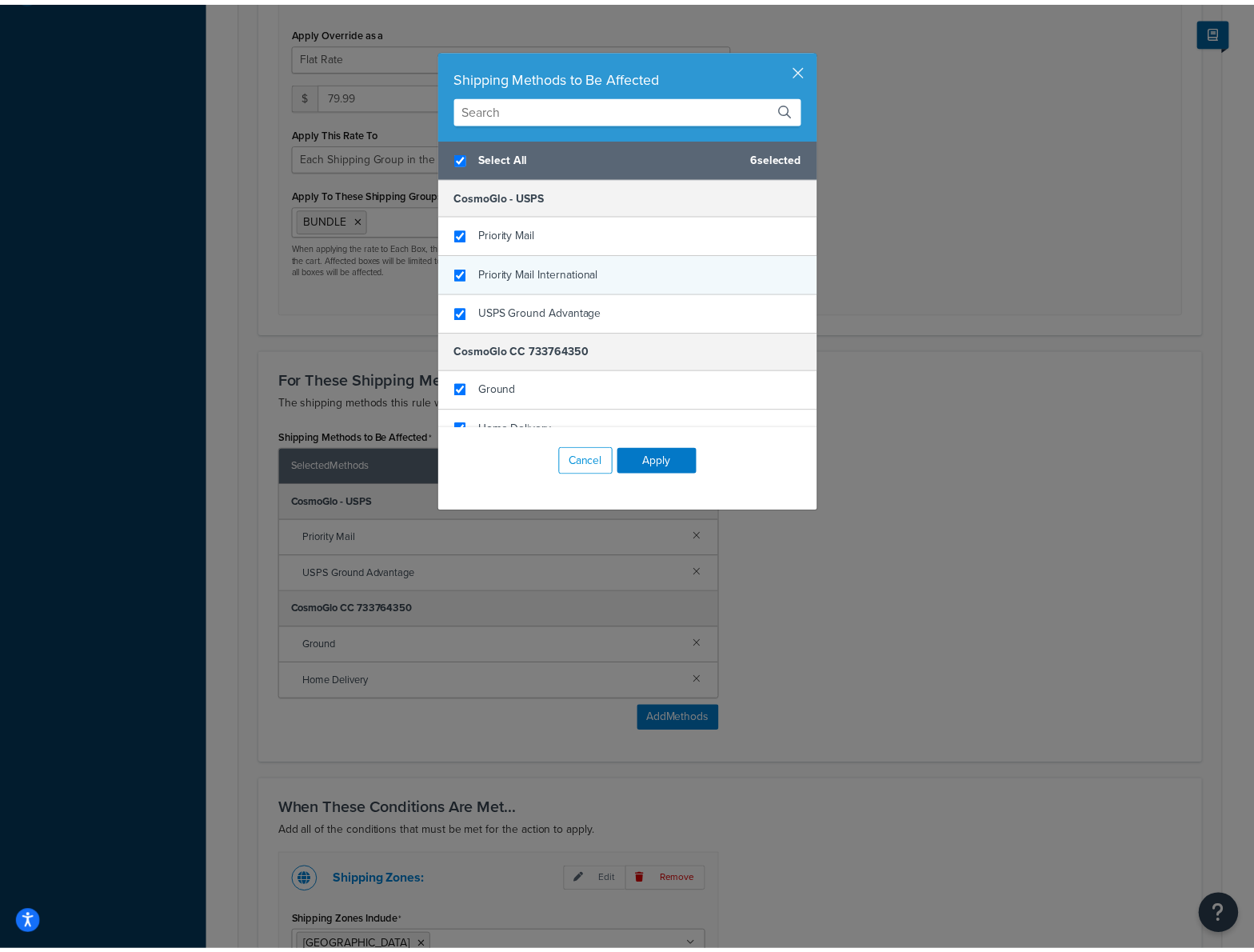
scroll to position [60, 0]
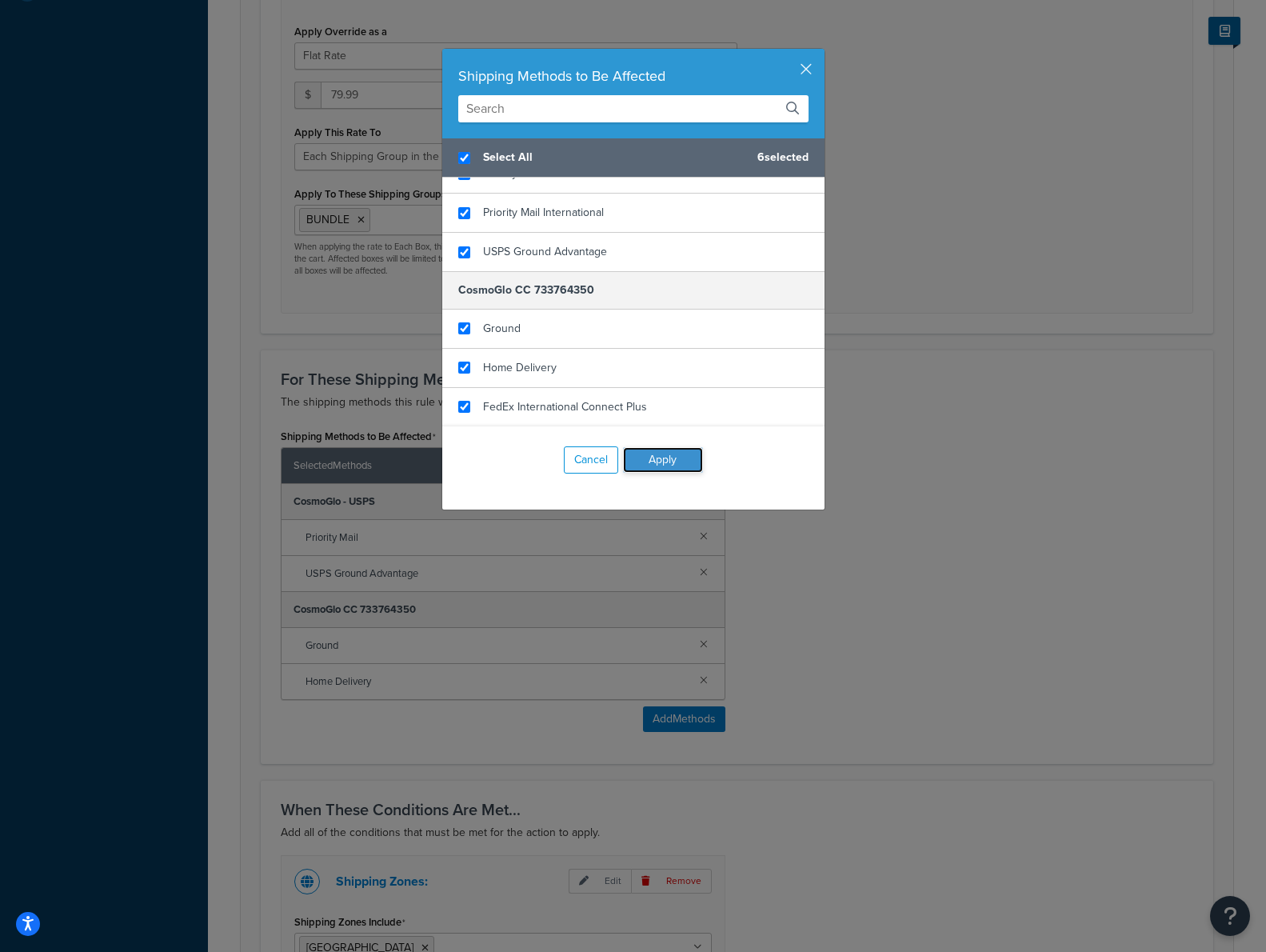
click at [651, 457] on button "Apply" at bounding box center [663, 460] width 80 height 26
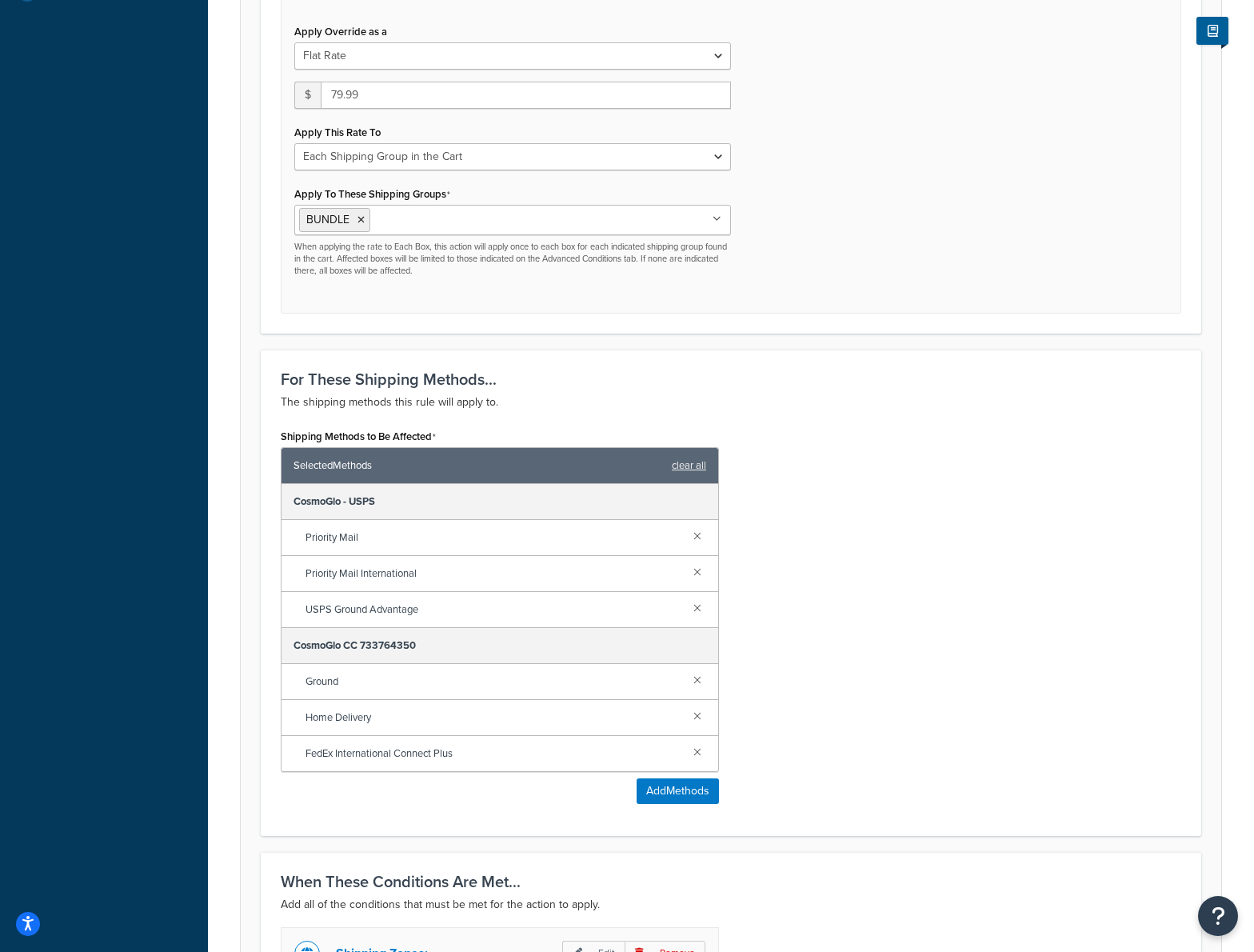
scroll to position [924, 0]
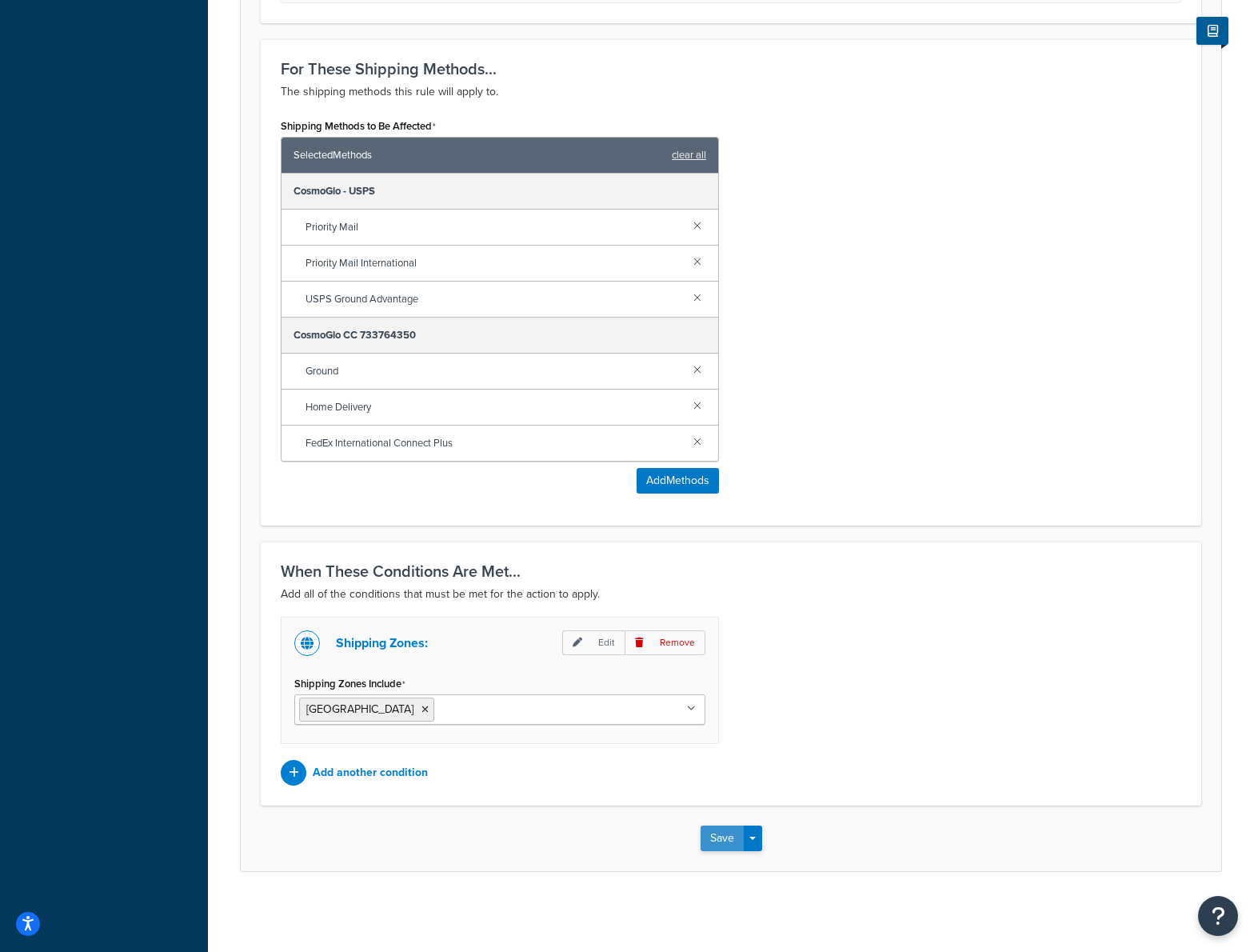
click at [712, 839] on button "Save" at bounding box center [722, 838] width 43 height 26
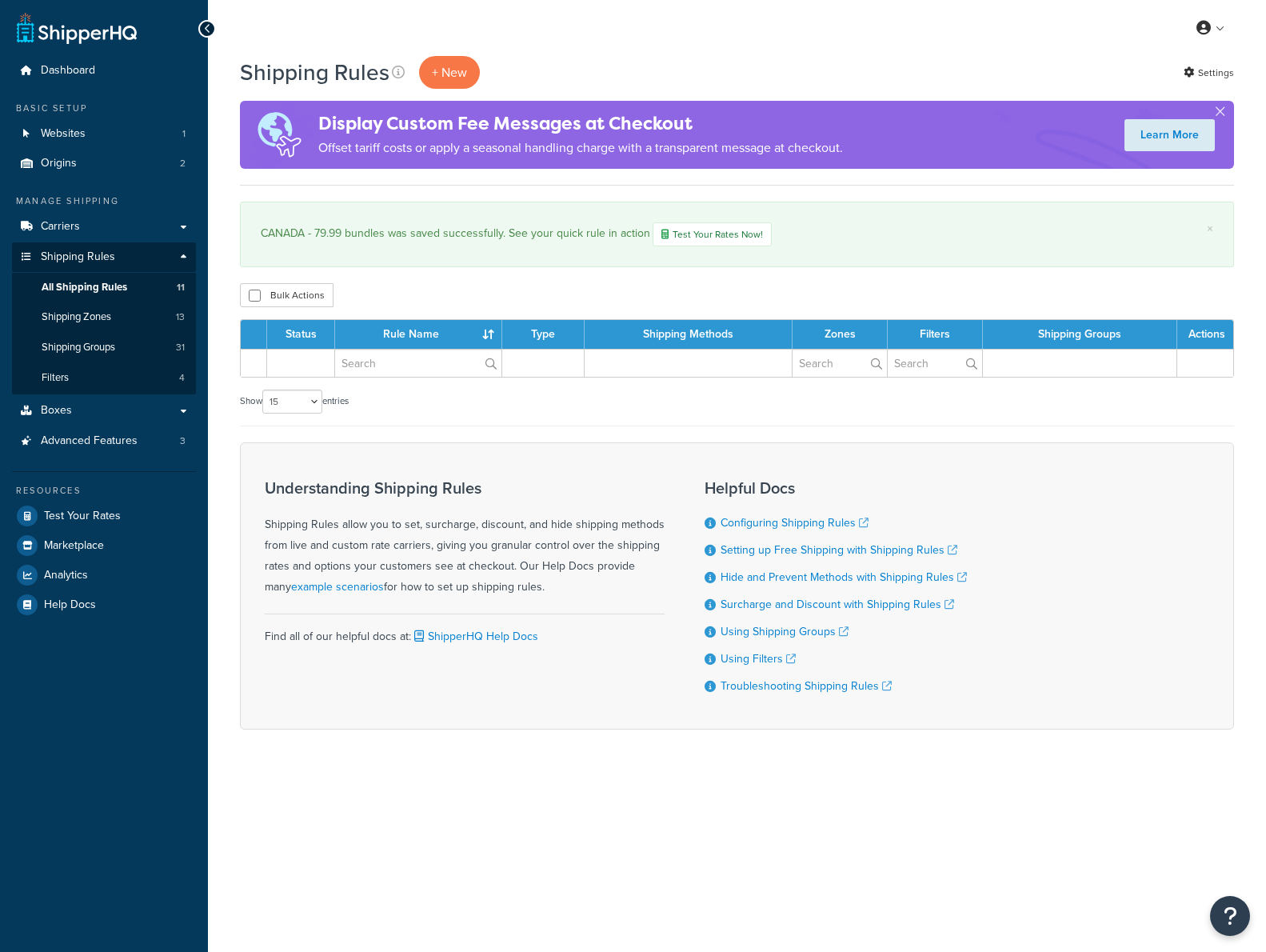
select select "15"
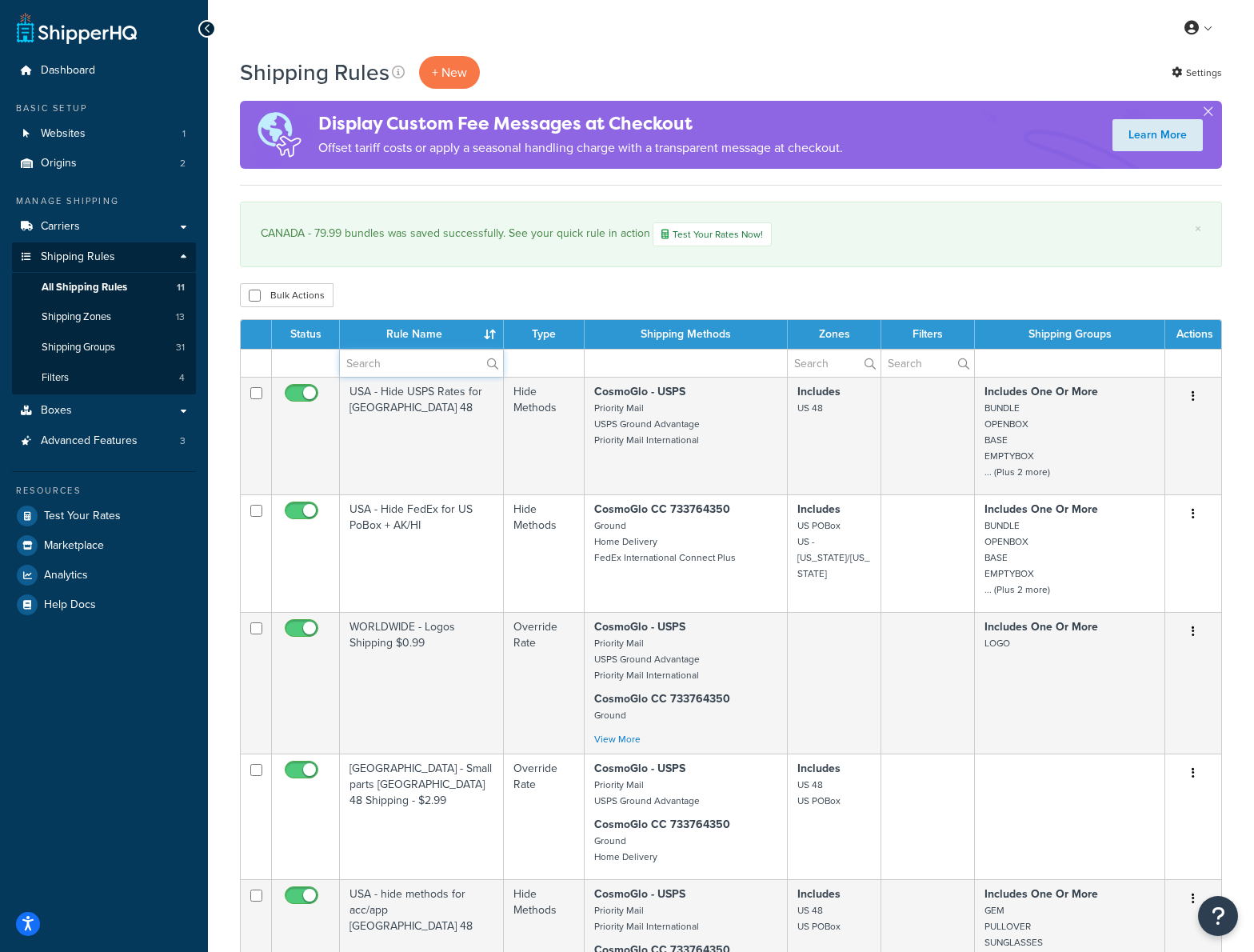
click at [389, 356] on input "text" at bounding box center [421, 363] width 163 height 27
type input "[GEOGRAPHIC_DATA]"
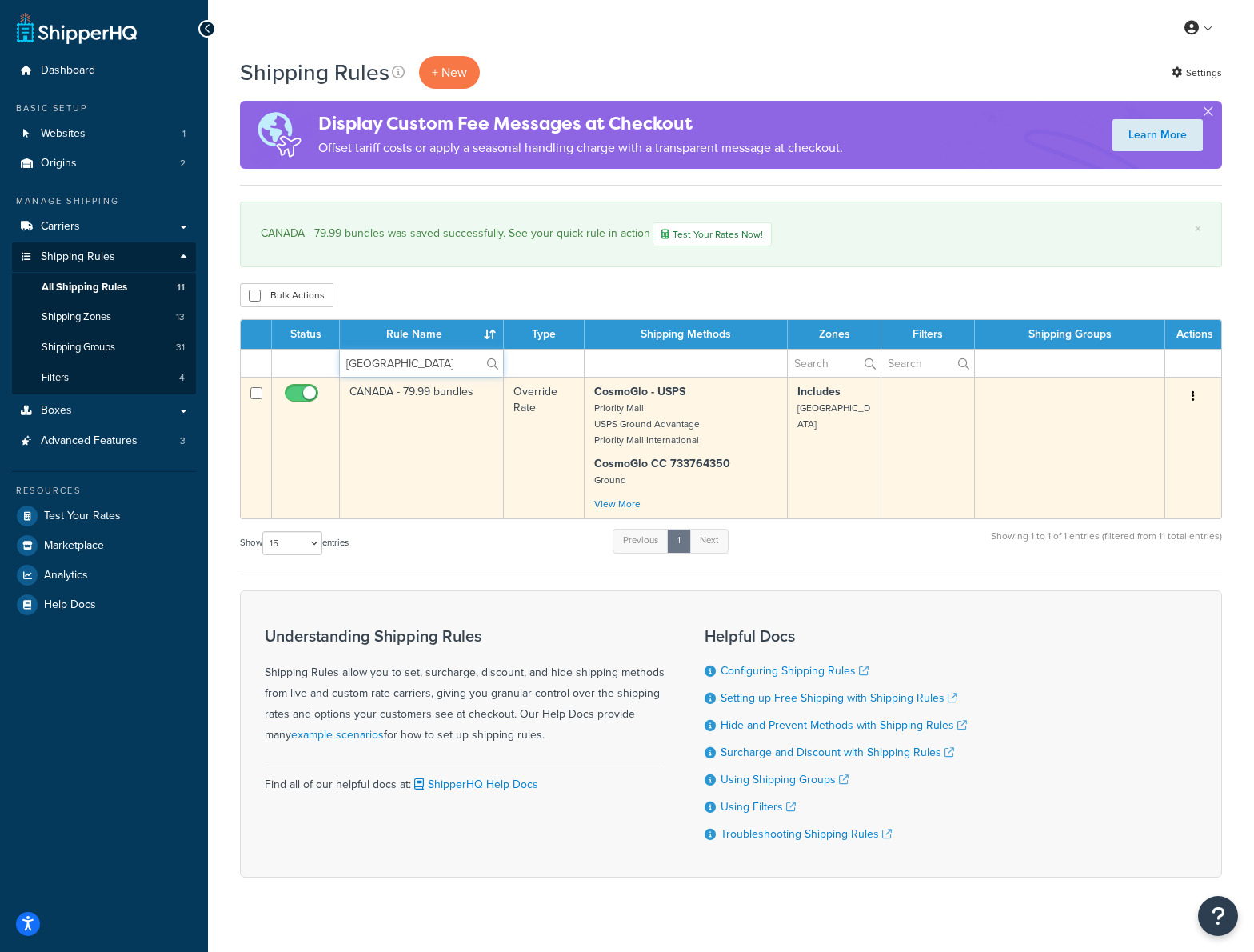
click at [255, 391] on input "checkbox" at bounding box center [257, 393] width 12 height 12
checkbox input "true"
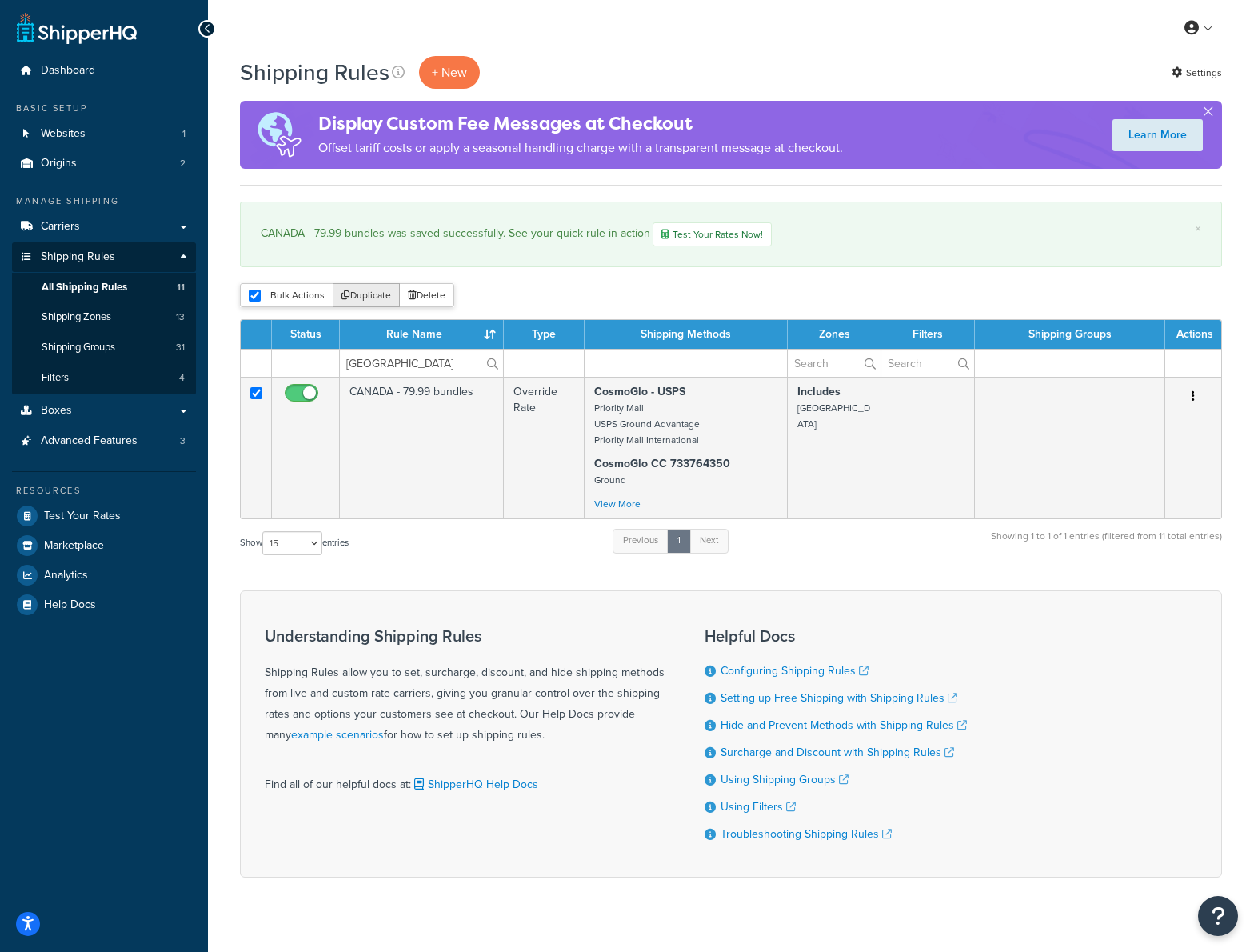
click at [367, 292] on button "Duplicate" at bounding box center [367, 295] width 67 height 24
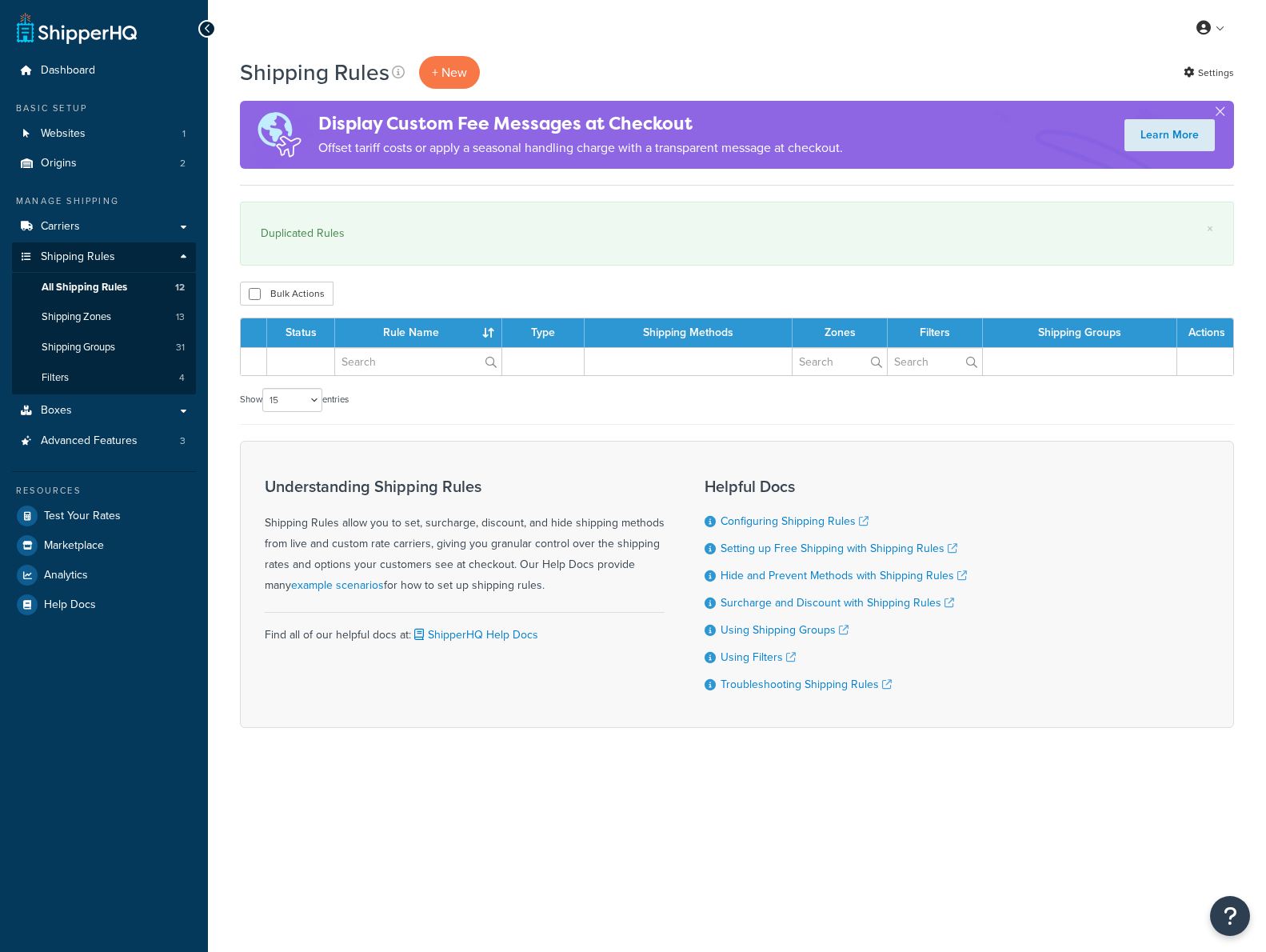
select select "15"
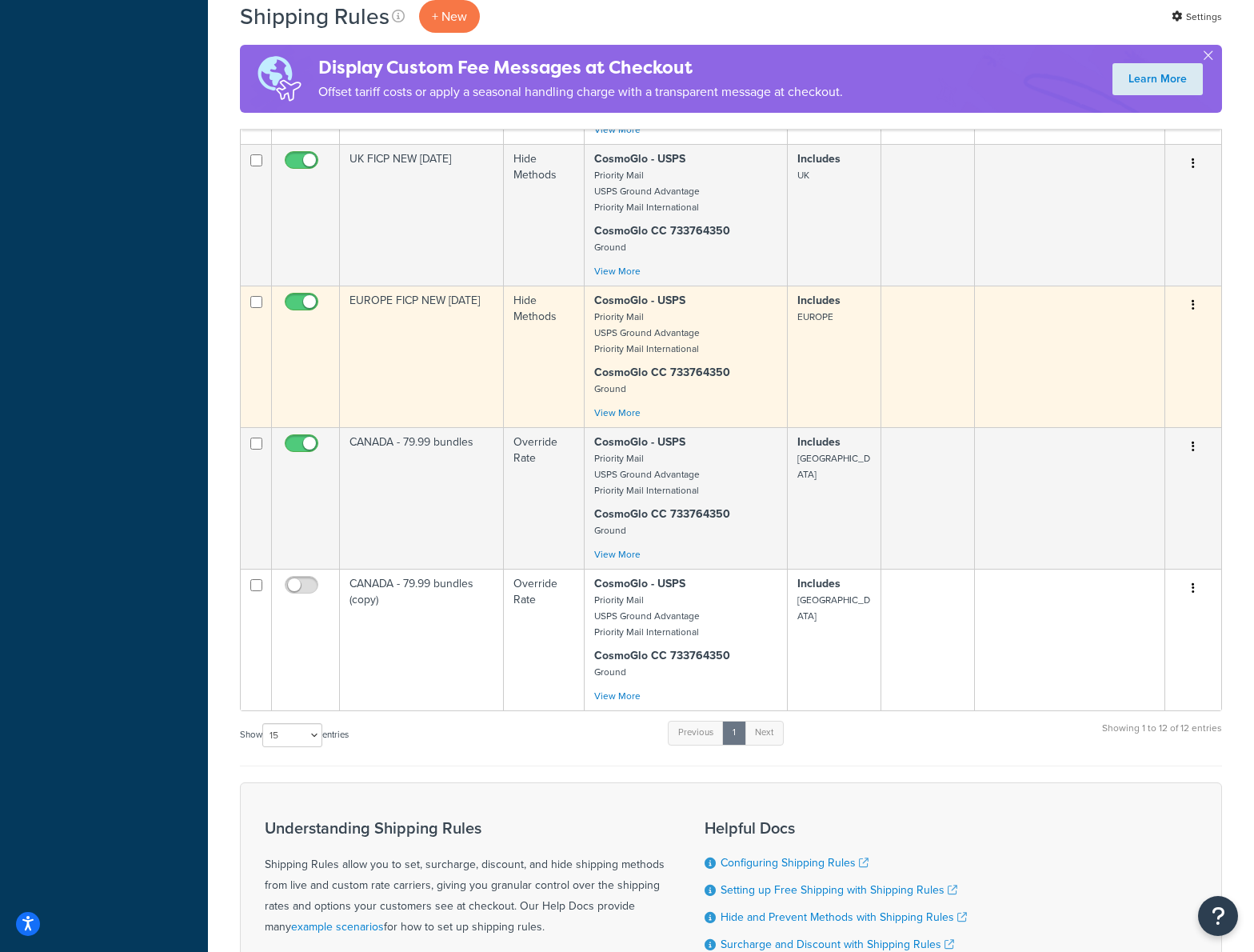
scroll to position [1447, 0]
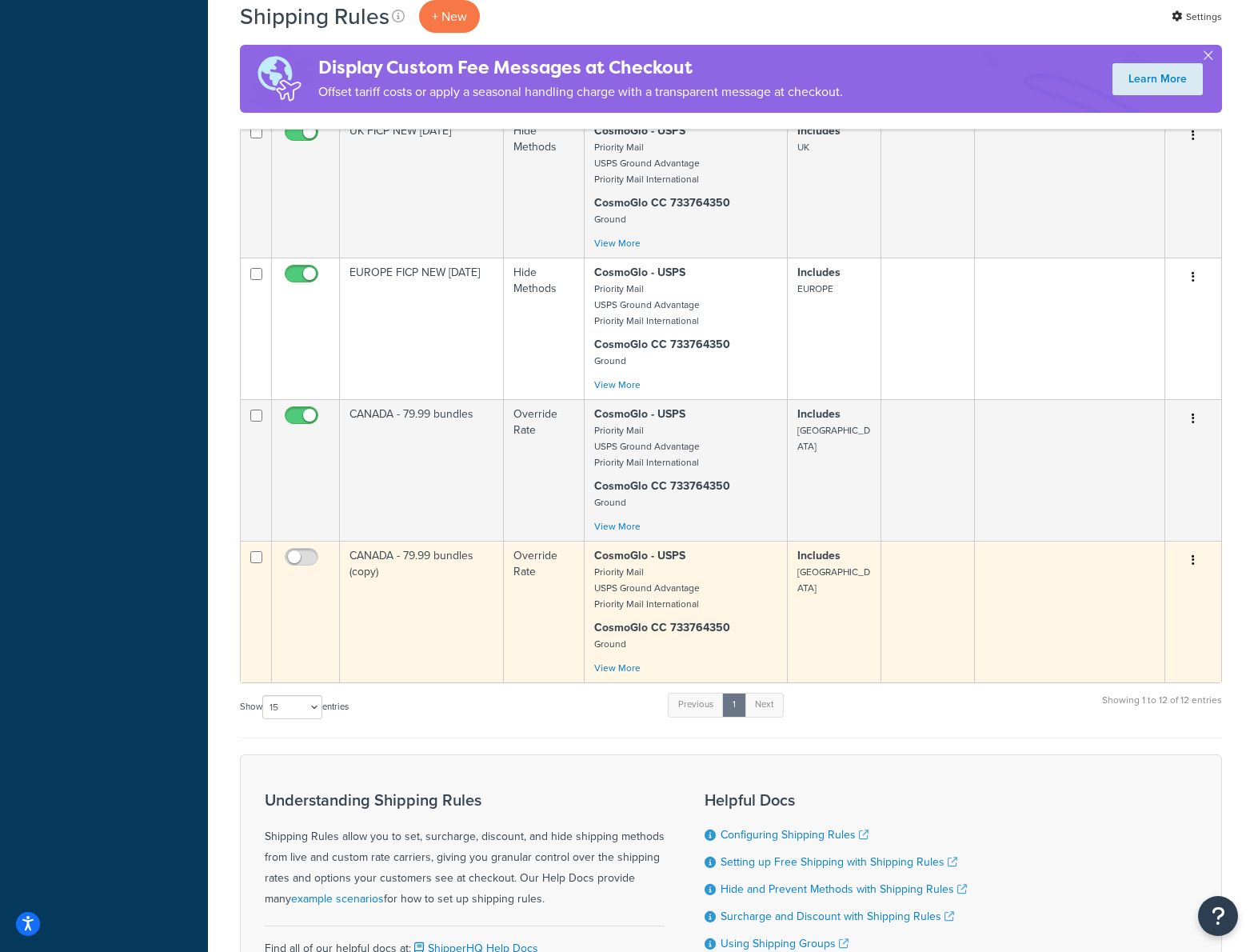
click at [466, 541] on td "CANADA - 79.99 bundles (copy)" at bounding box center [421, 611] width 164 height 142
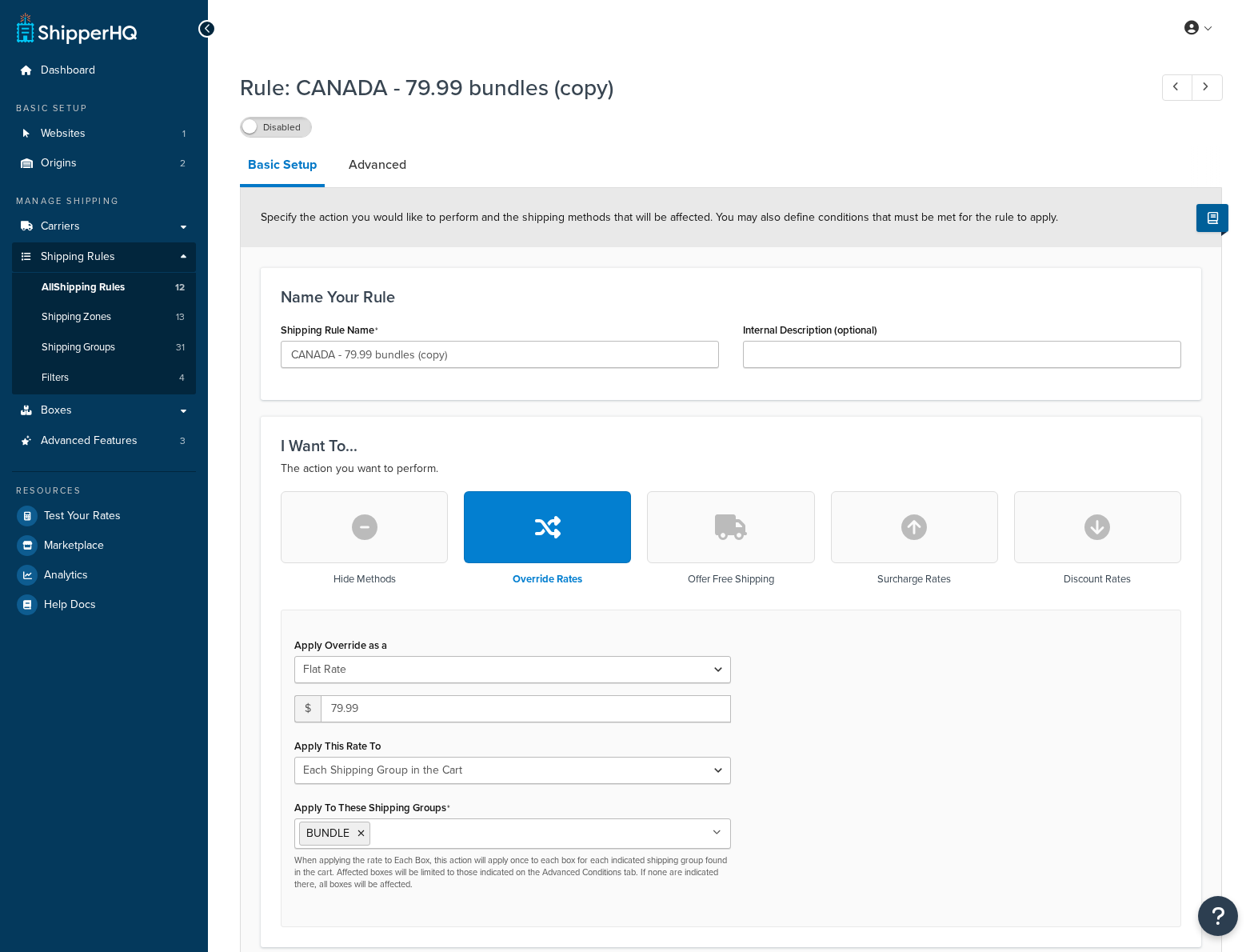
select select "SHIPPING_GROUP"
drag, startPoint x: 344, startPoint y: 354, endPoint x: 564, endPoint y: 356, distance: 220.0
click at [564, 356] on input "CANADA - 79.99 bundles (copy)" at bounding box center [500, 355] width 439 height 27
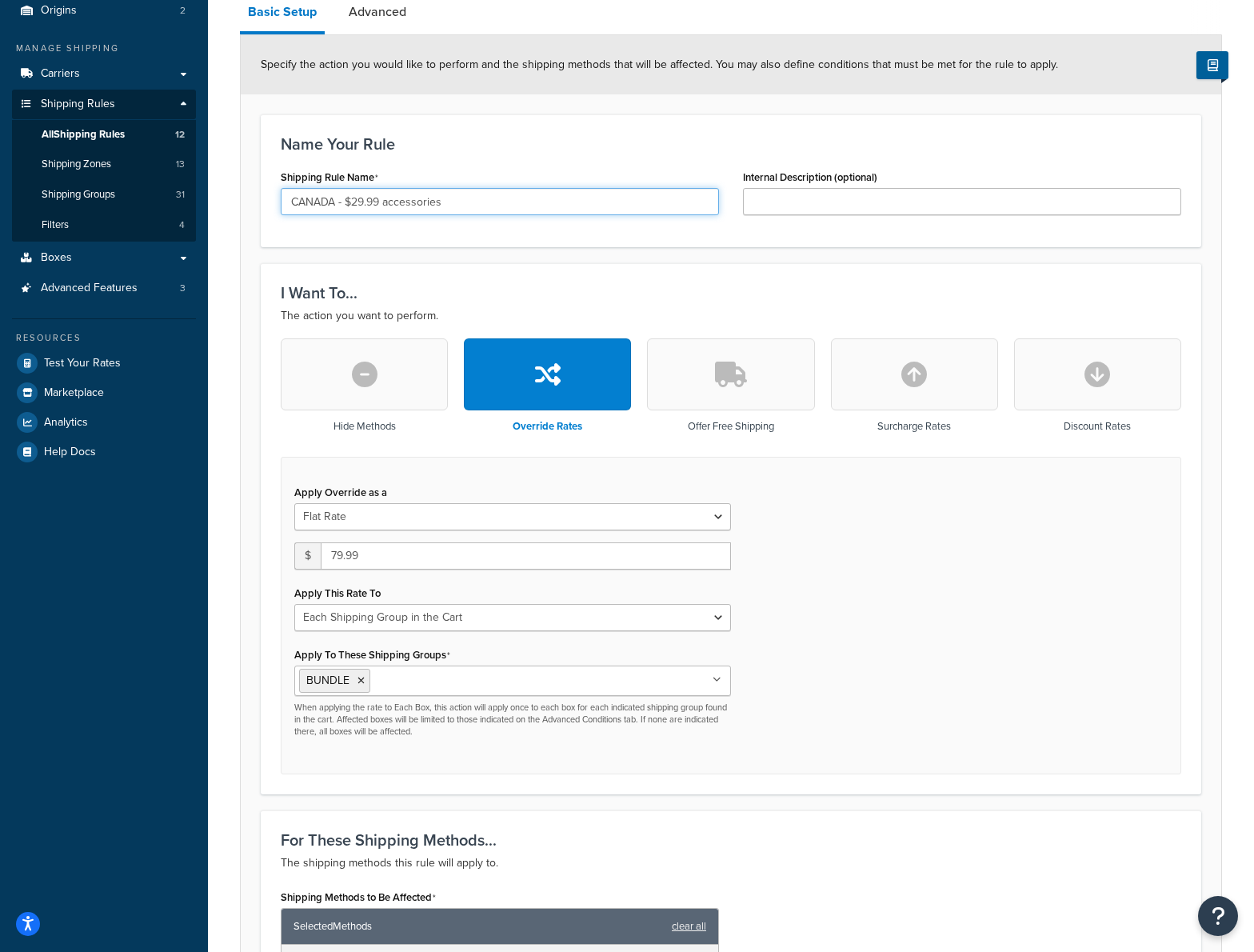
type input "CANADA - $29.99 accessories"
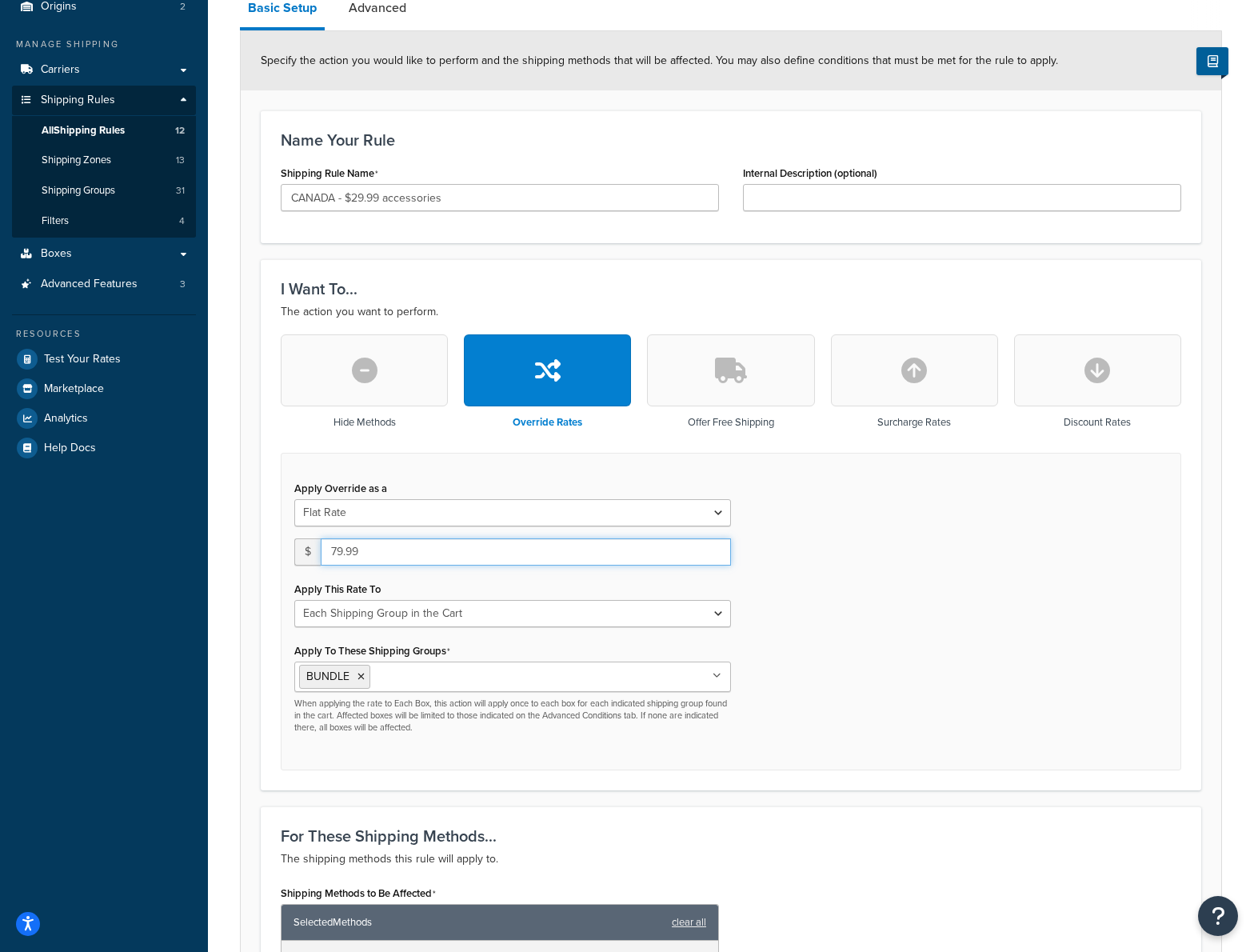
click at [333, 554] on input "79.99" at bounding box center [526, 552] width 410 height 27
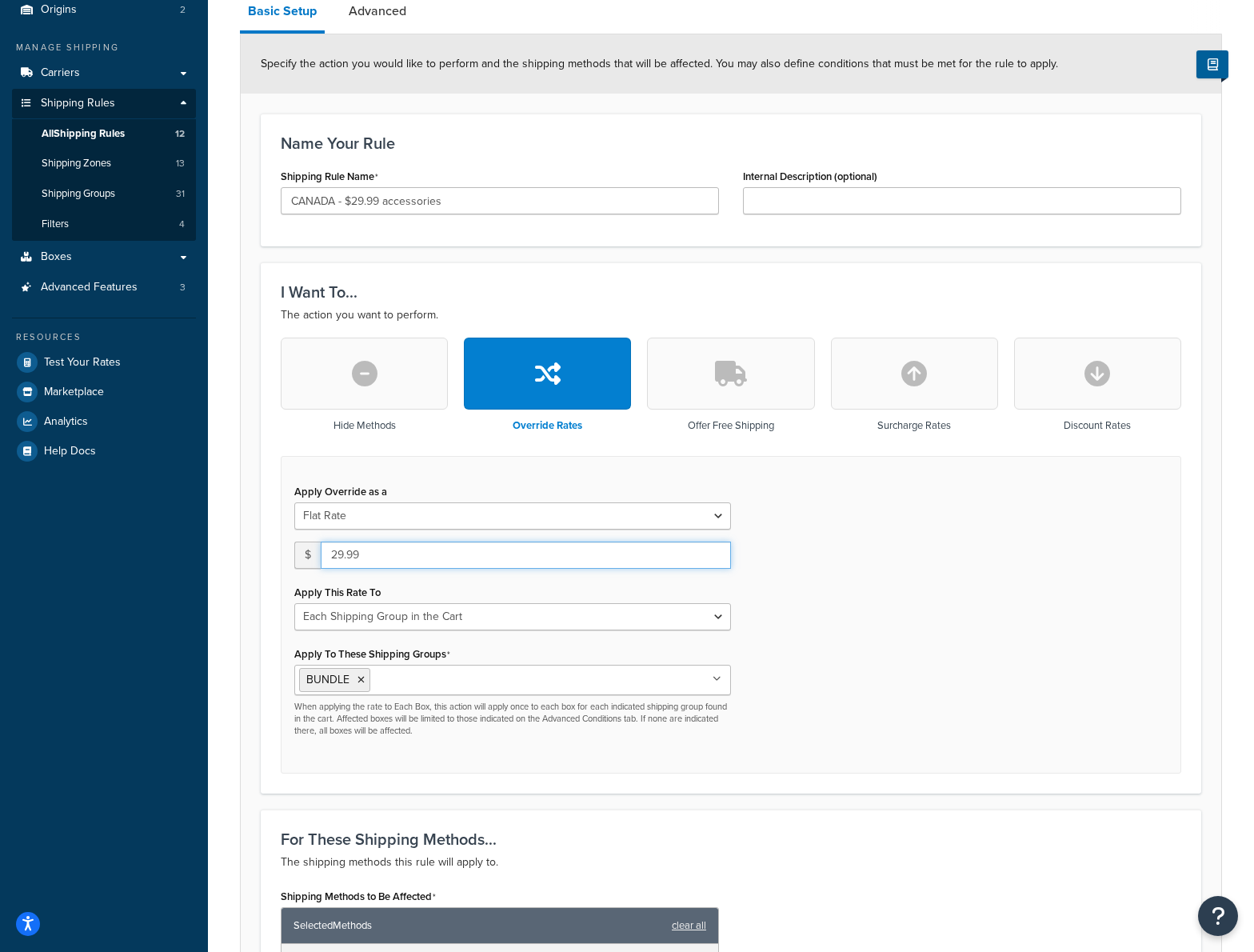
type input "29.99"
click at [407, 694] on div "BUNDLE BACKPACK BANDS BASE CARVISOR CLAMP CLIP CONTENTFRAME EMPTYBOX GEM GEMSHI…" at bounding box center [512, 700] width 437 height 73
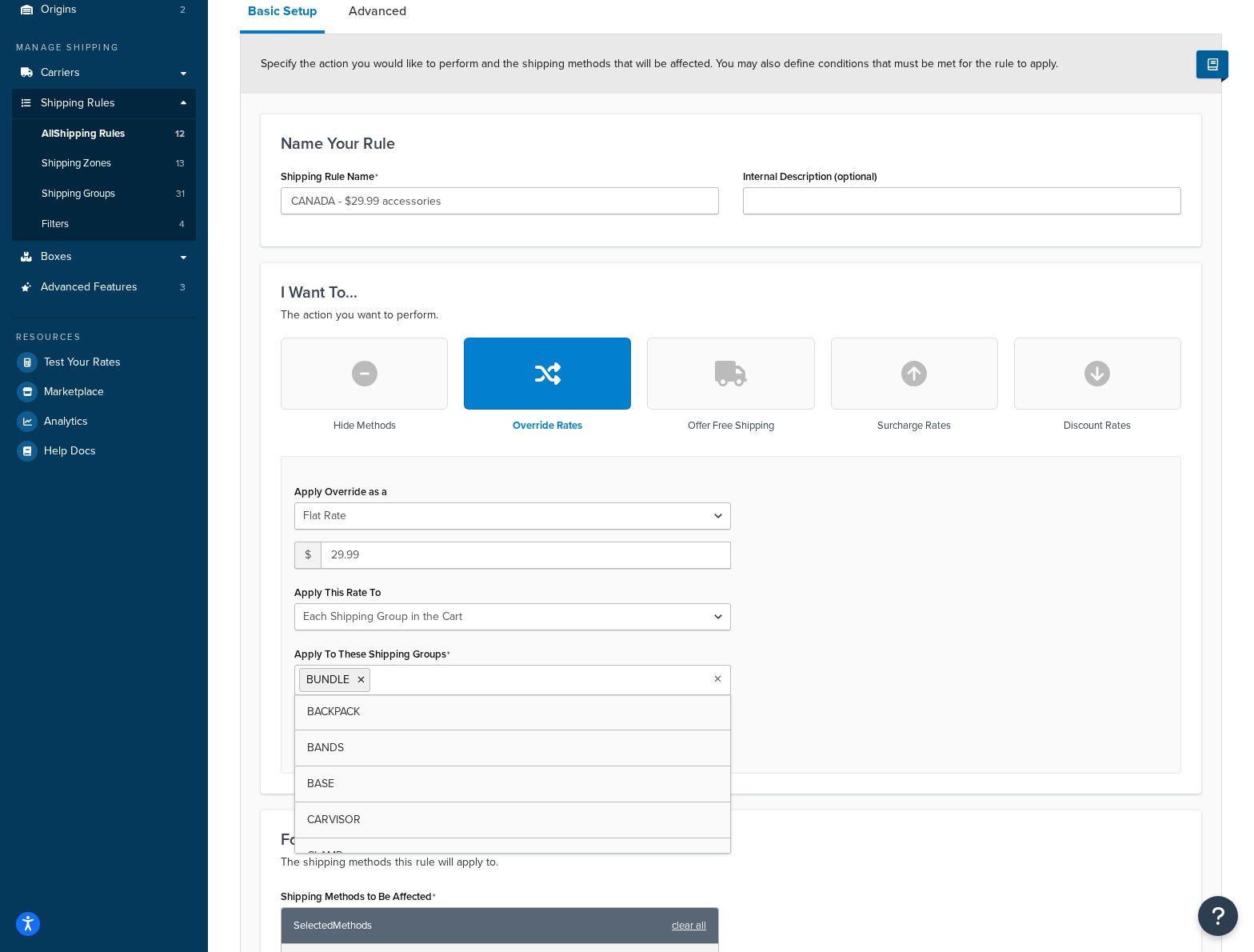
click at [414, 683] on input "Apply To These Shipping Groups" at bounding box center [445, 679] width 142 height 17
click at [361, 676] on icon at bounding box center [360, 679] width 7 height 9
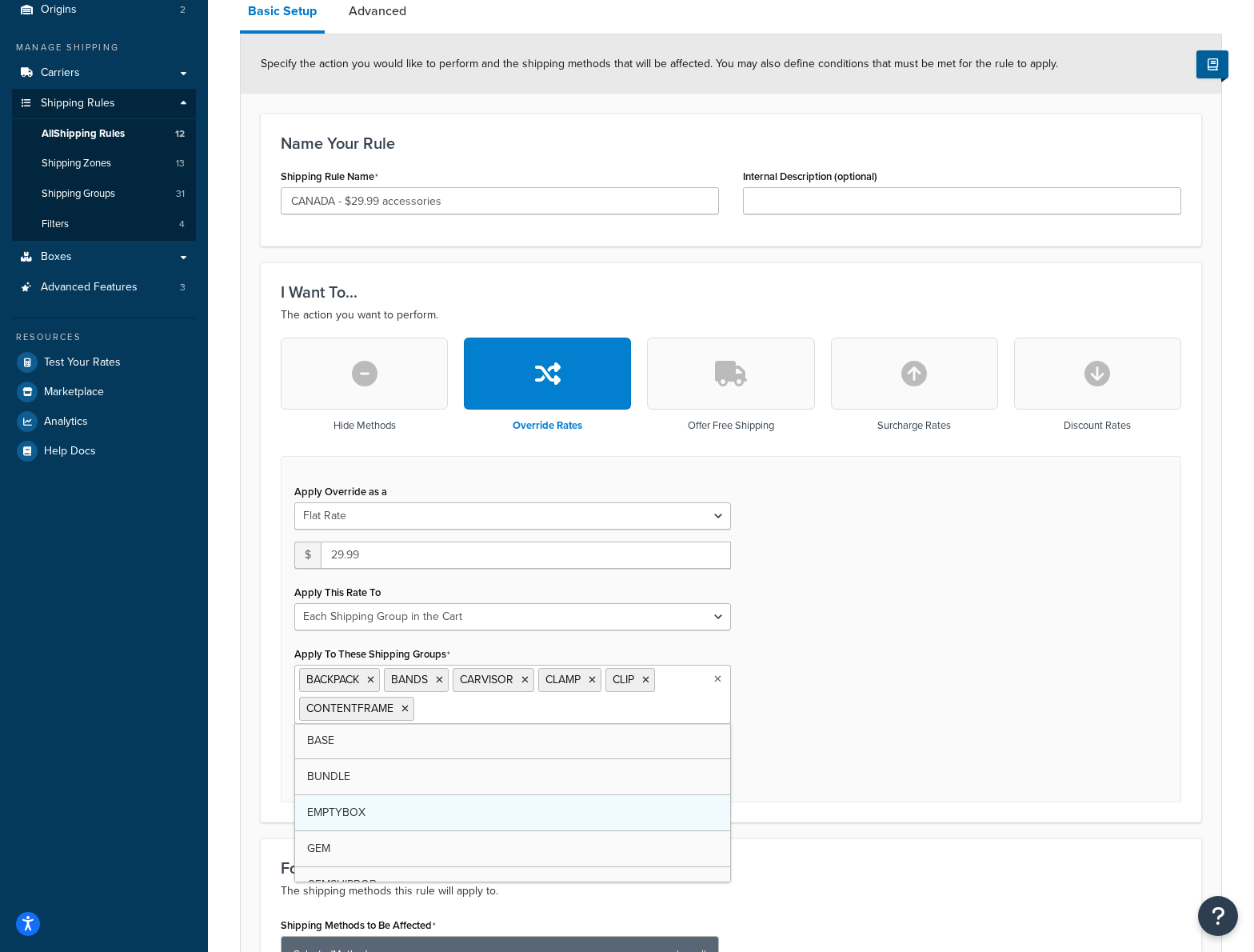
scroll to position [63, 0]
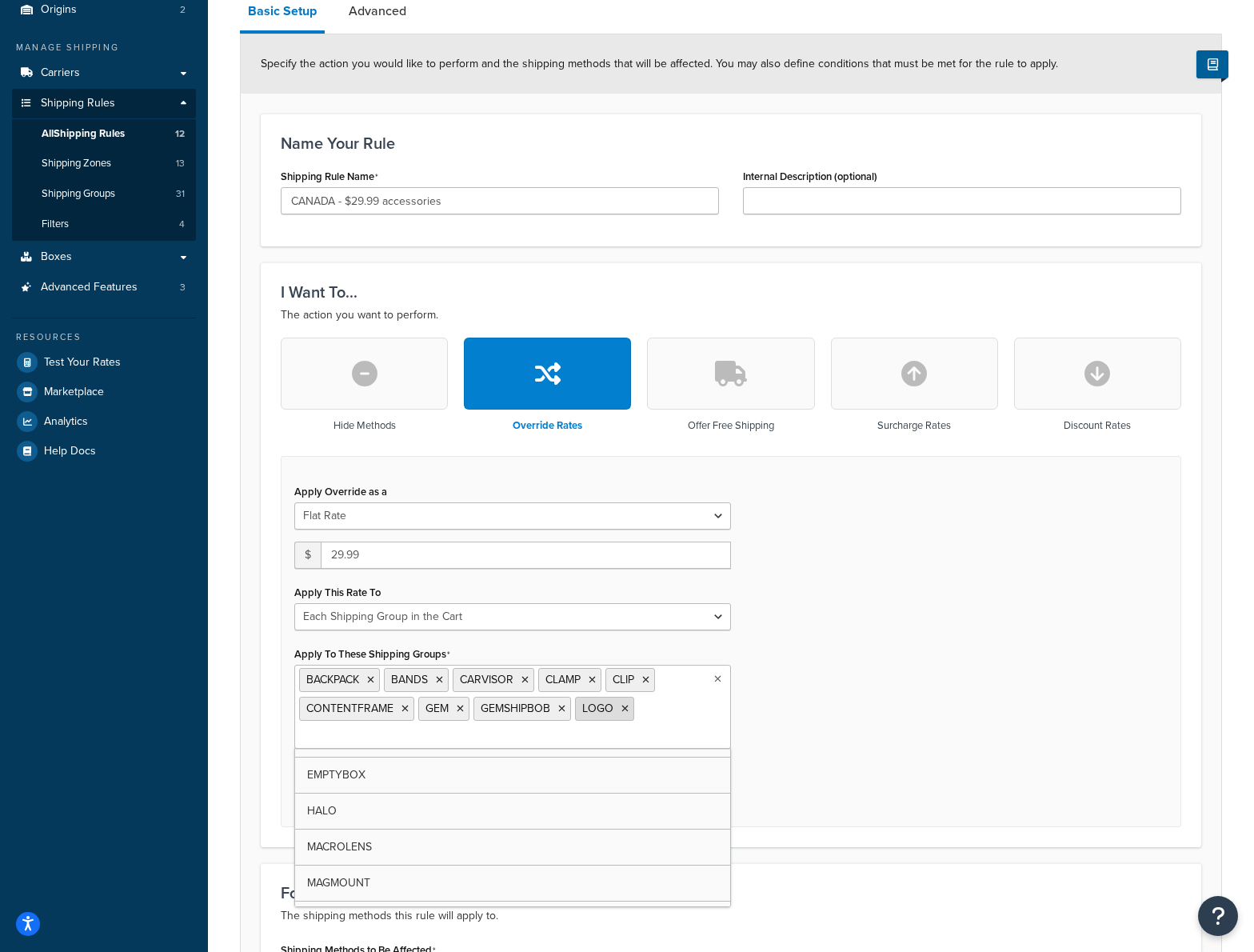
click at [625, 706] on icon at bounding box center [625, 708] width 7 height 9
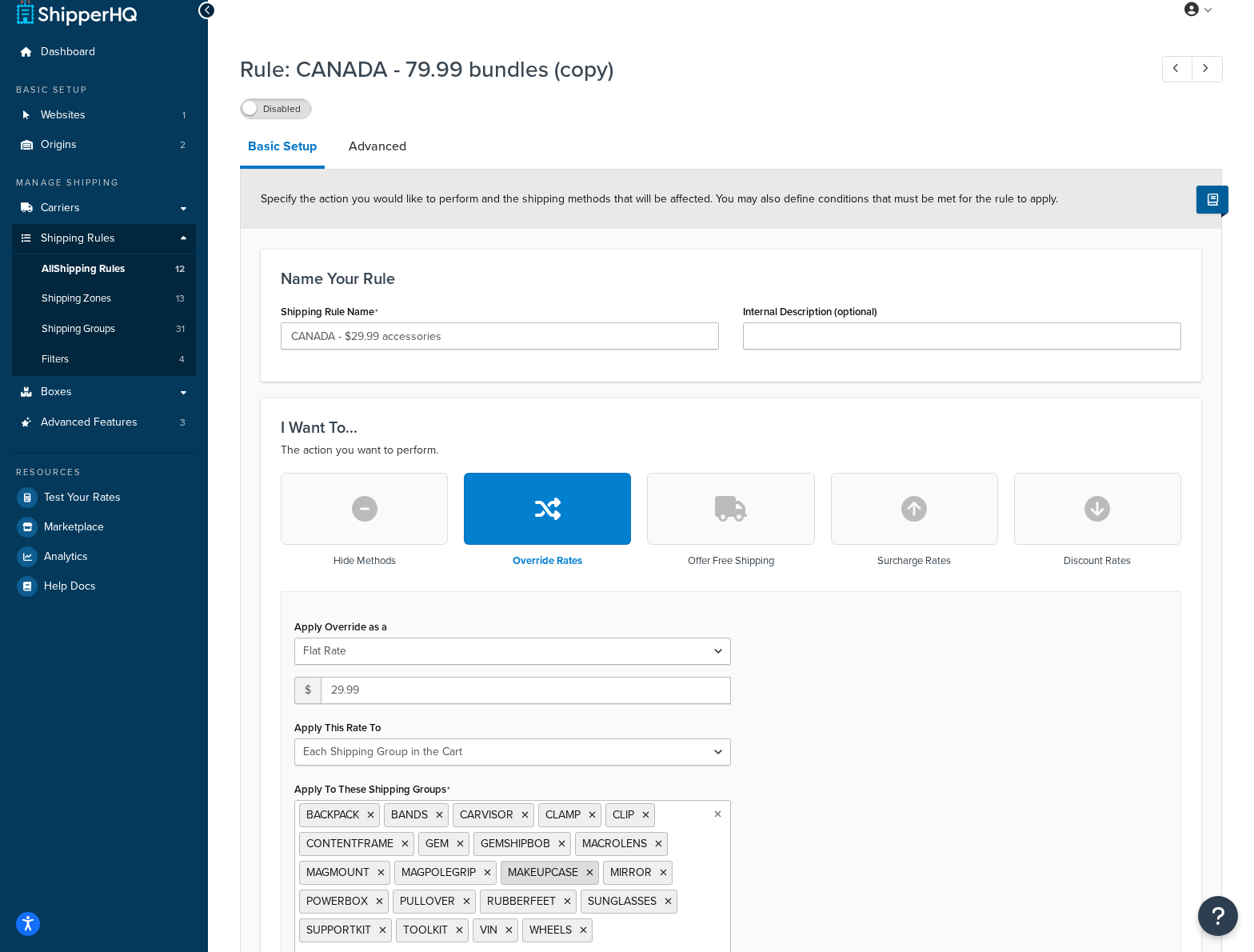
scroll to position [0, 0]
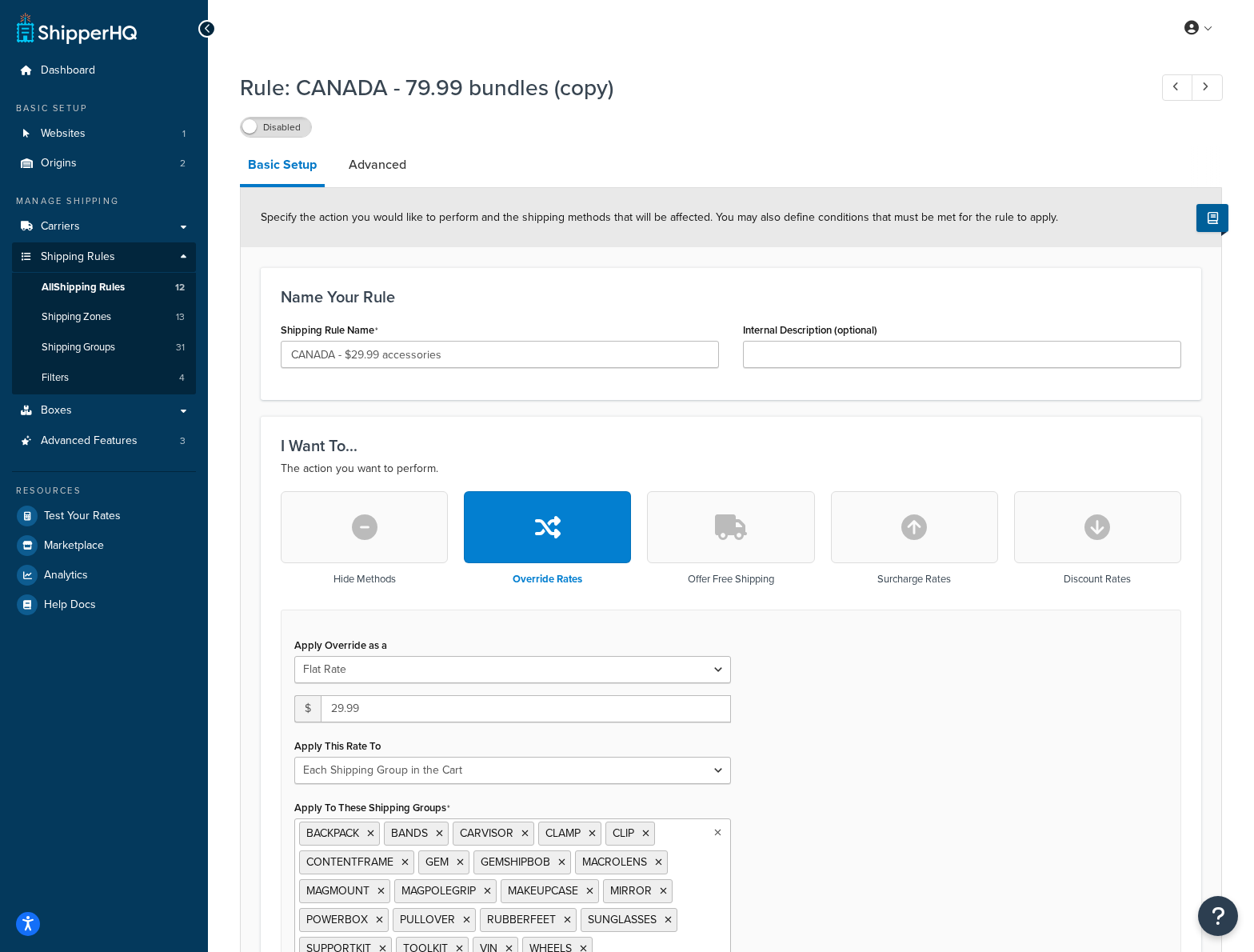
click at [942, 846] on div "Apply Override as a Flat Rate Percentage Flat Rate & Percentage $ 29.99 Apply T…" at bounding box center [730, 838] width 900 height 458
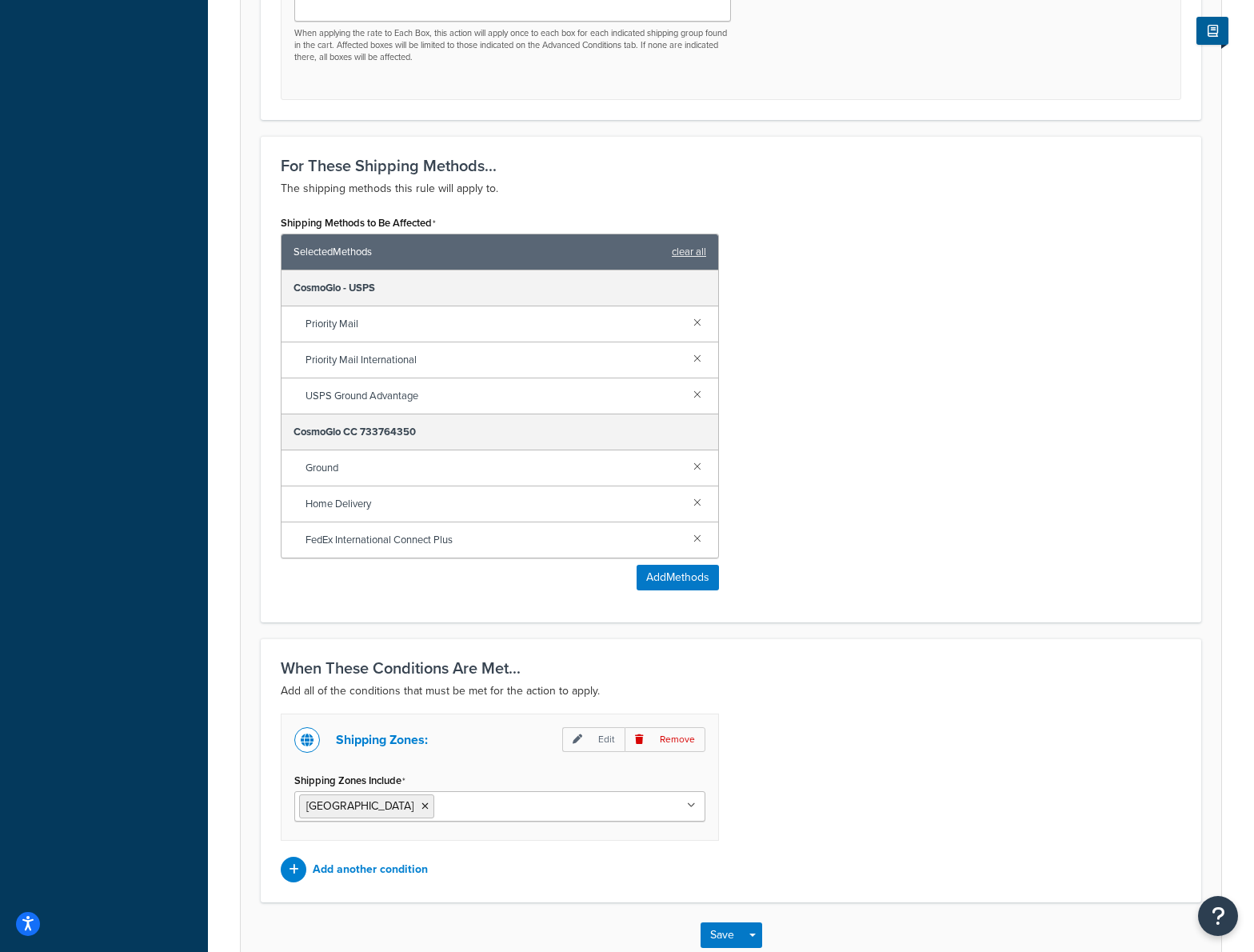
scroll to position [968, 0]
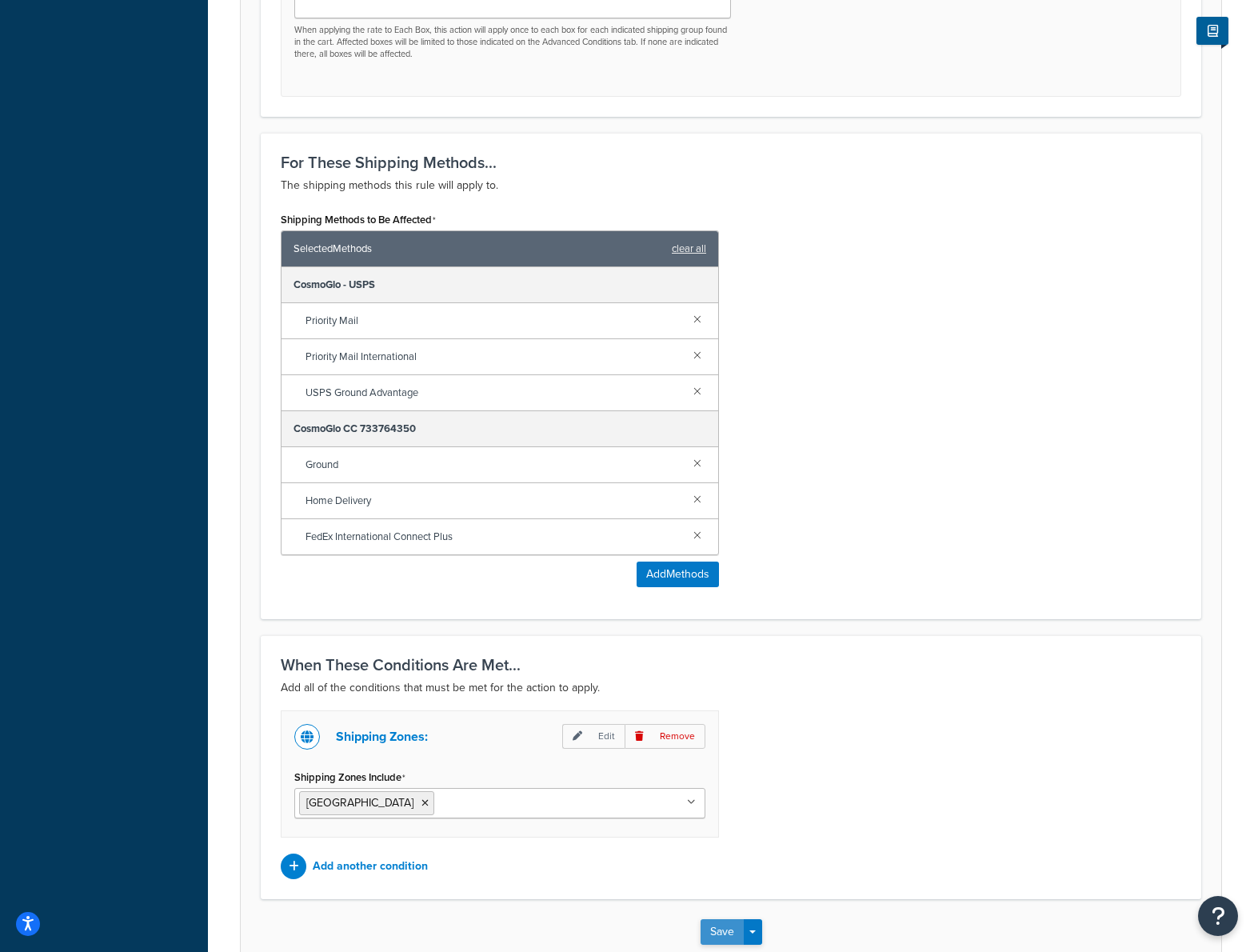
click at [719, 919] on button "Save" at bounding box center [722, 931] width 43 height 26
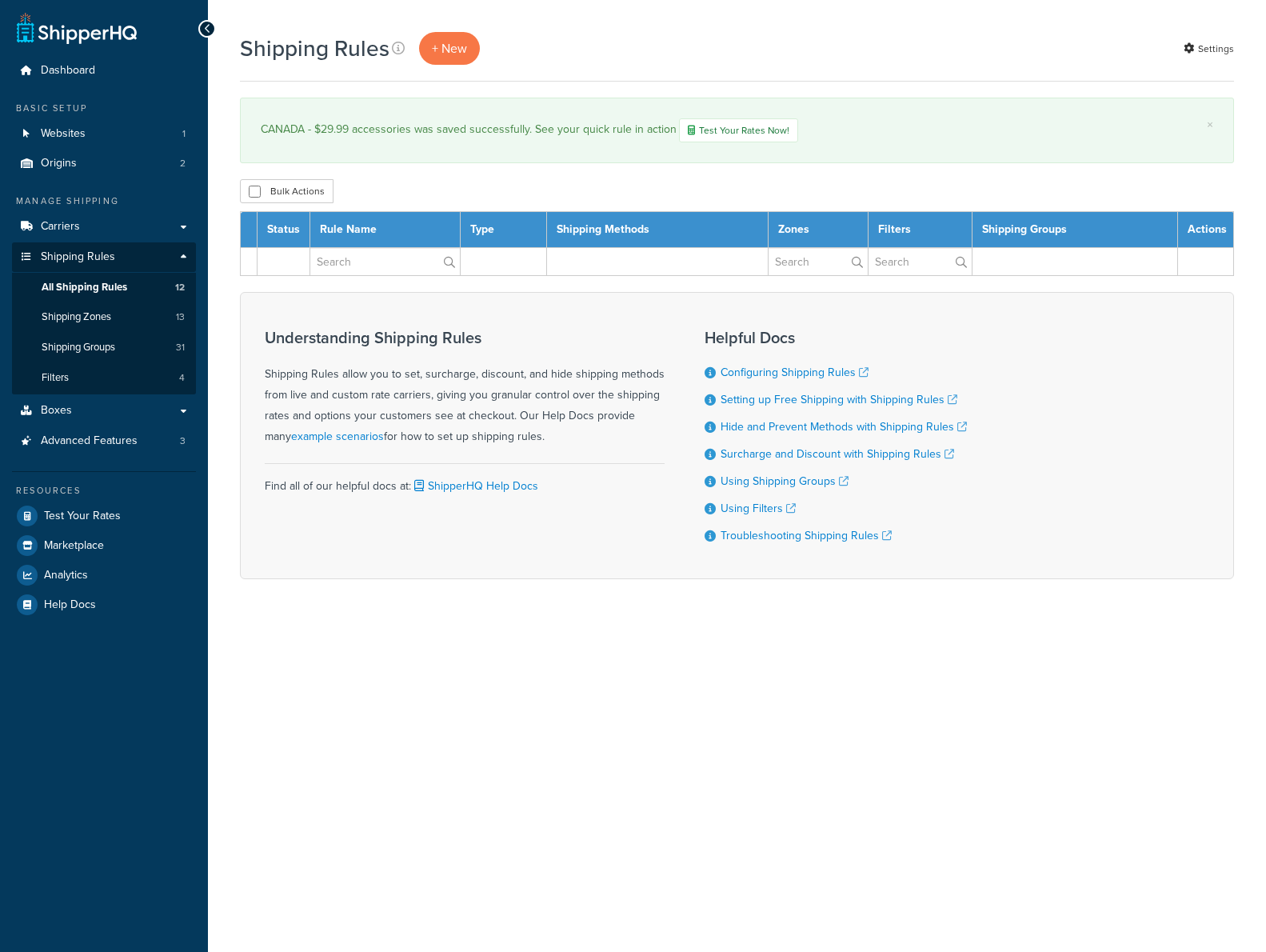
select select "15"
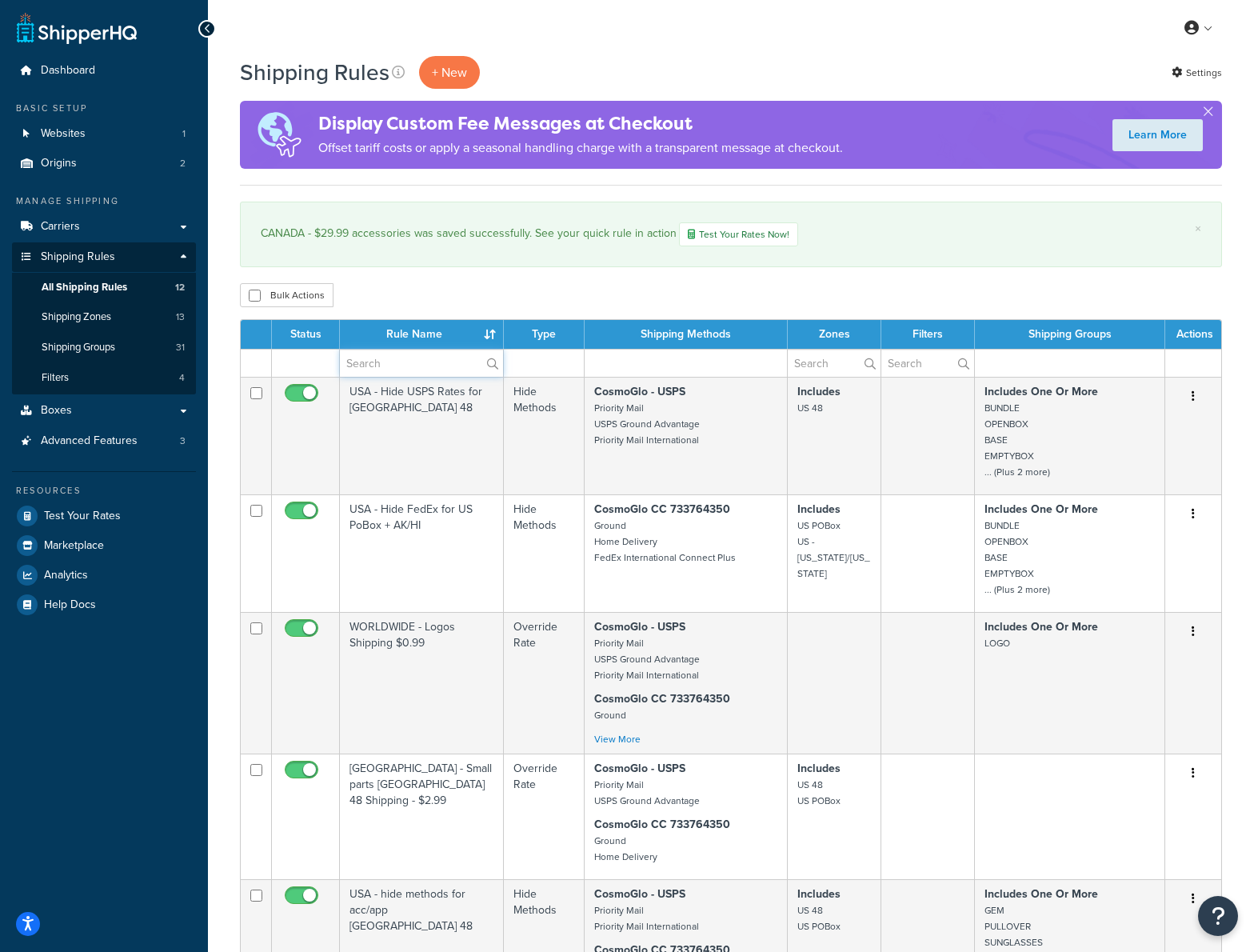
click at [380, 361] on input "text" at bounding box center [421, 363] width 163 height 27
type input "[GEOGRAPHIC_DATA]"
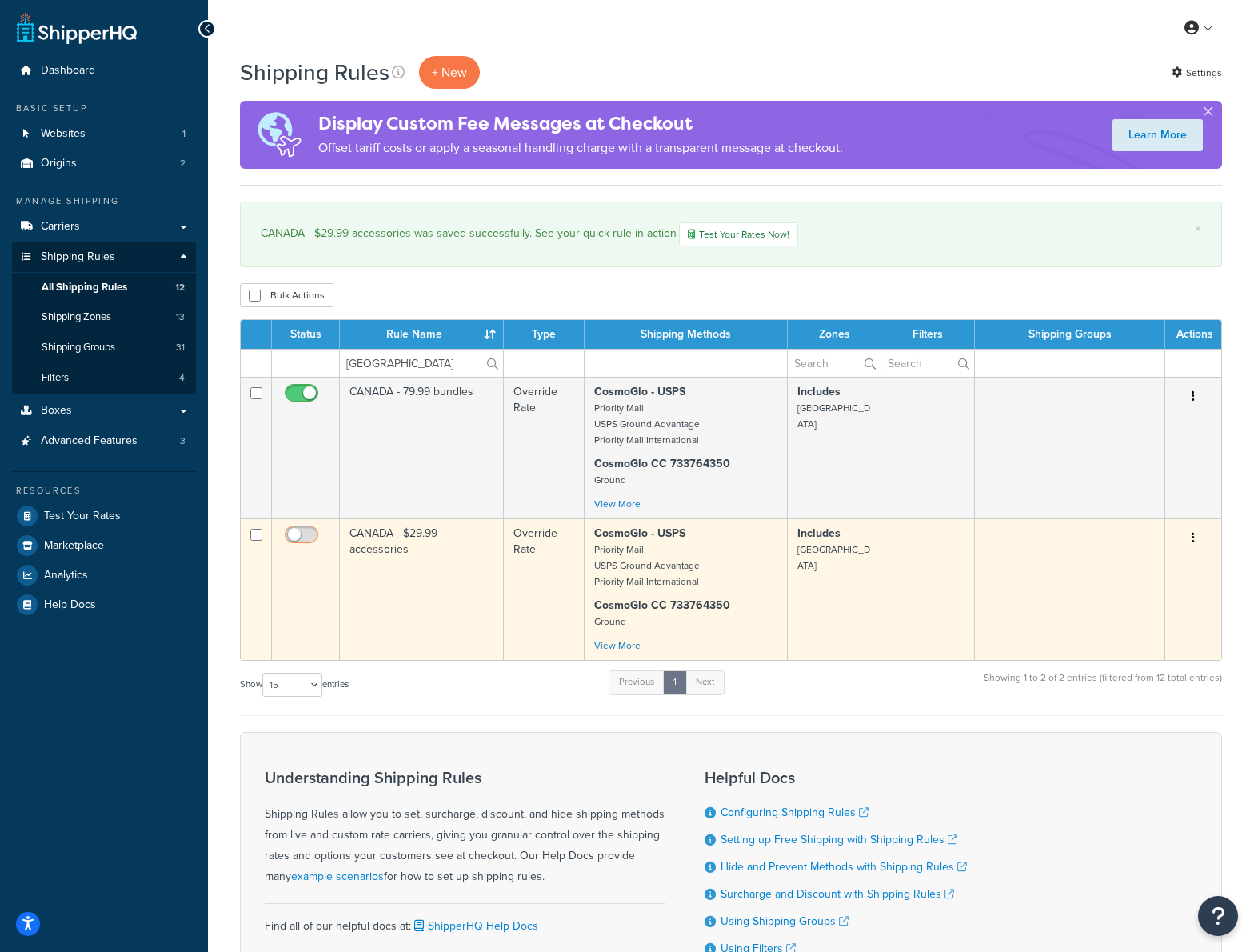
drag, startPoint x: 298, startPoint y: 529, endPoint x: 306, endPoint y: 532, distance: 8.5
click at [298, 530] on input "checkbox" at bounding box center [303, 538] width 44 height 20
checkbox input "true"
click at [433, 555] on td "CANADA - $29.99 accessories" at bounding box center [421, 589] width 164 height 142
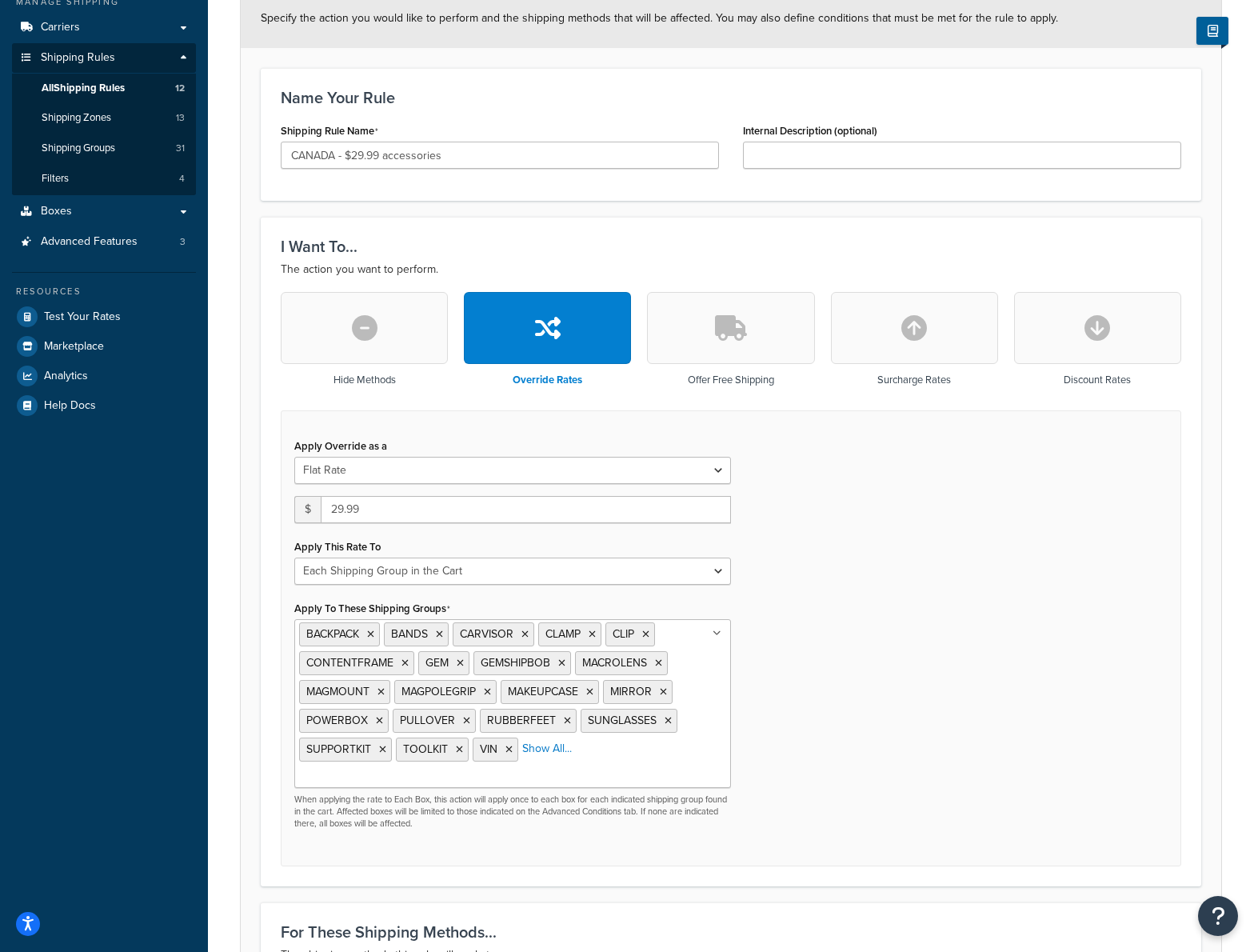
scroll to position [197, 0]
click at [419, 576] on select "Each Shipment in the Cart Each Origin in the Cart Each Shipping Group in the Ca…" at bounding box center [512, 573] width 437 height 27
click at [294, 559] on select "Each Shipment in the Cart Each Origin in the Cart Each Shipping Group in the Ca…" at bounding box center [512, 573] width 437 height 27
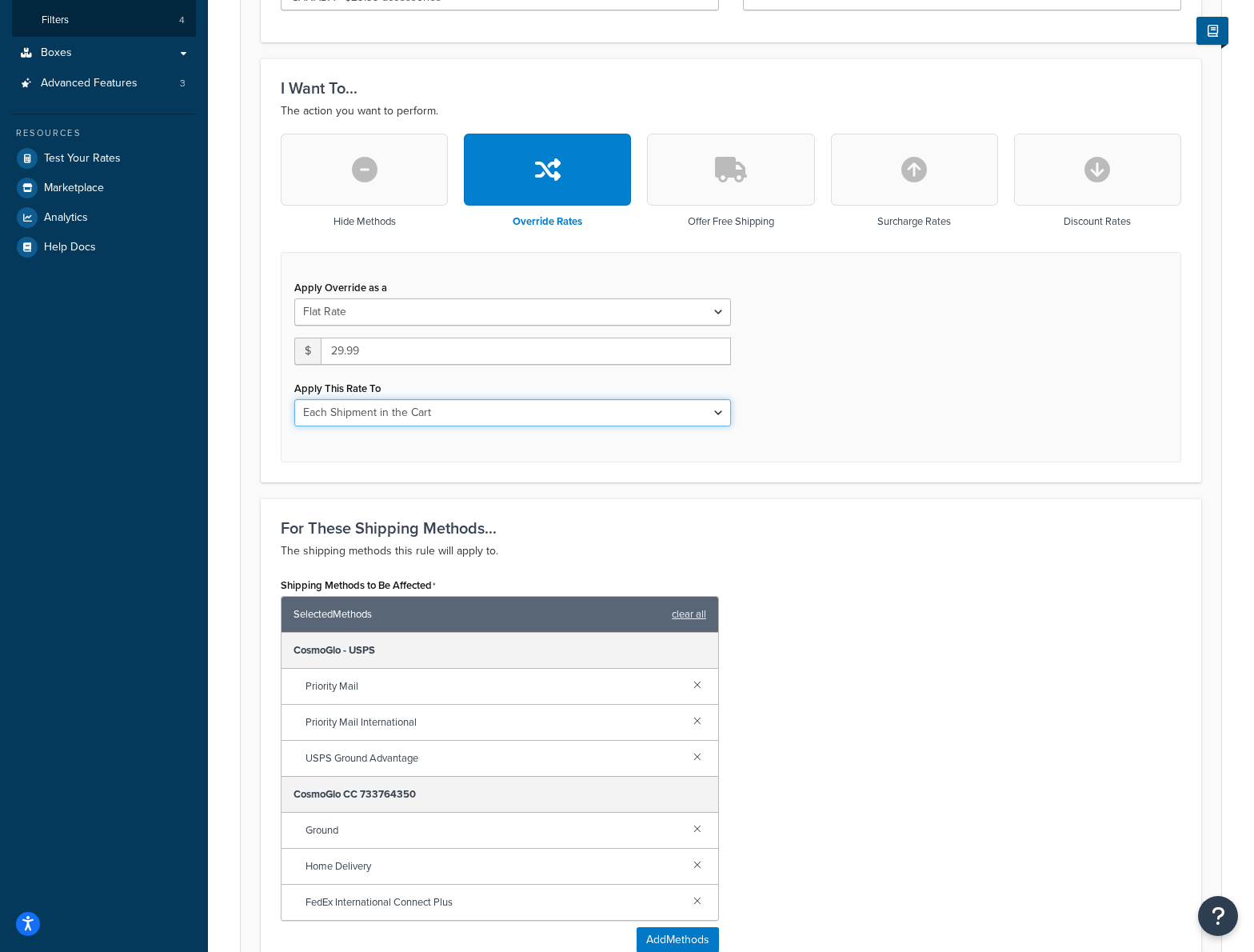
scroll to position [358, 0]
click at [451, 421] on select "Each Shipment in the Cart Each Origin in the Cart Each Shipping Group in the Ca…" at bounding box center [512, 412] width 437 height 27
select select "BOX"
click at [294, 398] on select "Each Shipment in the Cart Each Origin in the Cart Each Shipping Group in the Ca…" at bounding box center [512, 412] width 437 height 27
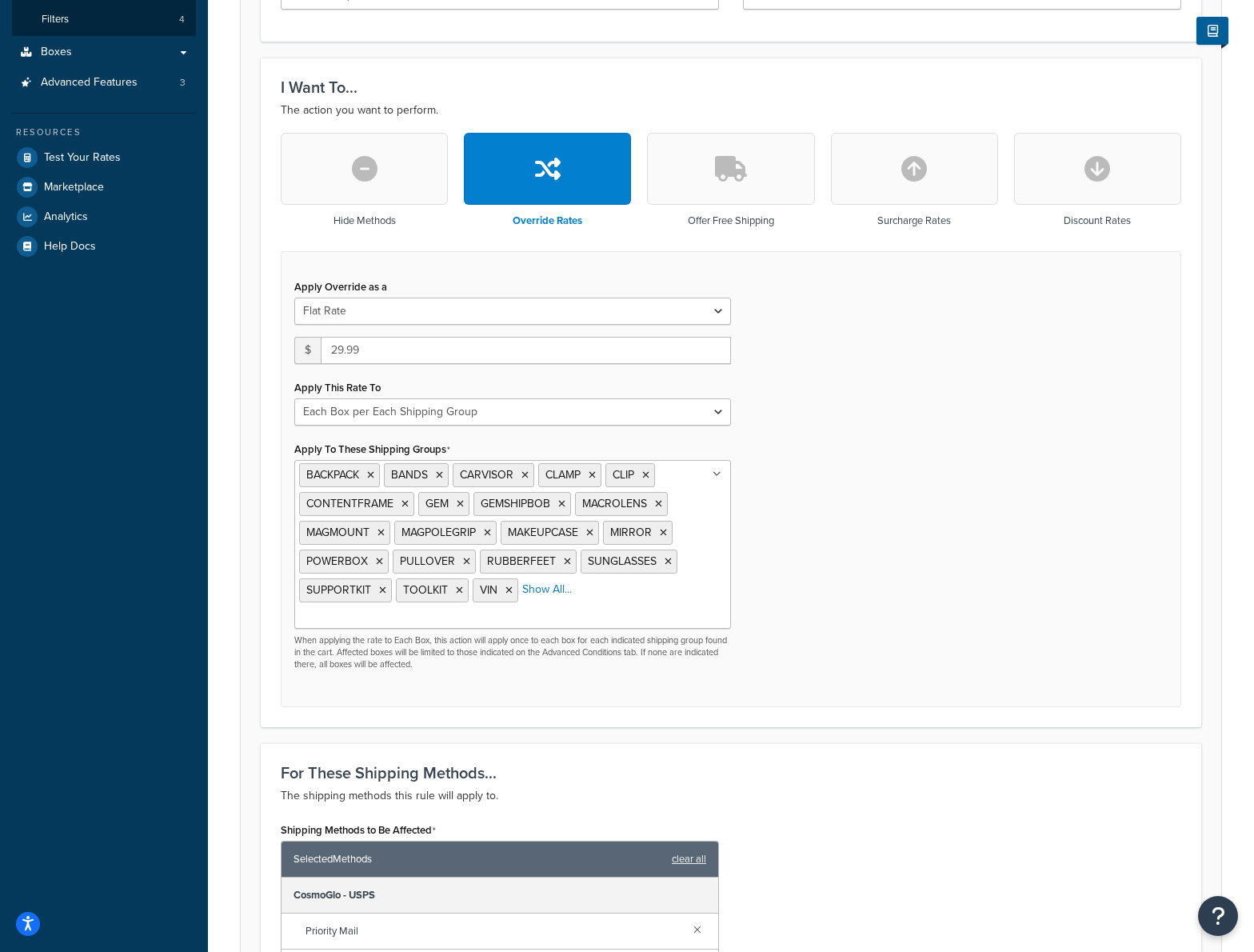
click at [783, 654] on div "Apply Override as a Flat Rate Percentage Flat Rate & Percentage $ 29.99 Apply T…" at bounding box center [730, 479] width 900 height 456
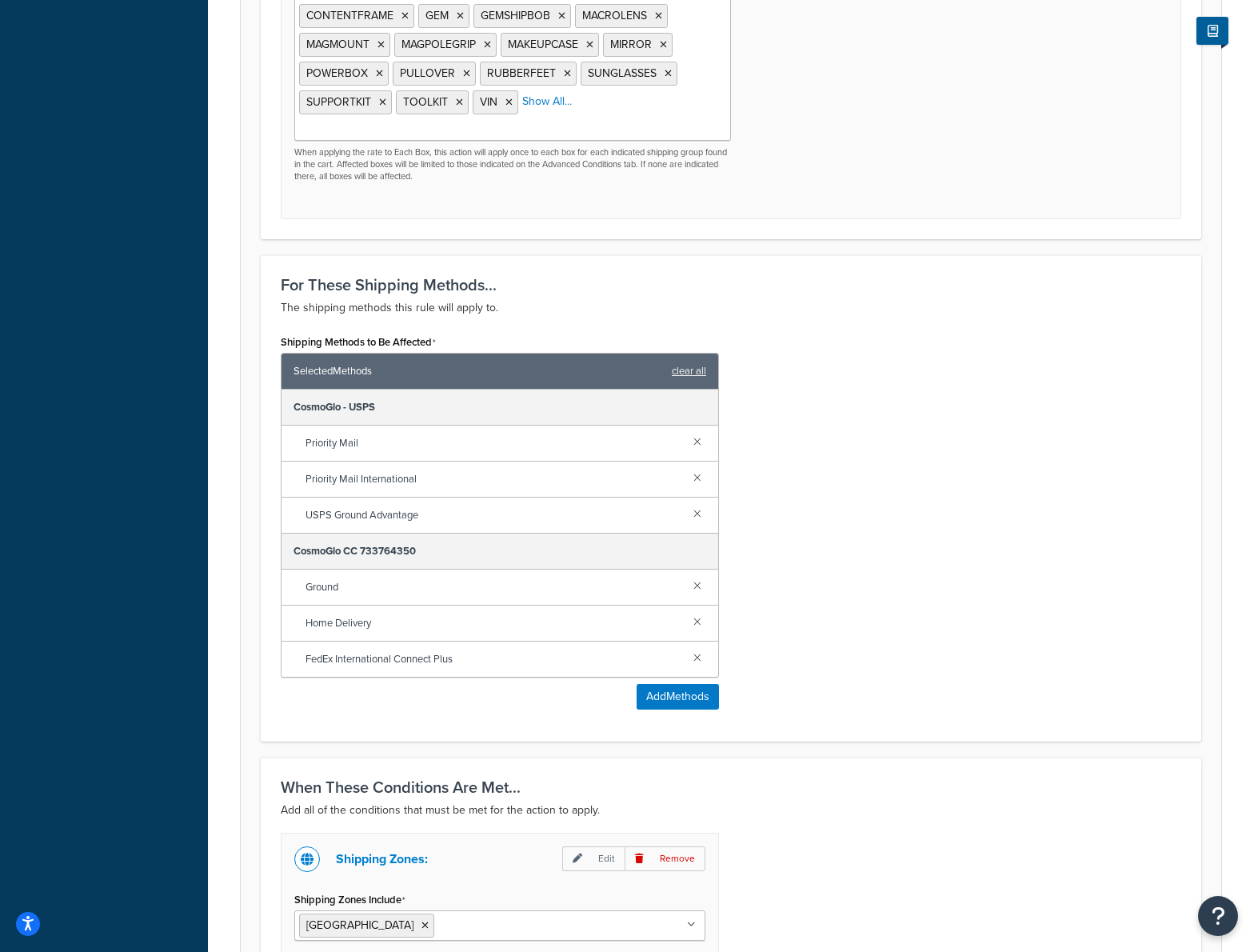
scroll to position [1039, 0]
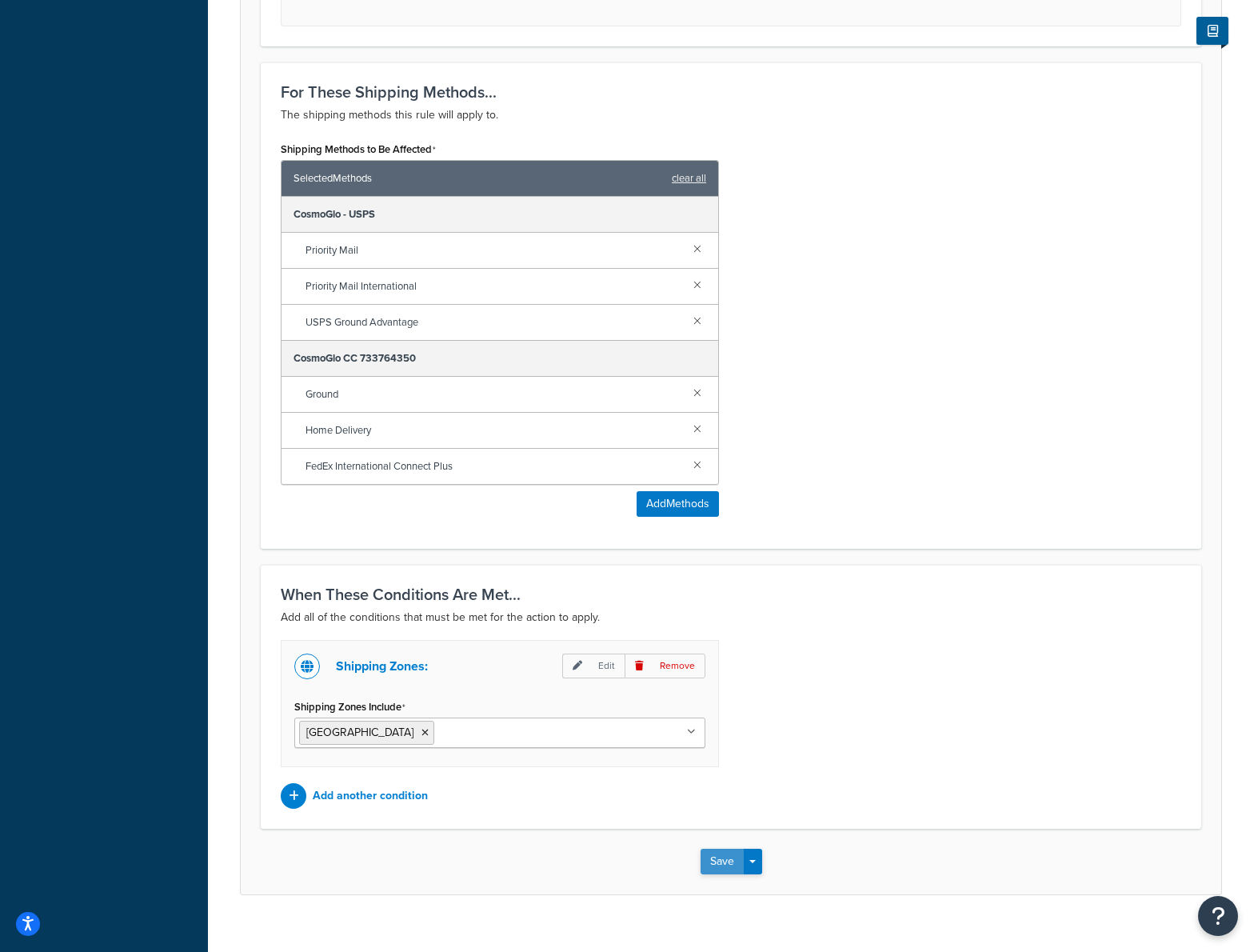
click at [726, 848] on button "Save" at bounding box center [722, 861] width 43 height 26
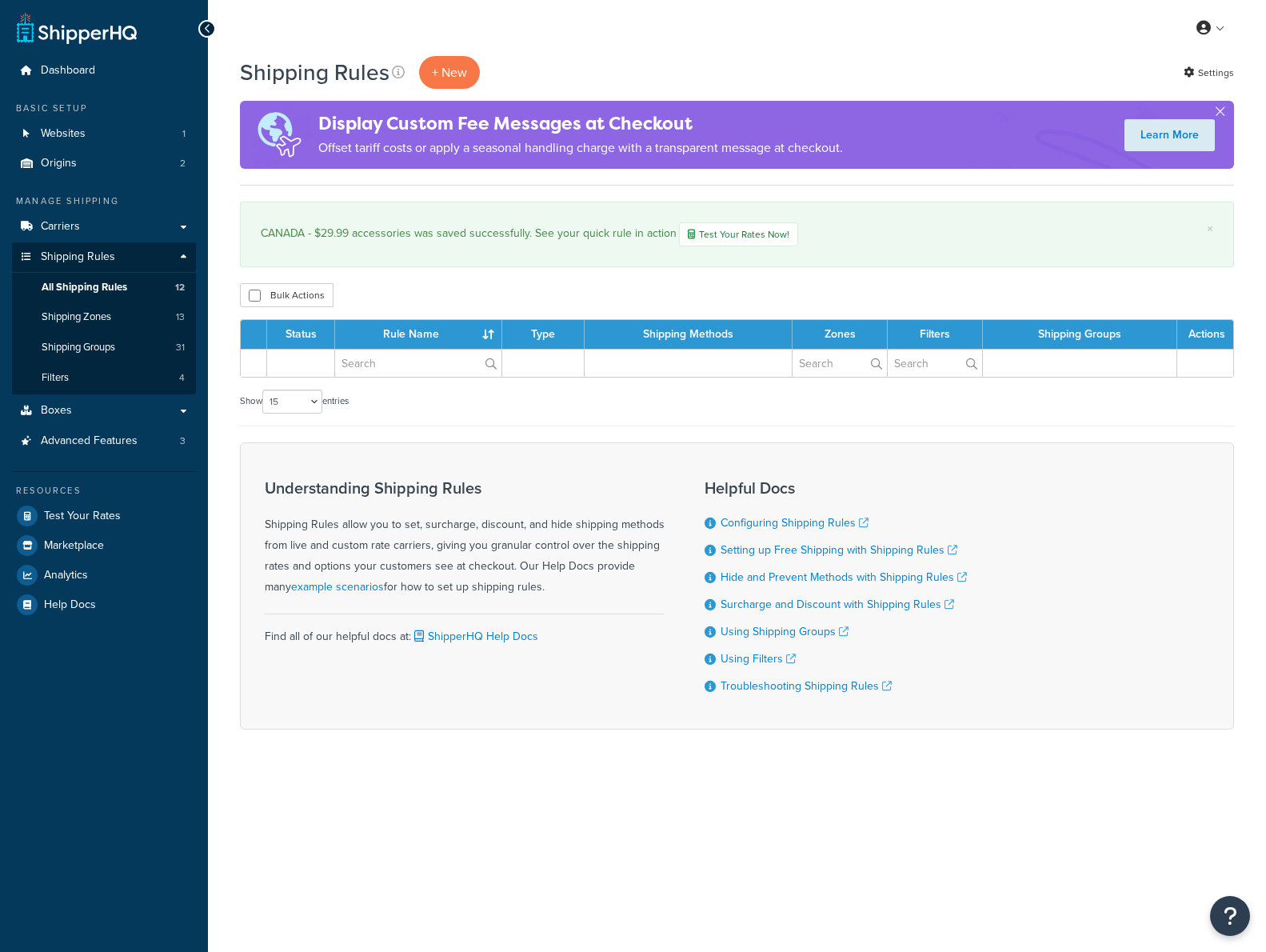
select select "15"
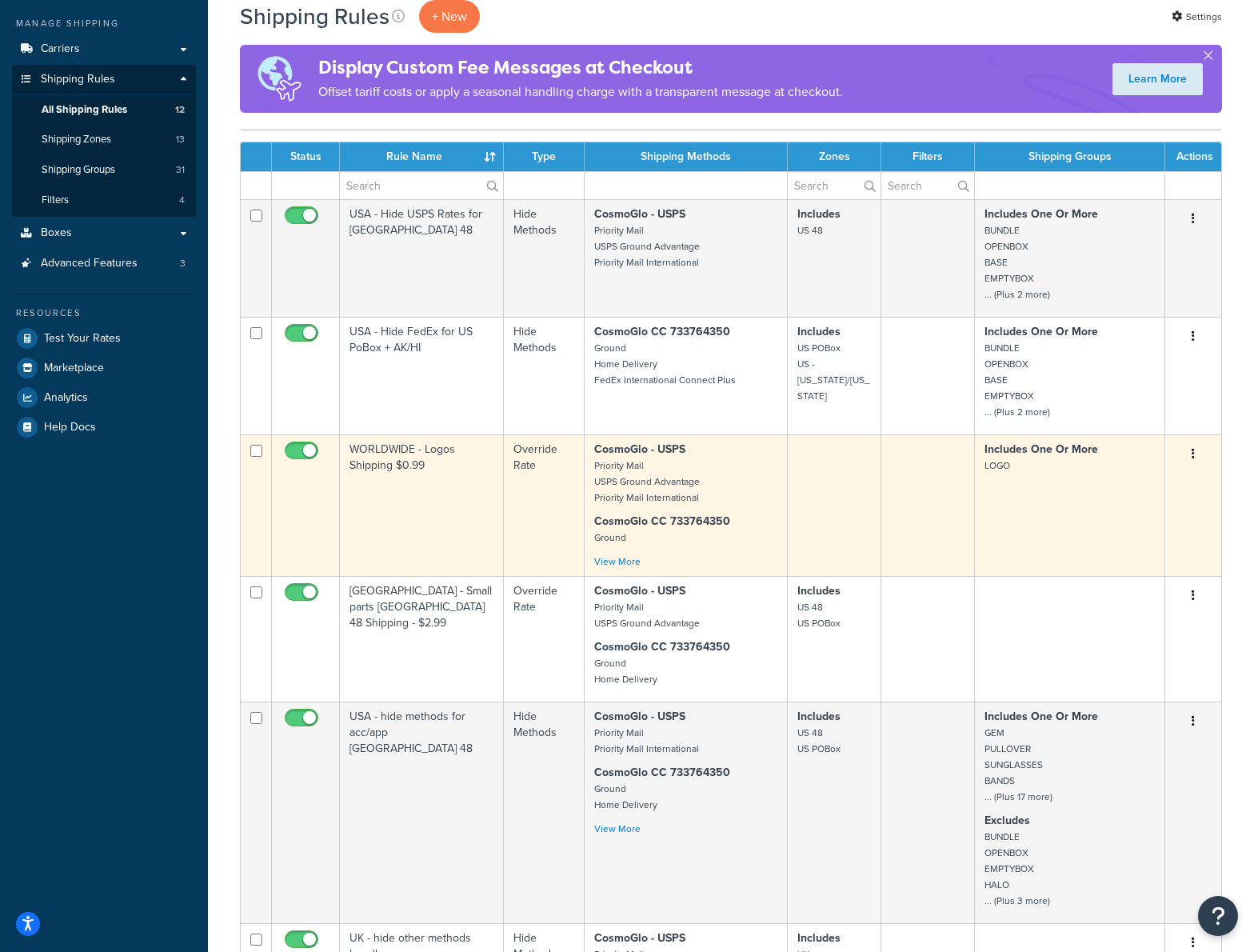
scroll to position [182, 0]
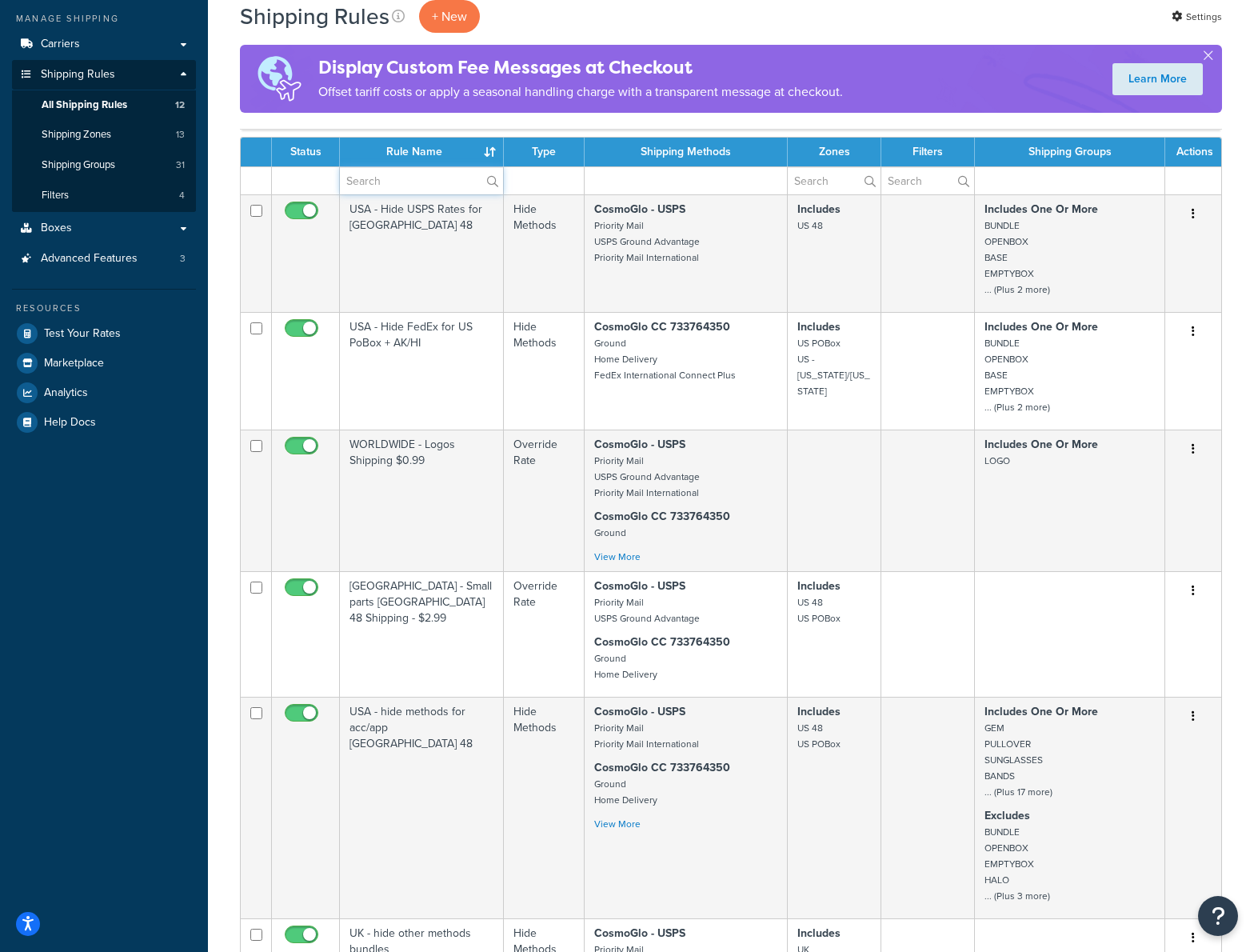
click at [400, 179] on input "text" at bounding box center [421, 181] width 163 height 27
type input "canada"
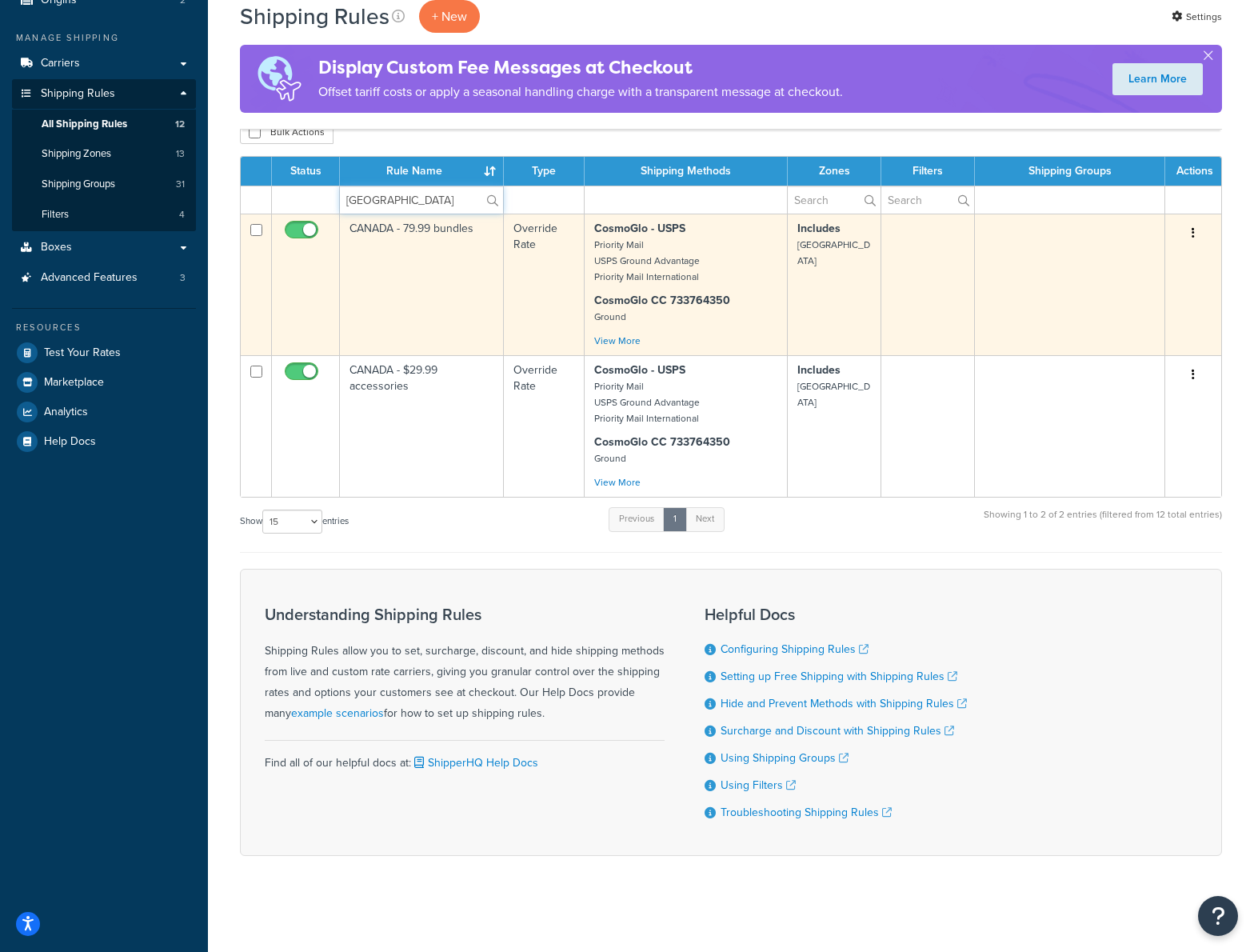
scroll to position [163, 0]
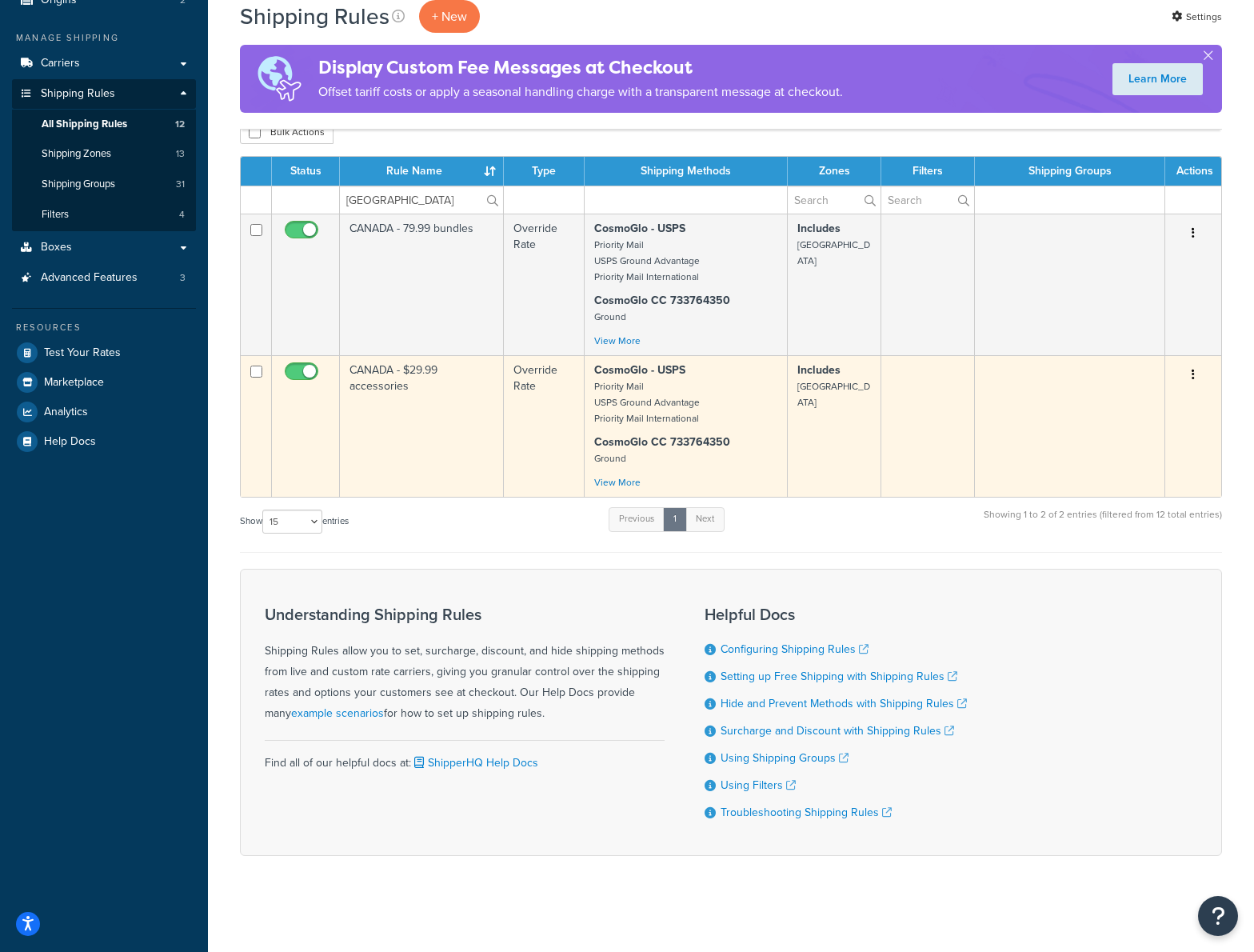
click at [450, 414] on td "CANADA - $29.99 accessories" at bounding box center [421, 426] width 164 height 142
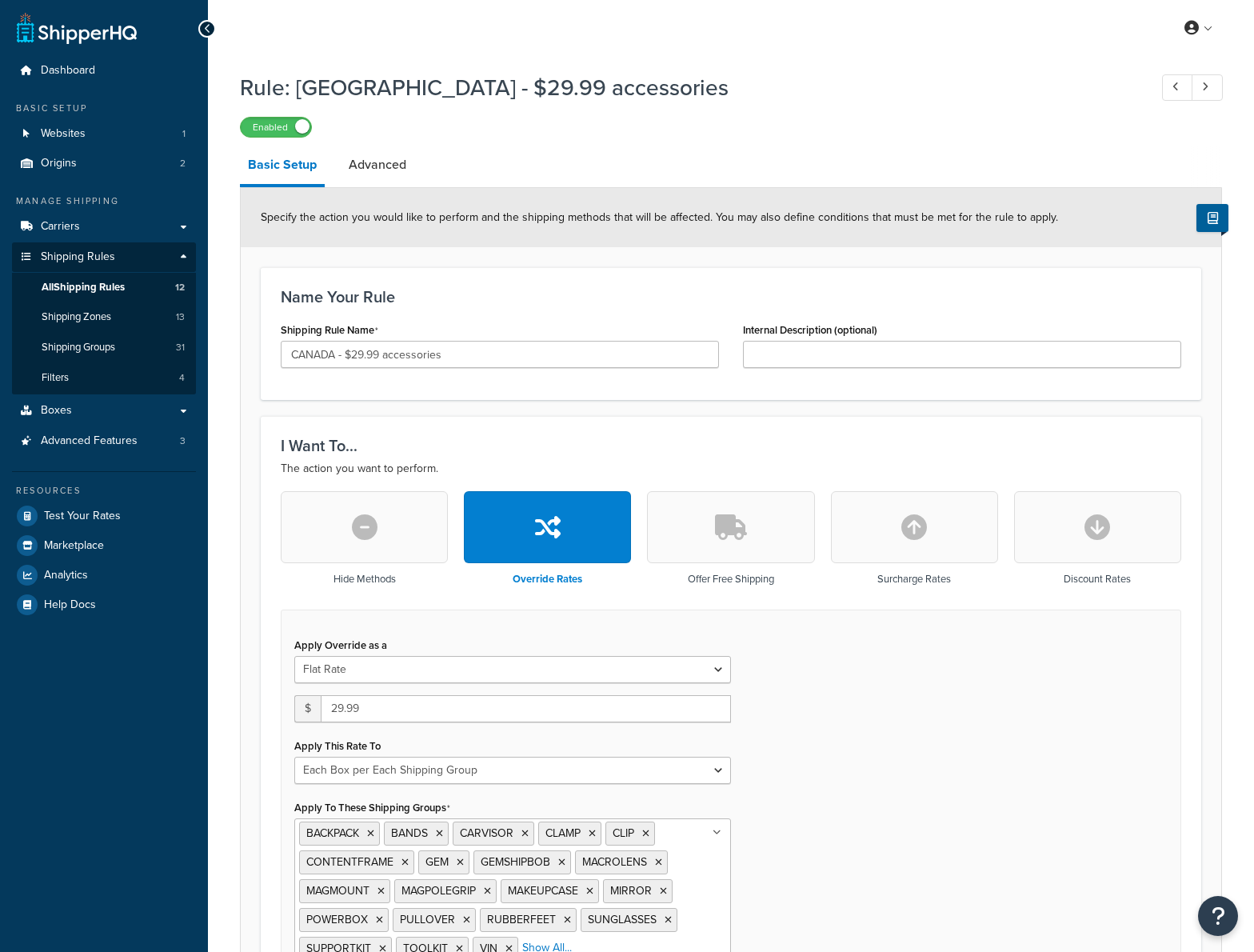
select select "BOX"
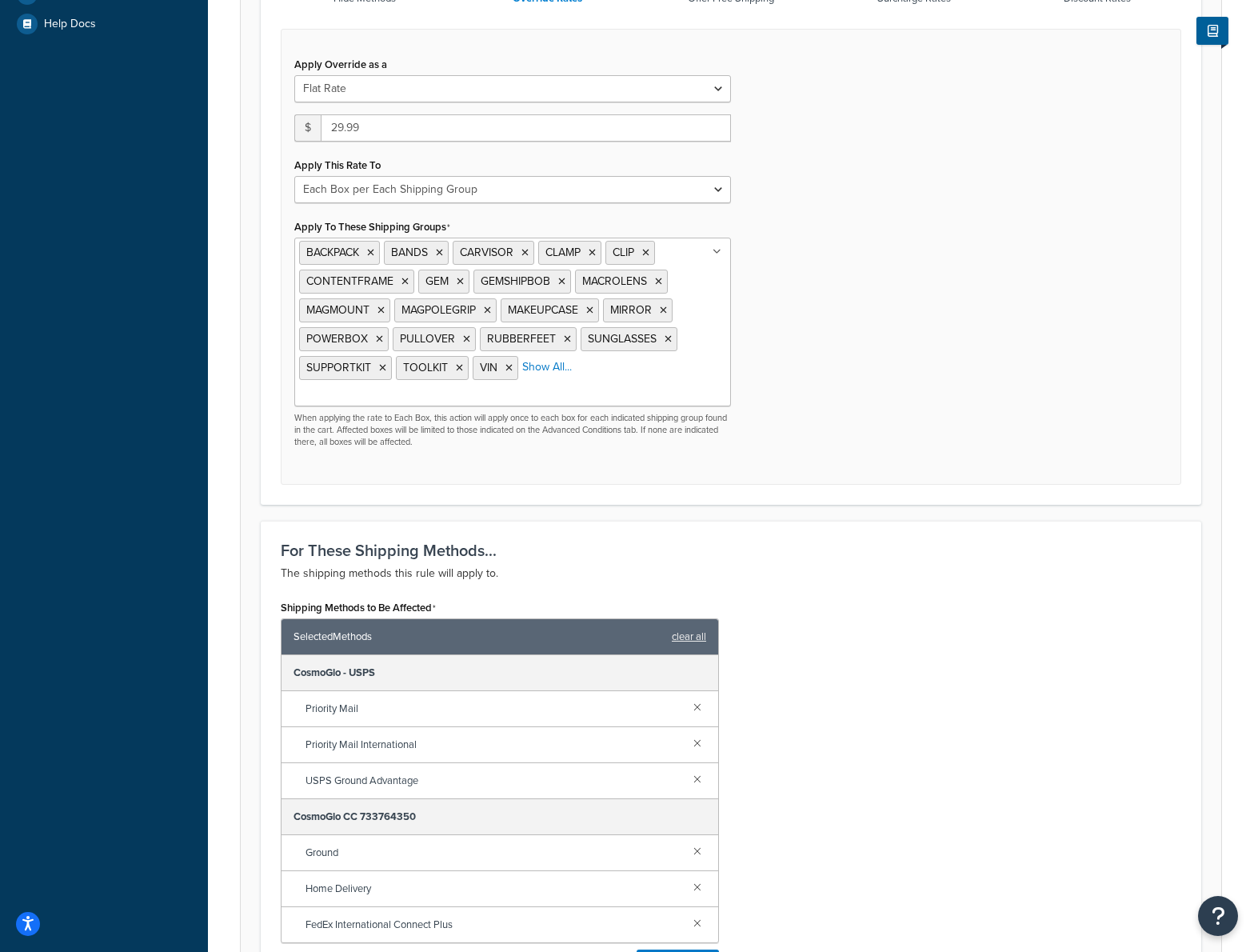
scroll to position [574, 0]
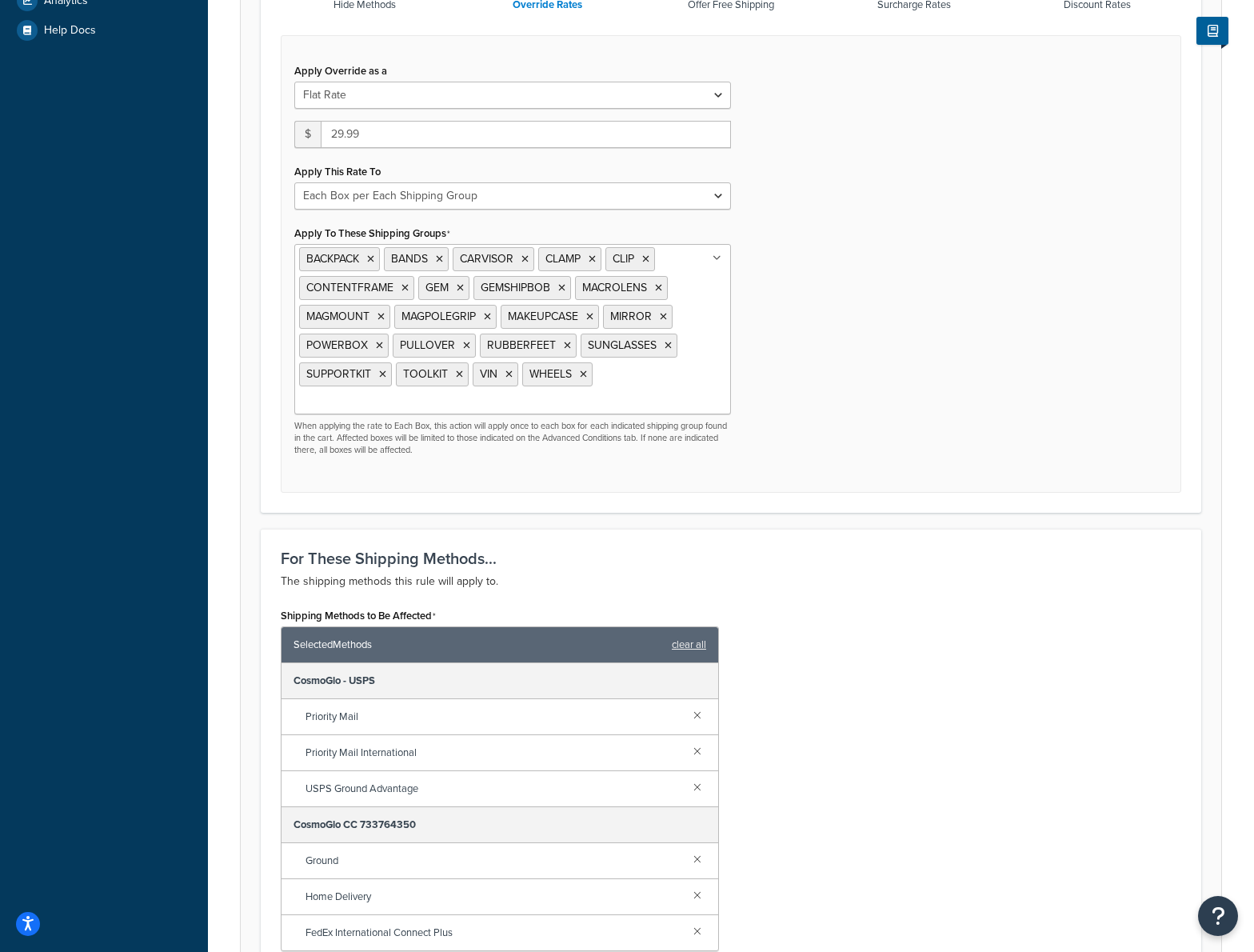
click at [616, 402] on ul "BACKPACK BANDS CARVISOR CLAMP CLIP CONTENTFRAME GEM GEMSHIPBOB MACROLENS MAGMOU…" at bounding box center [512, 329] width 437 height 170
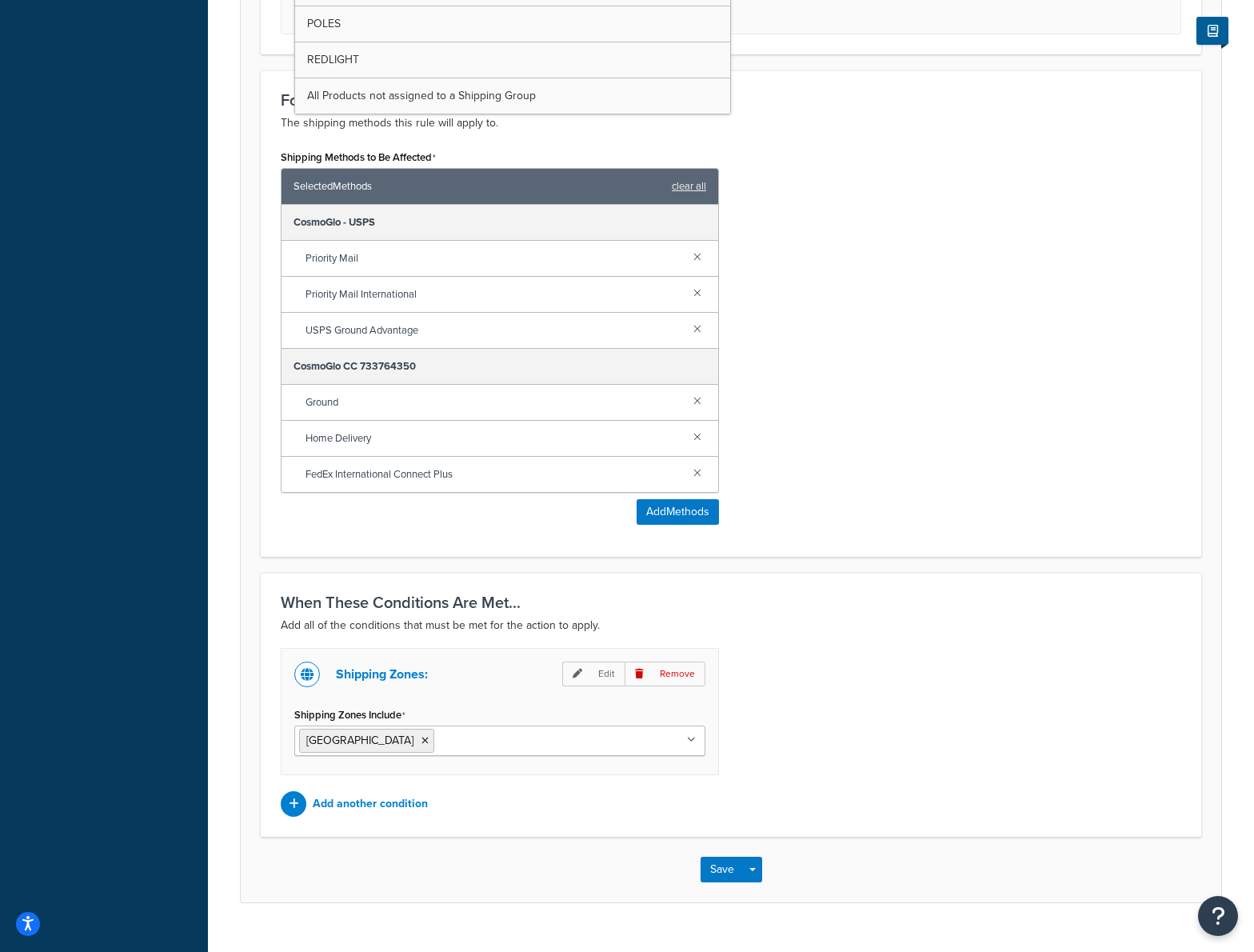
scroll to position [1064, 0]
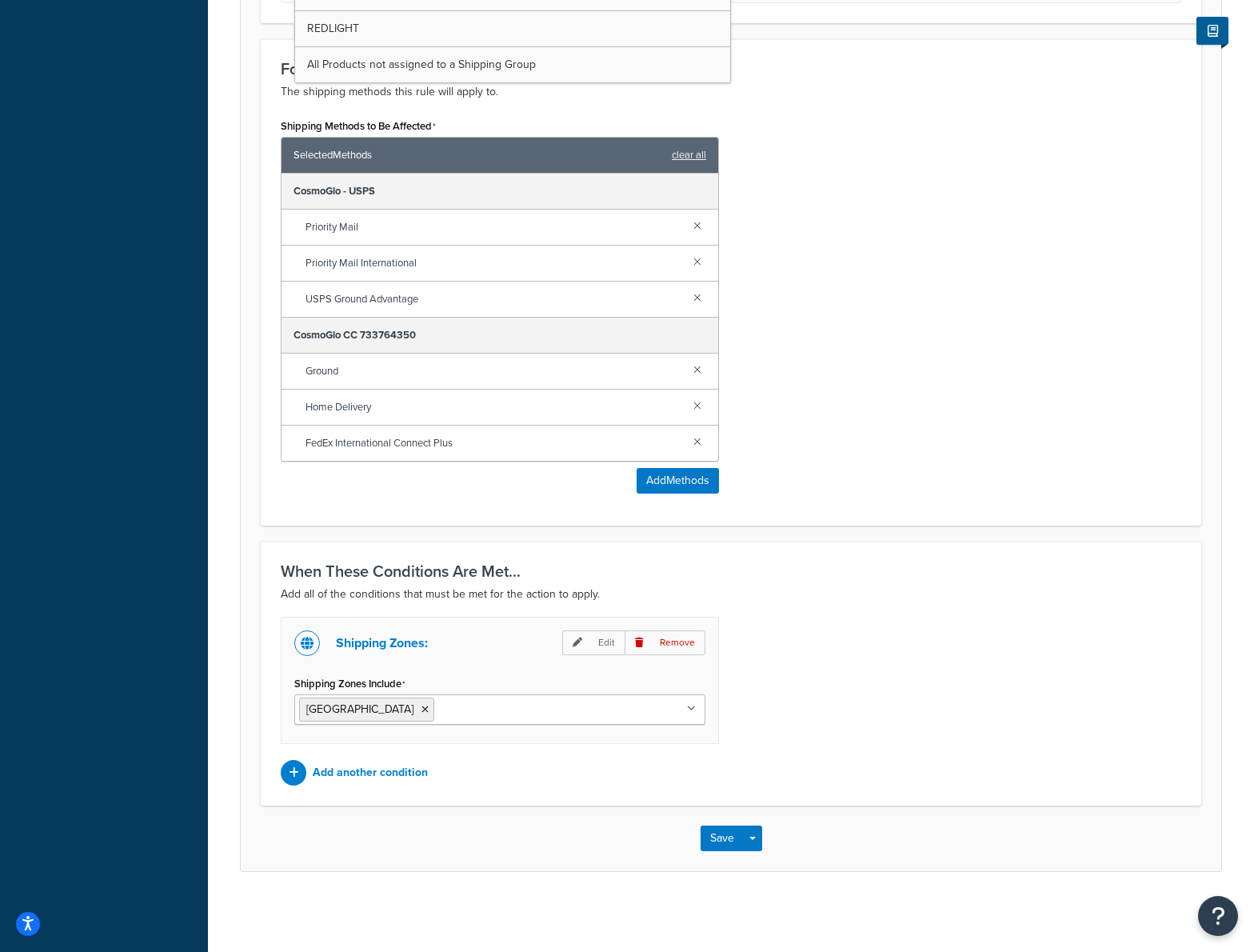
click at [1003, 437] on div "Shipping Methods to Be Affected Selected Methods clear all CosmoGlo - USPS Prio…" at bounding box center [730, 310] width 924 height 391
click at [848, 303] on div "Shipping Methods to Be Affected Selected Methods clear all CosmoGlo - USPS Prio…" at bounding box center [730, 310] width 924 height 391
click at [853, 415] on div "Shipping Methods to Be Affected Selected Methods clear all CosmoGlo - USPS Prio…" at bounding box center [730, 310] width 924 height 391
click at [718, 842] on button "Save" at bounding box center [722, 838] width 43 height 26
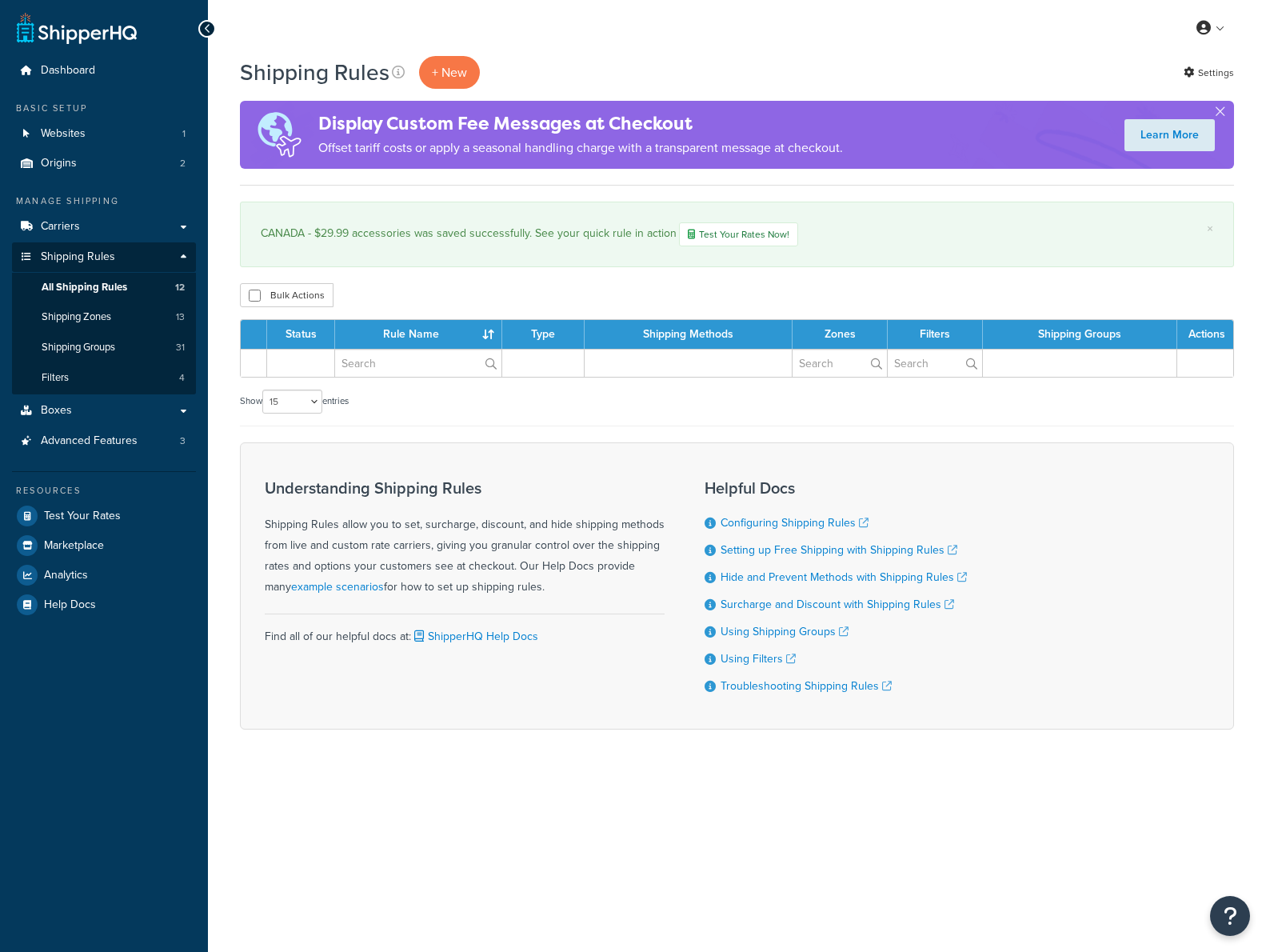
select select "15"
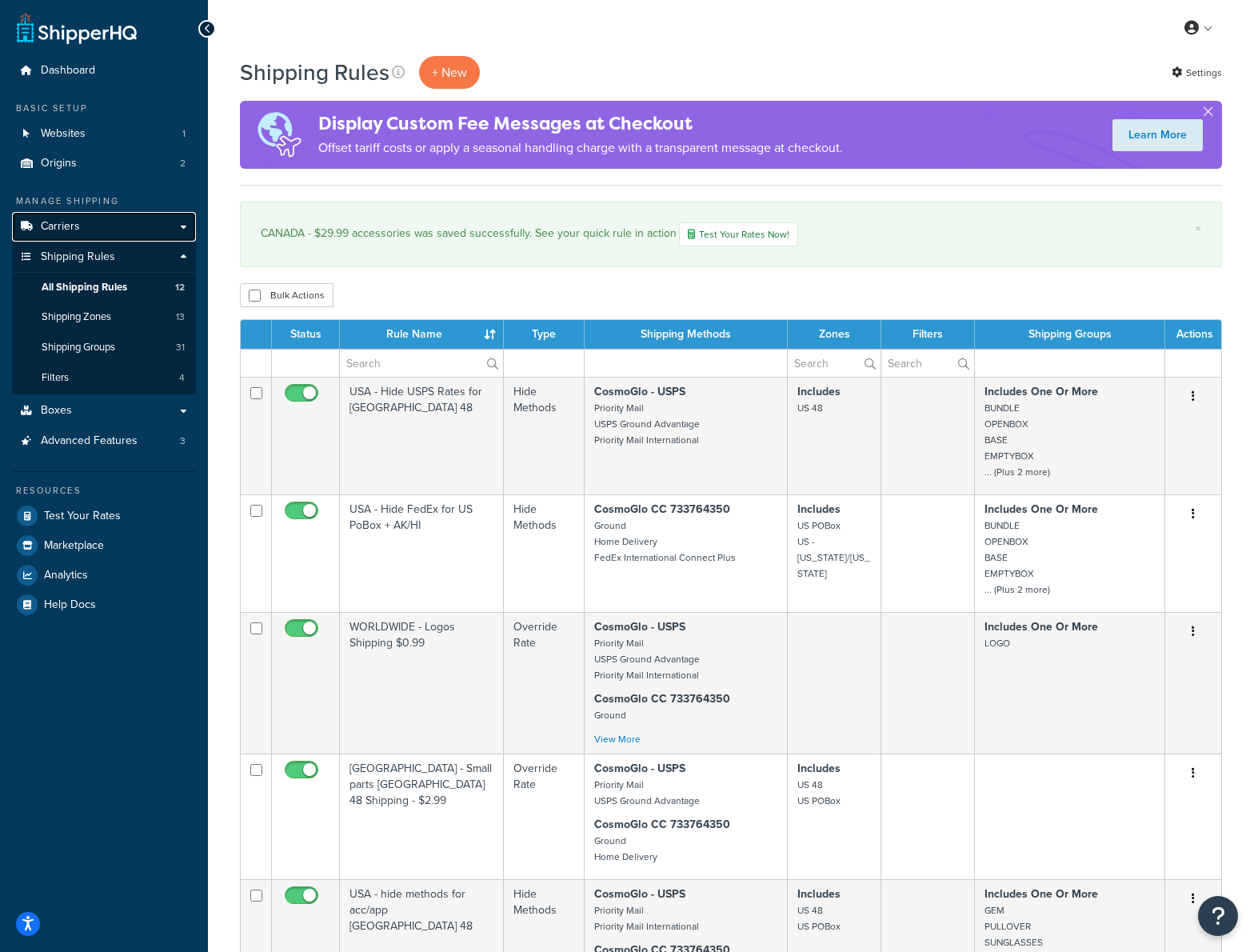
click at [84, 220] on link "Carriers" at bounding box center [104, 227] width 184 height 29
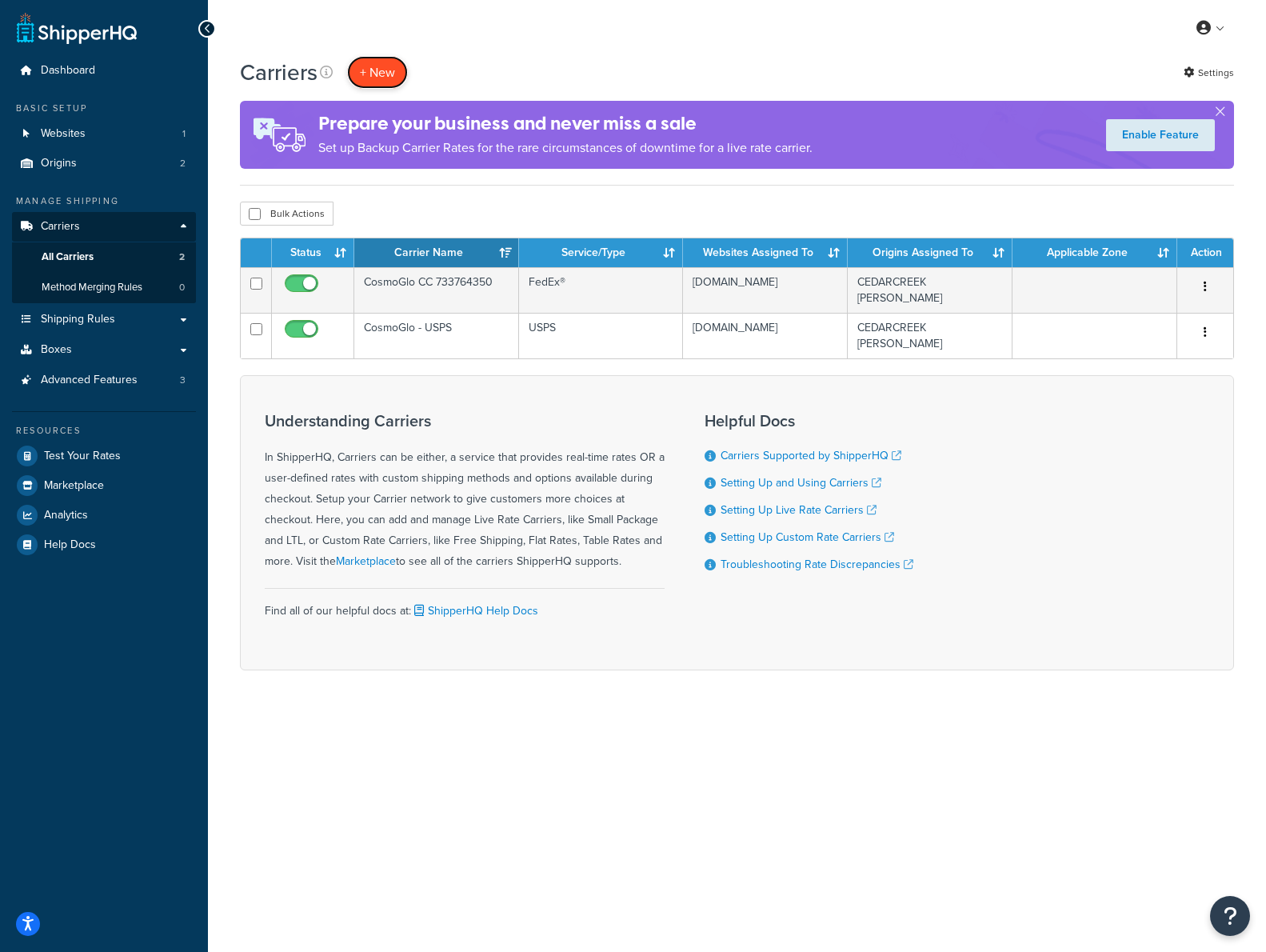
click at [370, 70] on button "+ New" at bounding box center [377, 72] width 61 height 33
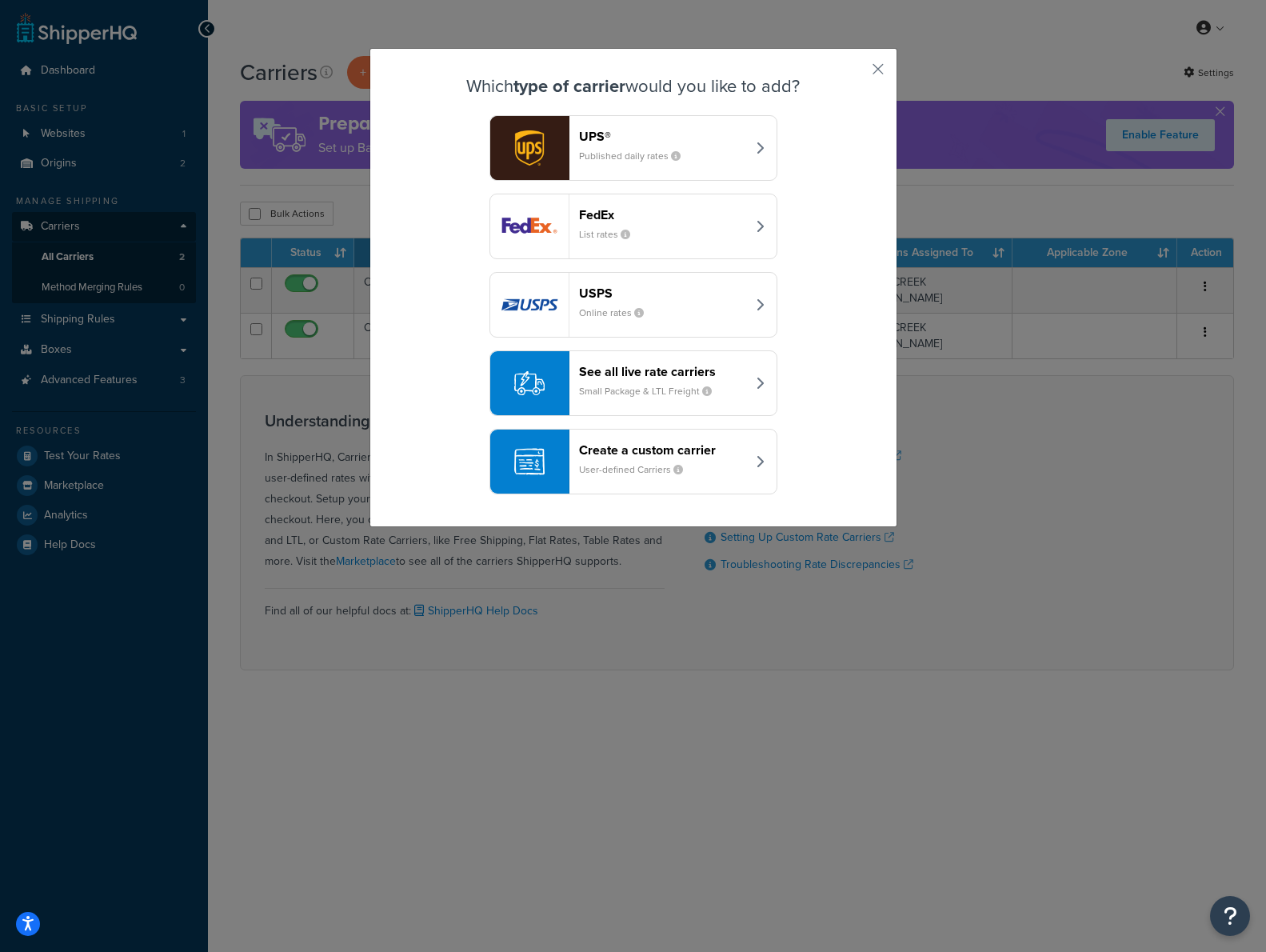
click at [694, 456] on header "Create a custom carrier" at bounding box center [662, 450] width 167 height 15
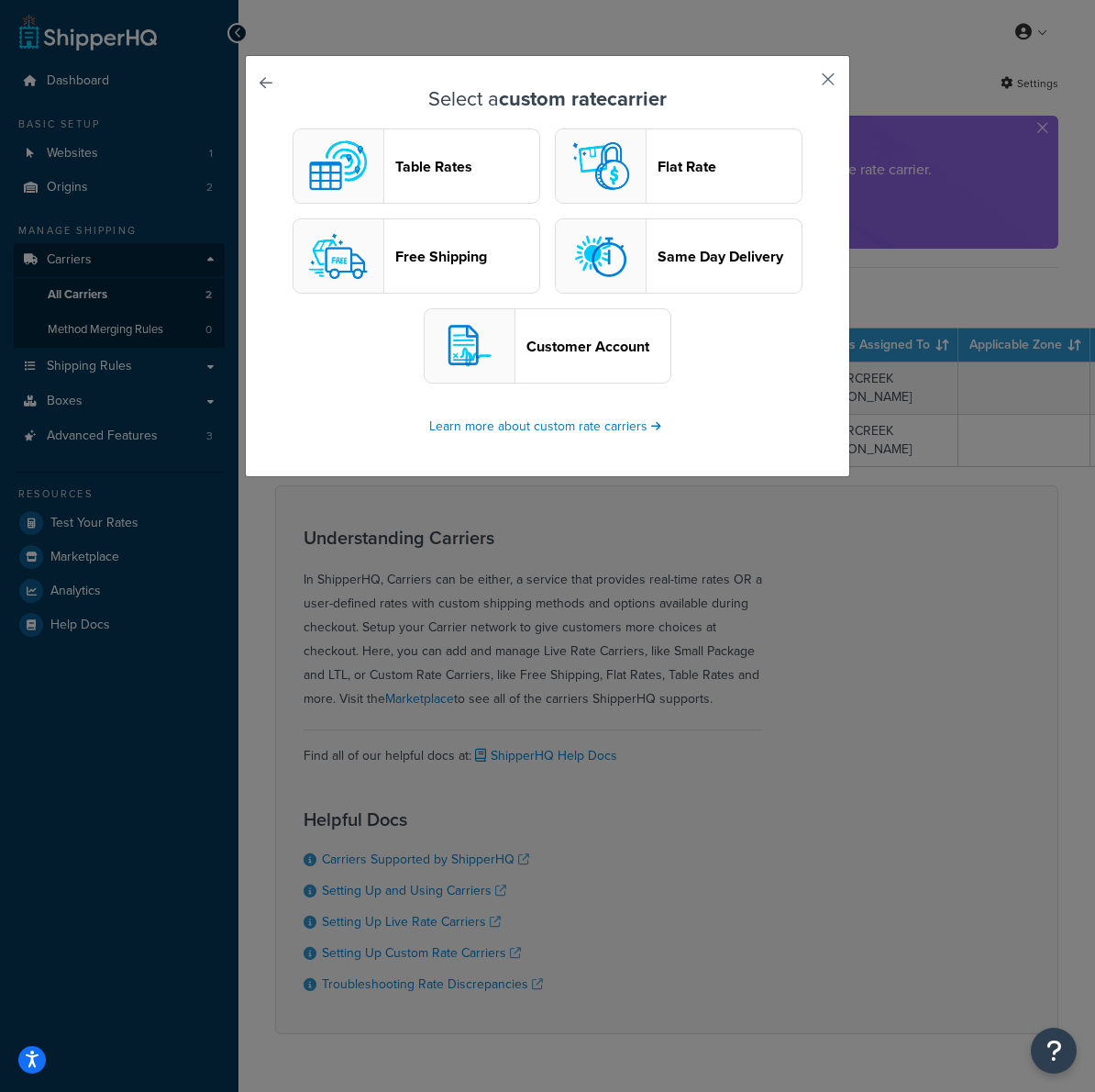
click at [804, 84] on button "button" at bounding box center [801, 86] width 5 height 5
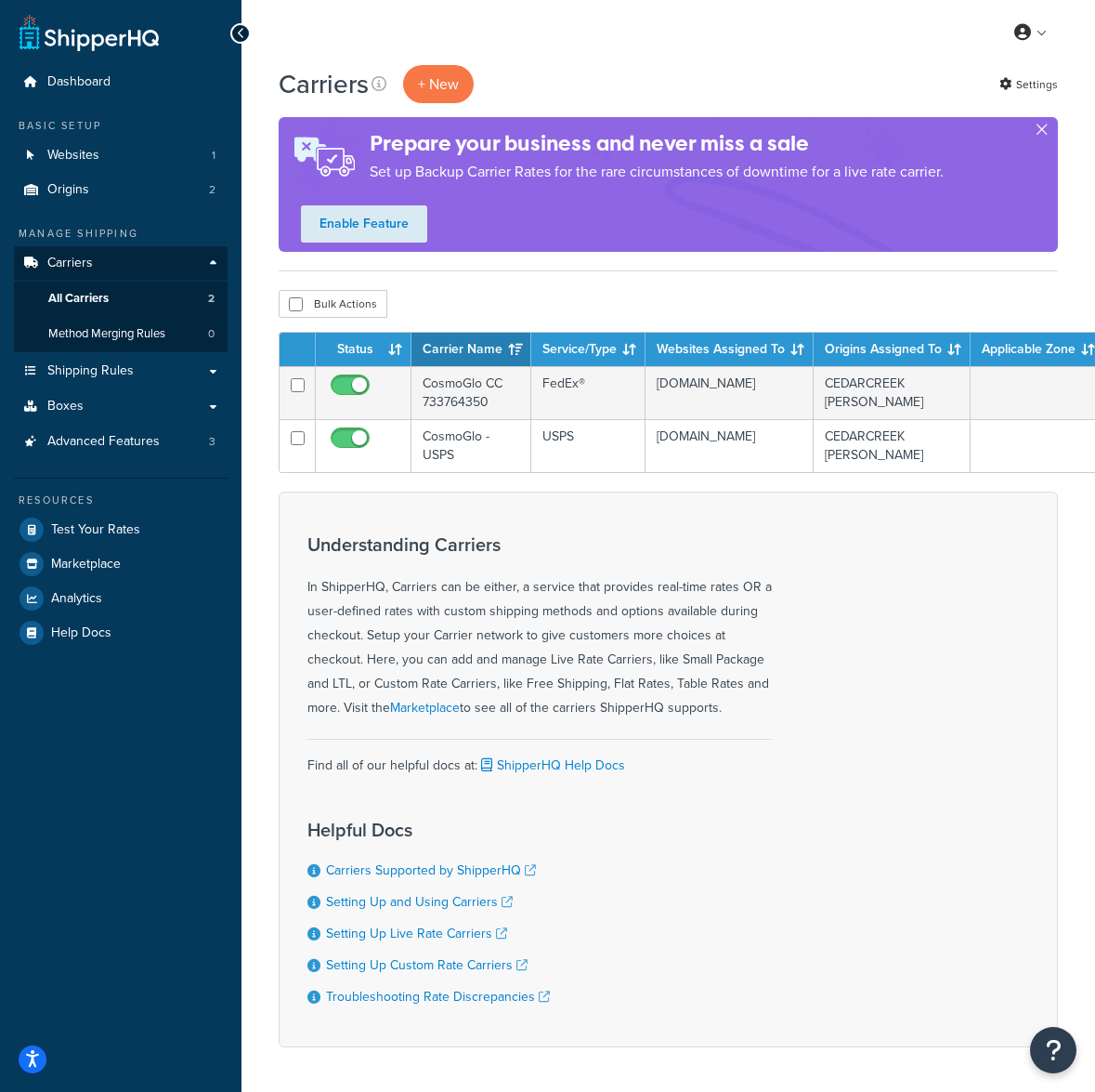
click at [1040, 131] on button "button" at bounding box center [1041, 133] width 5 height 5
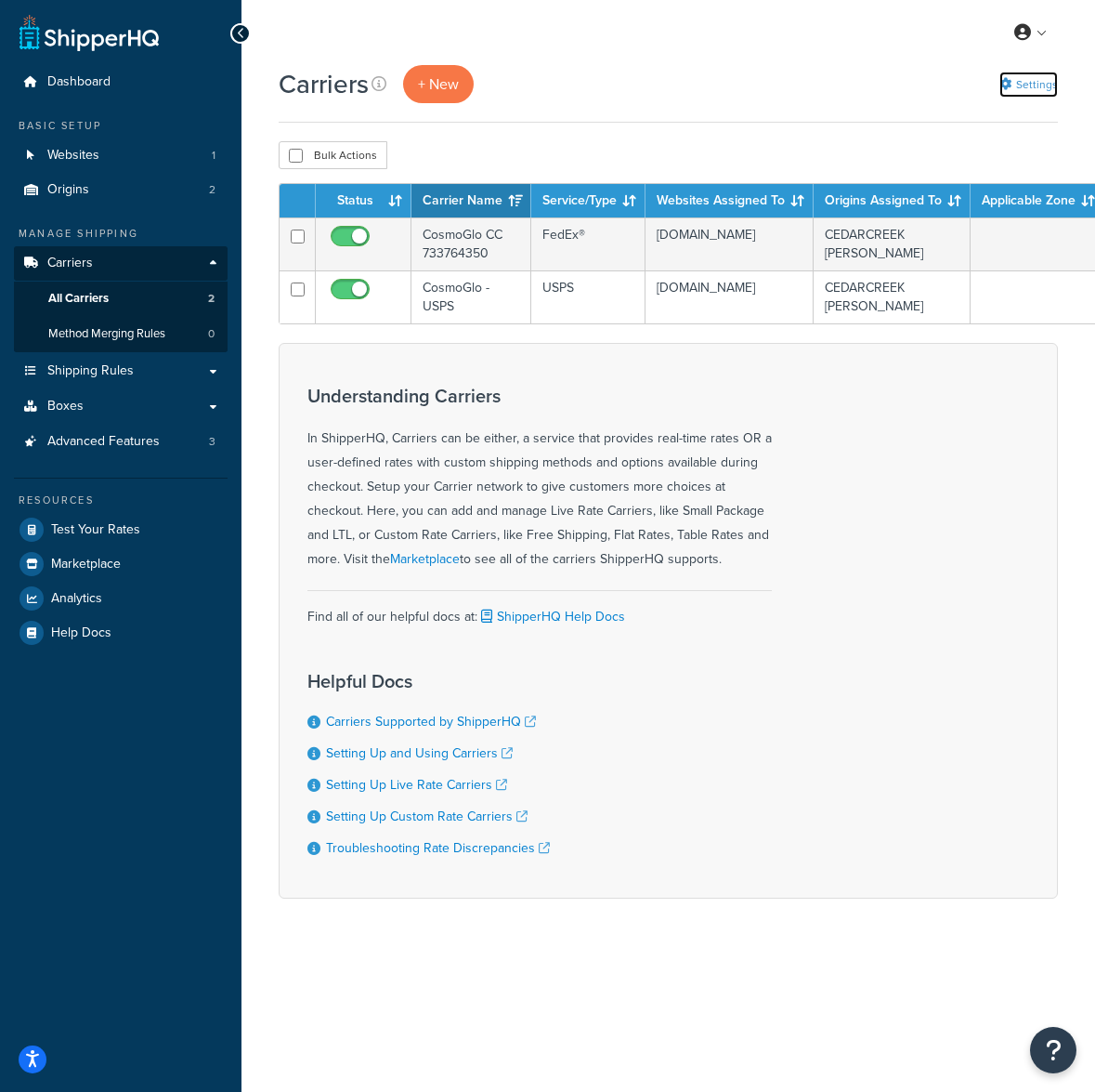
click at [1032, 75] on link "Settings" at bounding box center [1028, 85] width 59 height 26
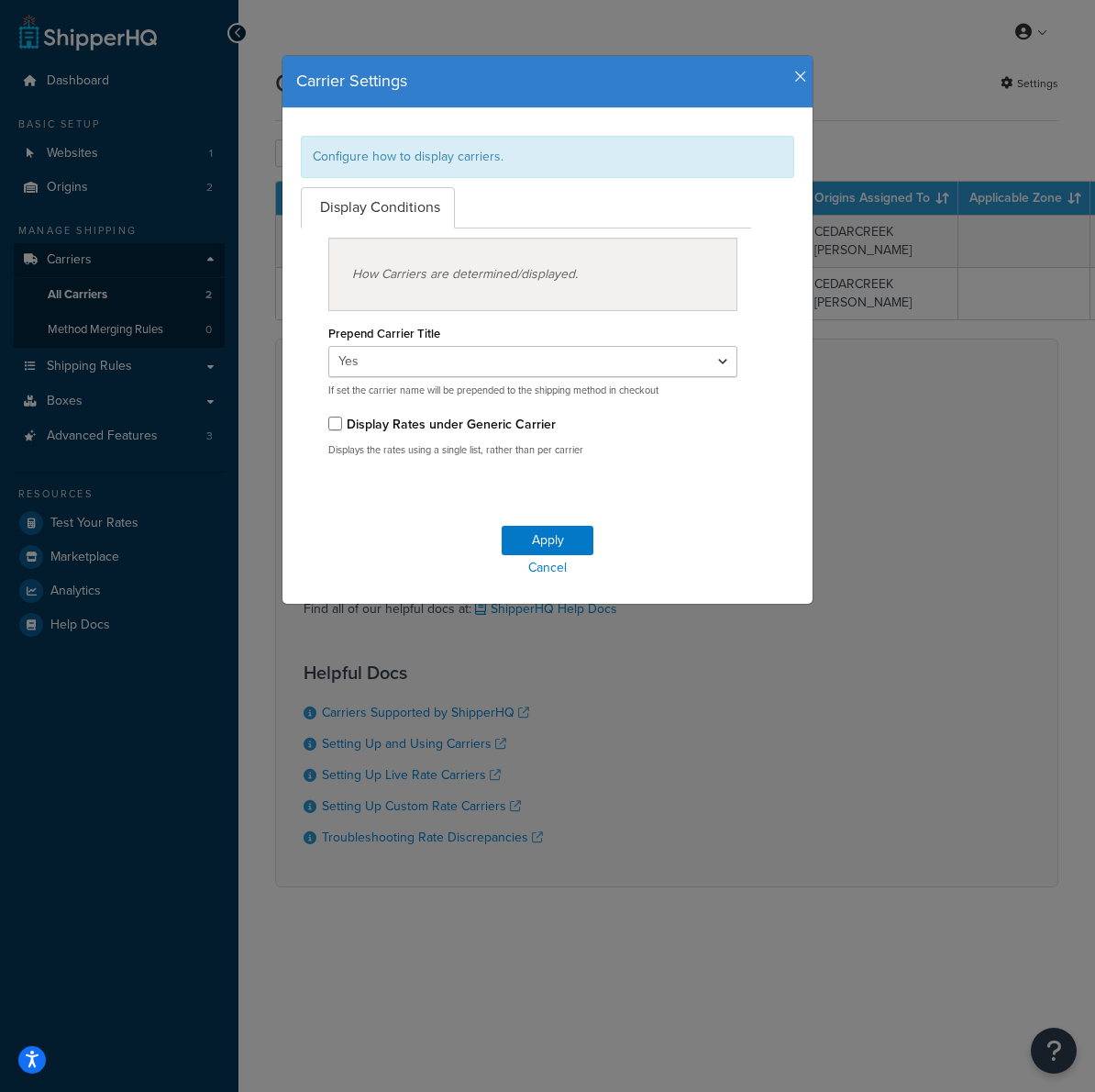
click at [795, 74] on icon "button" at bounding box center [801, 77] width 13 height 17
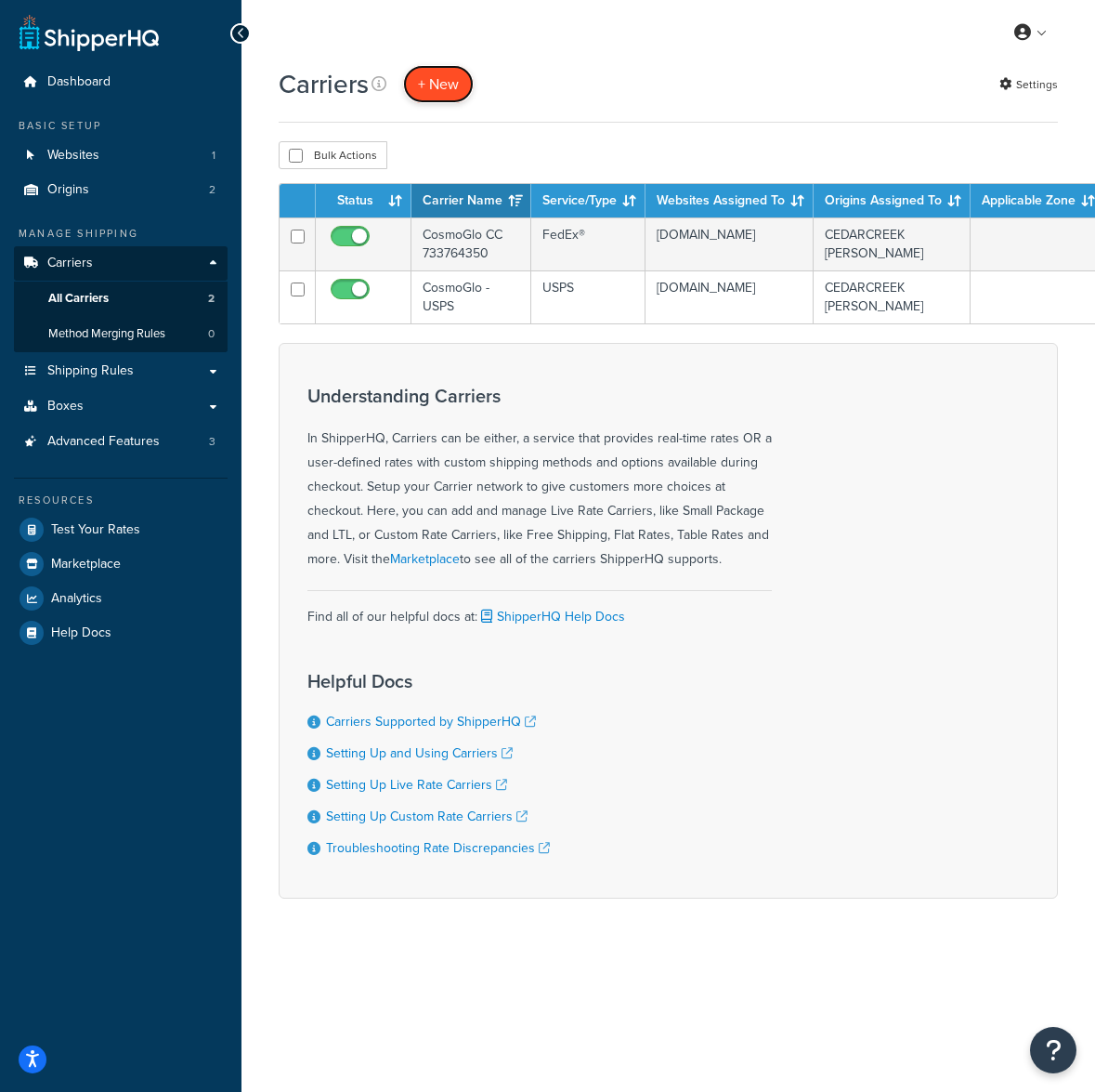
click at [425, 75] on button "+ New" at bounding box center [438, 84] width 71 height 38
